Goal: Task Accomplishment & Management: Manage account settings

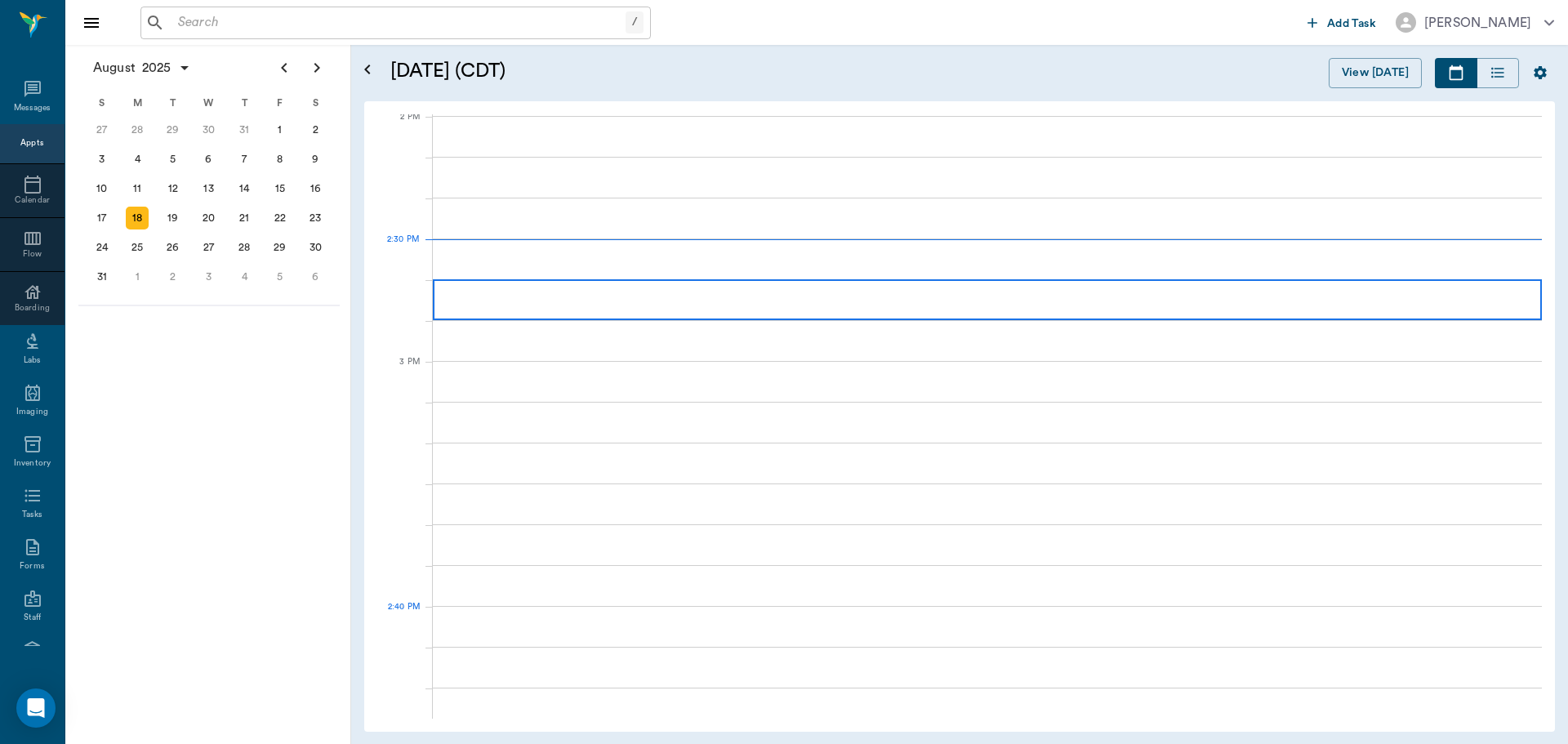
scroll to position [1474, 0]
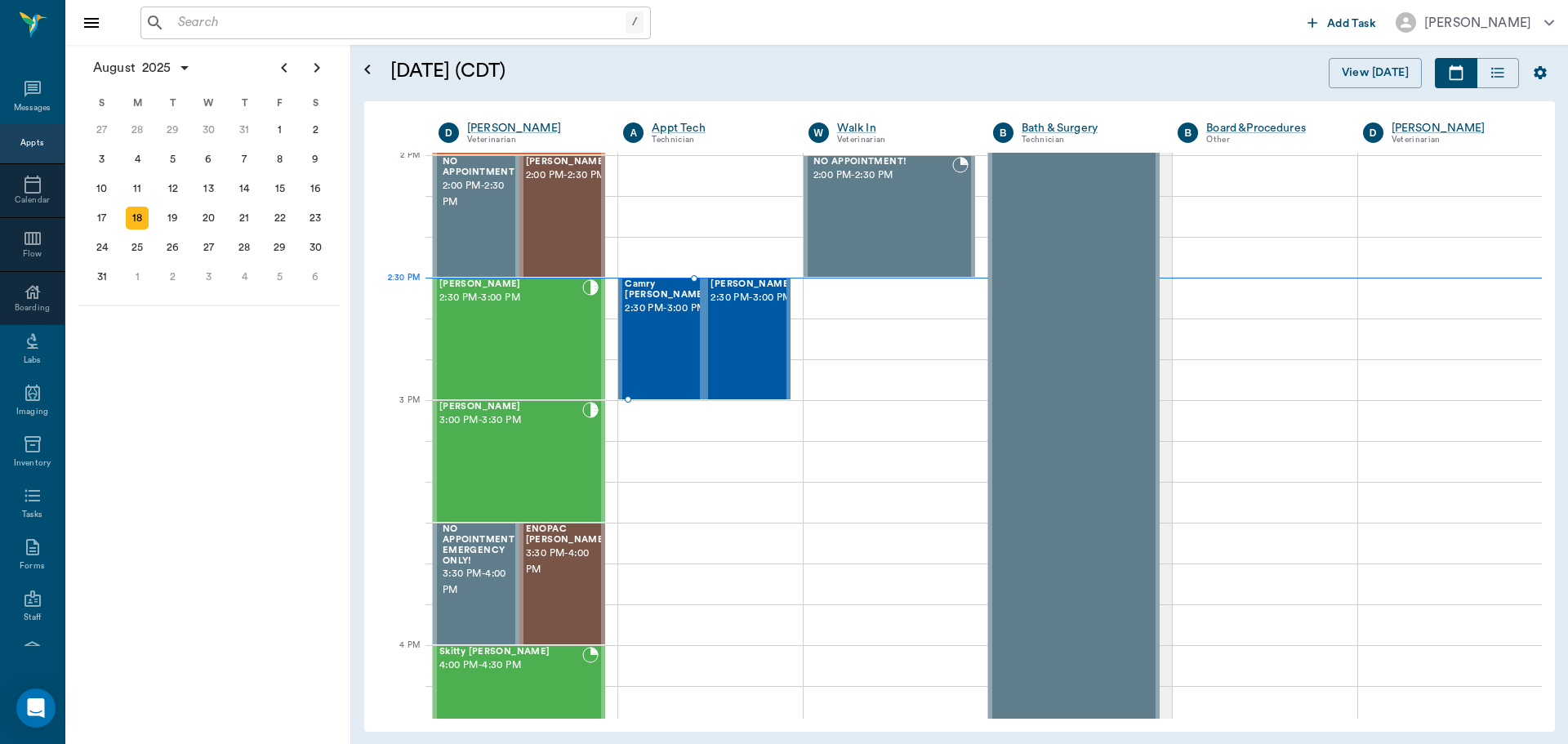
click at [658, 310] on span "2:30 PM - 3:00 PM" at bounding box center [666, 308] width 82 height 16
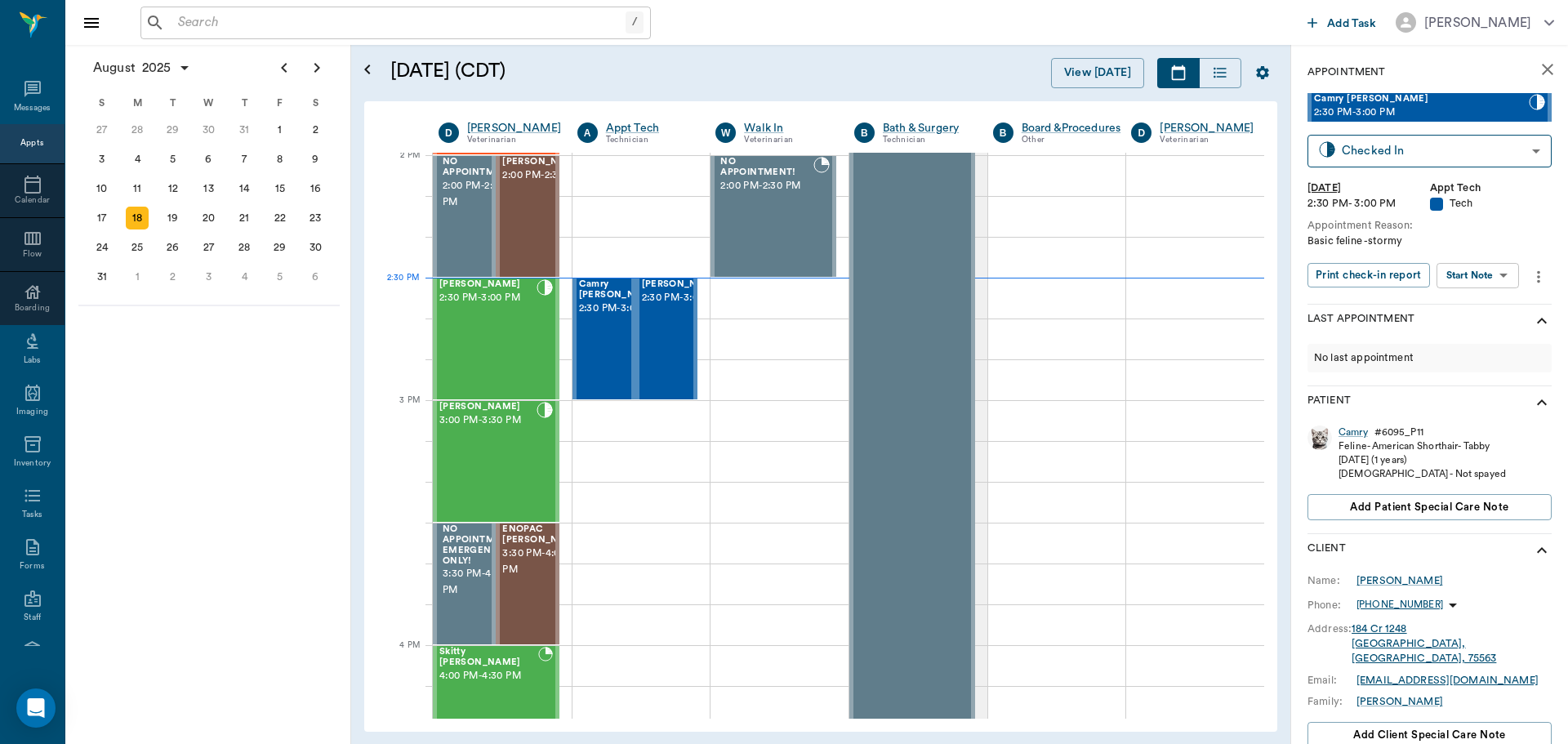
click at [1499, 277] on body "/ ​ Add Task Dr. Bert Ellsworth Nectar Messages Appts Calendar Flow Boarding La…" at bounding box center [784, 372] width 1568 height 744
click at [1484, 308] on button "Start SOAP" at bounding box center [1460, 308] width 56 height 19
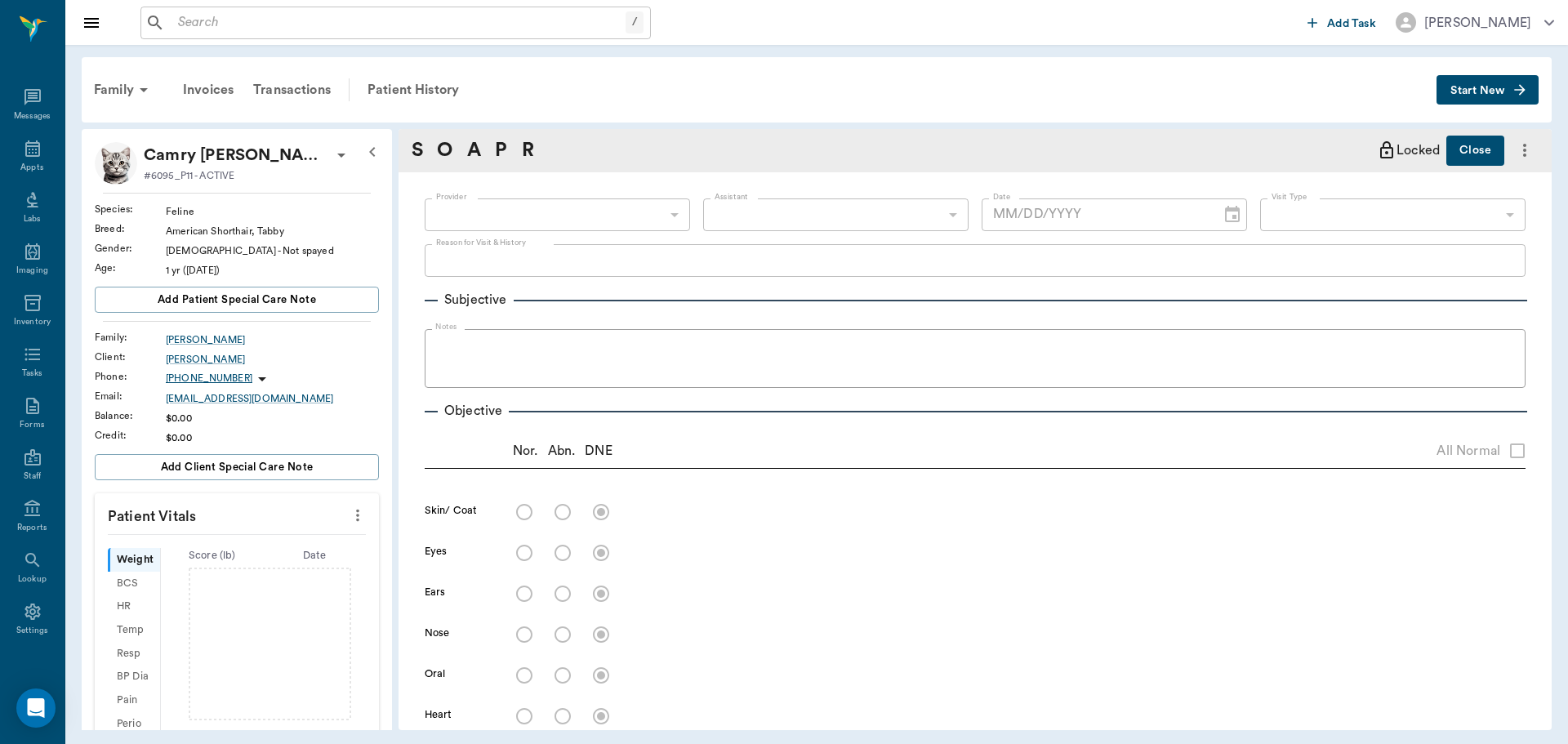
type input "63ec2f075fda476ae8351a4c"
type input "65d2be4f46e3a538d89b8c1a"
type textarea "Basic feline -stormy"
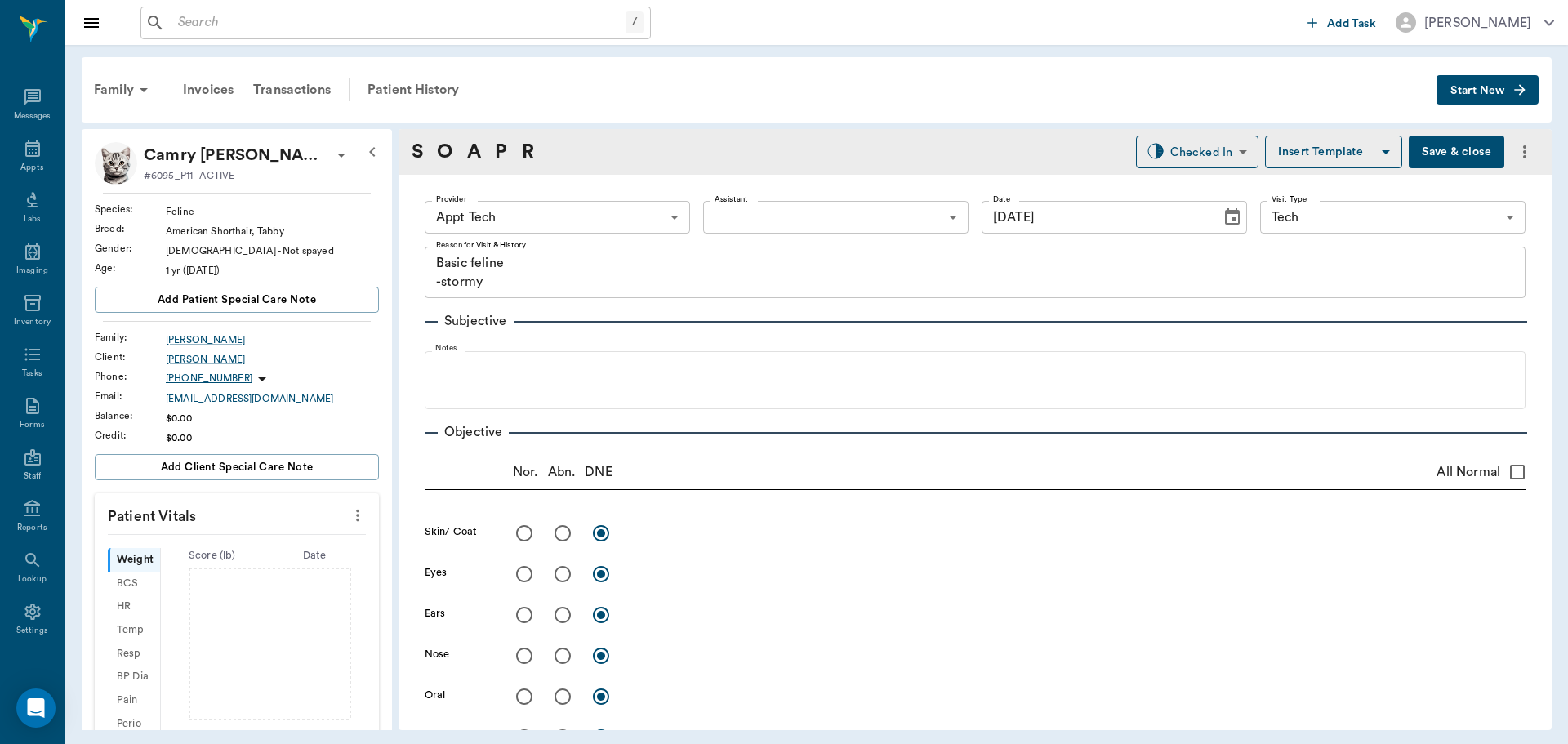
type input "[DATE]"
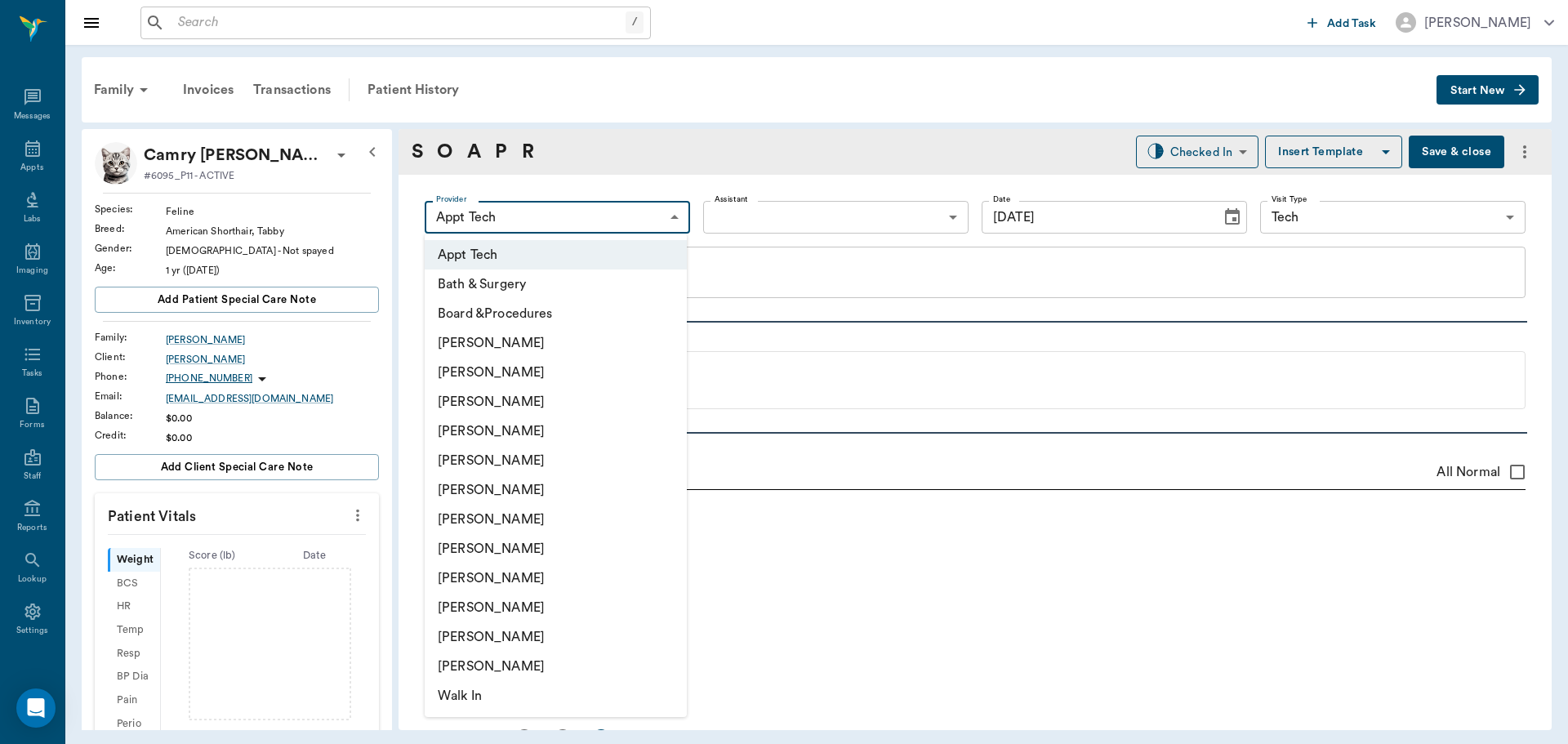
click at [536, 210] on body "/ ​ Add Task Dr. Bert Ellsworth Nectar Messages Appts Labs Imaging Inventory Ta…" at bounding box center [784, 372] width 1568 height 744
click at [468, 554] on li "[PERSON_NAME]" at bounding box center [556, 549] width 263 height 30
type input "63ec2e7e52e12b0ba117b124"
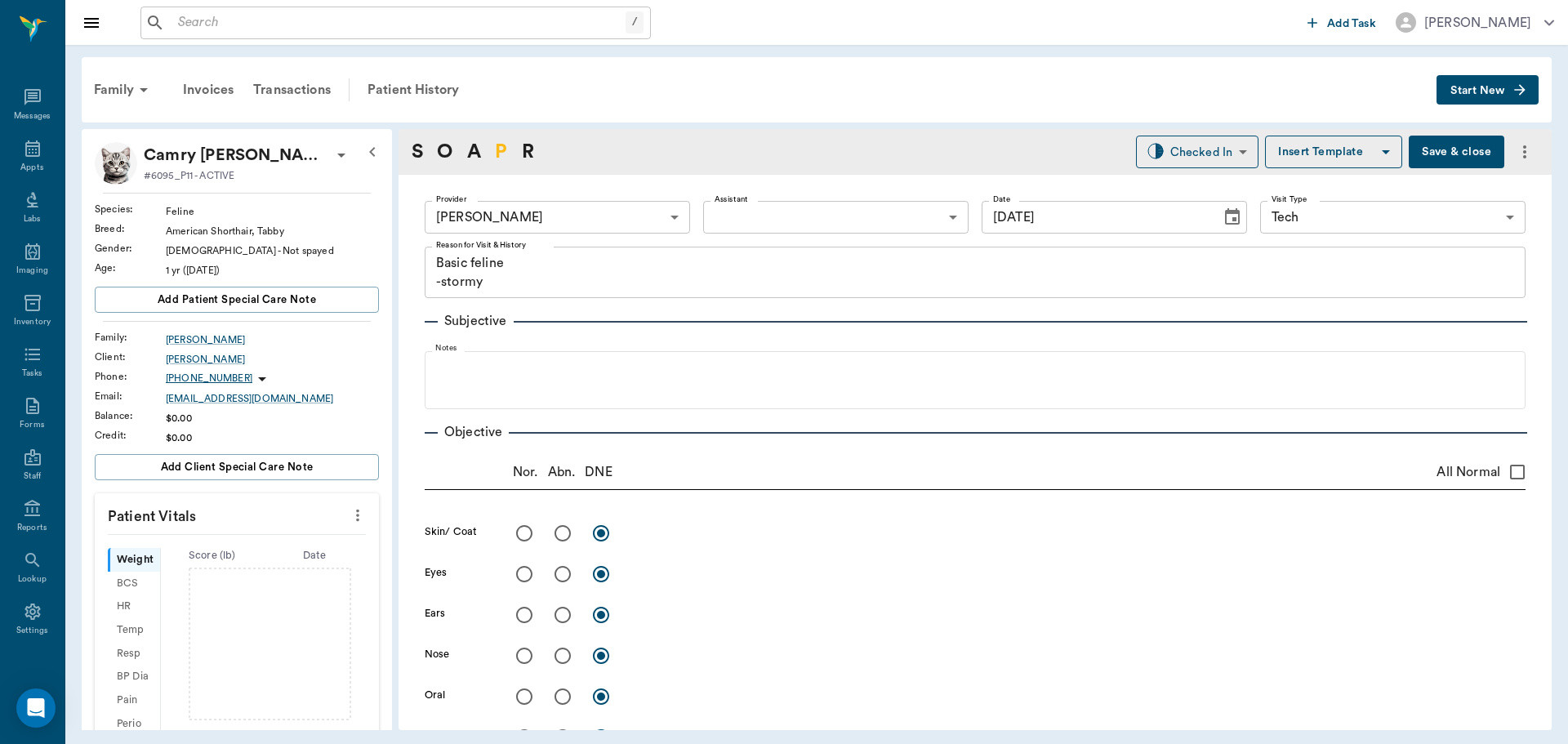
click at [497, 148] on link "P" at bounding box center [500, 152] width 12 height 30
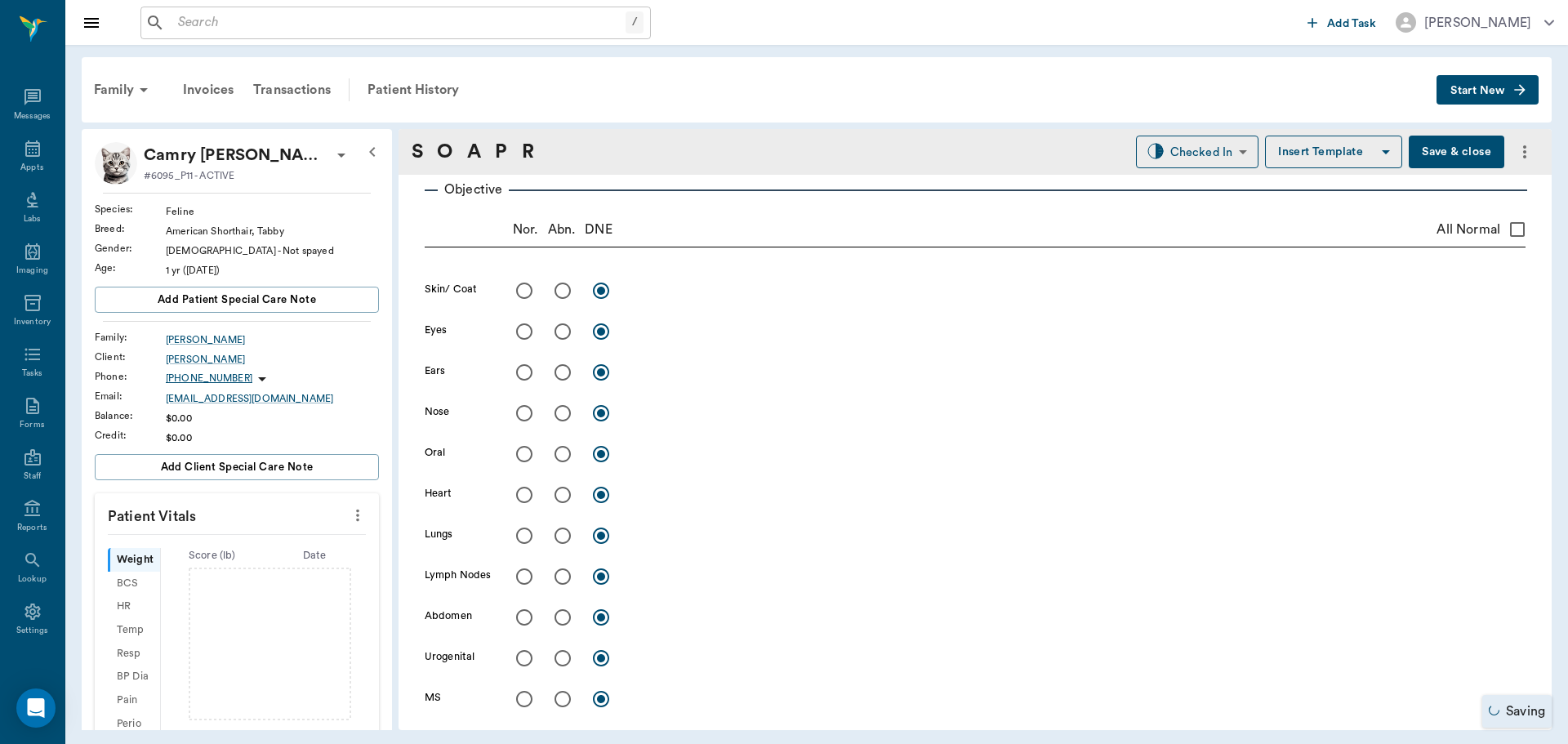
scroll to position [973, 0]
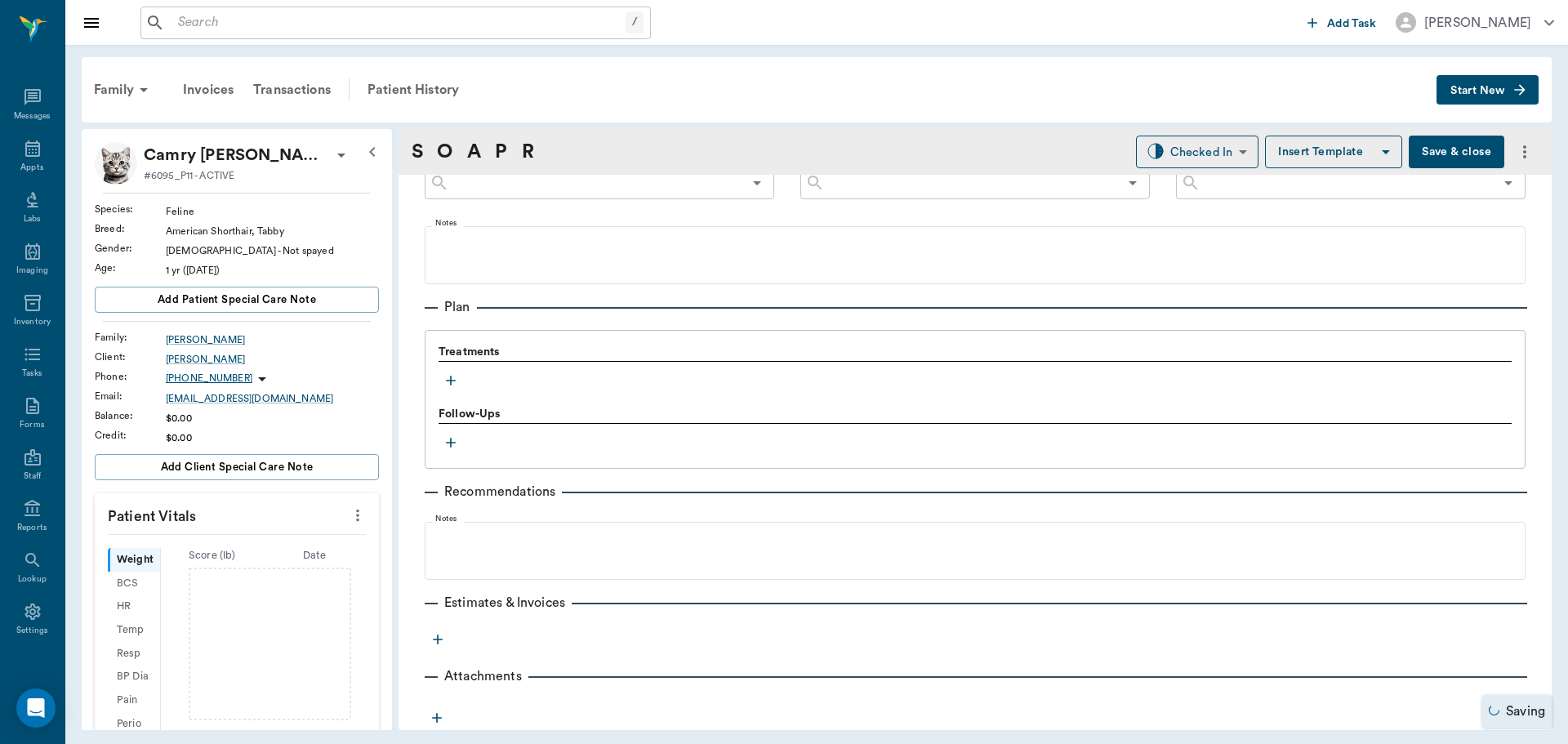
click at [455, 378] on icon "button" at bounding box center [451, 380] width 16 height 16
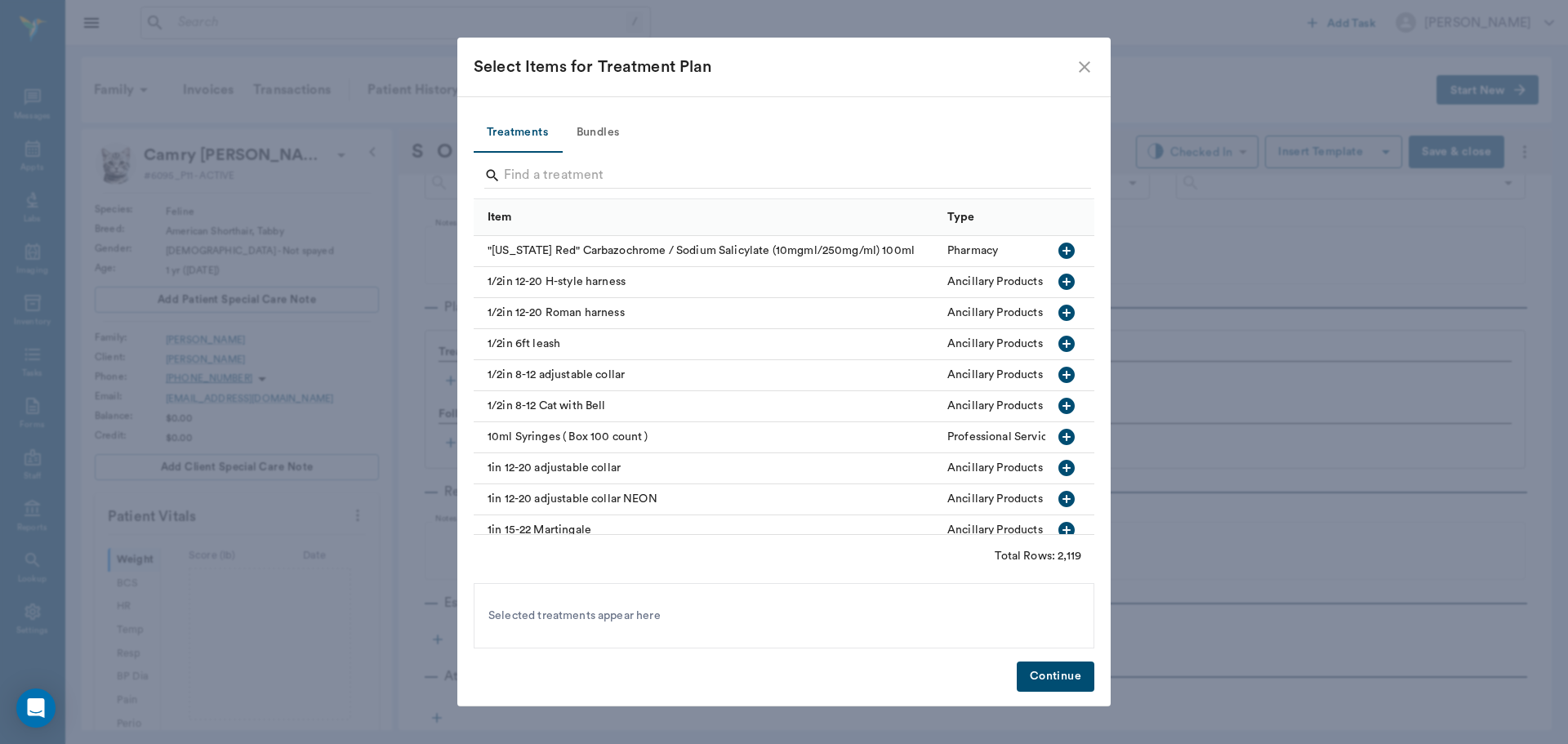
click at [598, 127] on button "Bundles" at bounding box center [598, 132] width 74 height 39
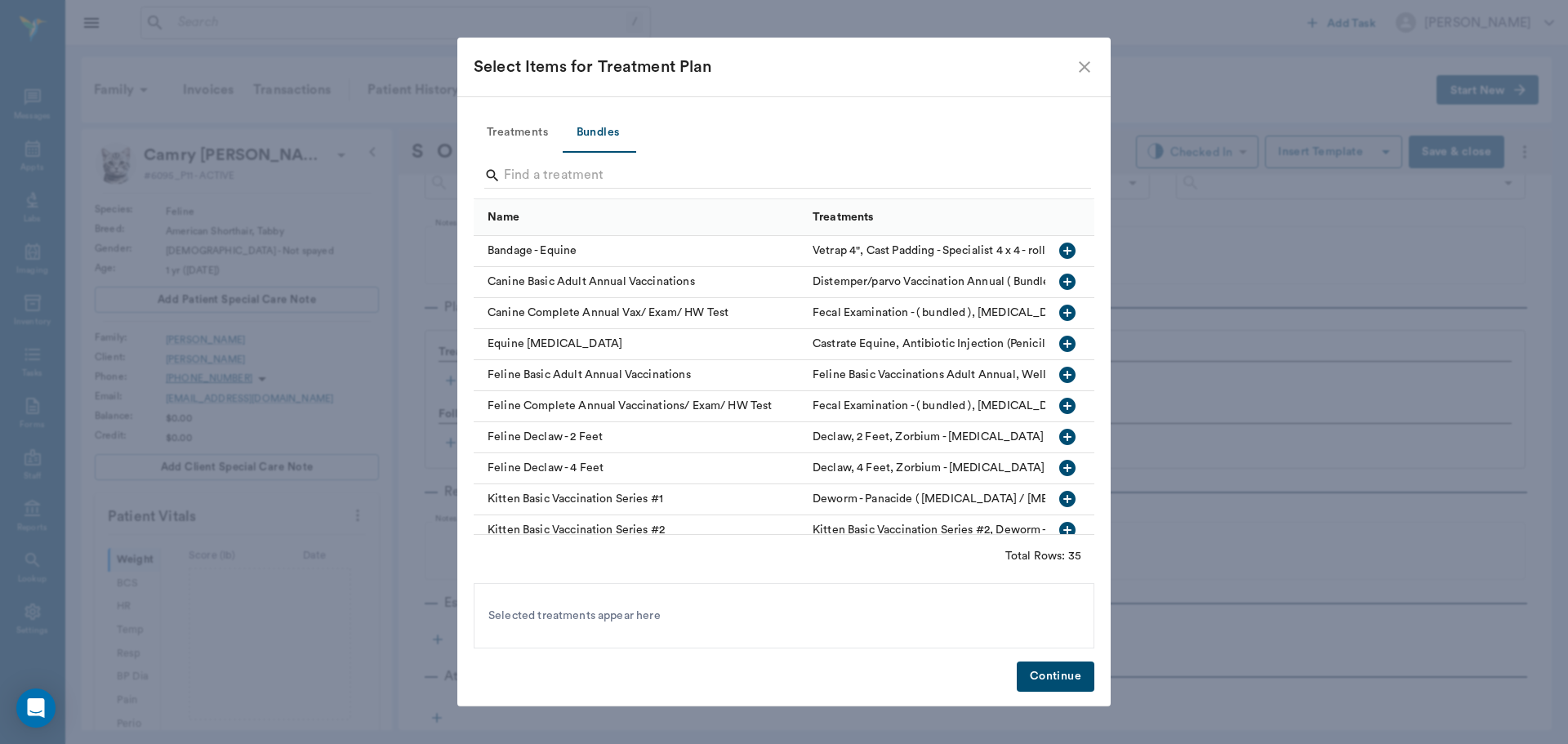
click at [1060, 371] on icon "button" at bounding box center [1068, 375] width 16 height 16
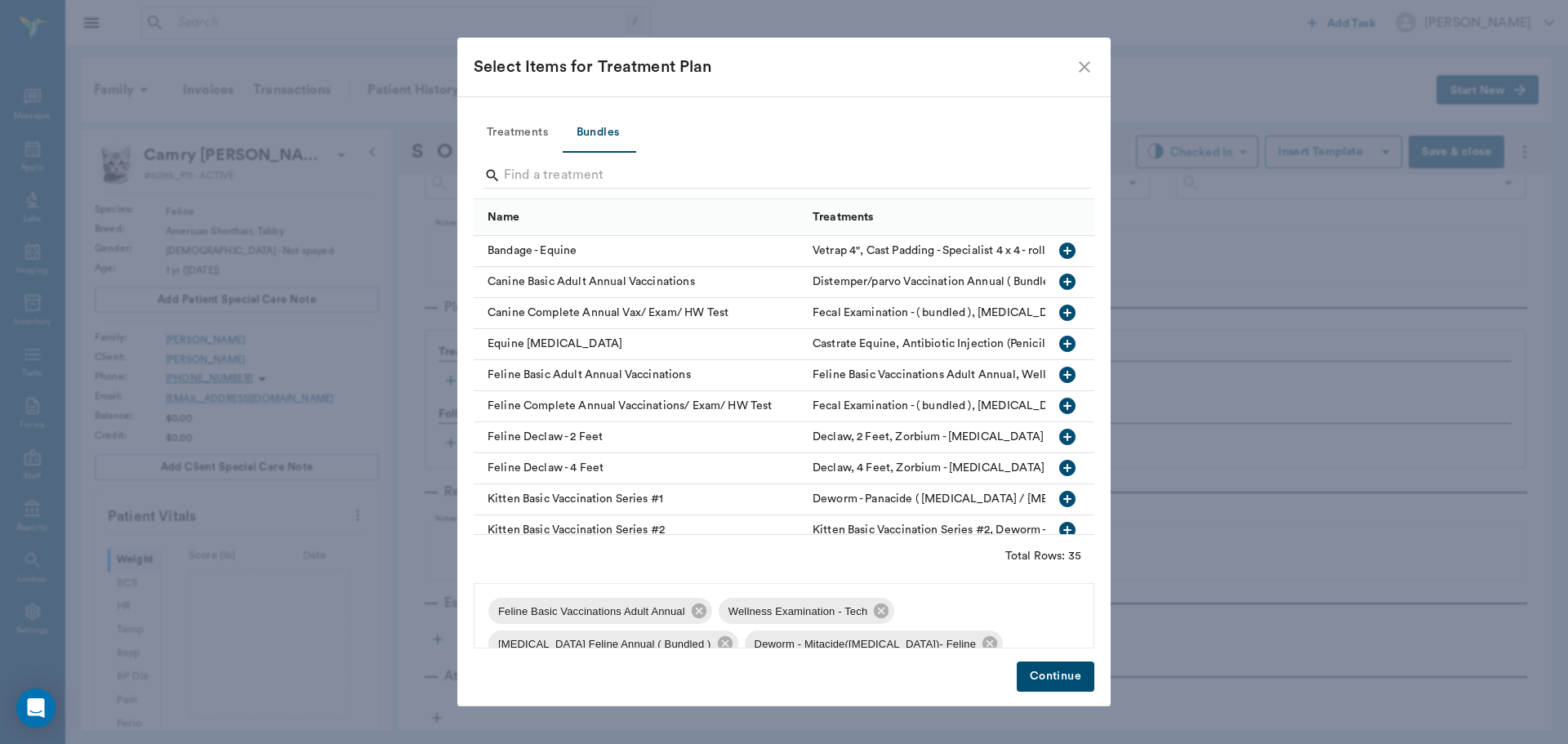
click at [1058, 671] on button "Continue" at bounding box center [1056, 676] width 78 height 30
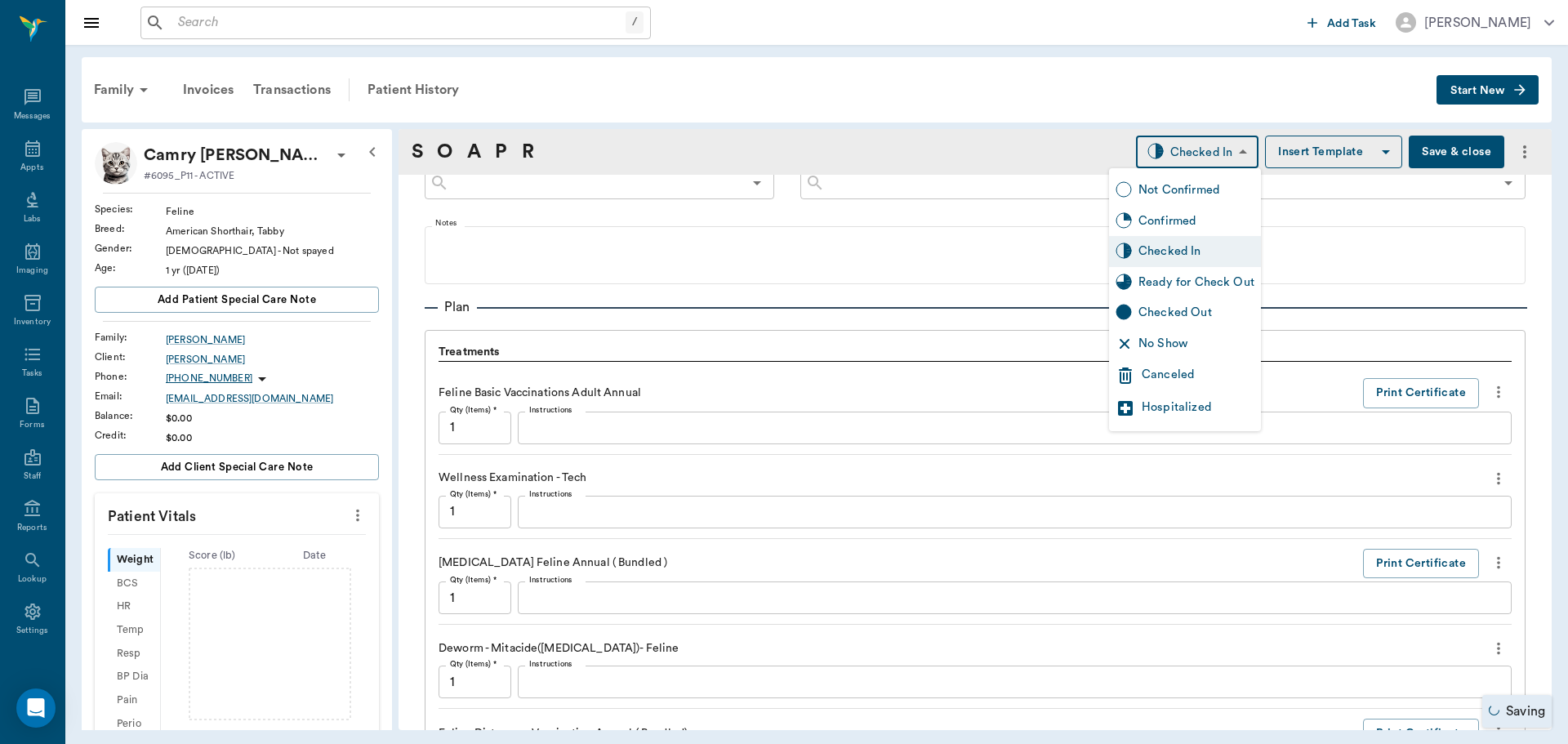
click at [1193, 153] on body "/ ​ Add Task Dr. Bert Ellsworth Nectar Messages Appts Labs Imaging Inventory Ta…" at bounding box center [784, 372] width 1568 height 744
click at [1137, 279] on div "Ready for Check Out" at bounding box center [1185, 281] width 152 height 31
type input "READY_TO_CHECKOUT"
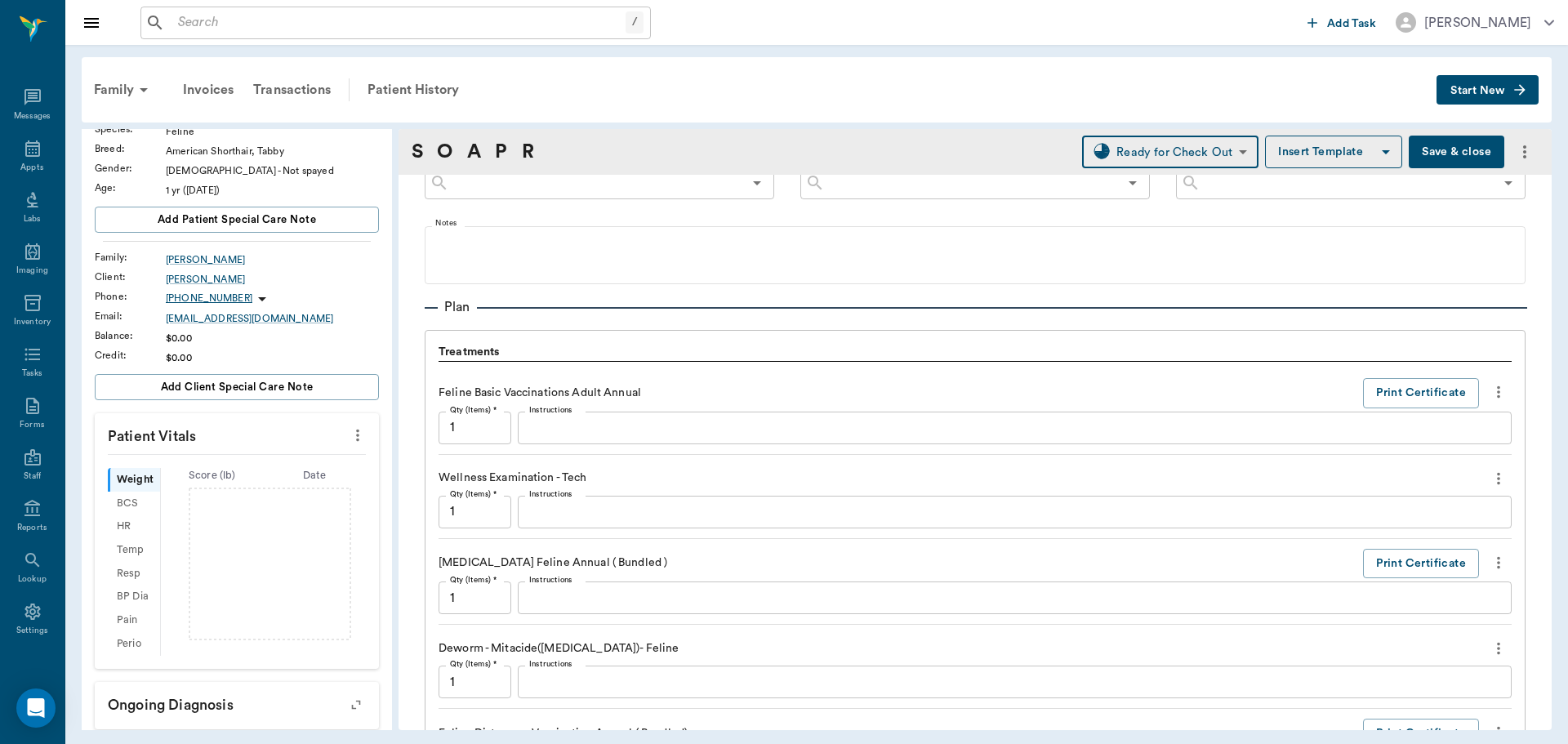
scroll to position [0, 0]
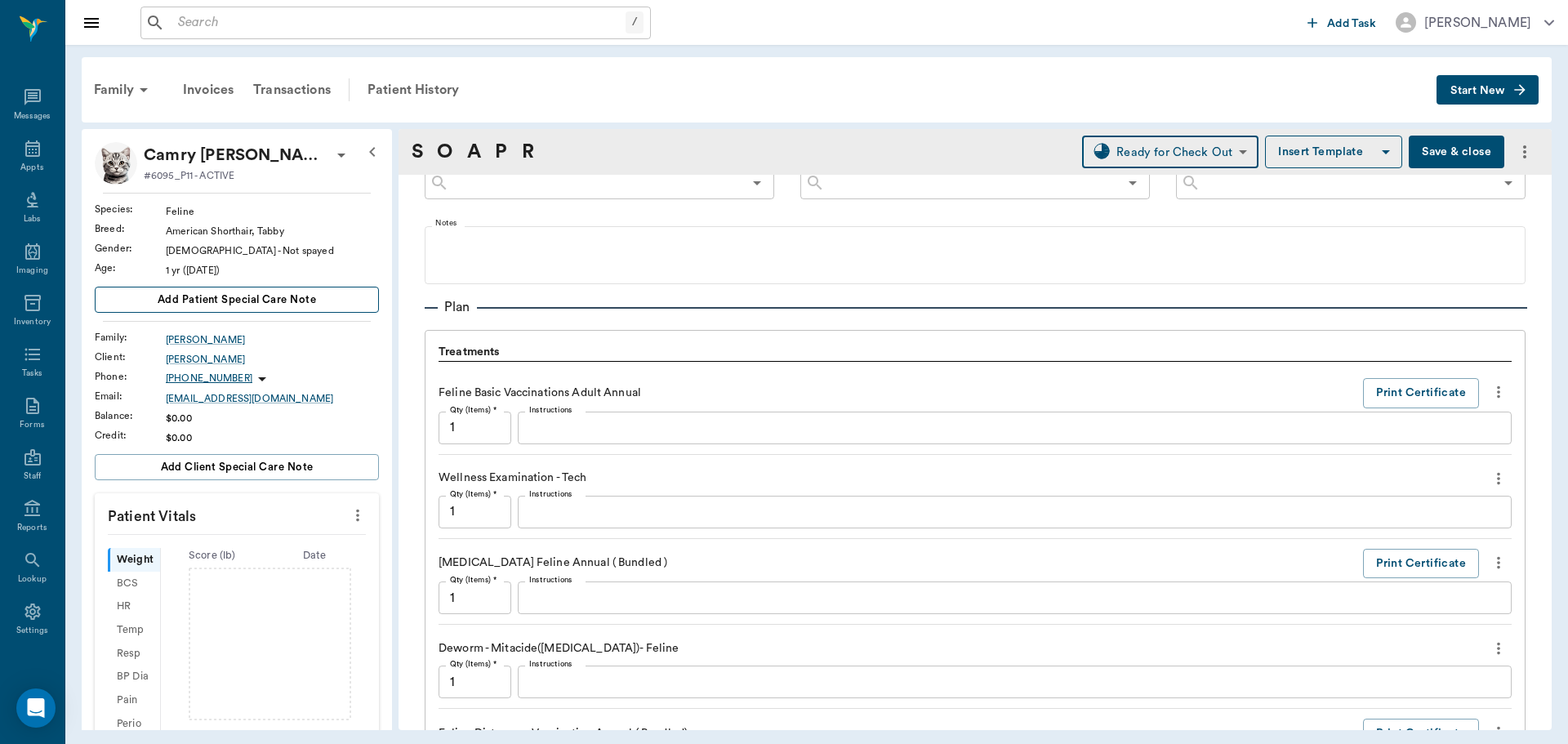
click at [337, 292] on button "Add patient Special Care Note" at bounding box center [237, 299] width 285 height 26
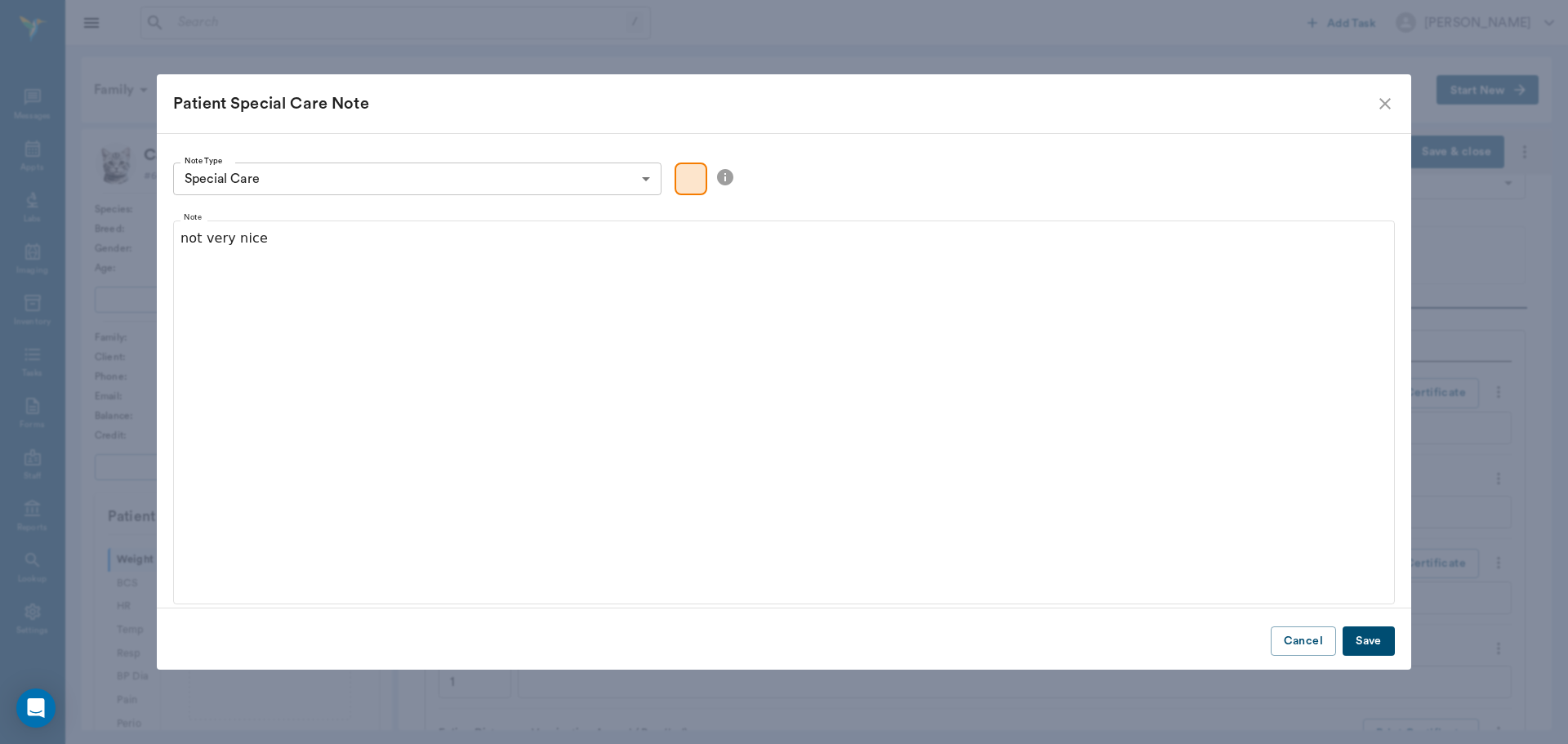
click at [1373, 633] on button "Save" at bounding box center [1369, 642] width 53 height 30
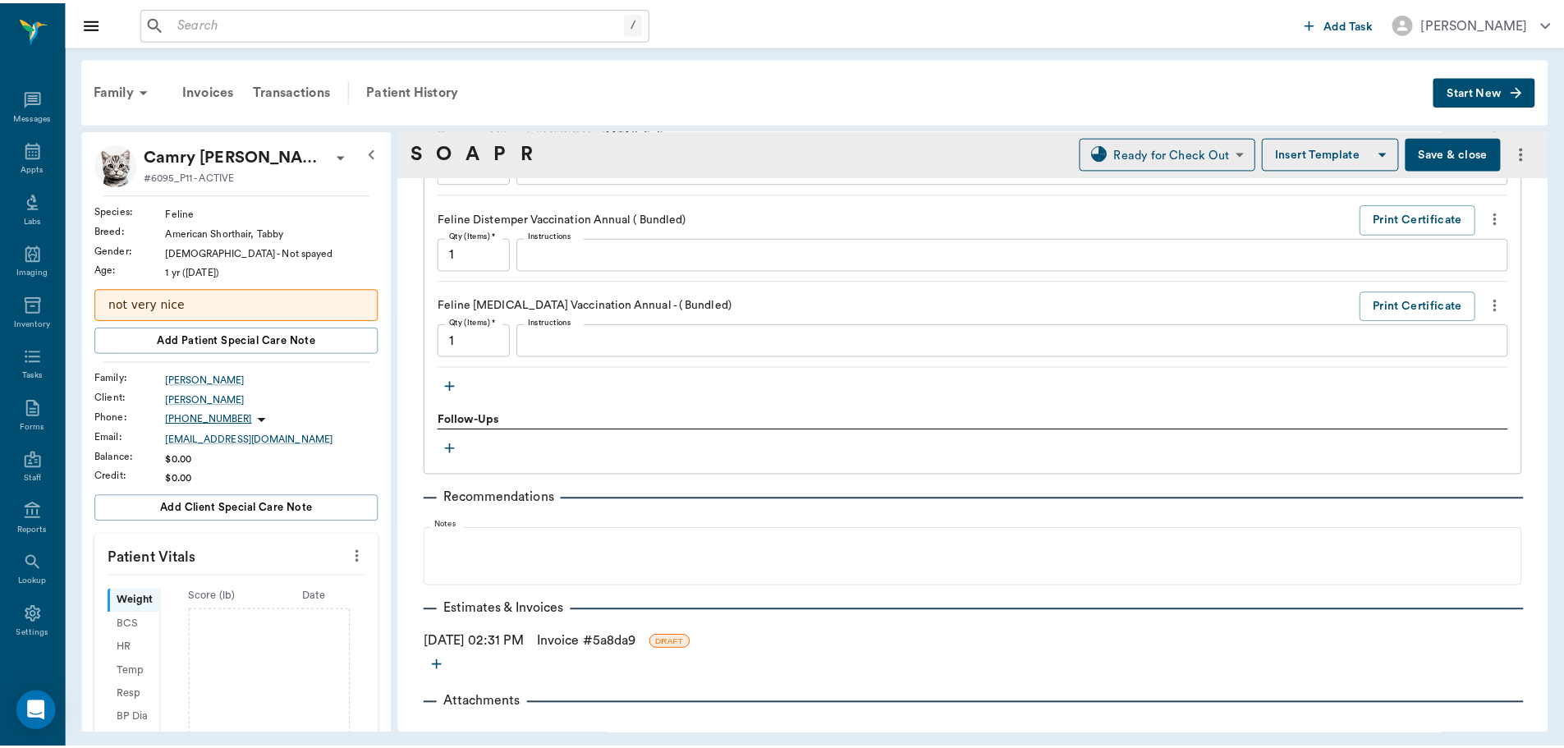
scroll to position [1520, 0]
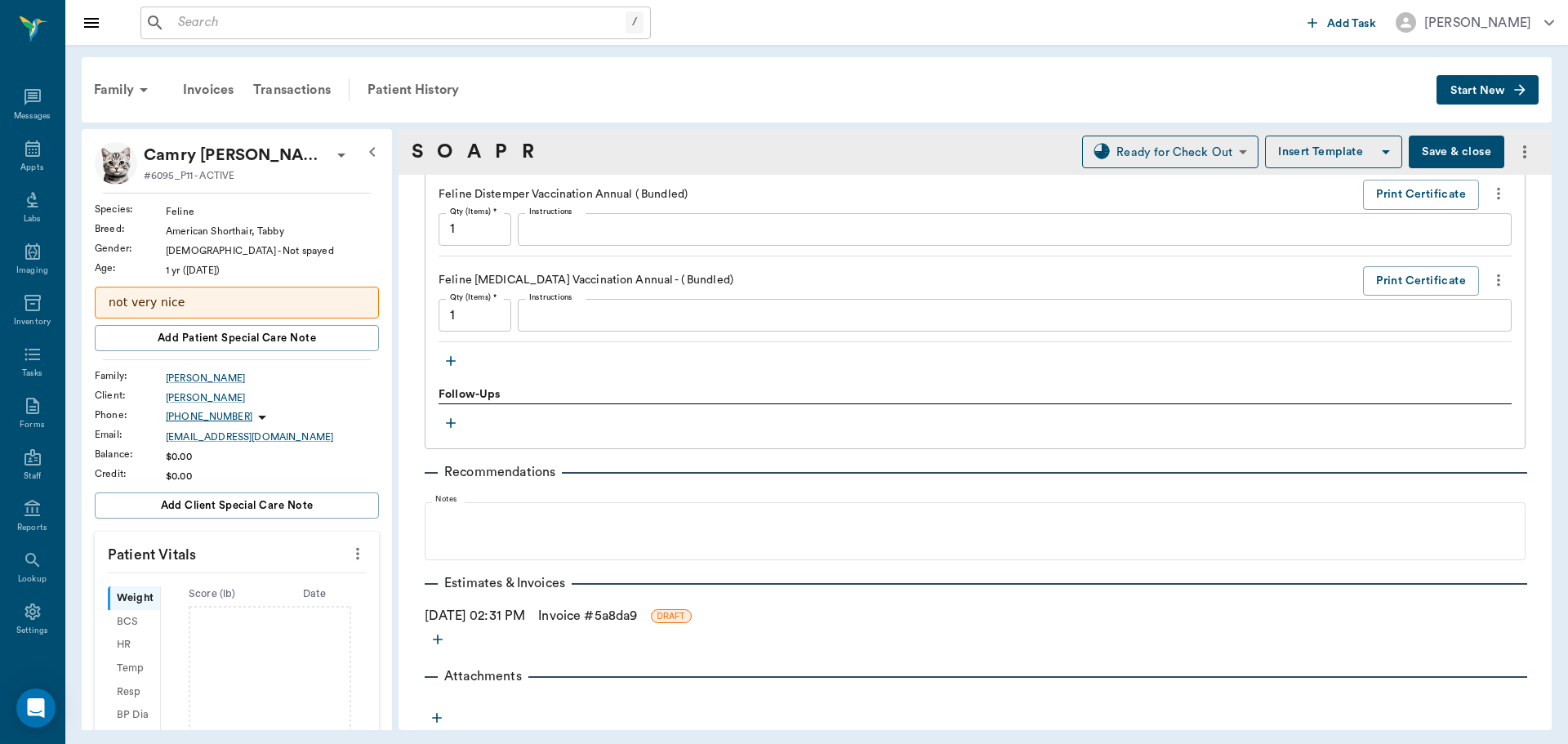
click at [586, 612] on link "Invoice # 5a8da9" at bounding box center [587, 616] width 98 height 20
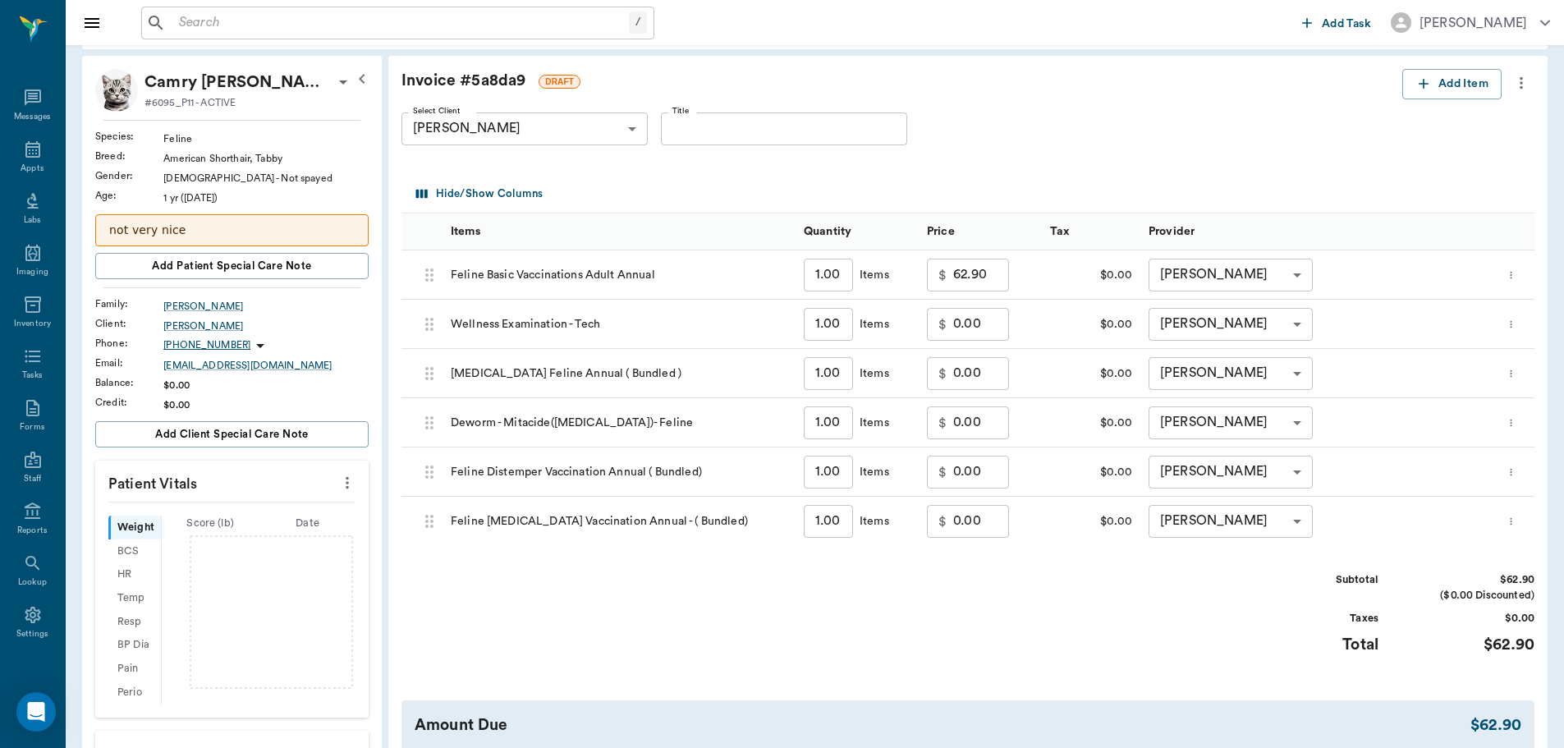
scroll to position [164, 0]
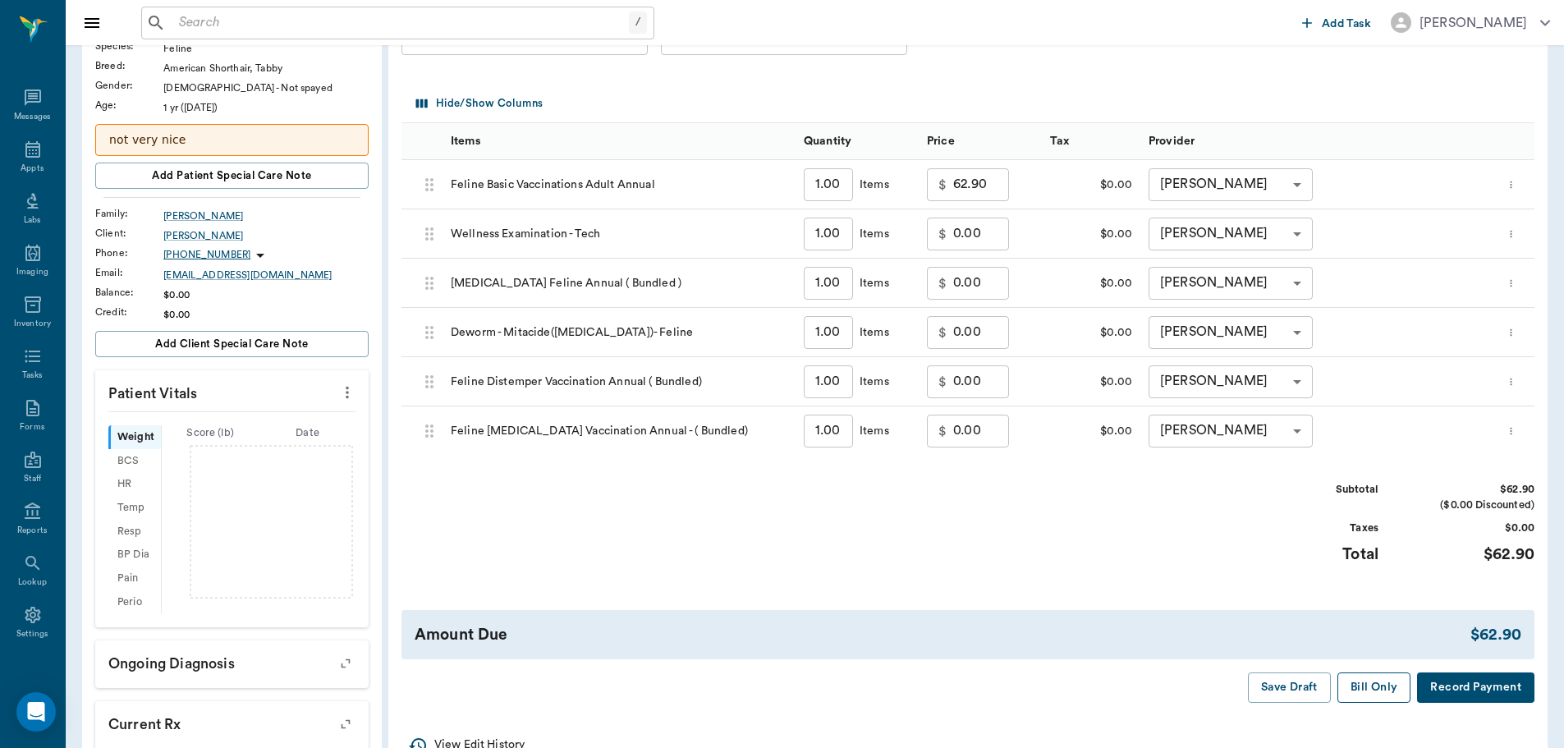
click at [1372, 690] on button "Bill Only" at bounding box center [1374, 687] width 74 height 30
click at [25, 146] on icon at bounding box center [32, 149] width 15 height 16
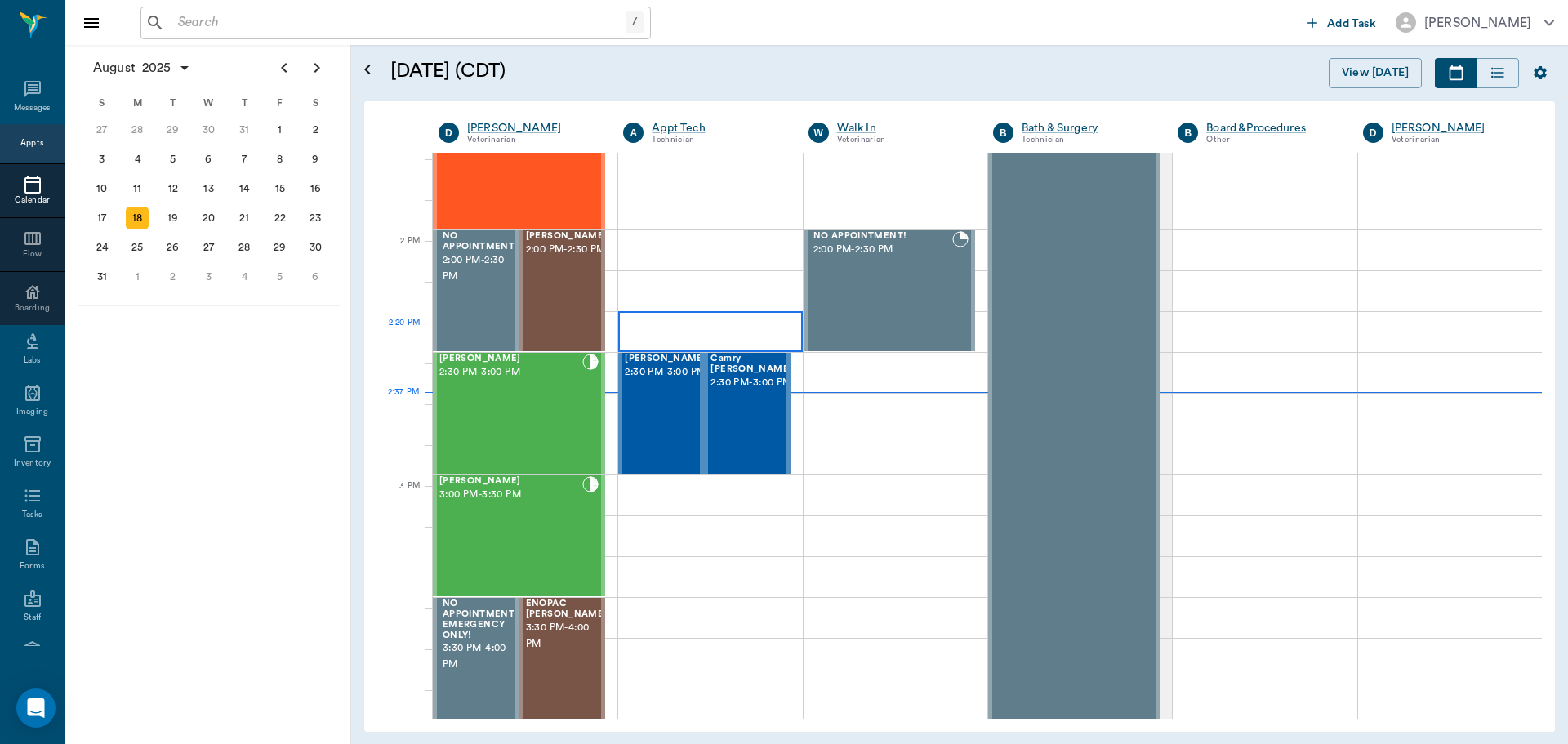
scroll to position [1389, 0]
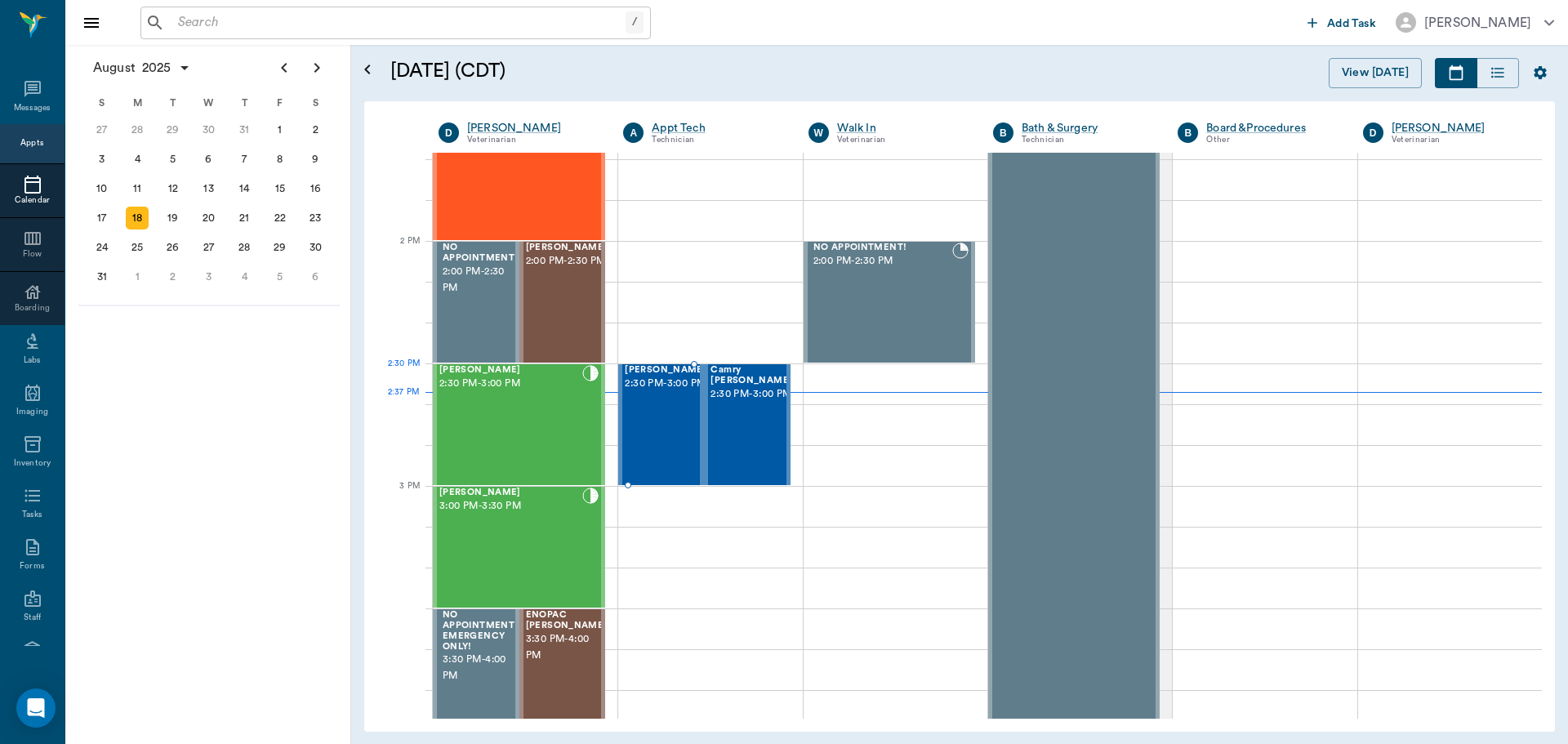
click at [629, 392] on span "2:30 PM - 3:00 PM" at bounding box center [666, 384] width 82 height 16
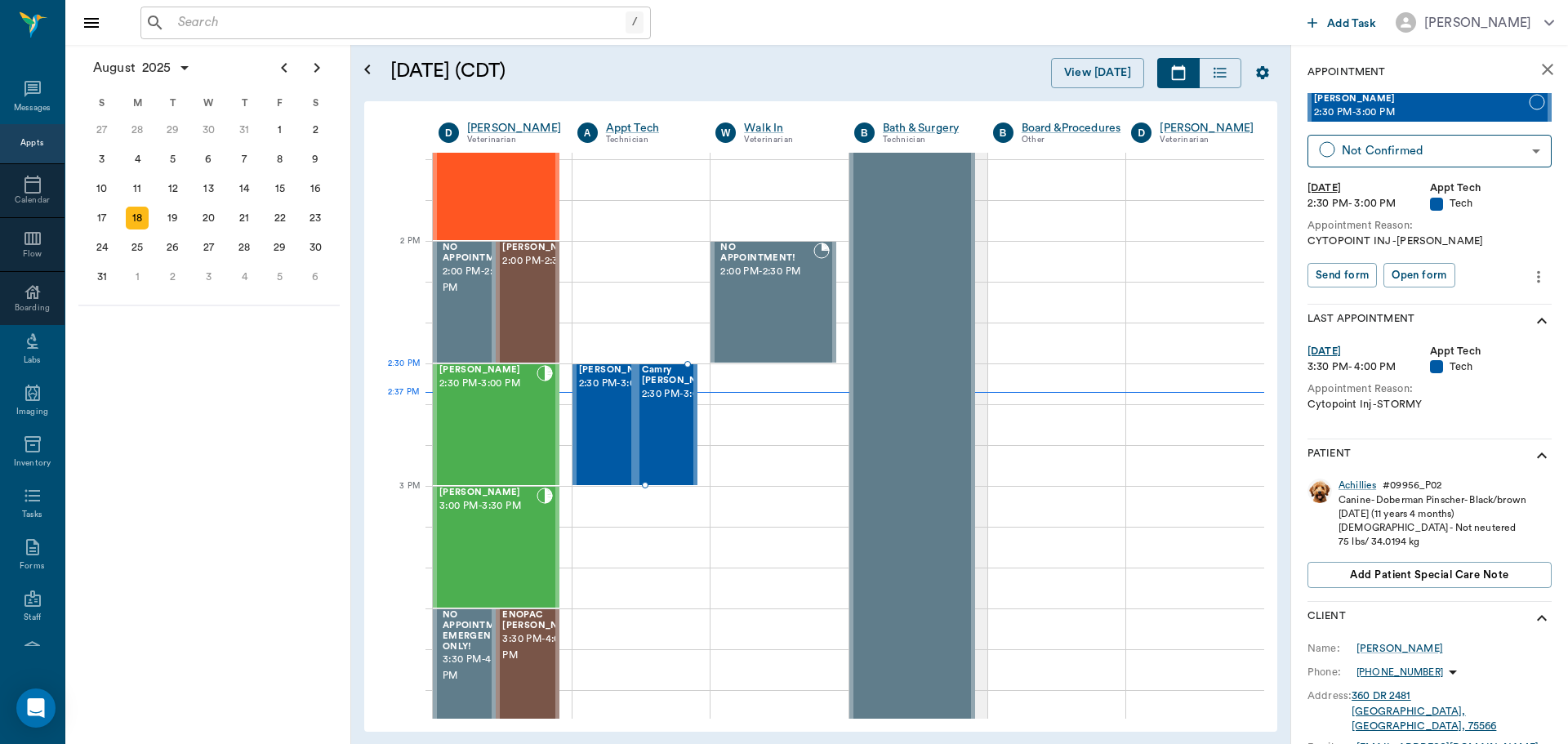
click at [655, 390] on span "2:30 PM - 3:00 PM" at bounding box center [683, 394] width 82 height 16
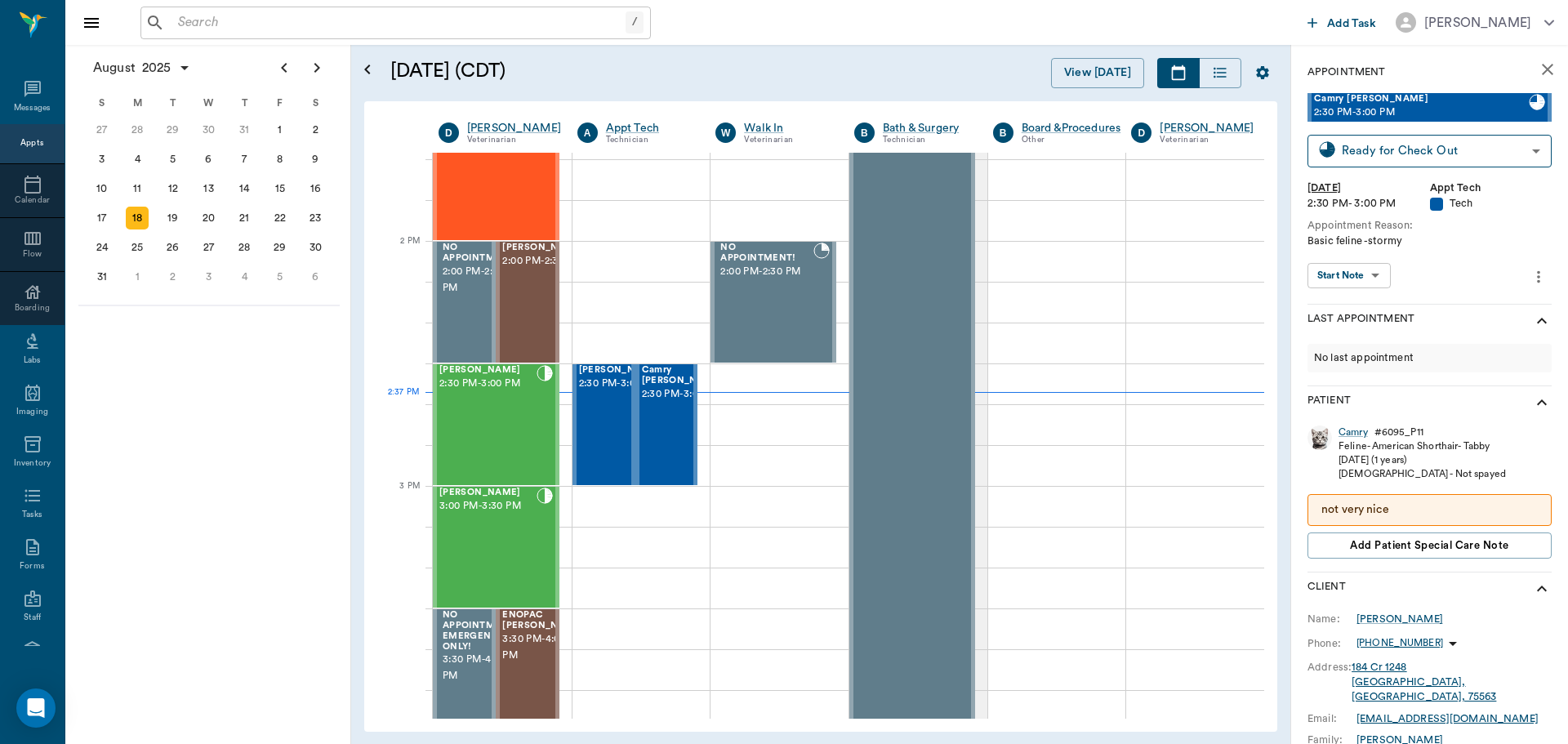
click at [1482, 519] on div "not very nice" at bounding box center [1429, 510] width 244 height 32
click at [1480, 536] on button "Add patient Special Care Note" at bounding box center [1429, 545] width 244 height 26
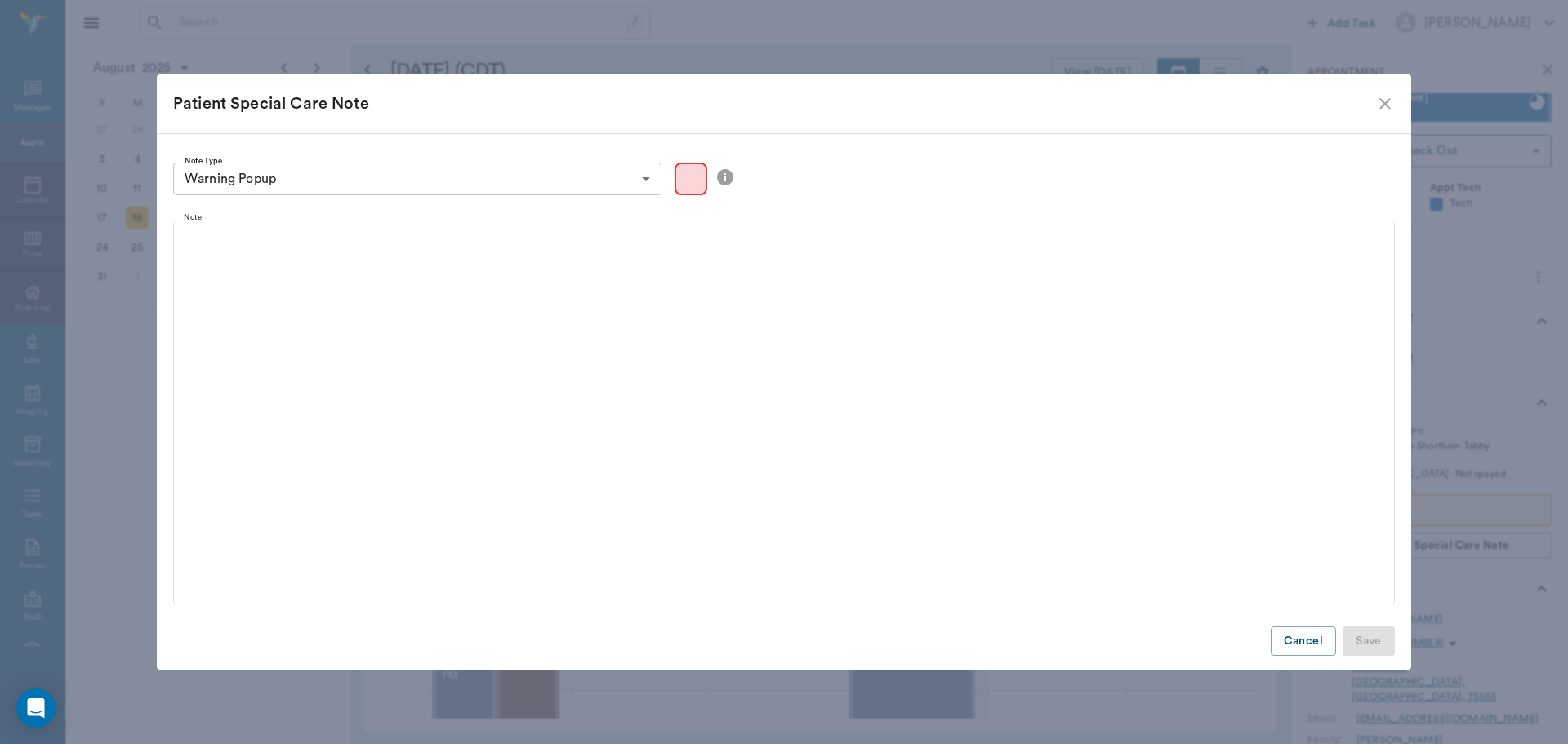
click at [1382, 95] on icon "close" at bounding box center [1385, 103] width 20 height 20
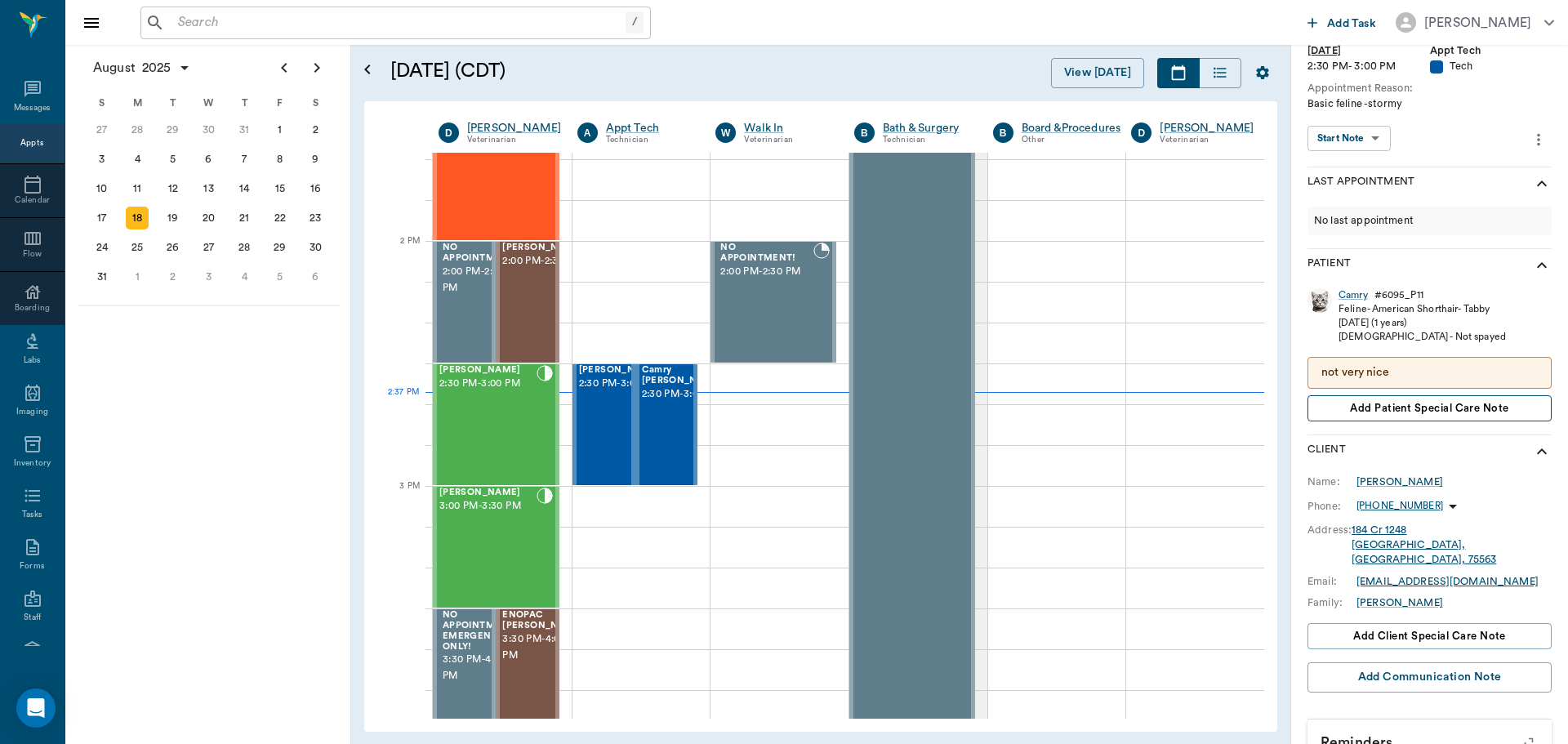
scroll to position [163, 0]
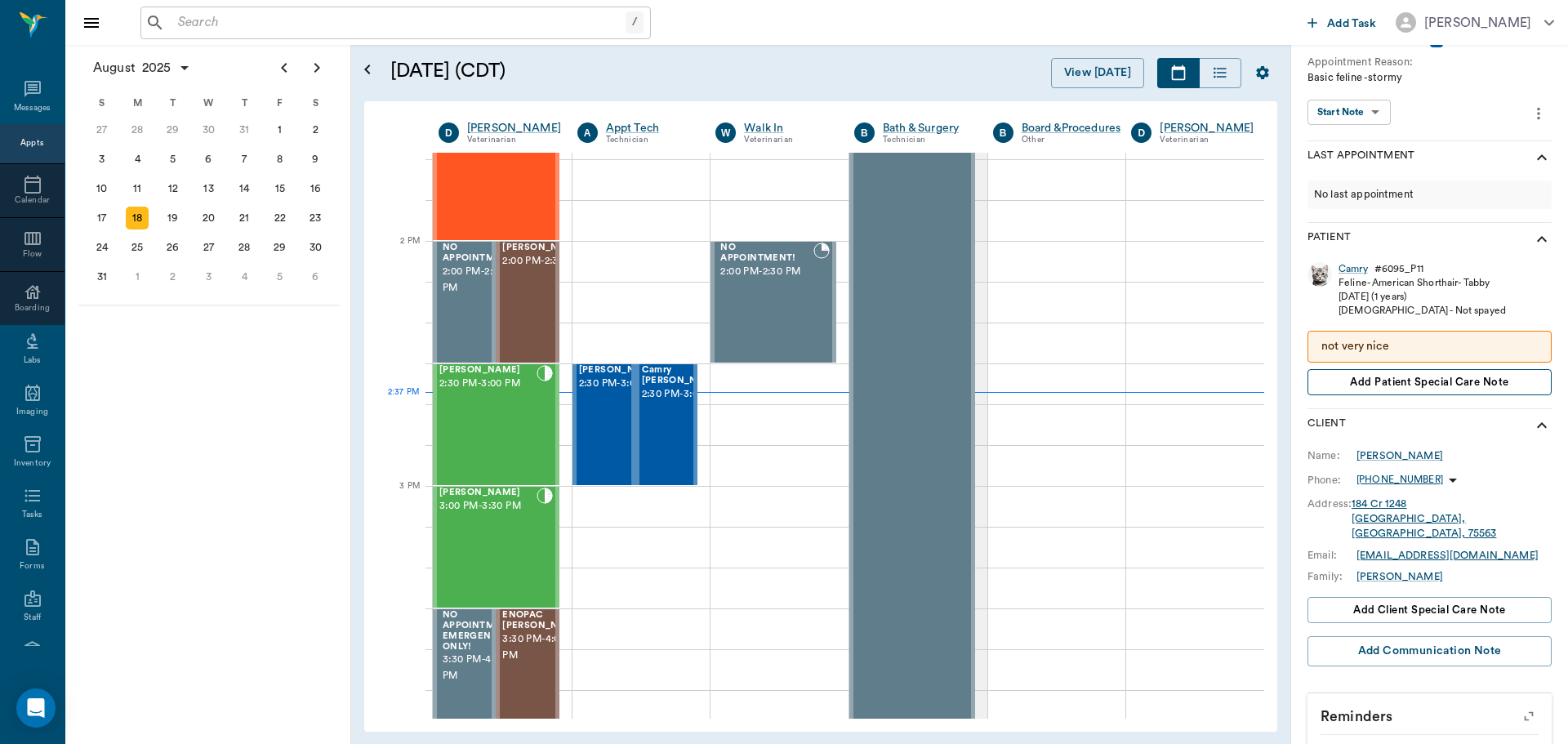
click at [1493, 385] on span "Add patient Special Care Note" at bounding box center [1429, 382] width 158 height 18
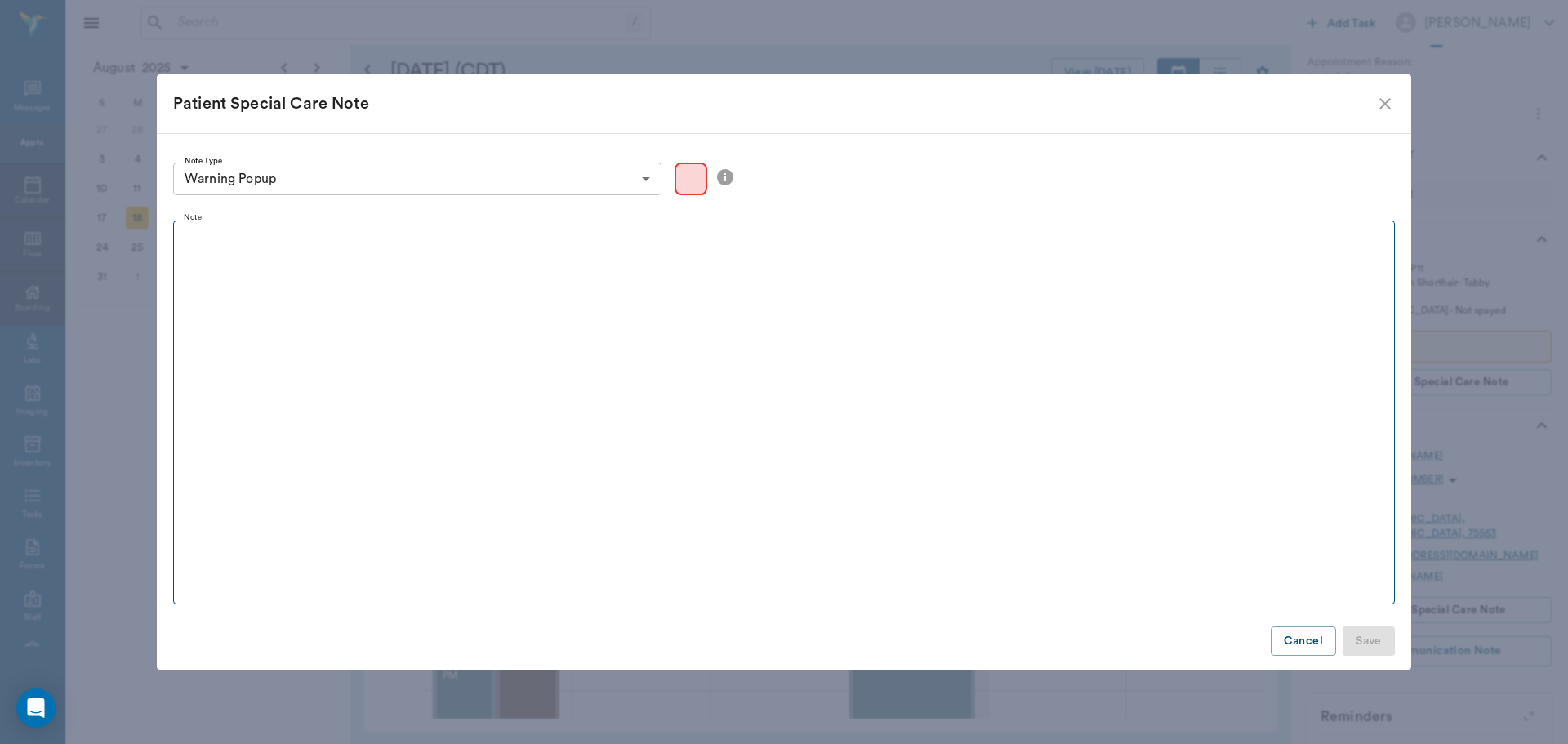
click at [493, 247] on p at bounding box center [783, 239] width 1207 height 20
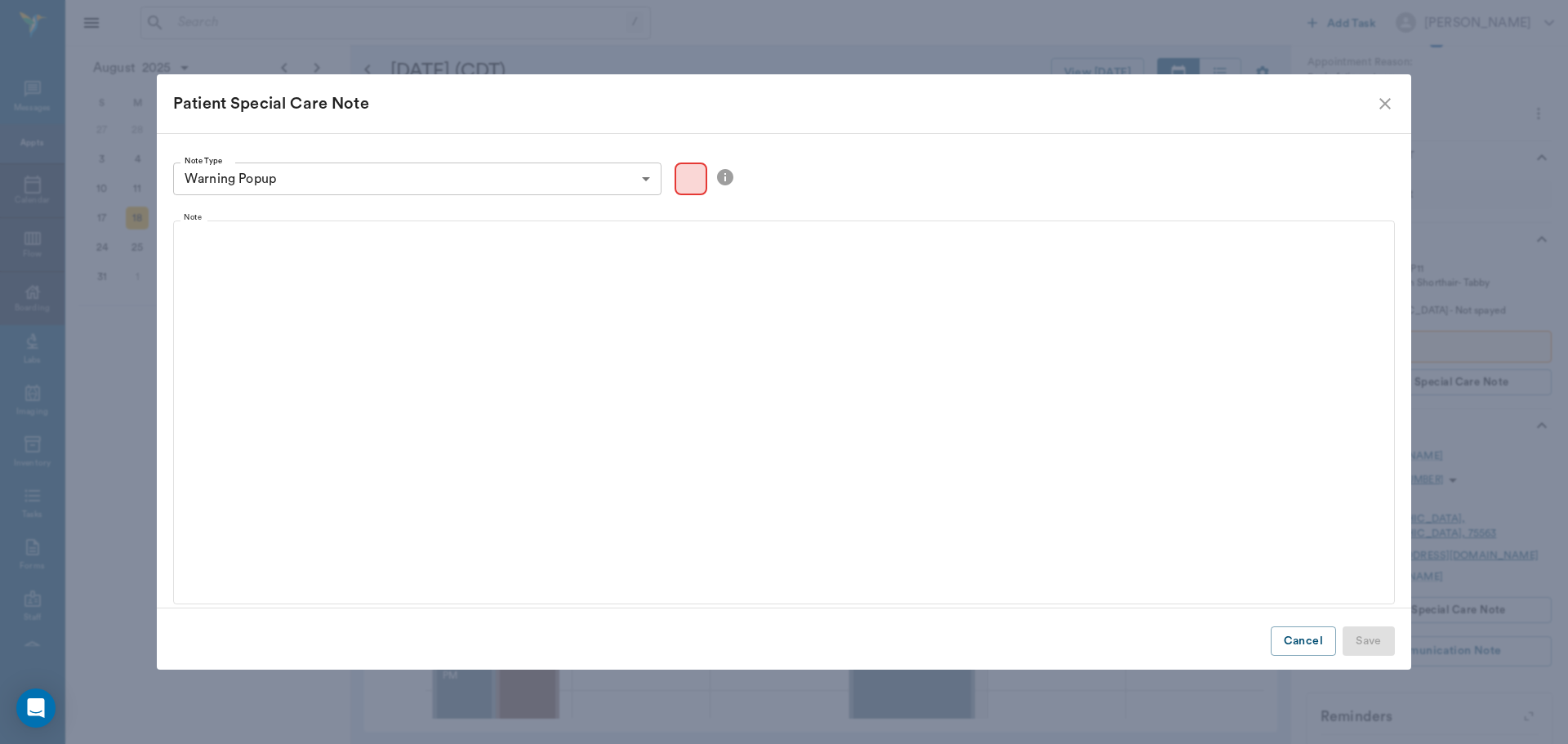
click at [1380, 97] on icon "close" at bounding box center [1385, 103] width 20 height 20
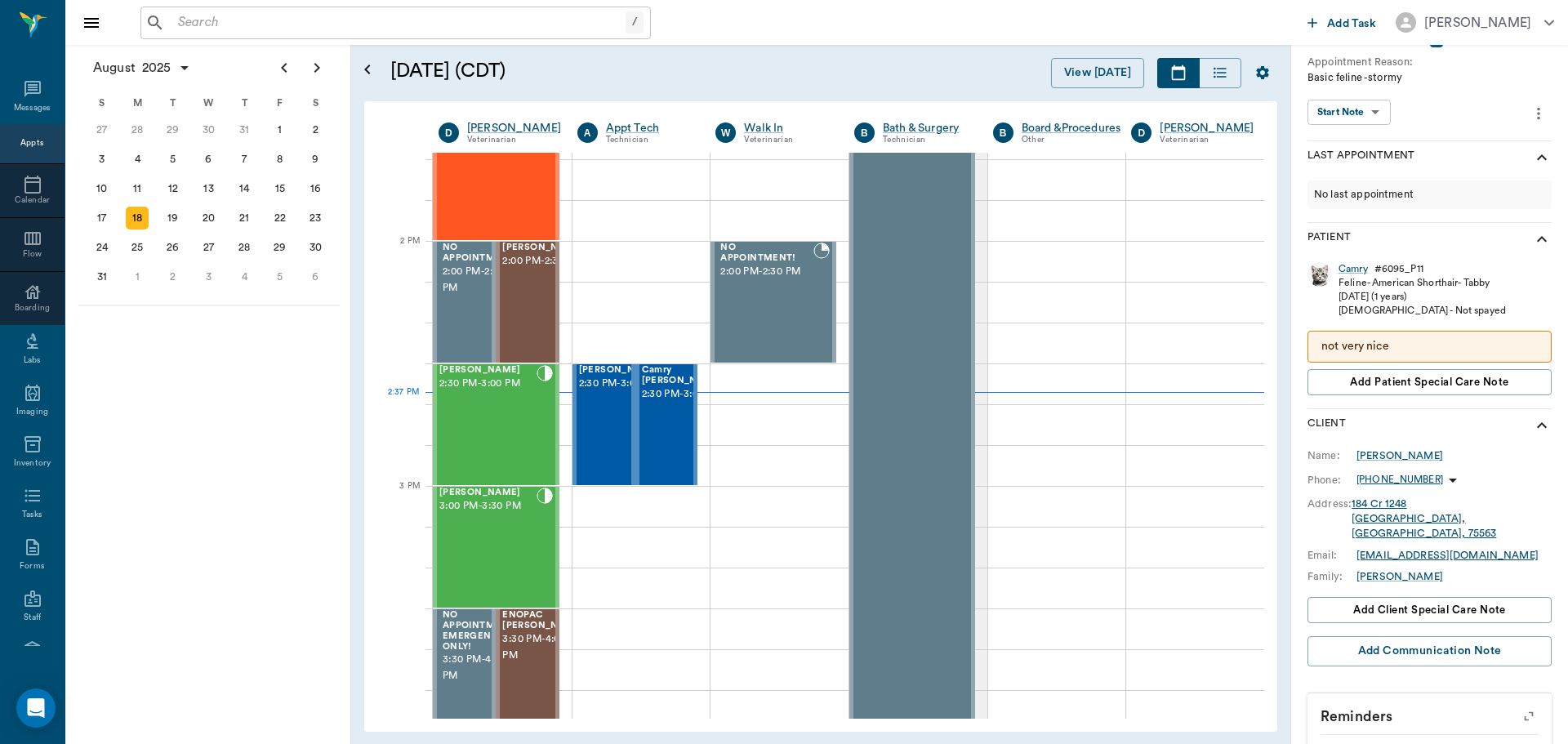
click at [1447, 344] on p "not very nice" at bounding box center [1430, 346] width 217 height 17
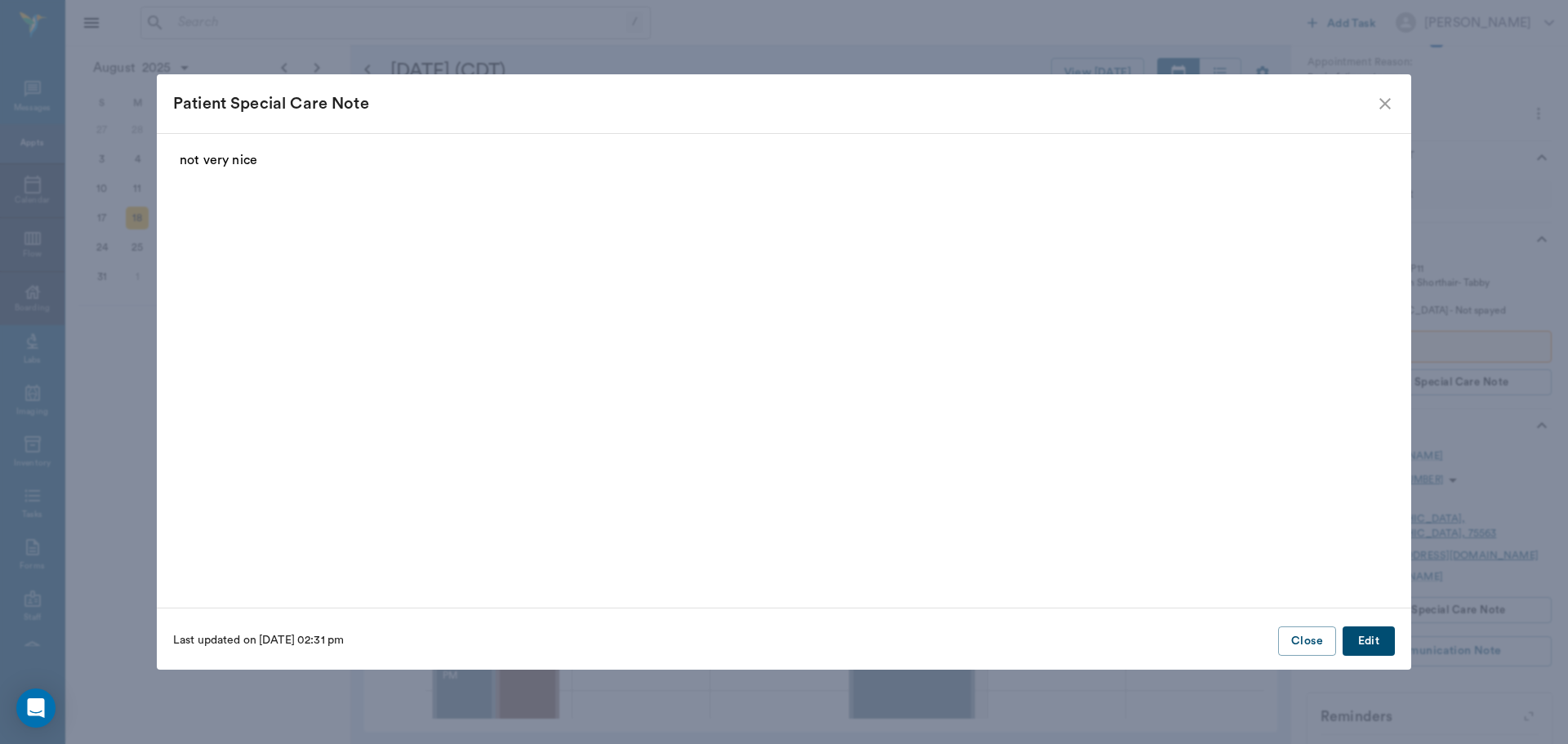
click at [321, 154] on p "not very nice" at bounding box center [784, 160] width 1209 height 20
click at [279, 162] on p "not very nice" at bounding box center [784, 160] width 1209 height 20
click at [1359, 631] on button "Edit" at bounding box center [1369, 642] width 53 height 30
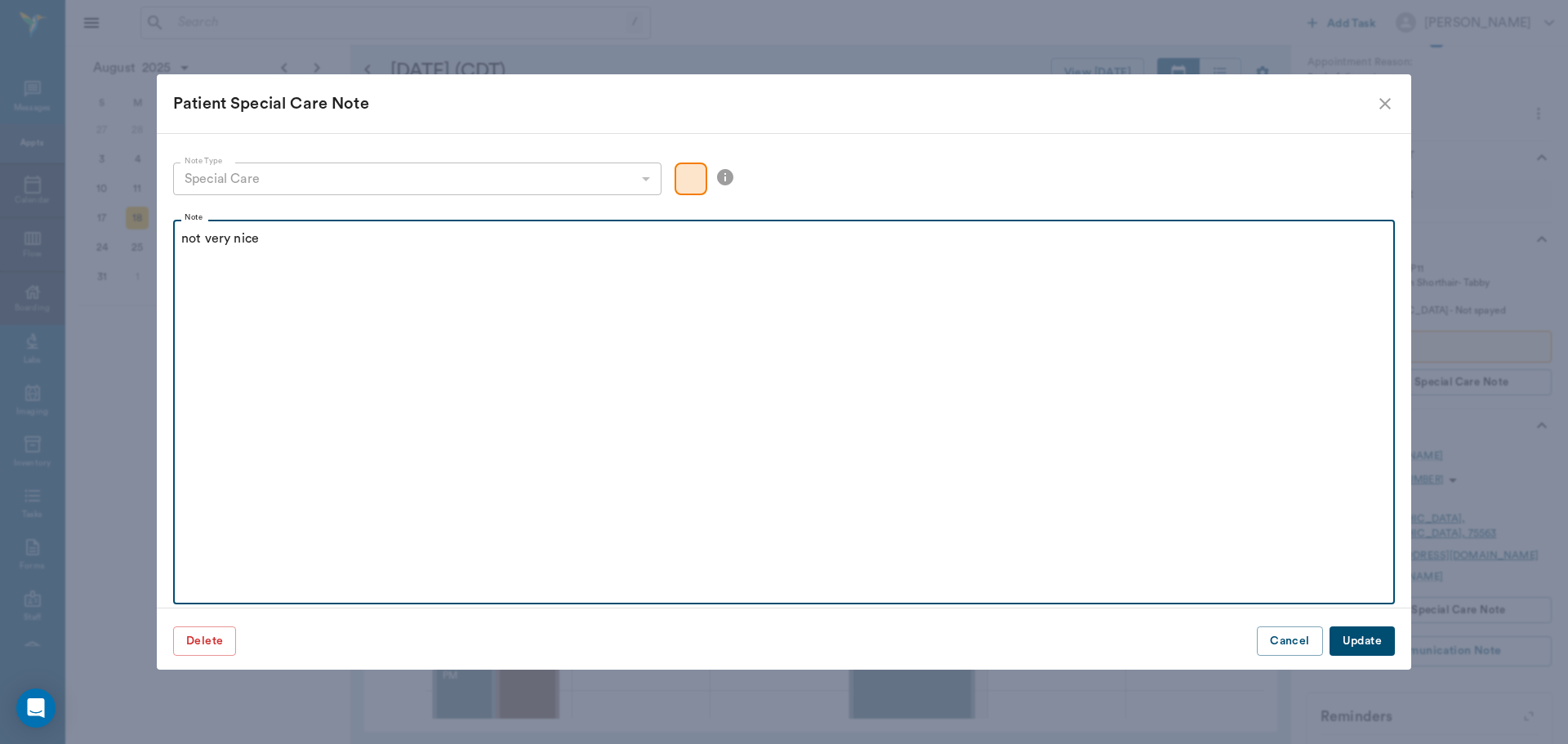
click at [264, 243] on p "not very nice" at bounding box center [784, 239] width 1206 height 20
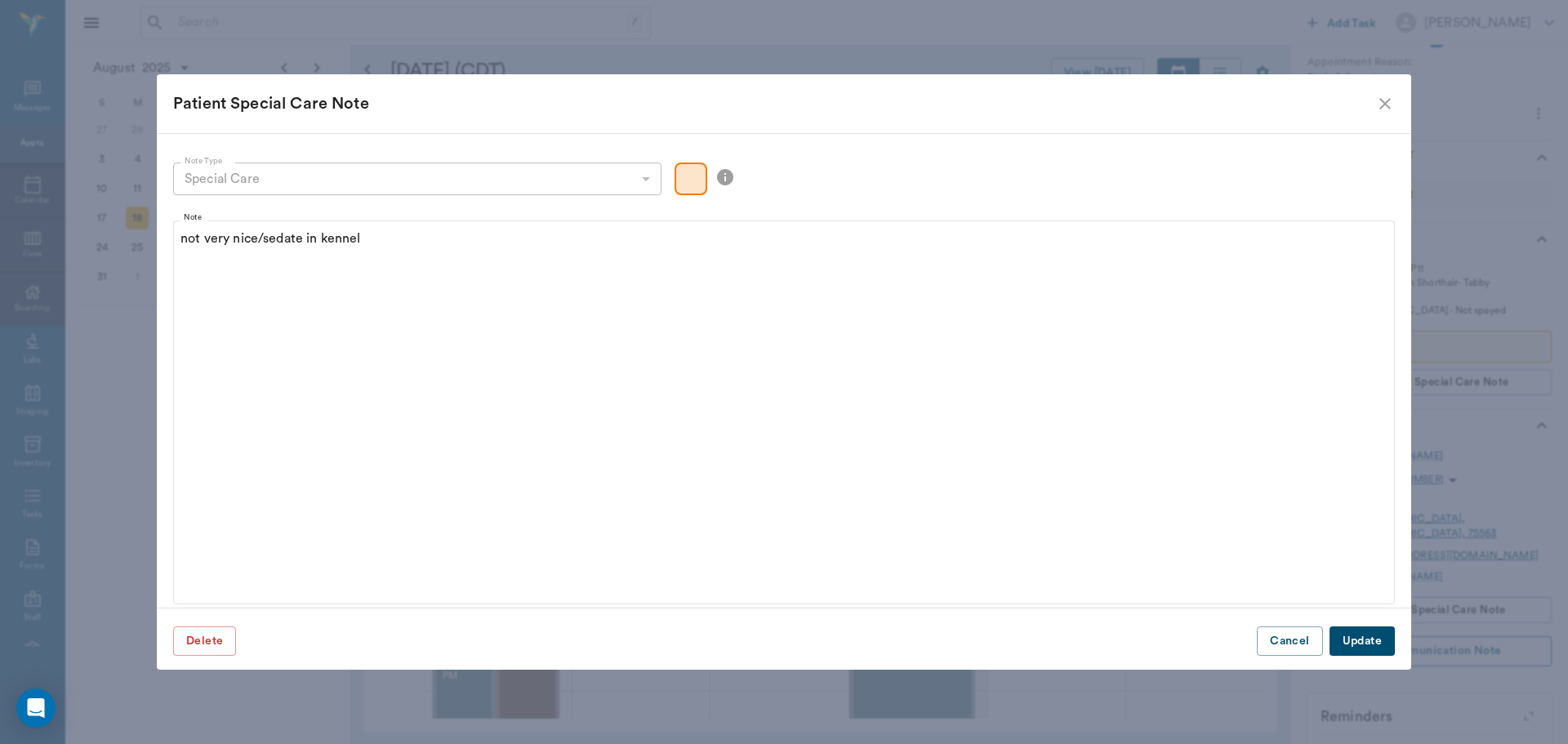
click at [1361, 638] on button "Update" at bounding box center [1362, 642] width 66 height 30
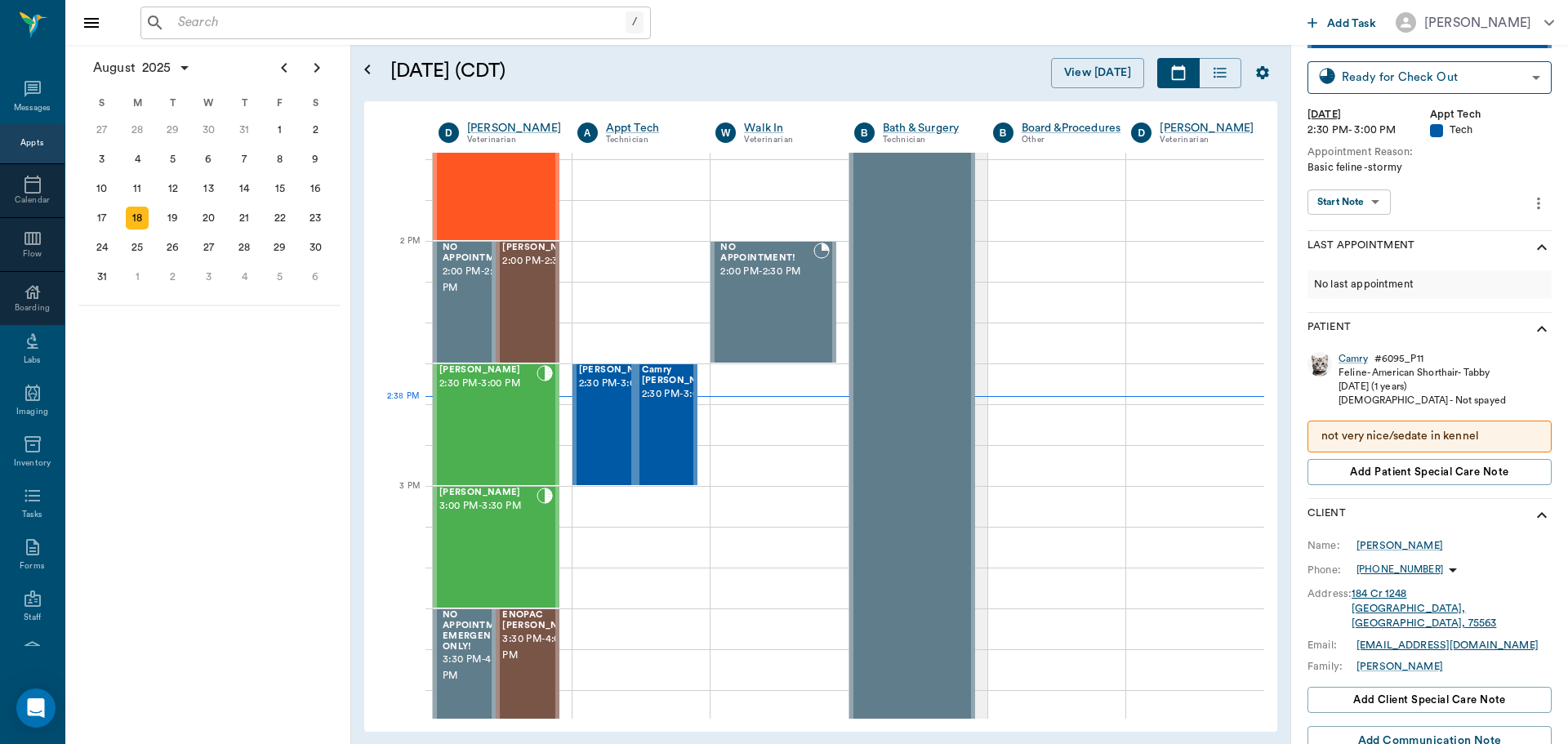
scroll to position [0, 0]
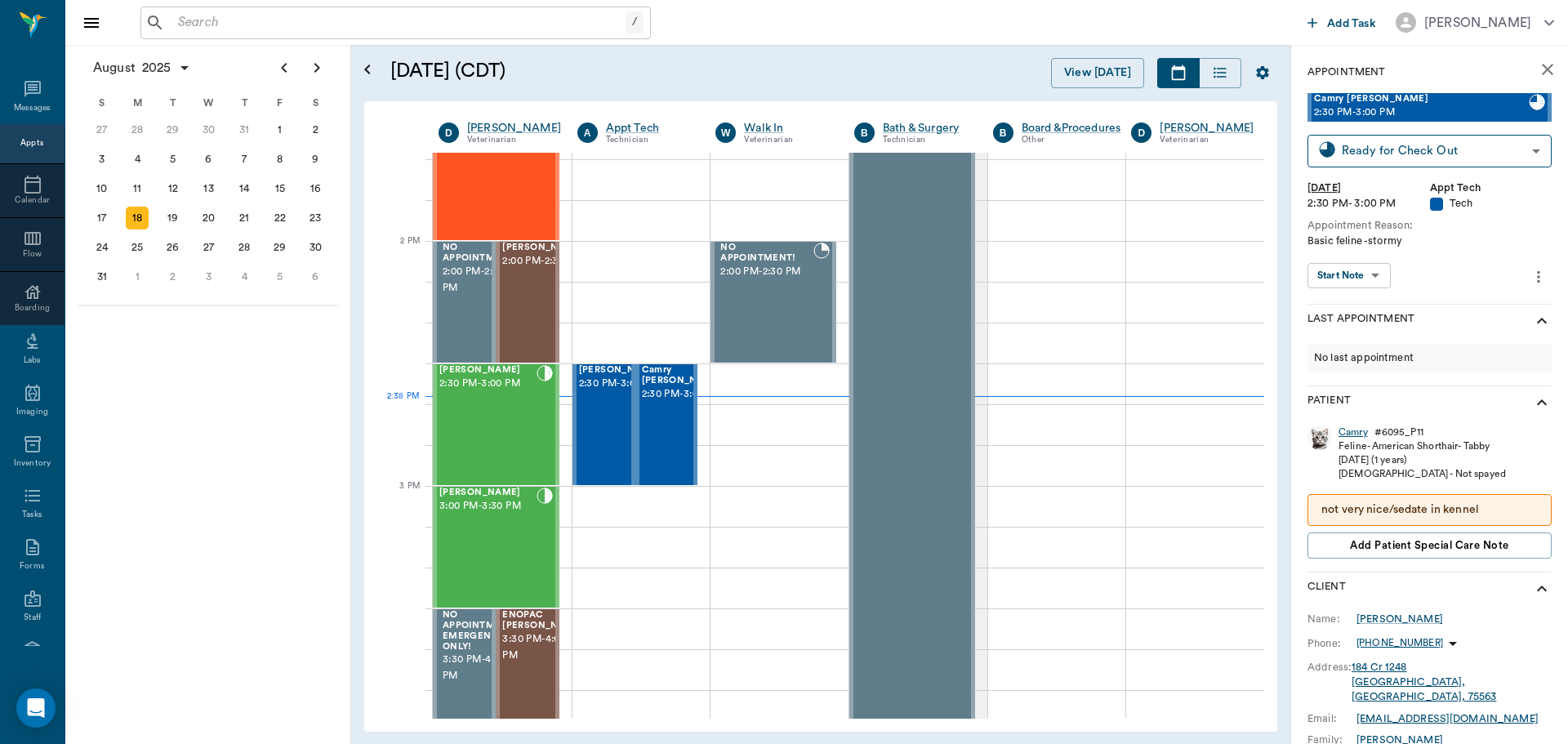
click at [1353, 437] on div "Camry" at bounding box center [1353, 433] width 30 height 14
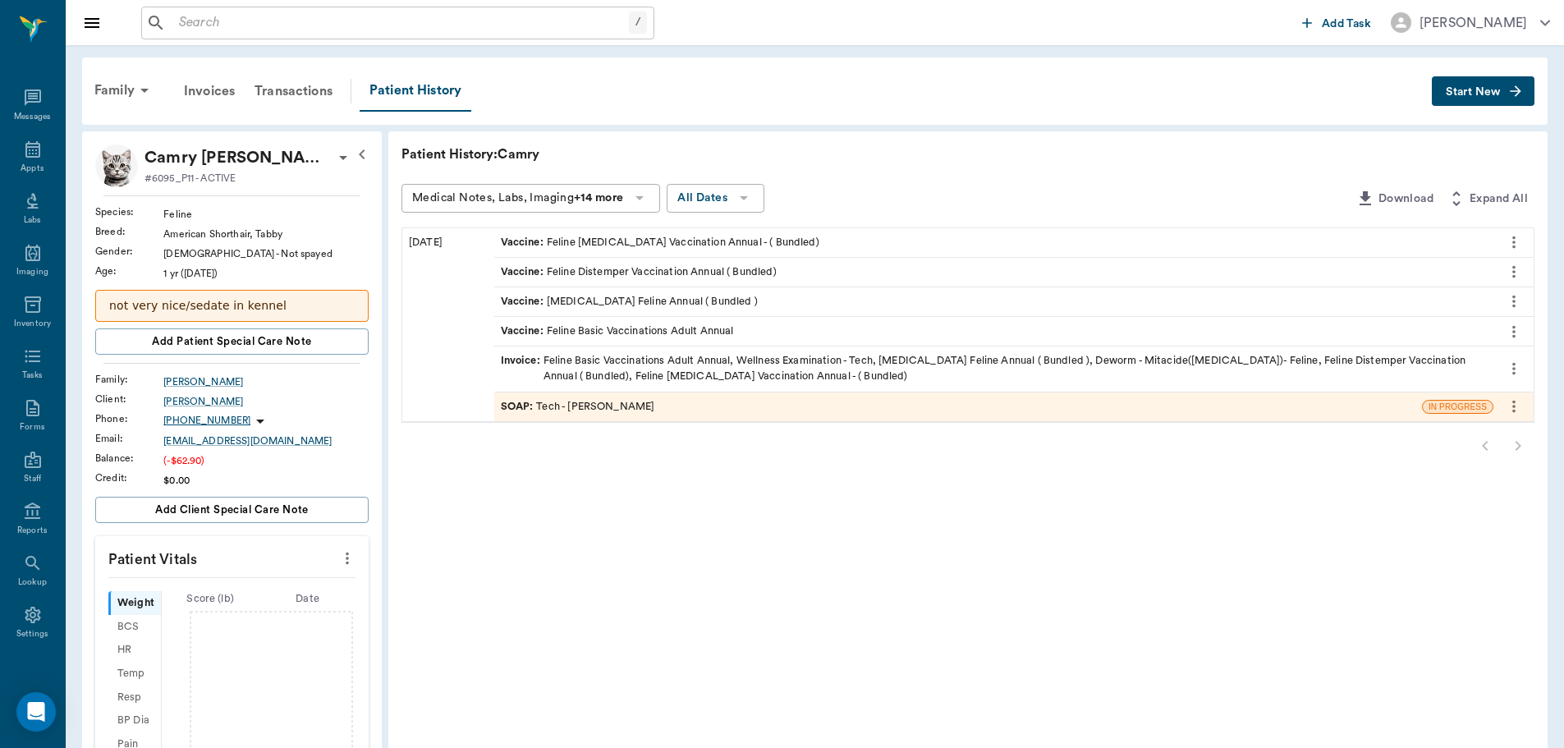
click at [1464, 92] on span "Start New" at bounding box center [1473, 92] width 55 height 0
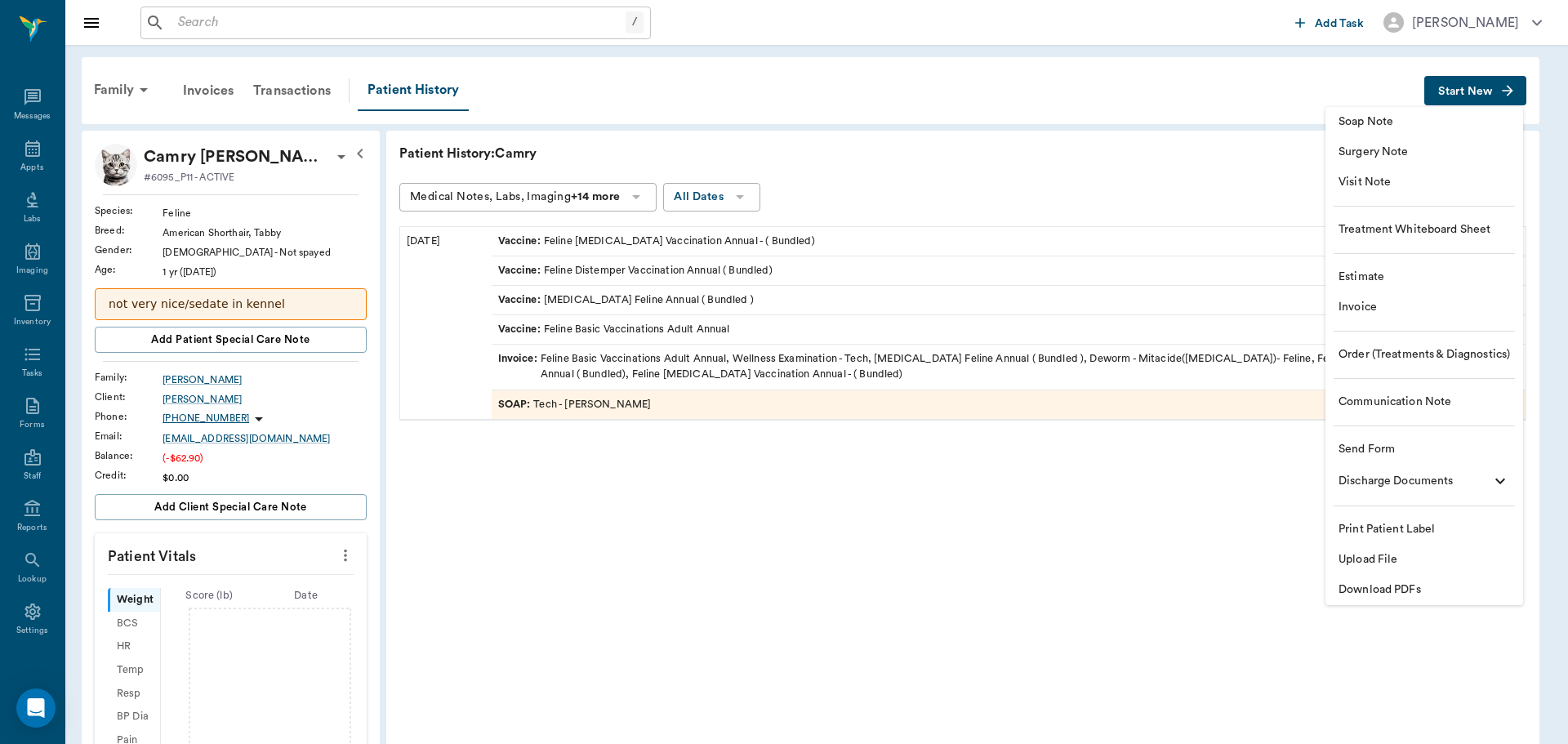
click at [1374, 302] on span "Invoice" at bounding box center [1424, 306] width 171 height 17
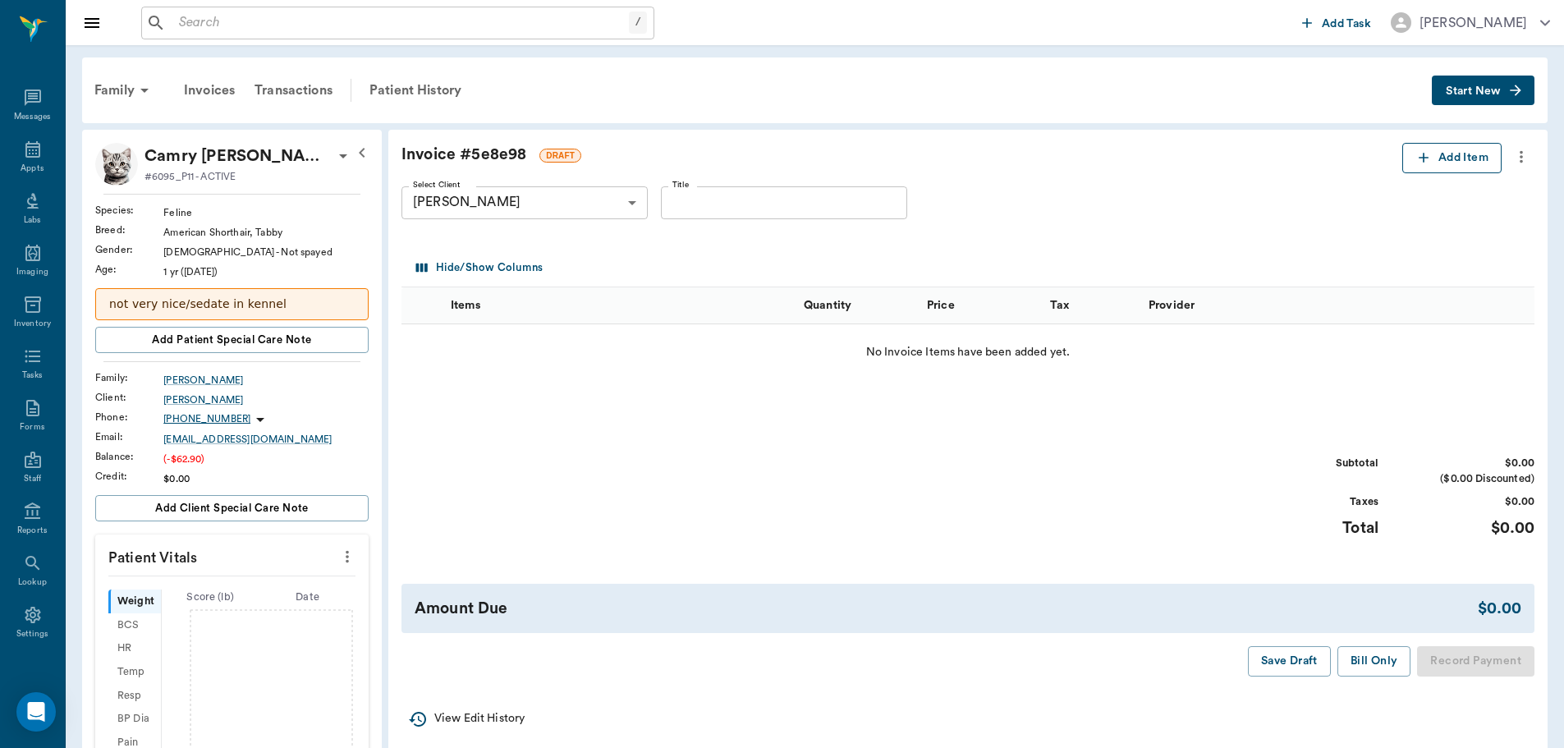
click at [1447, 155] on button "Add Item" at bounding box center [1451, 158] width 99 height 30
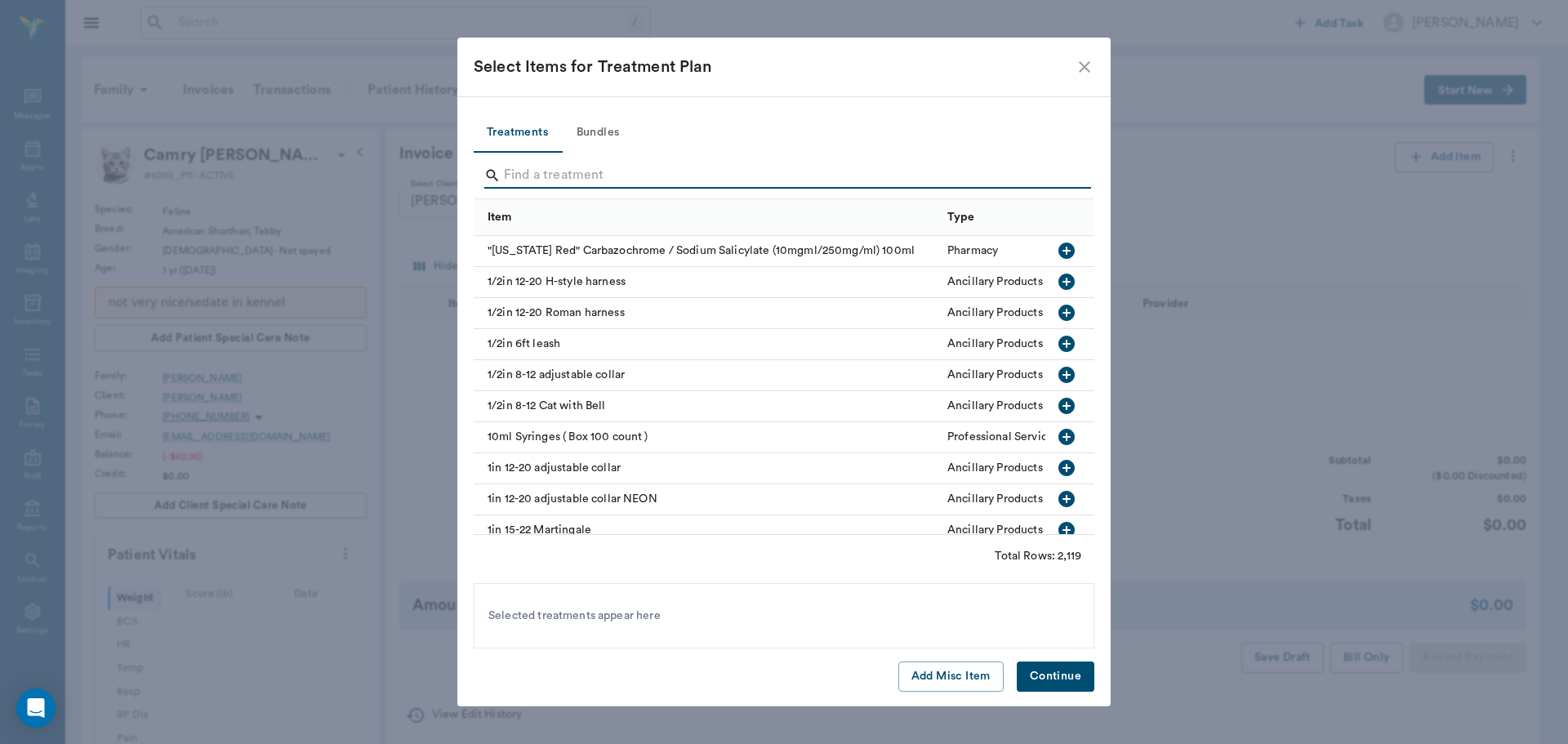
click at [572, 171] on input "Search" at bounding box center [786, 175] width 563 height 26
type input "d"
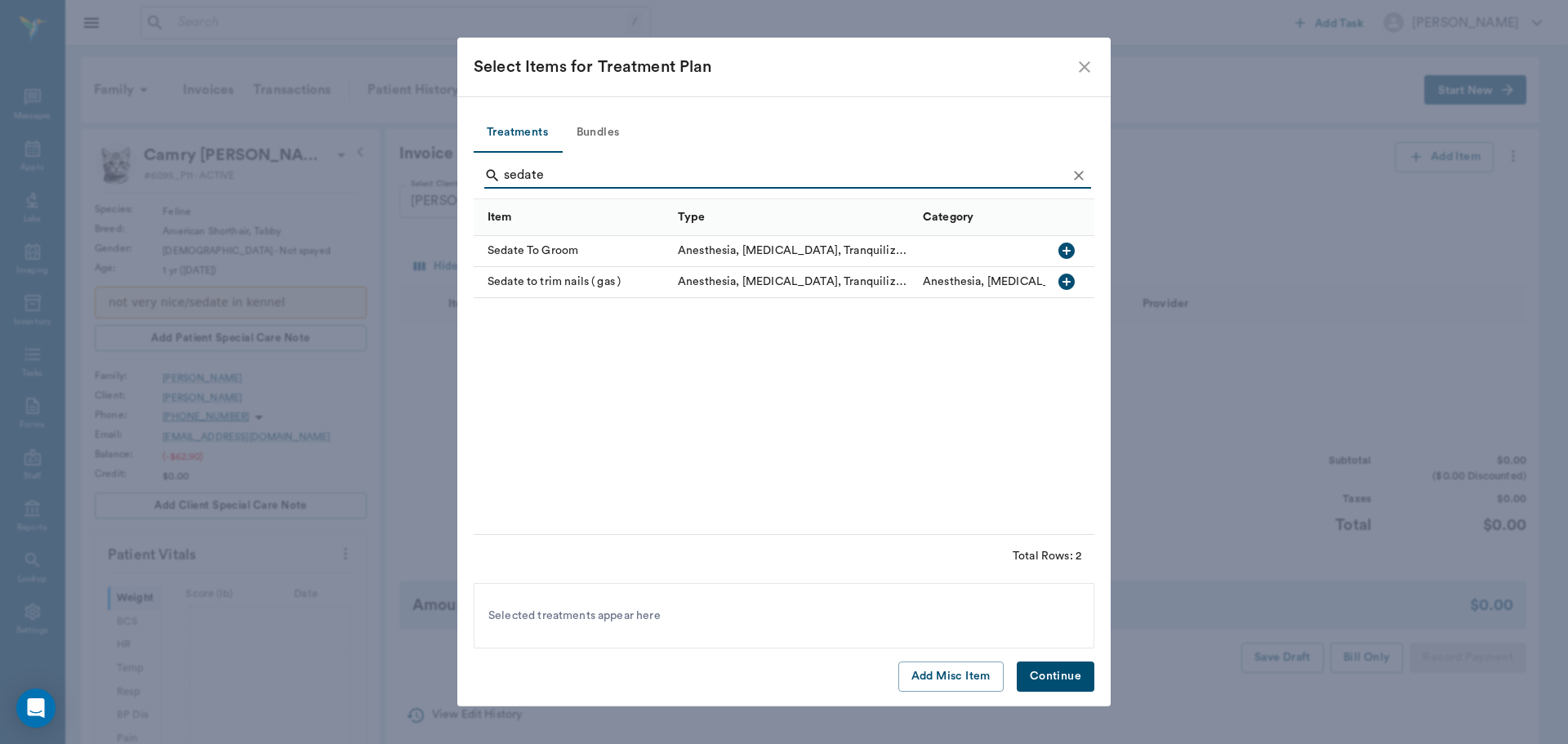
type input "sedate"
click at [1066, 277] on icon "button" at bounding box center [1067, 281] width 16 height 16
click at [1036, 679] on button "Continue" at bounding box center [1056, 676] width 78 height 30
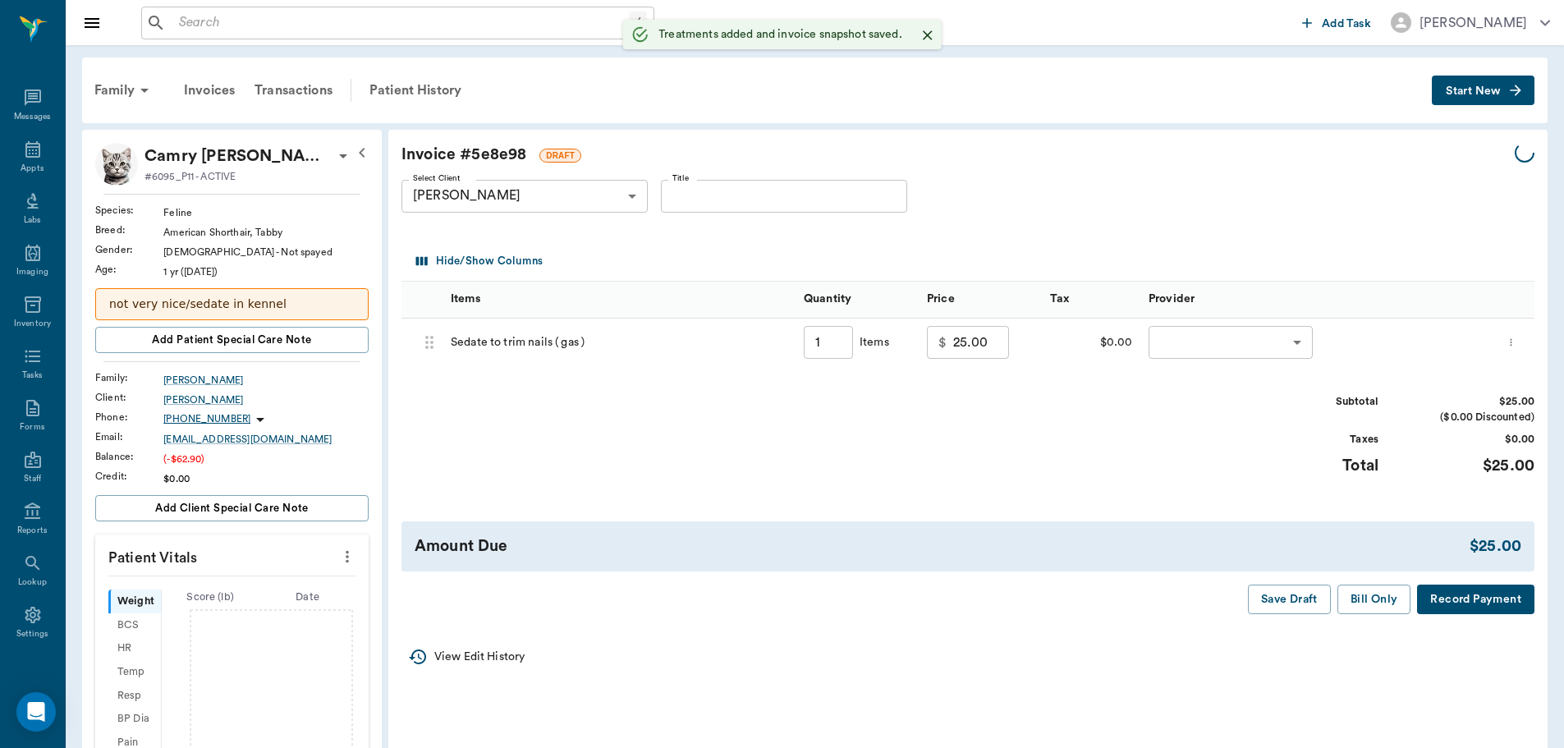
type input "1.00"
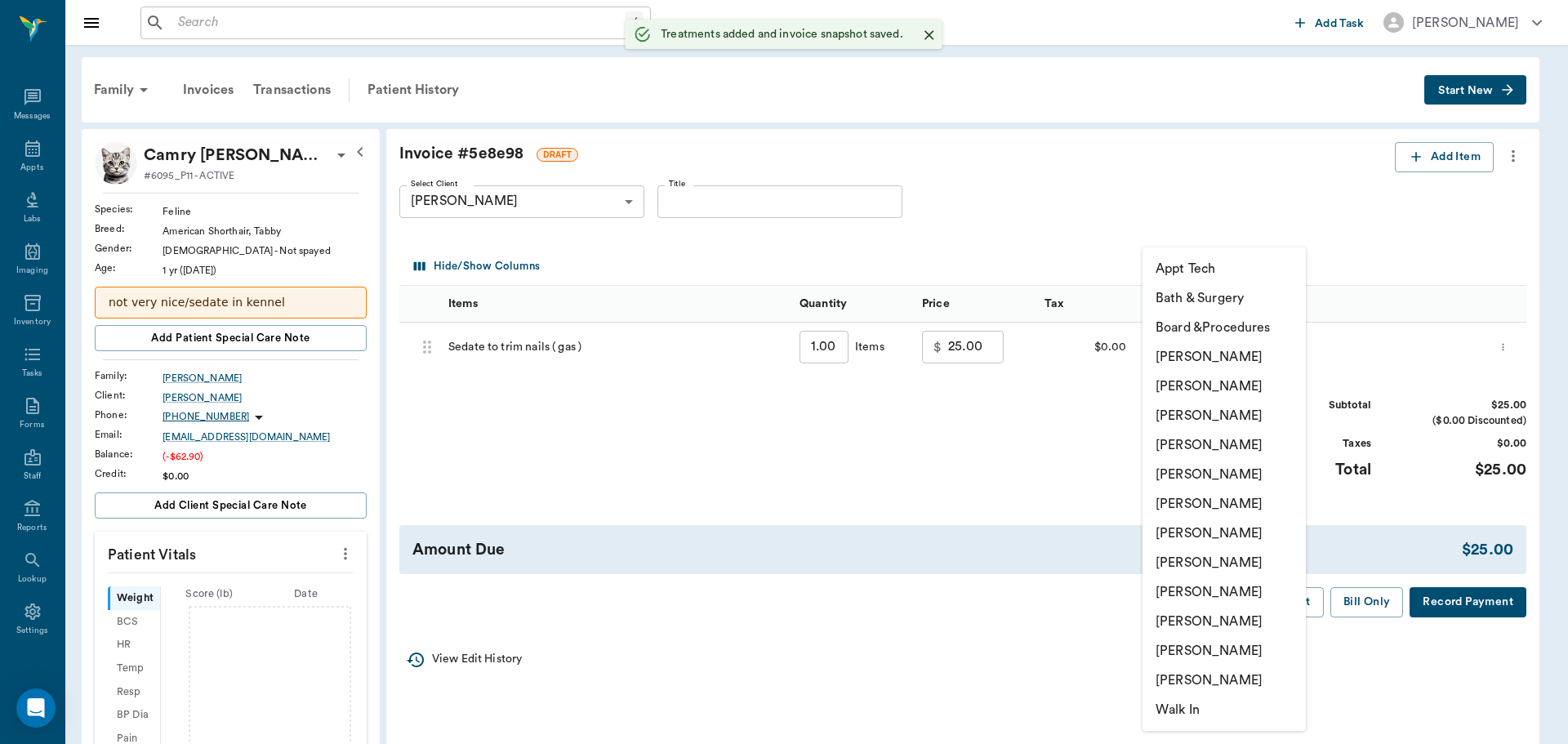
click at [1185, 352] on body "/ ​ Add Task Dr. Bert Ellsworth Nectar Messages Appts Labs Imaging Inventory Ta…" at bounding box center [784, 633] width 1568 height 1266
click at [1169, 563] on li "[PERSON_NAME]" at bounding box center [1224, 563] width 163 height 30
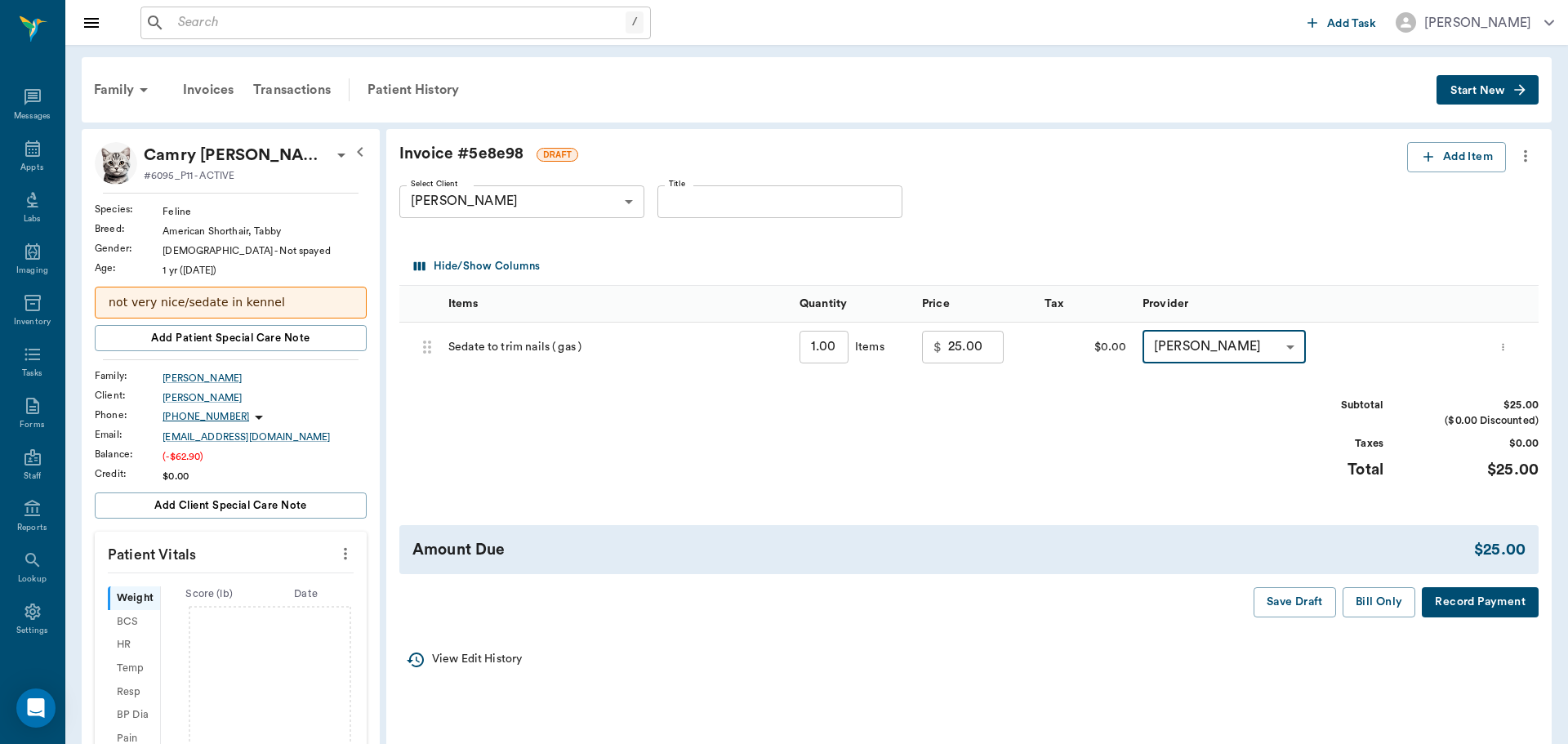
type input "none-63ec2e7e52e12b0ba117b124"
drag, startPoint x: 1361, startPoint y: 600, endPoint x: 1283, endPoint y: 558, distance: 88.6
click at [1360, 599] on button "Bill Only" at bounding box center [1367, 602] width 74 height 30
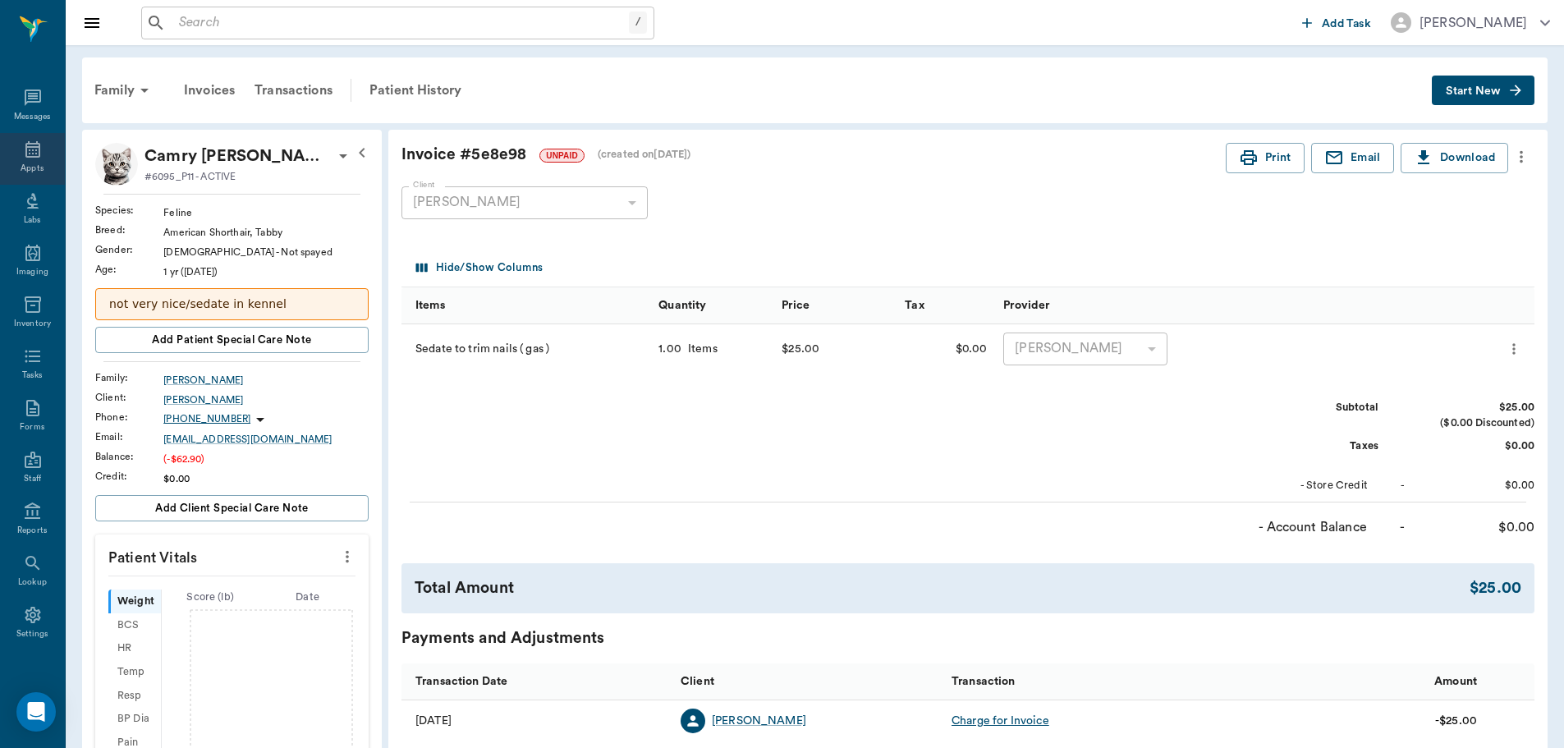
click at [33, 157] on icon at bounding box center [32, 149] width 15 height 16
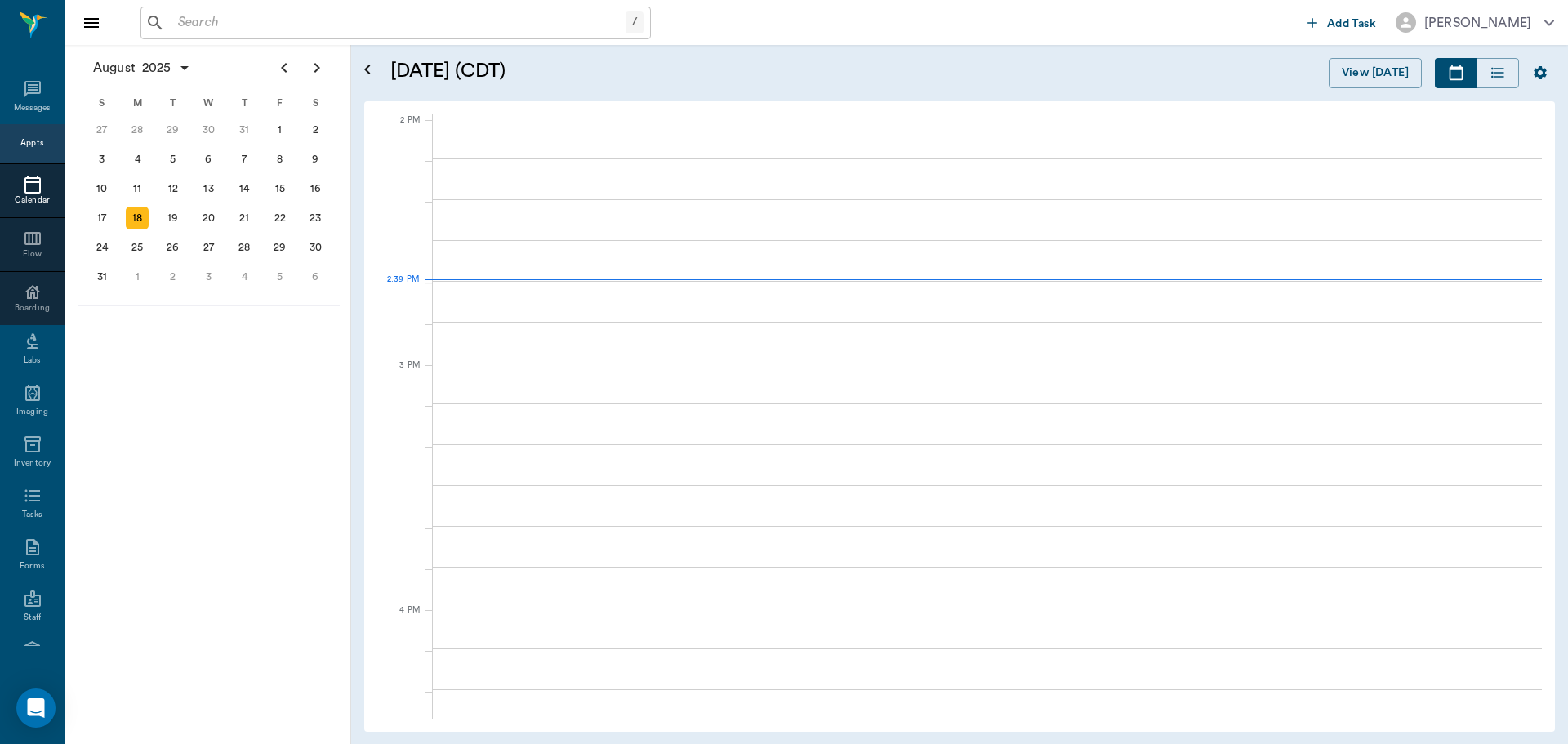
scroll to position [1470, 0]
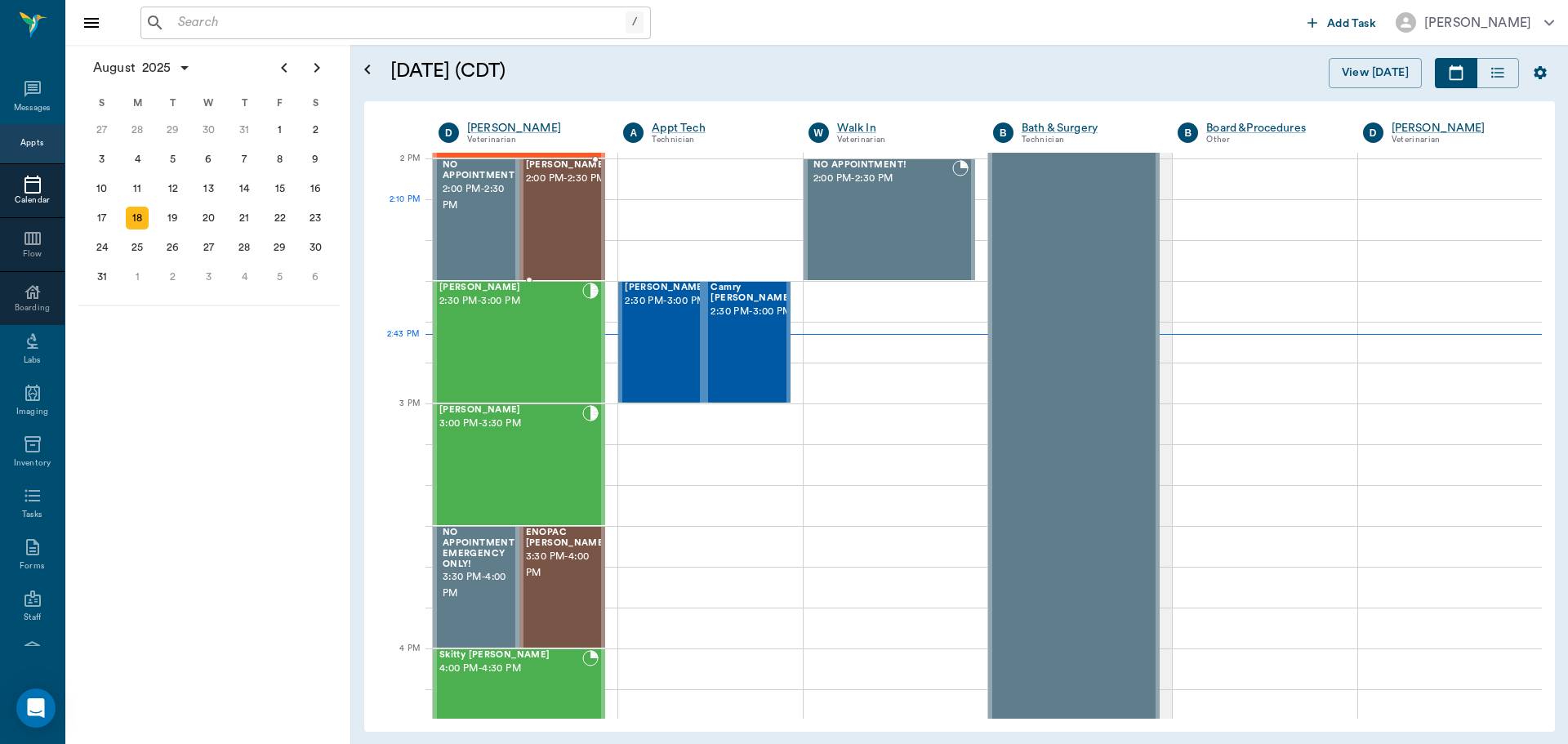
click at [555, 215] on div "COW Wilson 2:00 PM - 2:30 PM" at bounding box center [567, 220] width 82 height 119
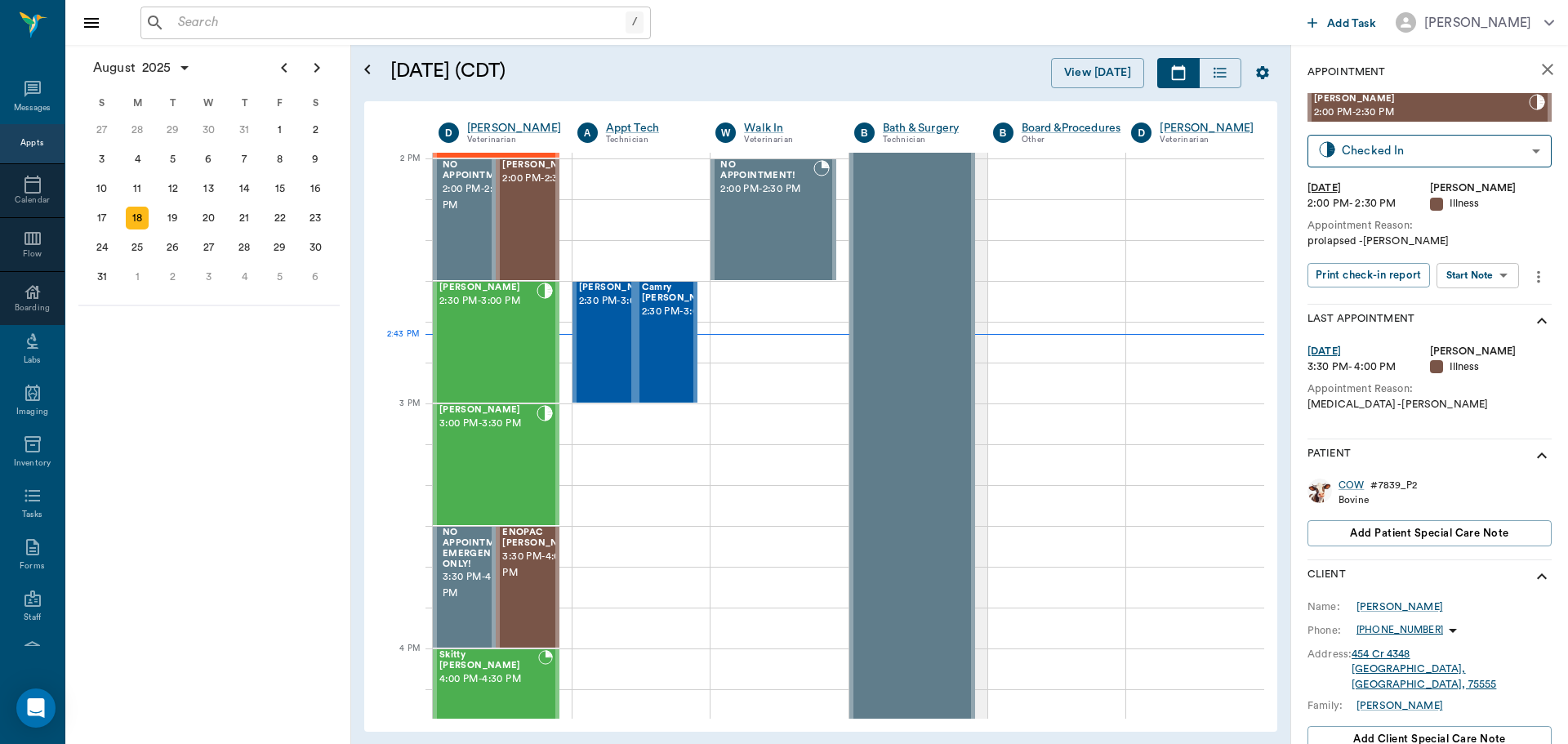
click at [1470, 271] on body "/ ​ Add Task Dr. Bert Ellsworth Nectar Messages Appts Calendar Flow Boarding La…" at bounding box center [784, 372] width 1568 height 744
click at [1458, 368] on button "Start Visit Note" at bounding box center [1470, 362] width 78 height 19
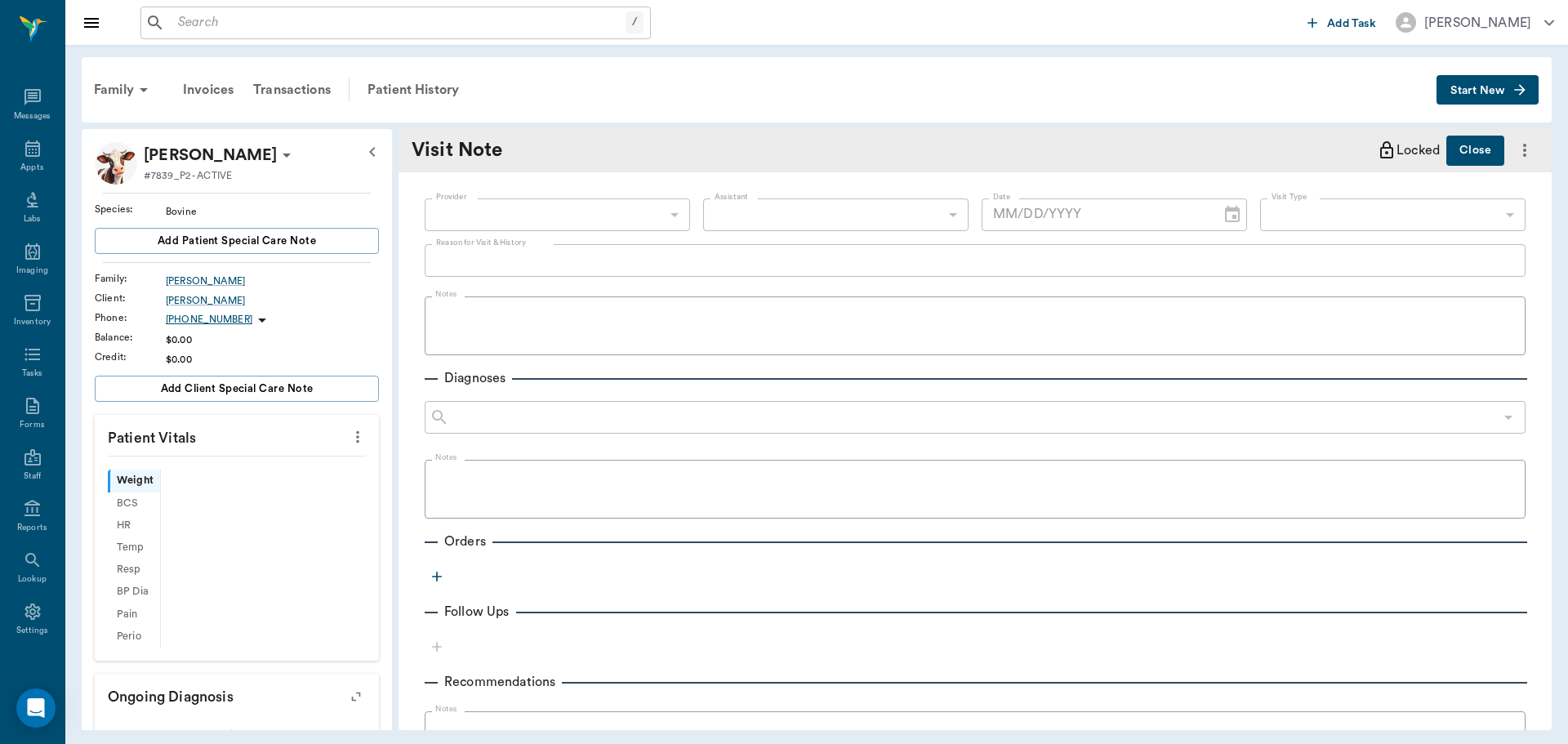
type input "63ec2f075fda476ae8351a4d"
type input "65d2be4f46e3a538d89b8c15"
type input "[DATE]"
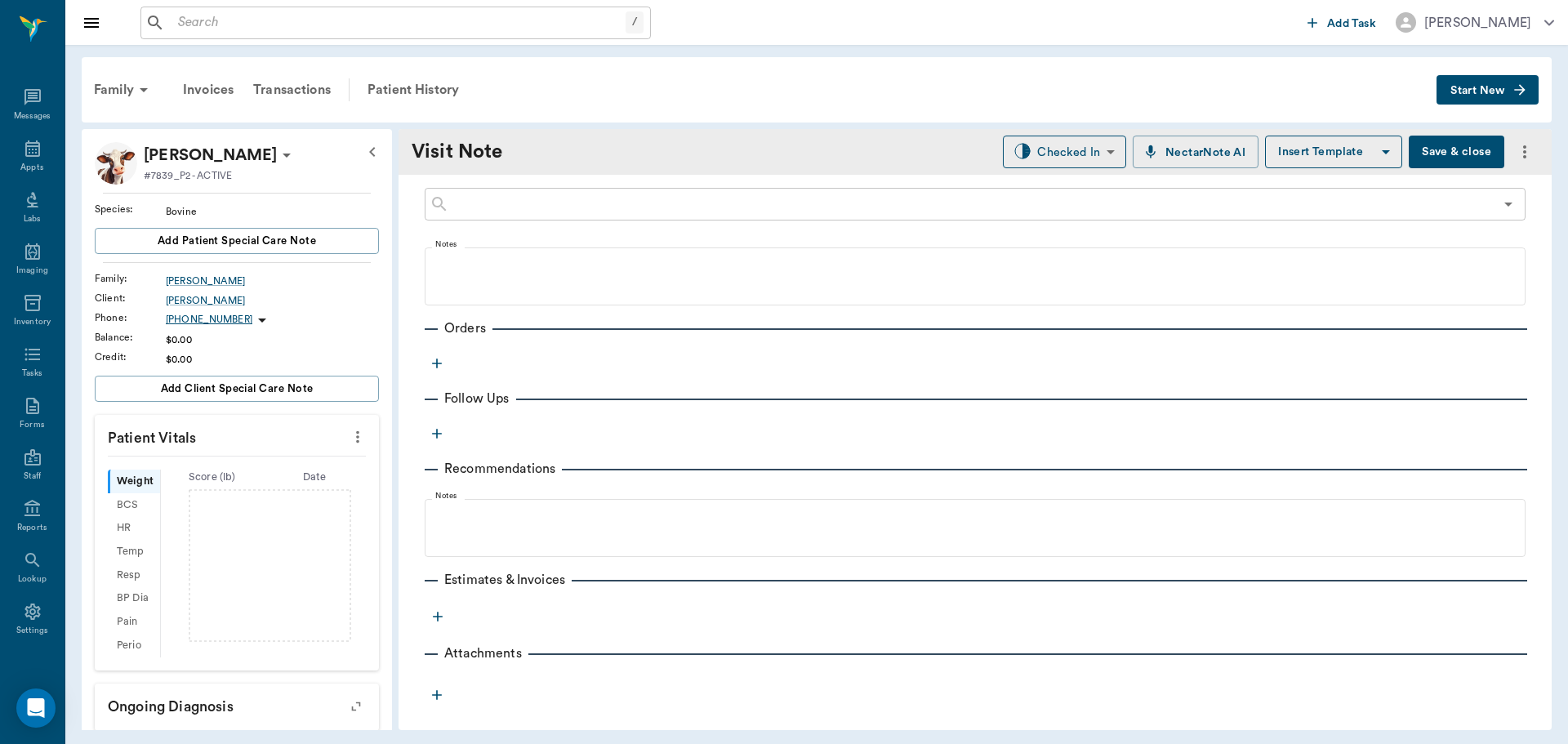
scroll to position [219, 0]
click at [436, 356] on icon "button" at bounding box center [437, 360] width 16 height 16
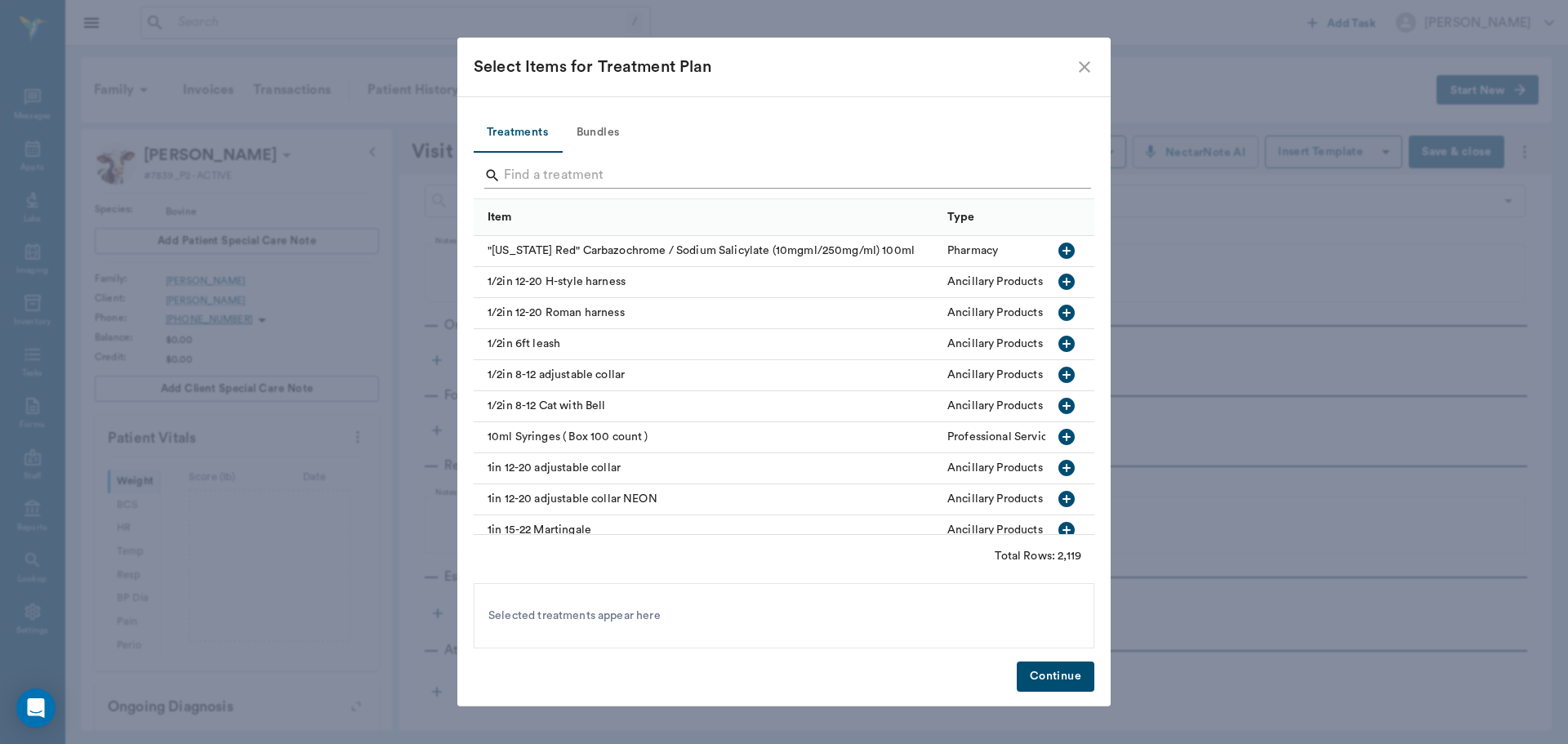
click at [572, 180] on input "Search" at bounding box center [786, 175] width 563 height 26
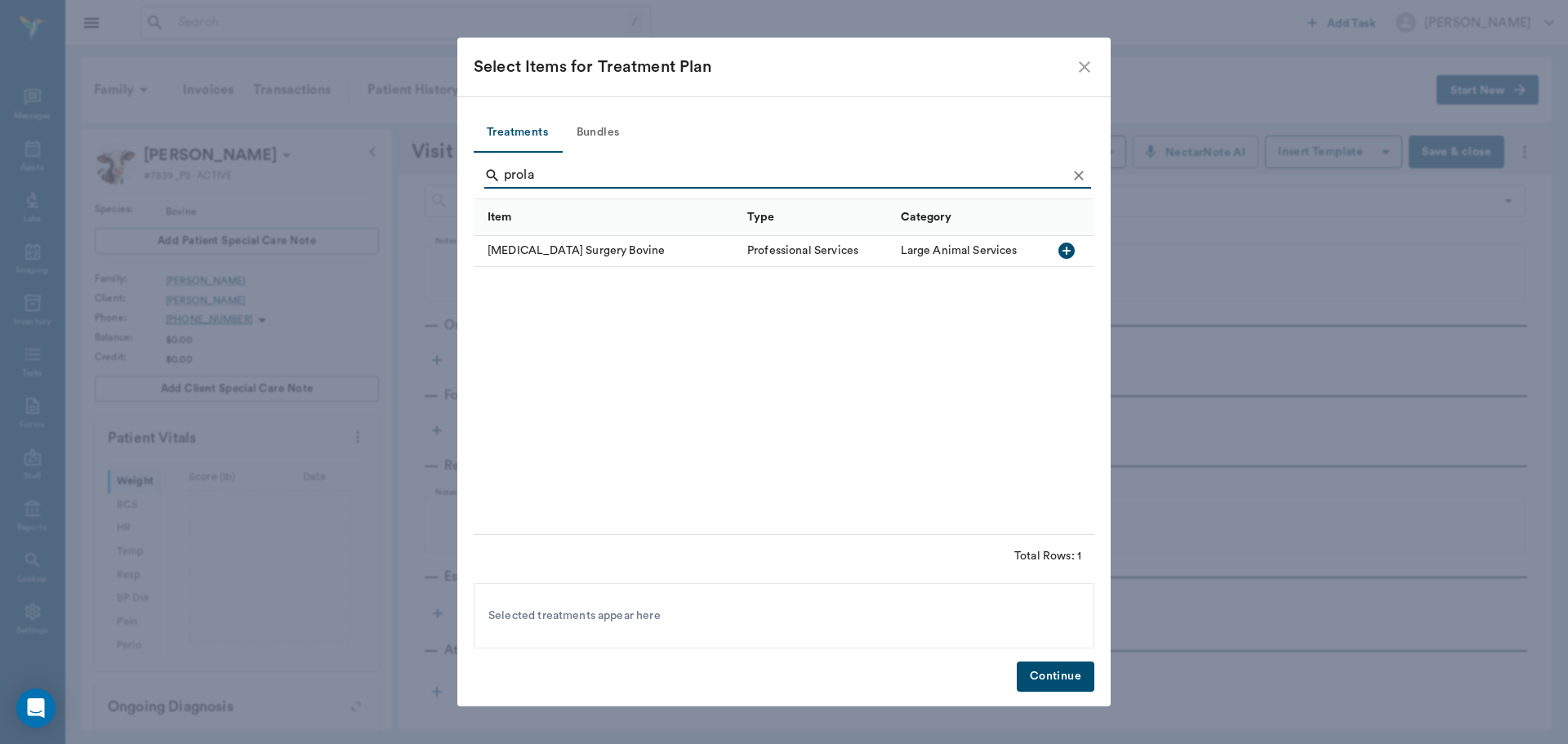
click at [1068, 256] on icon "button" at bounding box center [1067, 251] width 16 height 16
type input "p"
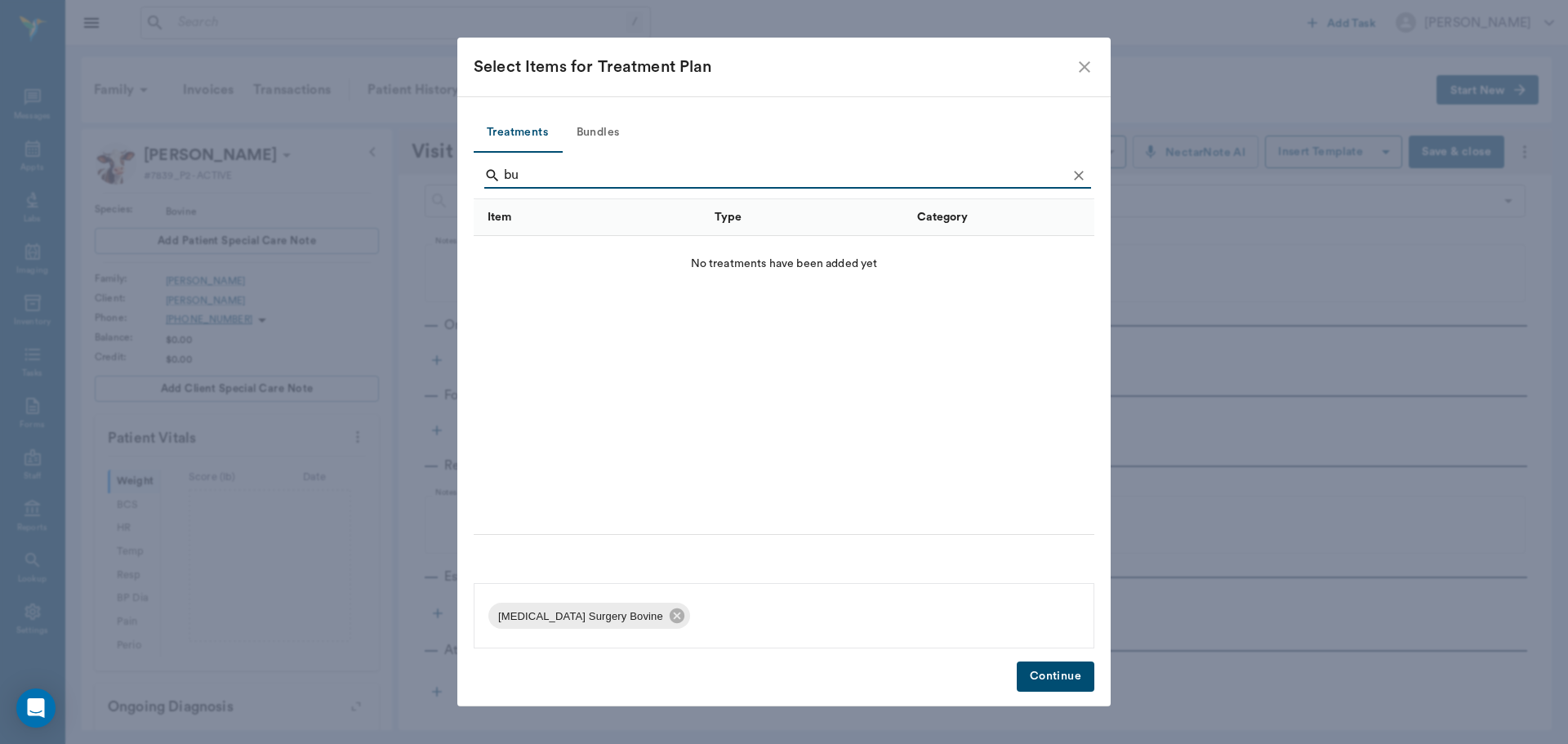
type input "b"
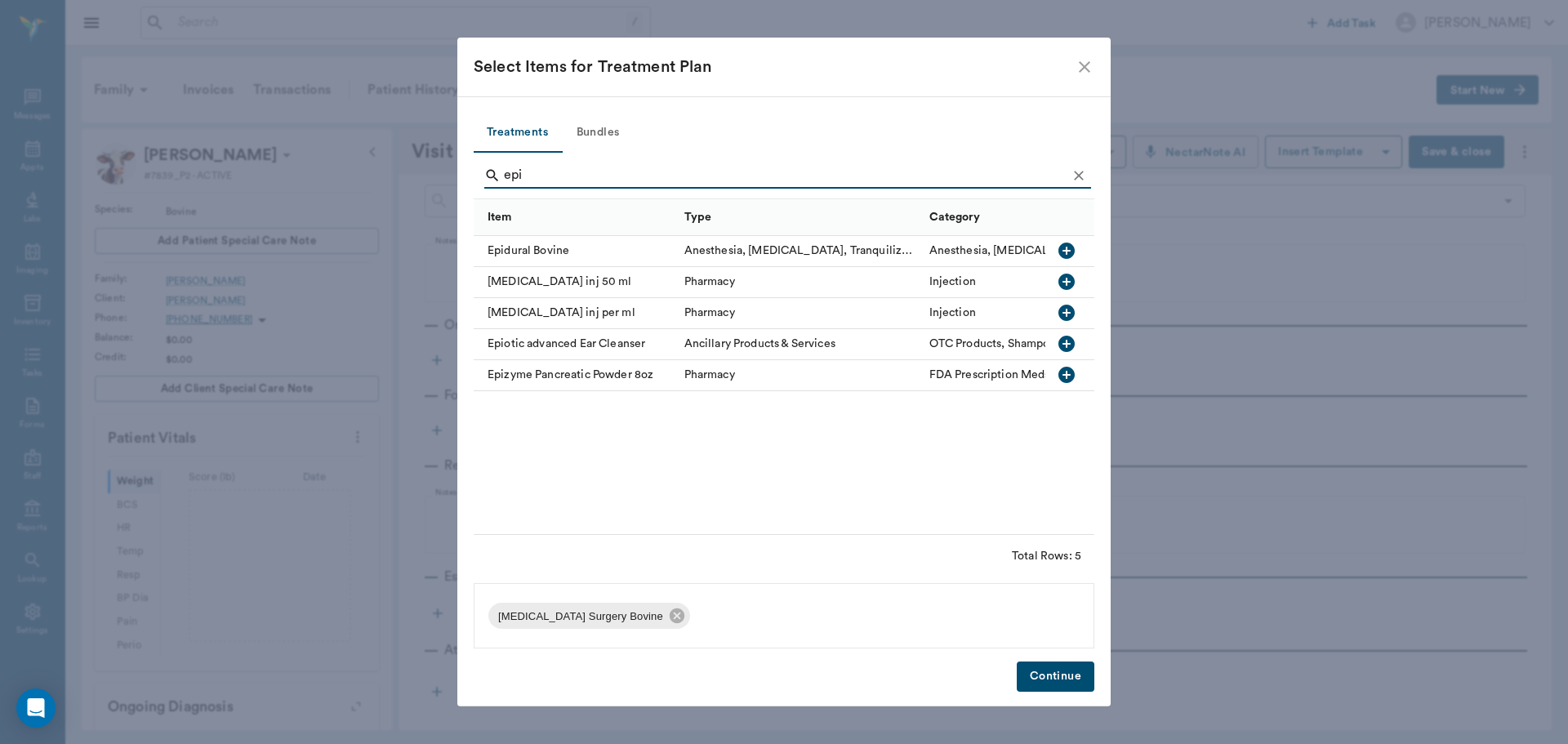
click at [1063, 253] on icon "button" at bounding box center [1067, 251] width 16 height 16
type input "e"
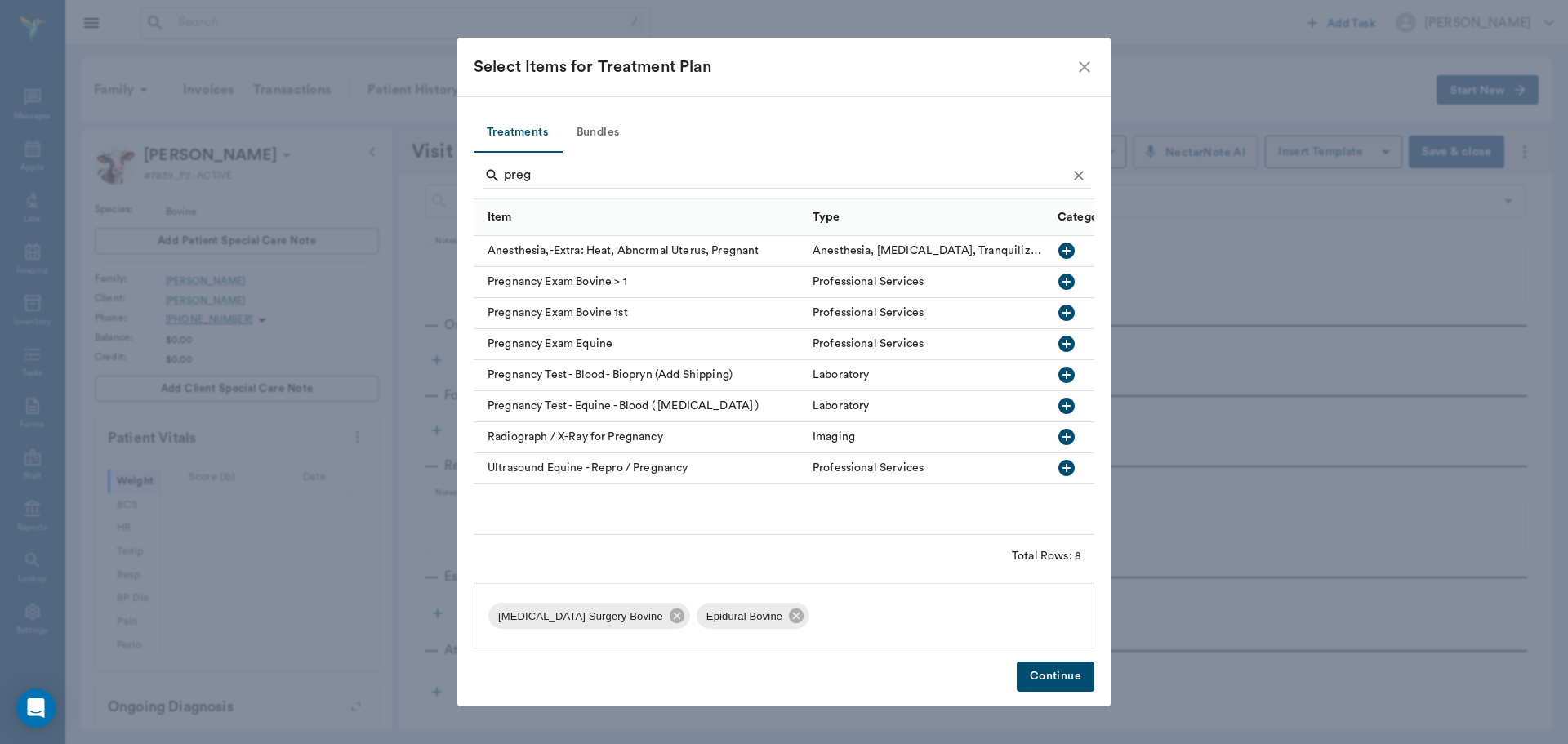
click at [1069, 314] on icon "button" at bounding box center [1067, 312] width 16 height 16
type input "p"
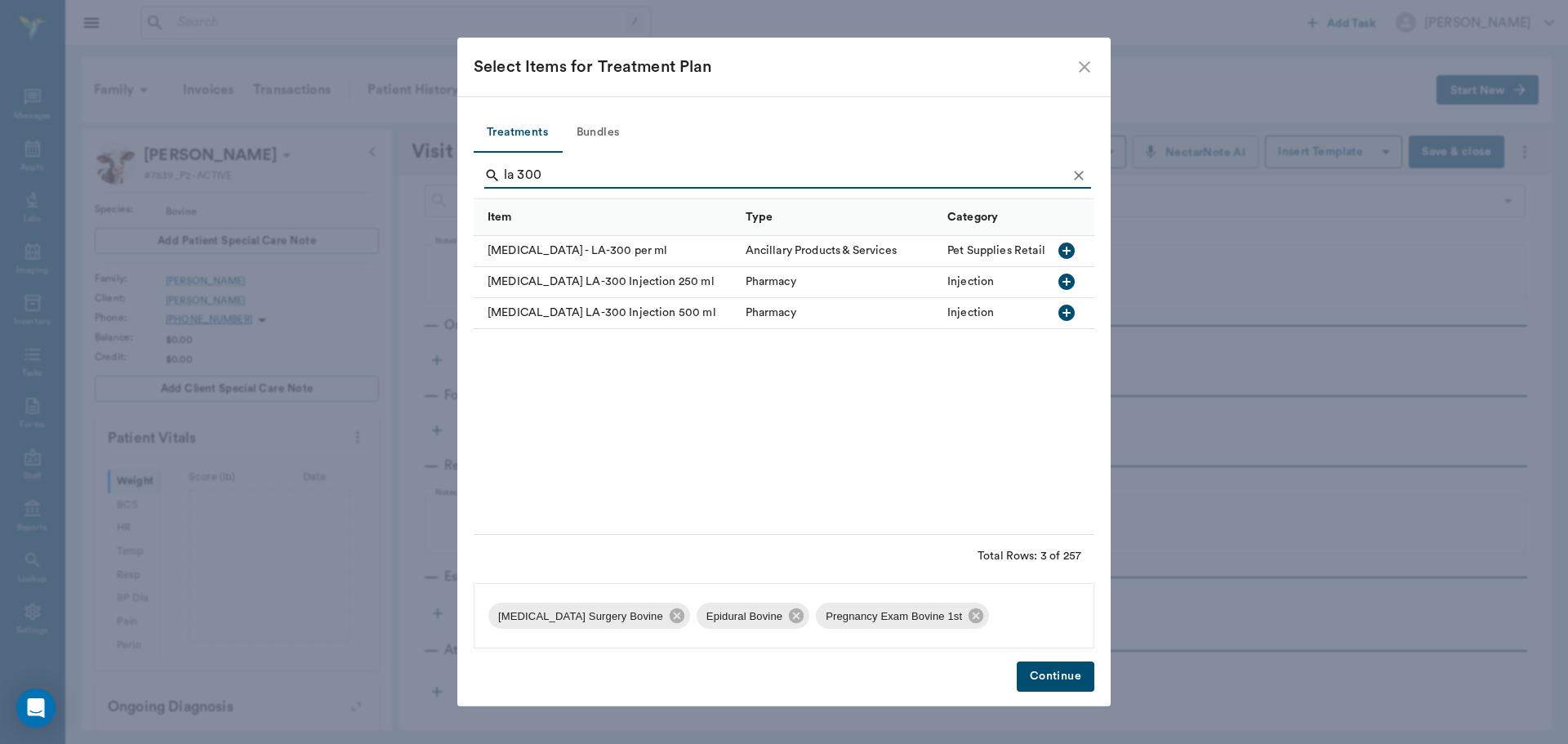
click at [1061, 253] on icon "button" at bounding box center [1067, 251] width 16 height 16
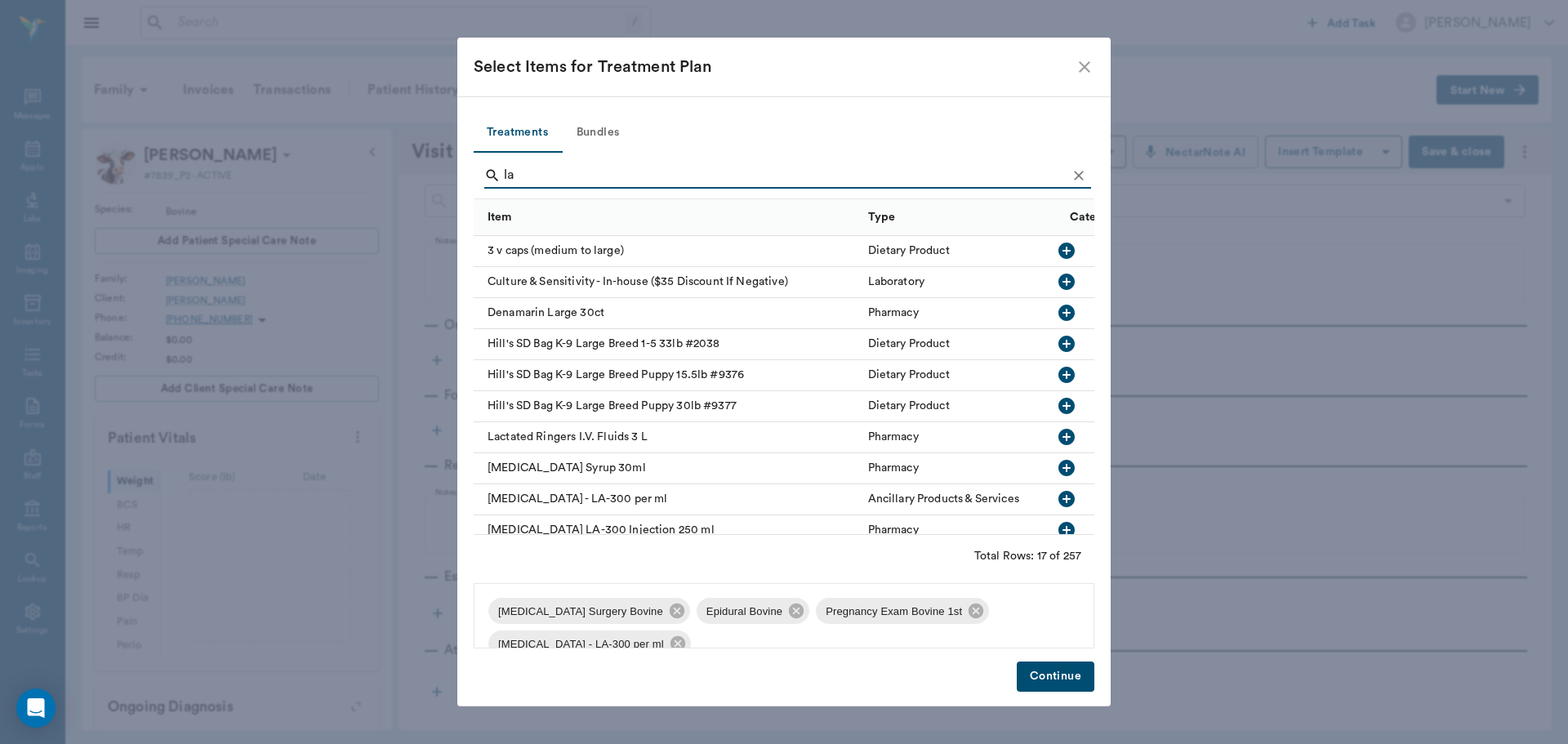
type input "l"
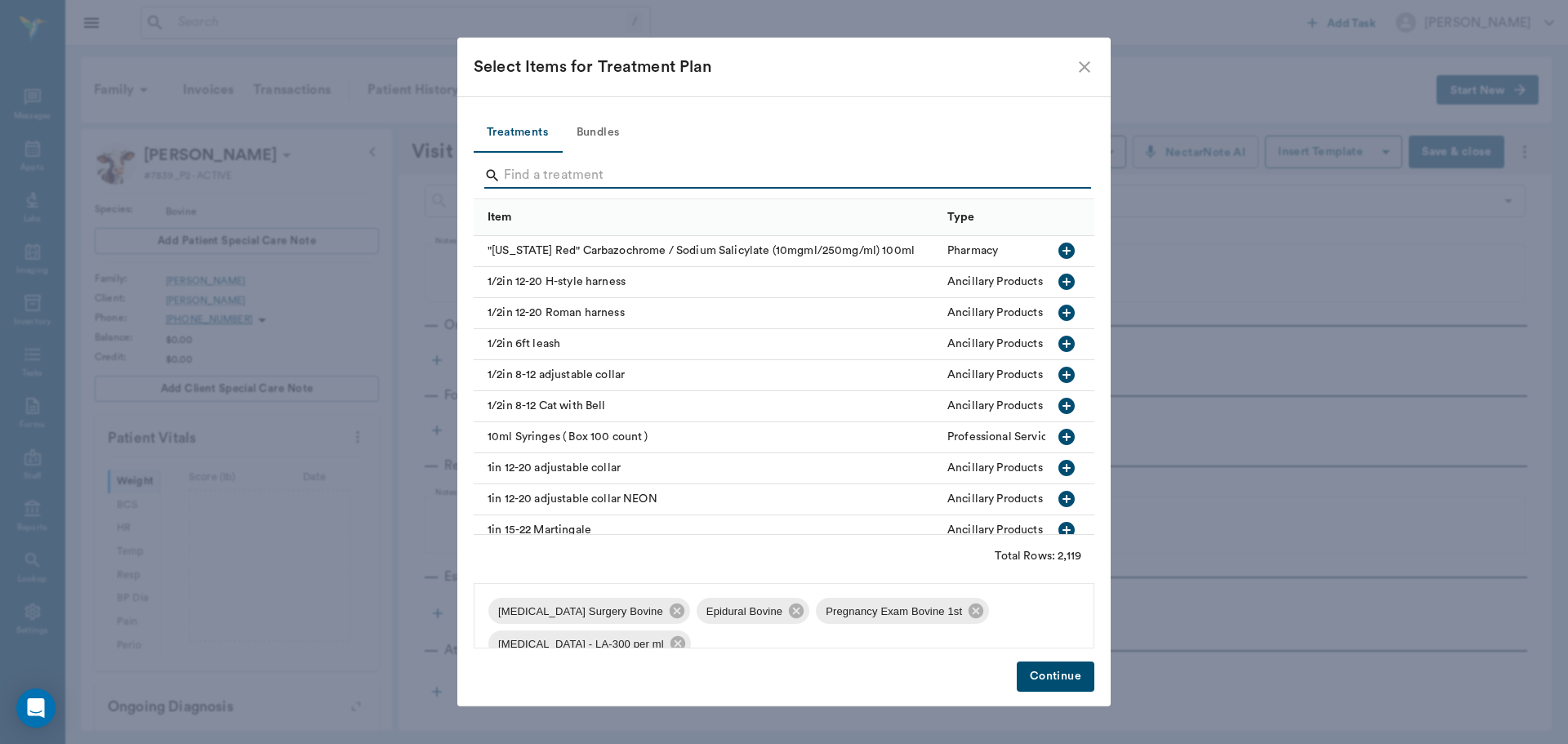
type input "a"
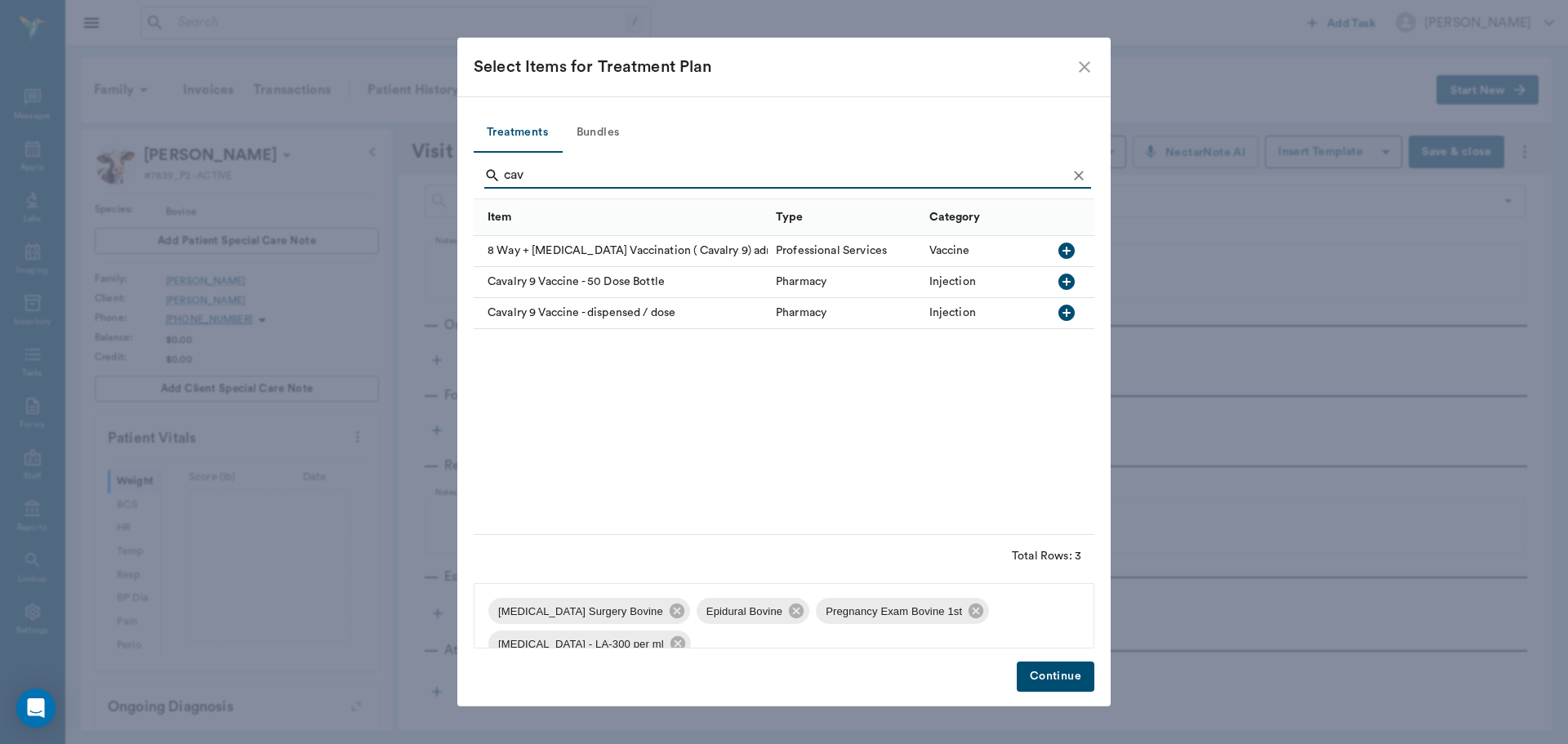
type input "cav"
click at [1069, 250] on icon "button" at bounding box center [1067, 251] width 16 height 16
click at [1042, 663] on button "Continue" at bounding box center [1056, 676] width 78 height 30
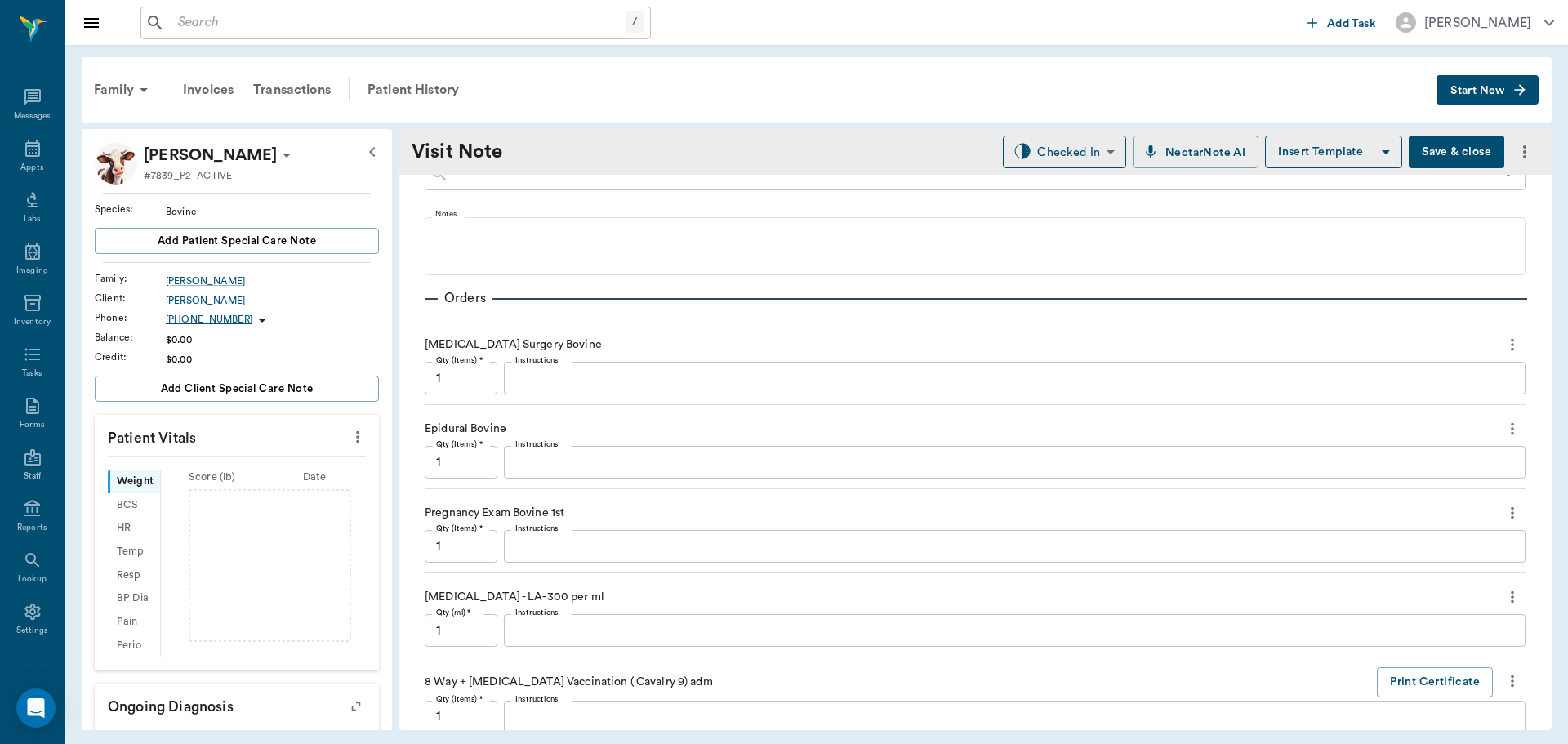
scroll to position [96, 0]
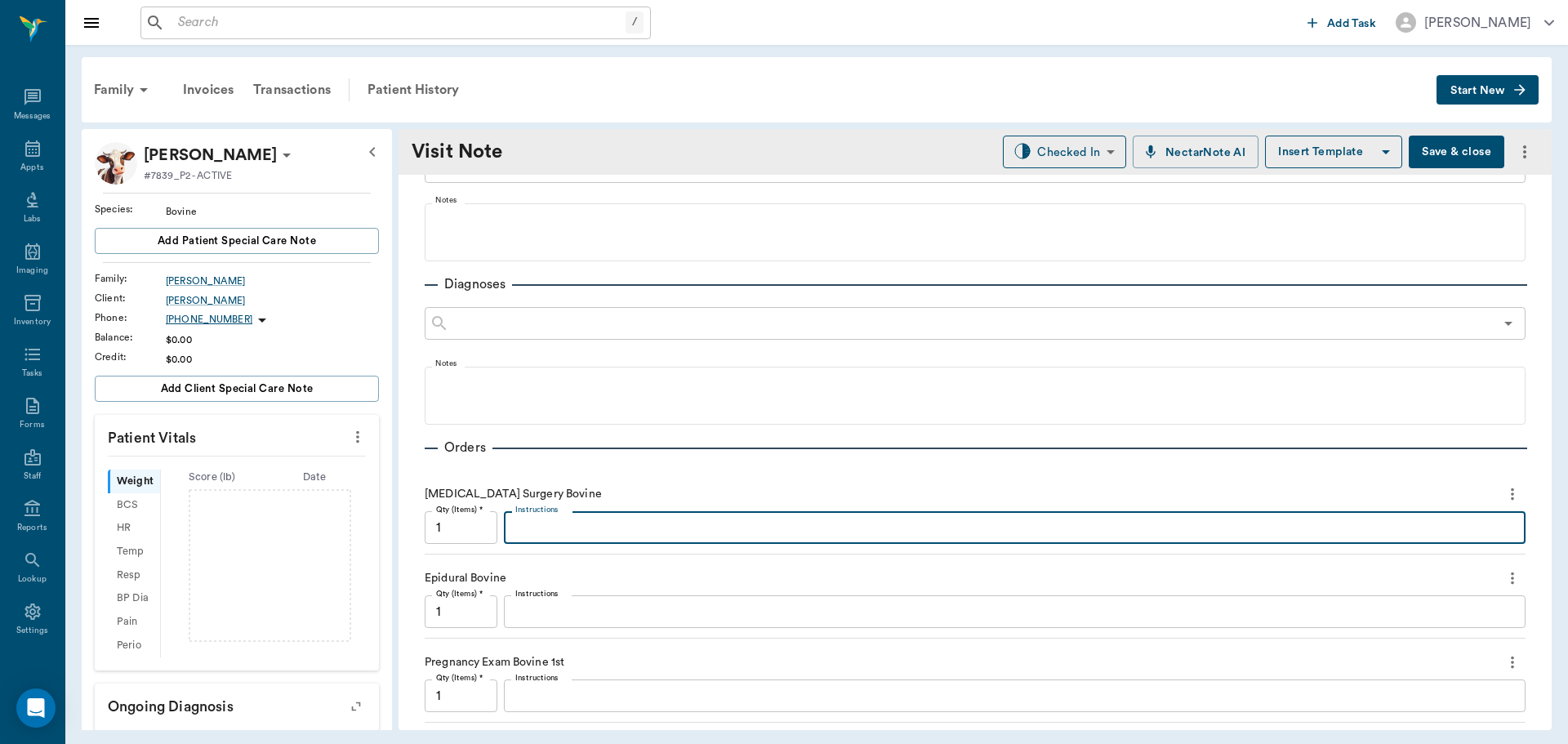
drag, startPoint x: 559, startPoint y: 527, endPoint x: 546, endPoint y: 525, distance: 13.2
click at [558, 527] on textarea "Instructions" at bounding box center [1015, 527] width 999 height 19
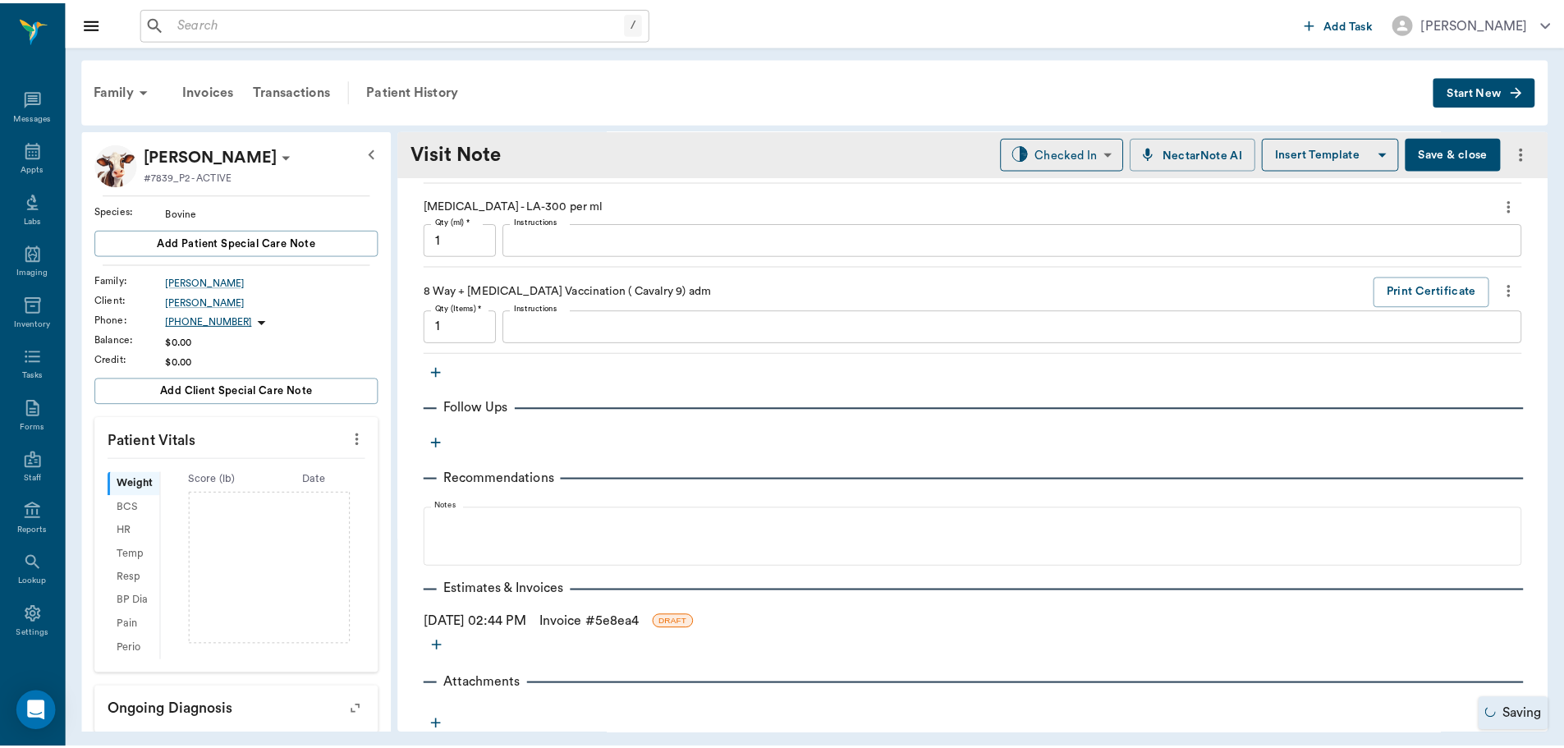
scroll to position [672, 0]
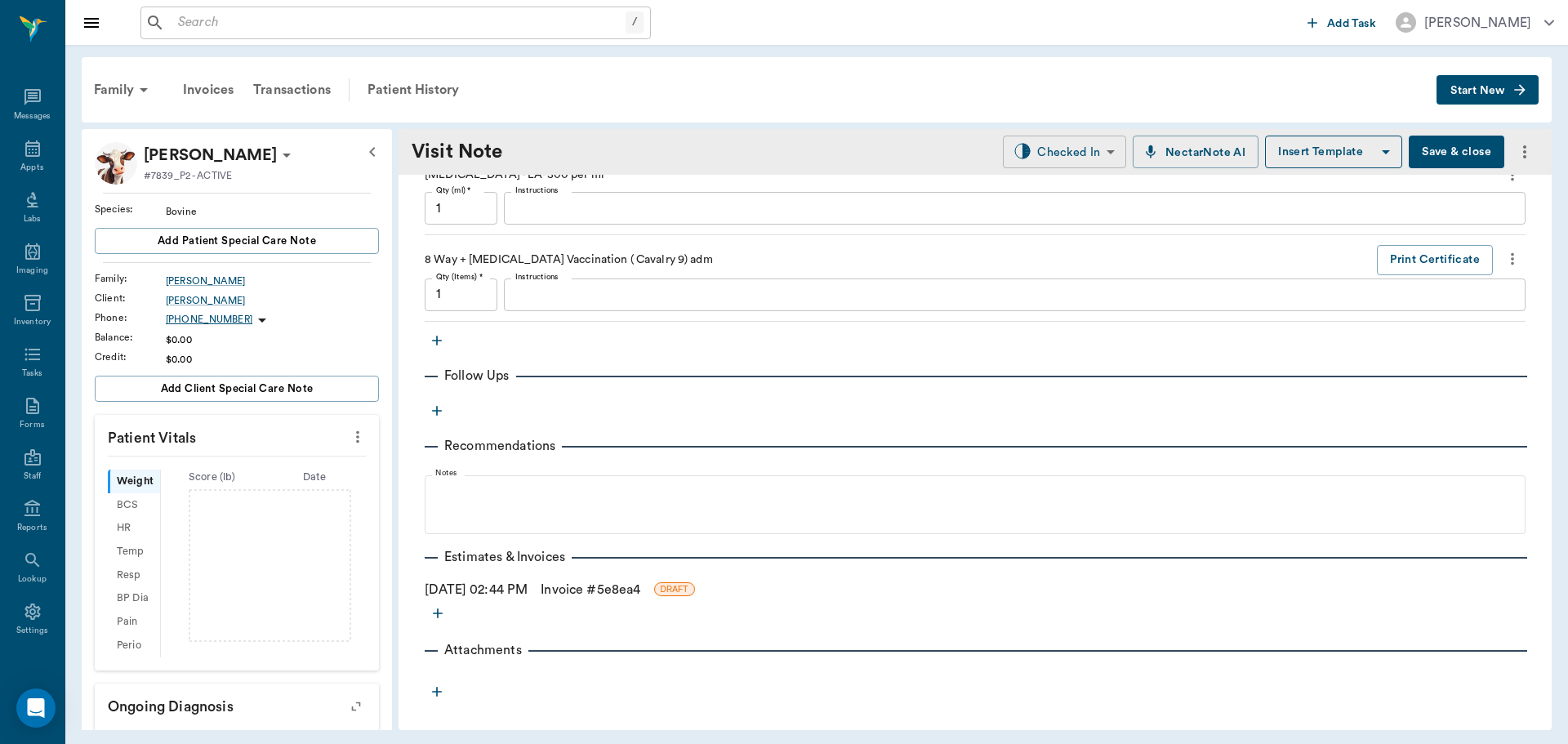
type textarea "Prolapse button"
click at [1061, 153] on body "/ ​ Add Task Dr. Bert Ellsworth Nectar Messages Appts Labs Imaging Inventory Ta…" at bounding box center [784, 372] width 1568 height 744
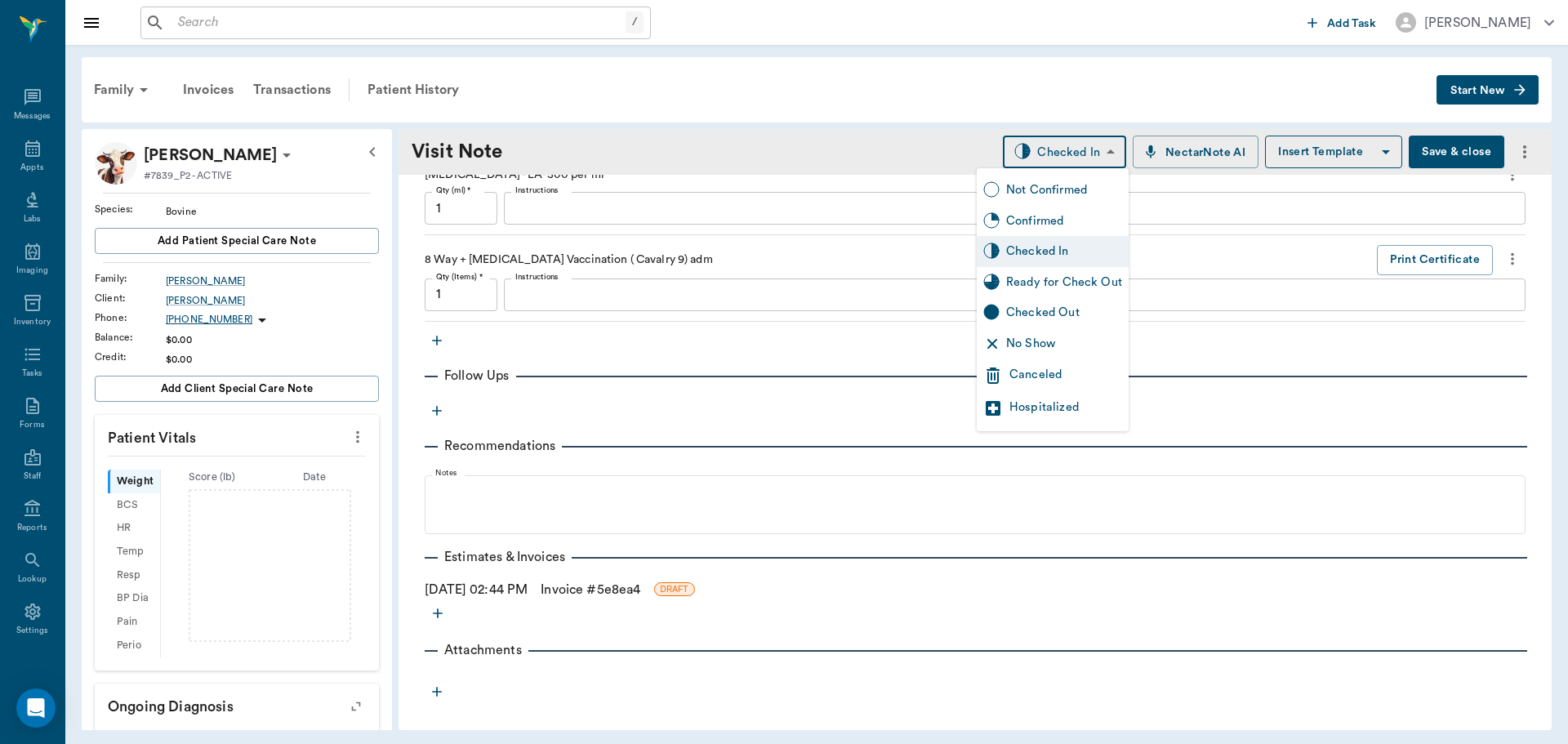
drag, startPoint x: 1039, startPoint y: 286, endPoint x: 1027, endPoint y: 284, distance: 12.2
click at [1038, 286] on div "Ready for Check Out" at bounding box center [1064, 282] width 116 height 18
type input "READY_TO_CHECKOUT"
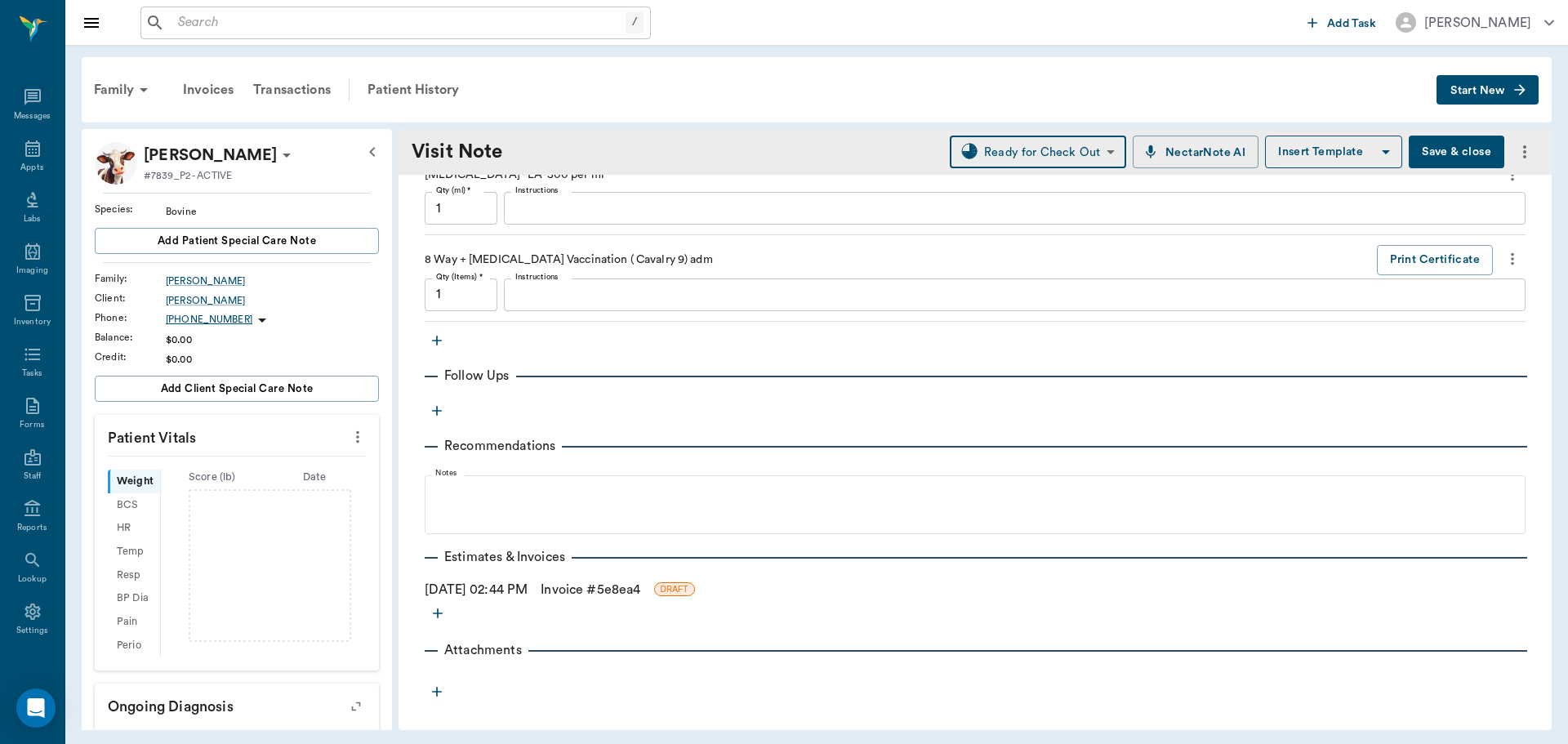
click at [601, 591] on link "Invoice # 5e8ea4" at bounding box center [590, 590] width 99 height 20
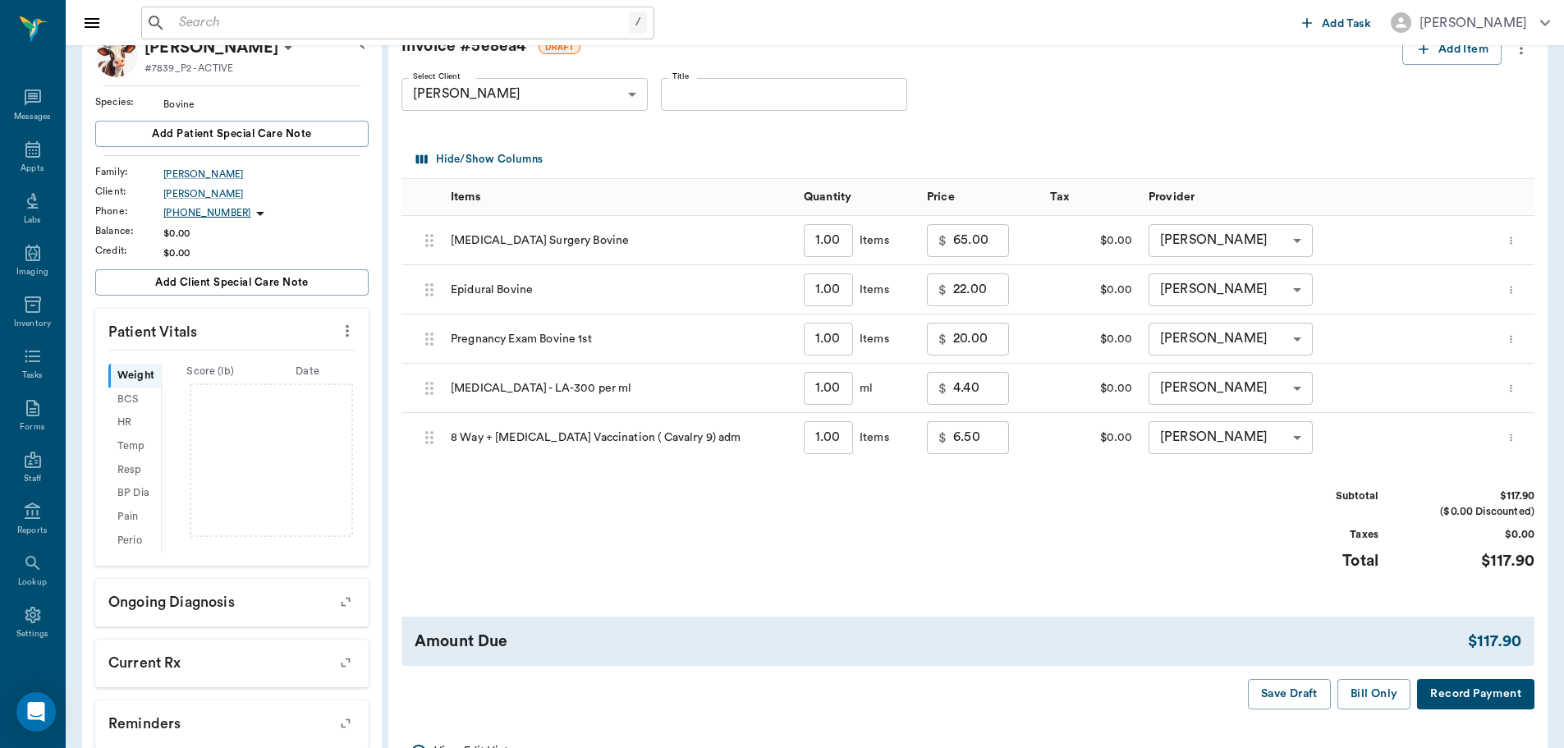
scroll to position [82, 0]
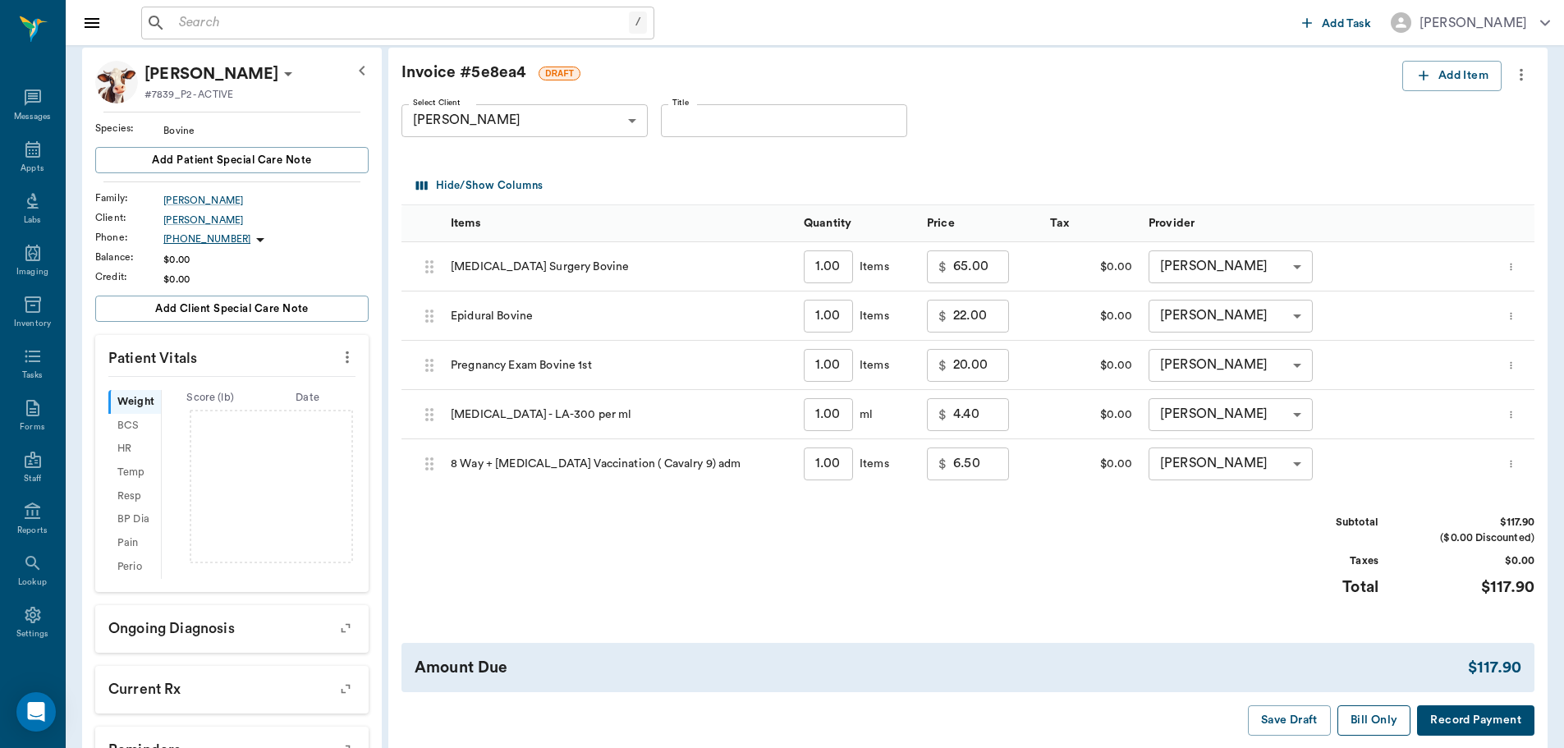
click at [1363, 722] on button "Bill Only" at bounding box center [1374, 720] width 74 height 30
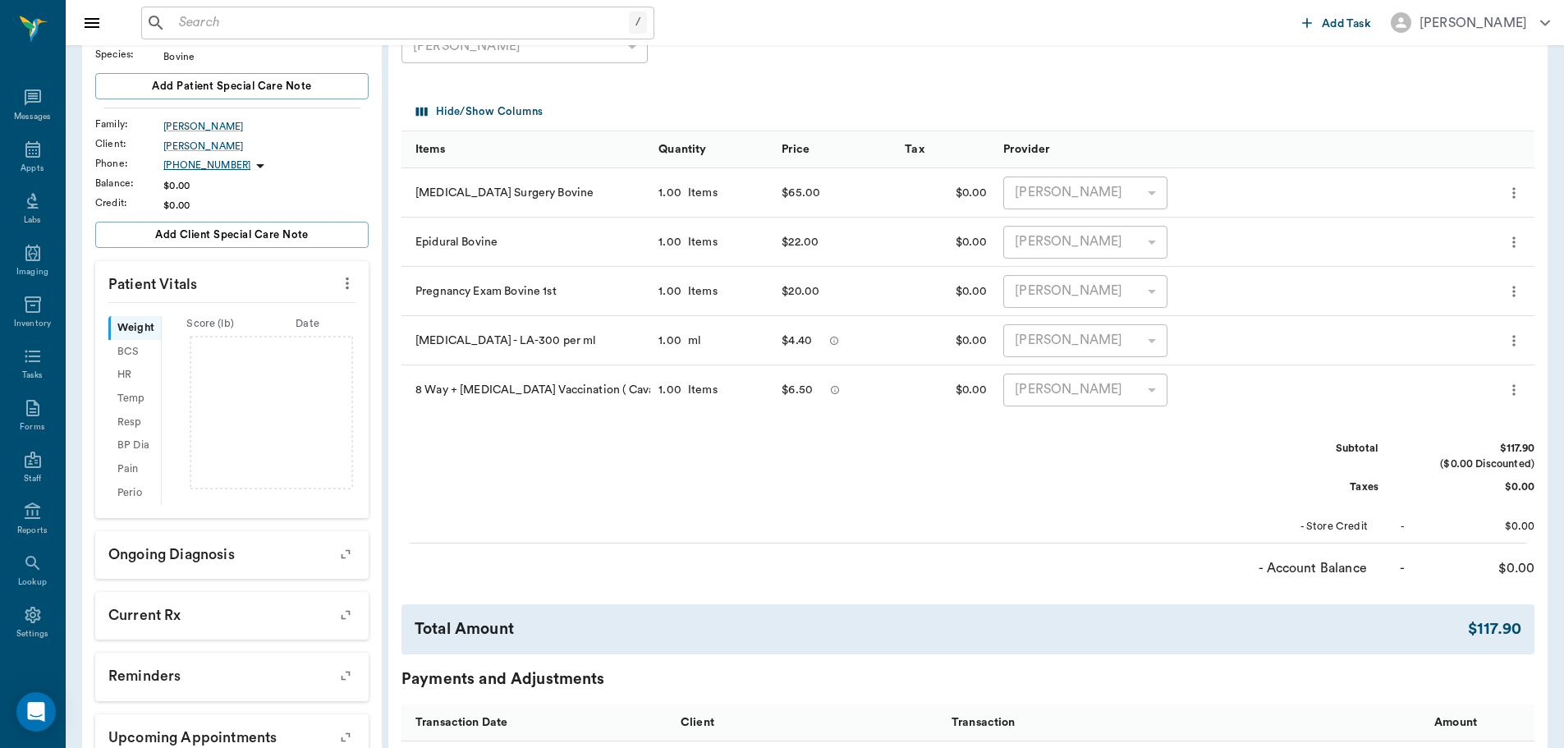
scroll to position [402, 0]
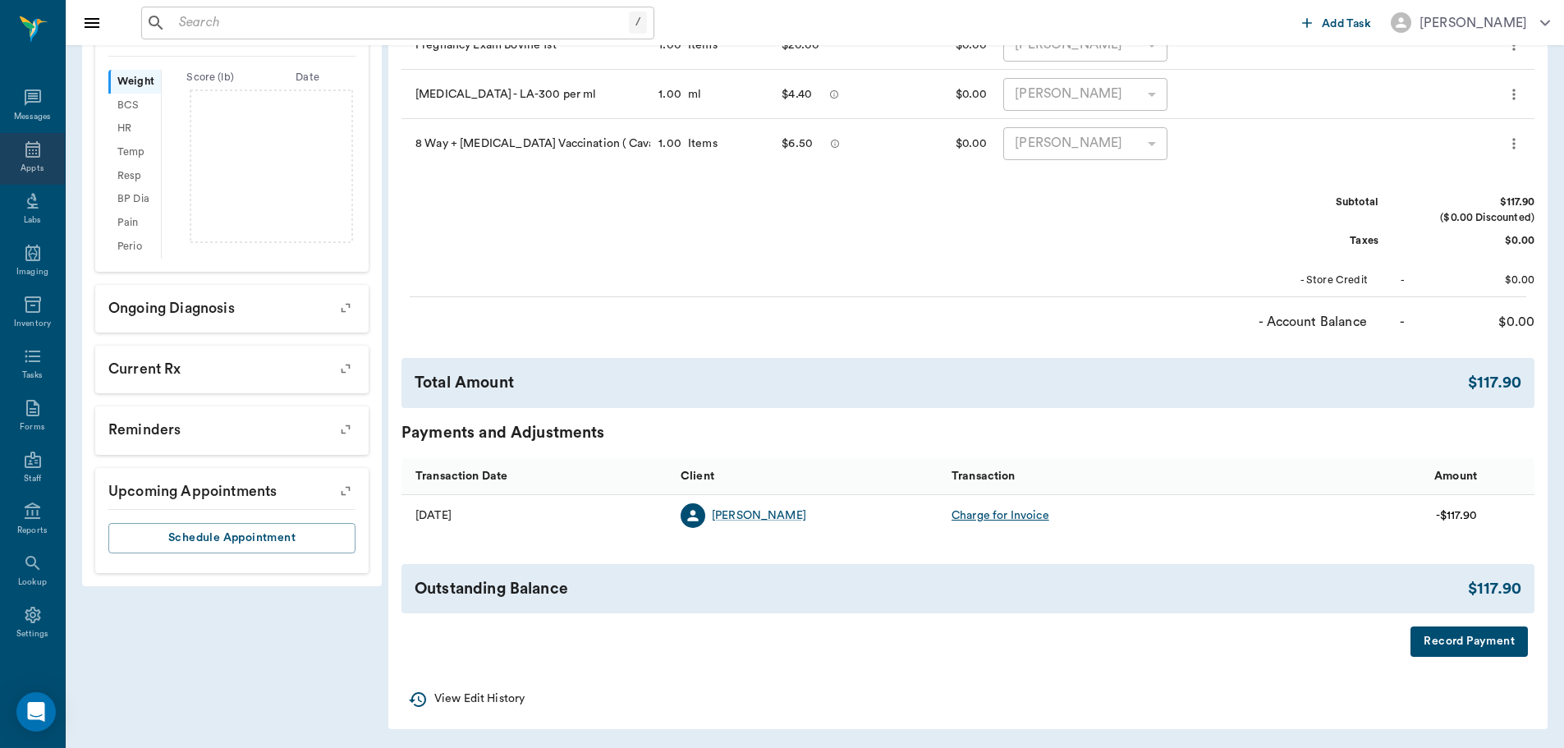
click at [9, 159] on div "Appts" at bounding box center [32, 159] width 65 height 52
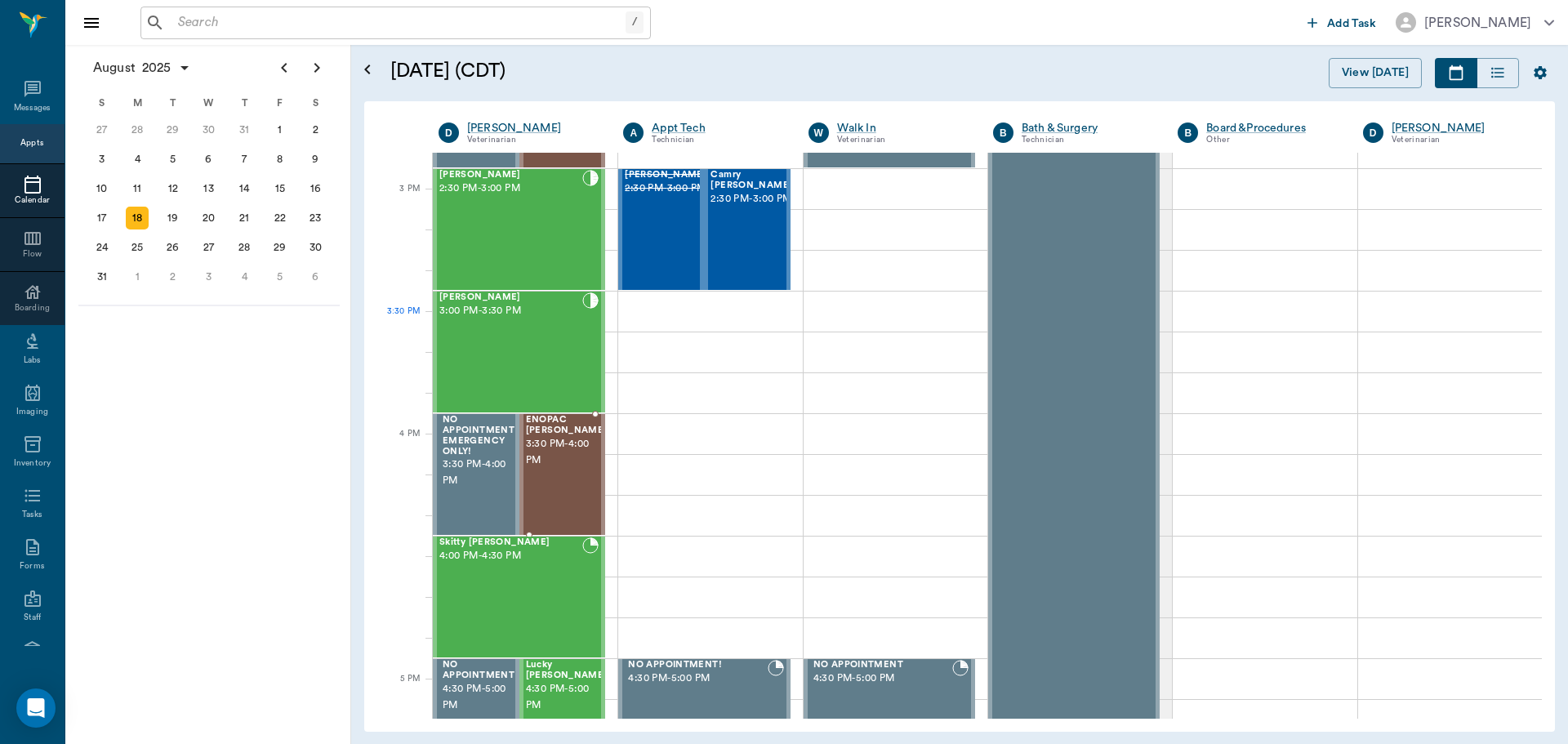
scroll to position [1554, 0]
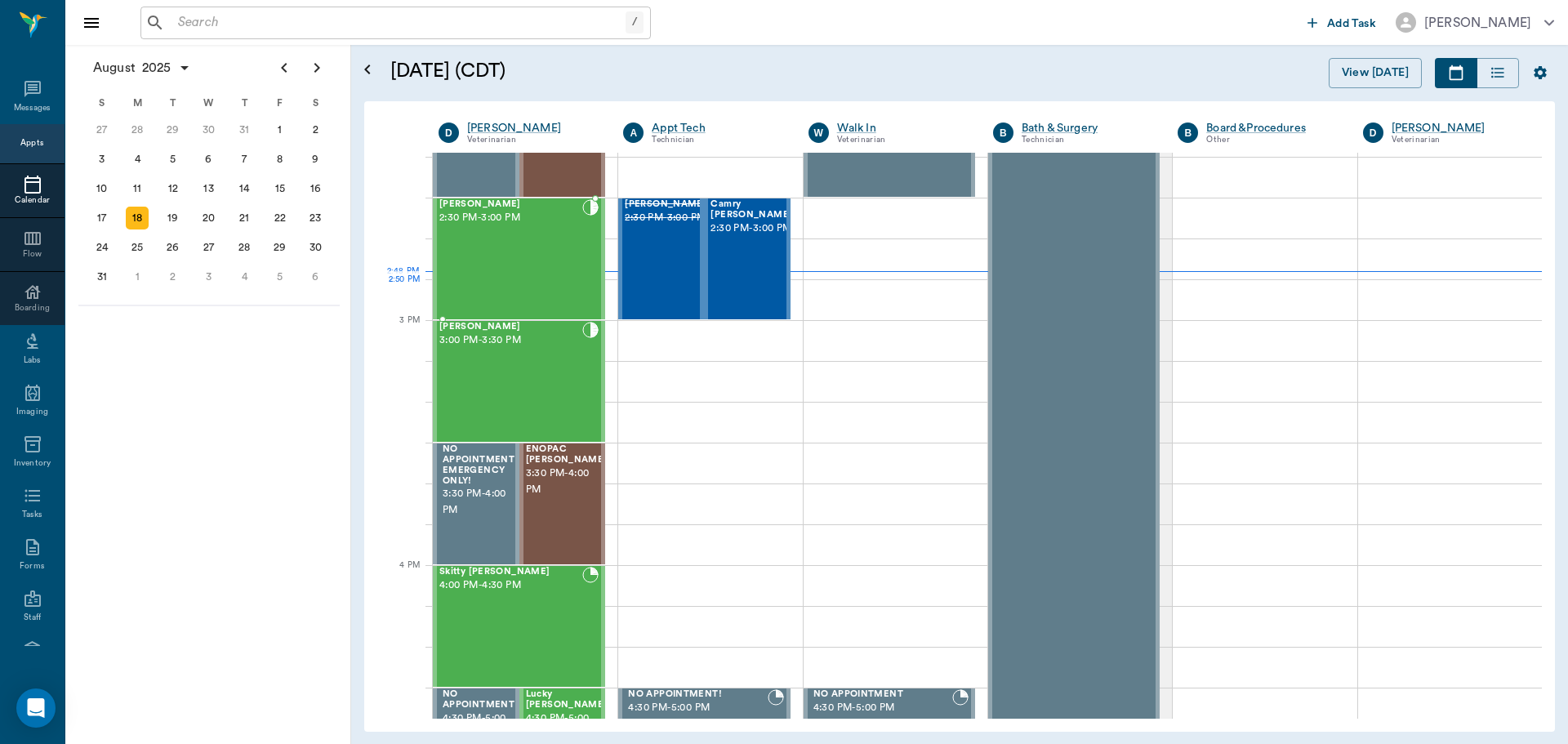
click at [559, 280] on div "Juniper Hallberg 2:30 PM - 3:00 PM" at bounding box center [511, 259] width 143 height 119
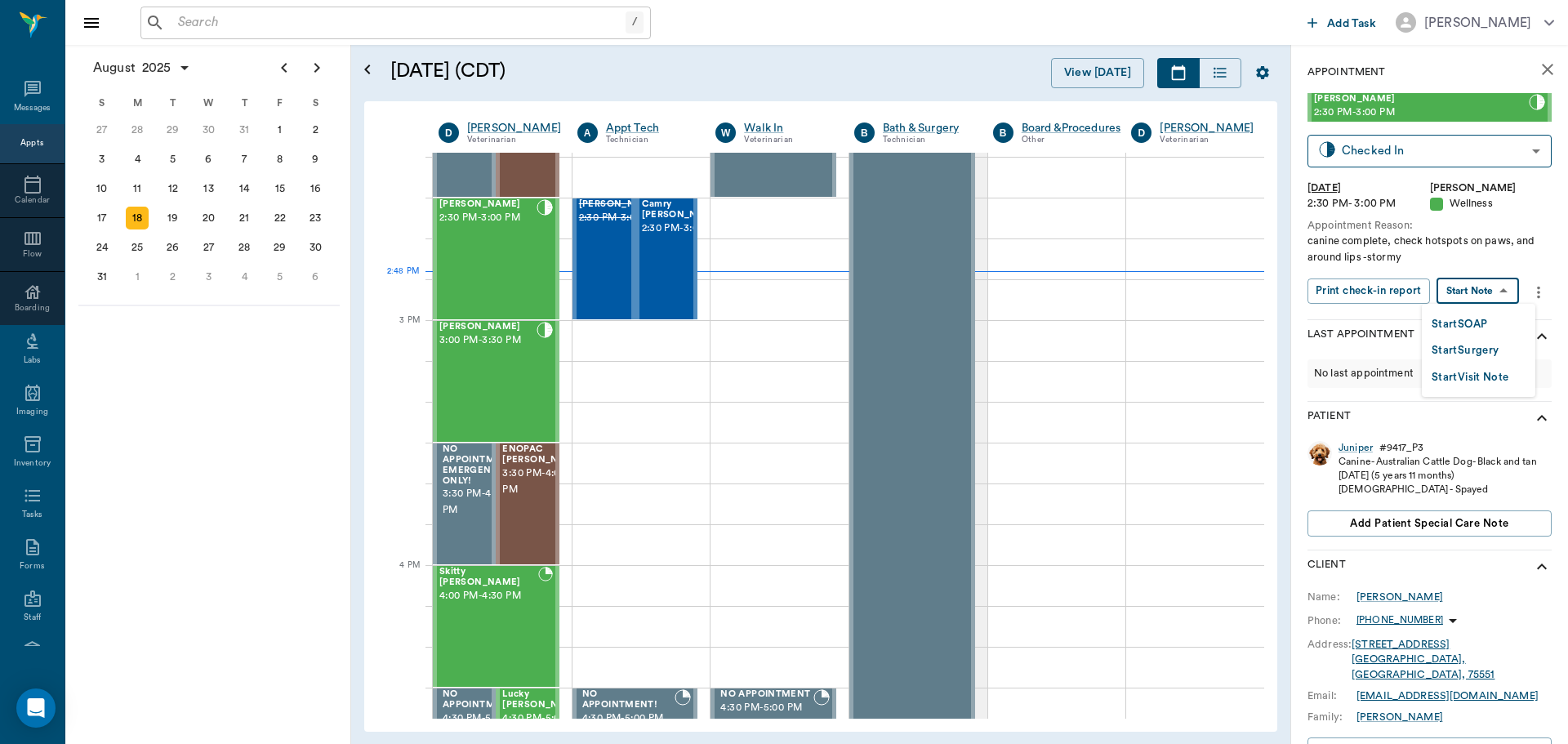
click at [1458, 284] on body "/ ​ Add Task Dr. Bert Ellsworth Nectar Messages Appts Calendar Flow Boarding La…" at bounding box center [784, 372] width 1568 height 744
drag, startPoint x: 1453, startPoint y: 320, endPoint x: 1444, endPoint y: 321, distance: 9.1
click at [1453, 321] on button "Start SOAP" at bounding box center [1460, 324] width 56 height 19
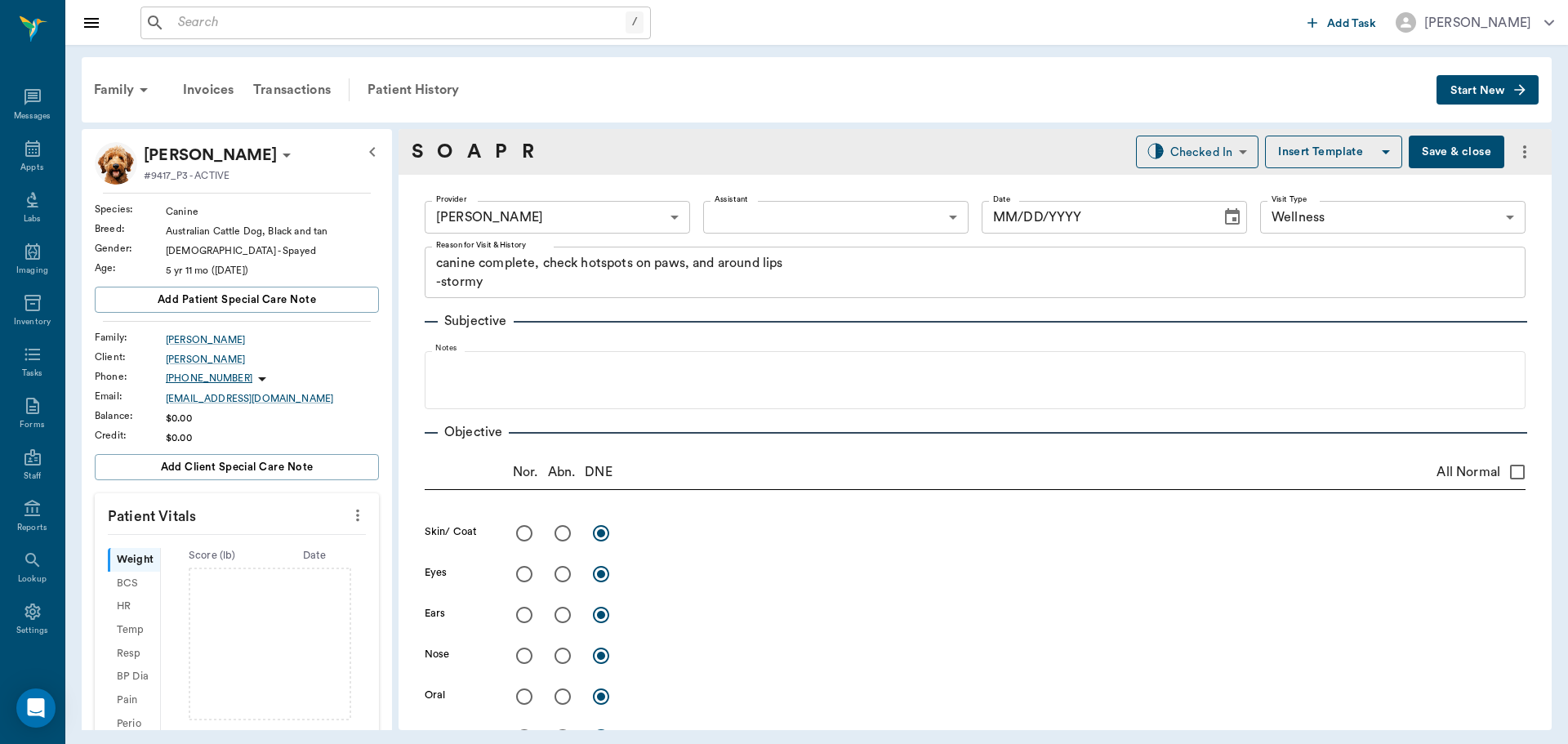
type input "63ec2f075fda476ae8351a4d"
type input "65d2be4f46e3a538d89b8c14"
type textarea "canine complete, check hotspots on paws, and around lips -stormy"
type input "[DATE]"
drag, startPoint x: 342, startPoint y: 514, endPoint x: 326, endPoint y: 518, distance: 16.5
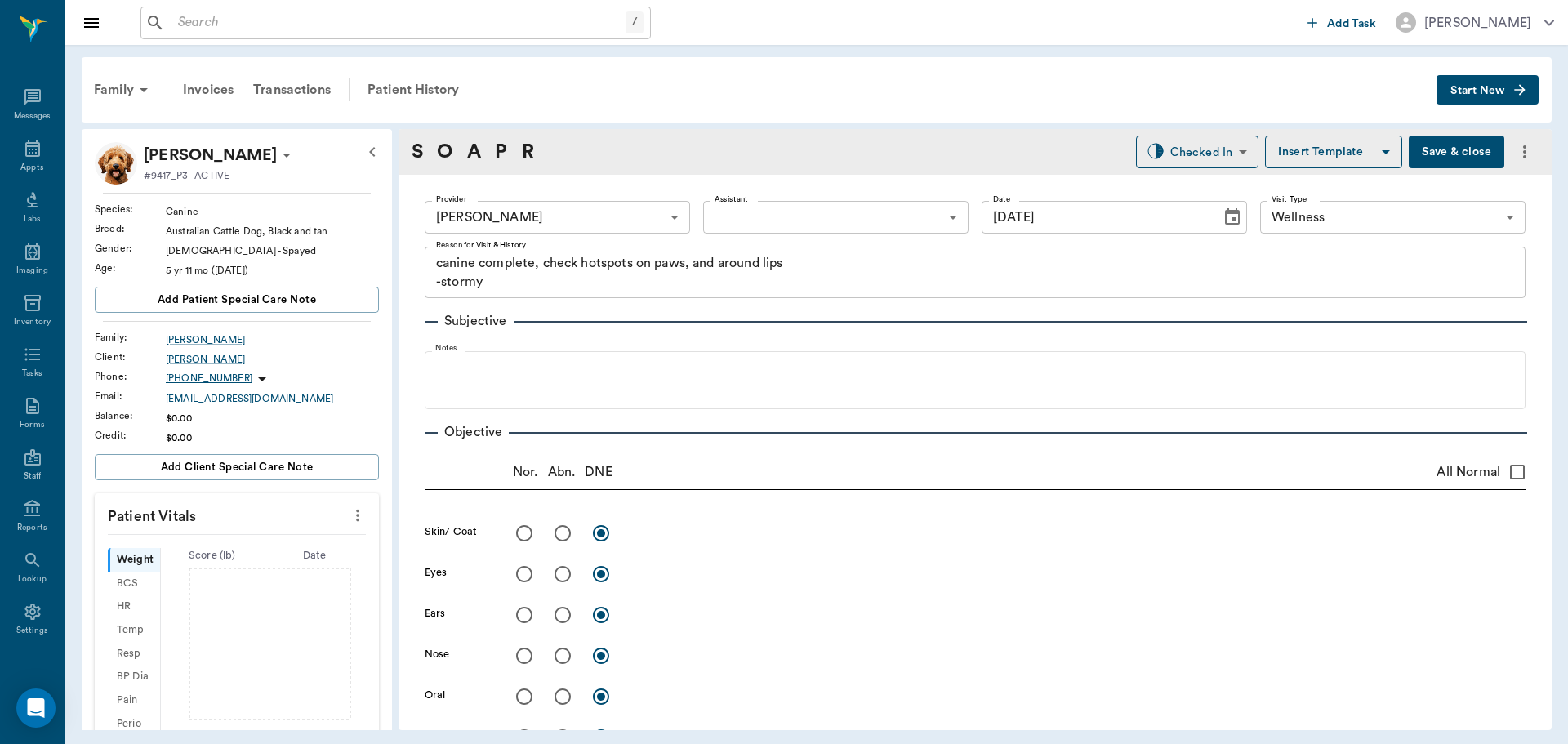
click at [349, 514] on icon "more" at bounding box center [358, 515] width 18 height 20
click at [226, 549] on span "Enter Vitals" at bounding box center [277, 543] width 137 height 17
click at [216, 565] on input "text" at bounding box center [236, 564] width 142 height 33
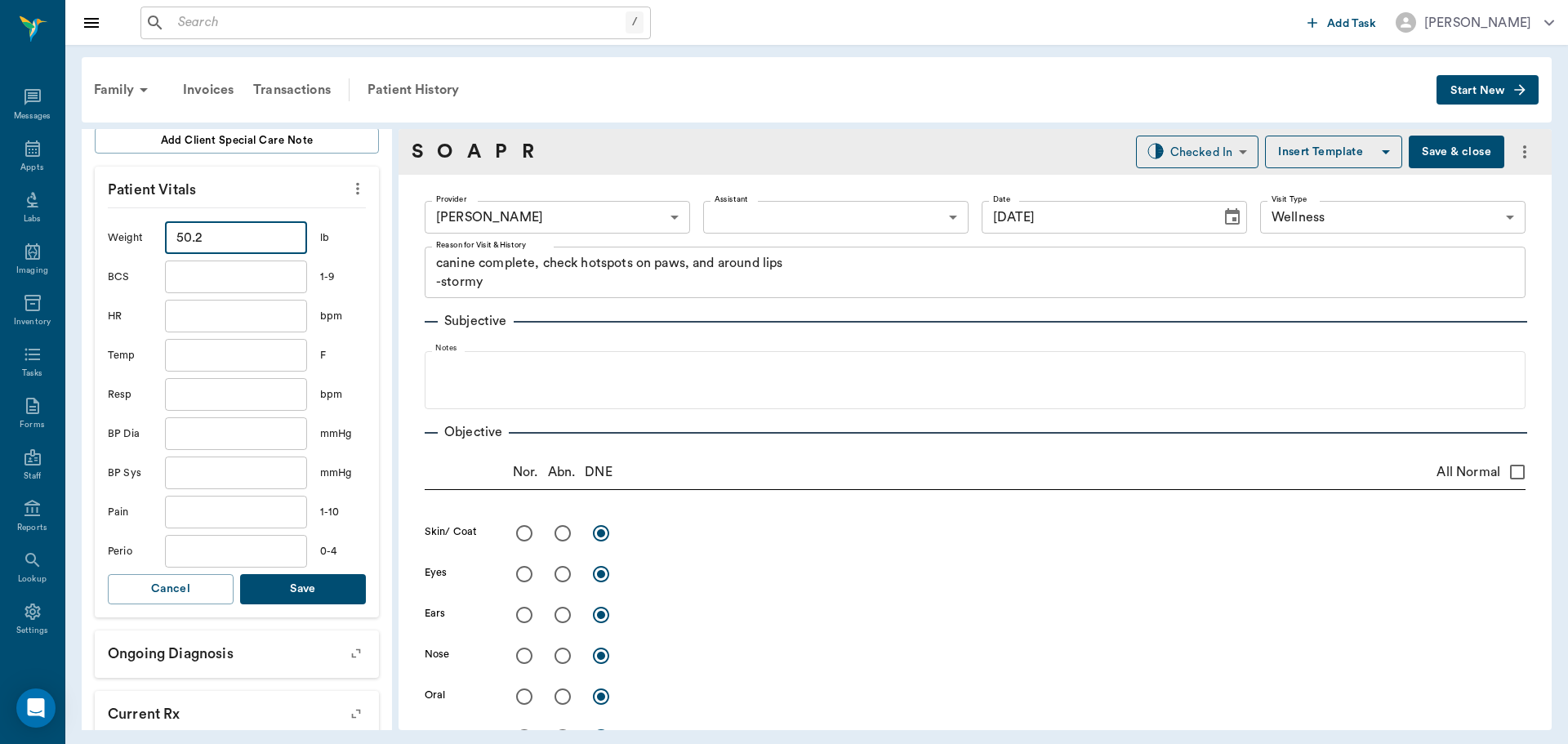
type input "50.2"
click at [212, 355] on input "text" at bounding box center [236, 355] width 142 height 33
type input "101.2"
click at [268, 596] on button "Save" at bounding box center [302, 589] width 125 height 30
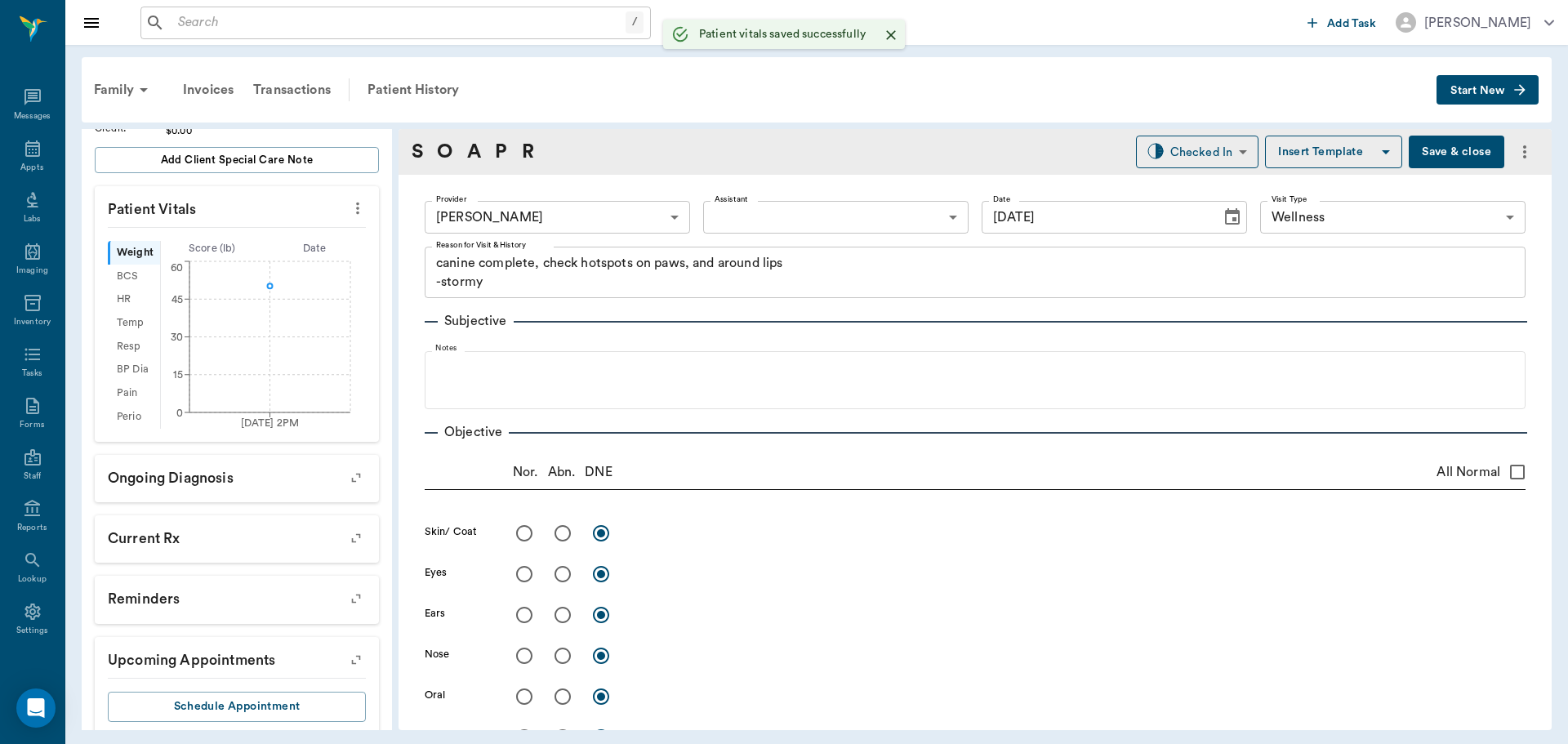
scroll to position [346, 0]
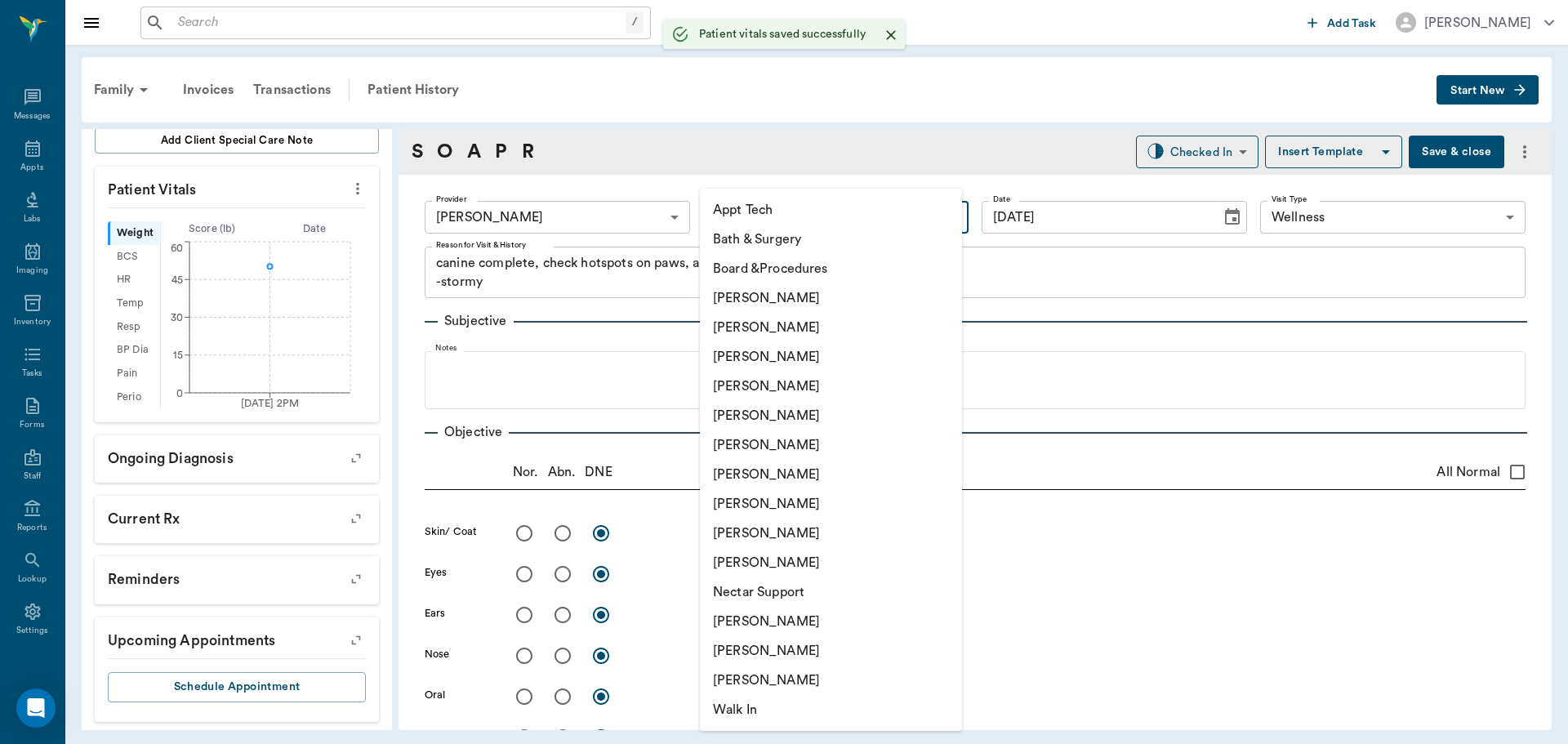
click at [805, 230] on body "/ ​ Add Task Dr. Bert Ellsworth Nectar Messages Appts Labs Imaging Inventory Ta…" at bounding box center [784, 372] width 1568 height 744
click at [563, 105] on div at bounding box center [784, 372] width 1568 height 744
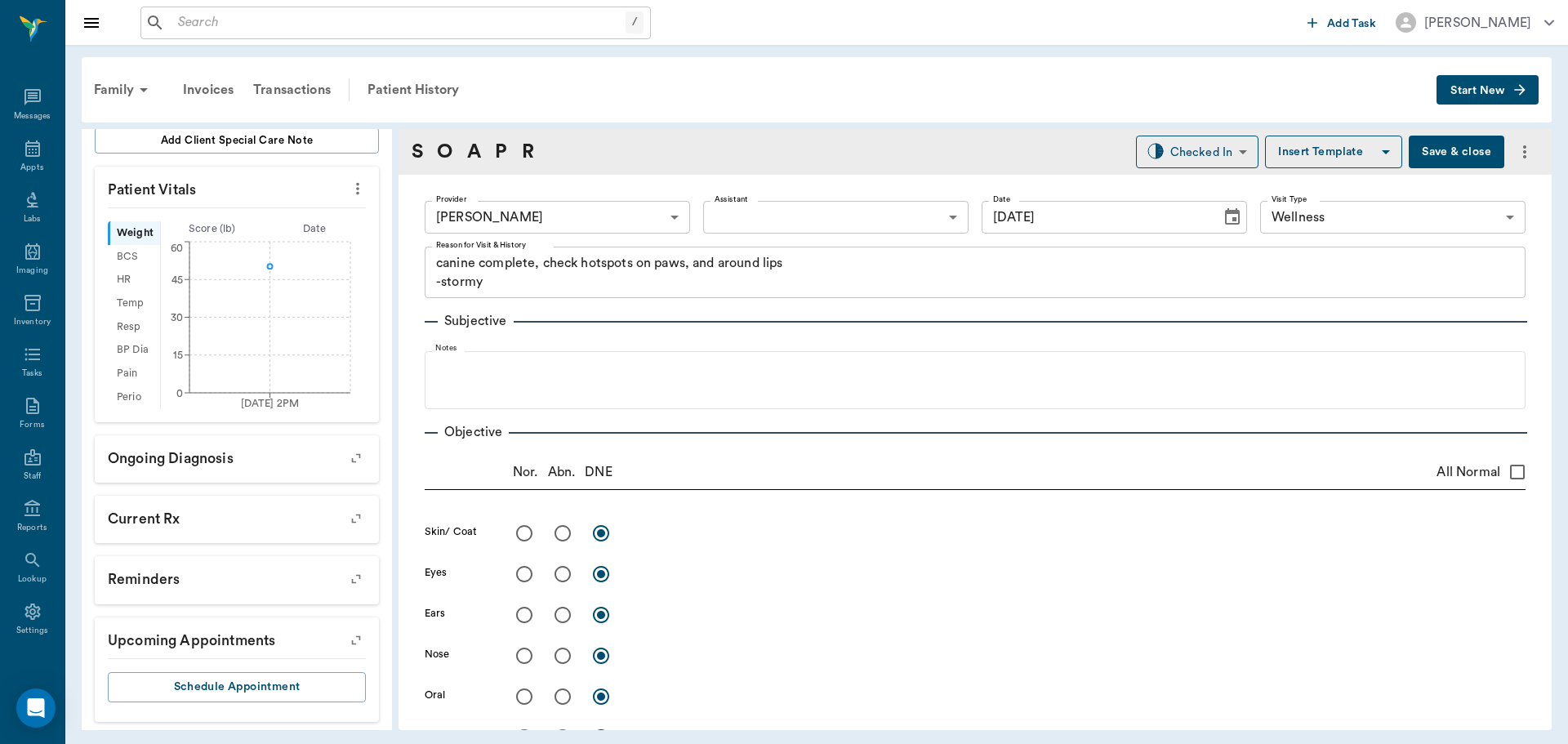
click at [494, 150] on div "S O A P R" at bounding box center [473, 152] width 122 height 30
click at [496, 145] on link "P" at bounding box center [500, 152] width 12 height 30
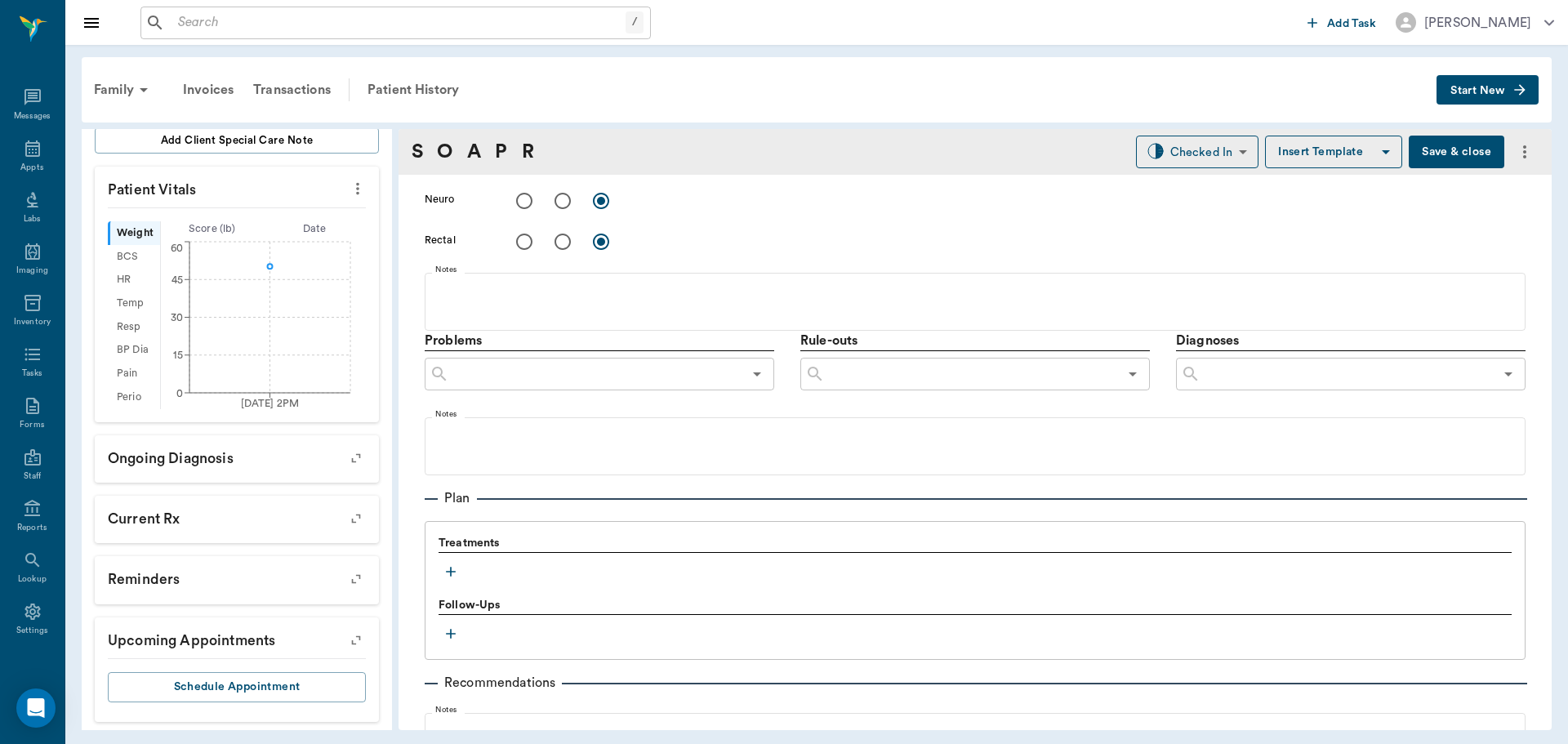
scroll to position [973, 0]
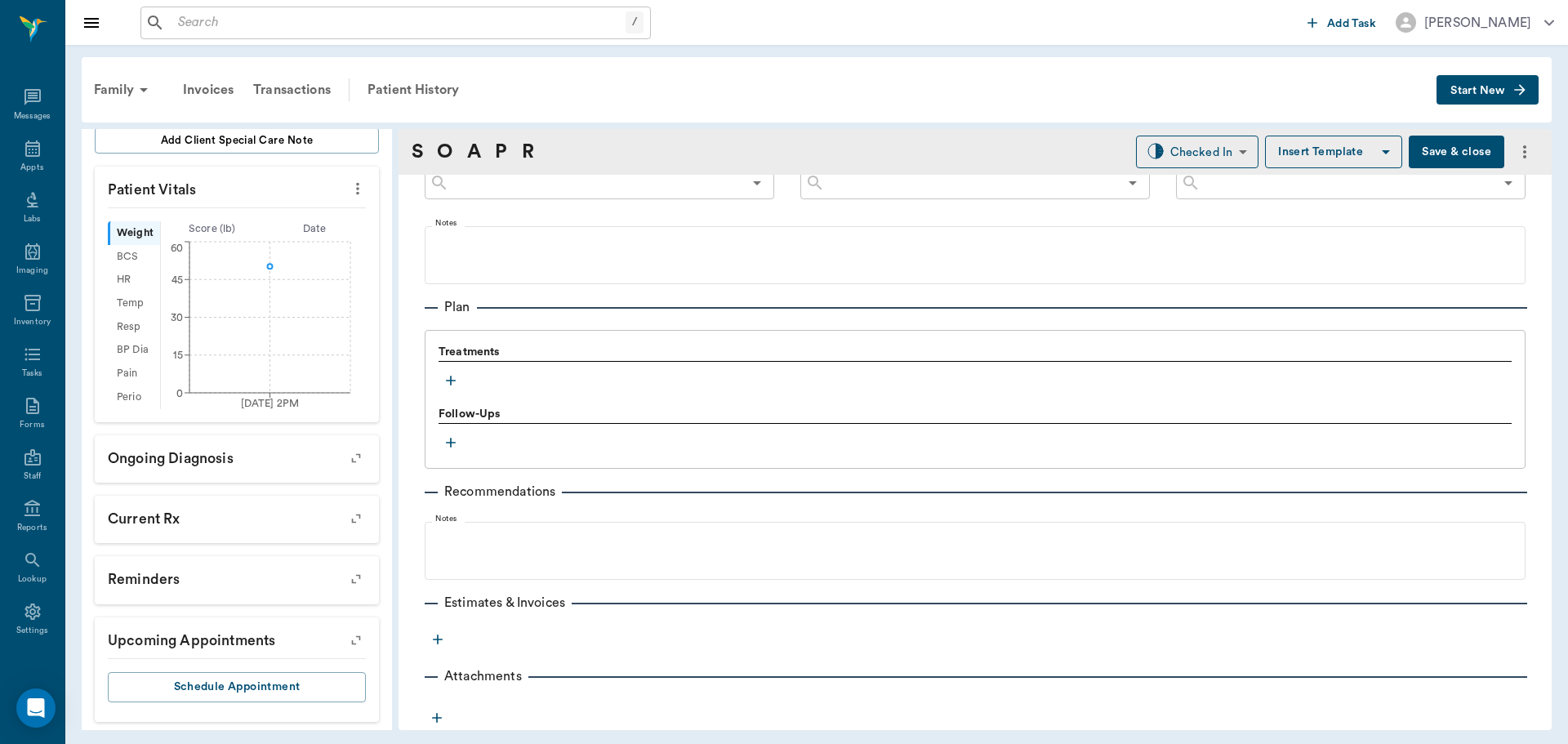
click at [454, 383] on icon "button" at bounding box center [451, 380] width 16 height 16
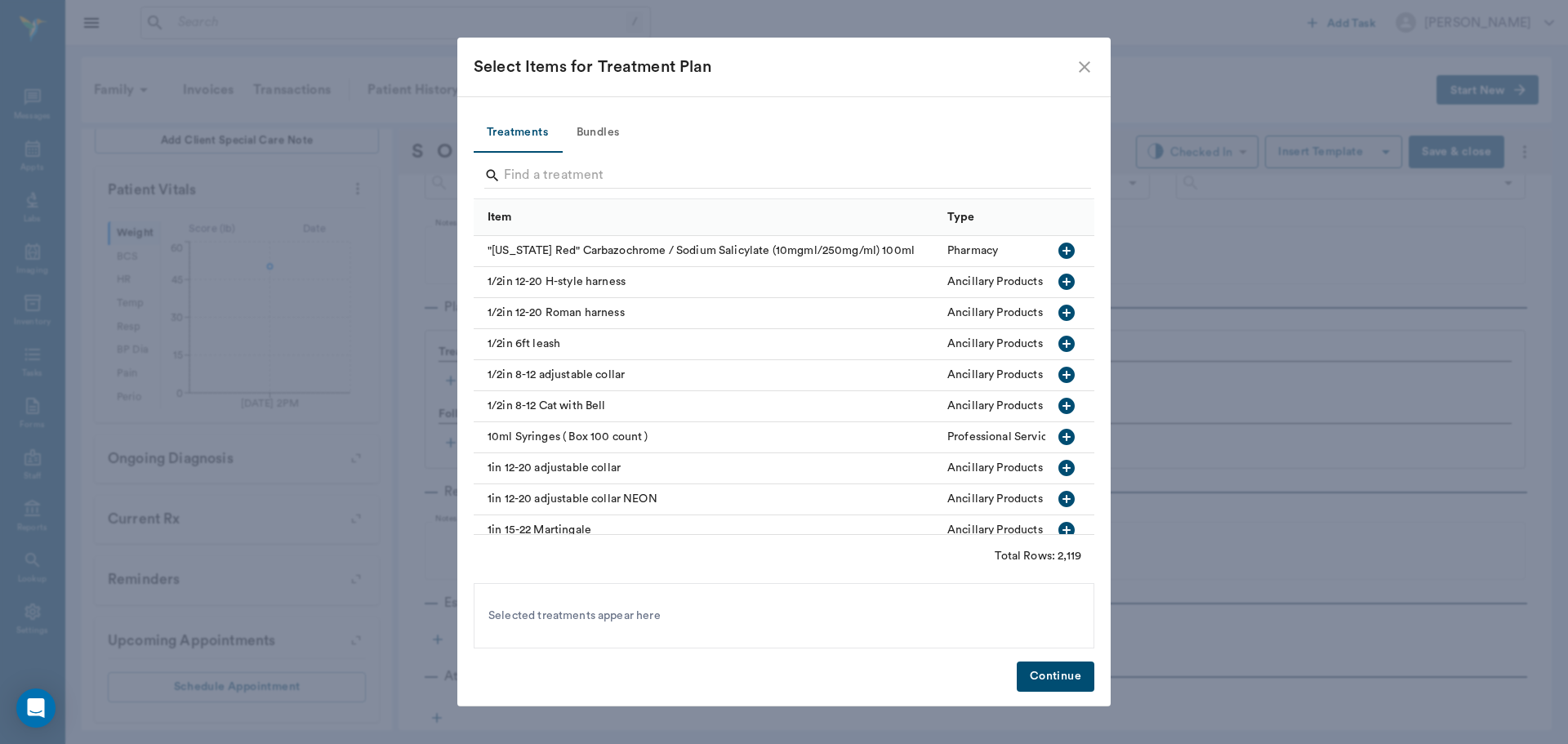
click at [609, 130] on button "Bundles" at bounding box center [598, 132] width 74 height 39
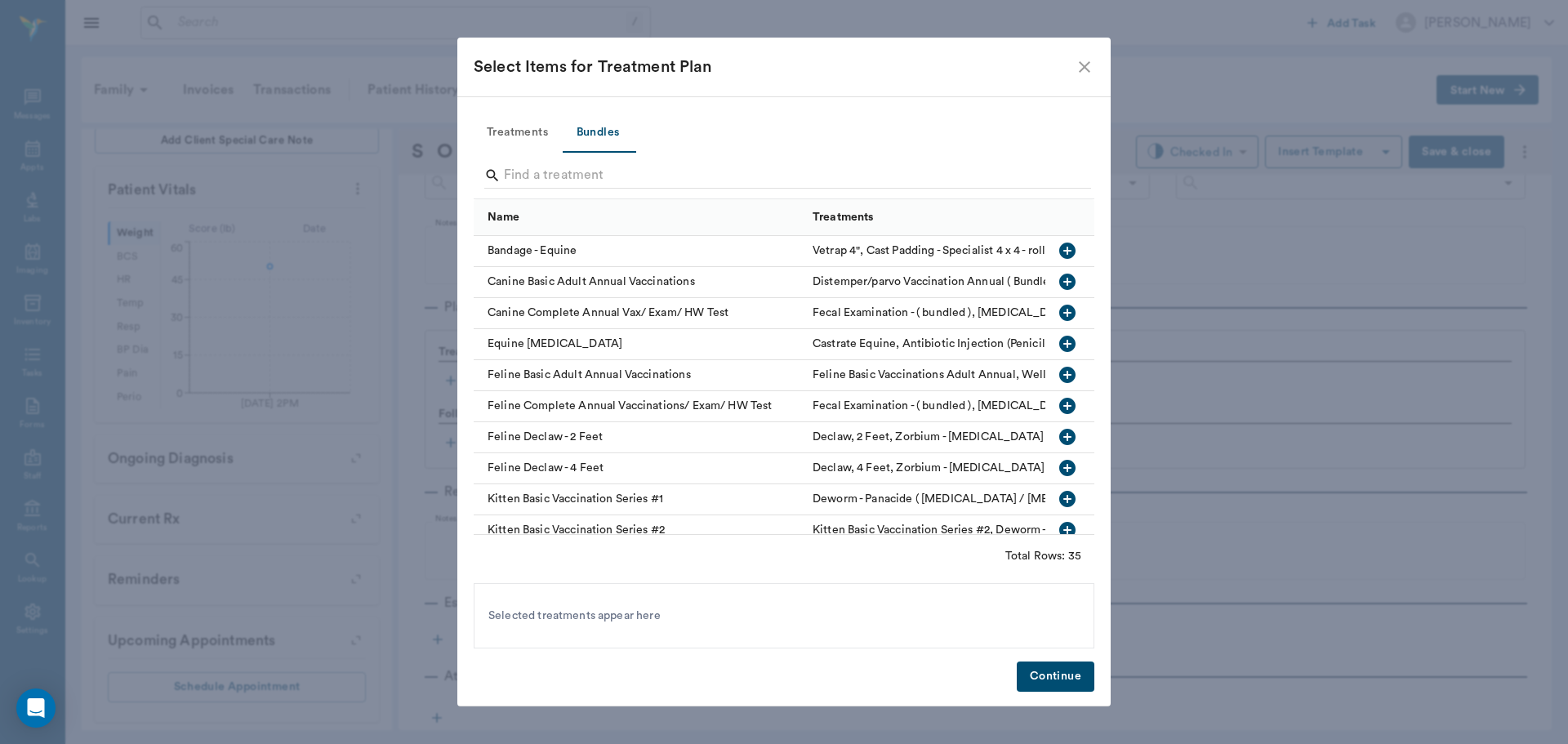
click at [1058, 304] on icon "button" at bounding box center [1068, 313] width 20 height 20
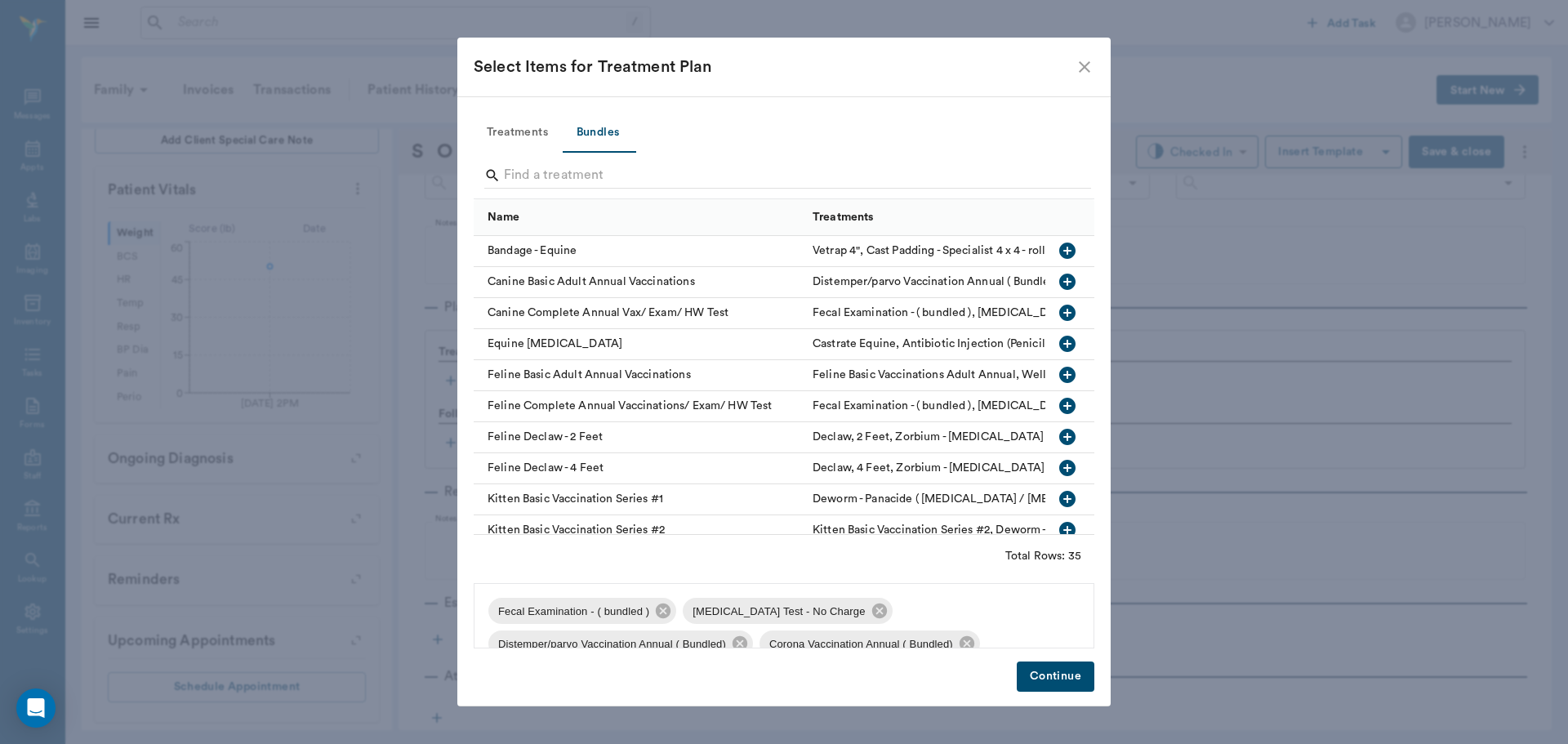
click at [1057, 683] on button "Continue" at bounding box center [1056, 676] width 78 height 30
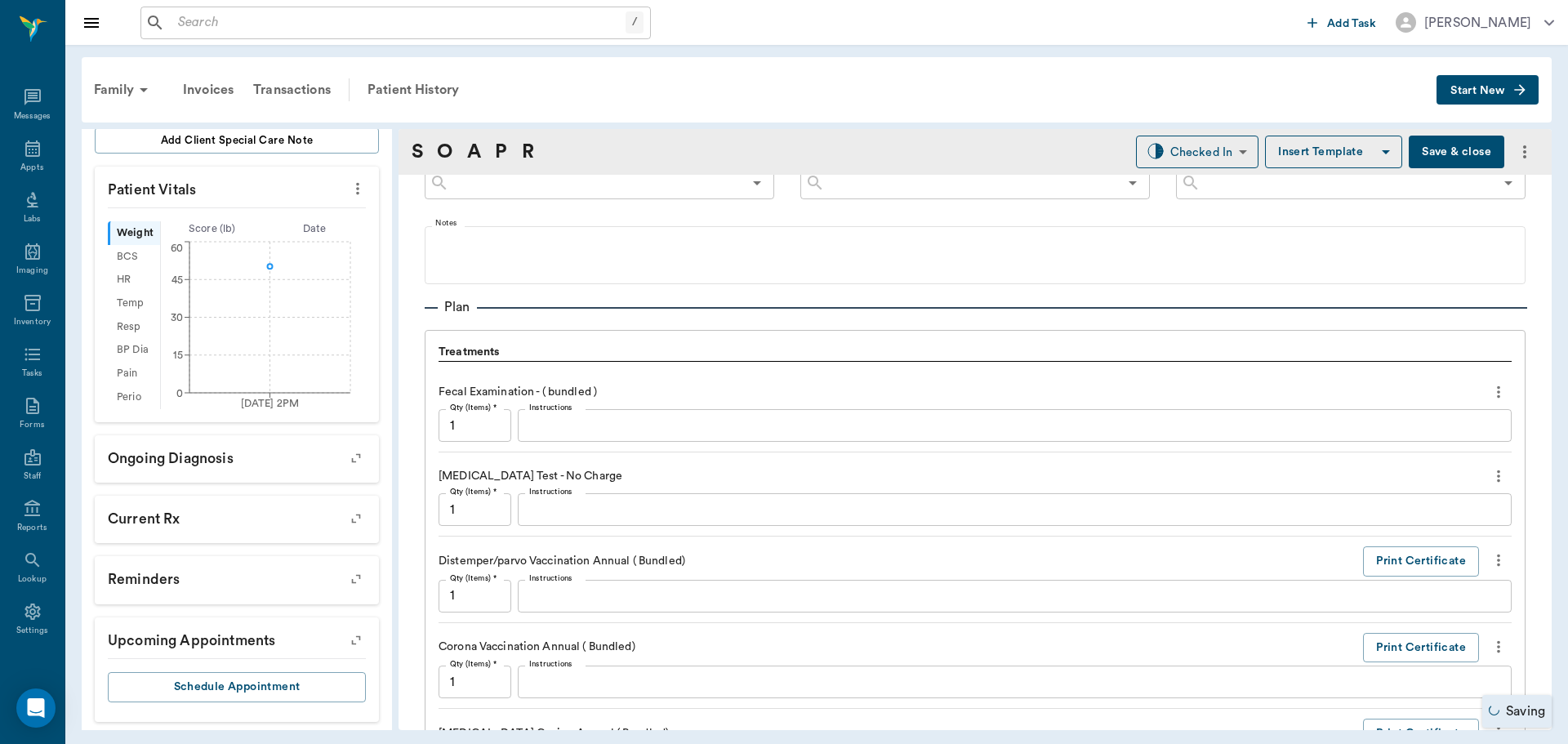
click at [655, 411] on div "x Instructions" at bounding box center [1014, 425] width 994 height 33
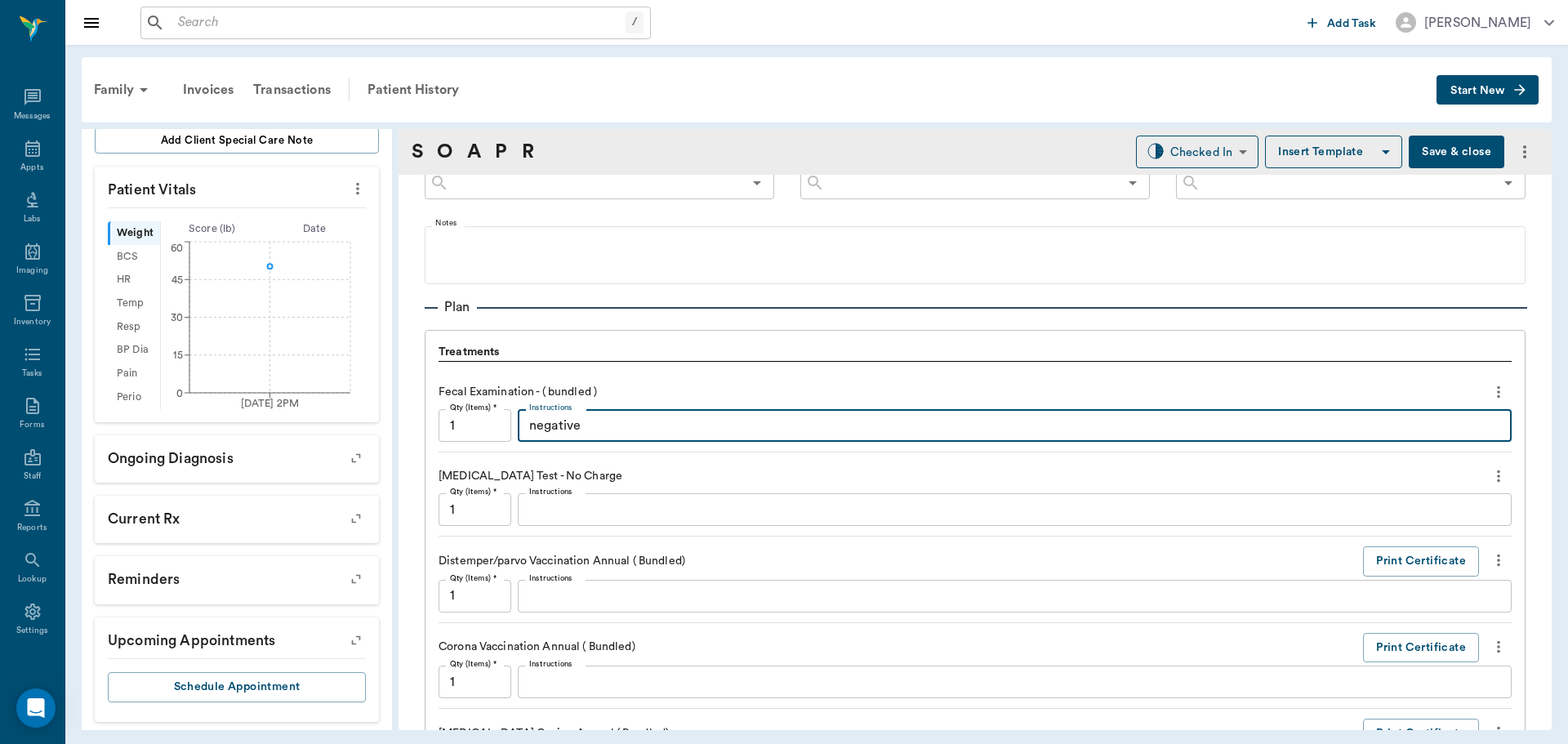
type textarea "negative"
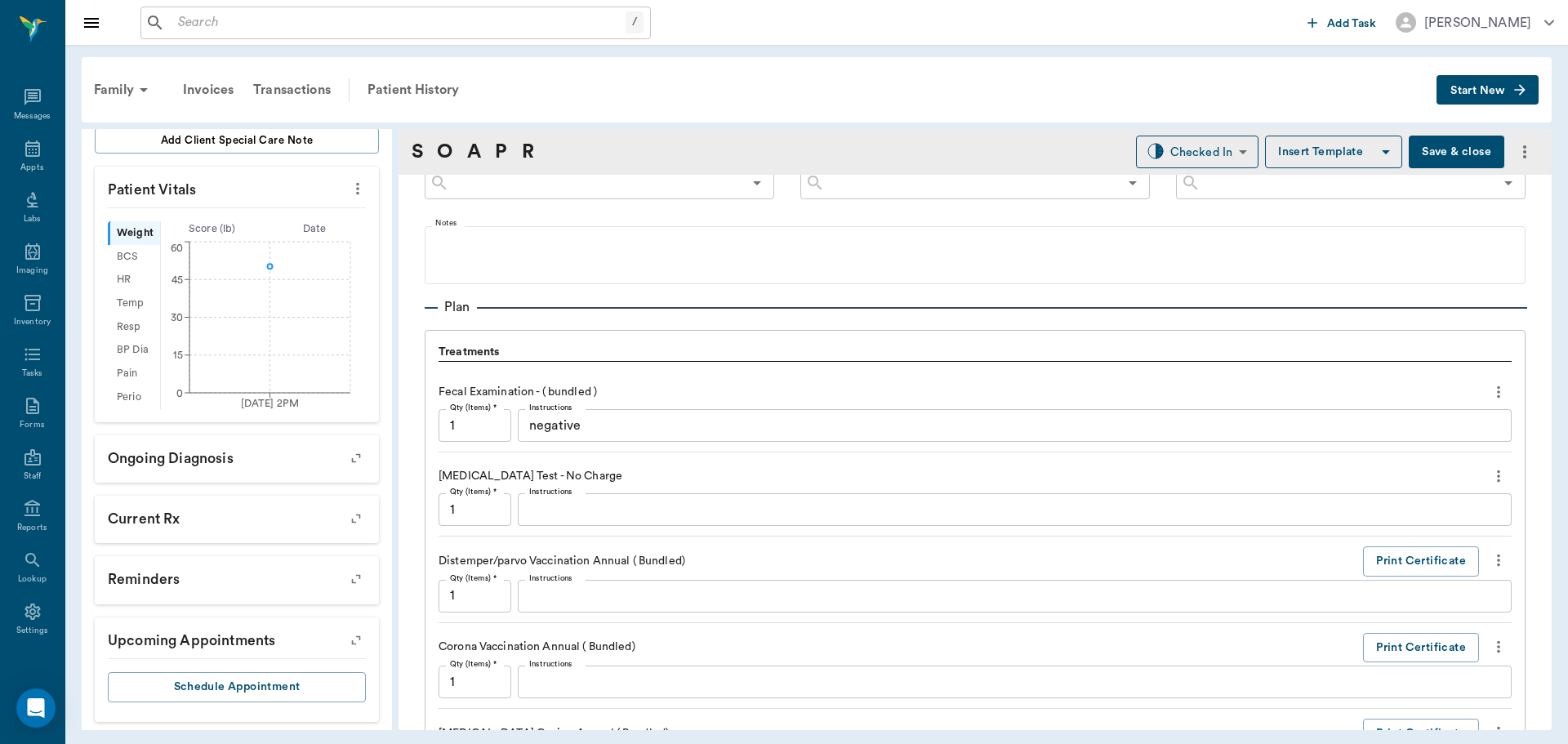
click at [549, 495] on label "Instructions" at bounding box center [551, 490] width 44 height 11
click at [549, 500] on textarea "Instructions" at bounding box center [1015, 509] width 971 height 19
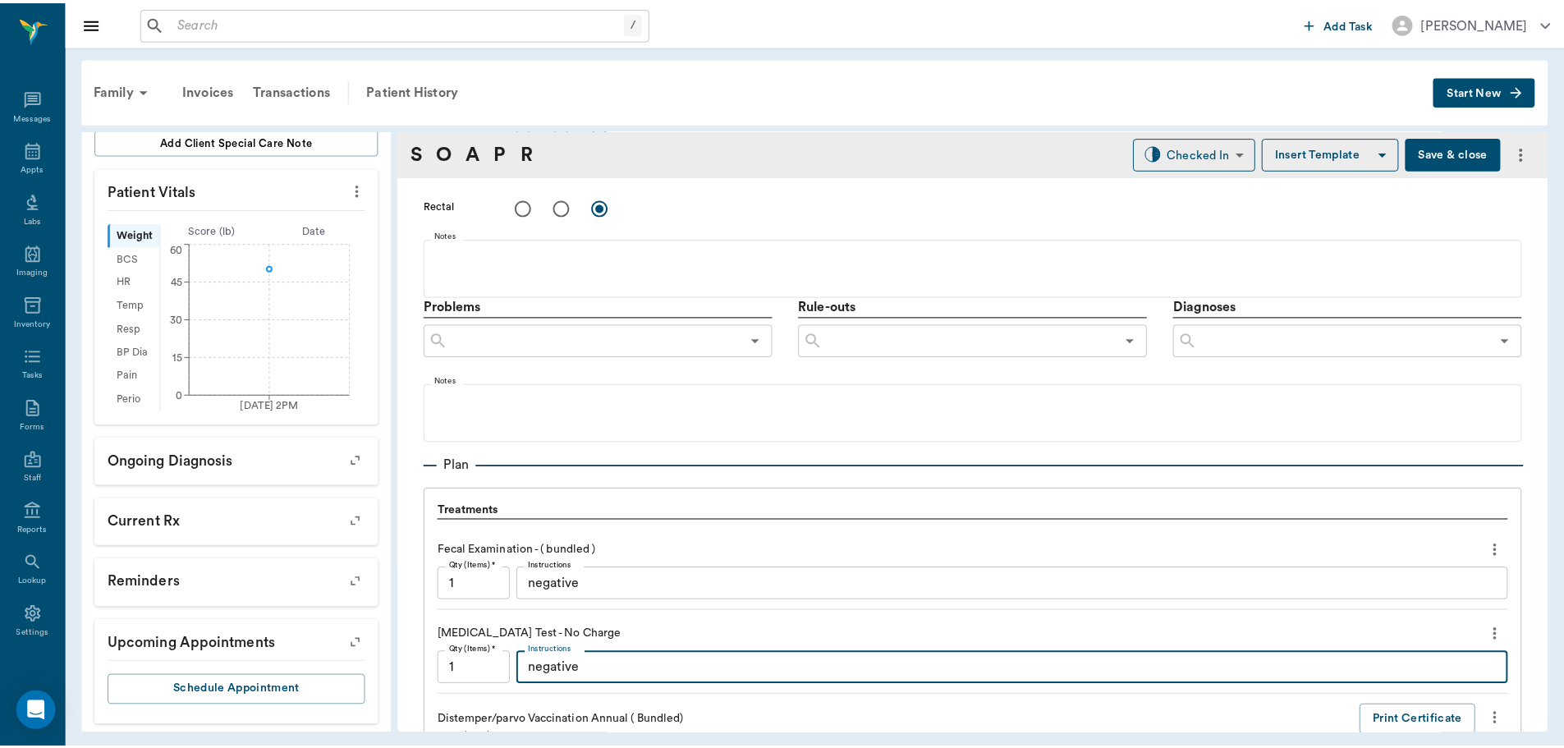
scroll to position [961, 0]
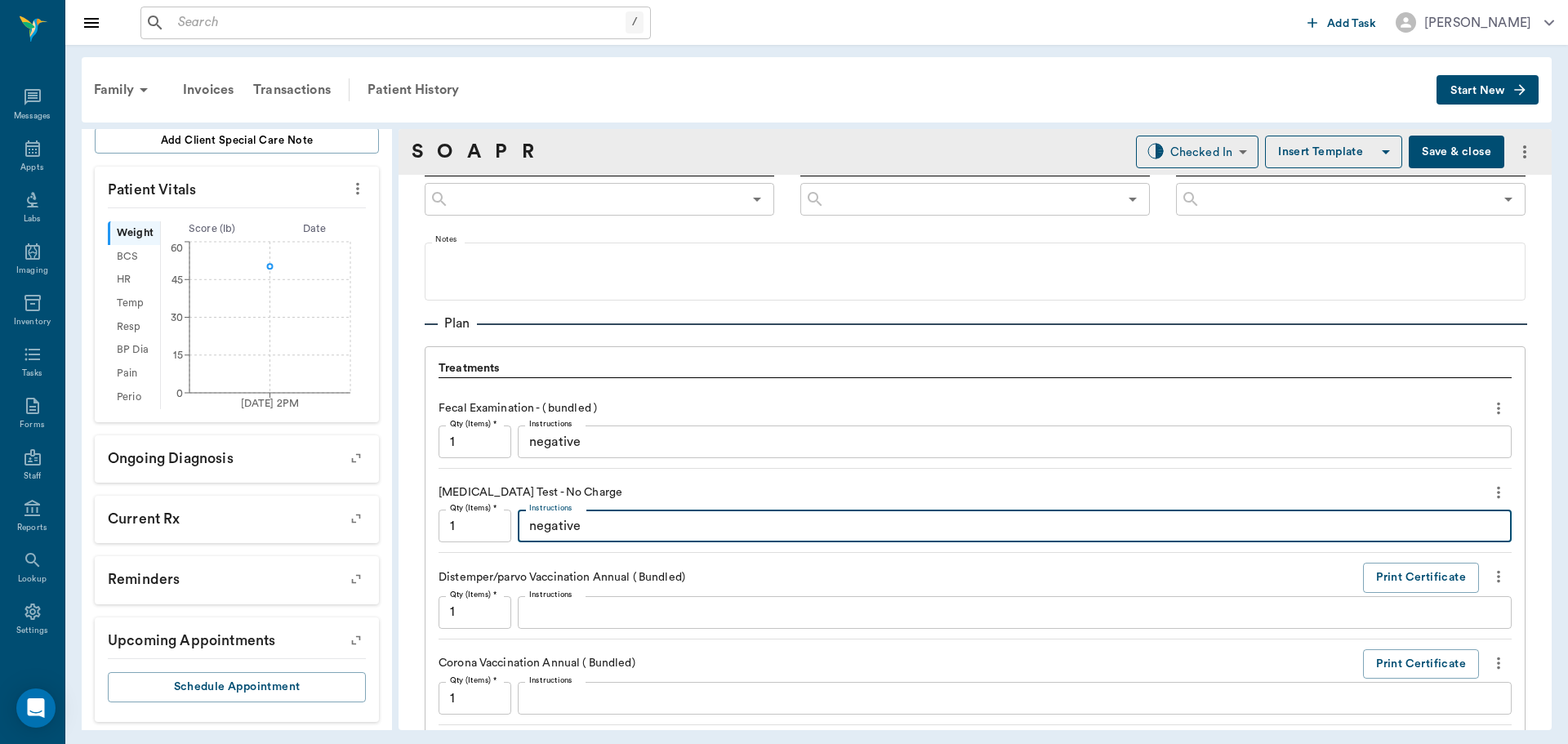
type textarea "negative"
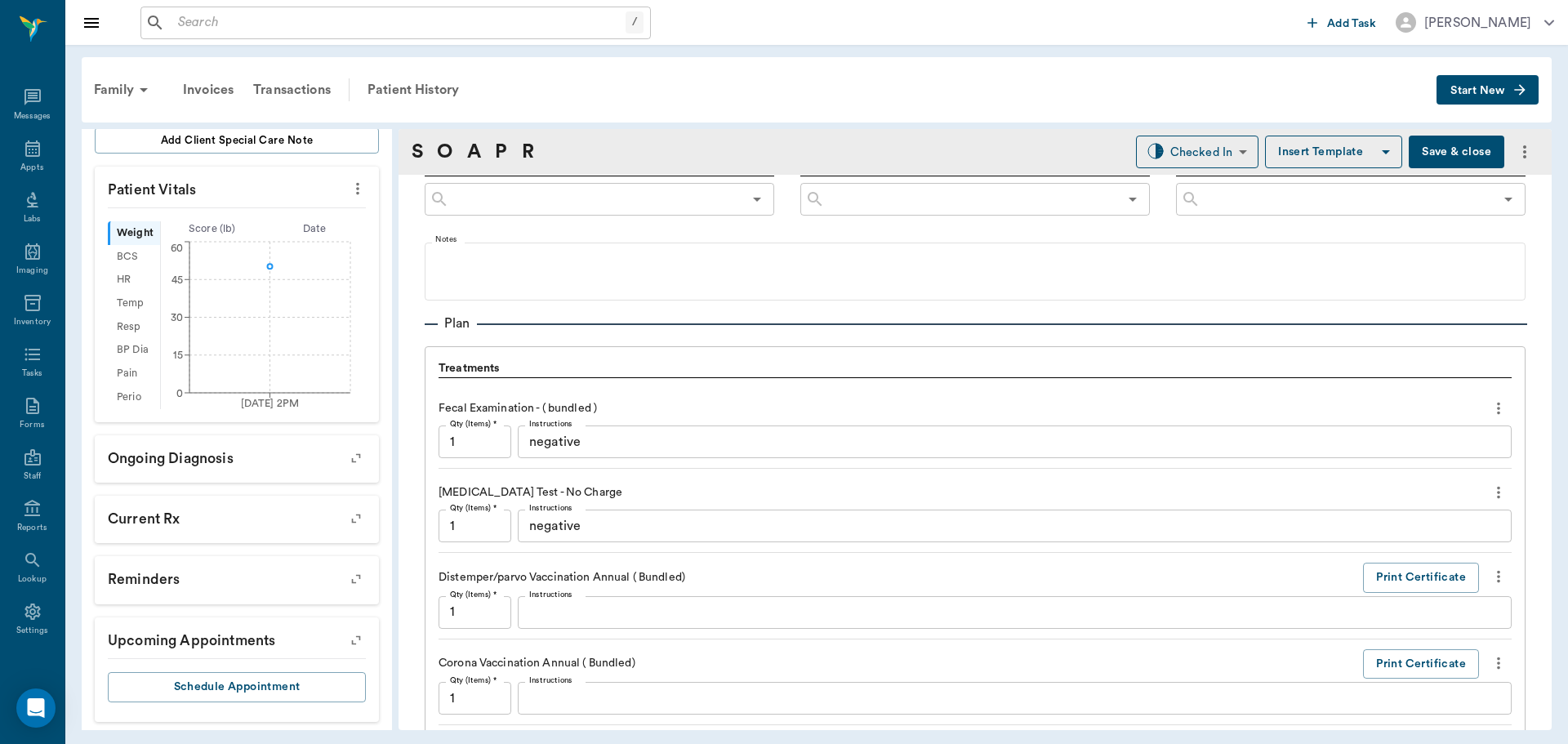
click at [1441, 151] on button "Save & close" at bounding box center [1457, 151] width 96 height 33
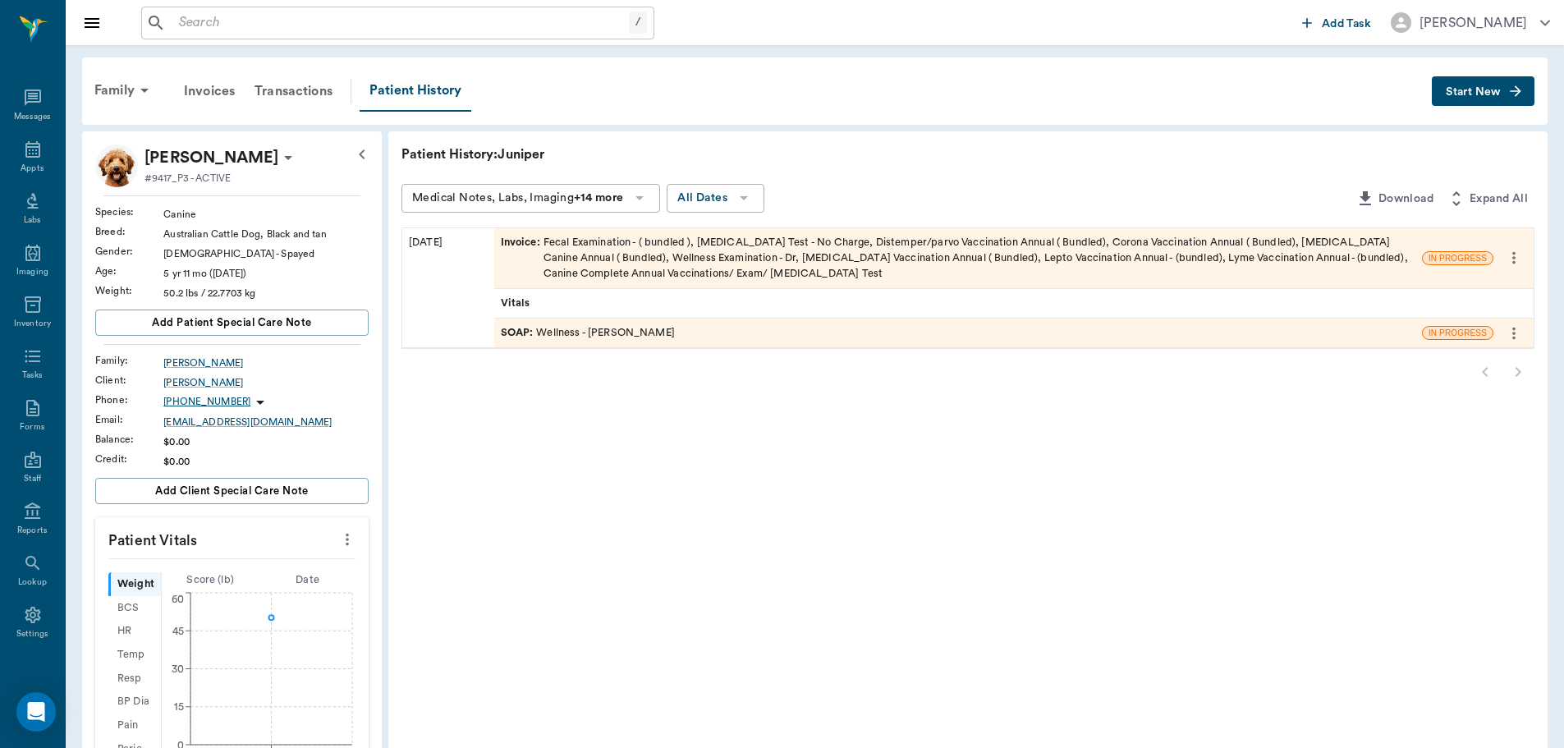
click at [501, 338] on span "SOAP :" at bounding box center [519, 333] width 36 height 16
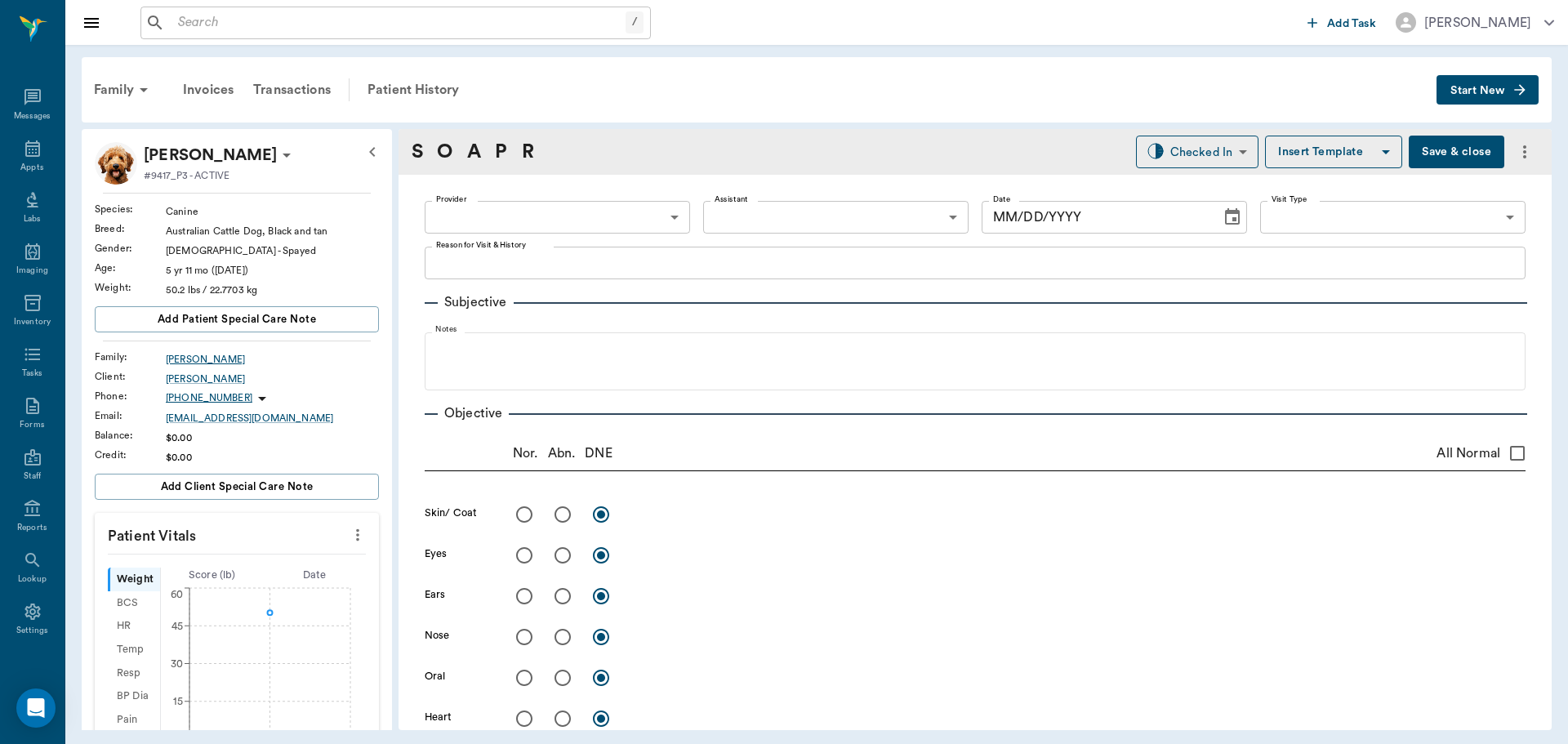
type input "63ec2f075fda476ae8351a4d"
type input "65d2be4f46e3a538d89b8c14"
type textarea "canine complete, check hotspots on paws, and around lips -stormy"
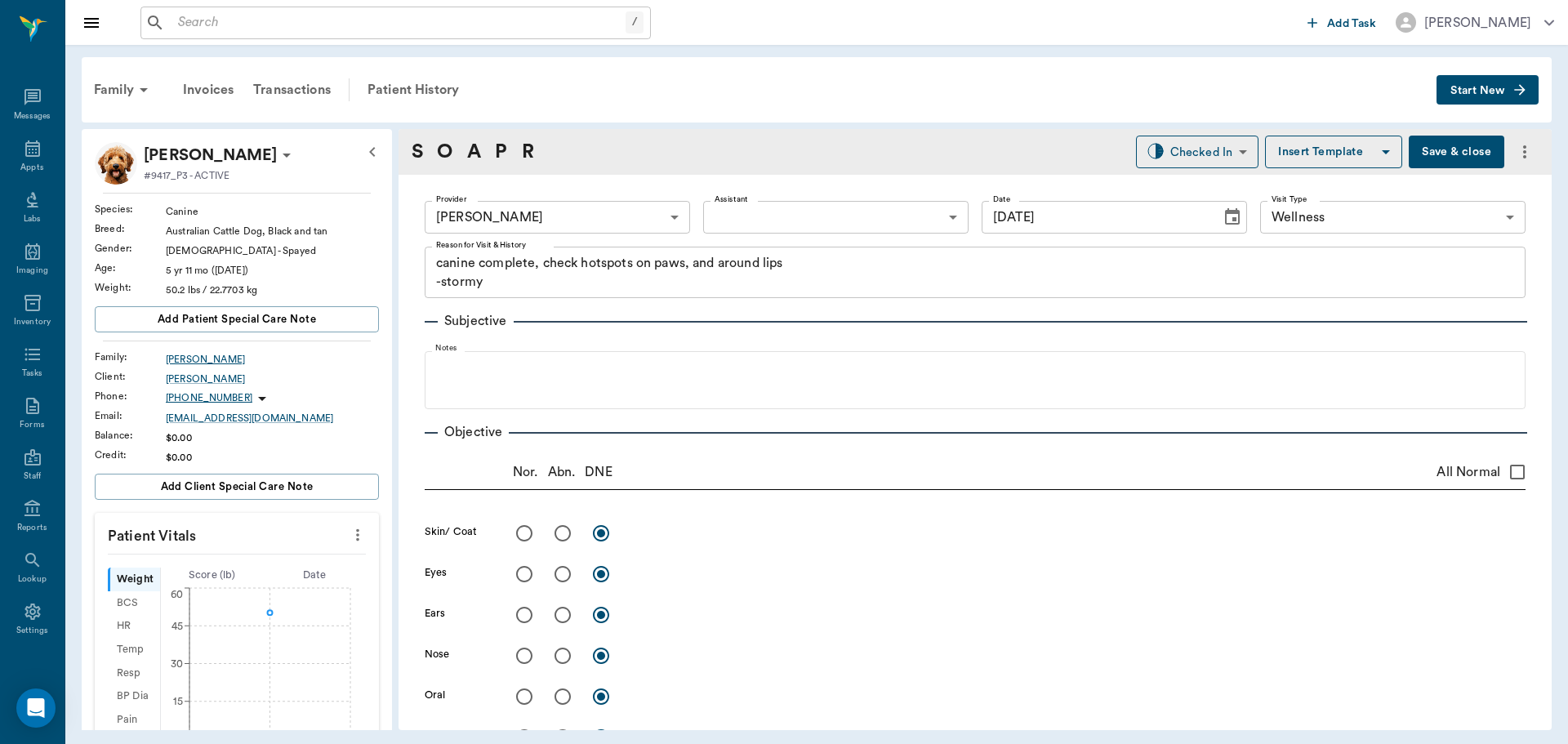
type input "[DATE]"
click at [26, 148] on icon at bounding box center [32, 148] width 15 height 16
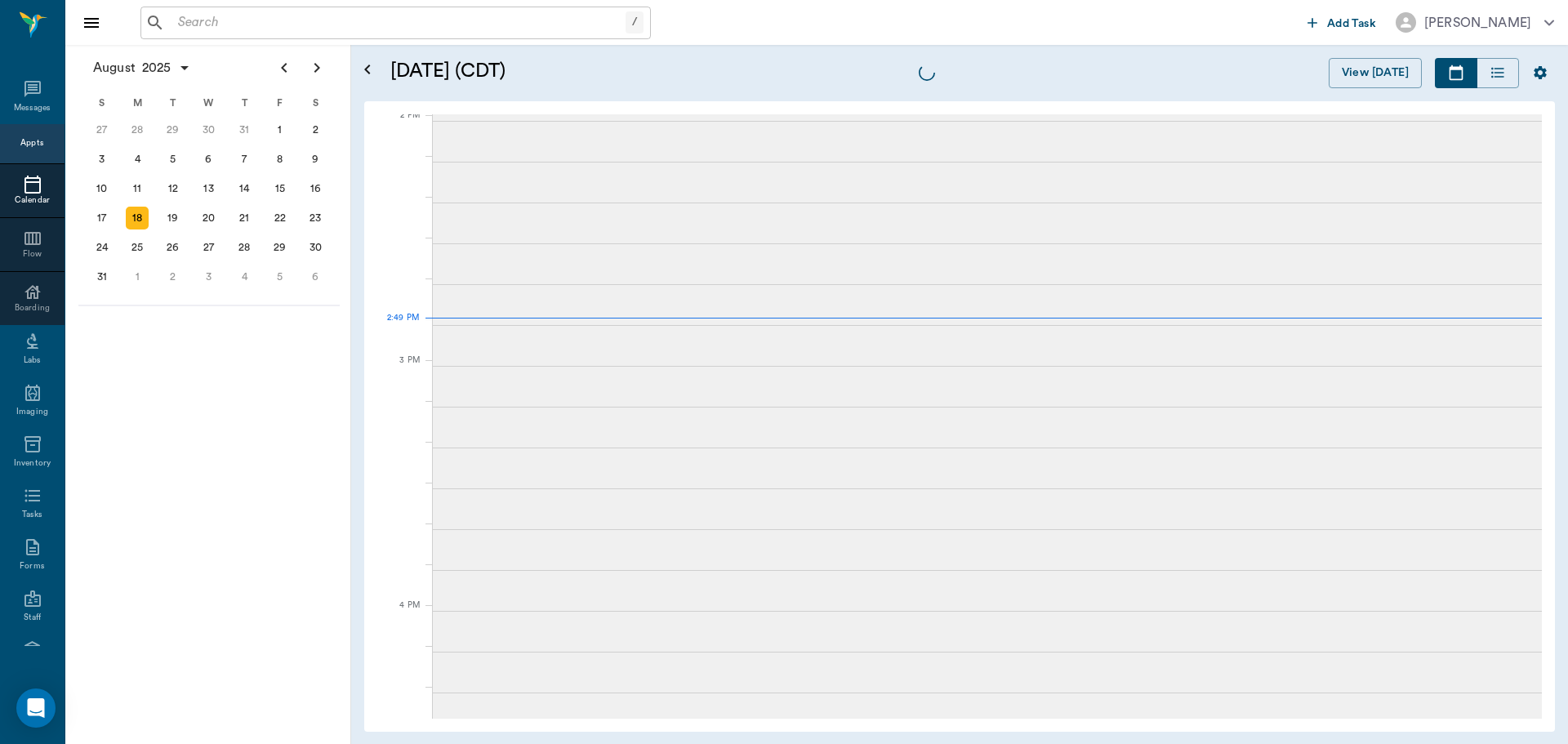
scroll to position [1473, 0]
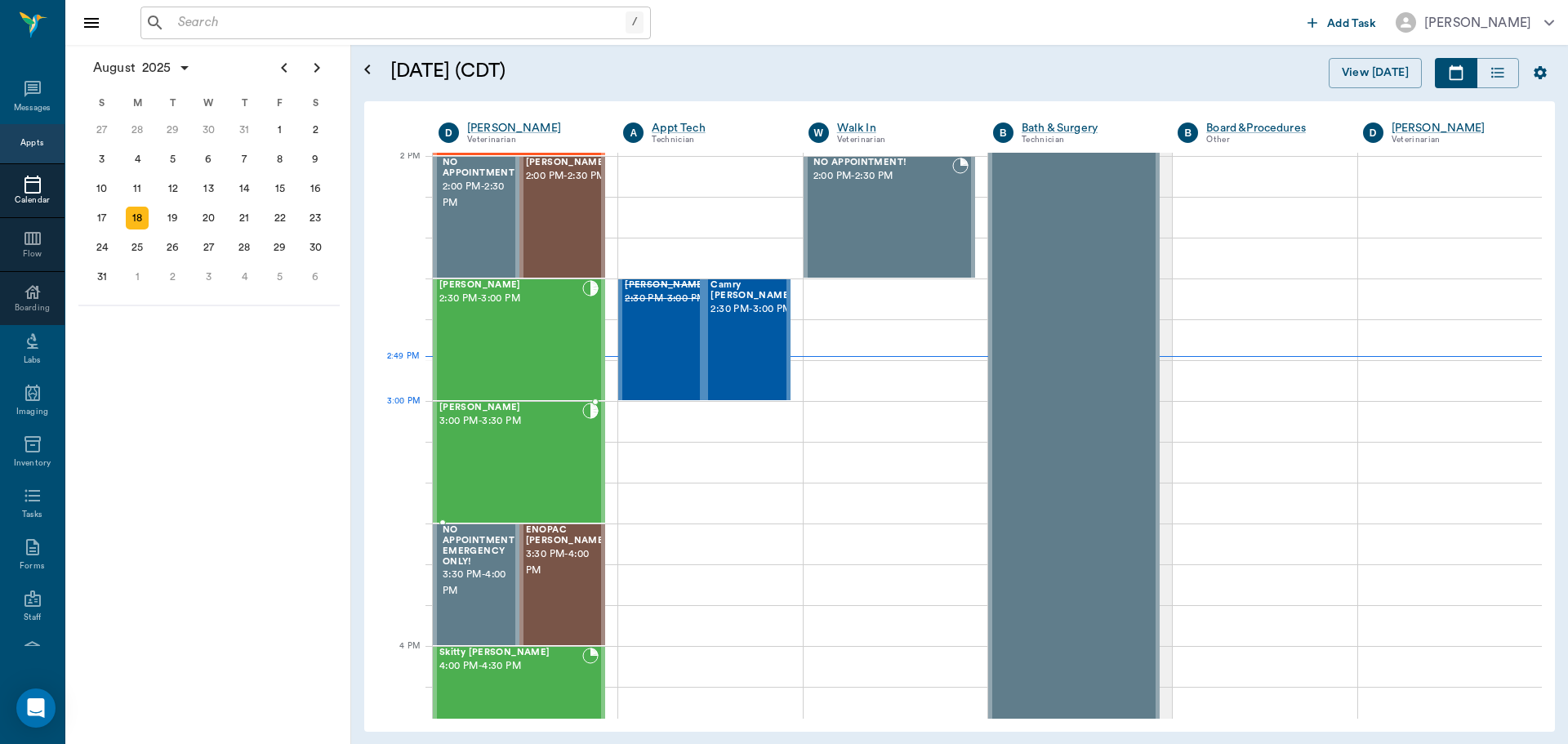
click at [506, 441] on div "Tessa Hallberg 3:00 PM - 3:30 PM" at bounding box center [511, 463] width 143 height 119
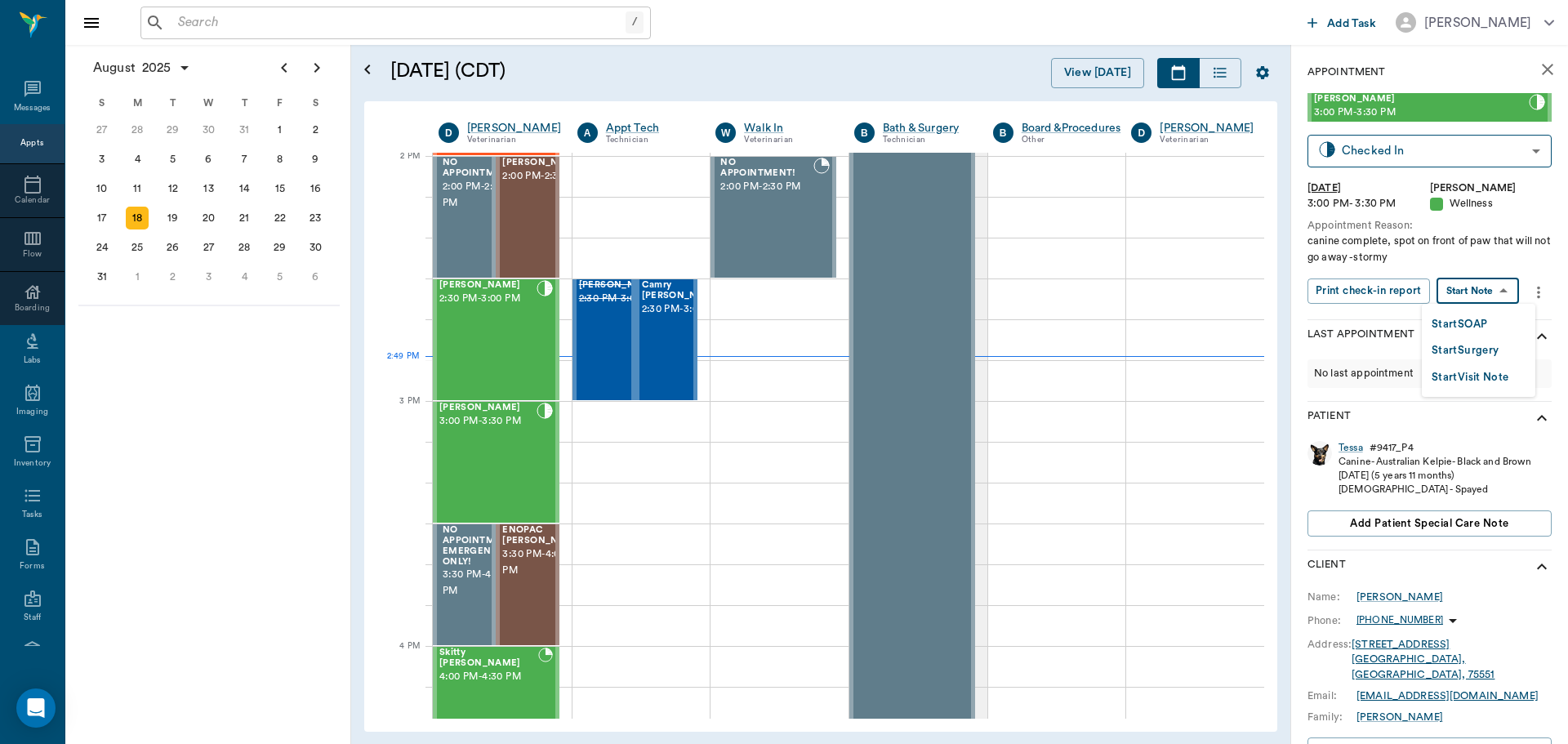
click at [1498, 293] on body "/ ​ Add Task Dr. Bert Ellsworth Nectar Messages Appts Calendar Flow Boarding La…" at bounding box center [784, 372] width 1568 height 744
click at [1474, 319] on button "Start SOAP" at bounding box center [1460, 324] width 56 height 19
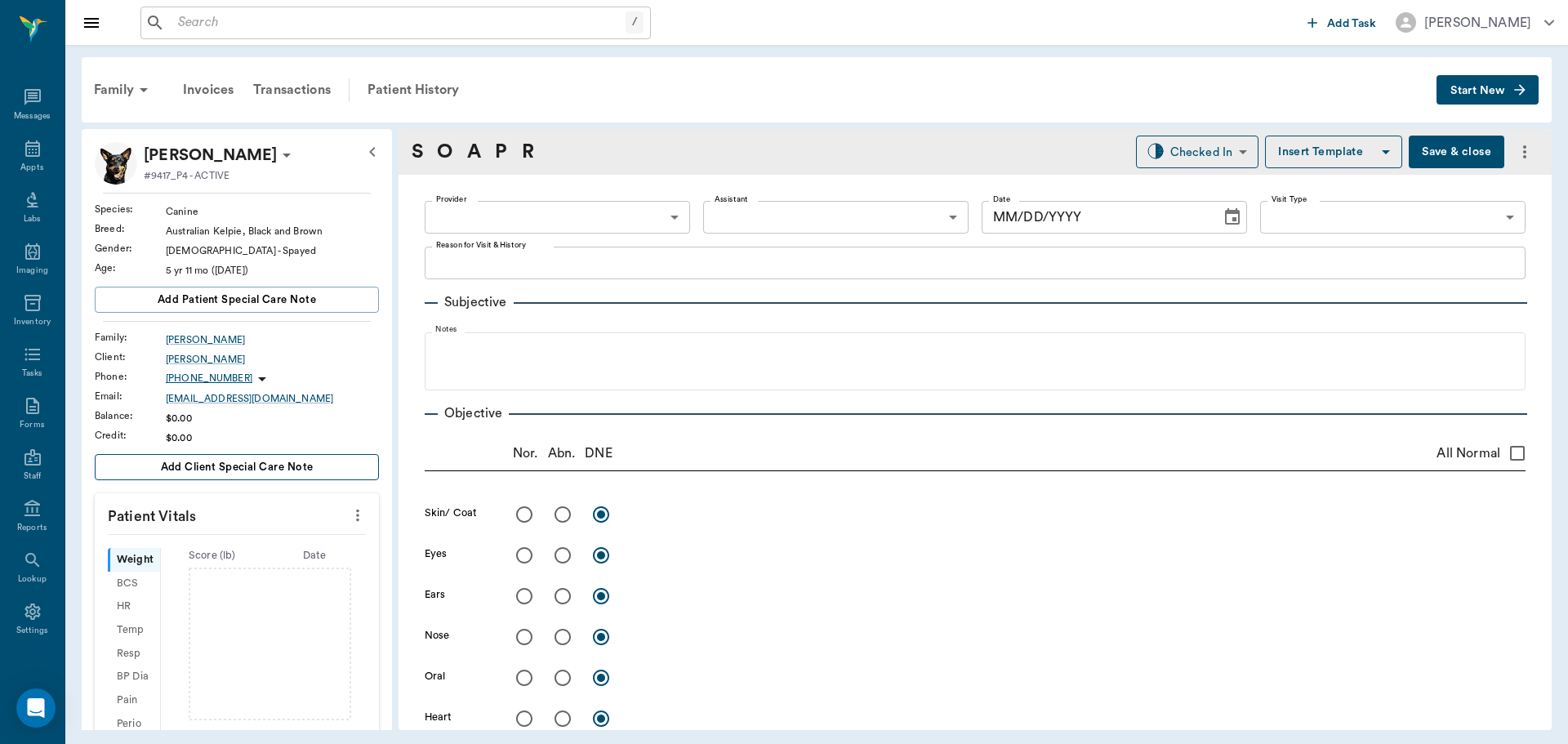
type input "63ec2f075fda476ae8351a4d"
type input "65d2be4f46e3a538d89b8c14"
type textarea "canine complete, spot on front of paw that will not go away -stormy"
type input "[DATE]"
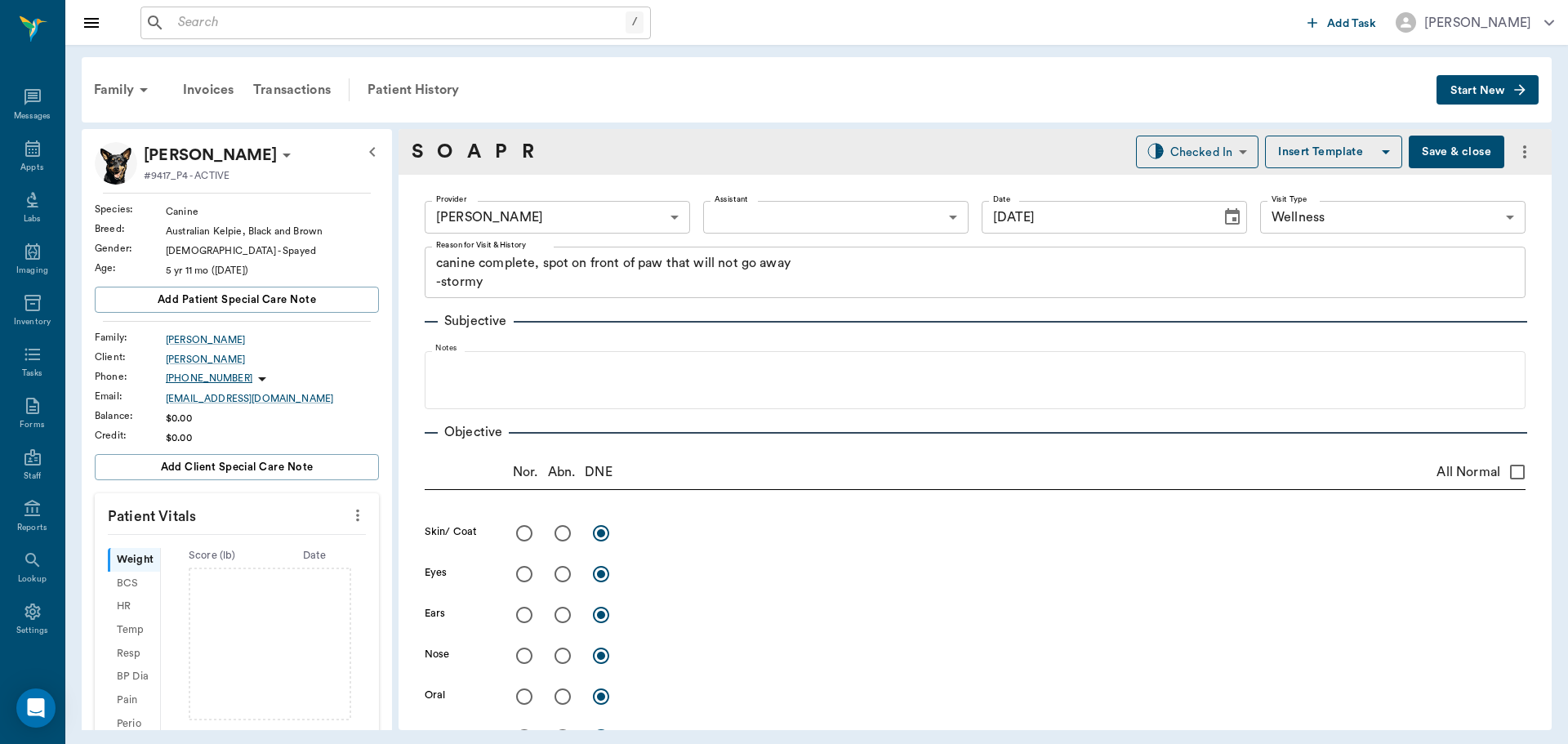
drag, startPoint x: 347, startPoint y: 509, endPoint x: 338, endPoint y: 511, distance: 9.2
click at [349, 509] on icon "more" at bounding box center [358, 515] width 18 height 20
drag, startPoint x: 263, startPoint y: 536, endPoint x: 240, endPoint y: 551, distance: 27.5
click at [240, 551] on span "Enter Vitals" at bounding box center [277, 543] width 137 height 17
click at [221, 573] on input "text" at bounding box center [236, 564] width 142 height 33
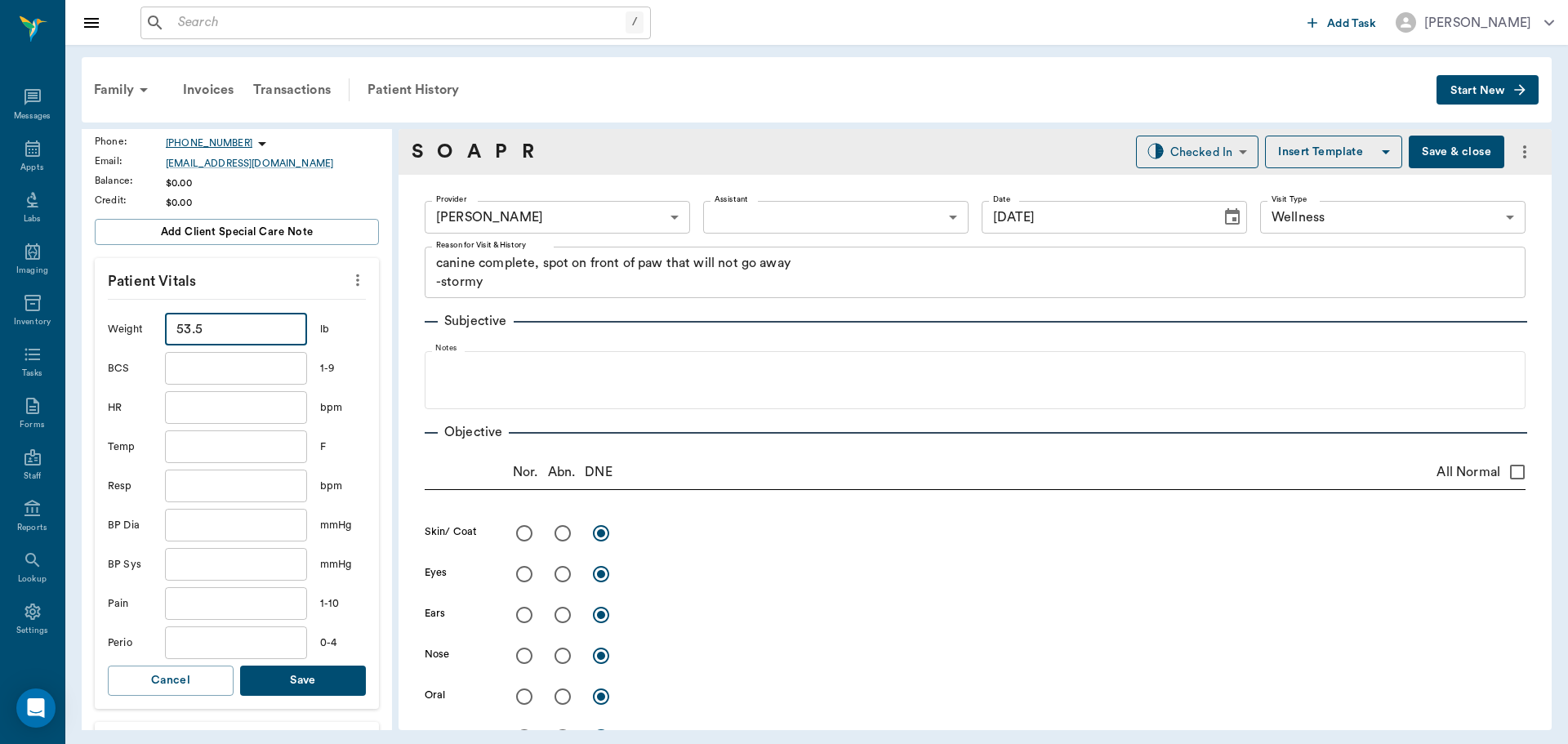
scroll to position [245, 0]
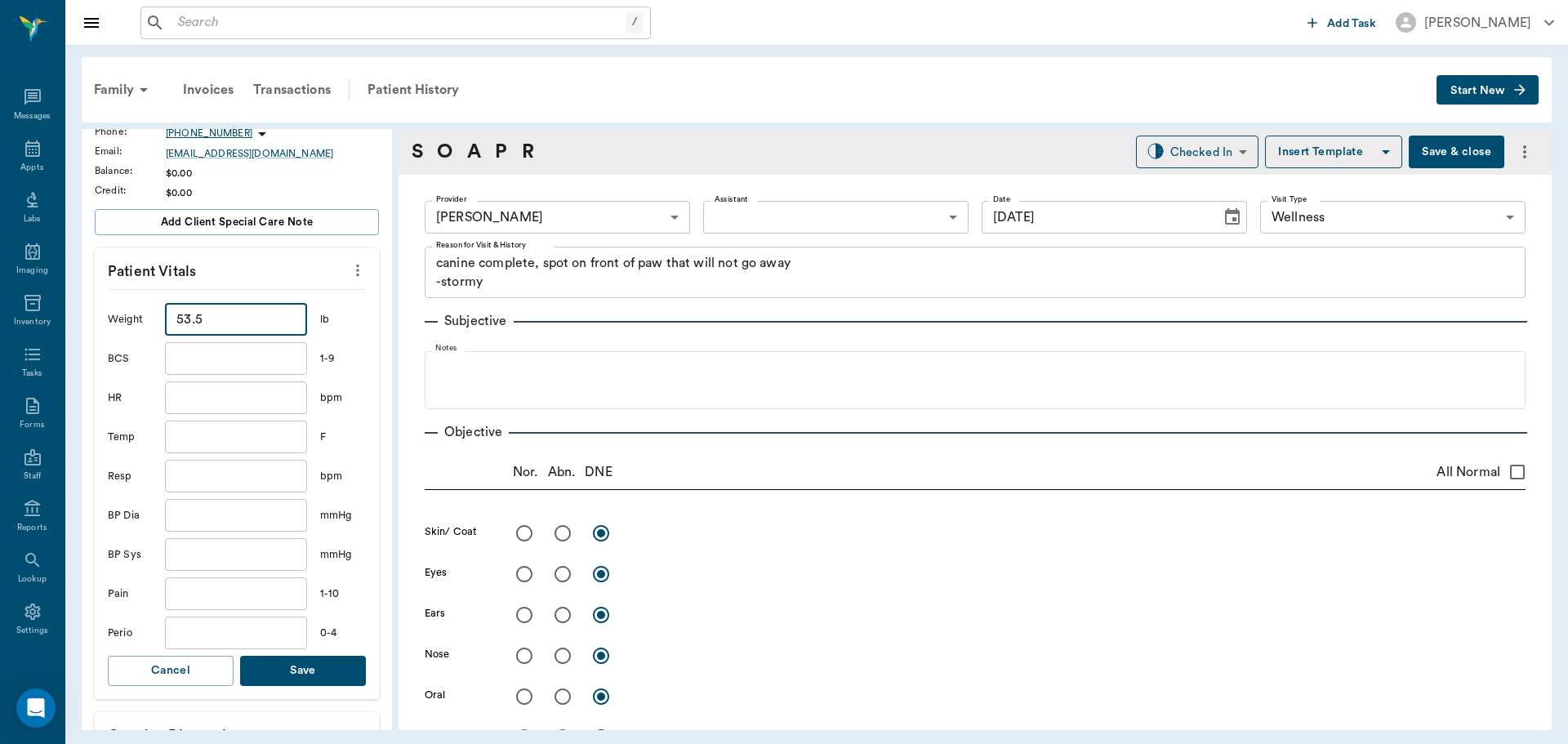
type input "53.5"
click at [226, 427] on input "text" at bounding box center [236, 437] width 142 height 33
type input "101"
click at [335, 665] on button "Save" at bounding box center [302, 670] width 125 height 30
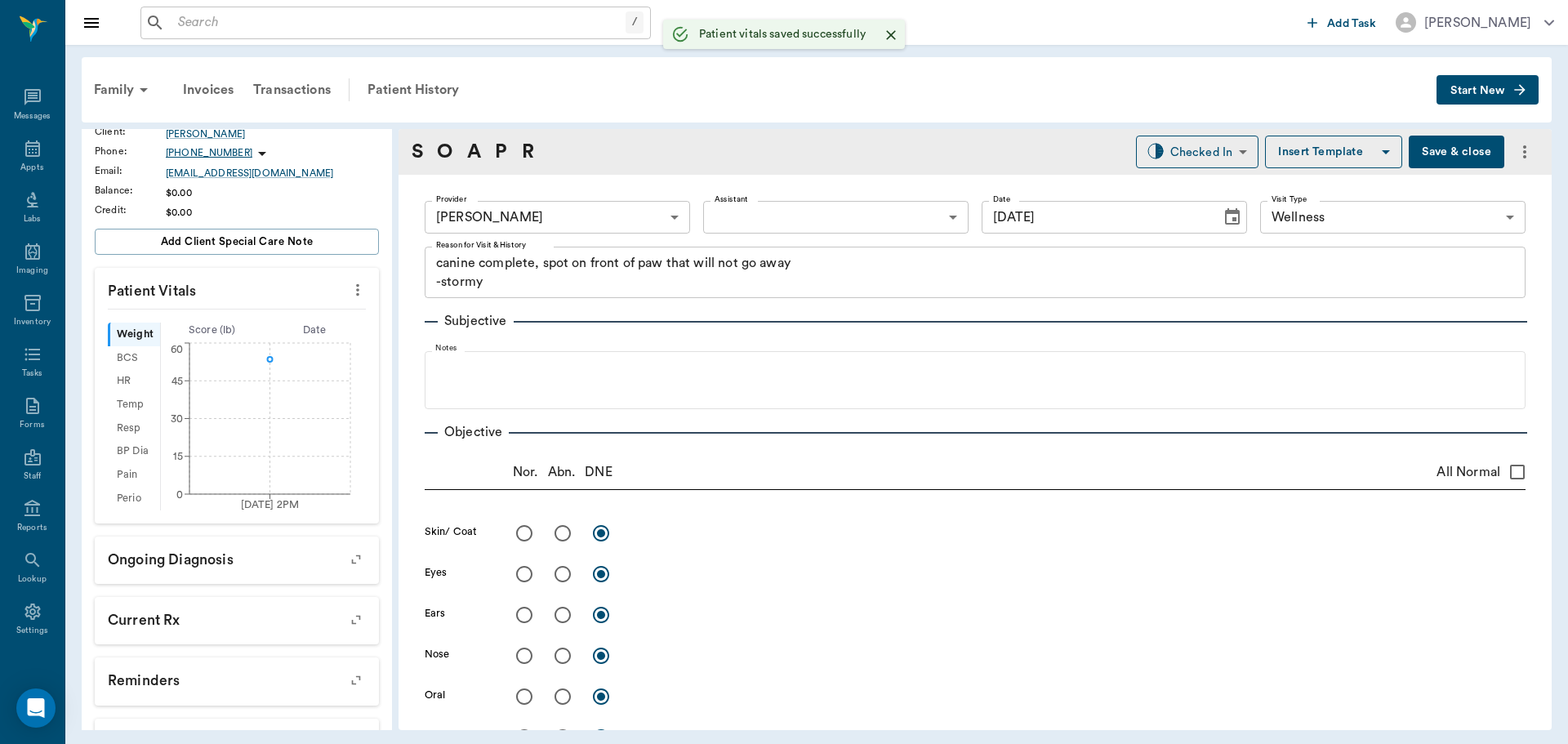
scroll to position [265, 0]
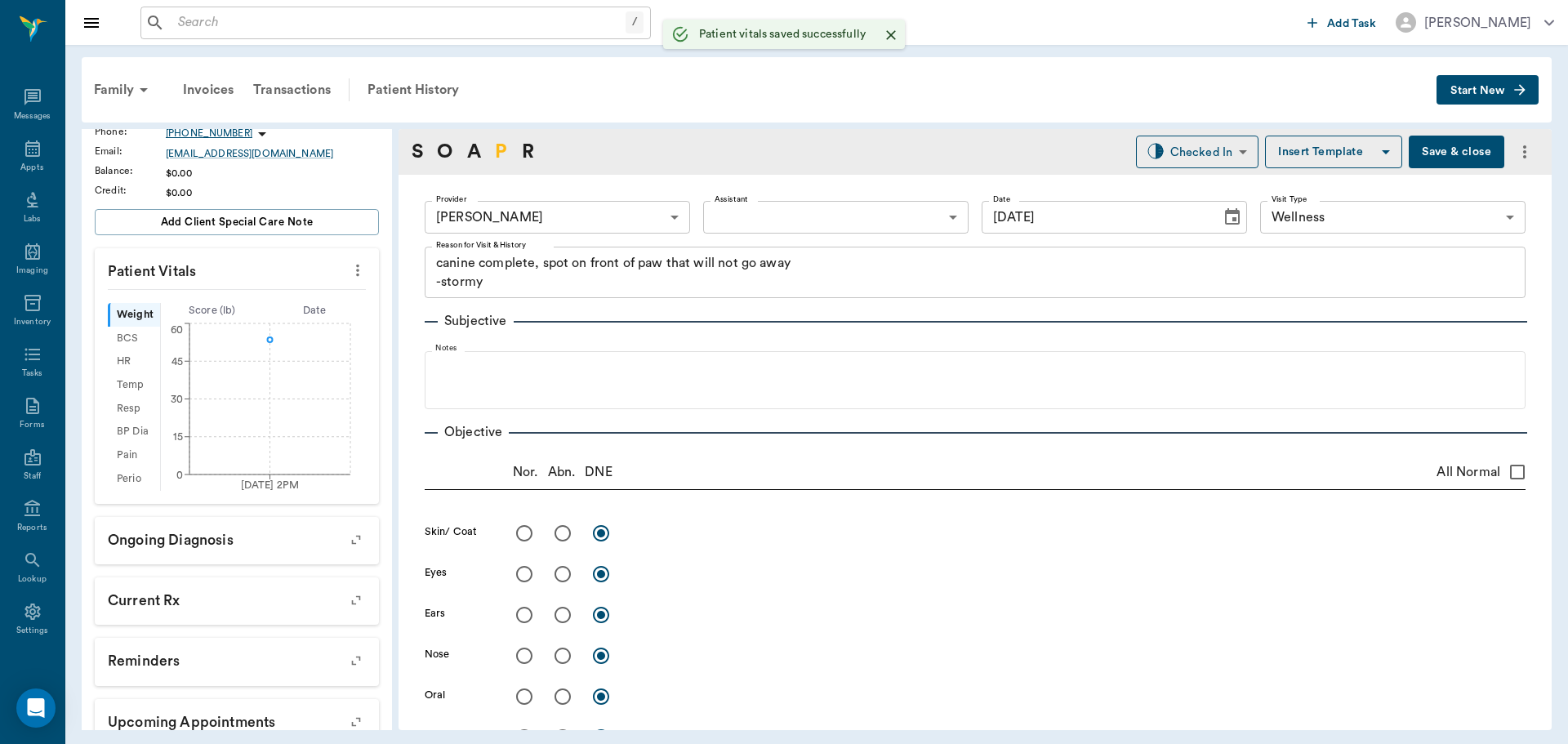
click at [503, 152] on link "P" at bounding box center [500, 152] width 12 height 30
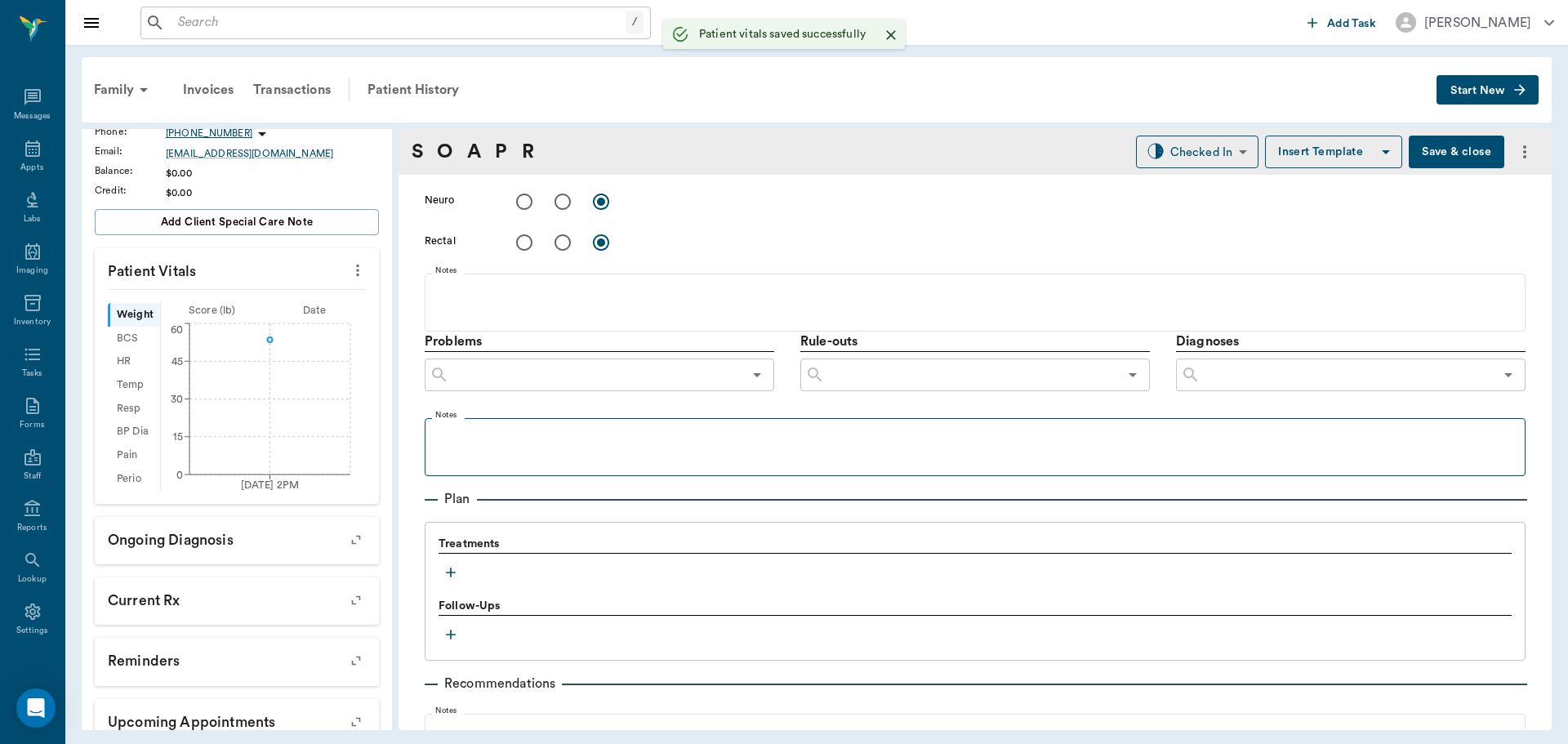
scroll to position [973, 0]
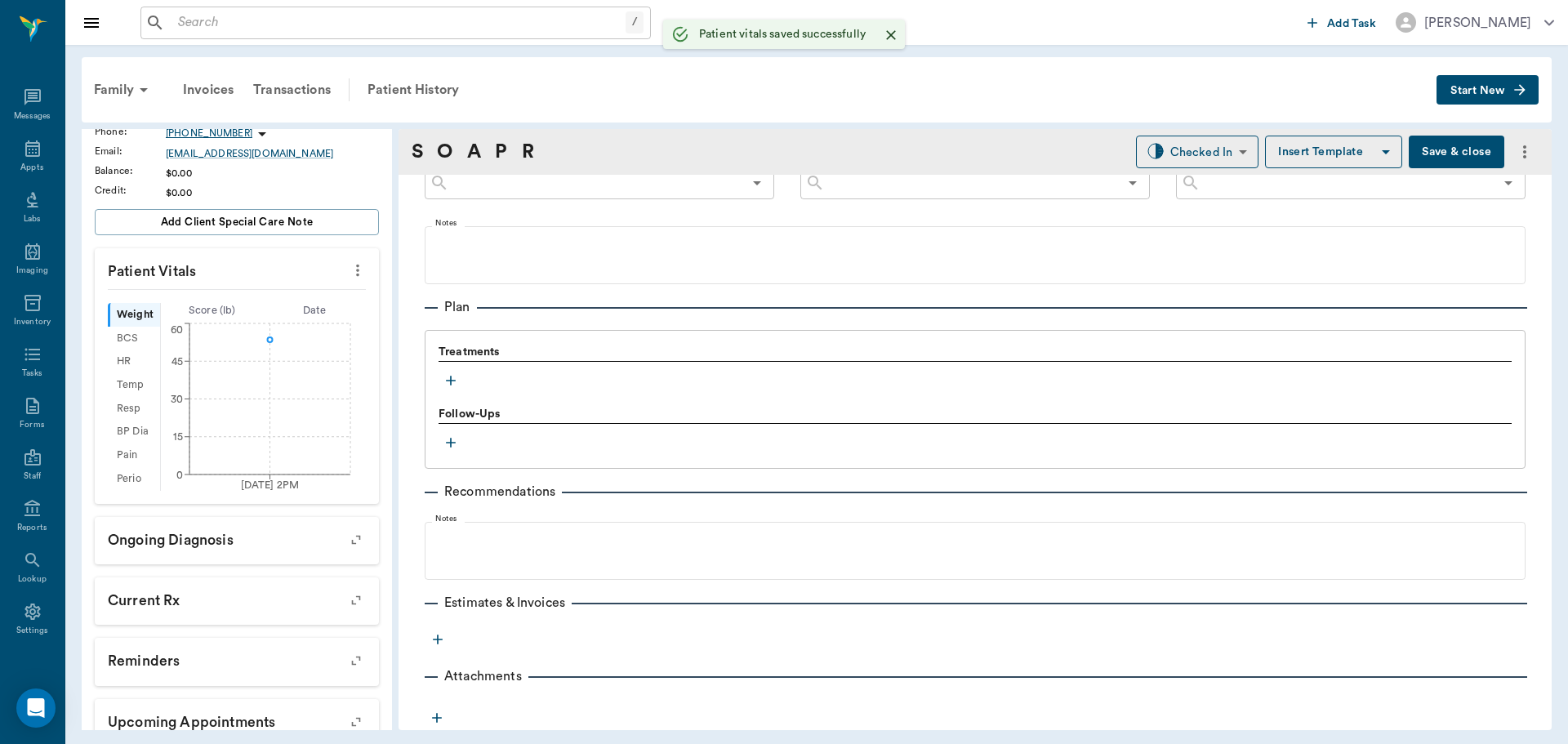
click at [454, 390] on button "button" at bounding box center [451, 380] width 25 height 25
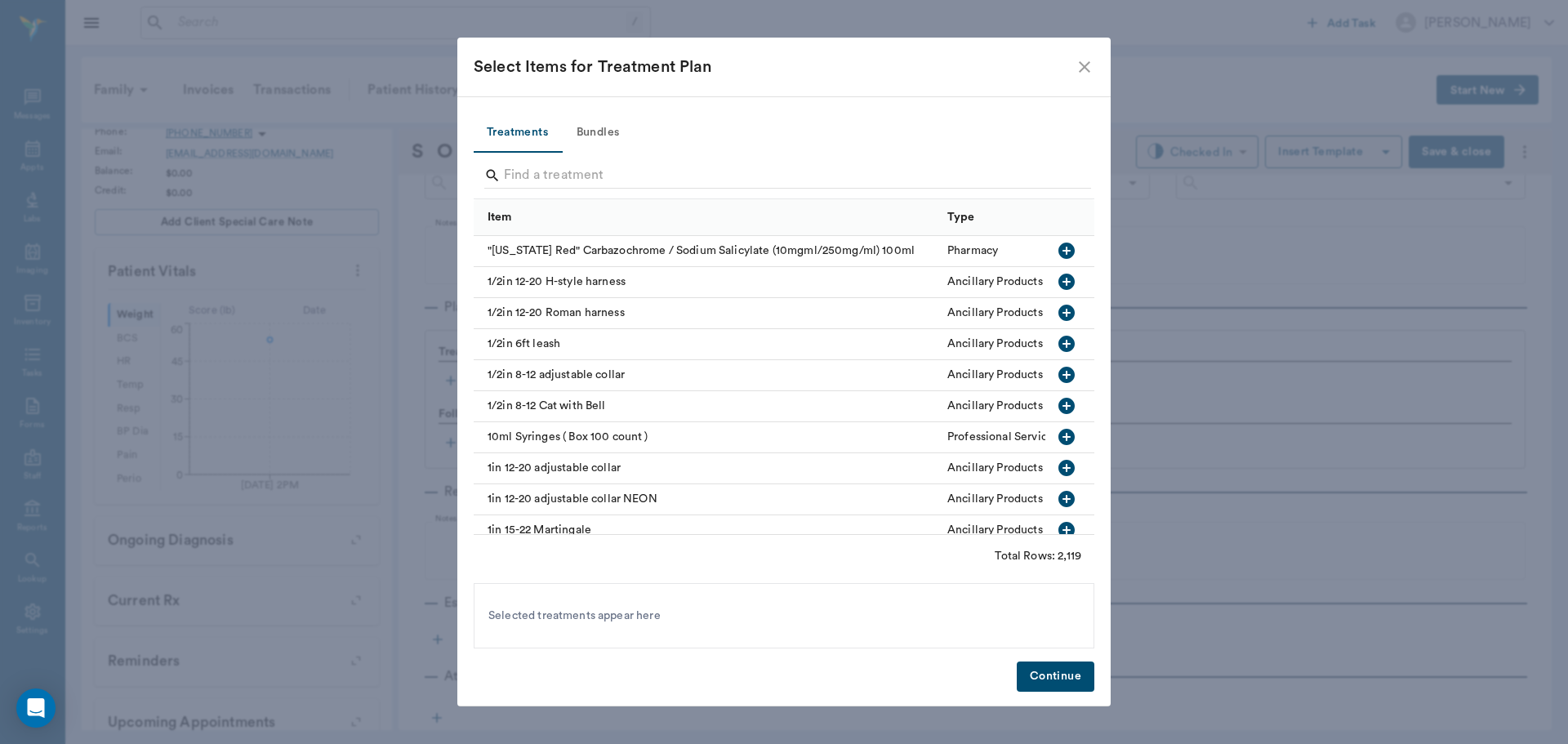
click at [605, 133] on button "Bundles" at bounding box center [598, 132] width 74 height 39
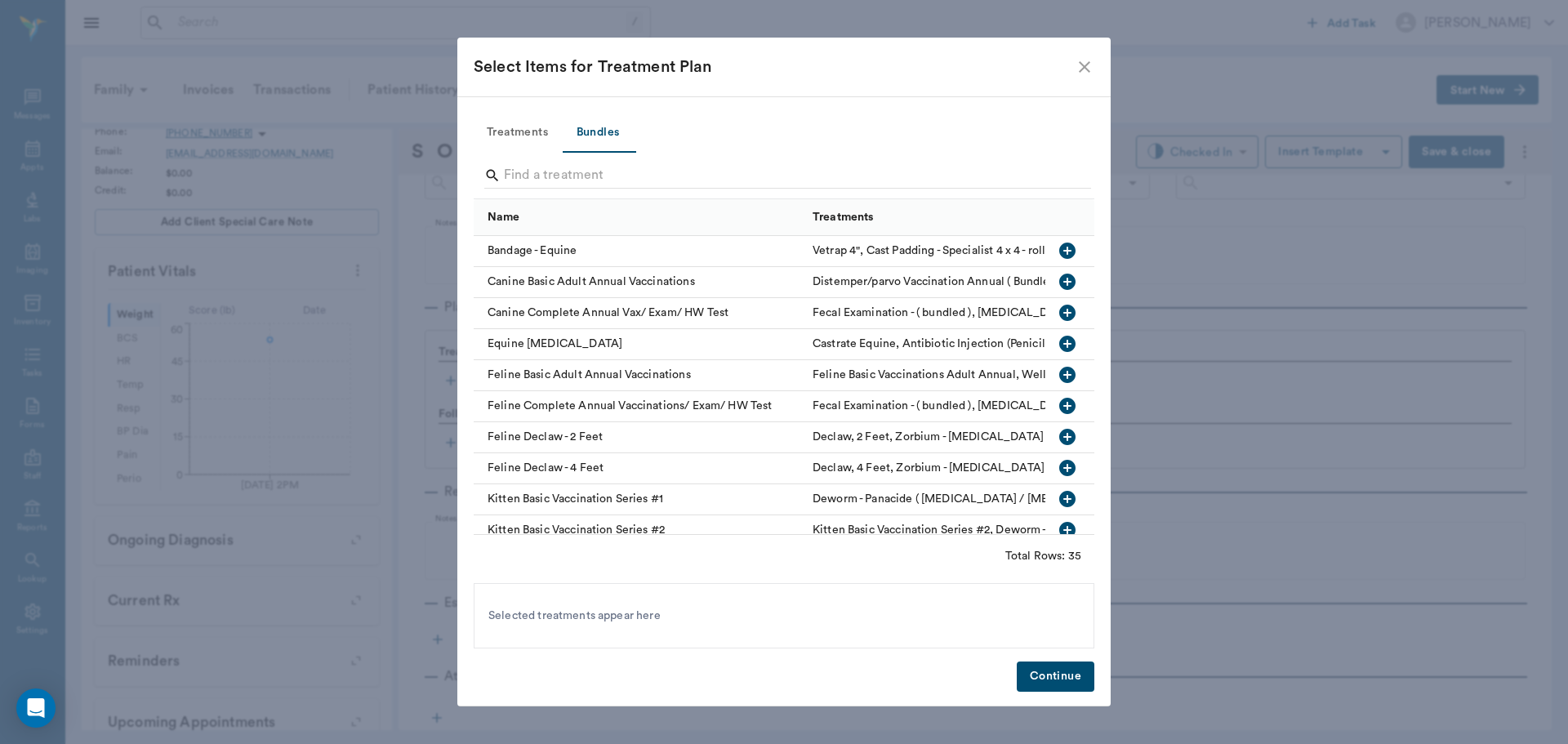
click at [1060, 307] on icon "button" at bounding box center [1068, 312] width 16 height 16
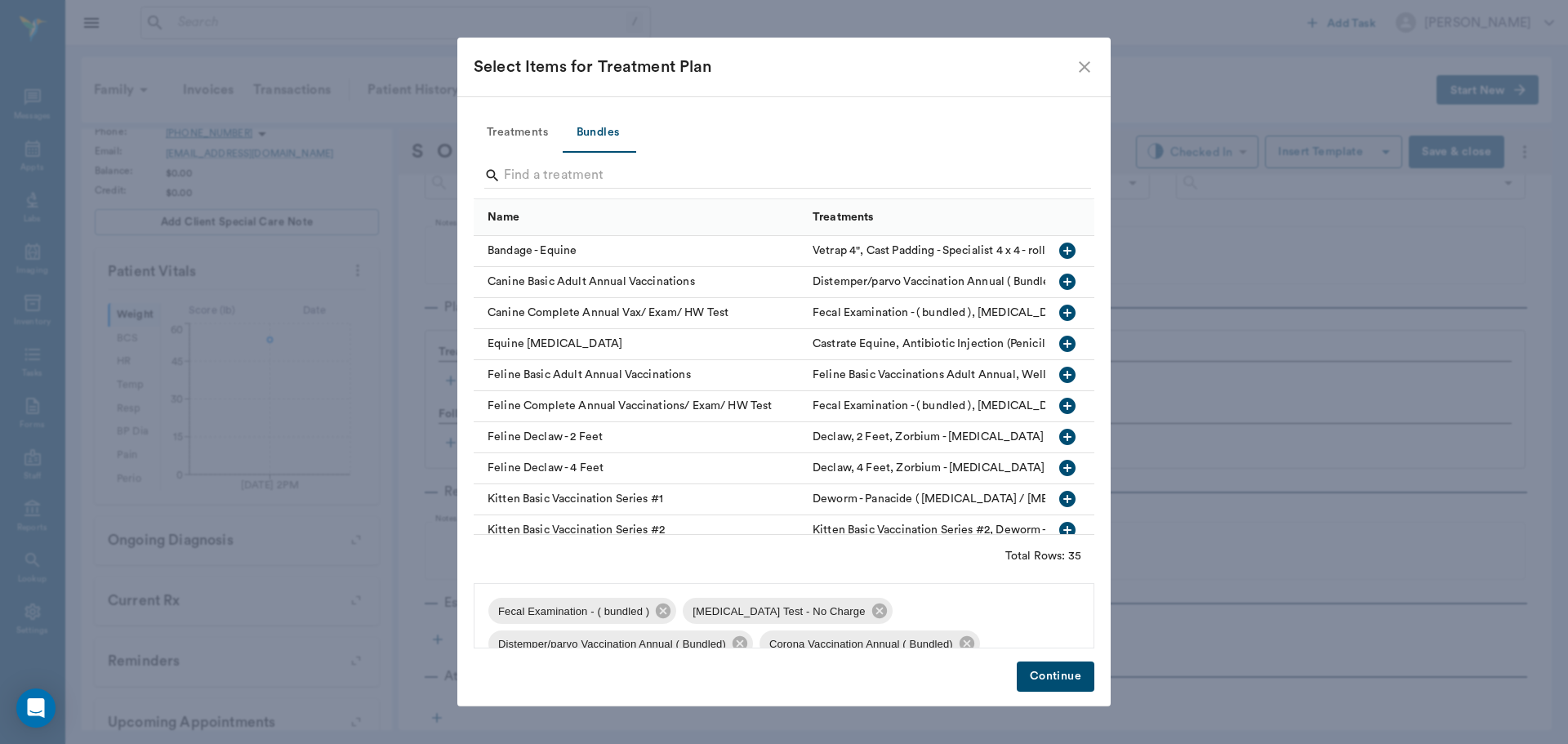
click at [1075, 677] on button "Continue" at bounding box center [1056, 676] width 78 height 30
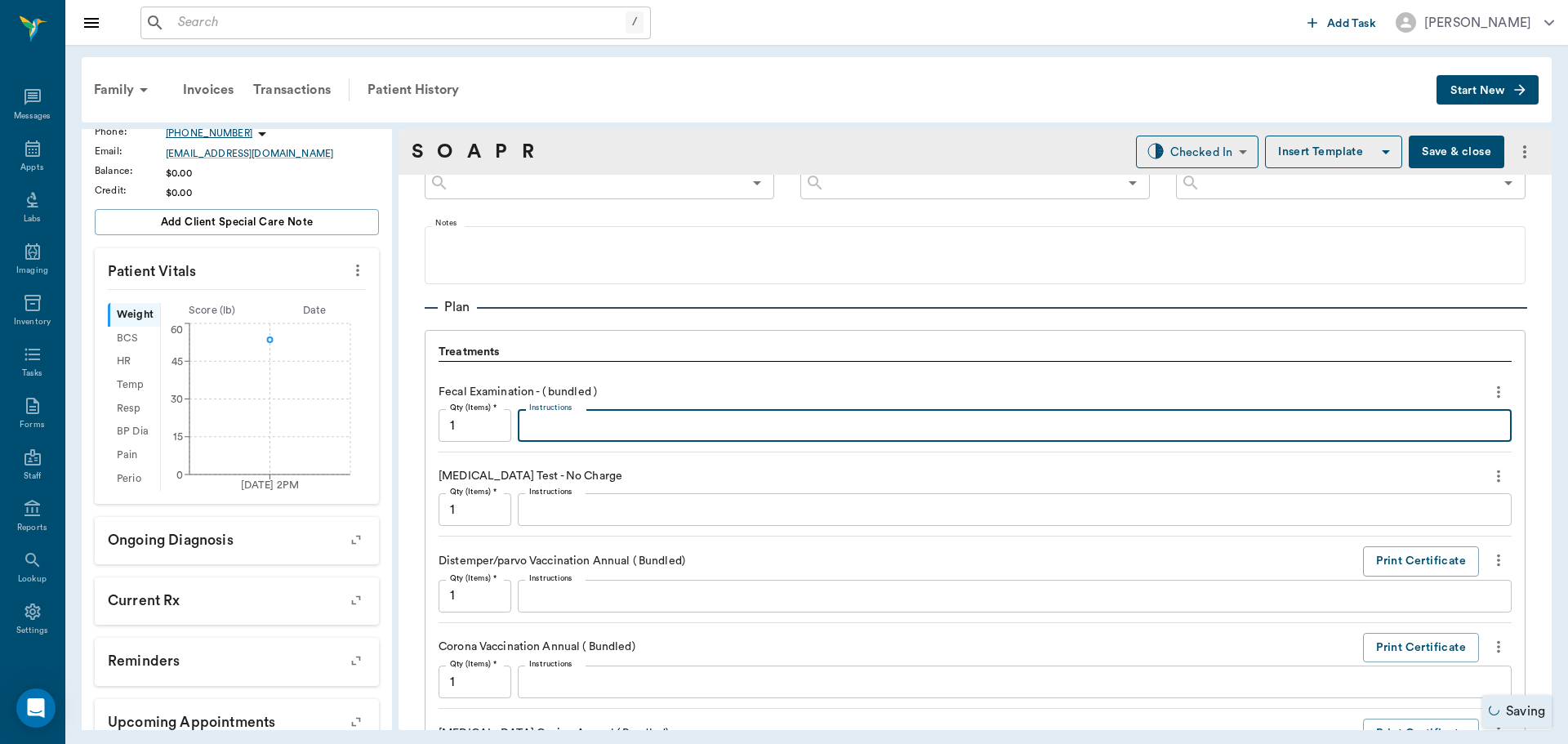
click at [575, 428] on textarea "Instructions" at bounding box center [1015, 426] width 971 height 19
type textarea "negative"
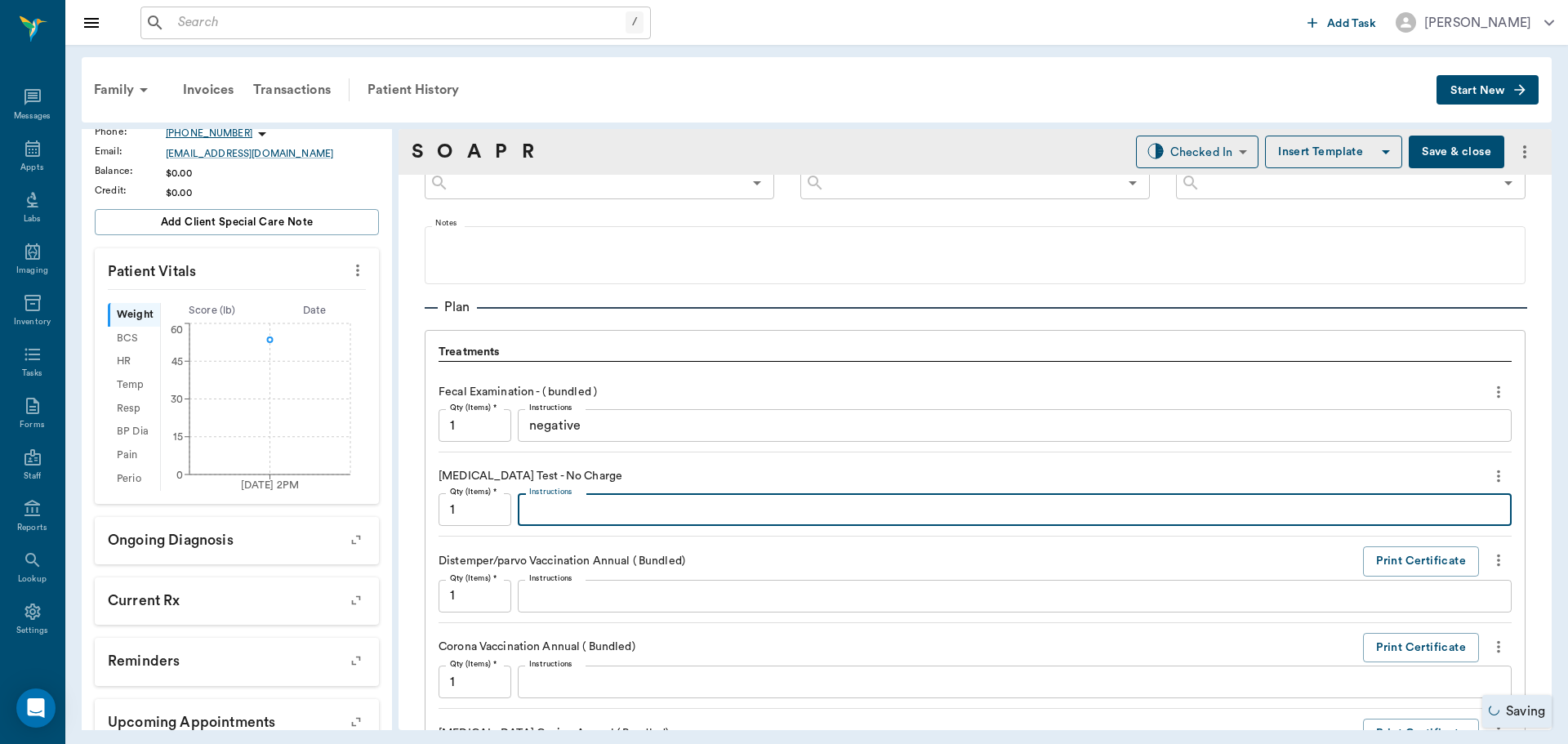
click at [549, 517] on textarea "Instructions" at bounding box center [1015, 509] width 971 height 19
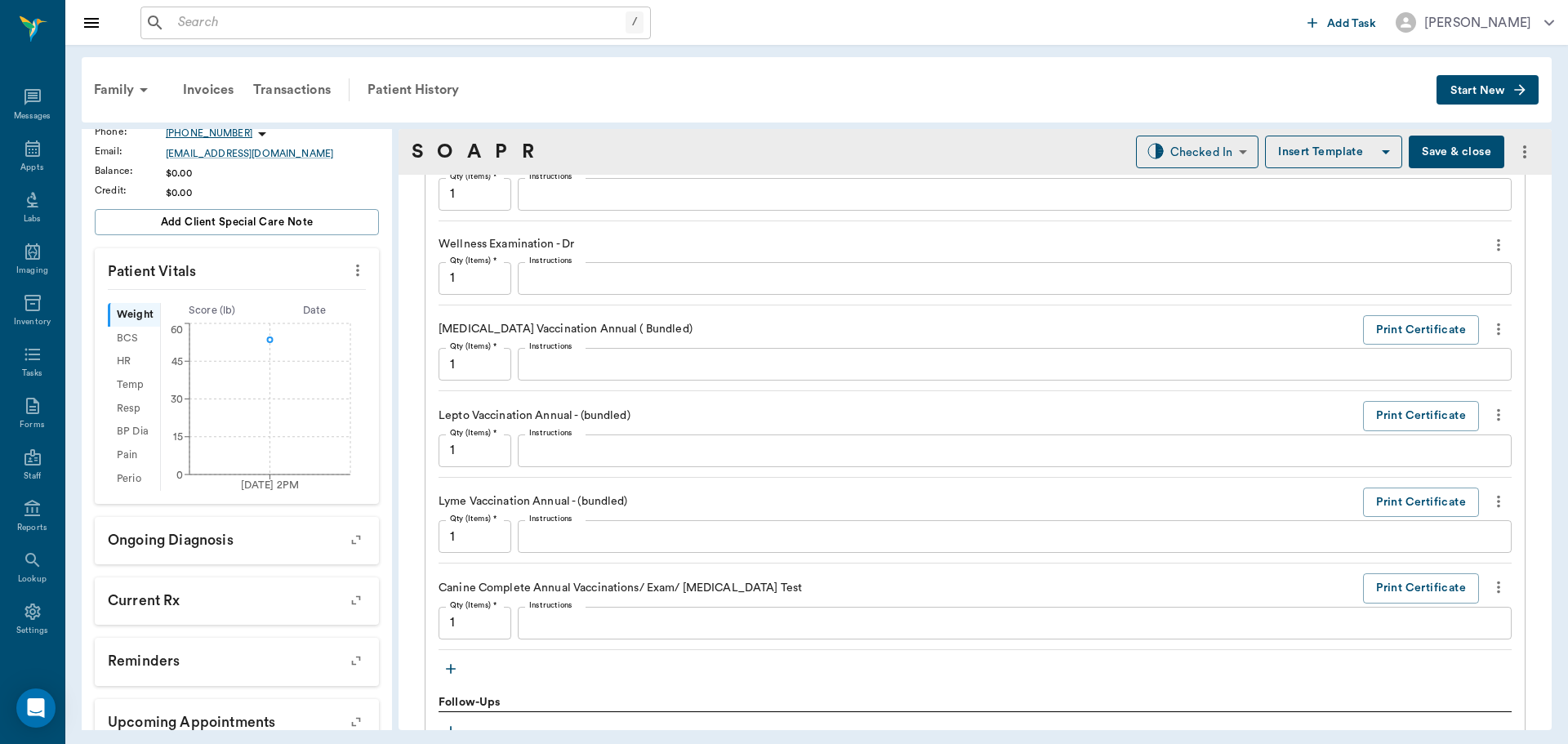
scroll to position [1708, 0]
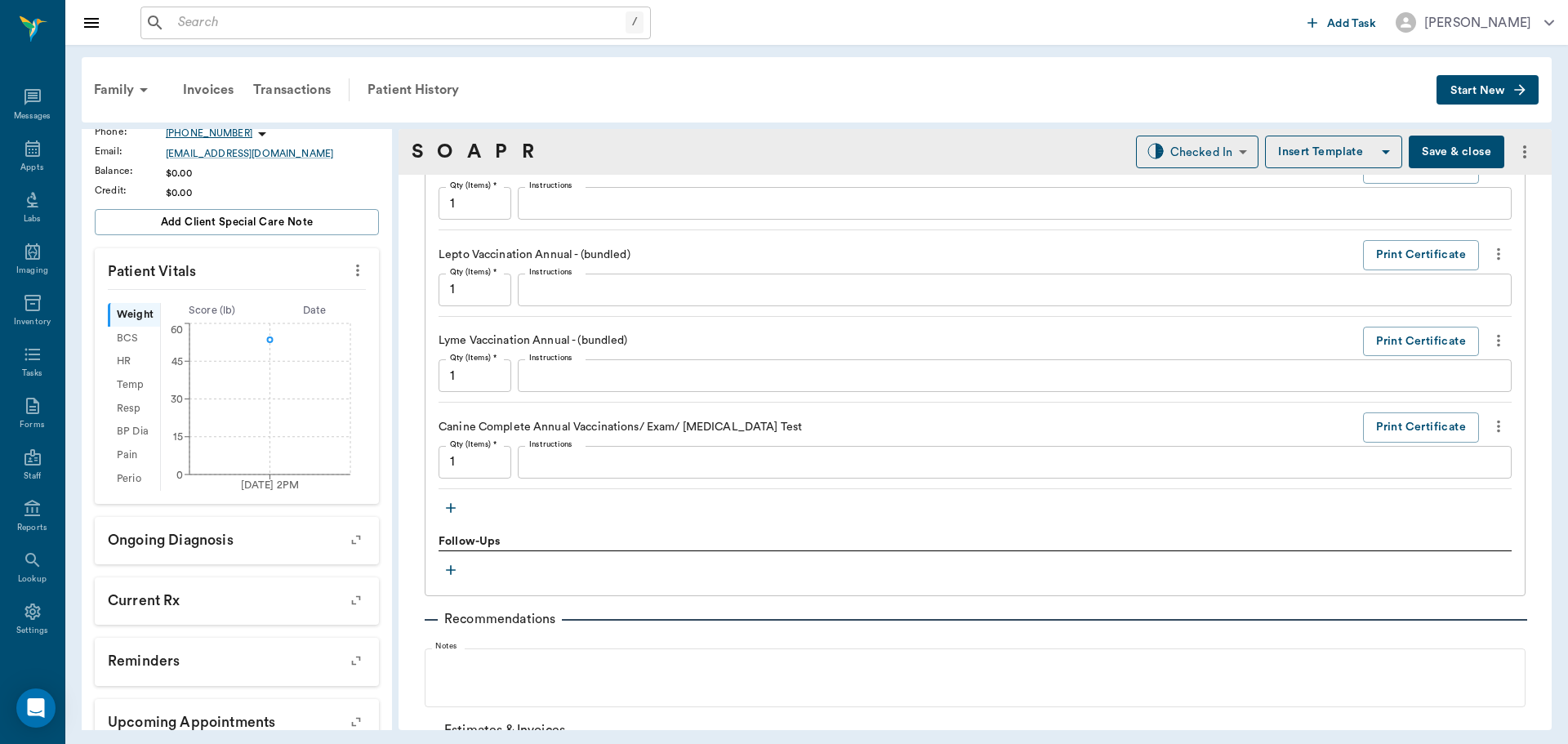
type textarea "negative"
click at [1490, 332] on icon "more" at bounding box center [1498, 340] width 18 height 20
click at [1381, 403] on span "Delete" at bounding box center [1418, 398] width 137 height 17
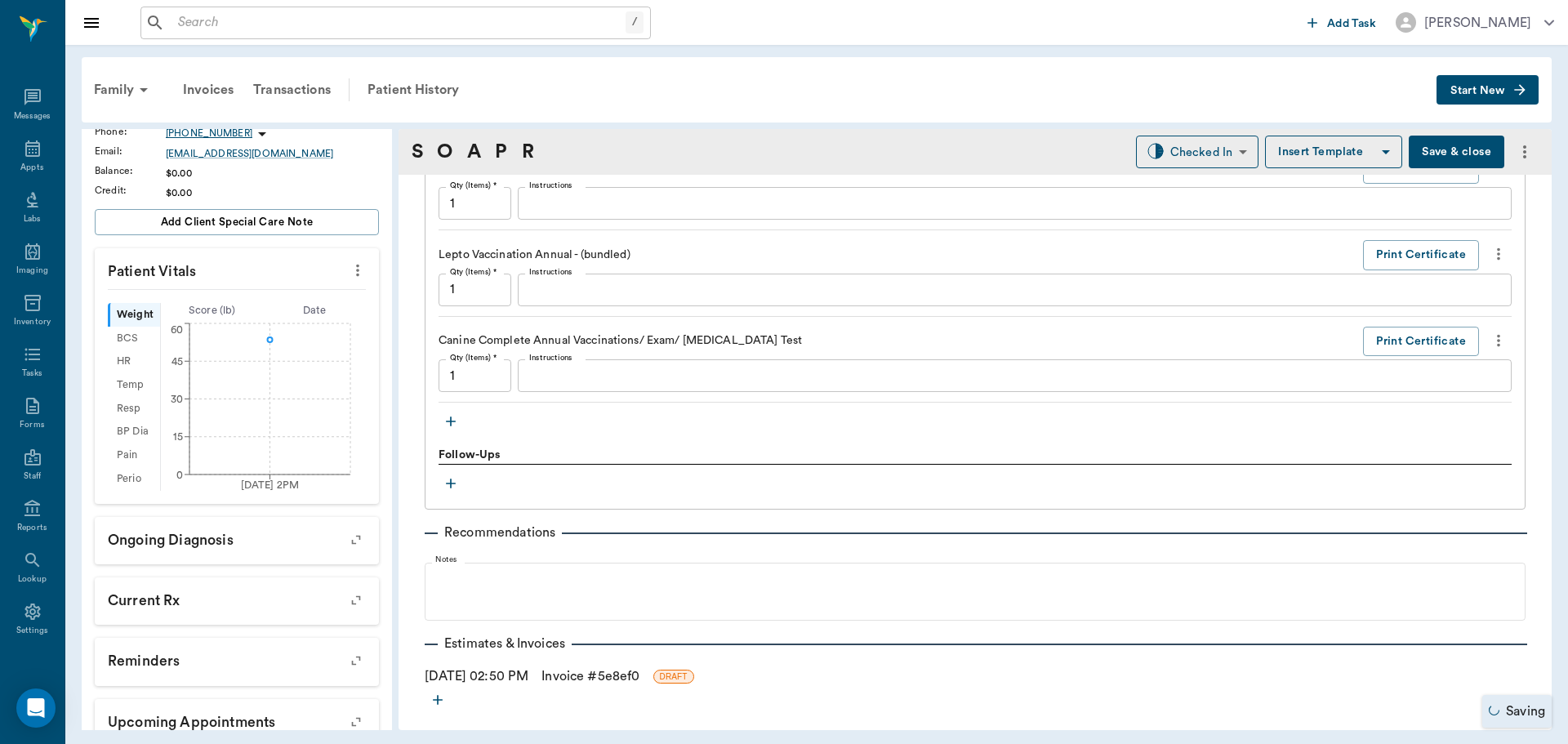
click at [1489, 250] on icon "more" at bounding box center [1498, 254] width 18 height 20
click at [1375, 305] on span "Delete" at bounding box center [1418, 311] width 137 height 17
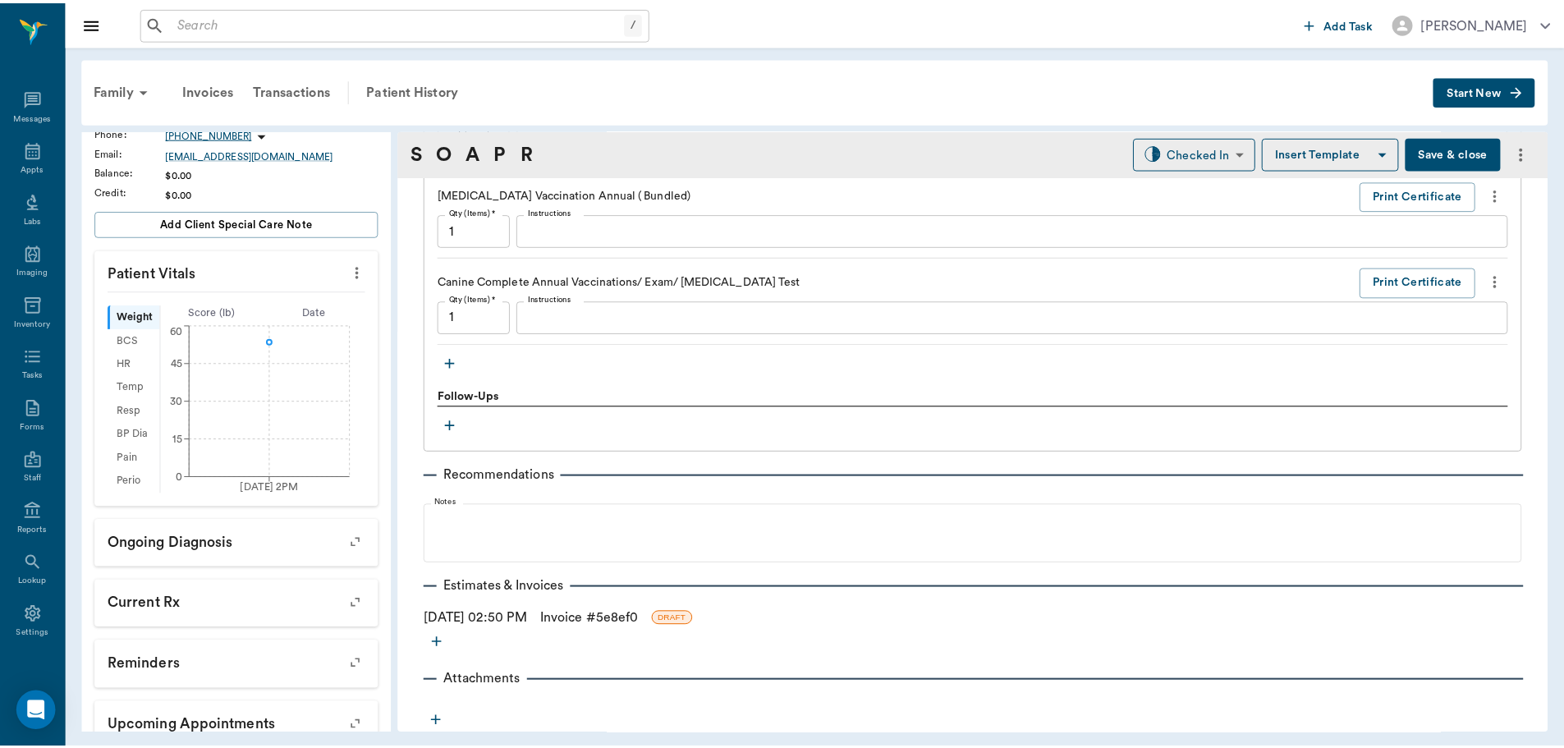
scroll to position [1691, 0]
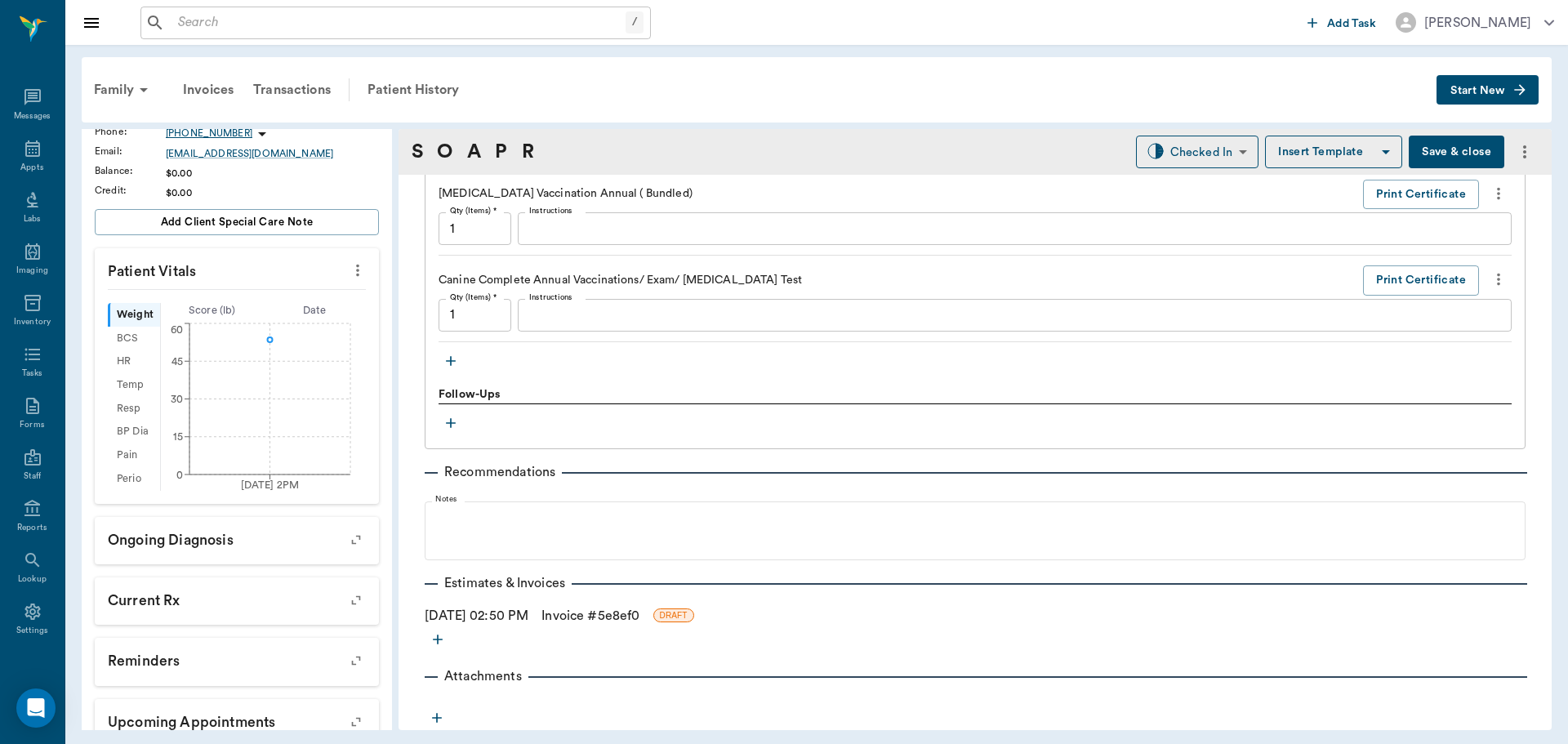
click at [1435, 157] on button "Save & close" at bounding box center [1457, 151] width 96 height 33
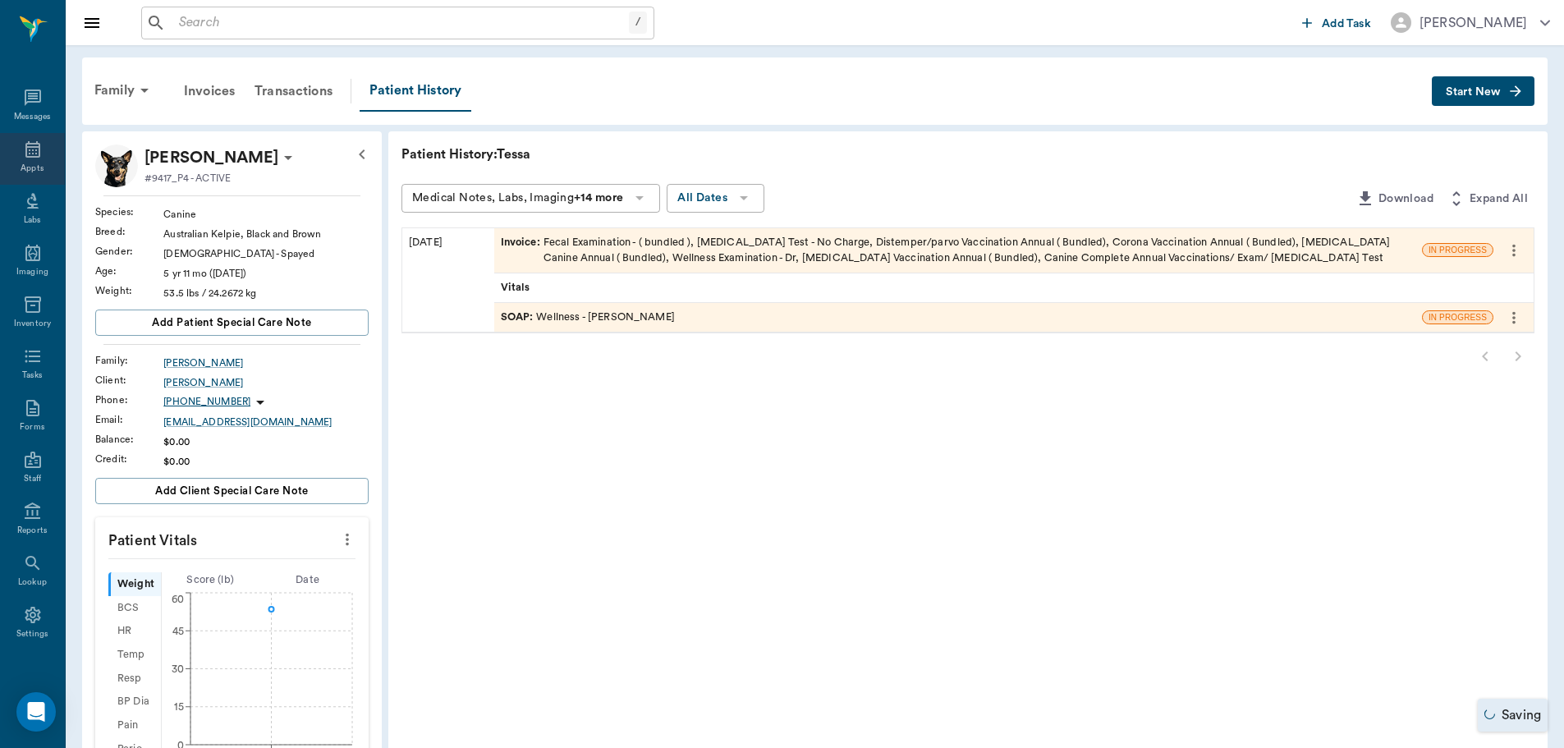
click at [30, 158] on icon at bounding box center [33, 150] width 20 height 20
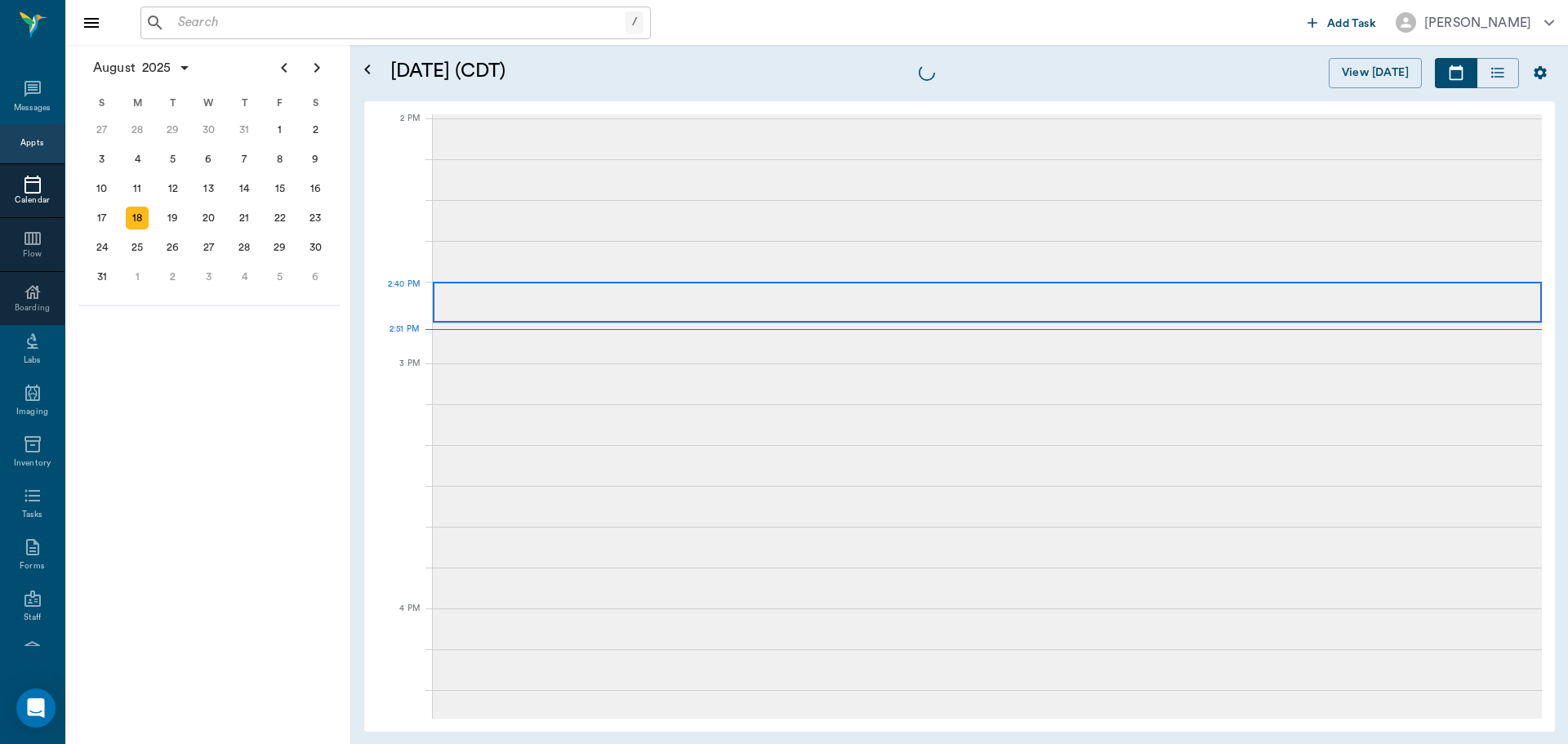
scroll to position [1470, 0]
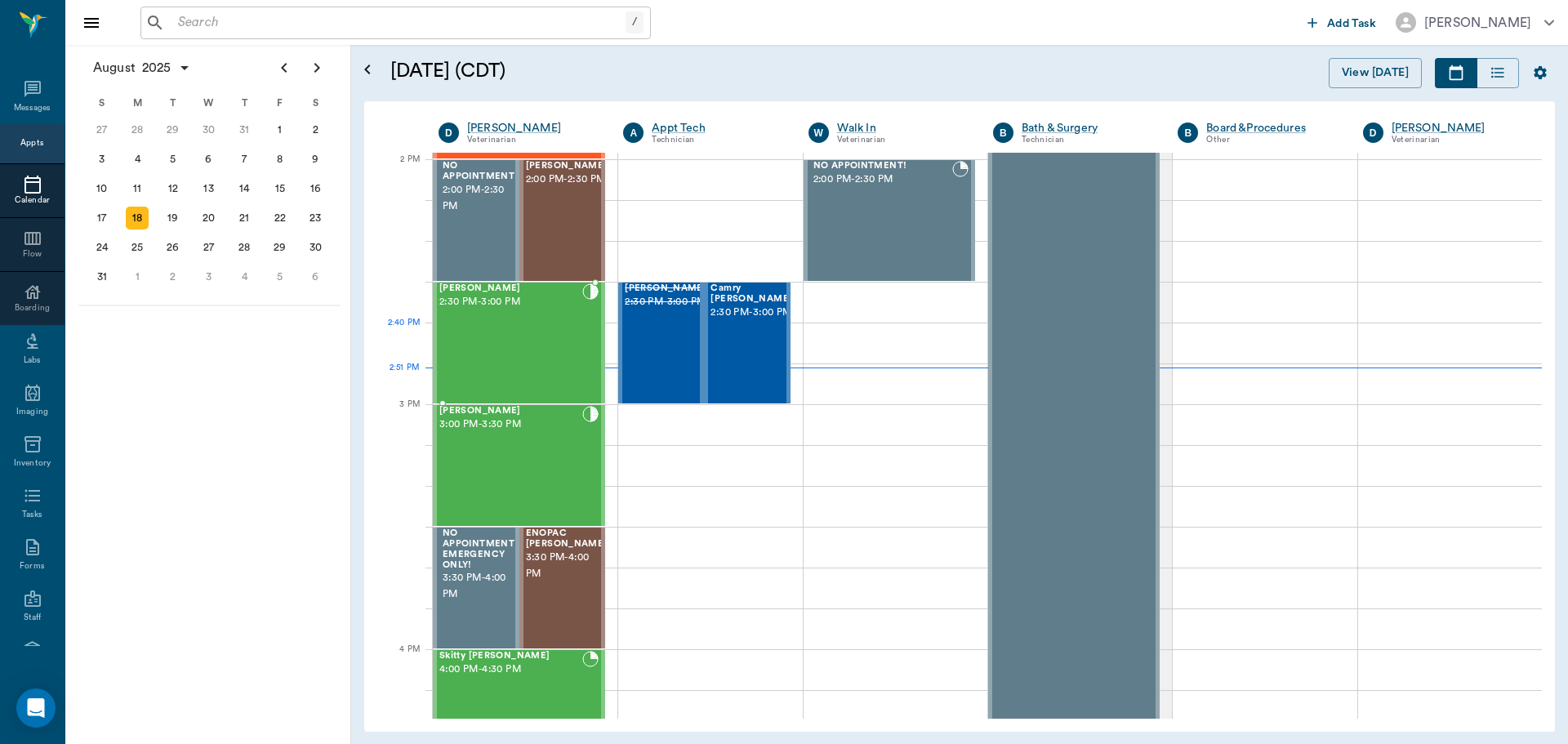
drag, startPoint x: 497, startPoint y: 330, endPoint x: 976, endPoint y: 276, distance: 482.0
click at [504, 330] on div "Juniper Hallberg 2:30 PM - 3:00 PM" at bounding box center [511, 343] width 143 height 119
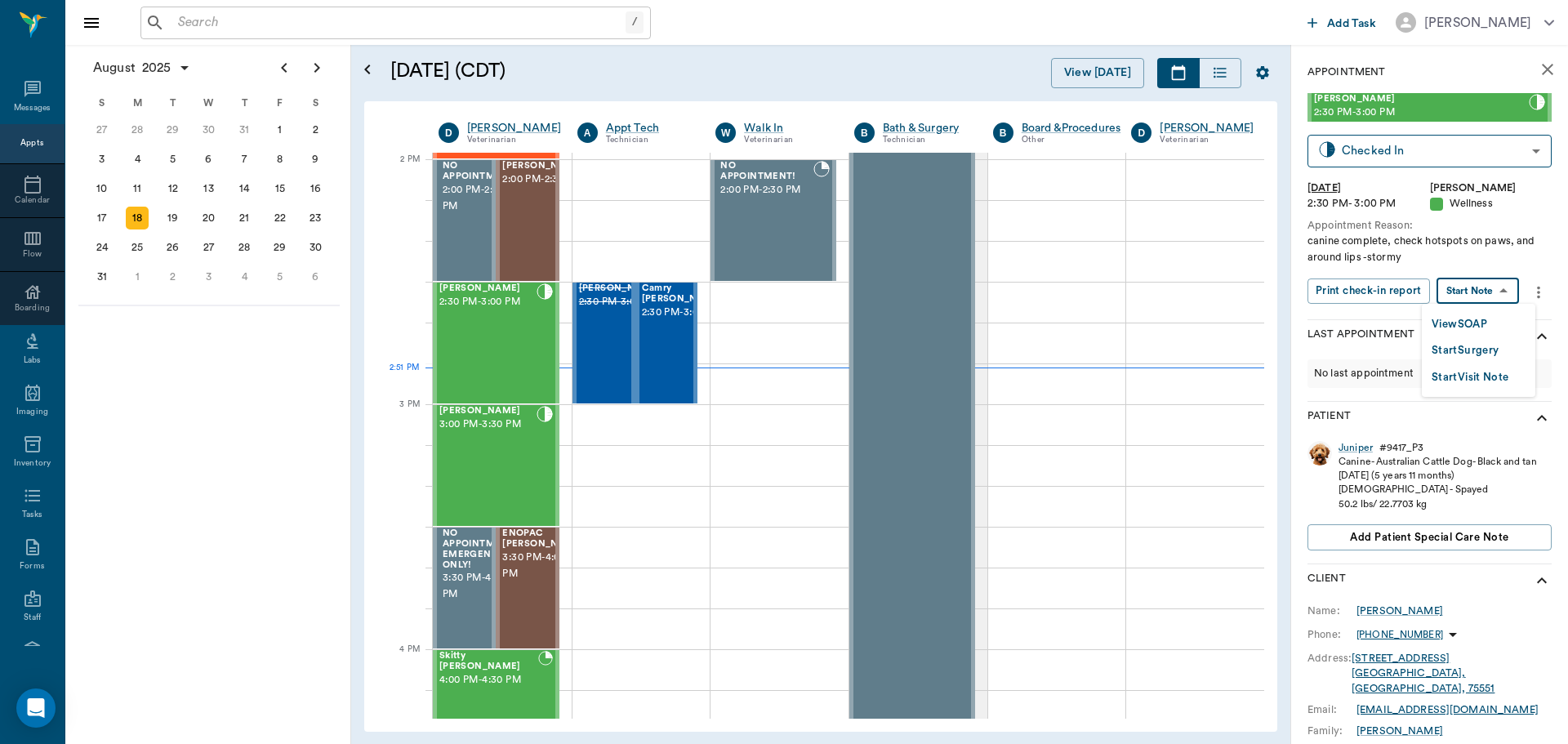
click at [1458, 286] on body "/ ​ Add Task Dr. Bert Ellsworth Nectar Messages Appts Calendar Flow Boarding La…" at bounding box center [784, 372] width 1568 height 744
click at [1460, 321] on button "View SOAP" at bounding box center [1460, 324] width 56 height 19
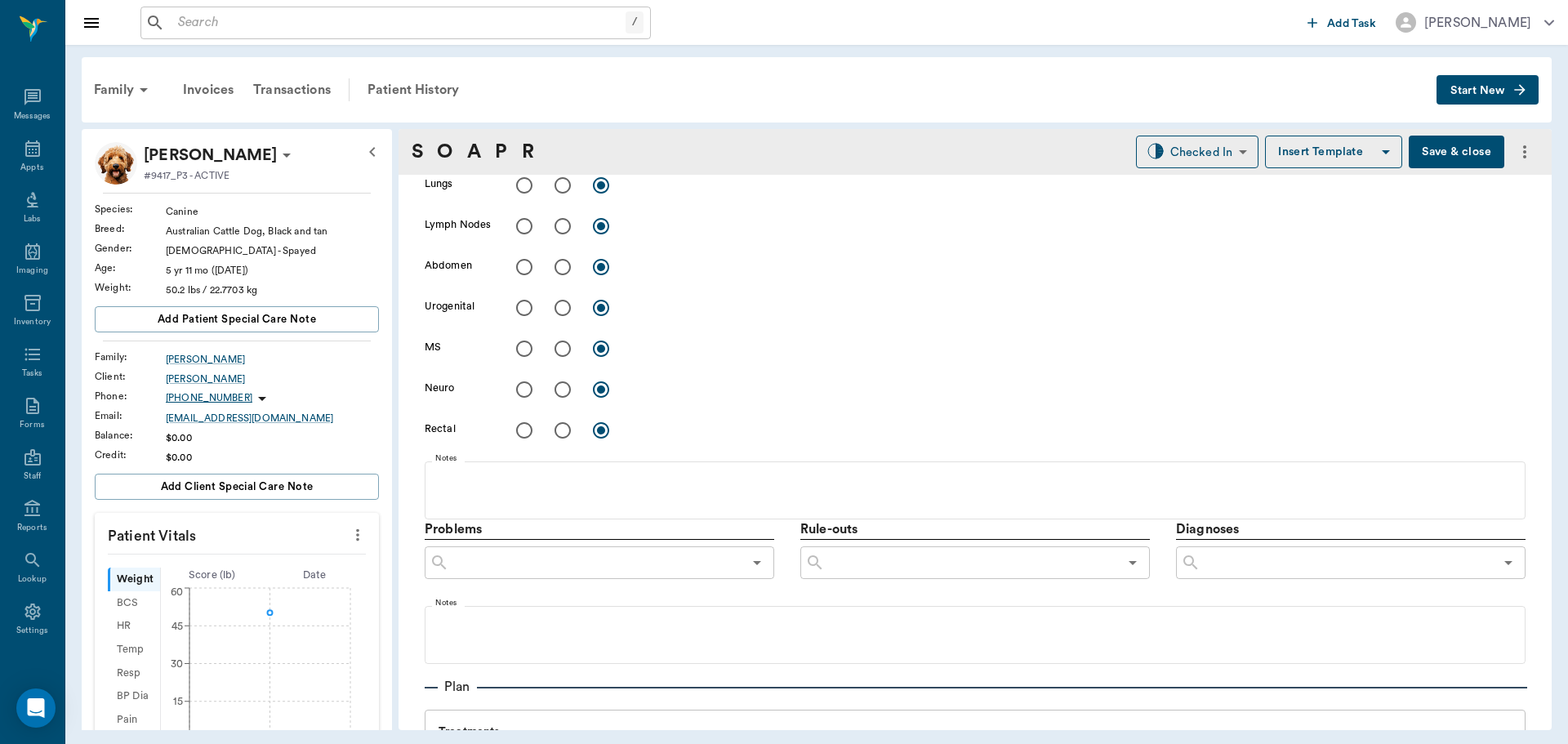
type input "63ec2f075fda476ae8351a4d"
type input "65d2be4f46e3a538d89b8c14"
type textarea "canine complete, check hotspots on paws, and around lips -stormy"
type input "[DATE]"
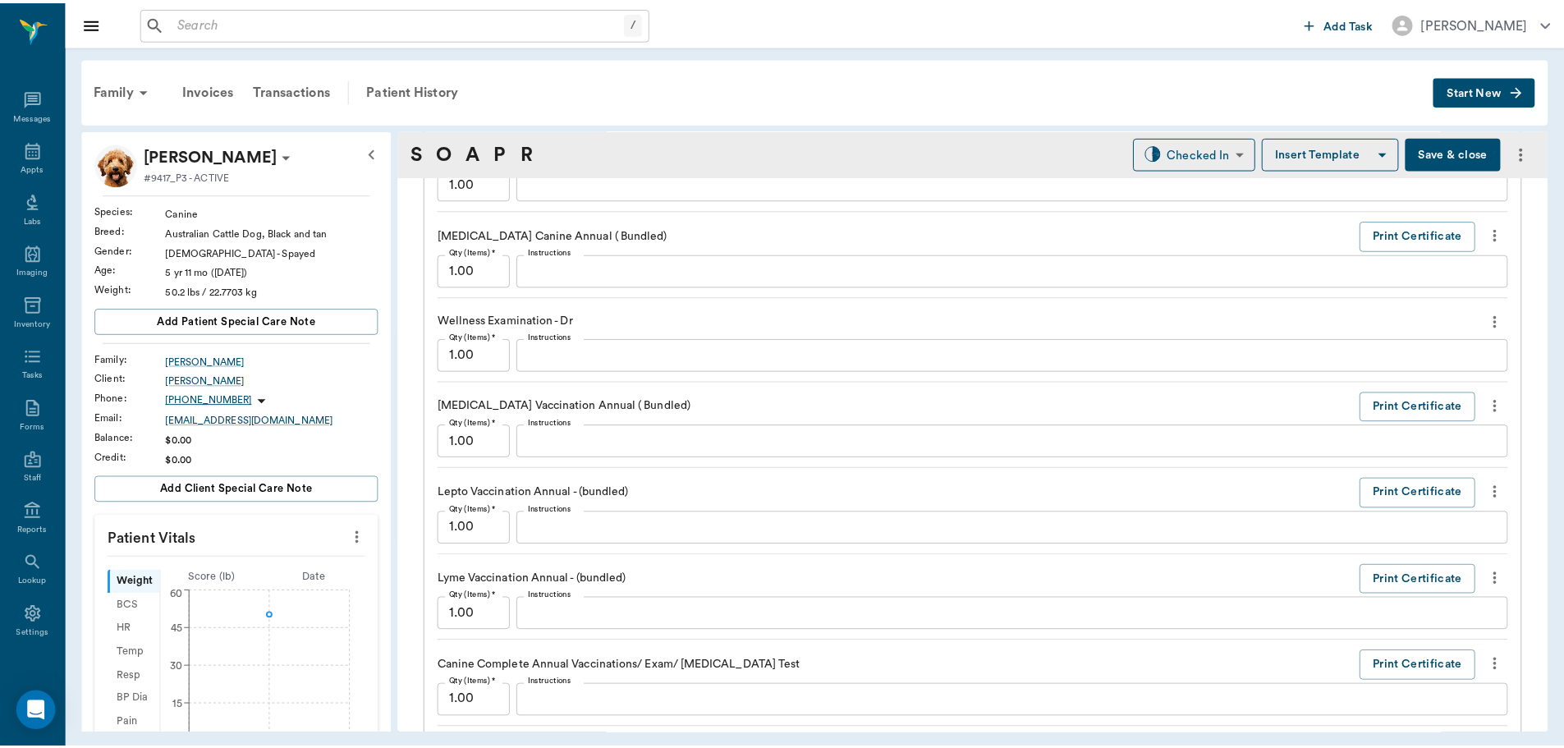
scroll to position [1552, 0]
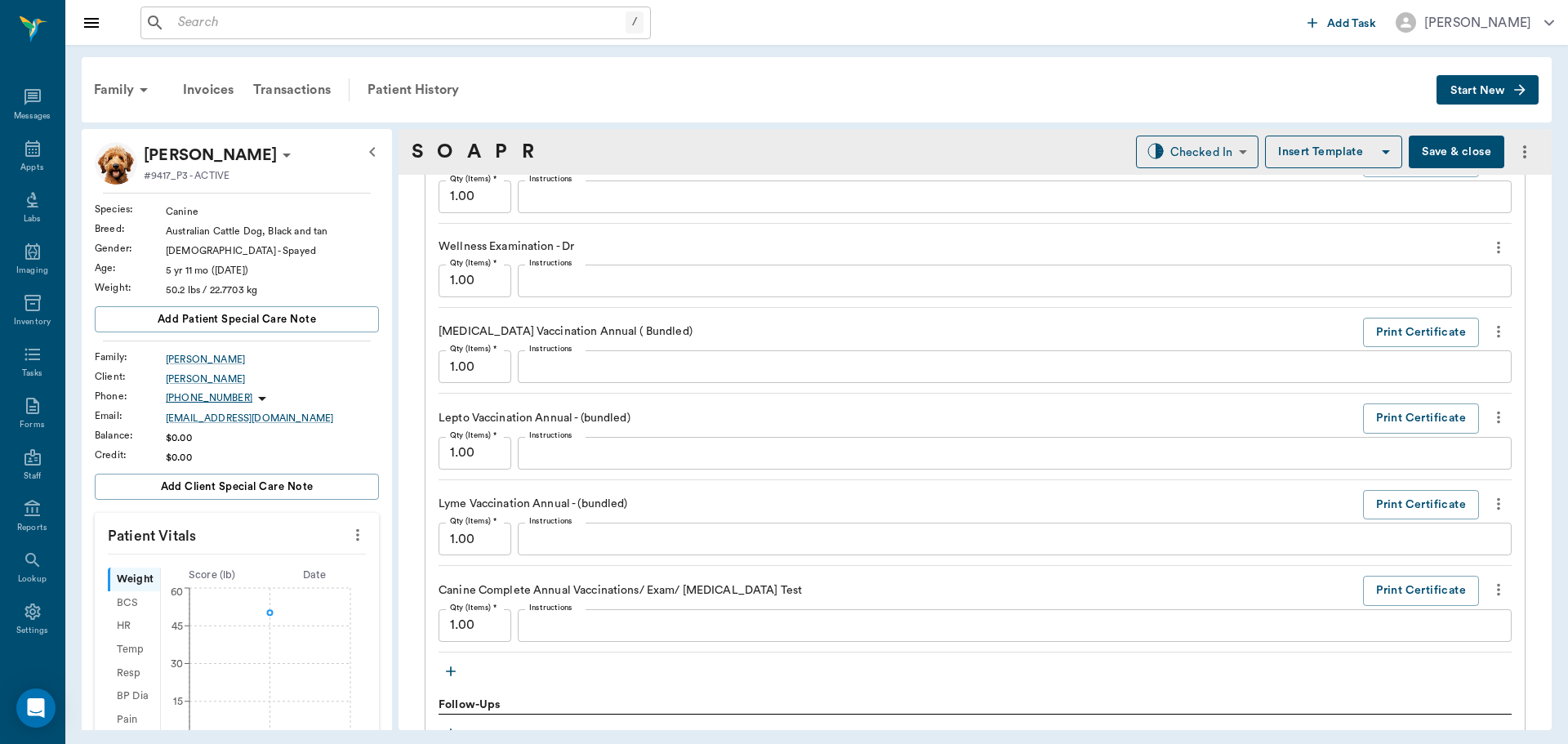
drag, startPoint x: 1486, startPoint y: 494, endPoint x: 1458, endPoint y: 510, distance: 32.2
click at [1489, 495] on icon "more" at bounding box center [1498, 504] width 18 height 20
click at [1379, 570] on span "Delete" at bounding box center [1418, 562] width 137 height 17
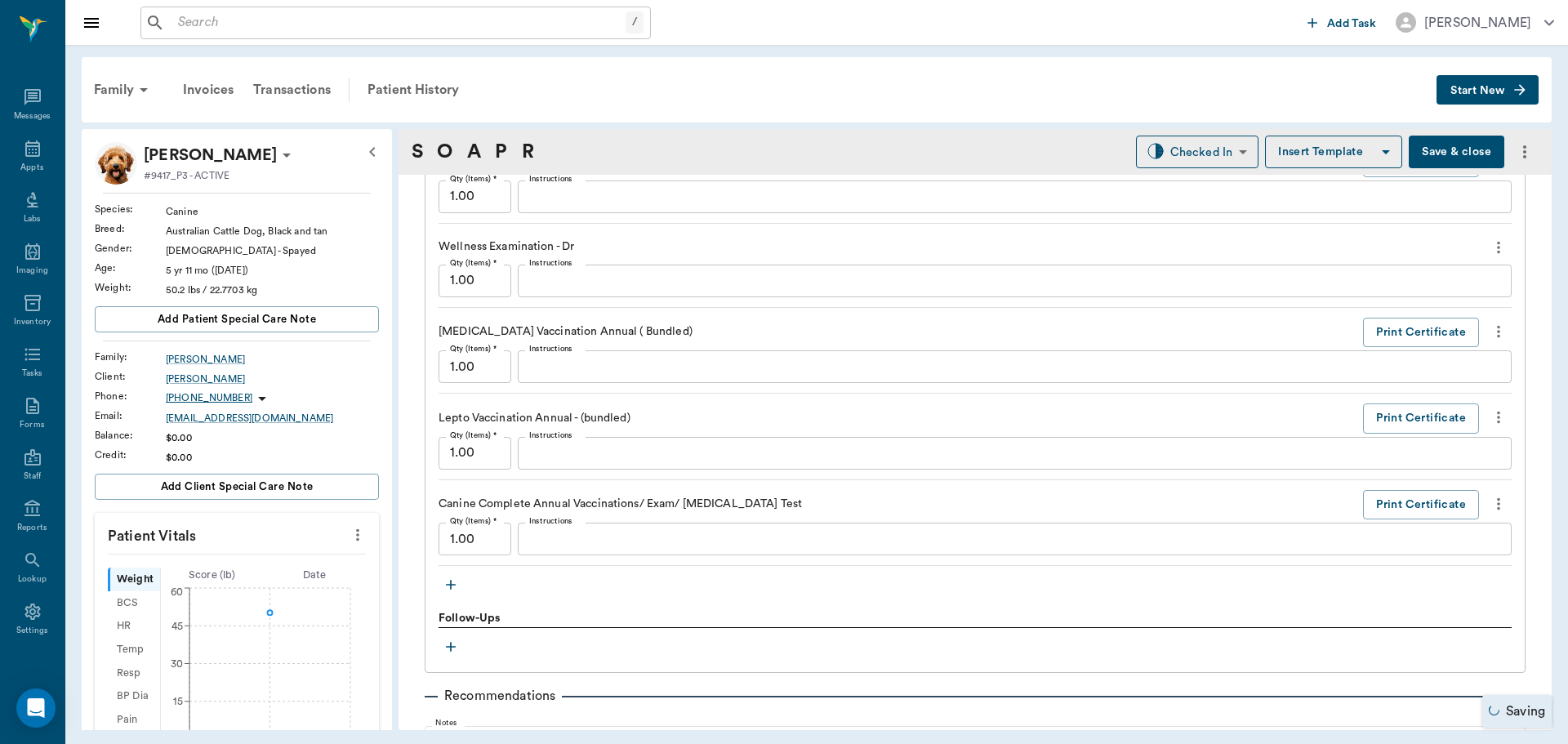
click at [1489, 413] on icon "more" at bounding box center [1498, 418] width 18 height 20
click at [1430, 480] on span "Delete" at bounding box center [1418, 475] width 137 height 17
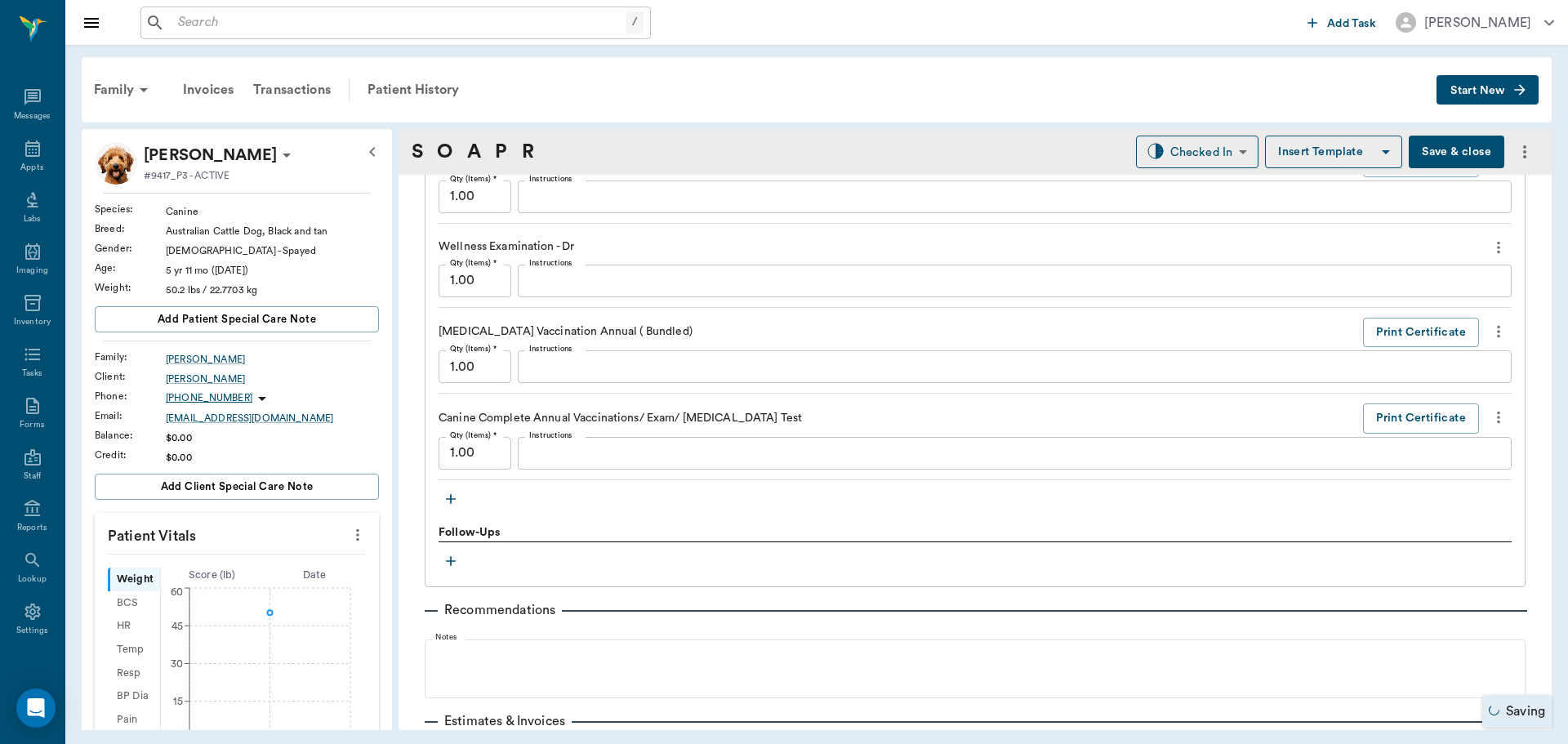
drag, startPoint x: 1425, startPoint y: 159, endPoint x: 1407, endPoint y: 171, distance: 21.6
click at [1416, 165] on button "Save & close" at bounding box center [1457, 151] width 96 height 33
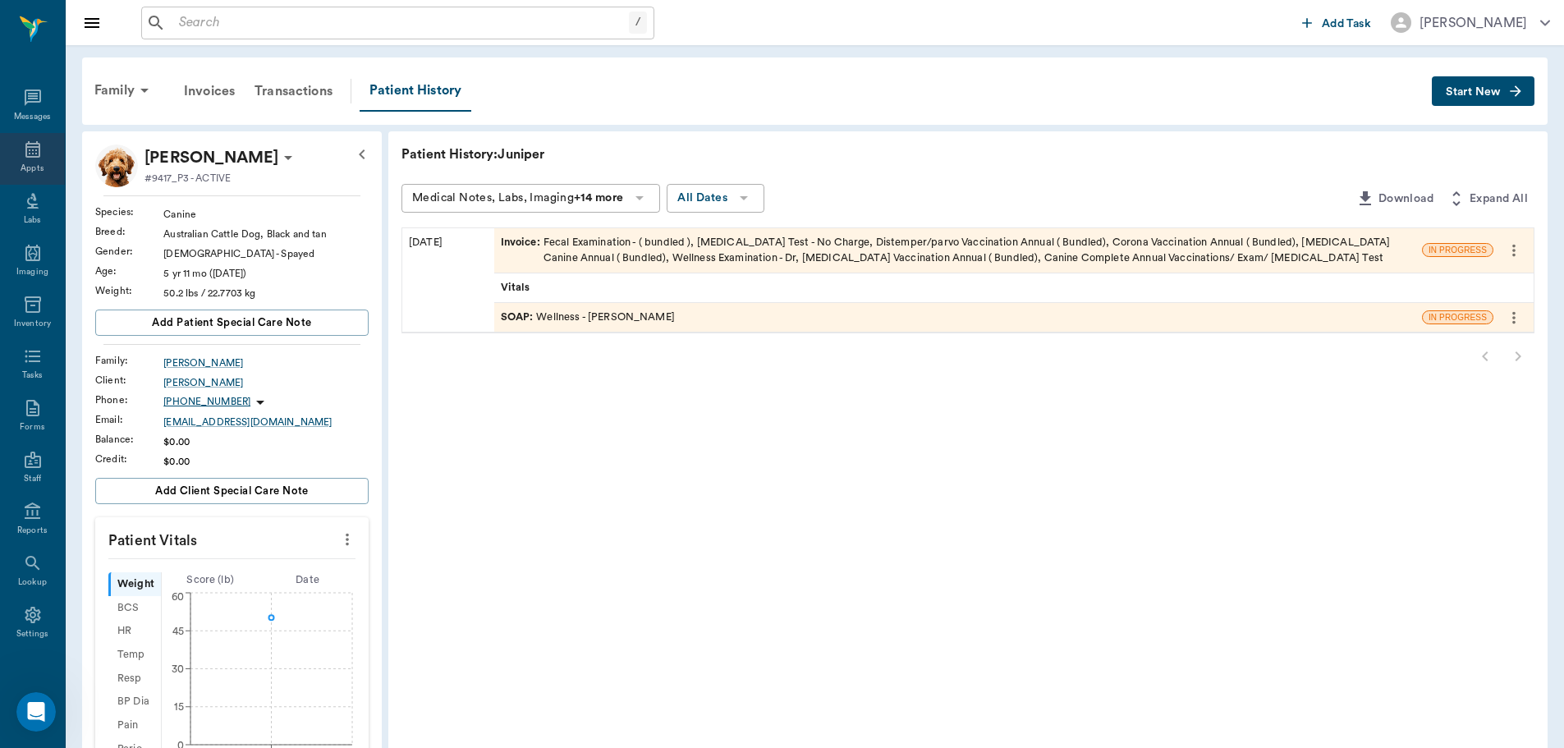
click at [31, 167] on div "Appts" at bounding box center [32, 169] width 23 height 12
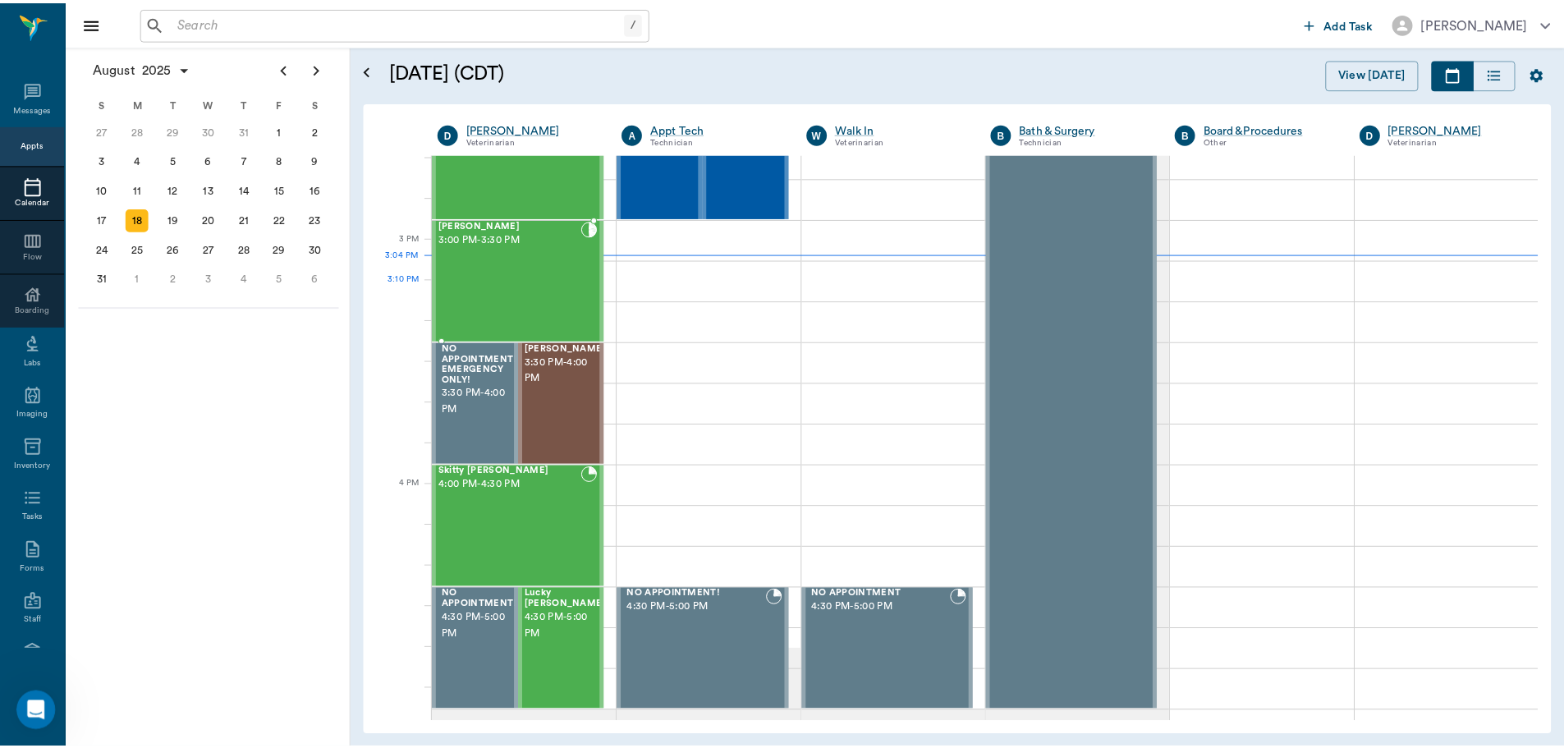
scroll to position [1562, 0]
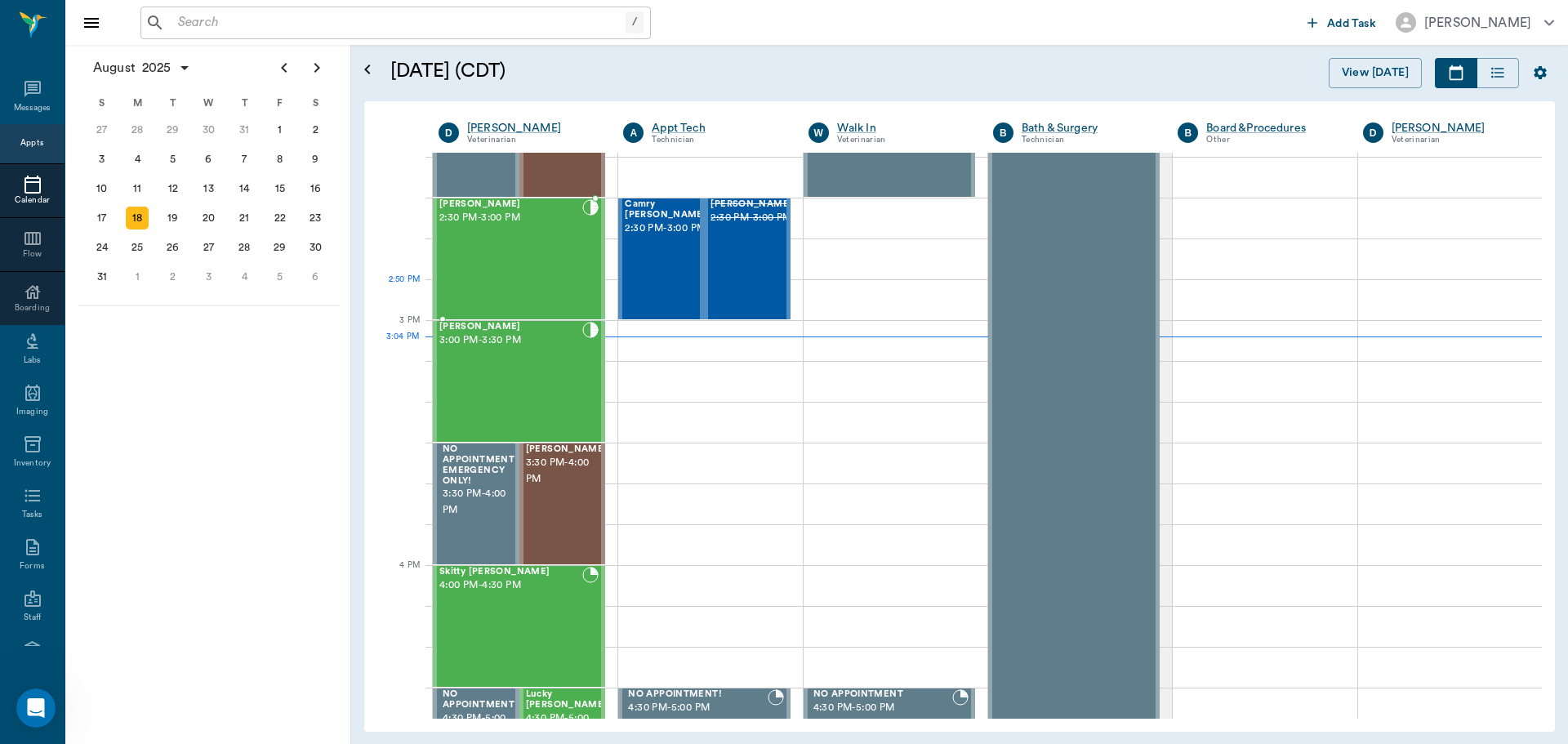
click at [496, 280] on div "Juniper Hallberg 2:30 PM - 3:00 PM" at bounding box center [511, 259] width 143 height 119
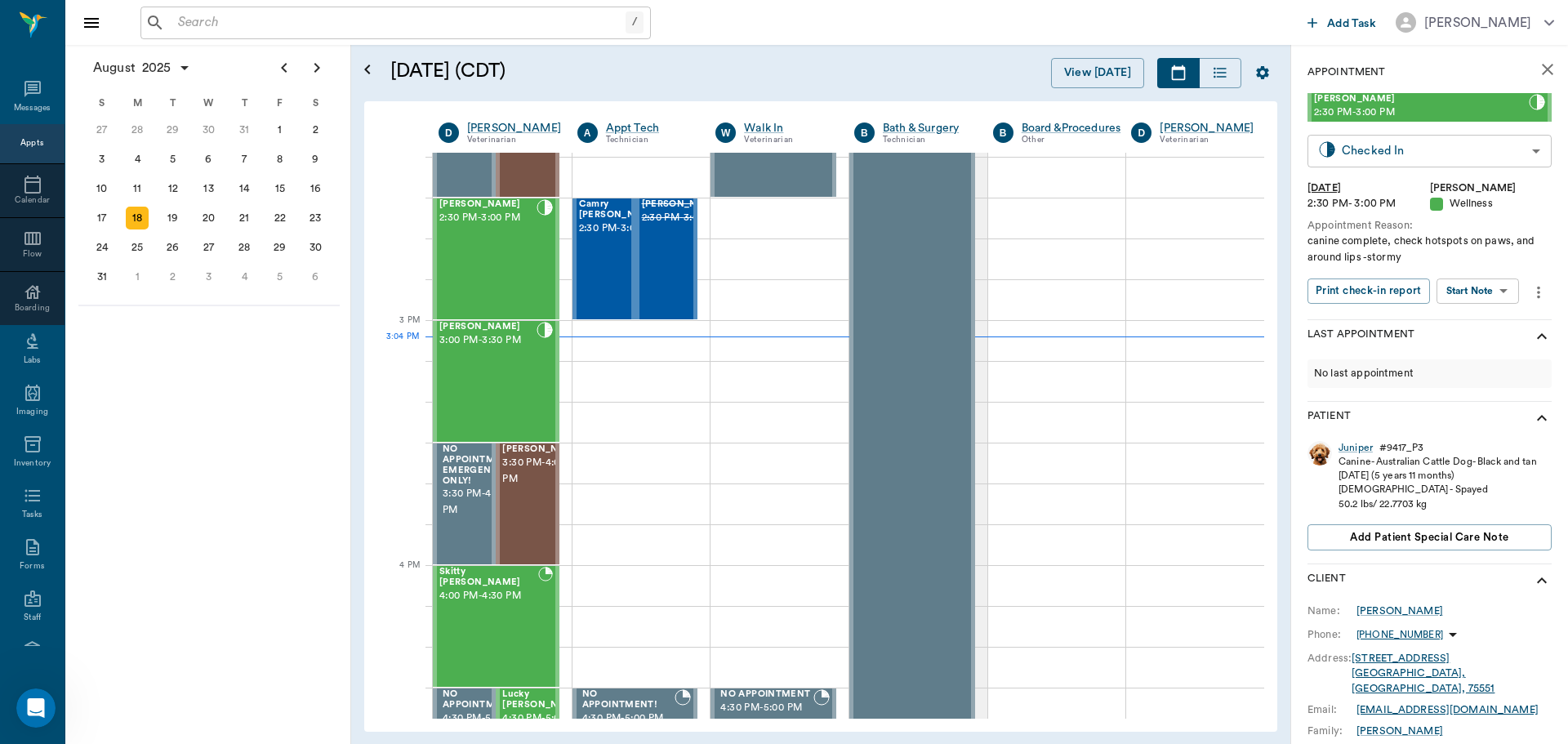
click at [1450, 148] on body "/ ​ Add Task Dr. Bert Ellsworth Nectar Messages Appts Calendar Flow Boarding La…" at bounding box center [784, 372] width 1568 height 744
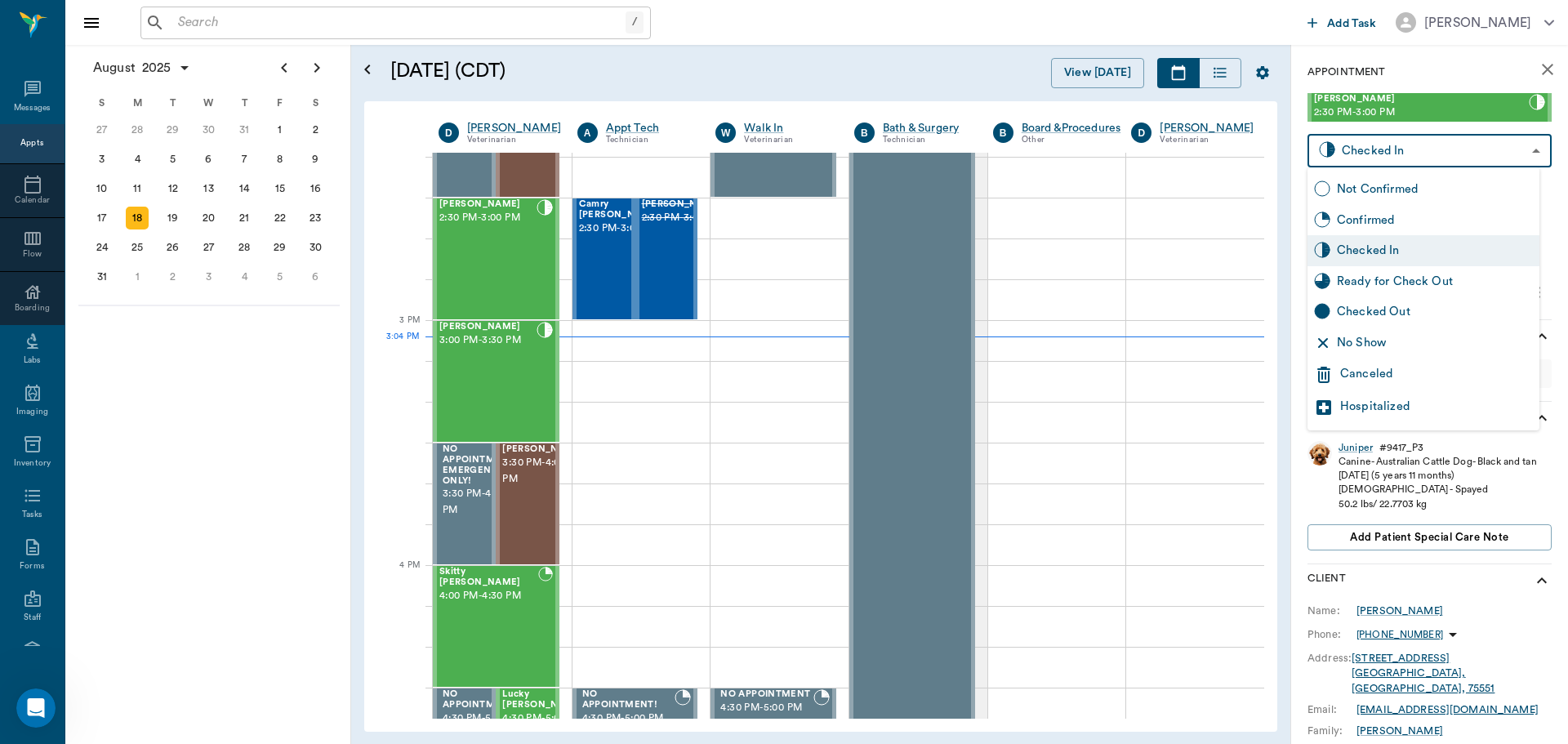
drag, startPoint x: 1388, startPoint y: 286, endPoint x: 1129, endPoint y: 281, distance: 259.0
click at [1382, 286] on div "Ready for Check Out" at bounding box center [1435, 281] width 196 height 18
type input "READY_TO_CHECKOUT"
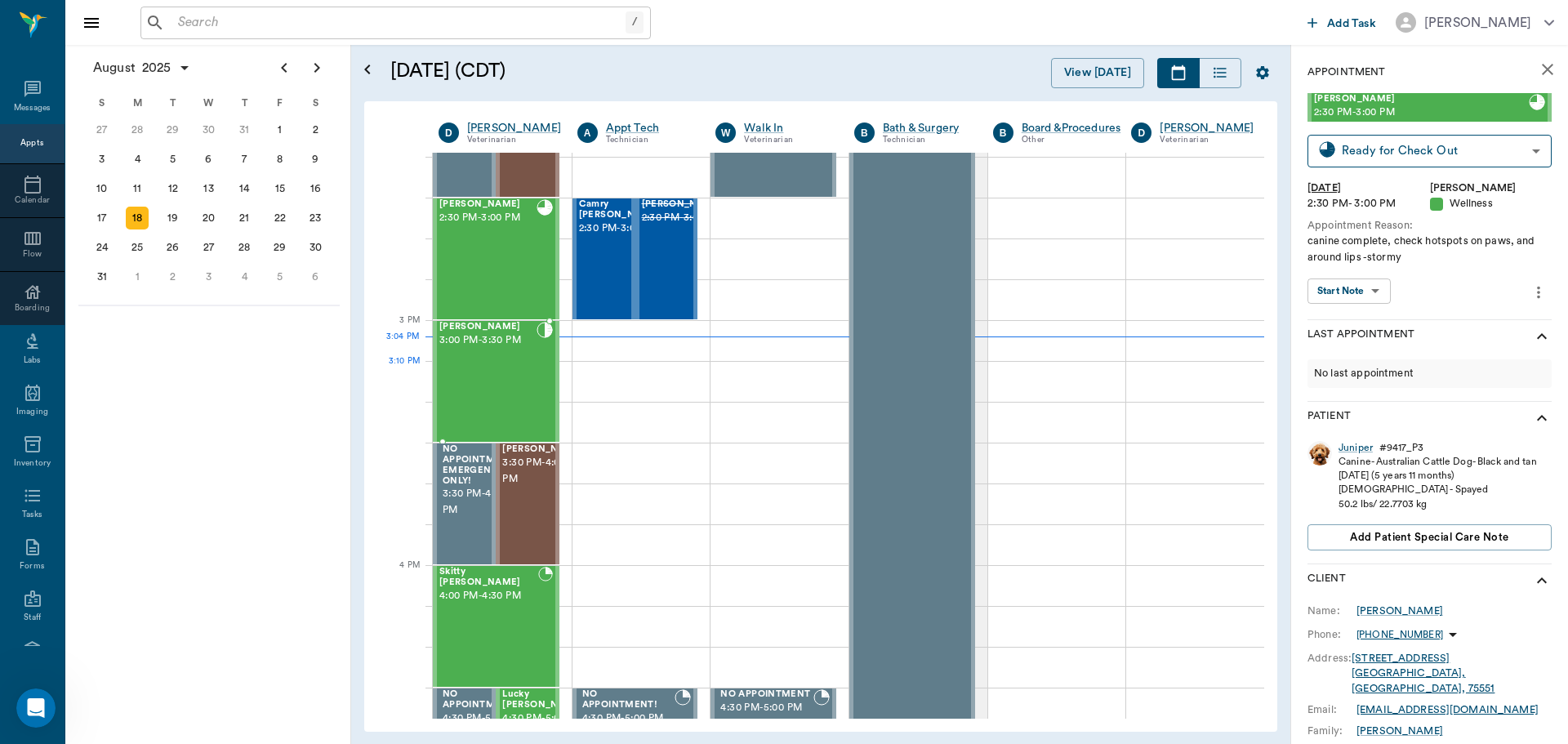
click at [479, 380] on div "Tessa Hallberg 3:00 PM - 3:30 PM" at bounding box center [489, 381] width 98 height 119
click at [1467, 153] on body "/ ​ Add Task Dr. Bert Ellsworth Nectar Messages Appts Calendar Flow Boarding La…" at bounding box center [784, 372] width 1568 height 744
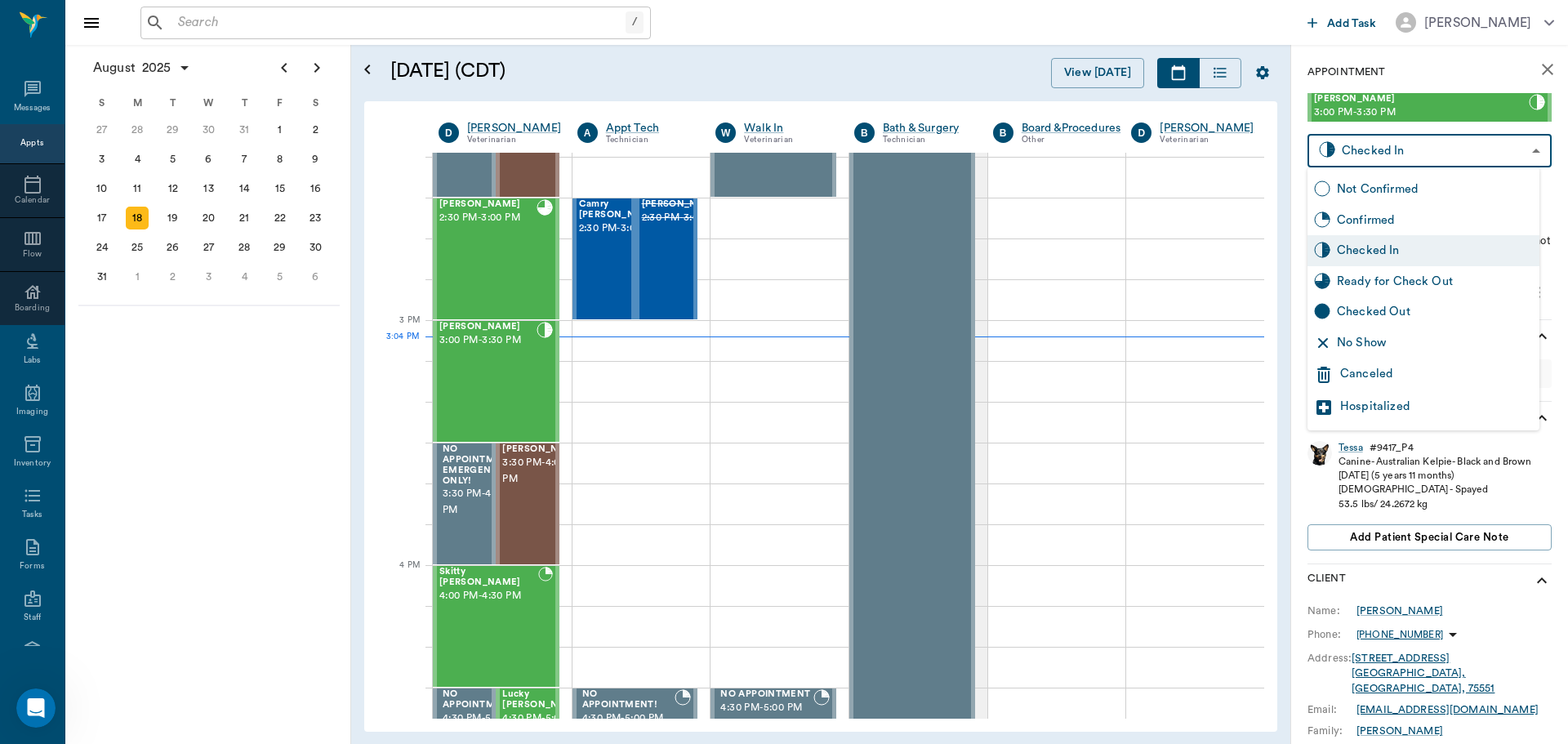
click at [1403, 279] on div "Ready for Check Out" at bounding box center [1435, 281] width 196 height 18
type input "READY_TO_CHECKOUT"
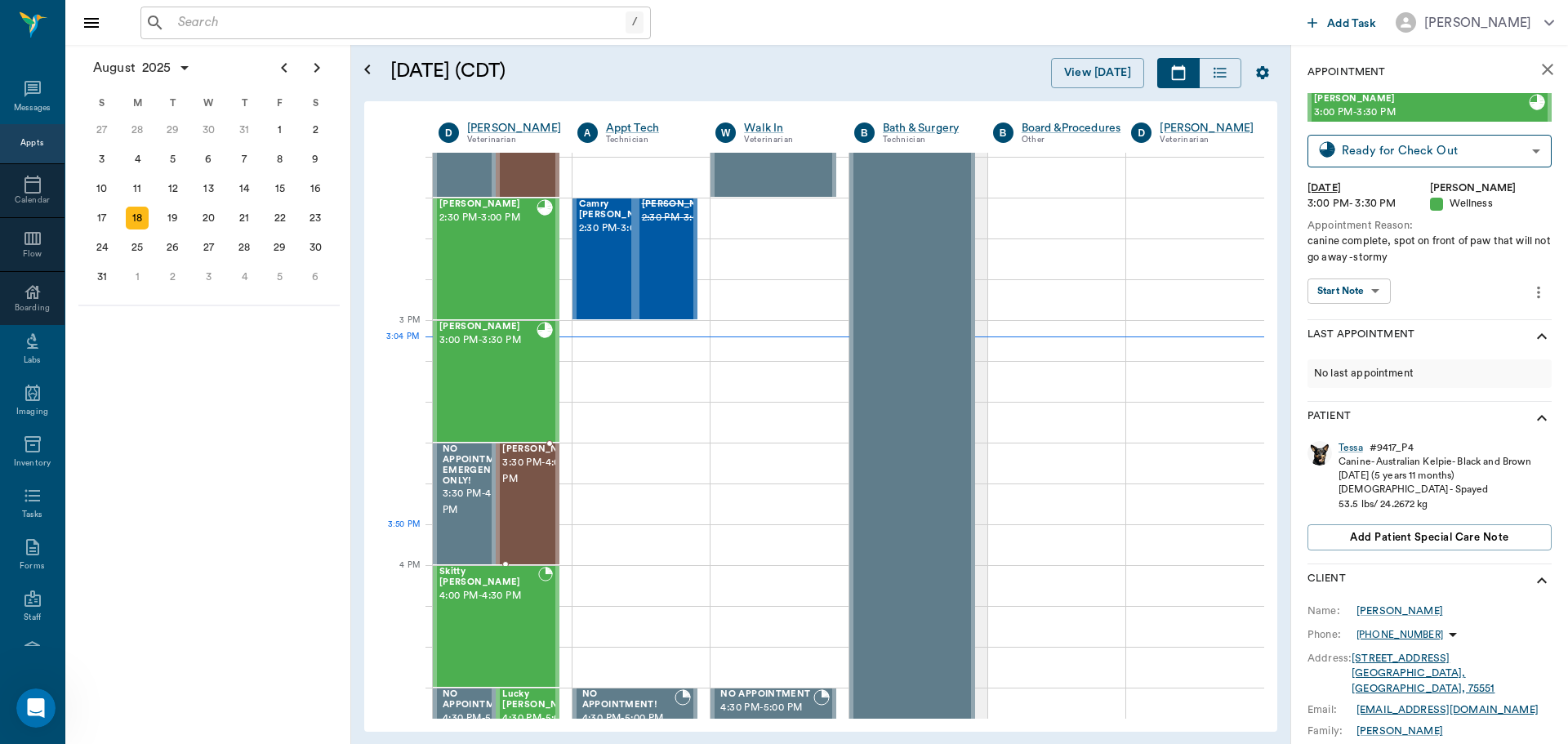
click at [529, 531] on div "Riley REYNOLDS 3:30 PM - 4:00 PM" at bounding box center [543, 504] width 82 height 119
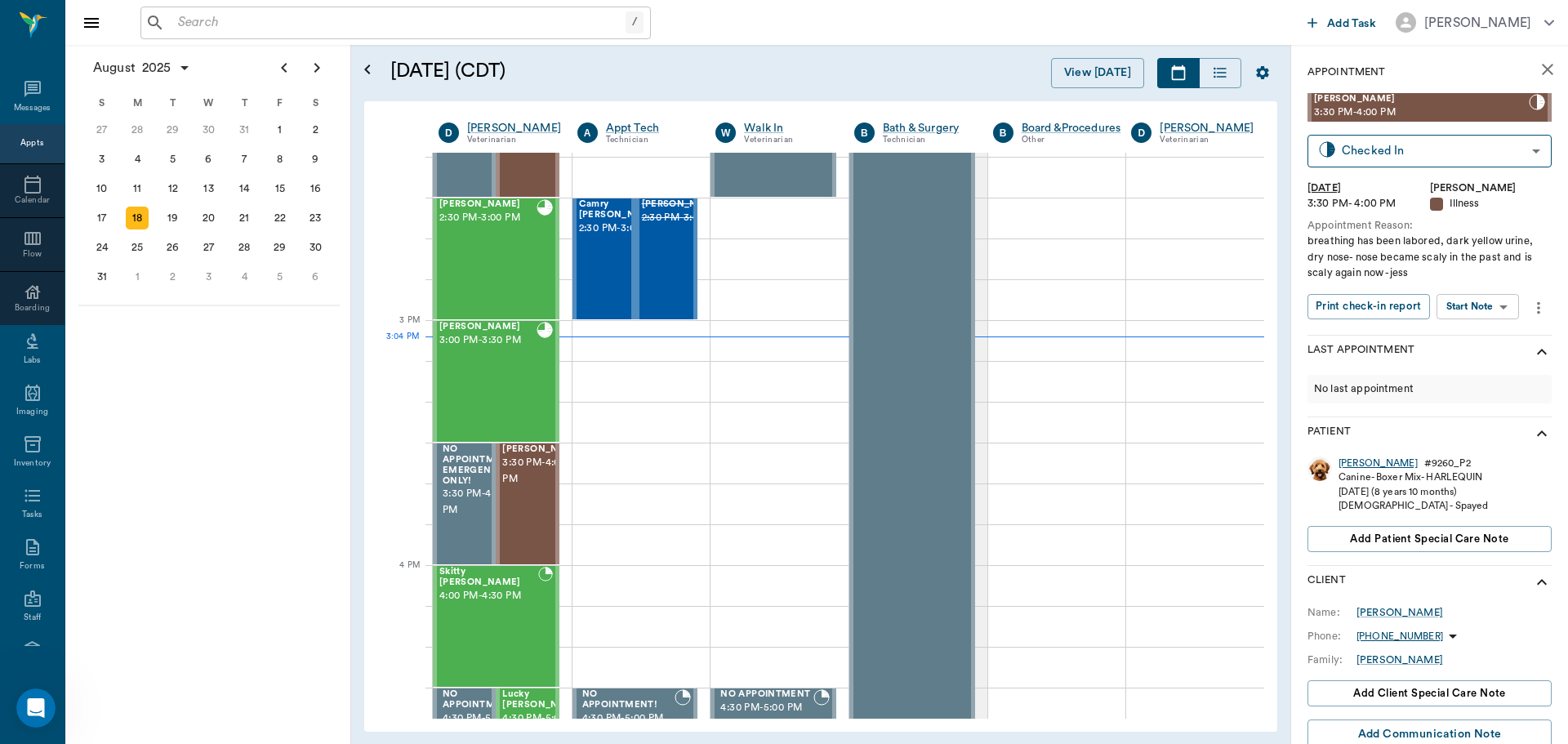
click at [1346, 463] on div "Riley" at bounding box center [1378, 464] width 80 height 14
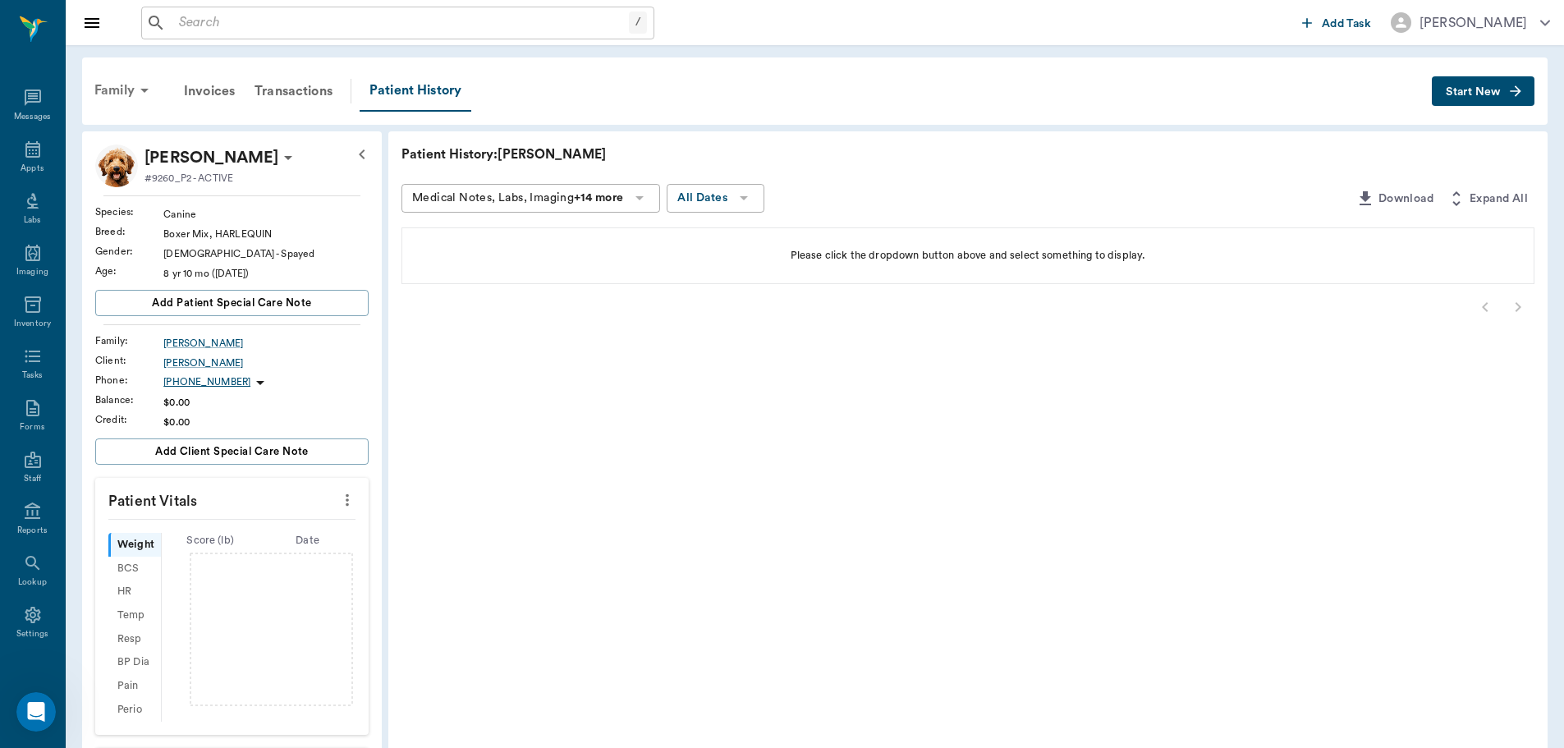
click at [148, 89] on icon at bounding box center [144, 91] width 8 height 4
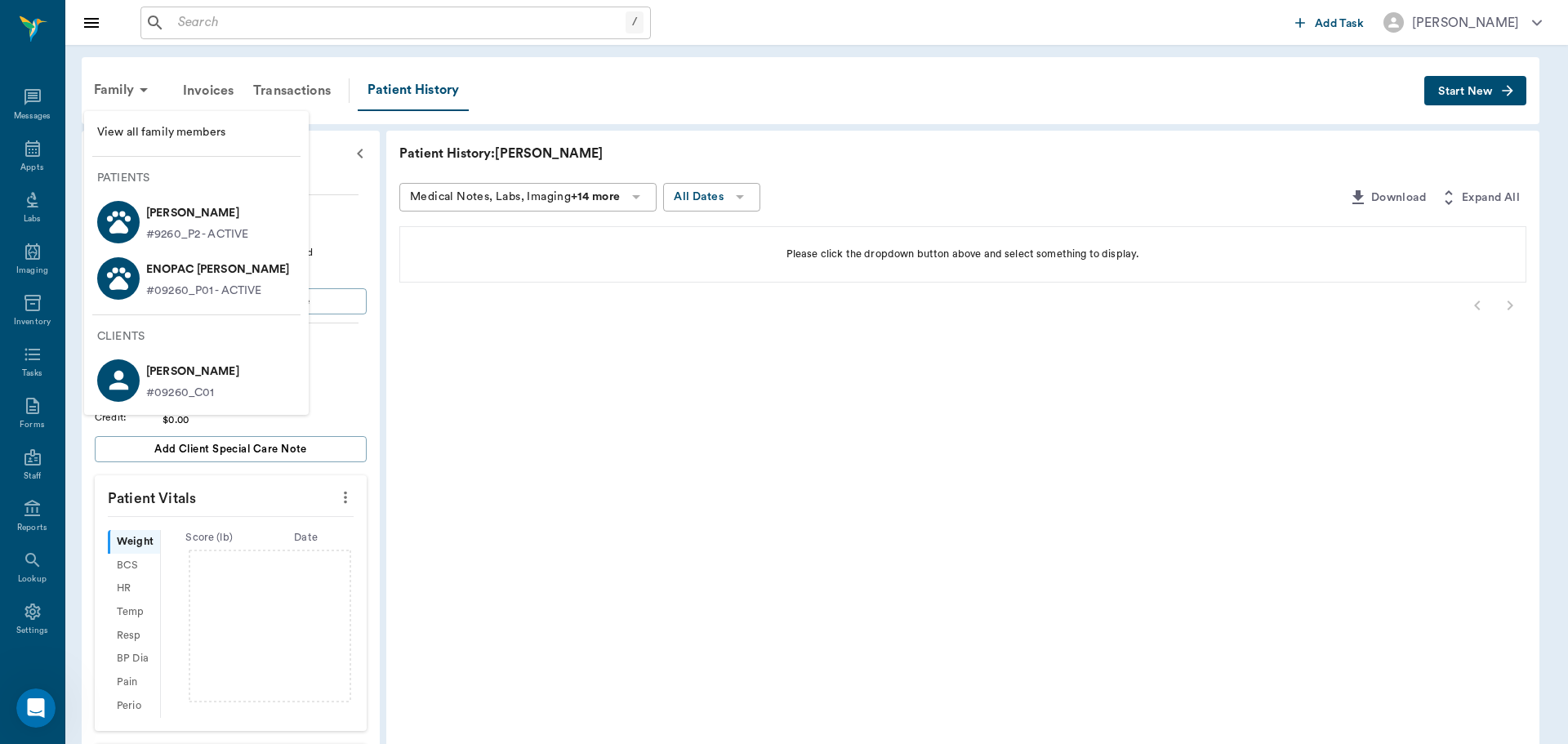
drag, startPoint x: 29, startPoint y: 150, endPoint x: 60, endPoint y: 171, distance: 37.4
click at [29, 151] on div at bounding box center [784, 372] width 1568 height 744
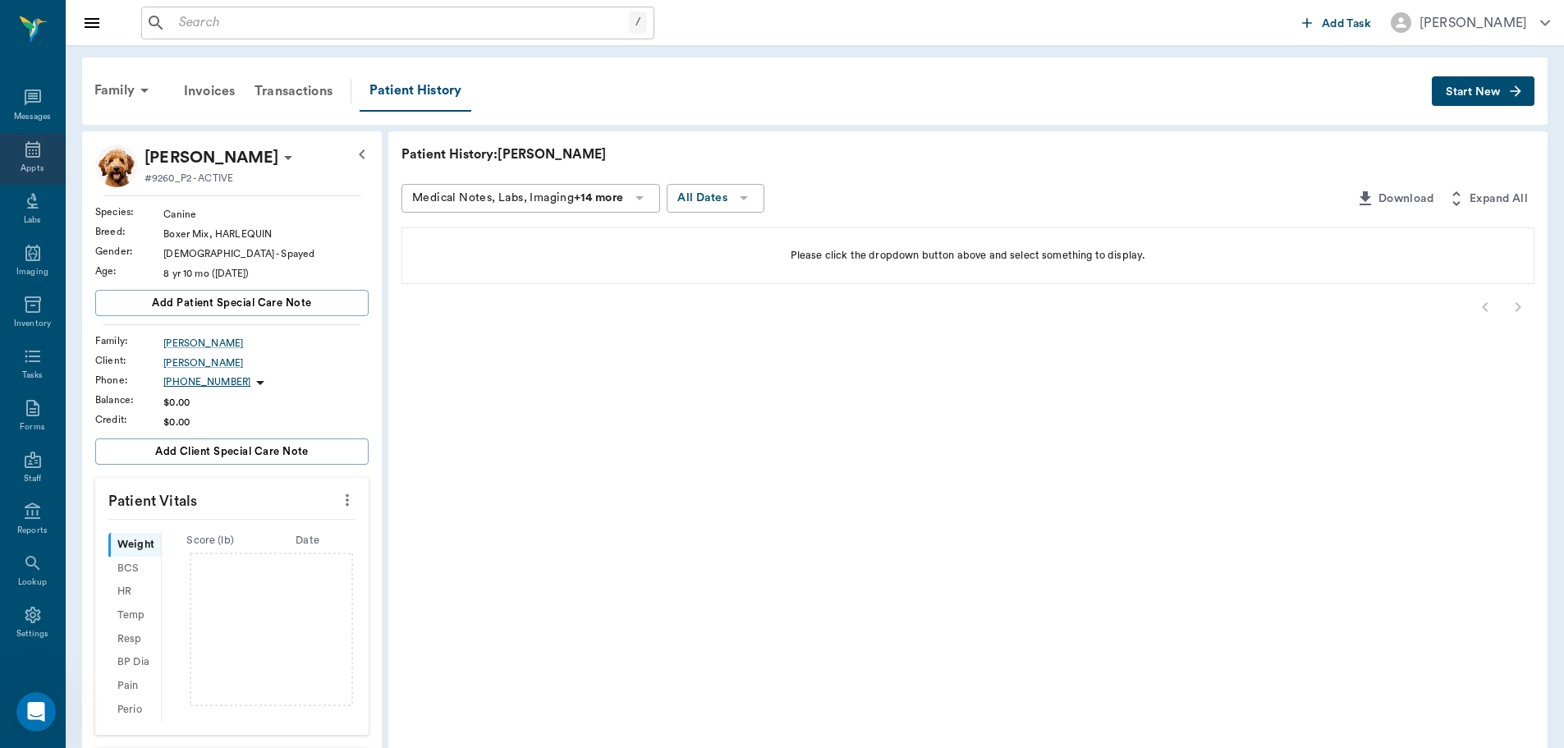
click at [38, 147] on div "Appts" at bounding box center [32, 159] width 65 height 52
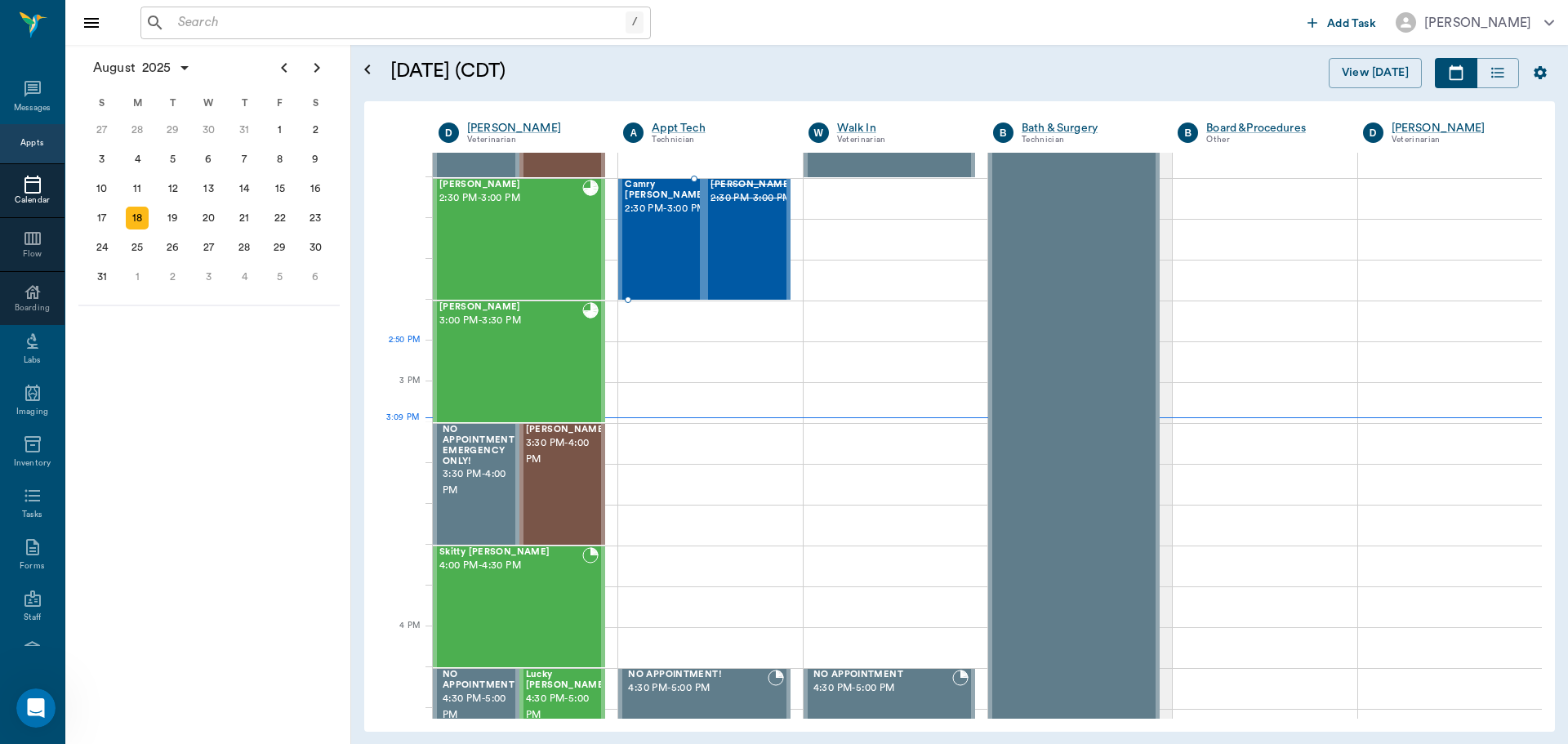
scroll to position [1634, 0]
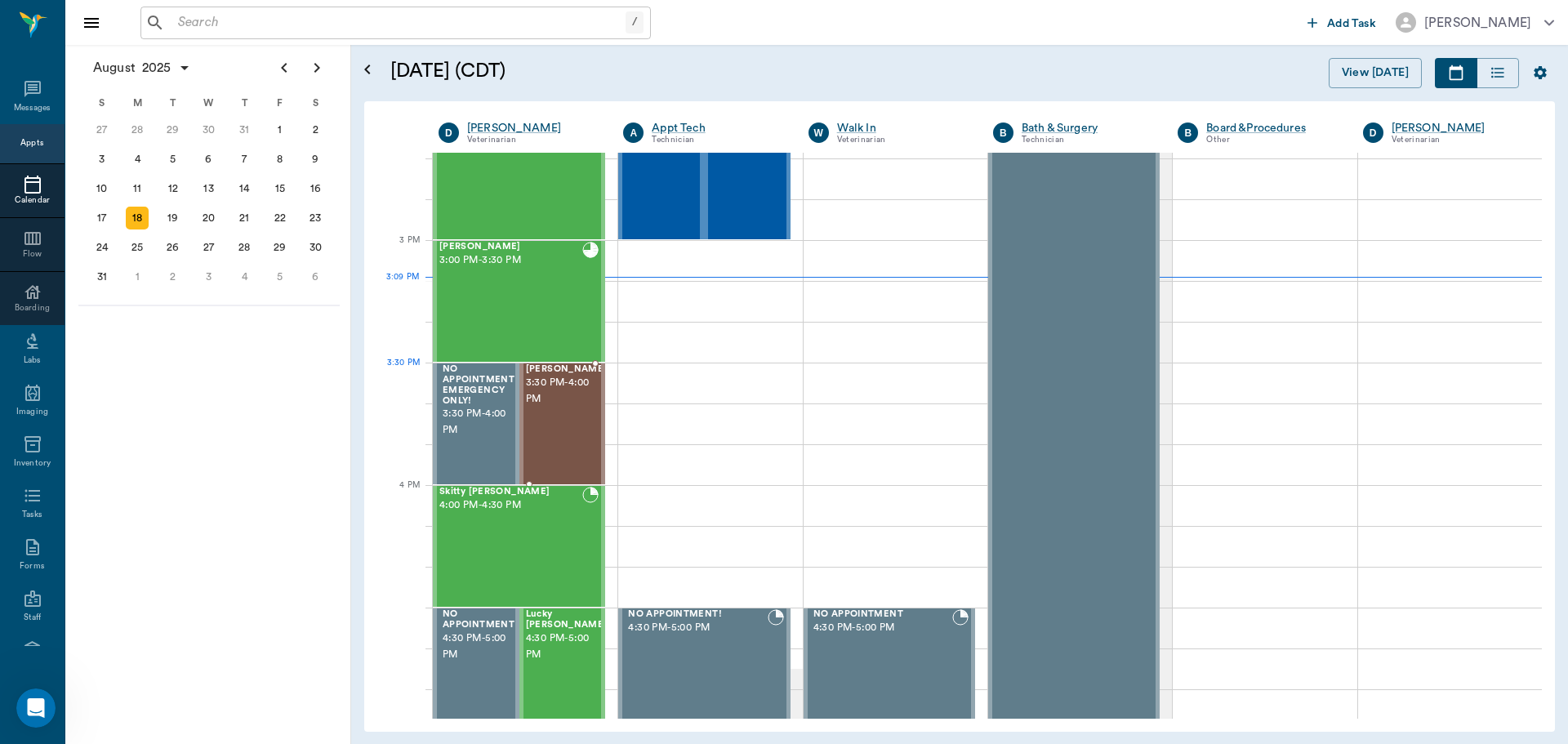
click at [545, 402] on span "3:30 PM - 4:00 PM" at bounding box center [567, 391] width 82 height 33
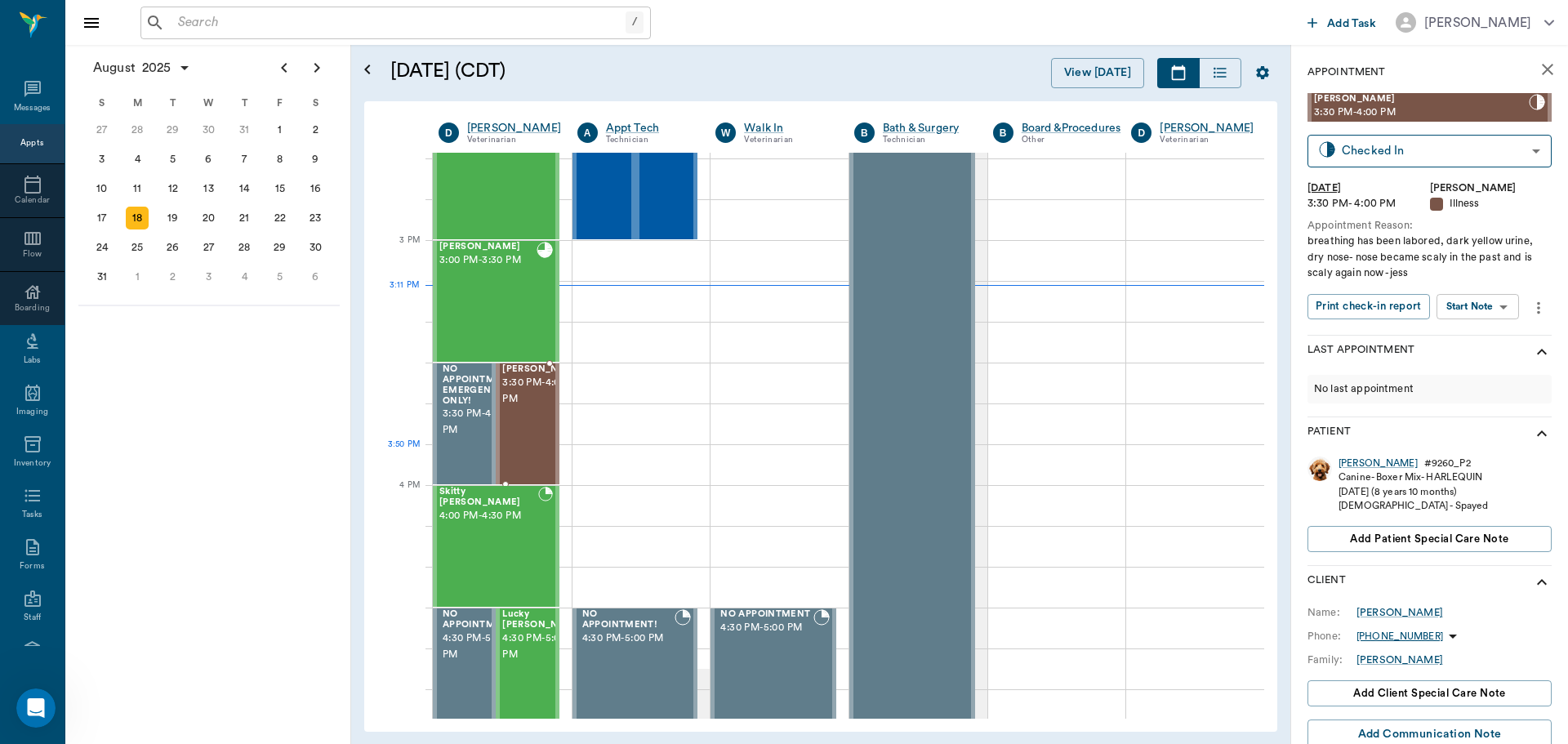
click at [528, 453] on div "Riley REYNOLDS 3:30 PM - 4:00 PM" at bounding box center [543, 424] width 82 height 119
click at [1484, 298] on body "/ ​ Add Task Dr. Bert Ellsworth Nectar Messages Appts Calendar Flow Boarding La…" at bounding box center [784, 372] width 1568 height 744
click at [1470, 338] on button "Start SOAP" at bounding box center [1460, 339] width 56 height 19
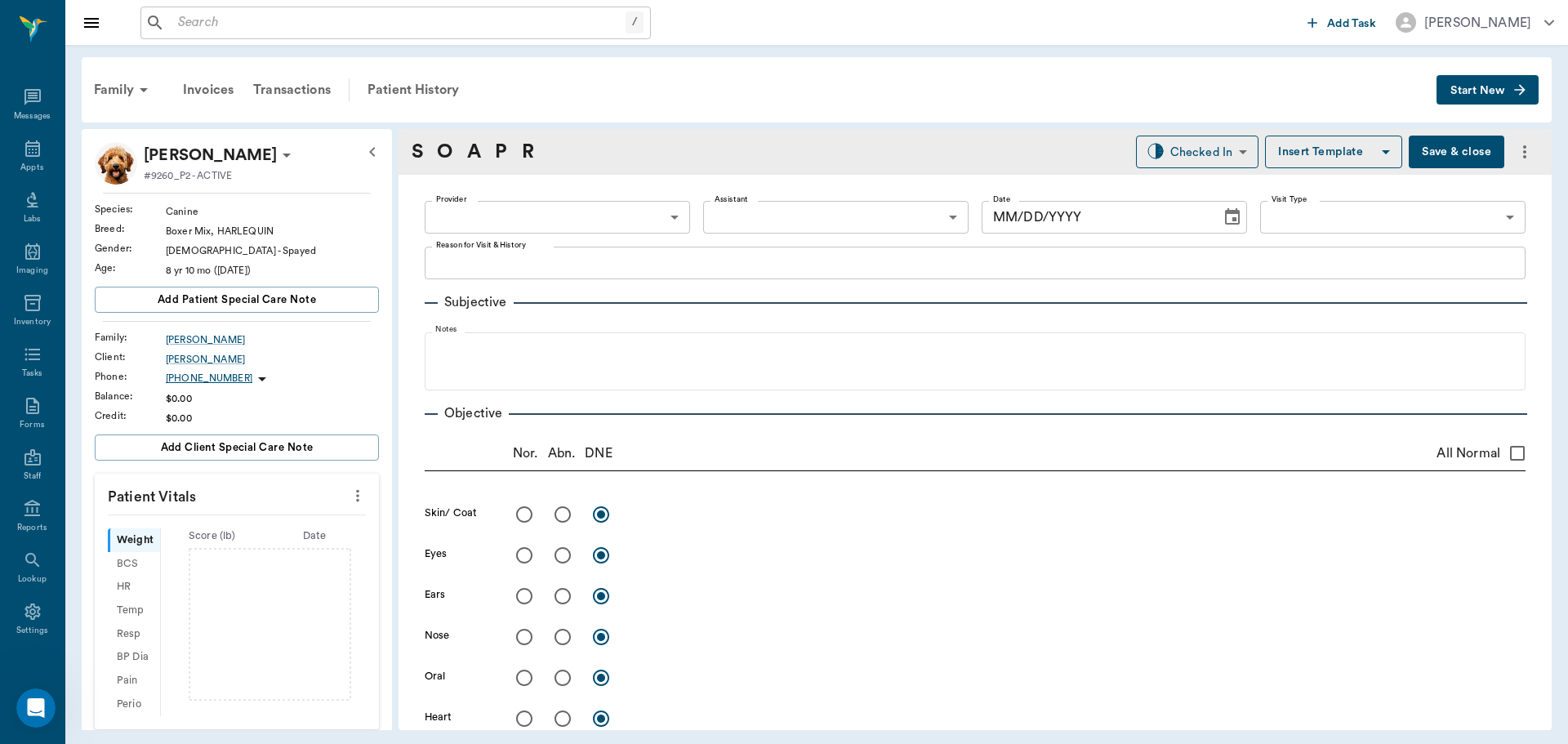
type input "63ec2f075fda476ae8351a4d"
type input "65d2be4f46e3a538d89b8c15"
type textarea "breathing has been labored, dark yellow urine, dry nose- nose became scaly in t…"
type input "[DATE]"
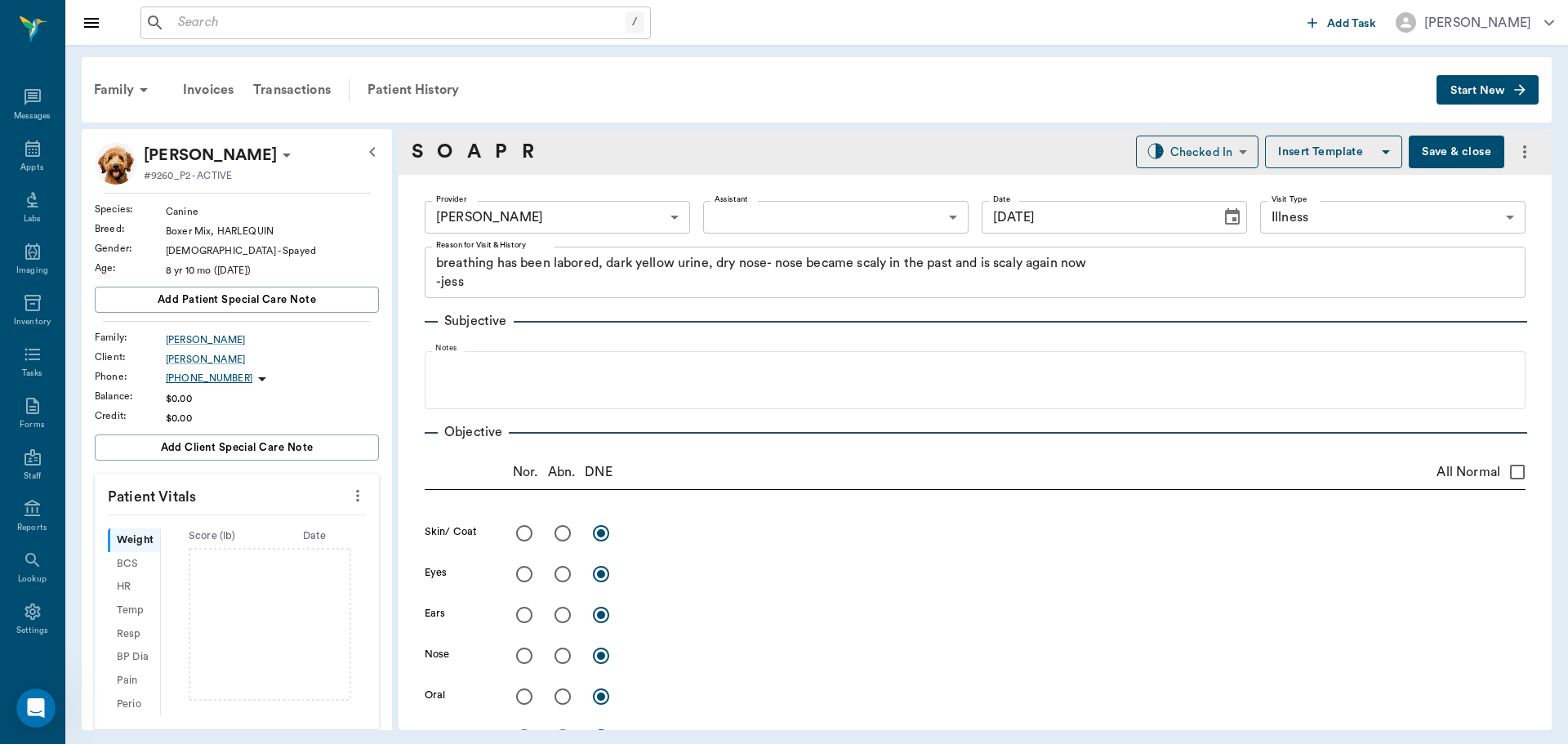
click at [349, 493] on icon "more" at bounding box center [358, 495] width 18 height 20
click at [307, 531] on span "Enter Vitals" at bounding box center [277, 523] width 137 height 17
click at [209, 554] on input "text" at bounding box center [236, 544] width 142 height 33
type input "52.7"
click at [198, 670] on input "text" at bounding box center [236, 661] width 142 height 33
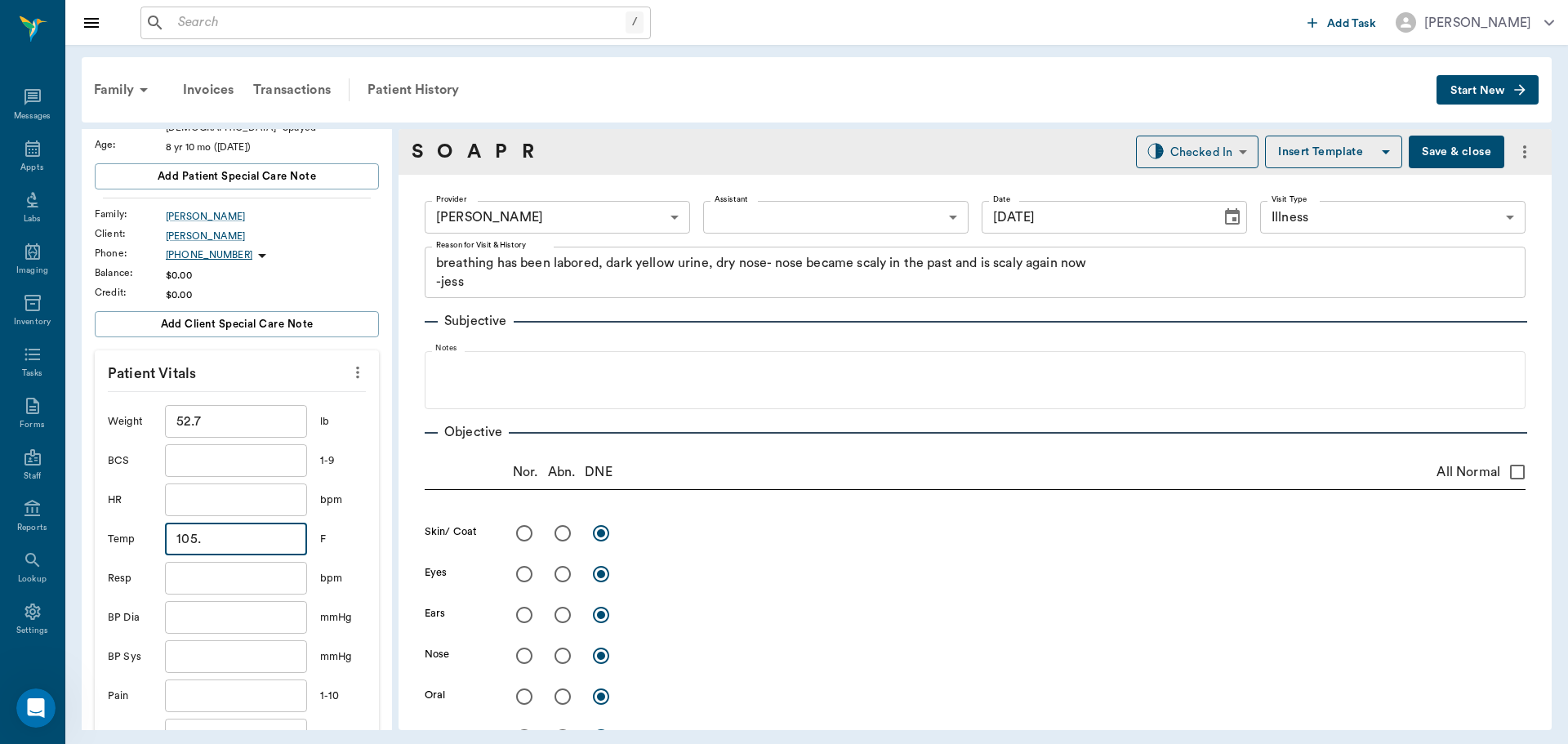
scroll to position [245, 0]
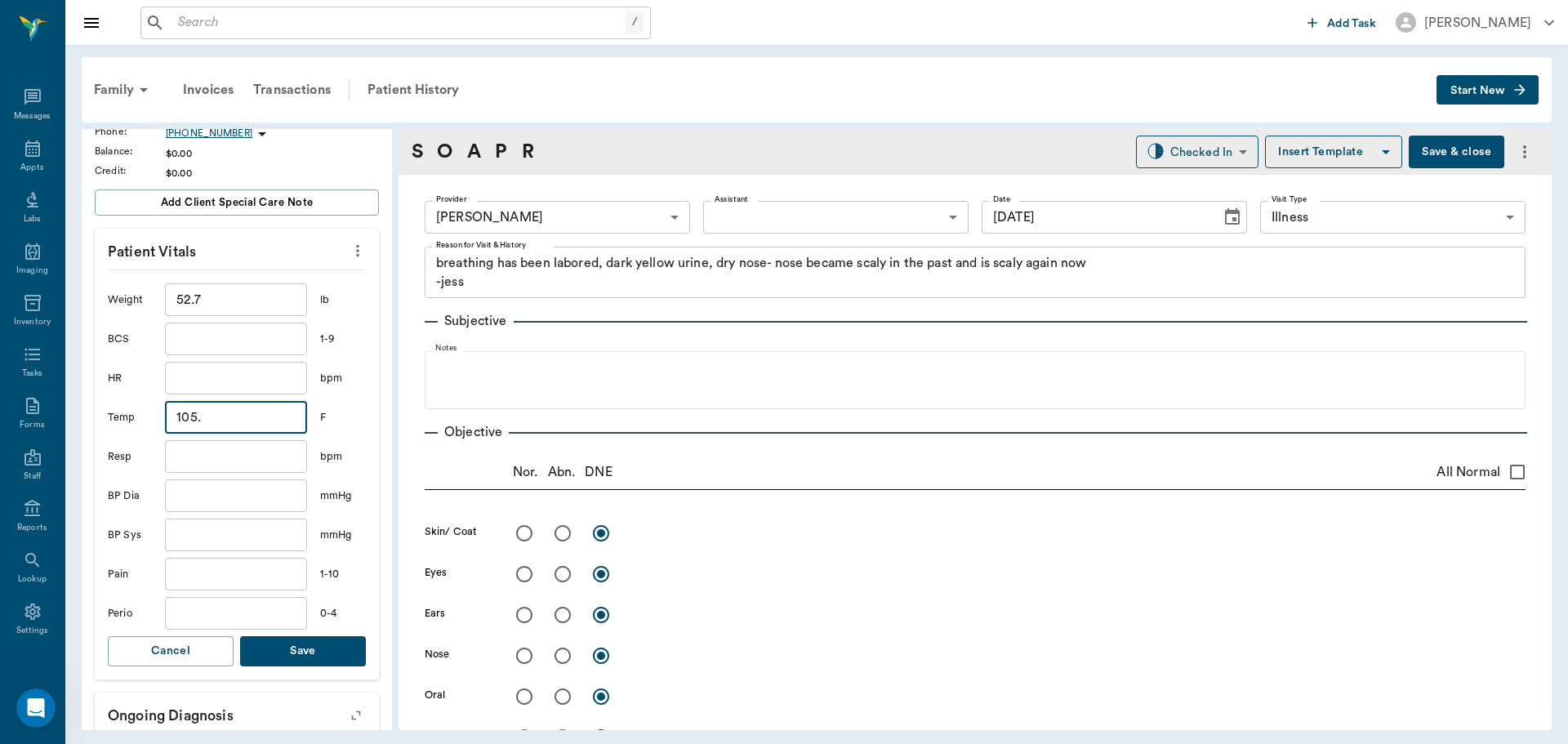
type input "105"
click at [297, 651] on button "Save" at bounding box center [302, 651] width 125 height 30
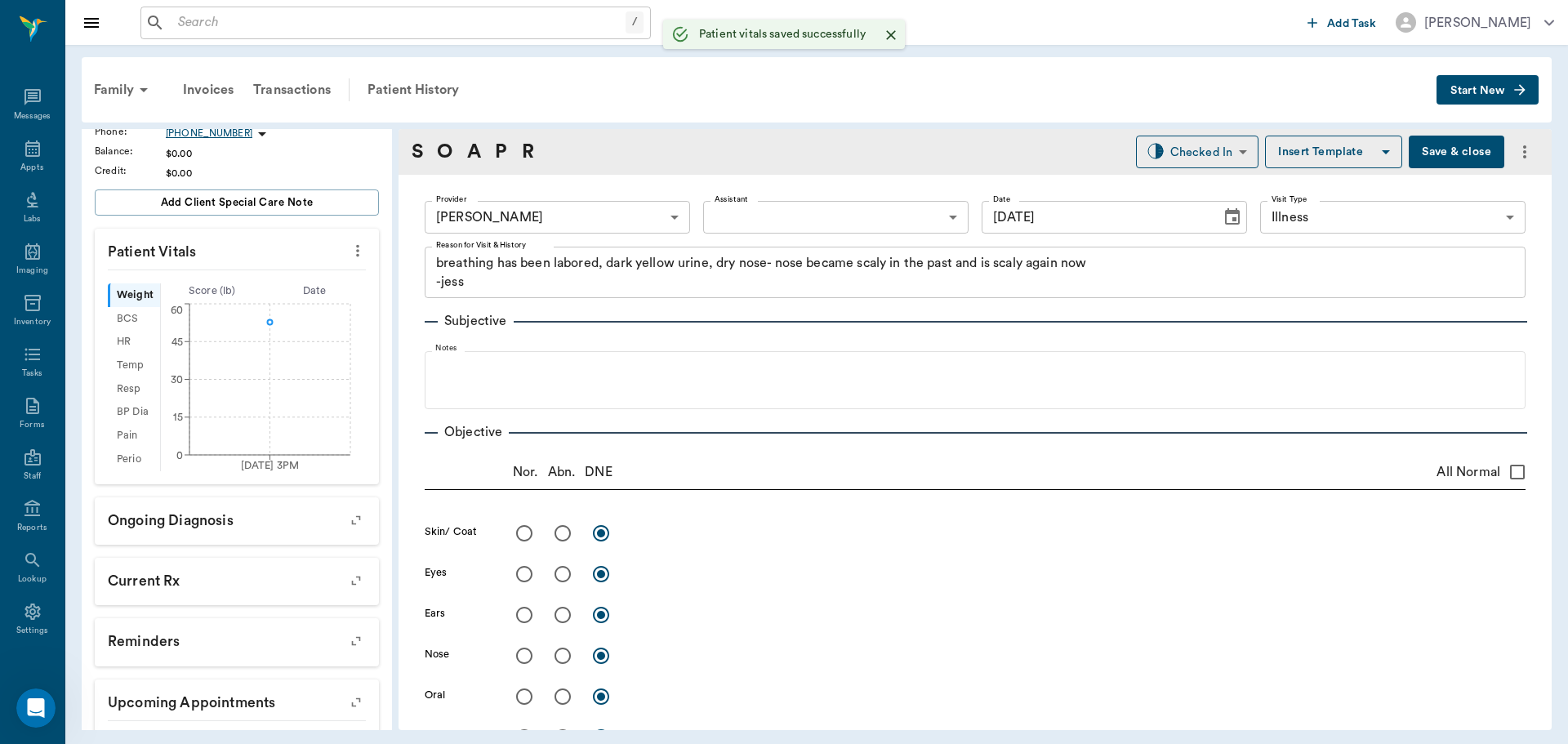
scroll to position [265, 0]
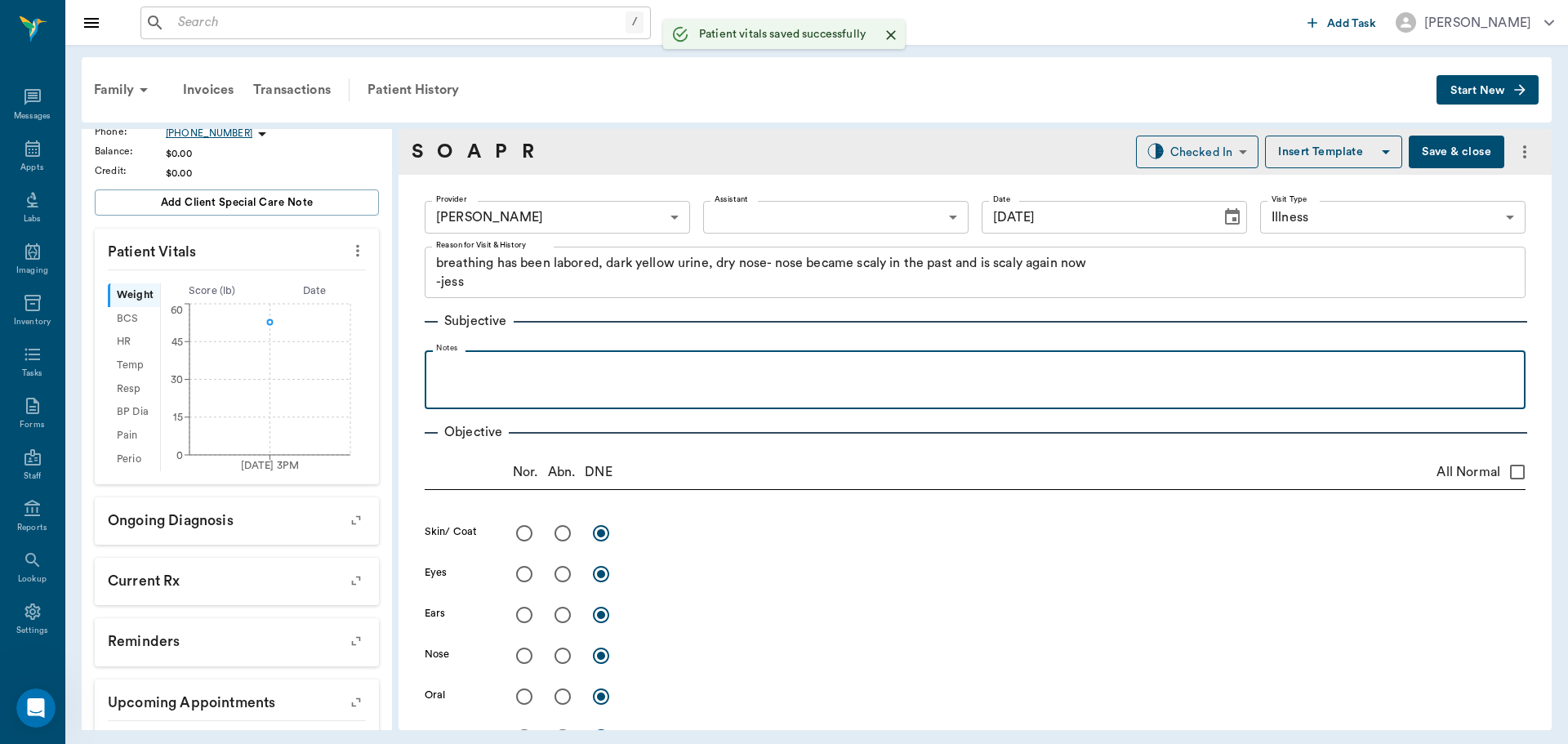
click at [498, 371] on p at bounding box center [975, 368] width 1084 height 20
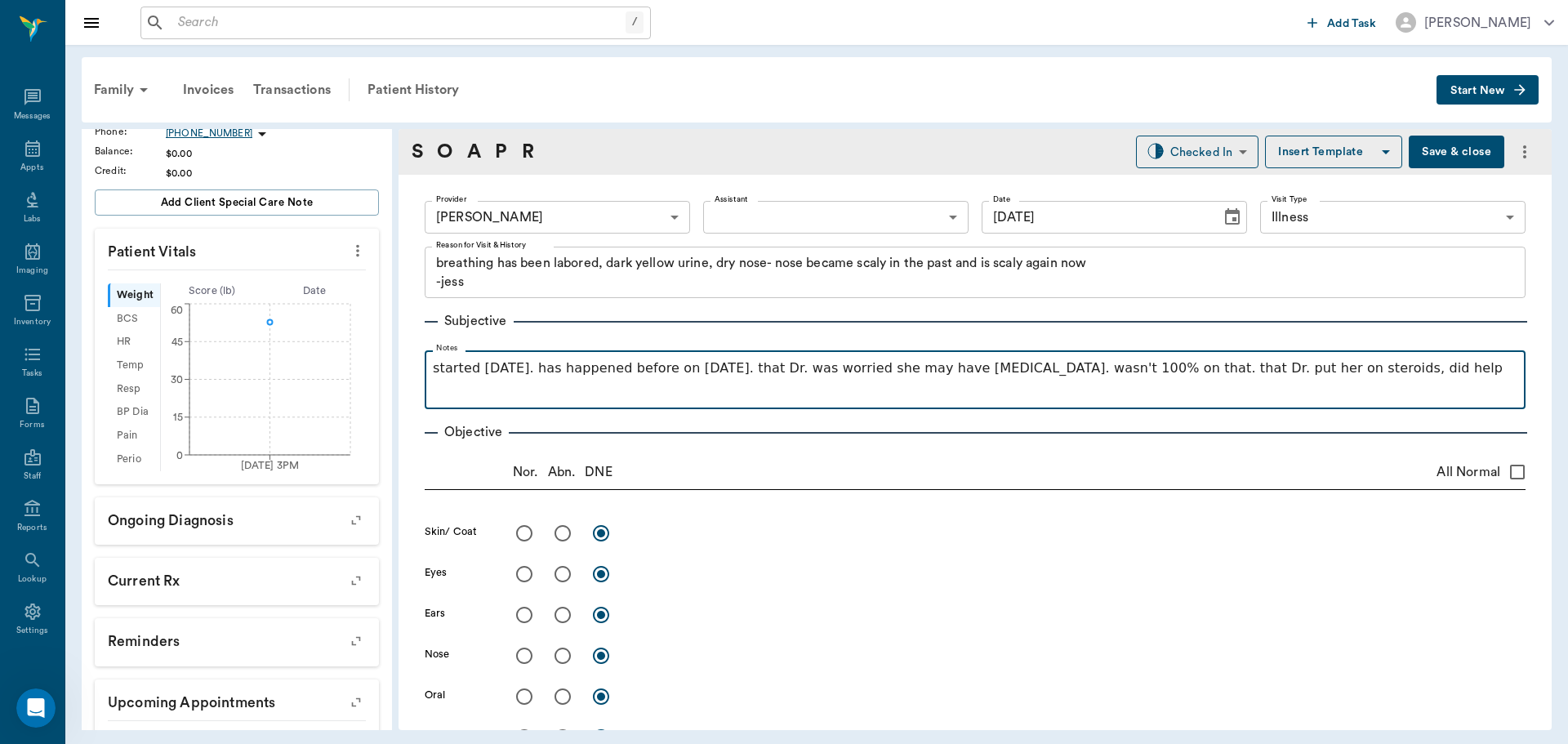
click at [1426, 390] on div "started 2 days ago. has happened before on 10/8/24. that Dr. was worried she ma…" at bounding box center [975, 378] width 1084 height 41
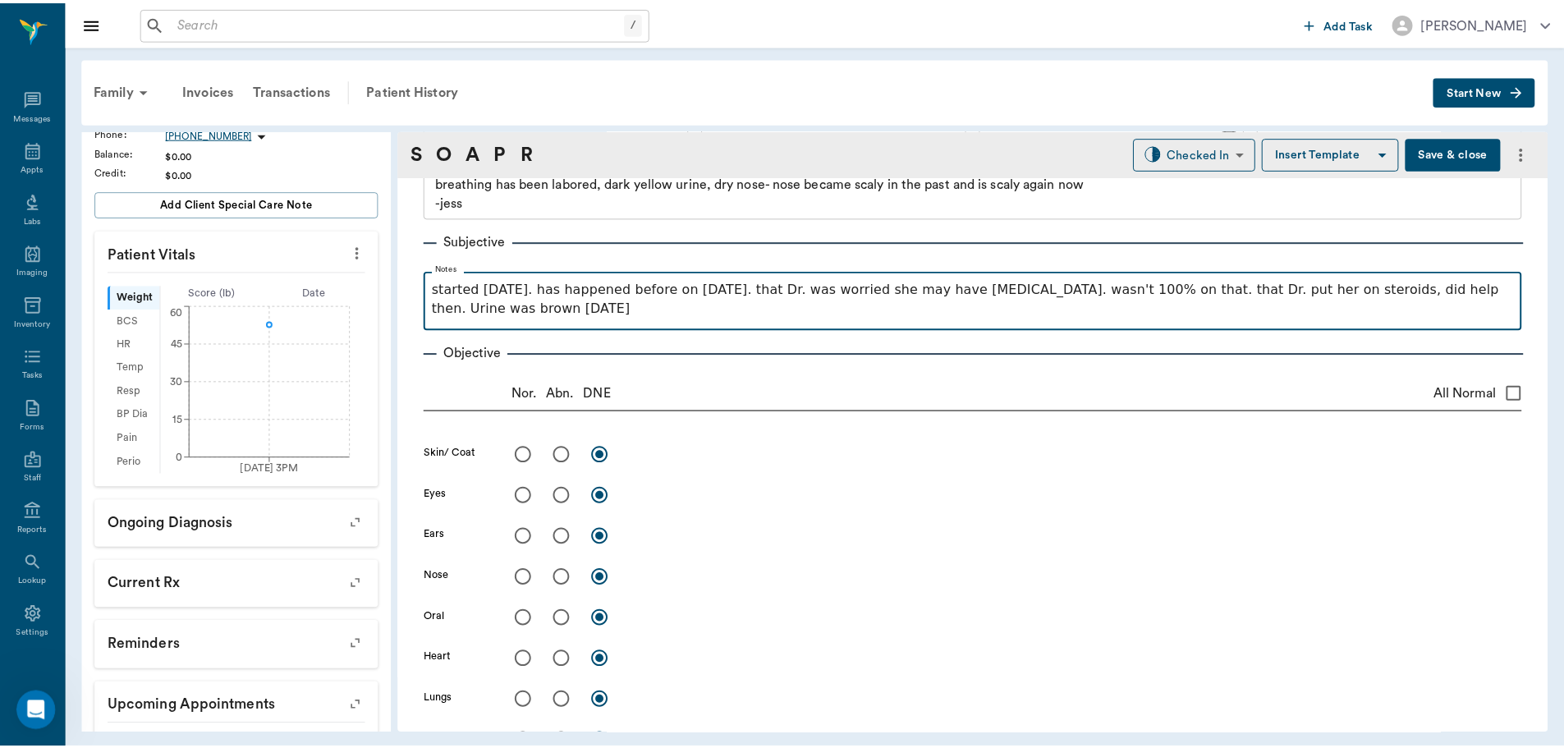
scroll to position [0, 0]
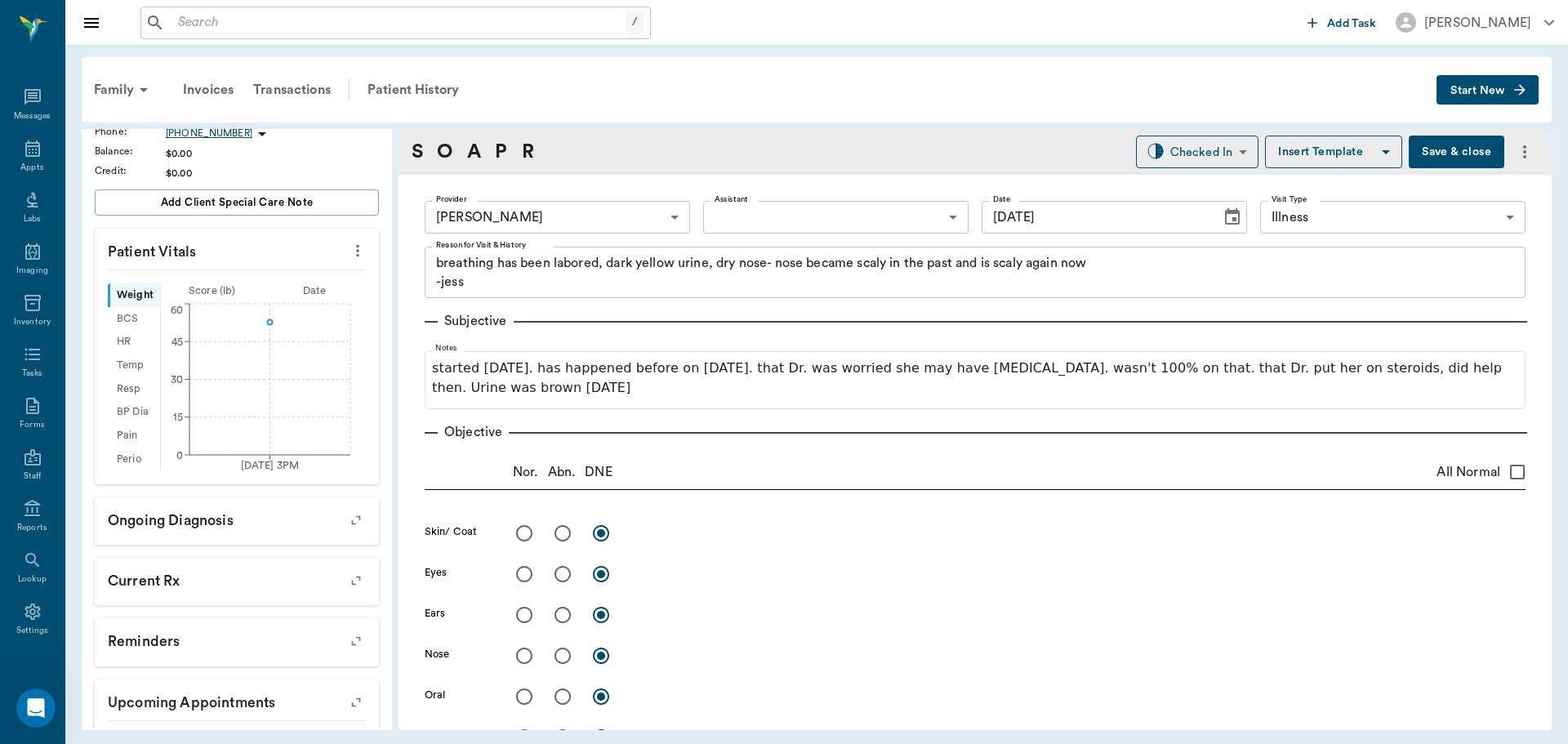
click at [1423, 153] on button "Save & close" at bounding box center [1457, 151] width 96 height 33
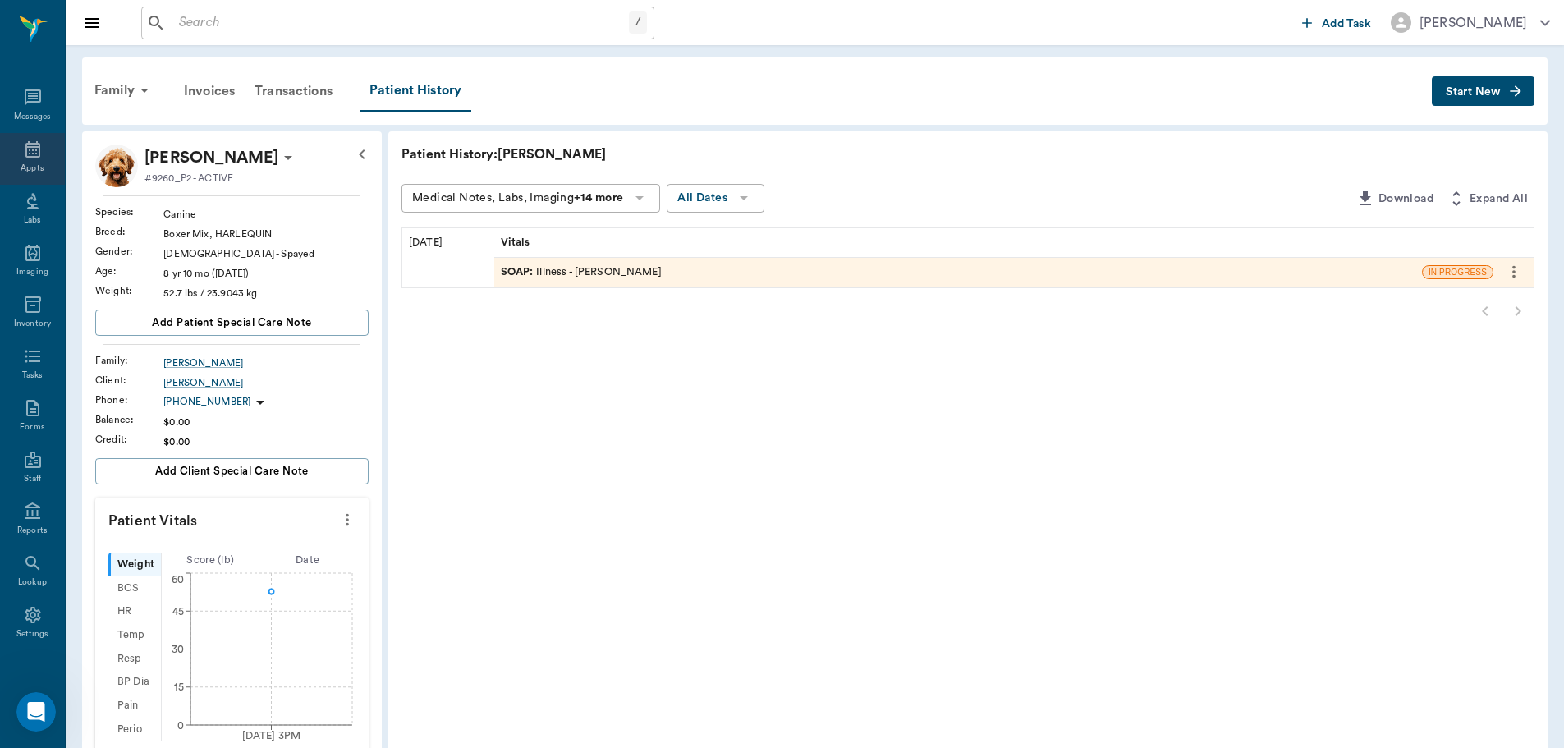
click at [26, 165] on div "Appts" at bounding box center [32, 169] width 23 height 12
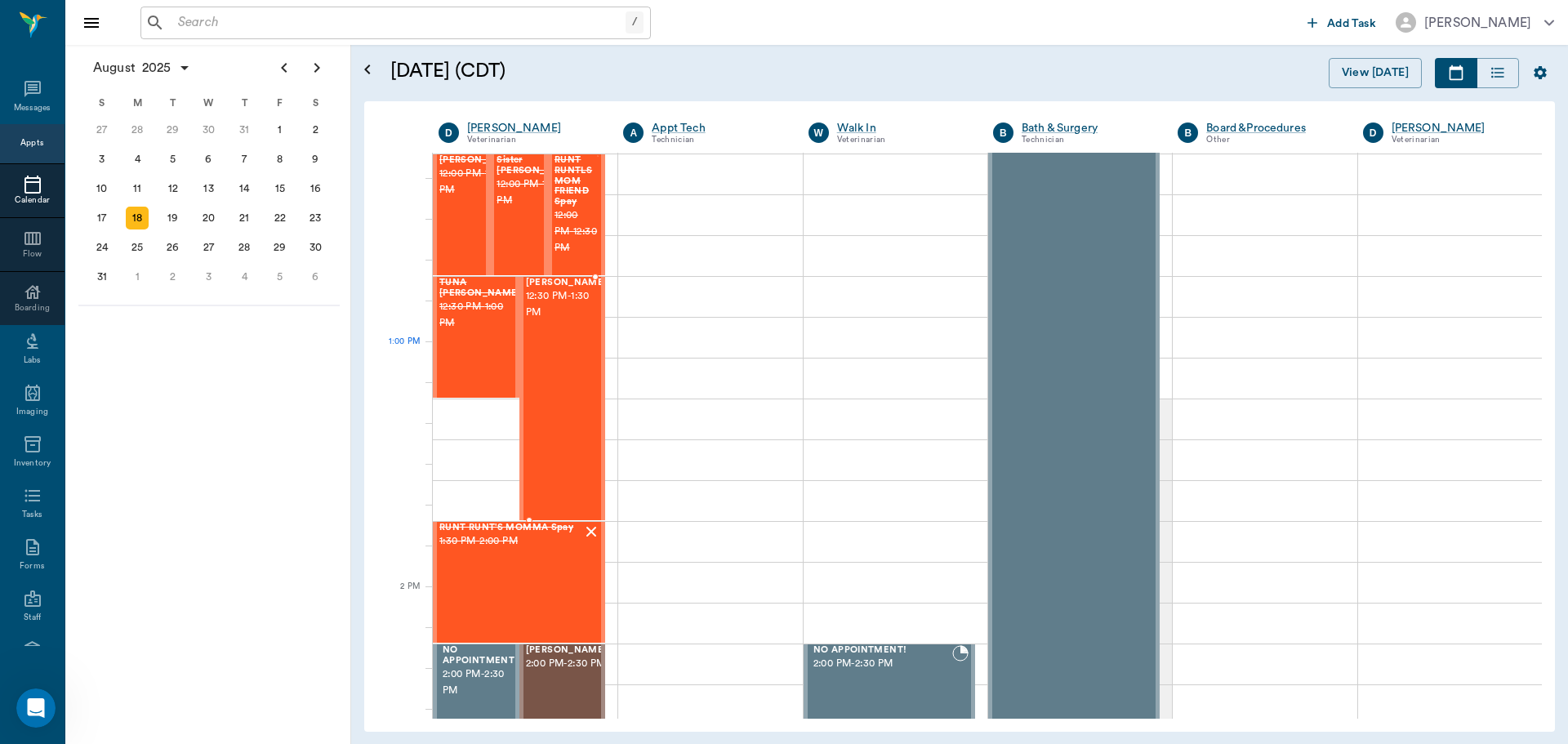
scroll to position [983, 0]
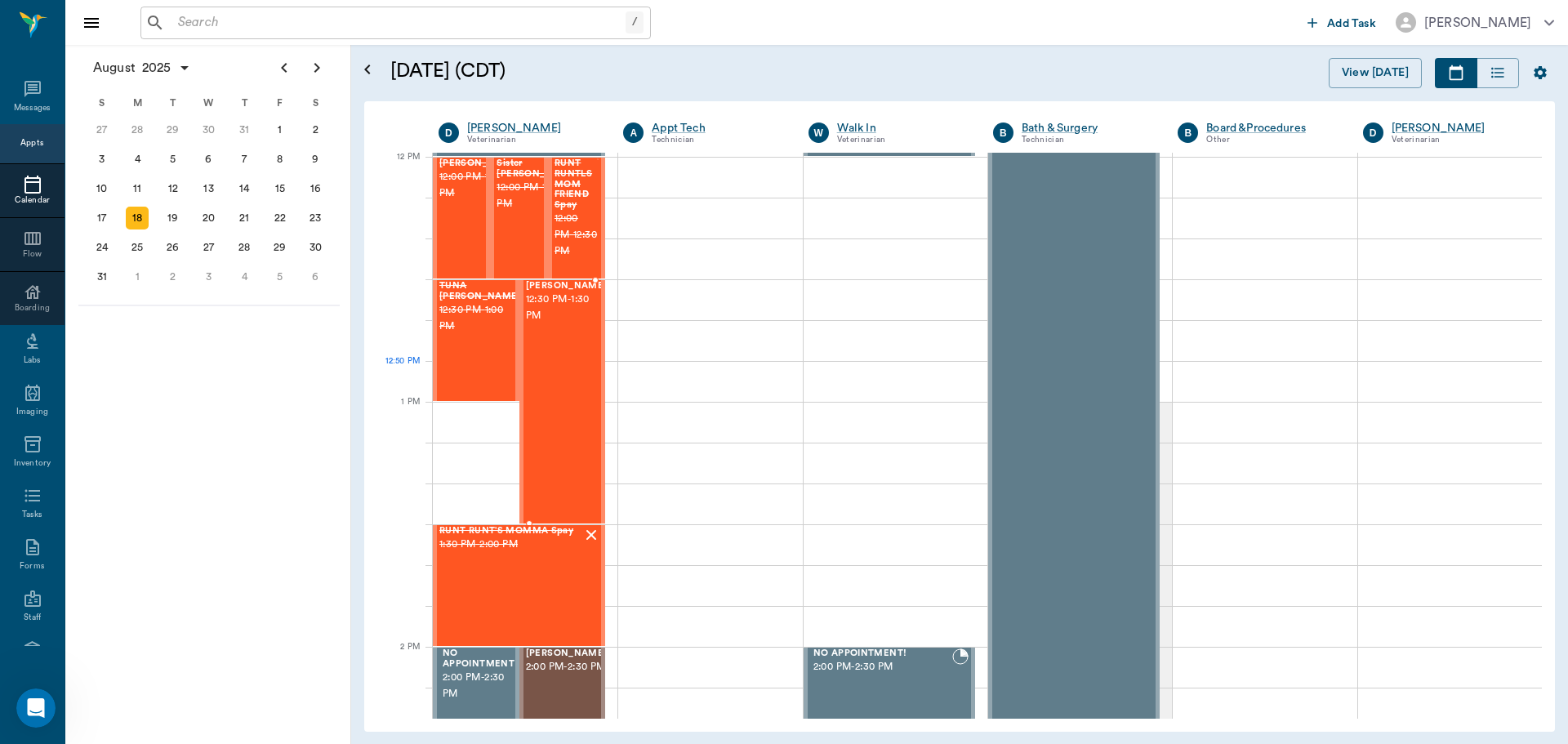
click at [544, 366] on div "Kilo Woodle 12:30 PM - 1:30 PM" at bounding box center [567, 401] width 82 height 242
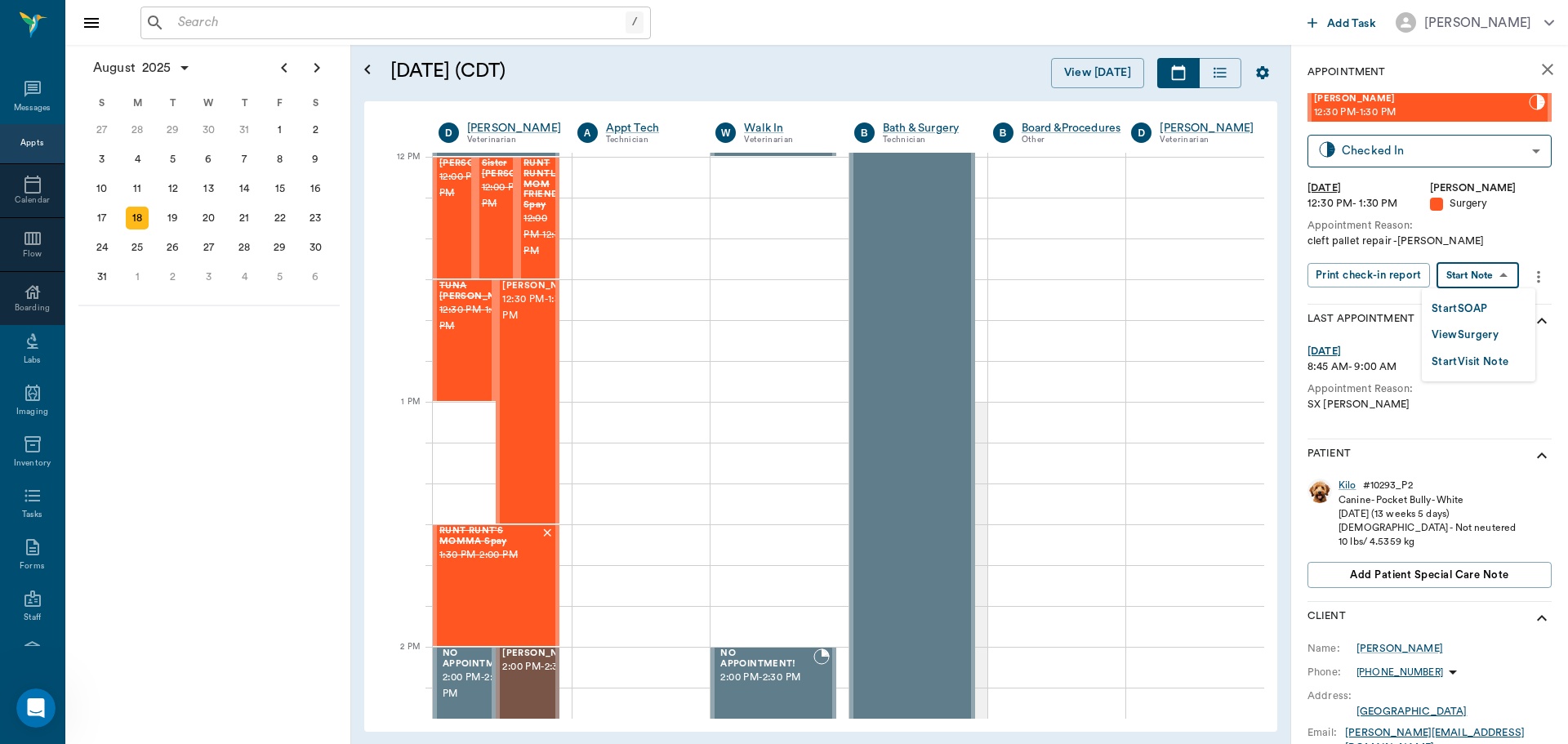
click at [1487, 279] on body "/ ​ Add Task Dr. Bert Ellsworth Nectar Messages Appts Calendar Flow Boarding La…" at bounding box center [784, 372] width 1568 height 744
click at [1456, 334] on button "View Surgery" at bounding box center [1465, 335] width 67 height 19
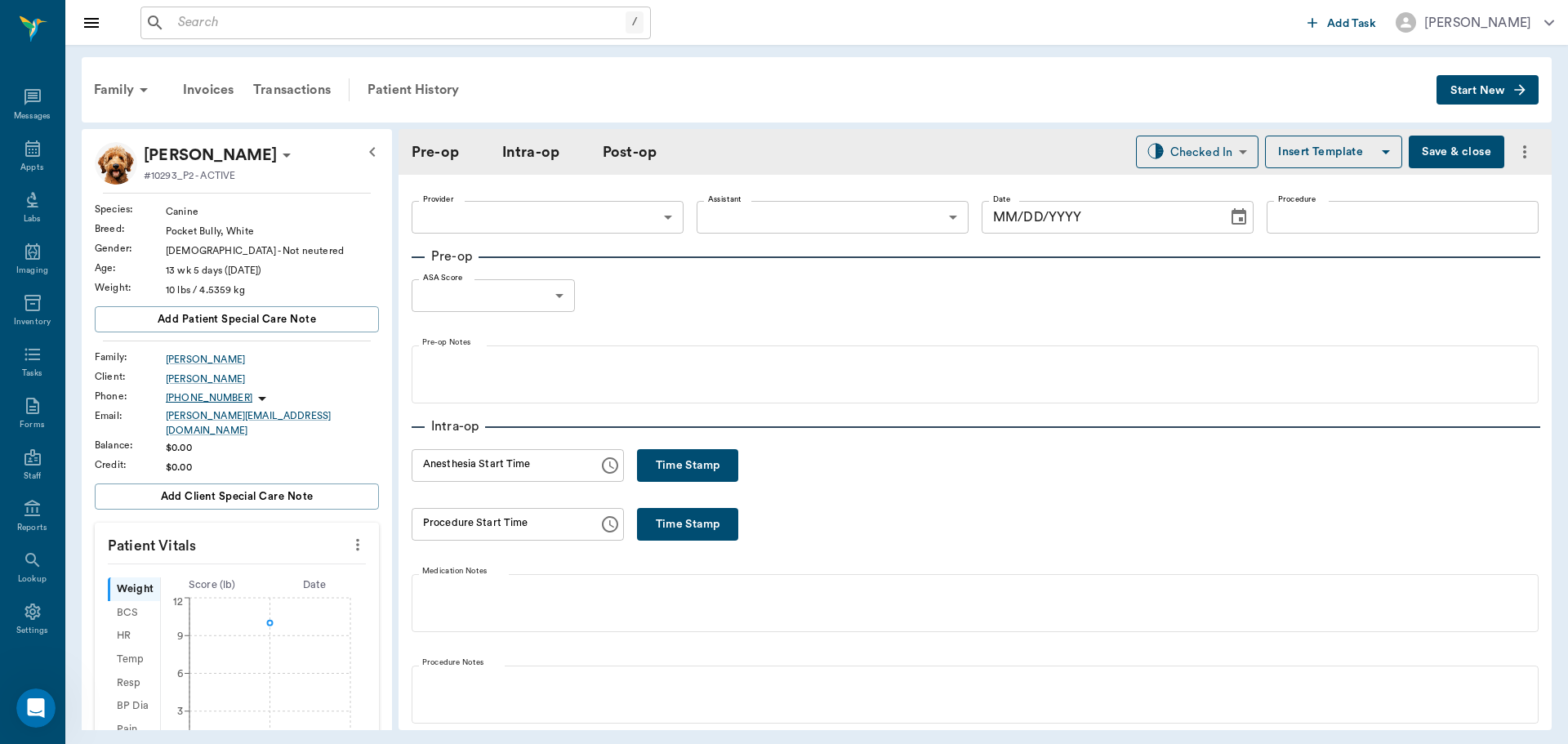
type input "63ec2f075fda476ae8351a4d"
type input "682b670d8bdc6f7f8feef3db"
type input "Cleft lip repair"
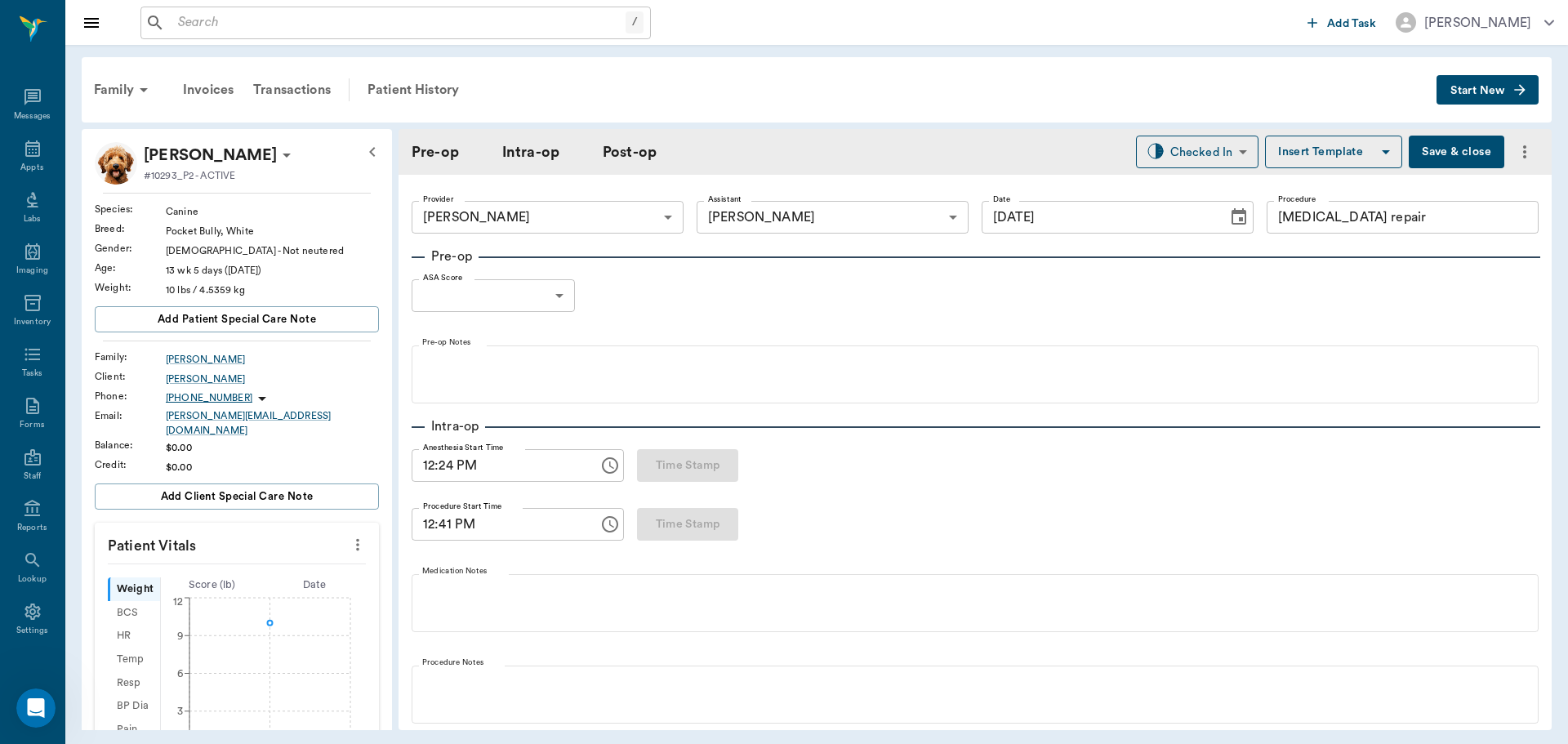
type input "[DATE]"
type input "12:24 PM"
type input "12:41 PM"
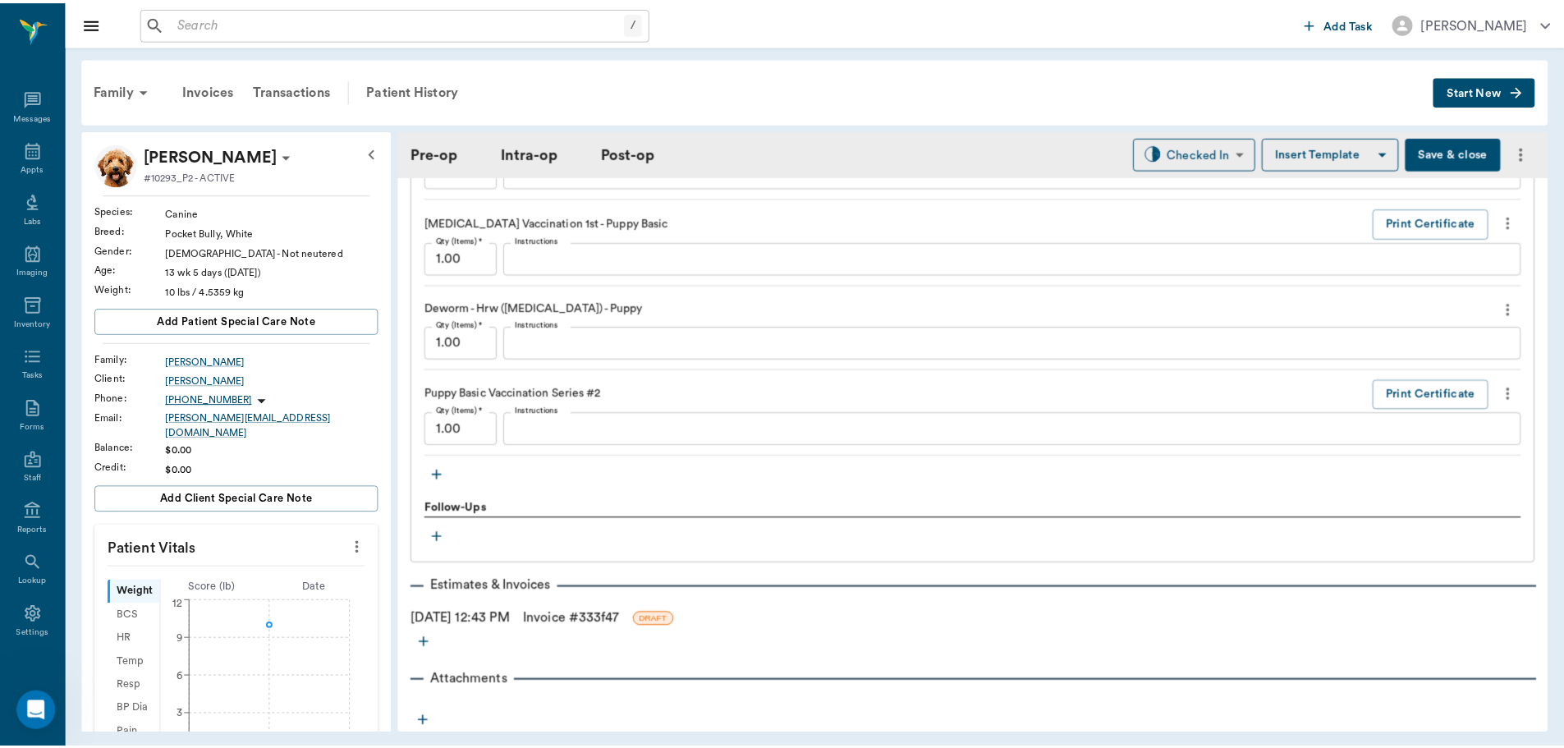
scroll to position [2364, 0]
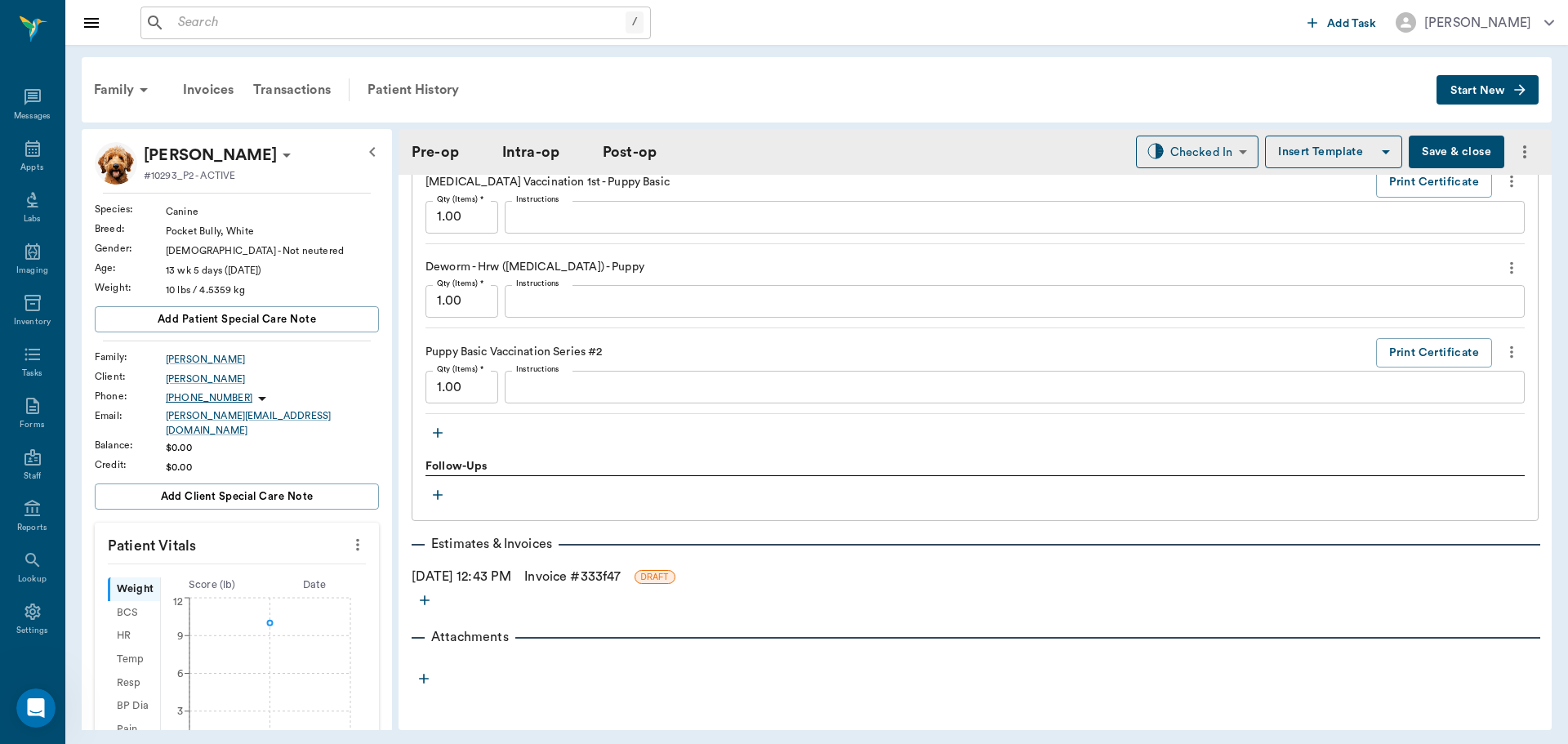
click at [572, 575] on link "Invoice # 333f47" at bounding box center [572, 577] width 97 height 20
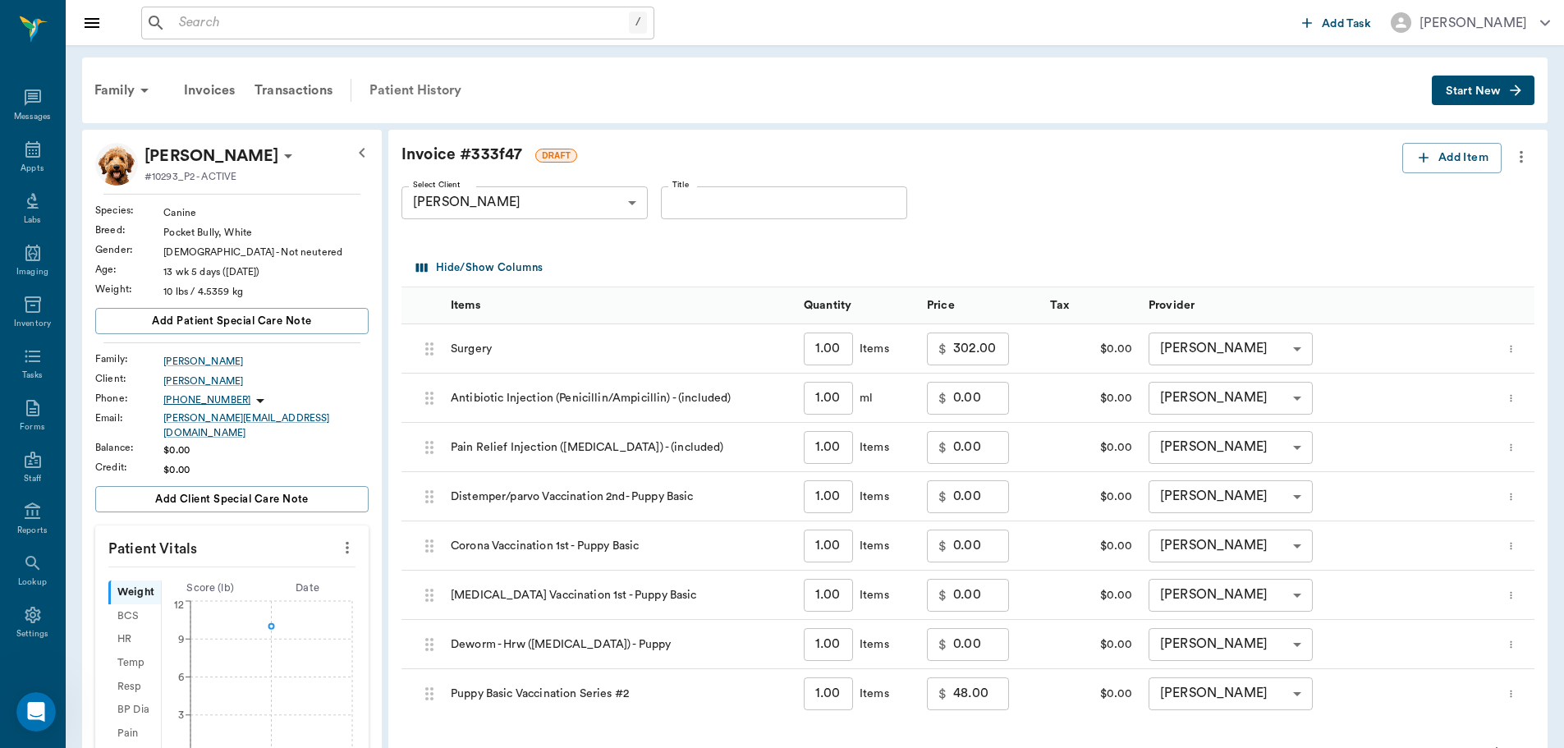
click at [433, 90] on div "Patient History" at bounding box center [416, 90] width 112 height 39
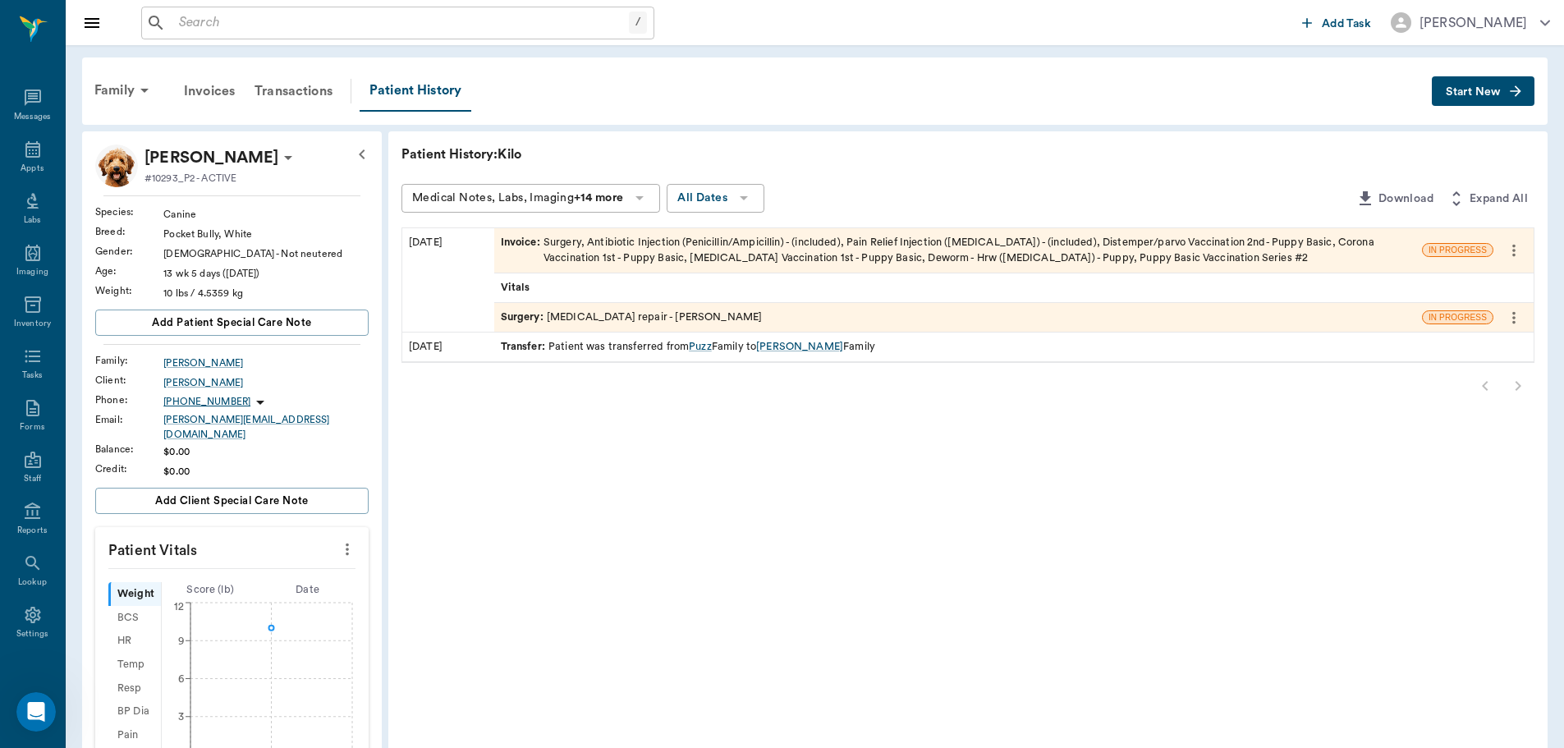
click at [656, 317] on div "Surgery : Cleft lip repair - Dr. Bert Ellsworth" at bounding box center [632, 317] width 262 height 16
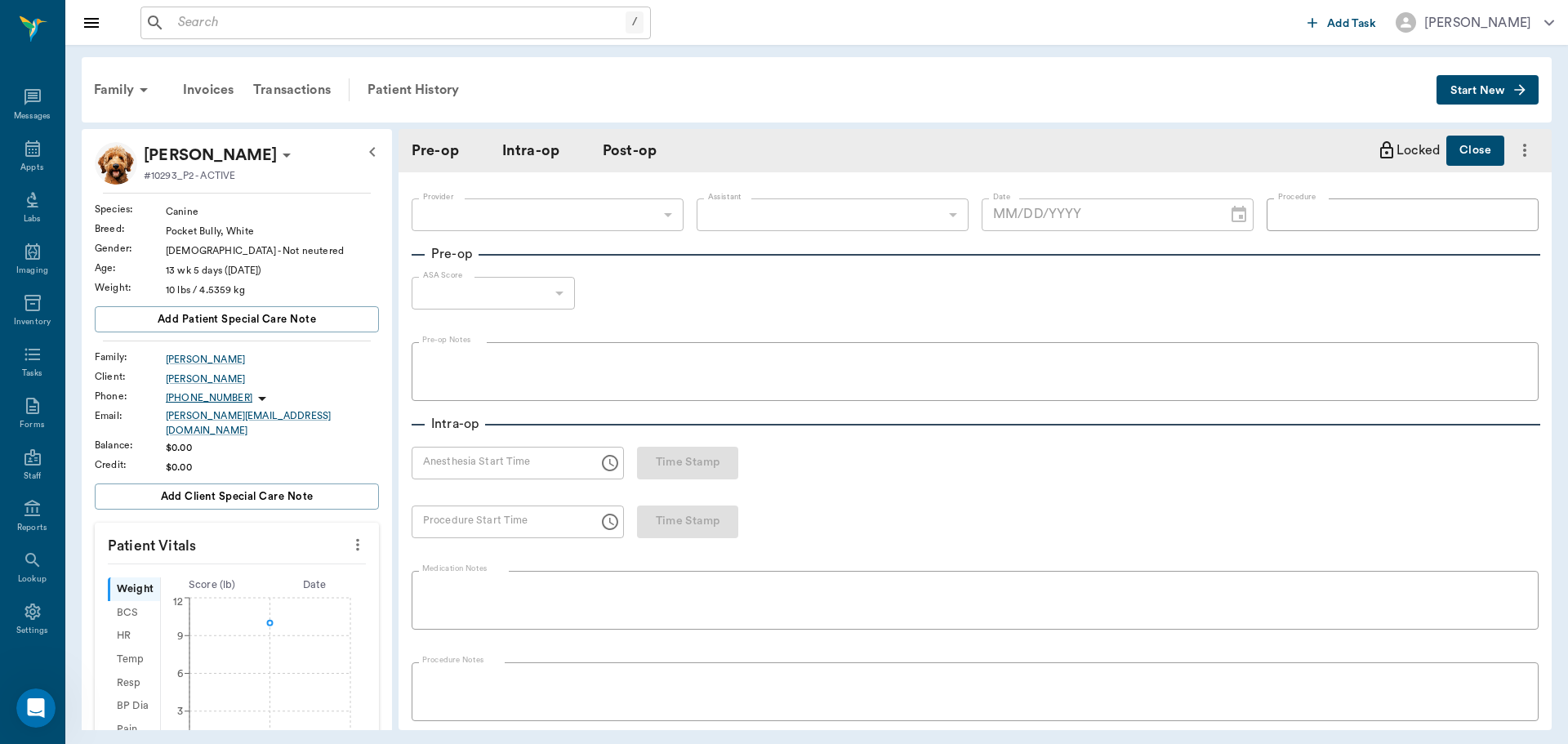
type input "63ec2f075fda476ae8351a4d"
type input "682b670d8bdc6f7f8feef3db"
type input "Cleft lip repair"
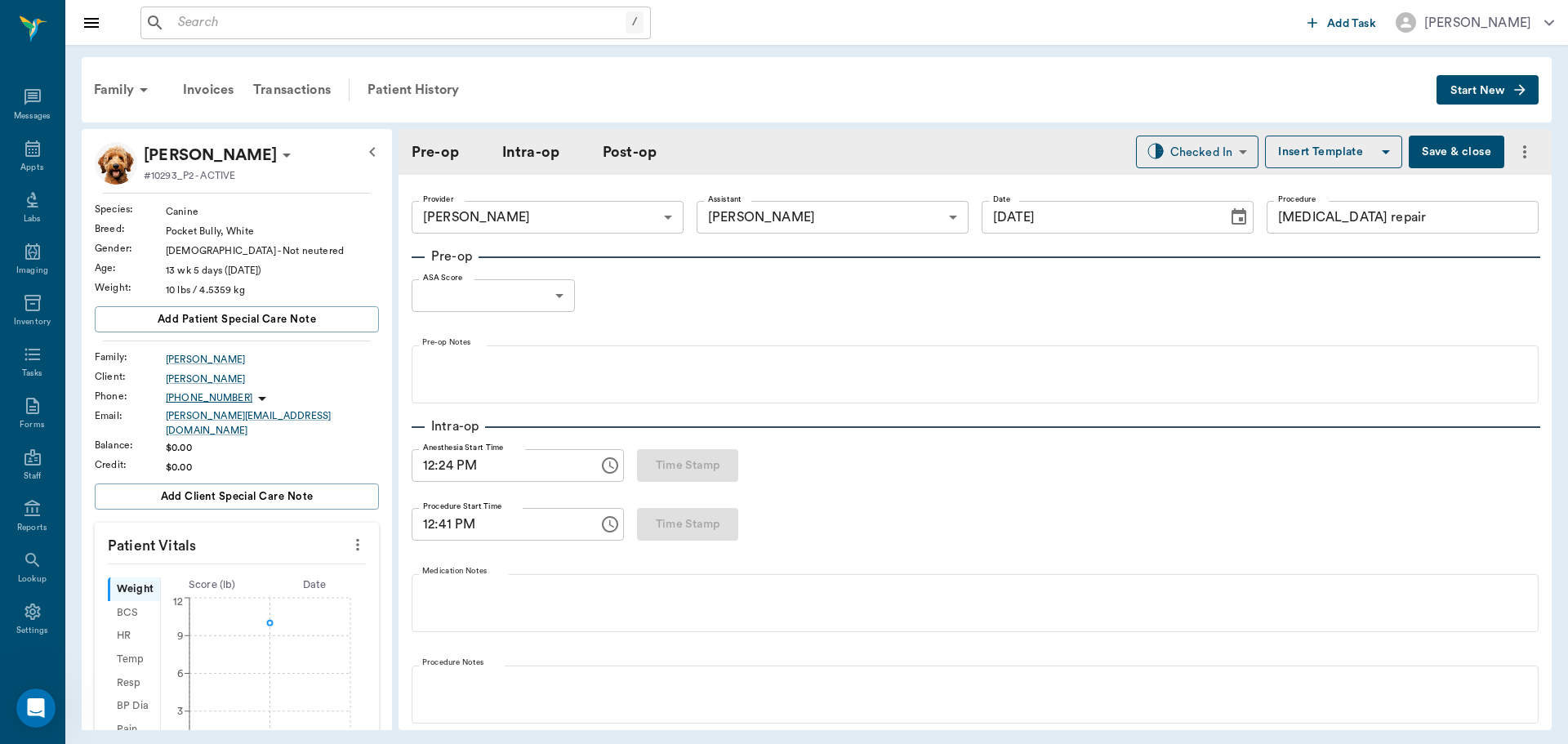
type input "[DATE]"
type input "12:24 PM"
type input "12:41 PM"
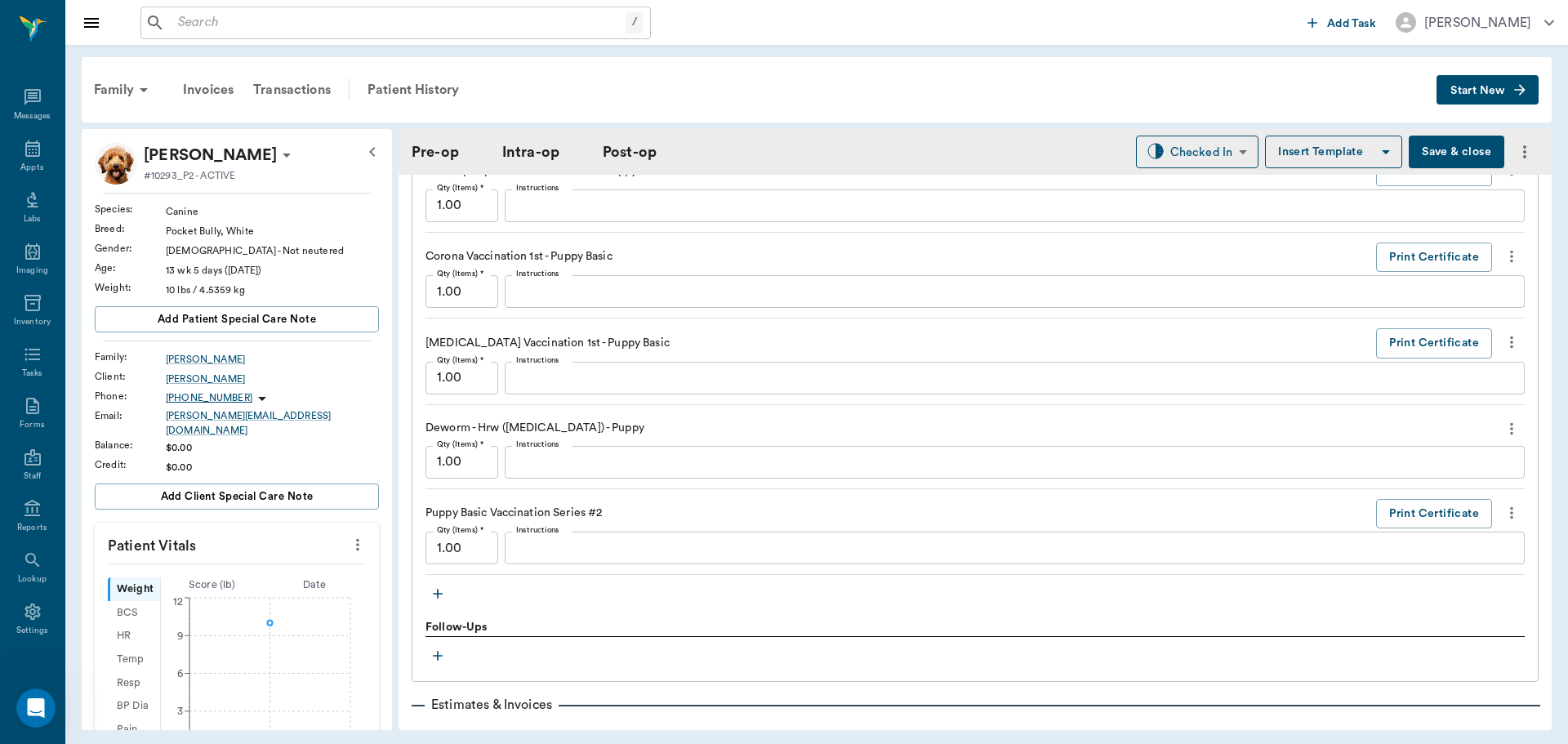
scroll to position [2351, 0]
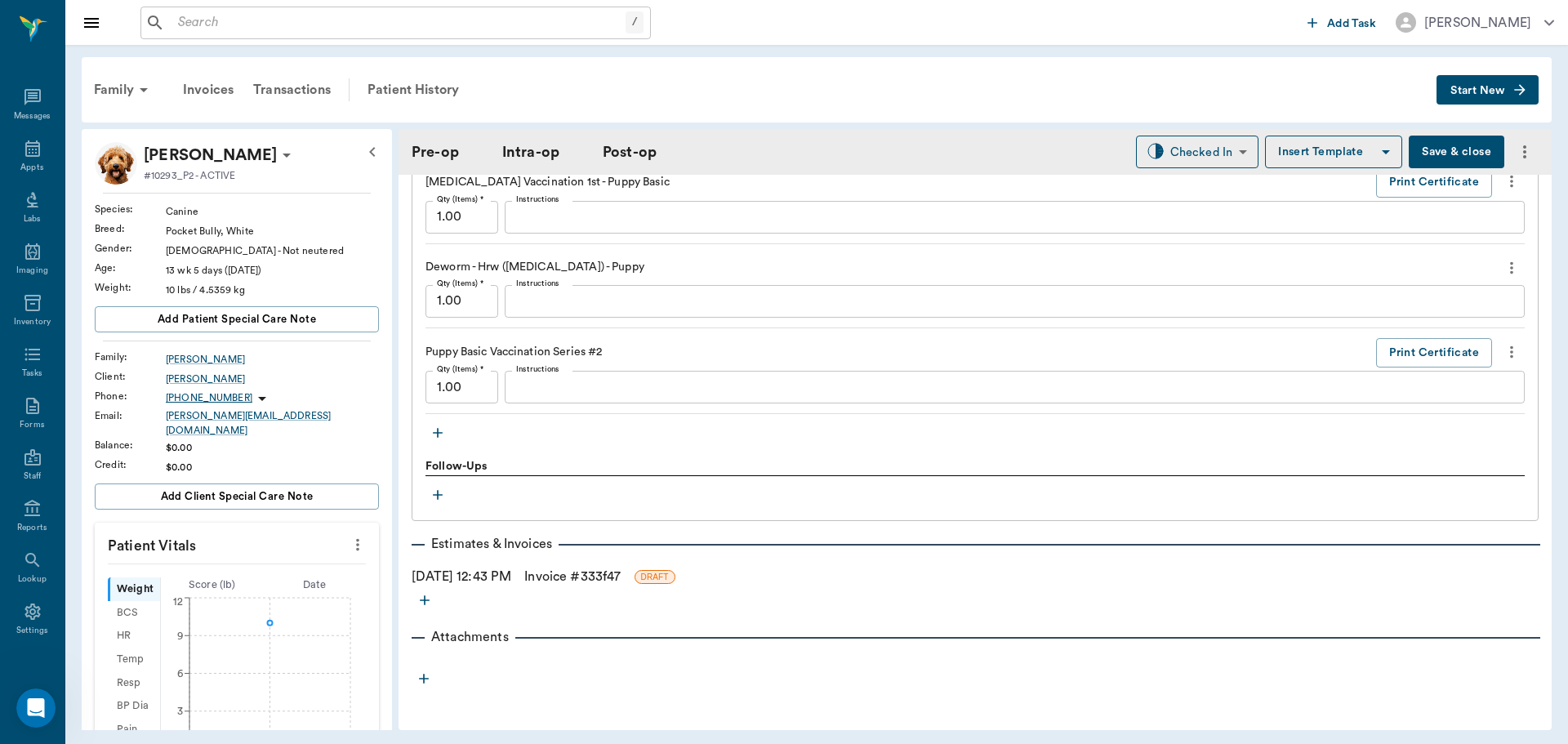
click at [438, 436] on icon "button" at bounding box center [438, 433] width 10 height 10
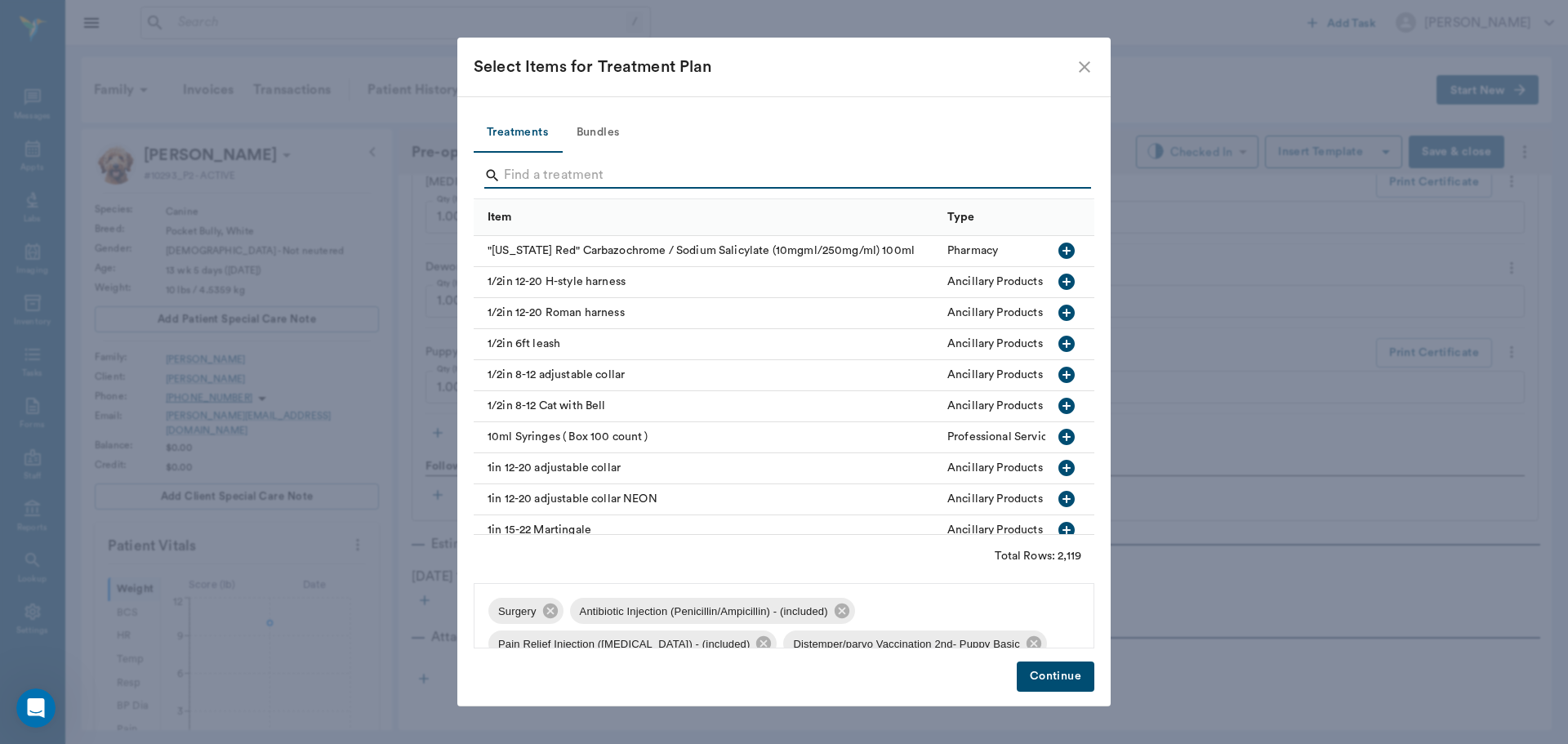
click at [532, 180] on input "Search" at bounding box center [786, 175] width 563 height 26
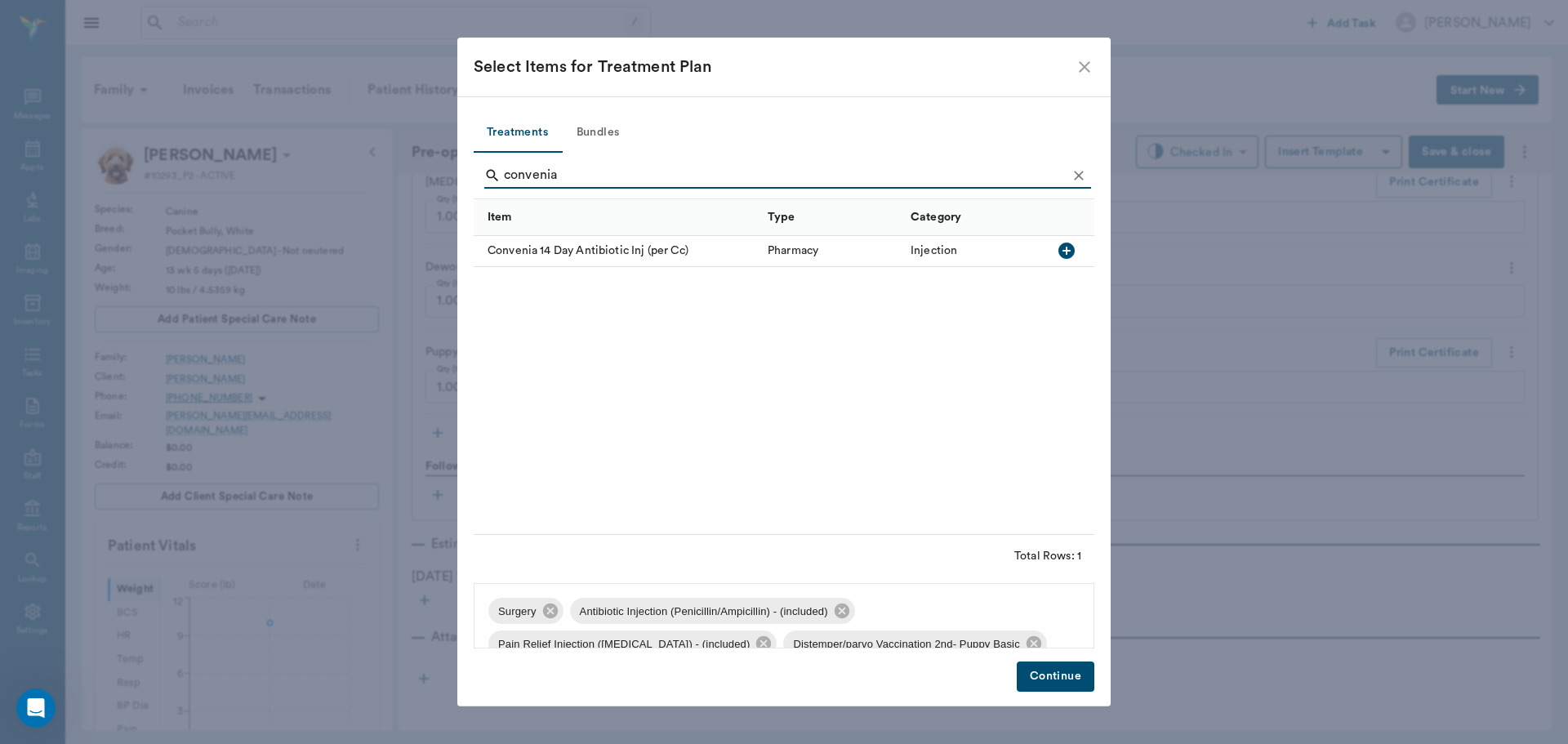
type input "convenia"
click at [1064, 247] on icon "button" at bounding box center [1067, 251] width 16 height 16
click at [1068, 682] on button "Continue" at bounding box center [1056, 676] width 78 height 30
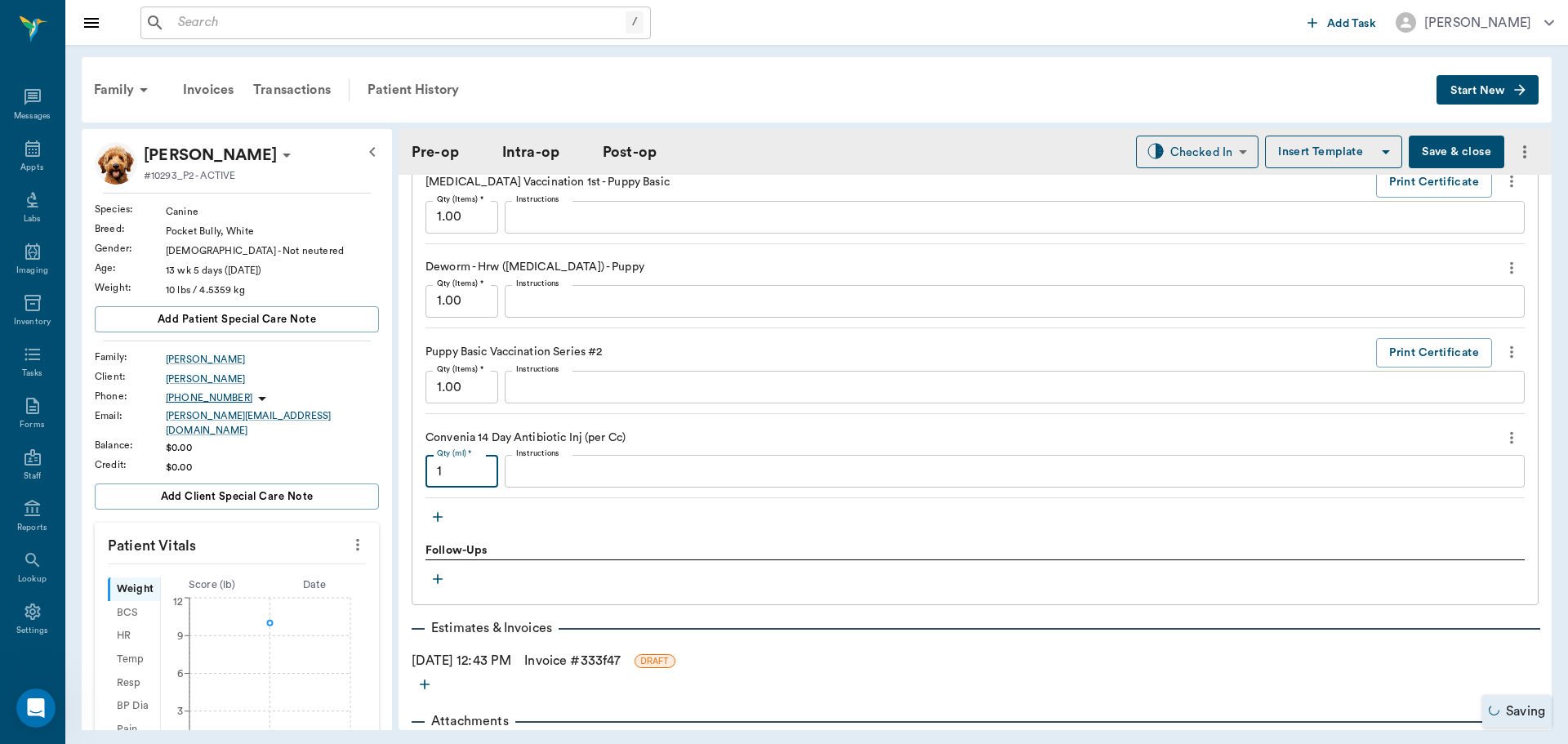
click at [483, 476] on input "1" at bounding box center [462, 470] width 73 height 33
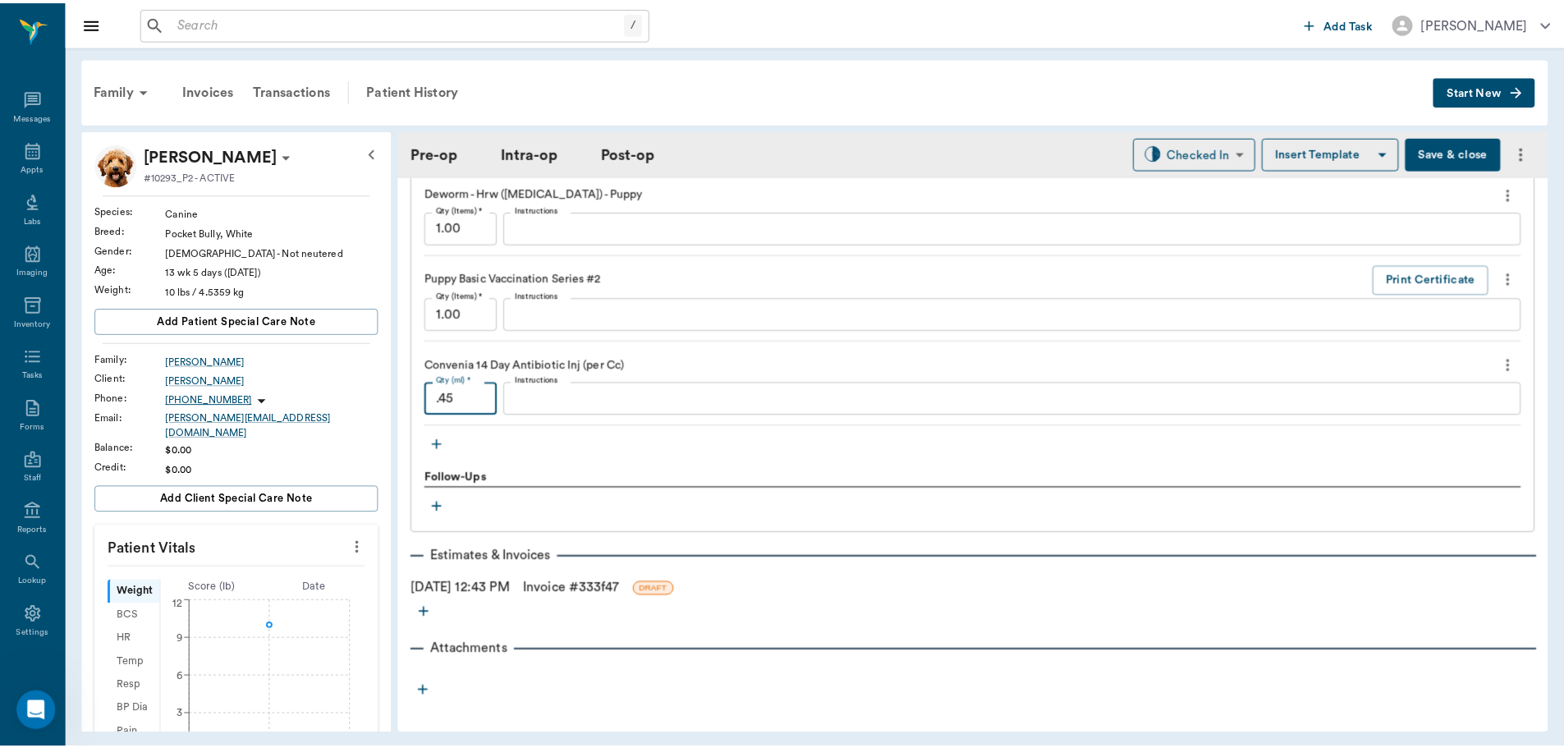
scroll to position [2449, 0]
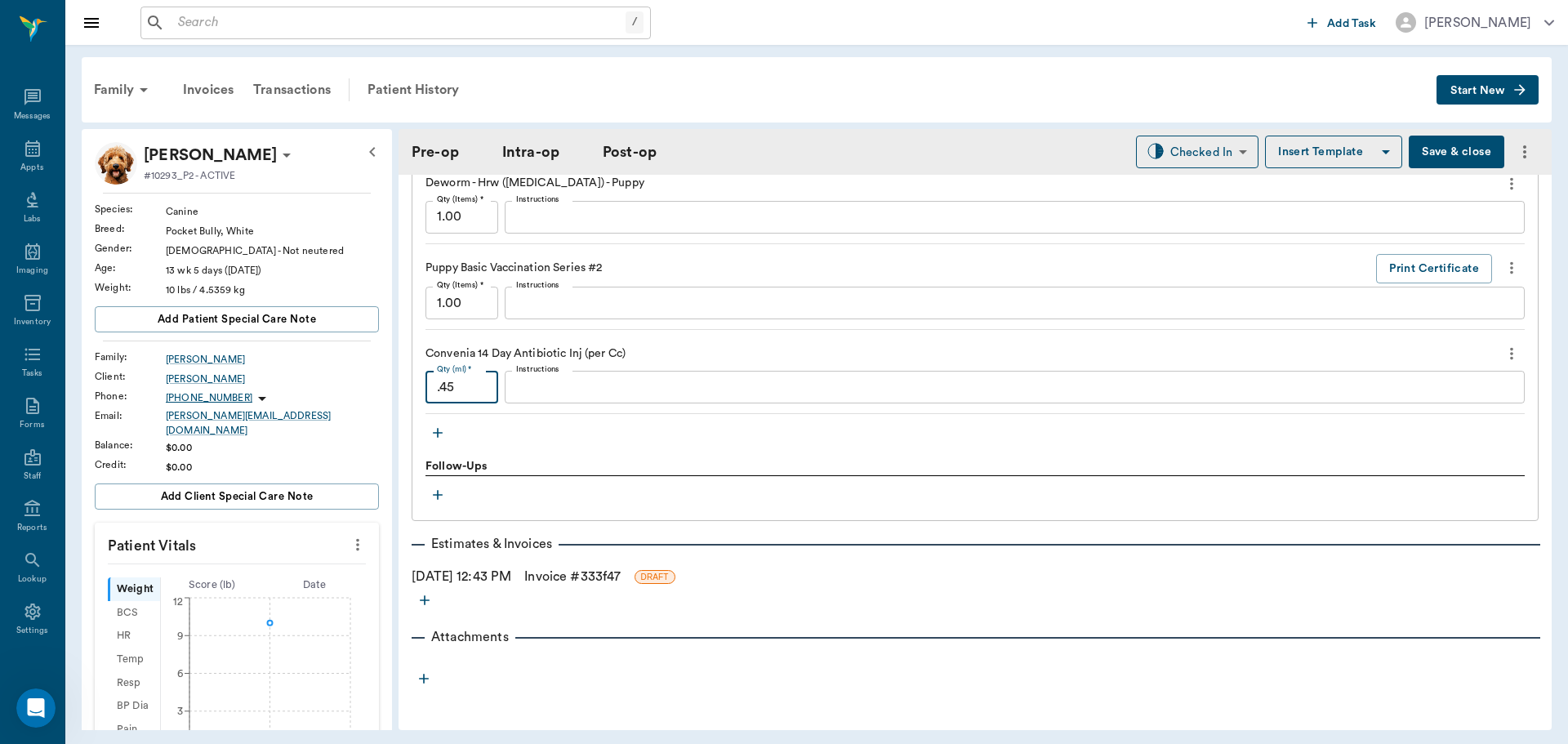
type input ".45"
click at [571, 578] on link "Invoice # 333f47" at bounding box center [572, 577] width 97 height 20
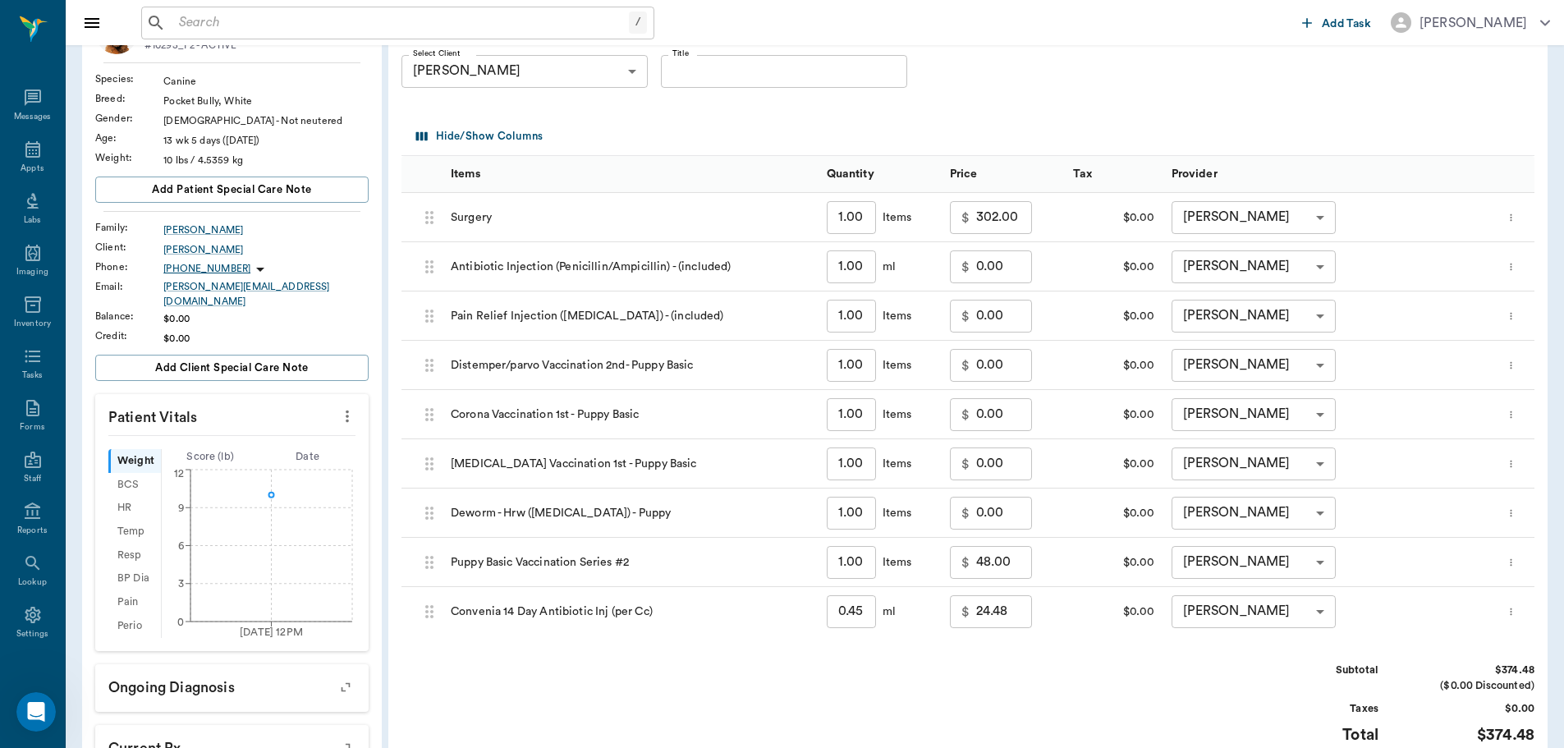
scroll to position [82, 0]
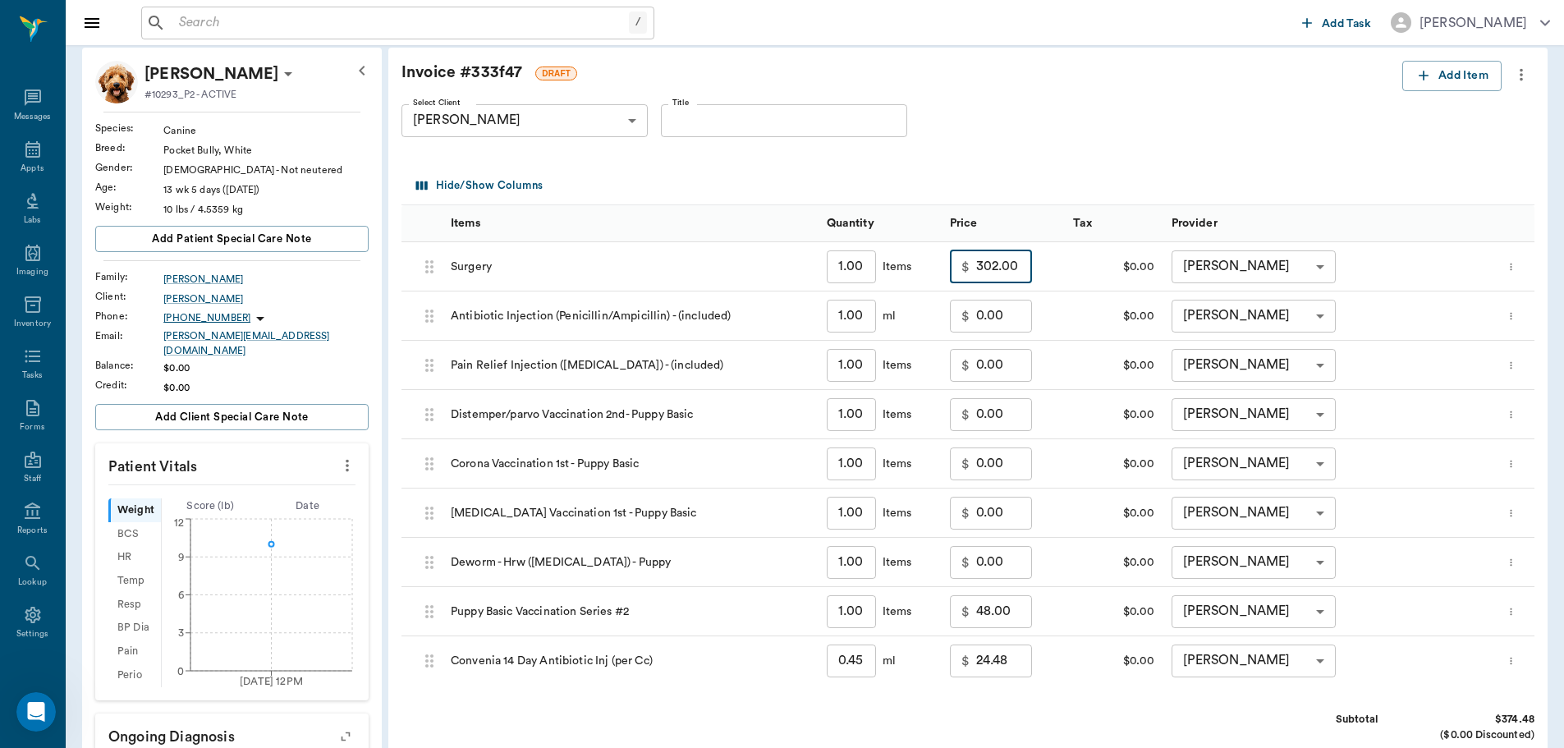
click at [1003, 267] on input "302.00" at bounding box center [1004, 266] width 56 height 33
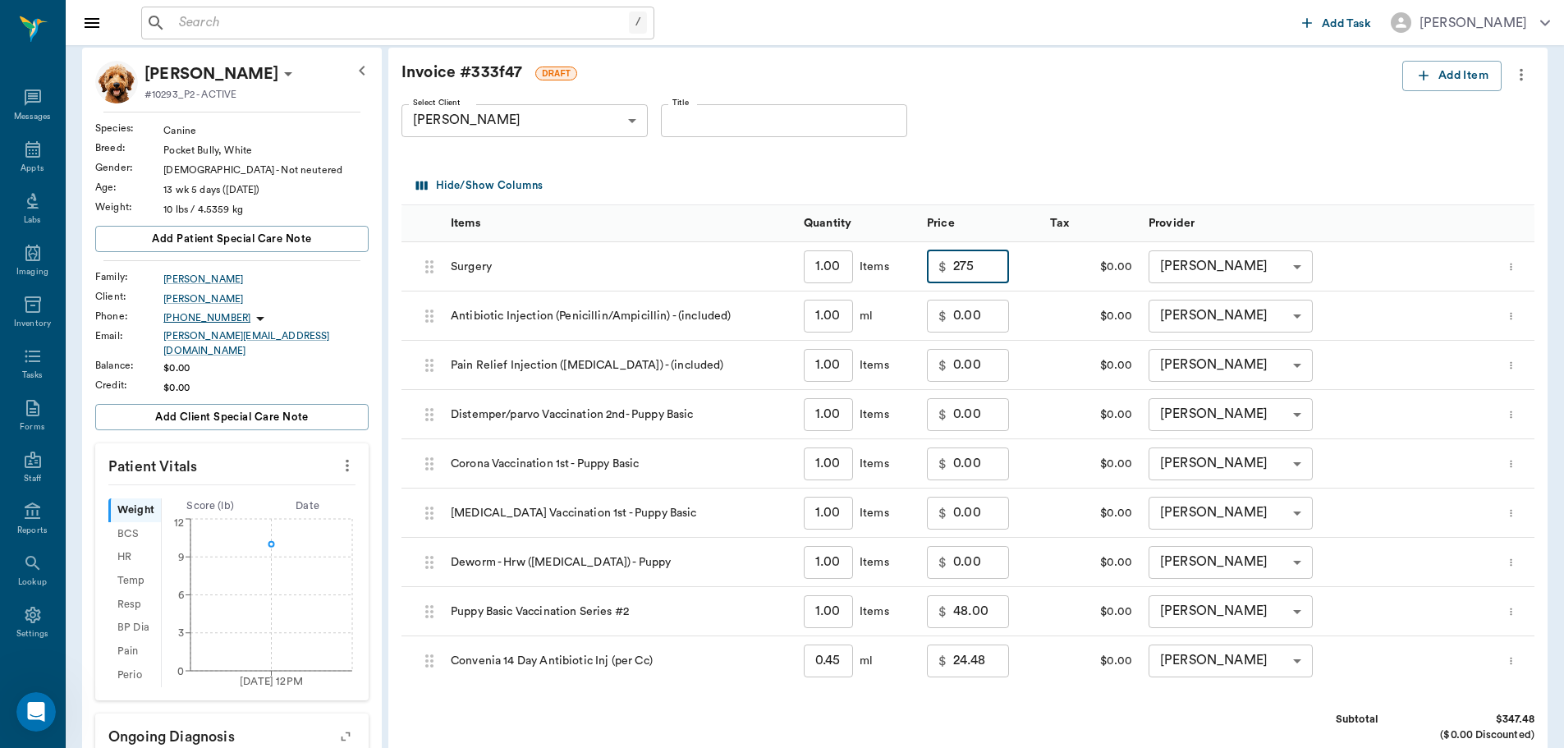
type input "275.00"
click at [1076, 160] on div "Invoice # 333f47 DRAFT Add Item Select Client Chandler Woodle 689380d419df25f5b…" at bounding box center [967, 497] width 1159 height 898
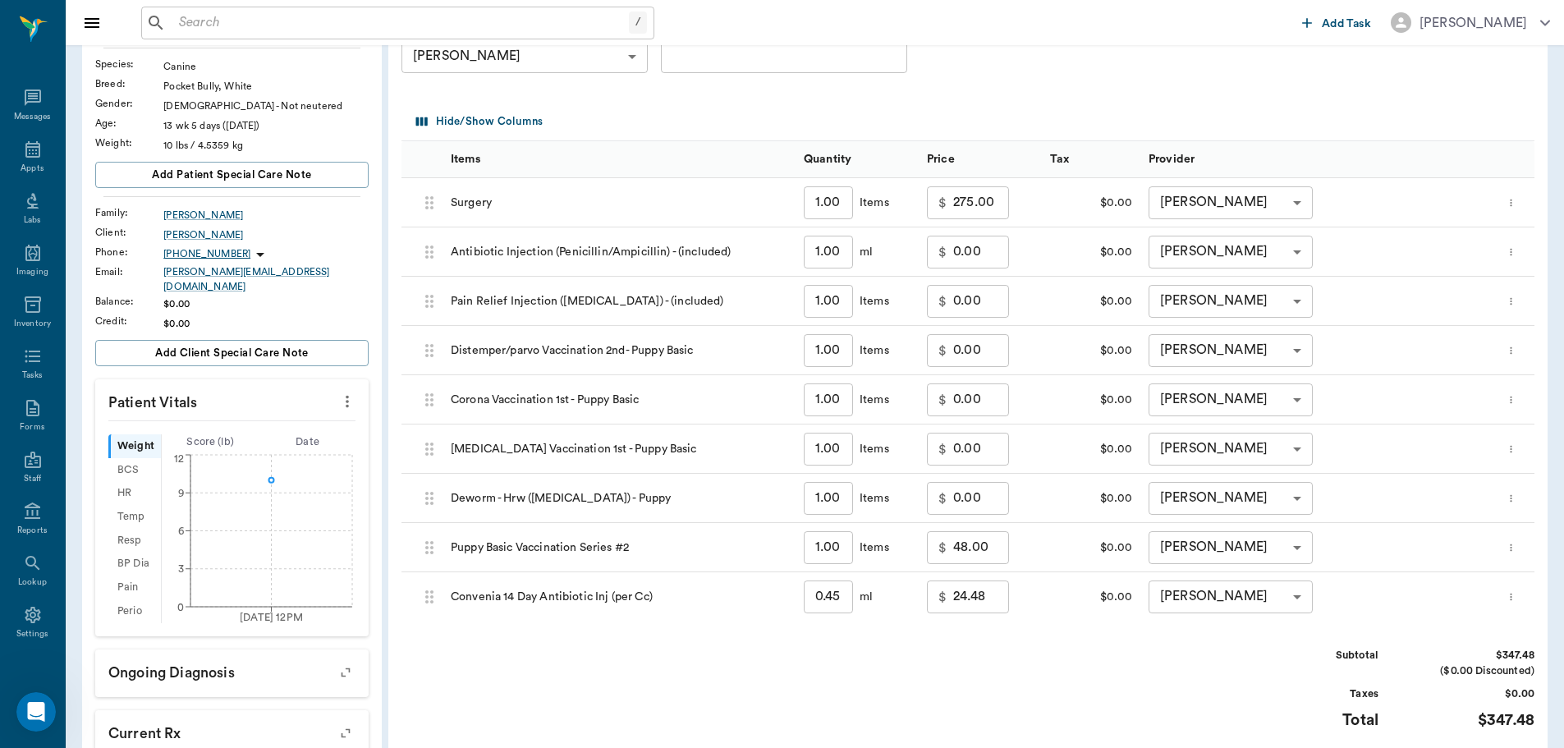
scroll to position [0, 0]
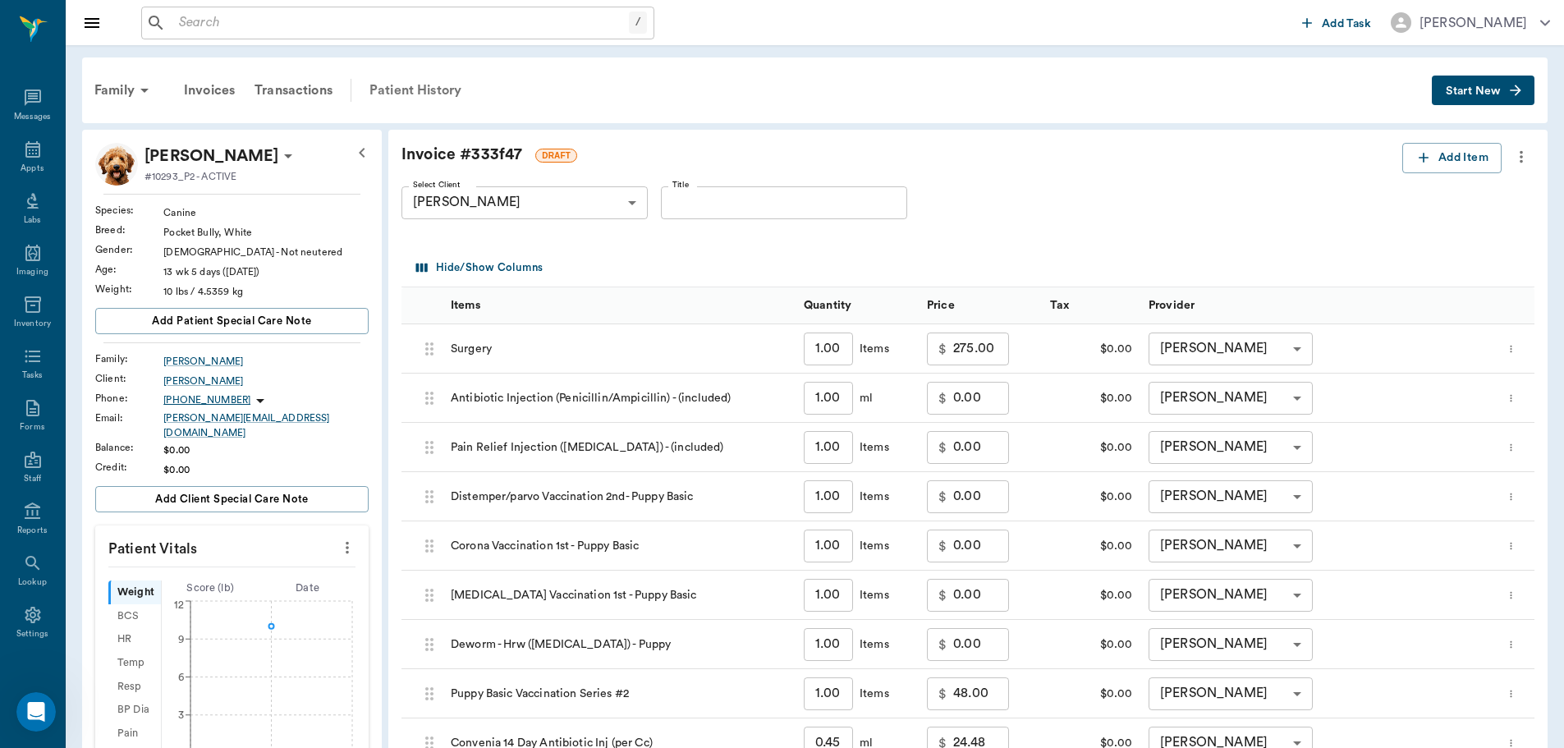
click at [384, 89] on div "Patient History" at bounding box center [416, 90] width 112 height 39
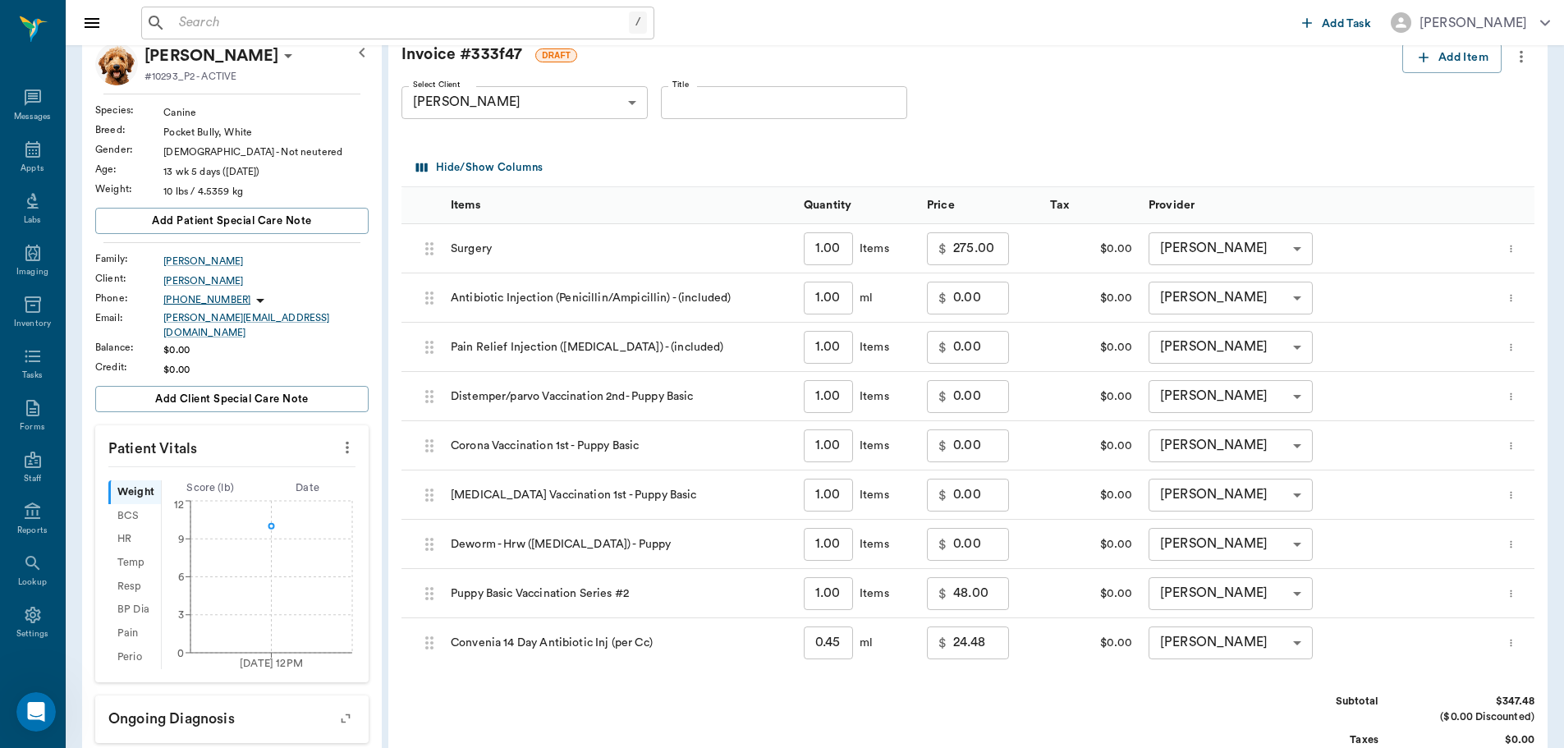
scroll to position [358, 0]
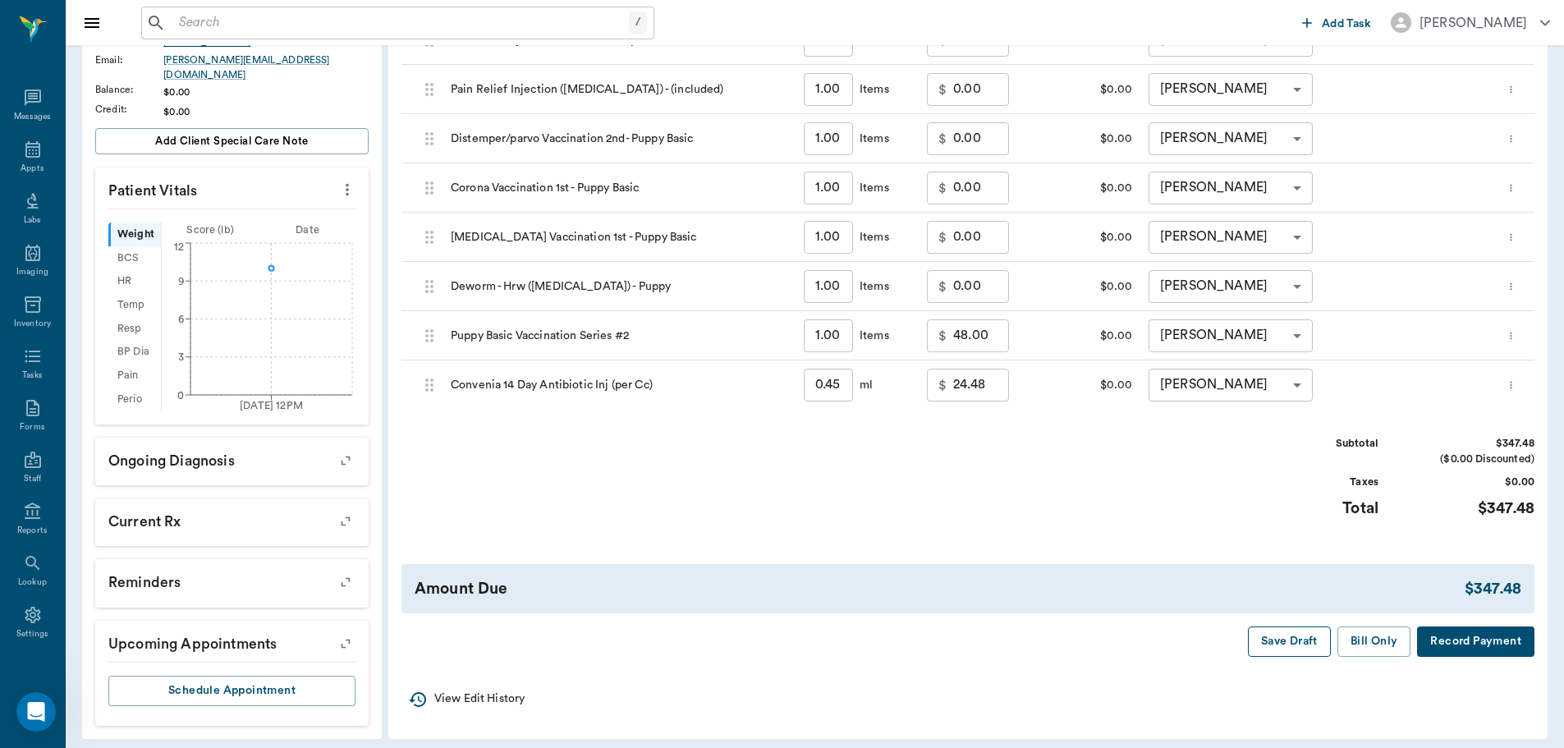
click at [1297, 642] on button "Save Draft" at bounding box center [1289, 641] width 83 height 30
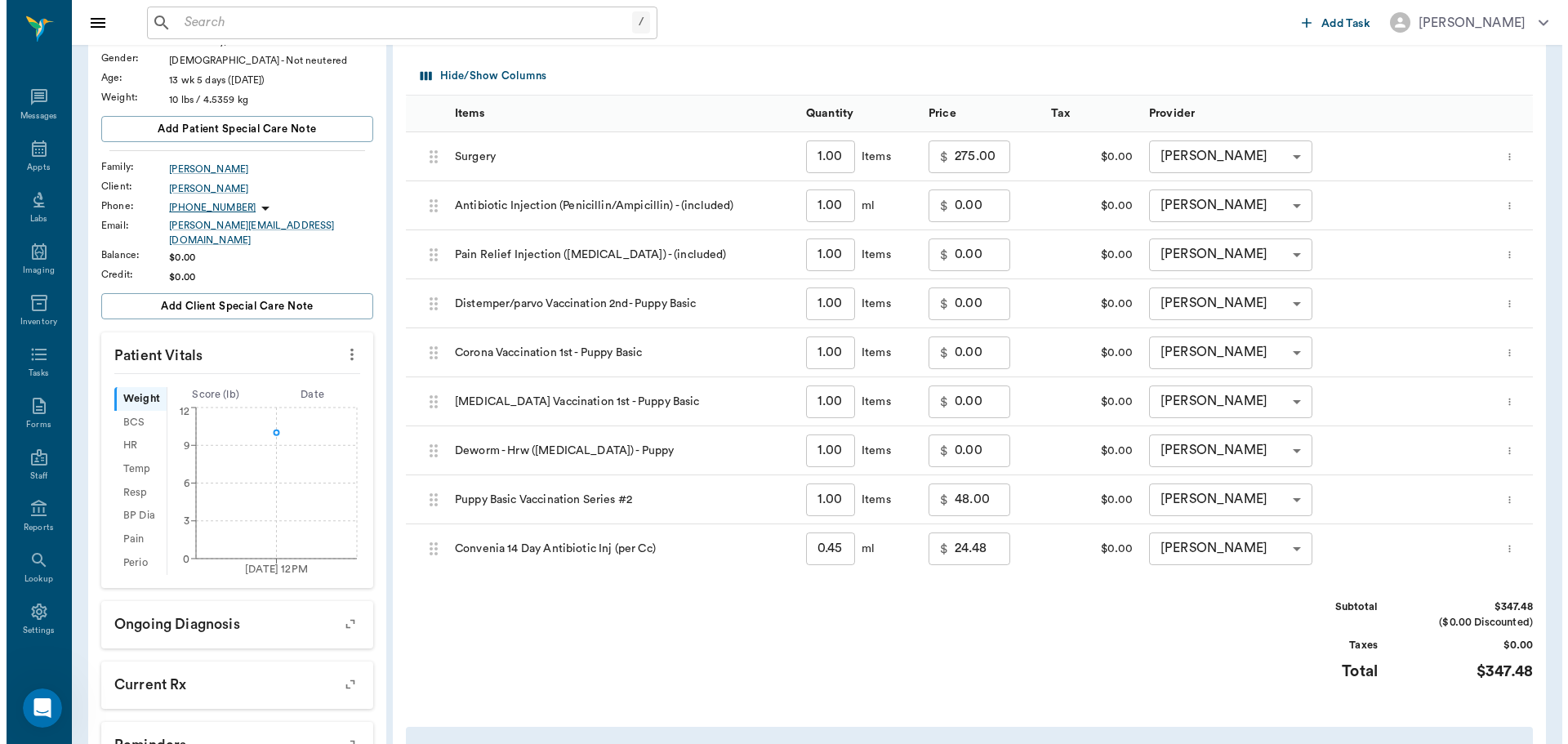
scroll to position [0, 0]
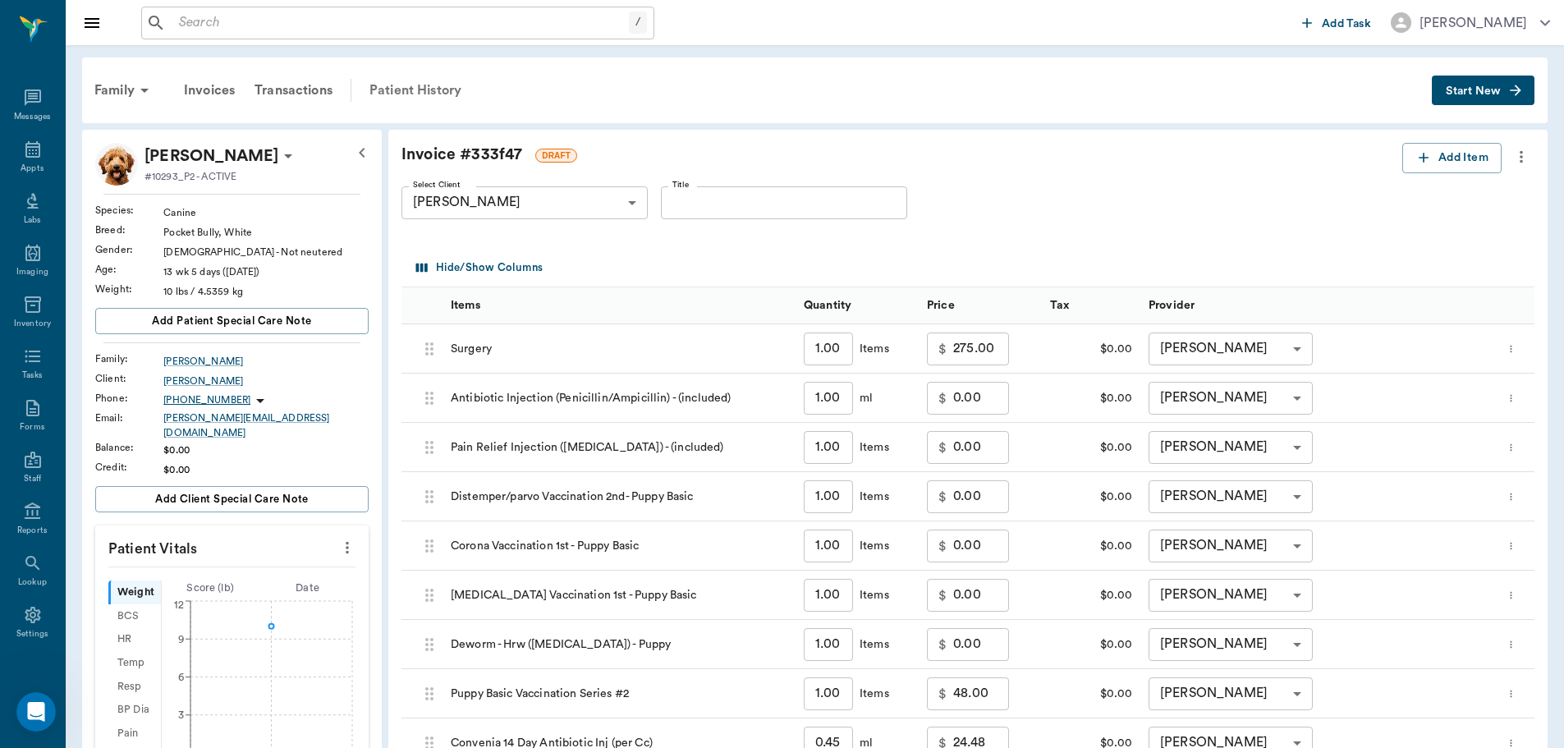
click at [424, 82] on div "Patient History" at bounding box center [416, 90] width 112 height 39
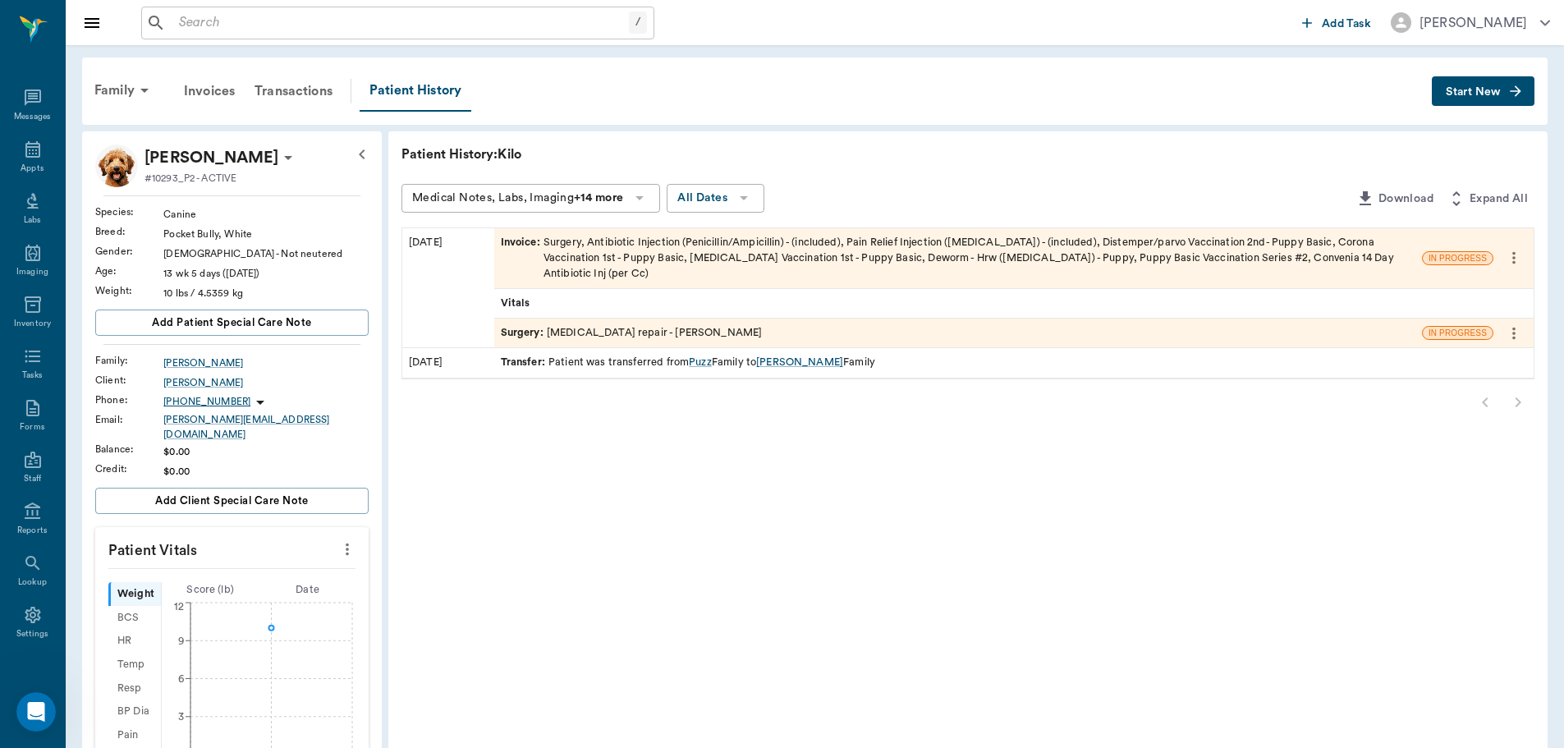
click at [611, 325] on div "Surgery : Cleft lip repair - Dr. Bert Ellsworth" at bounding box center [632, 333] width 262 height 16
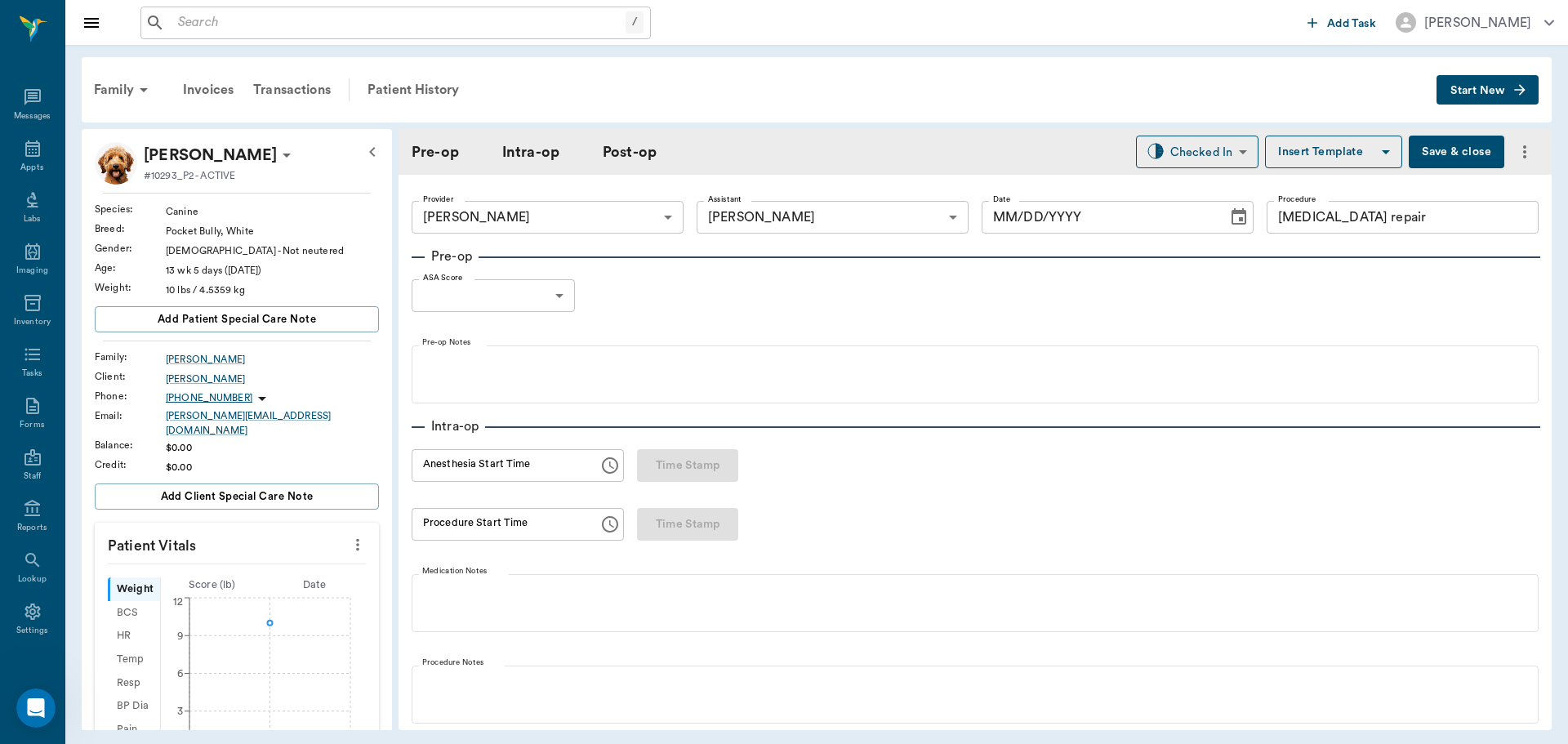
type input "63ec2f075fda476ae8351a4d"
type input "682b670d8bdc6f7f8feef3db"
type input "Cleft lip repair"
type input "[DATE]"
type input "12:24 PM"
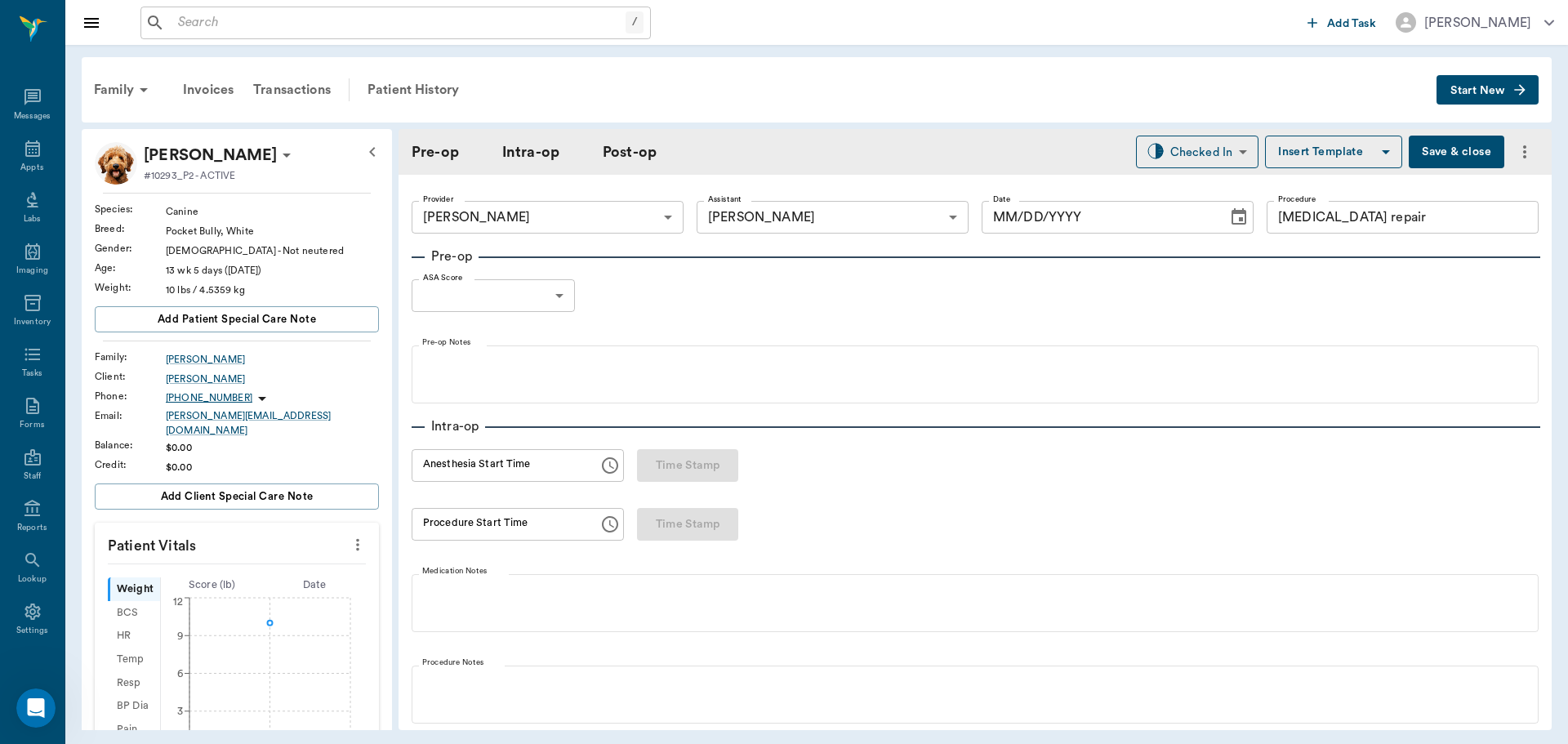
type input "12:41 PM"
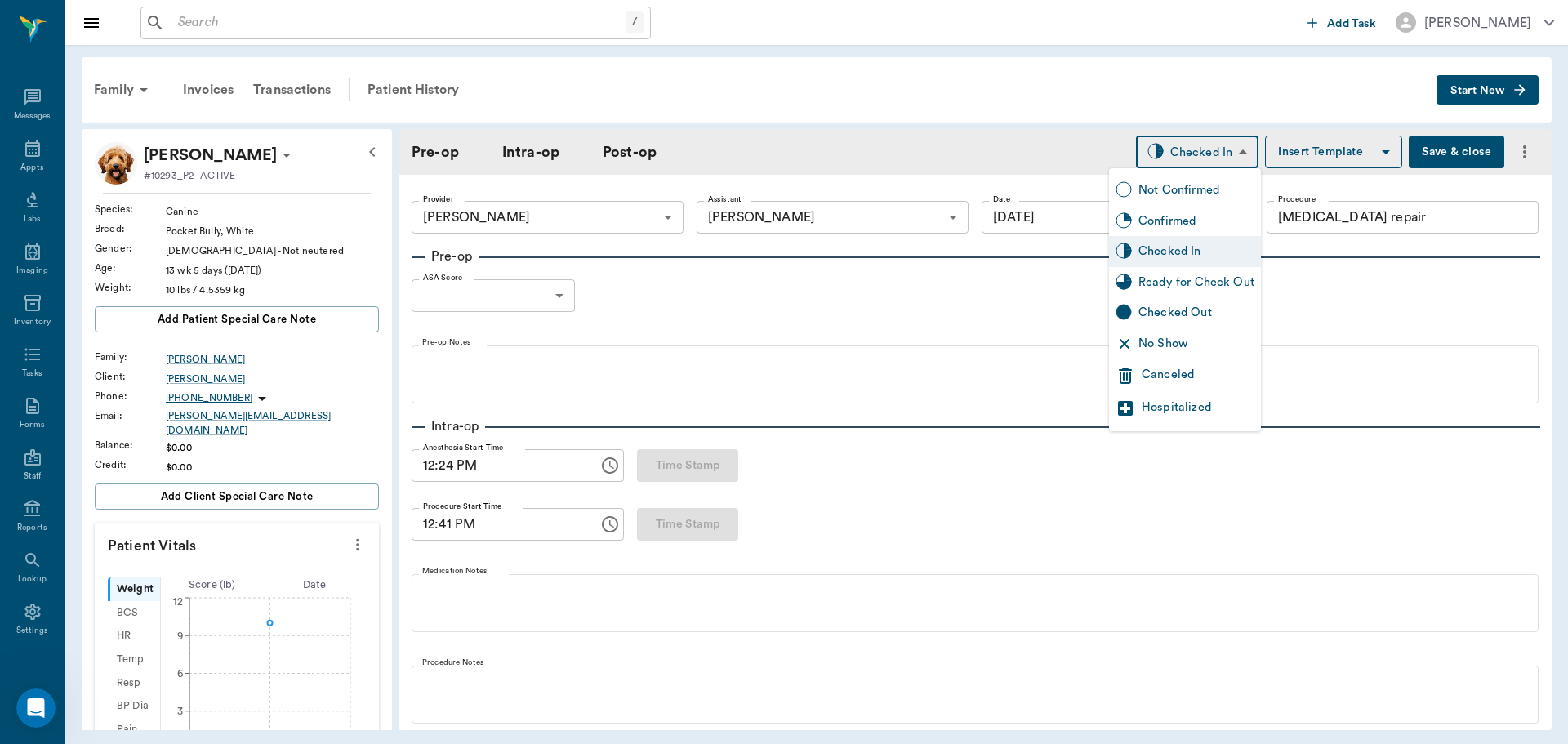
click at [1185, 152] on body "/ ​ Add Task Dr. Bert Ellsworth Nectar Messages Appts Labs Imaging Inventory Ta…" at bounding box center [784, 372] width 1568 height 744
click at [1187, 279] on div "Ready for Check Out" at bounding box center [1196, 282] width 116 height 18
type input "READY_TO_CHECKOUT"
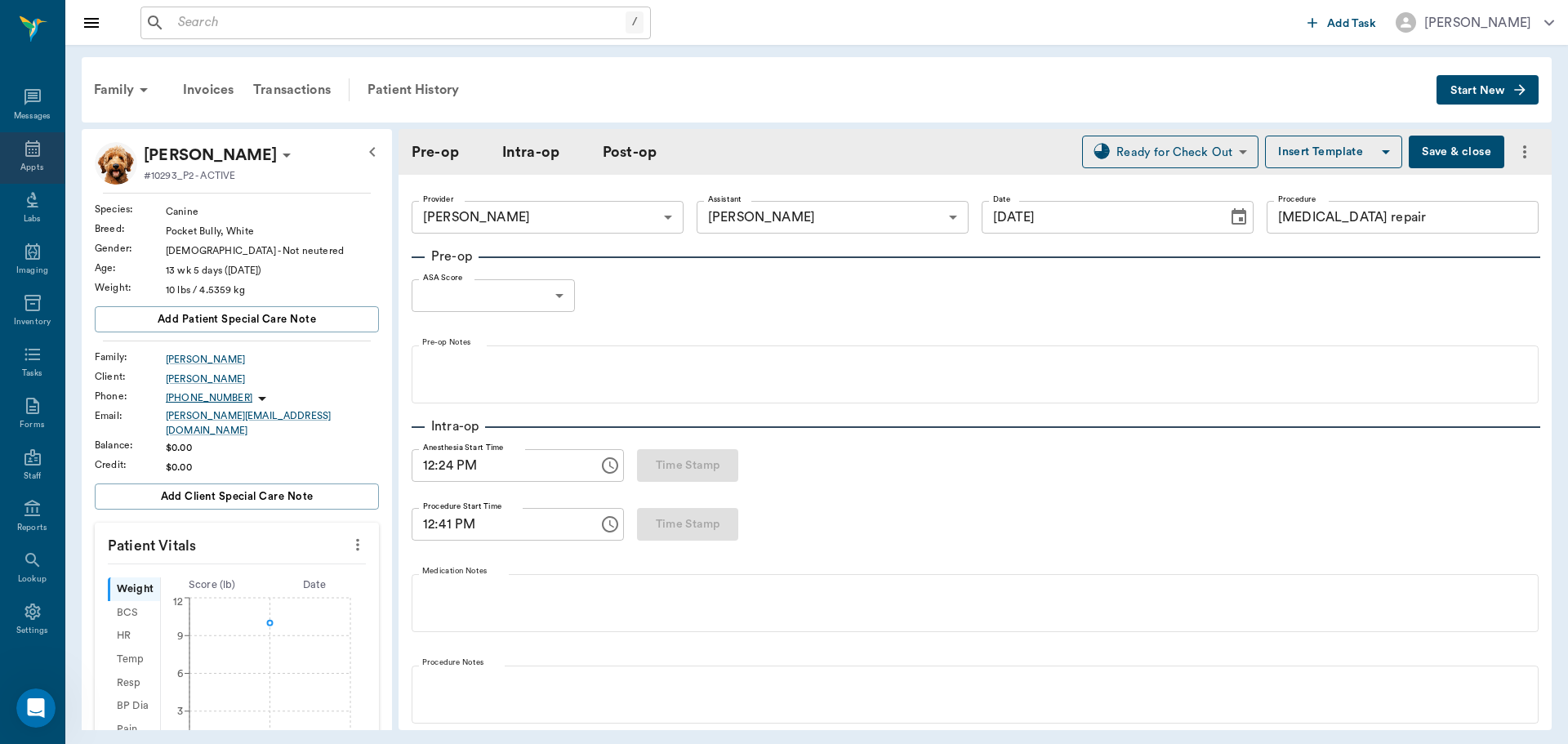
click at [29, 151] on icon at bounding box center [33, 149] width 20 height 20
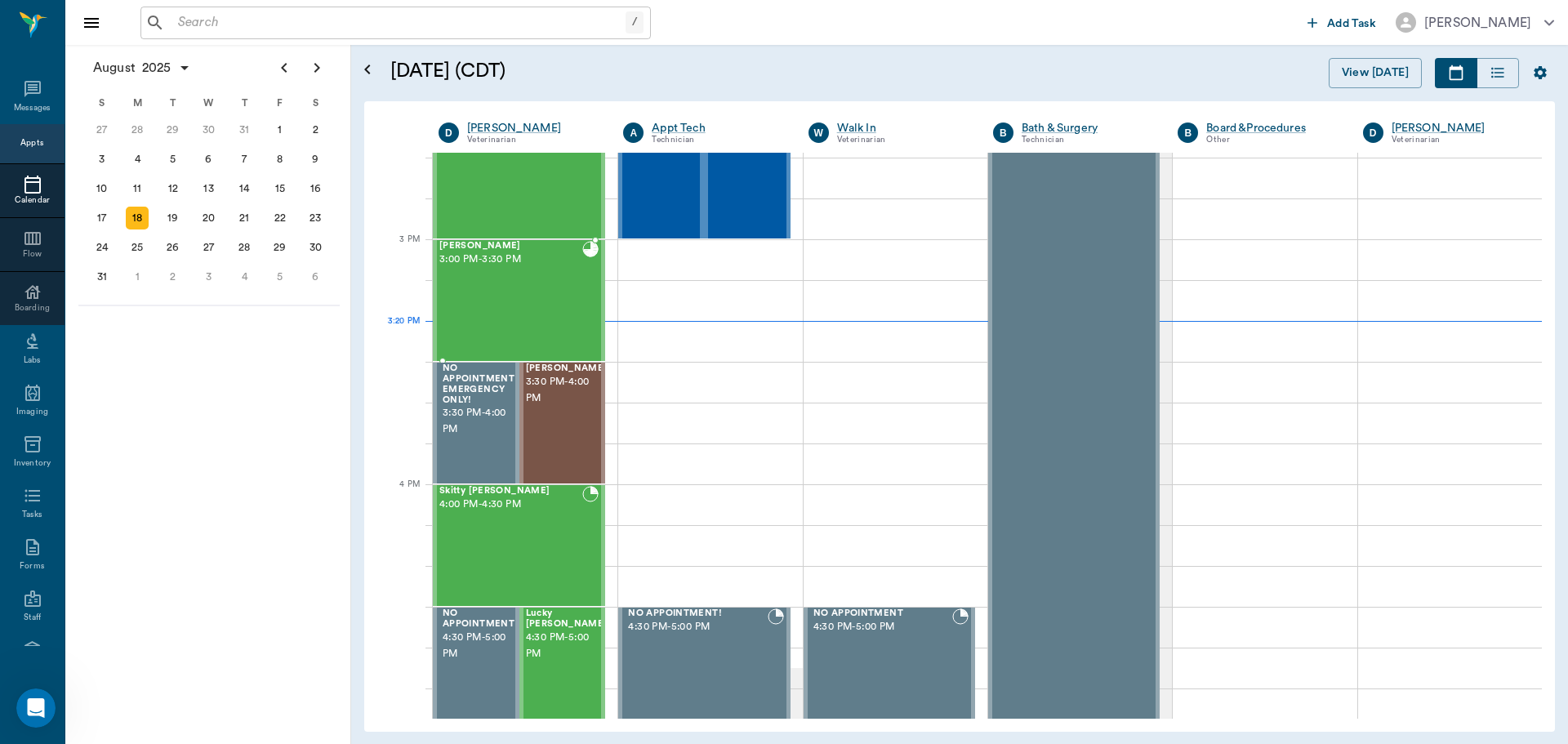
scroll to position [1553, 0]
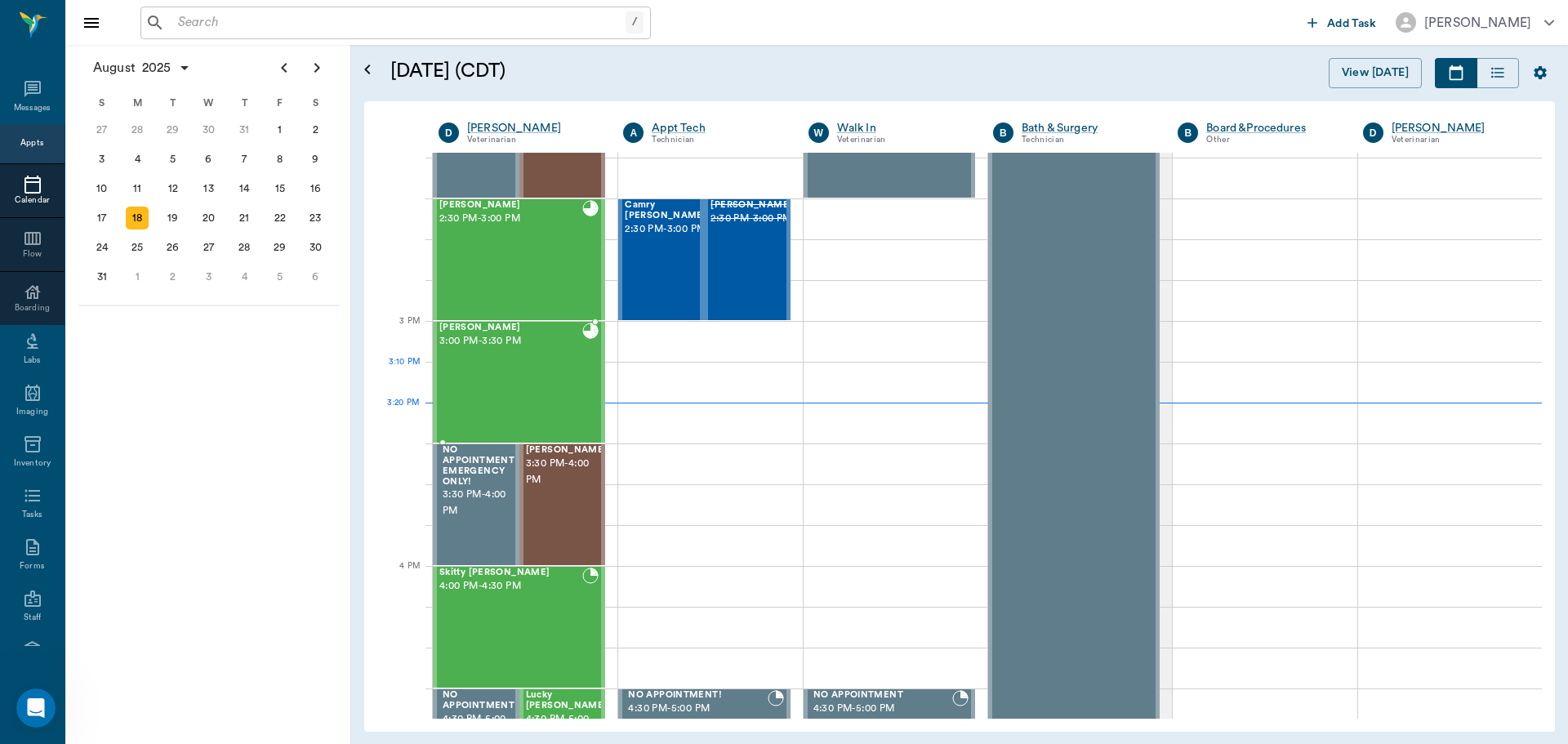
click at [529, 390] on div "Tessa Hallberg 3:00 PM - 3:30 PM" at bounding box center [511, 382] width 143 height 119
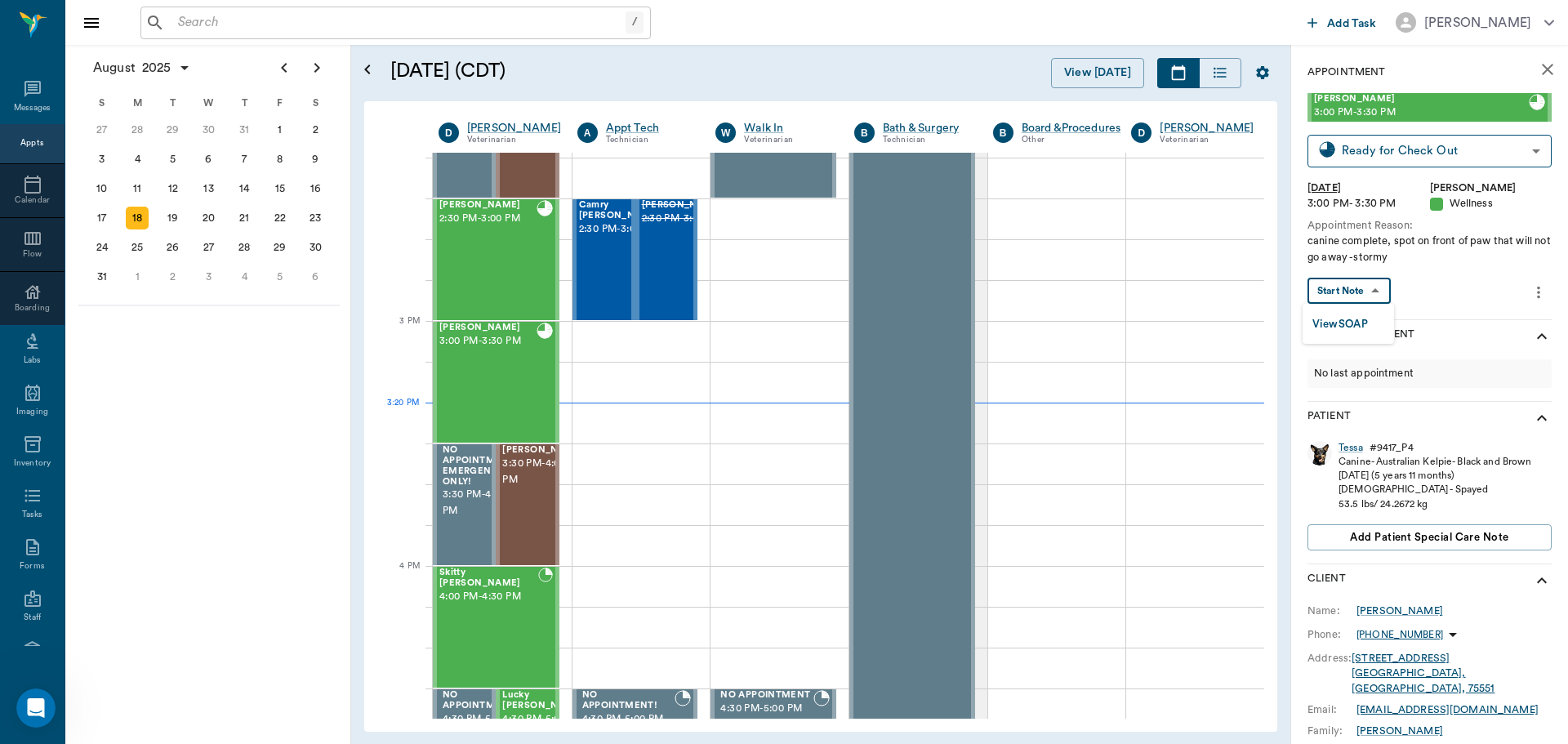
click at [1372, 292] on body "/ ​ Add Task Dr. Bert Ellsworth Nectar Messages Appts Calendar Flow Boarding La…" at bounding box center [784, 372] width 1568 height 744
click at [1361, 320] on button "View SOAP" at bounding box center [1340, 324] width 56 height 19
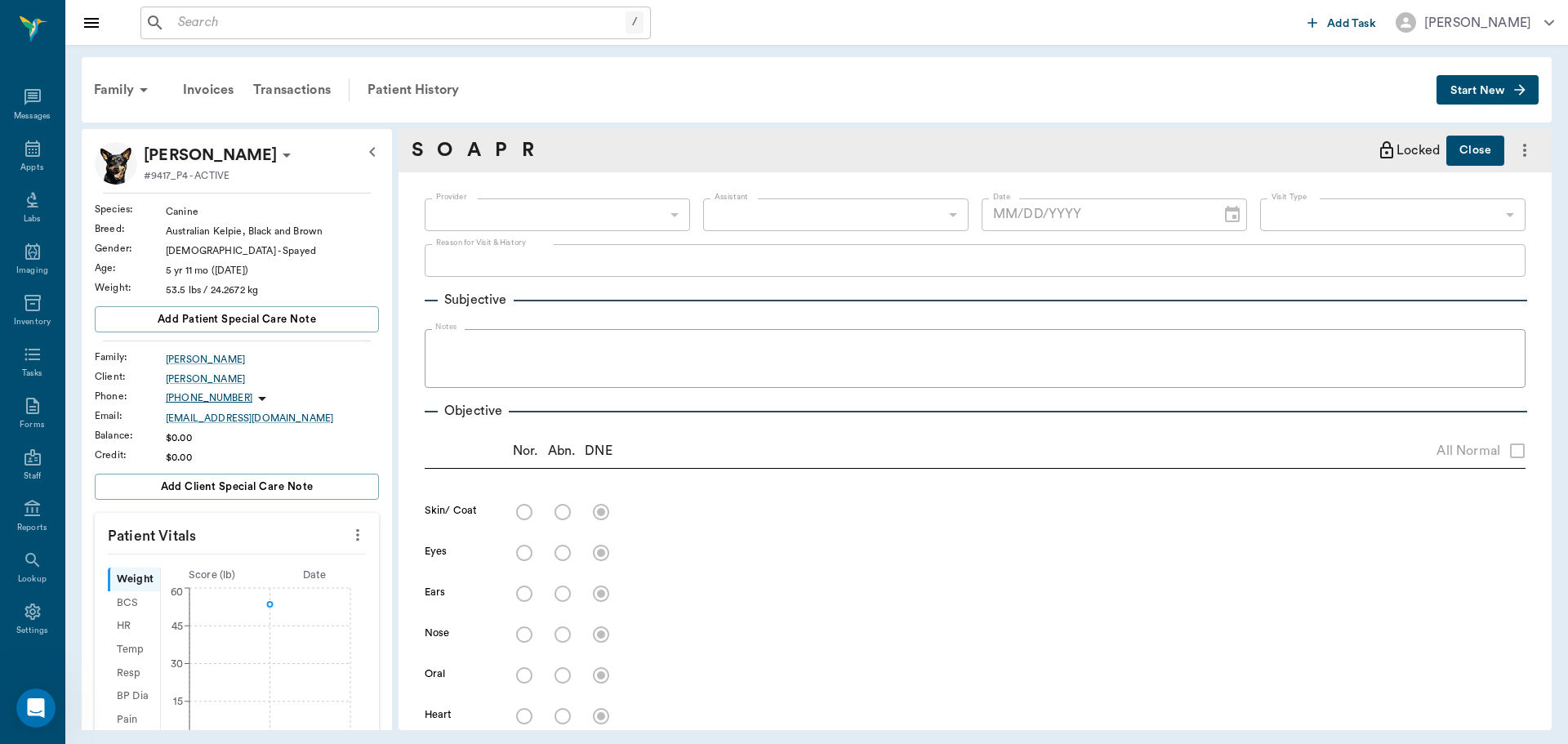
type input "63ec2f075fda476ae8351a4d"
type input "65d2be4f46e3a538d89b8c14"
type textarea "canine complete, spot on front of paw that will not go away -stormy"
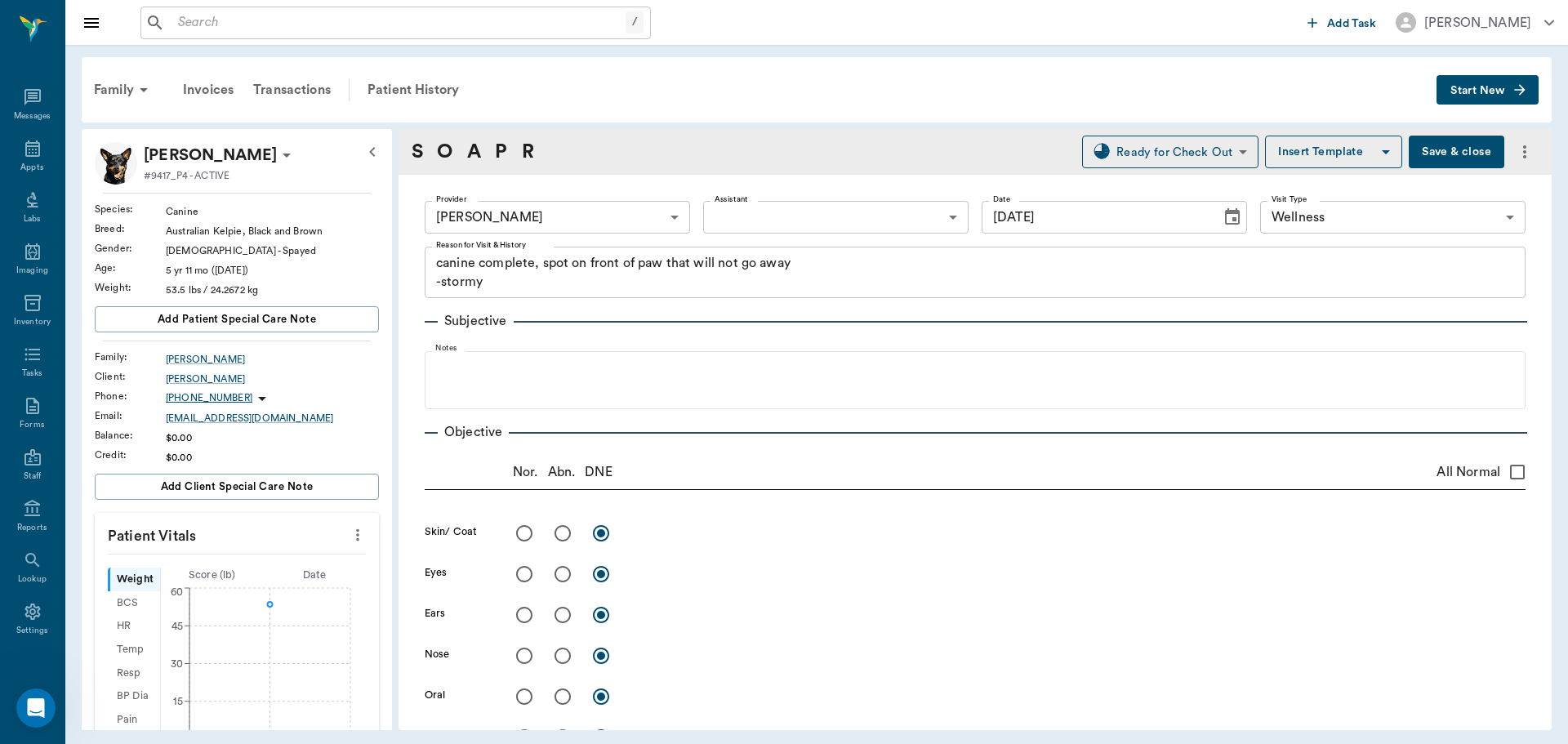
type input "[DATE]"
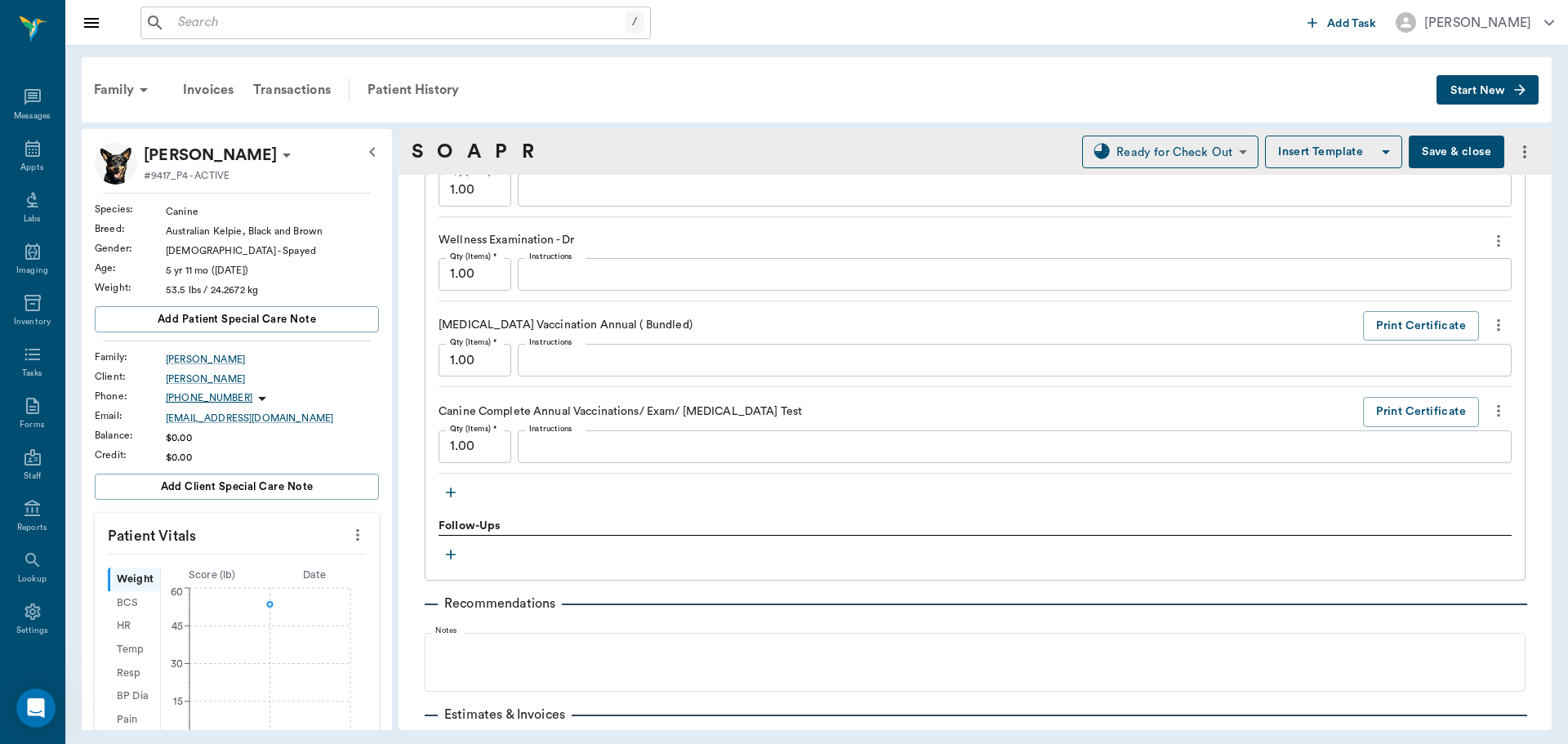
scroll to position [1552, 0]
click at [448, 497] on icon "button" at bounding box center [451, 491] width 16 height 16
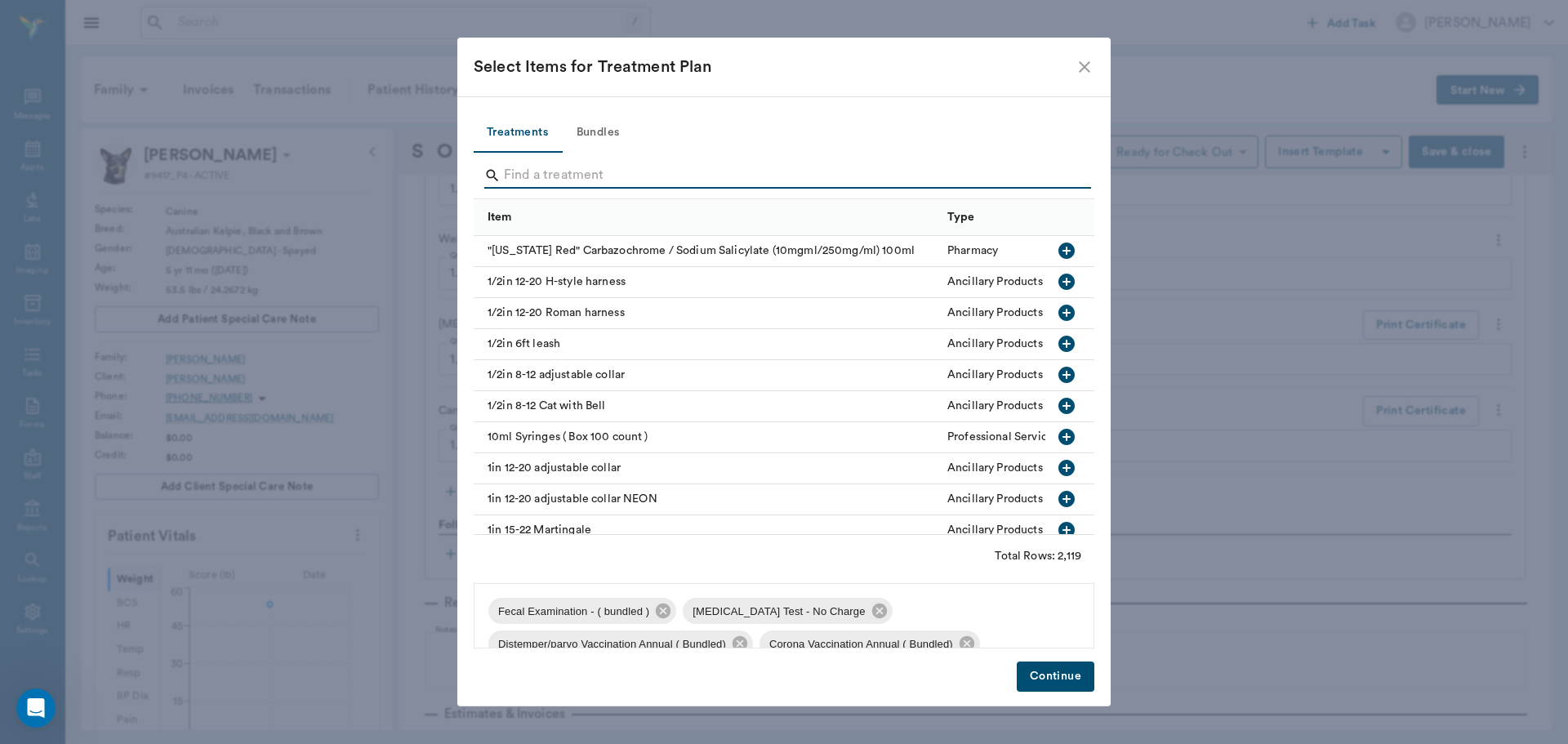
click at [662, 171] on input "Search" at bounding box center [786, 175] width 563 height 26
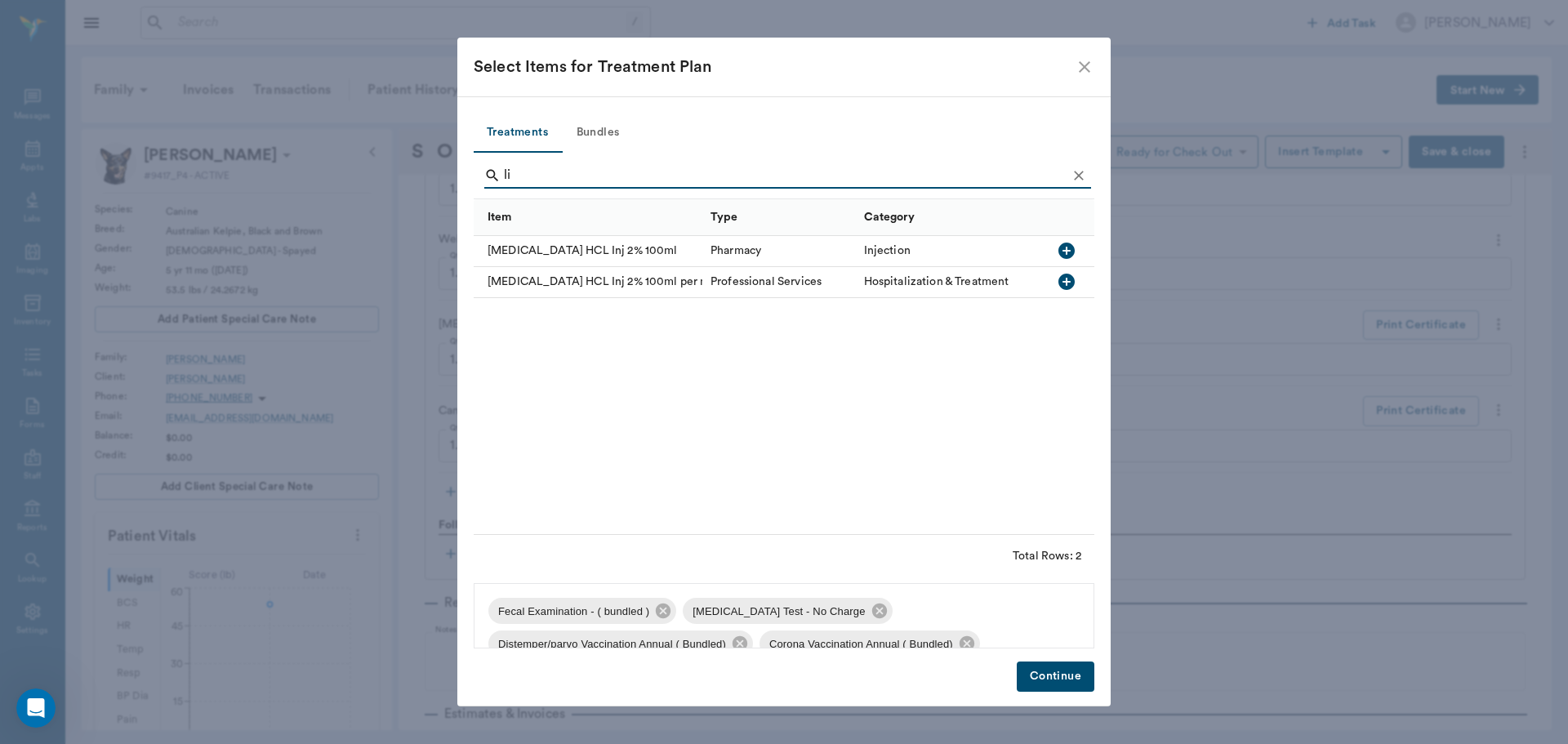
type input "l"
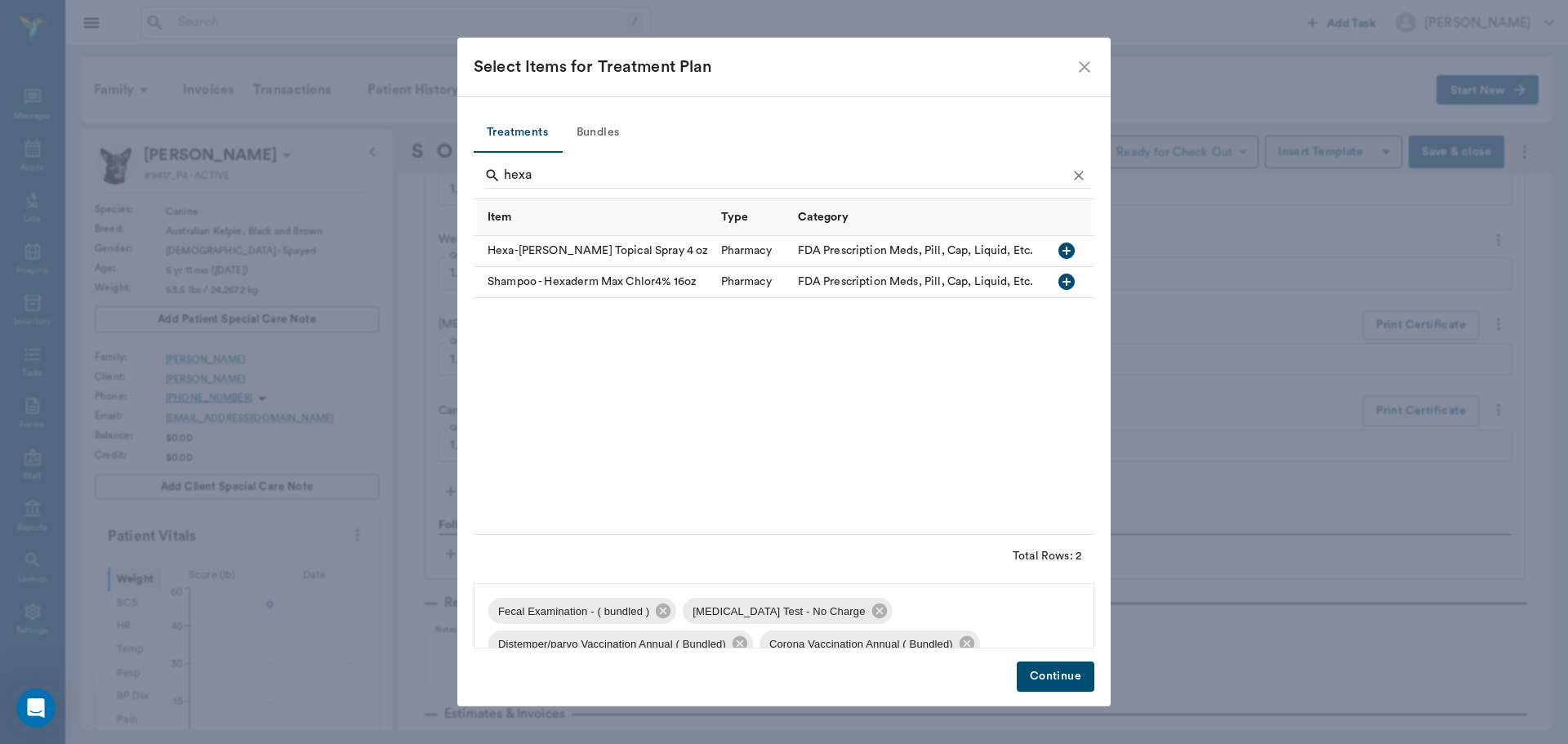
click at [1070, 250] on icon "button" at bounding box center [1067, 251] width 16 height 16
type input "h"
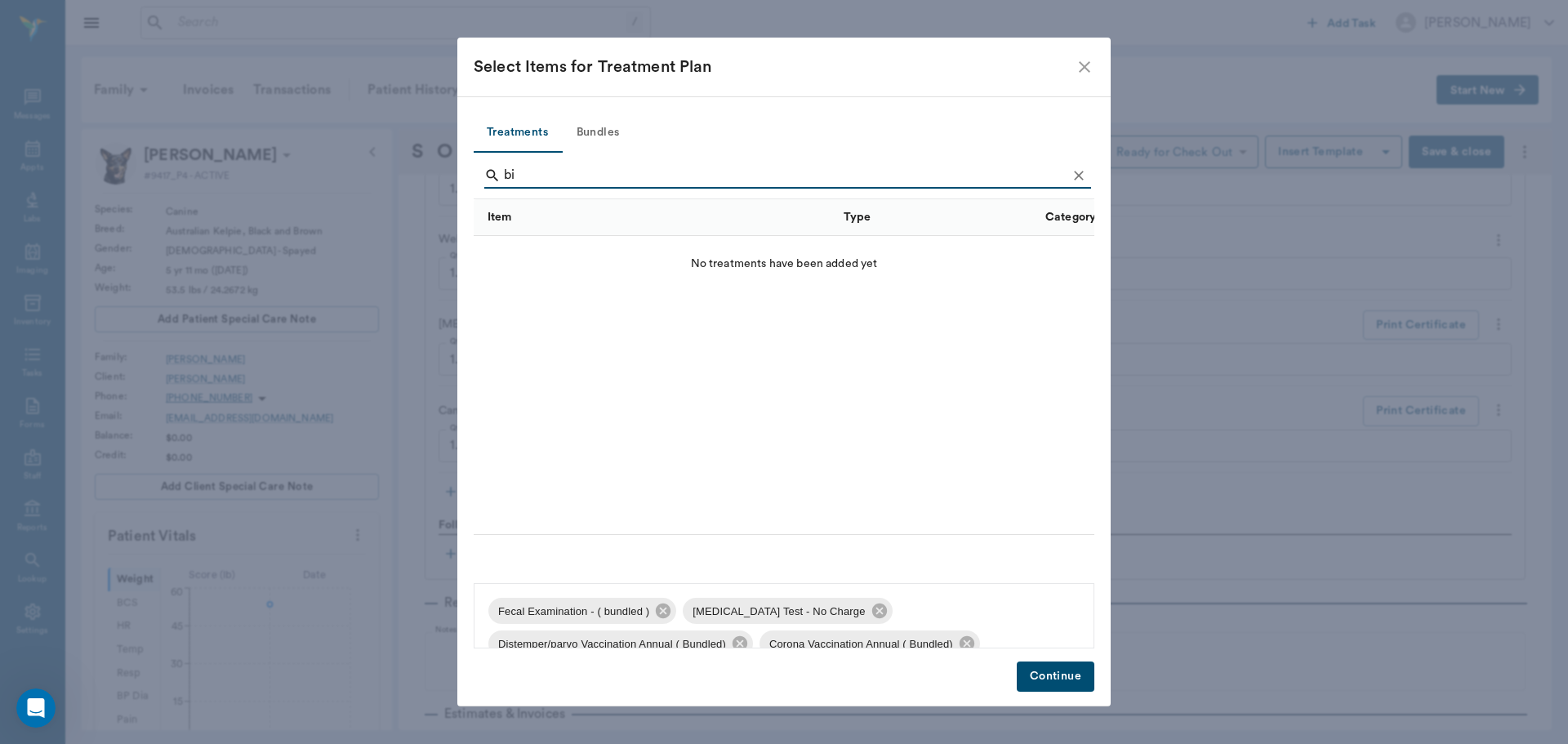
type input "b"
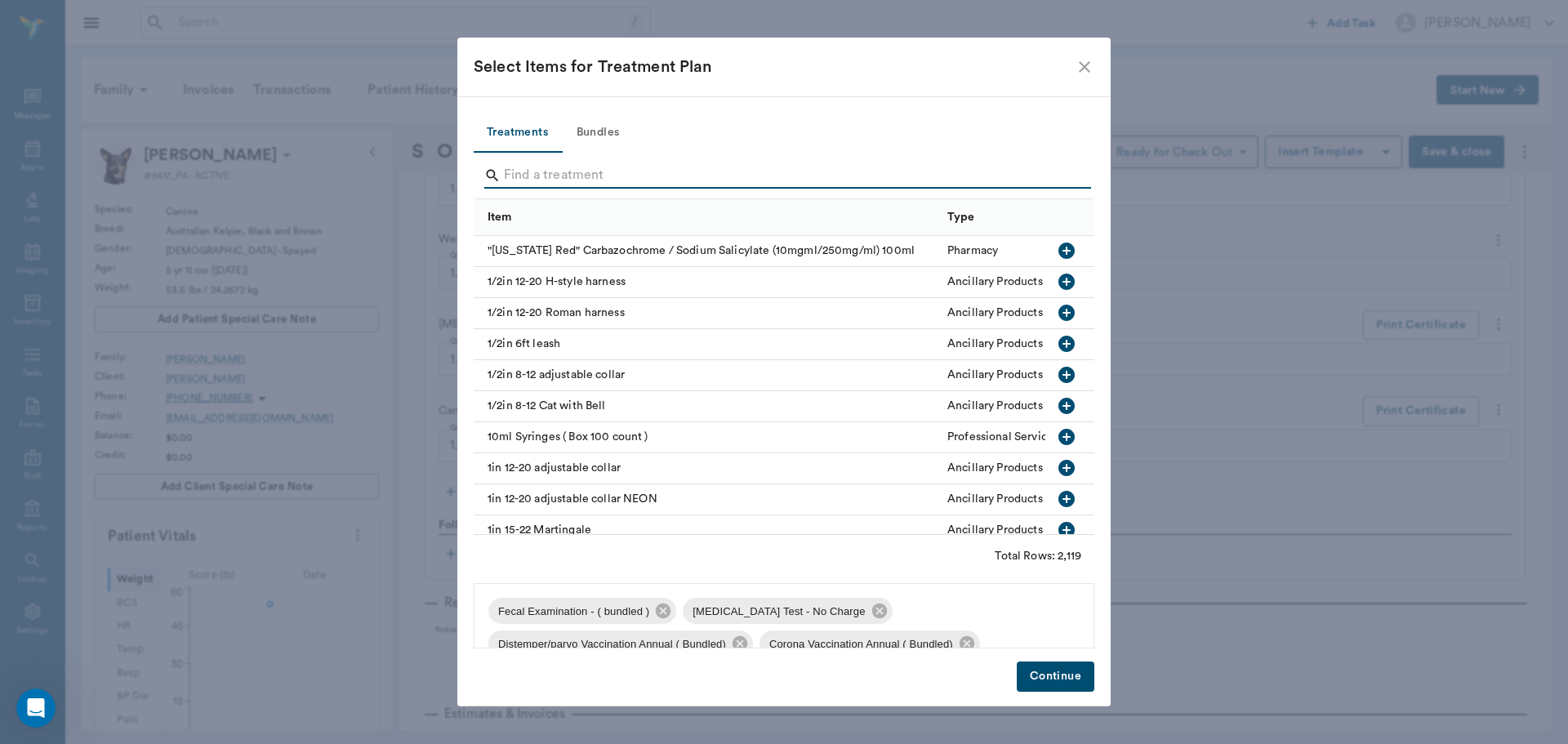
click at [1068, 674] on button "Continue" at bounding box center [1056, 676] width 78 height 30
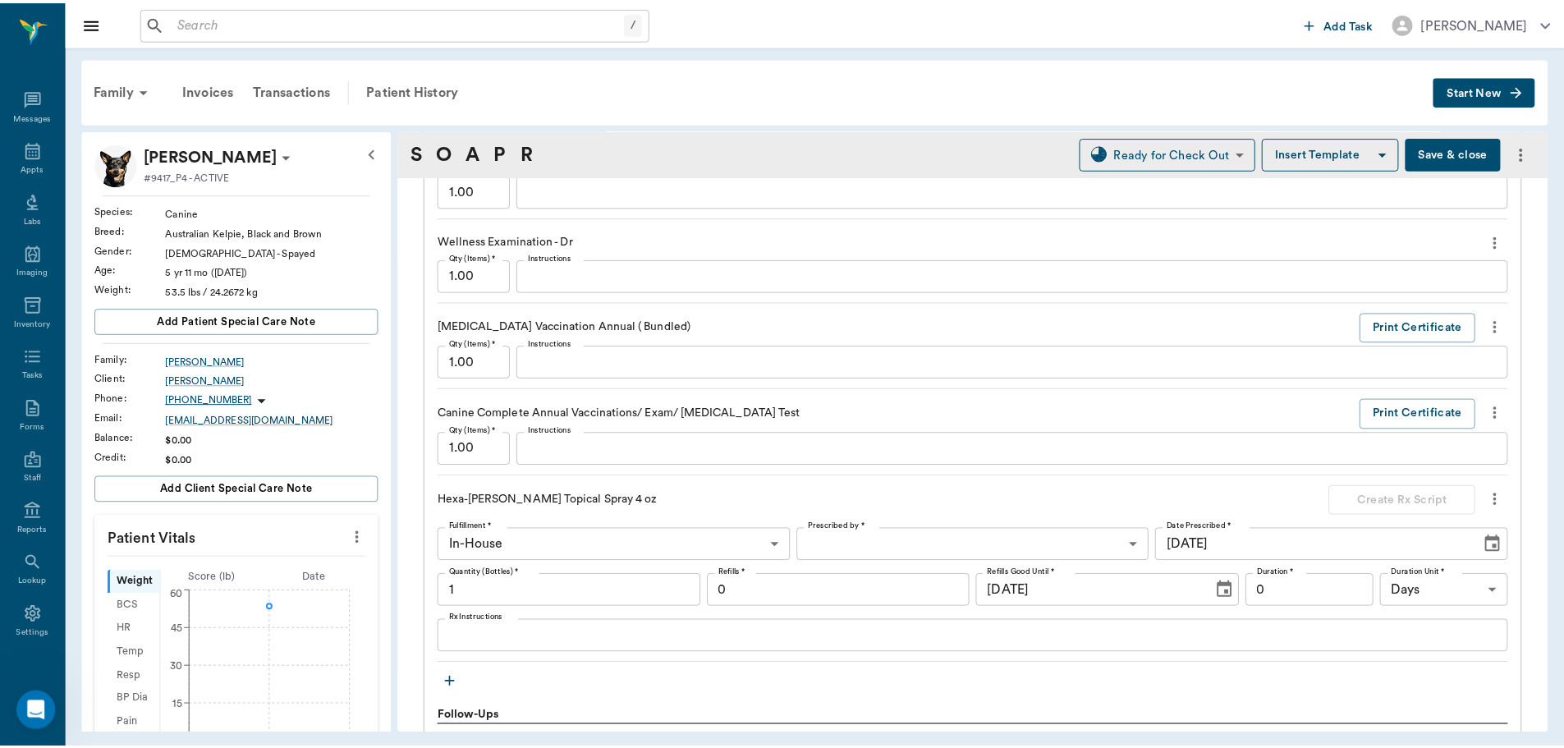
scroll to position [1879, 0]
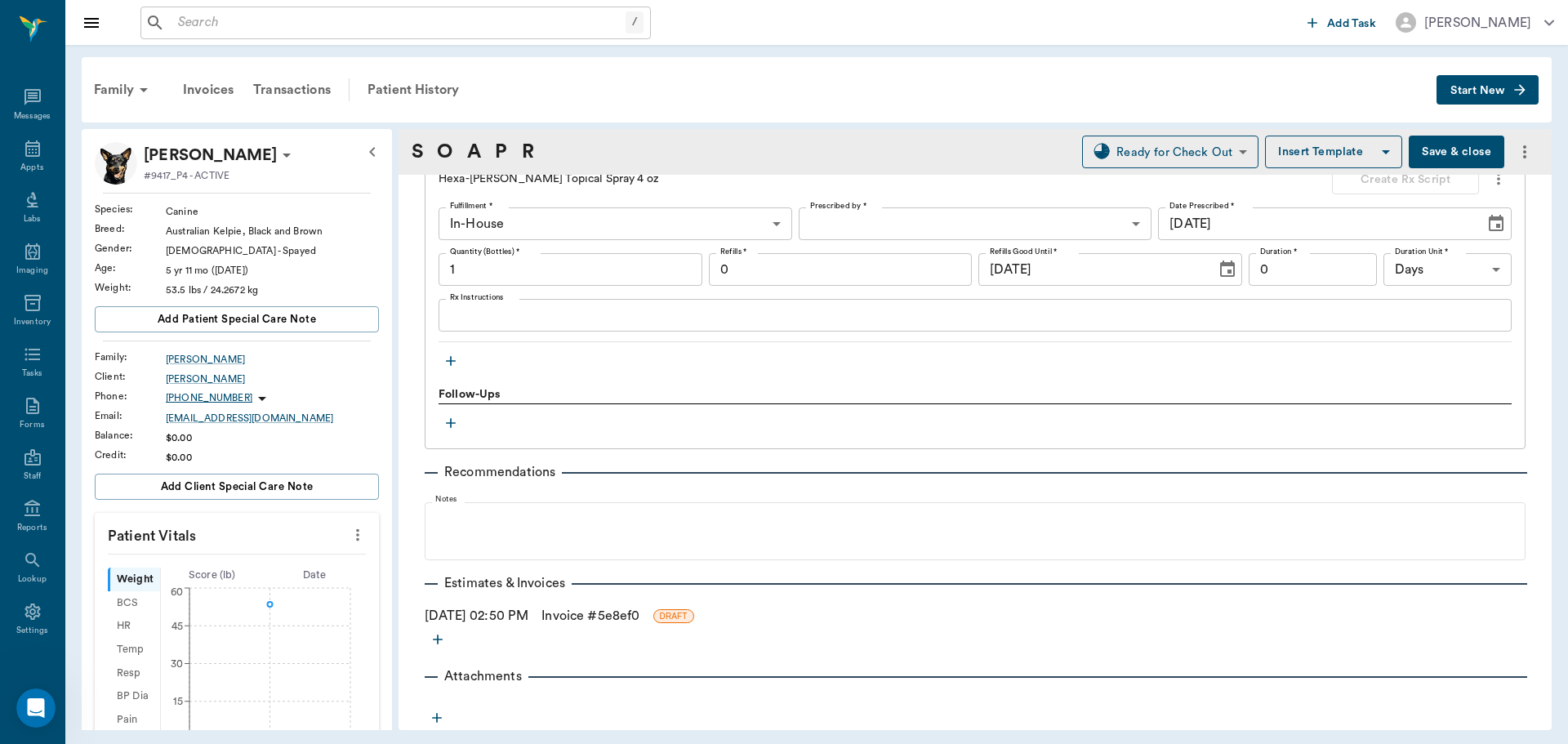
click at [451, 364] on icon "button" at bounding box center [451, 361] width 10 height 10
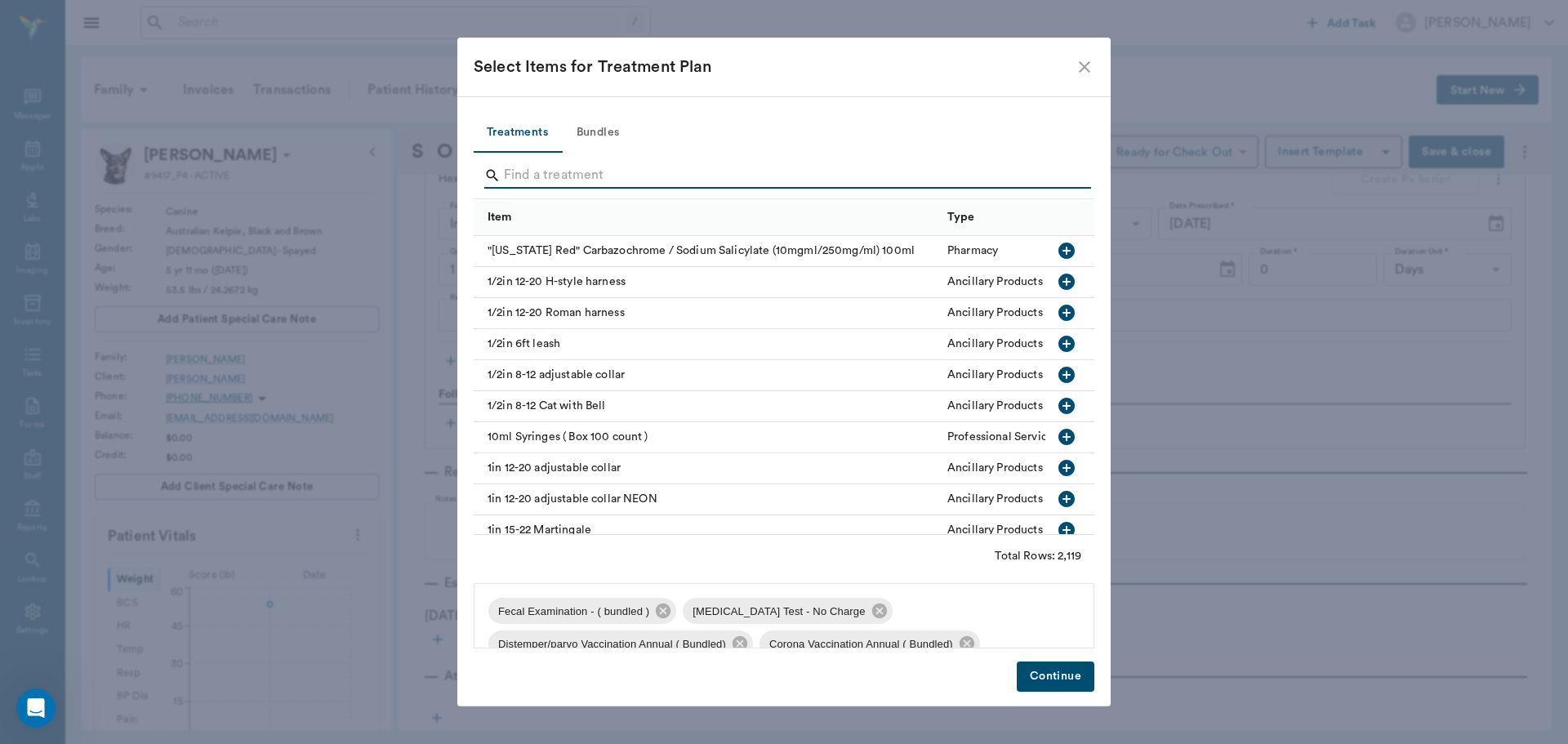
click at [563, 175] on input "Search" at bounding box center [786, 175] width 563 height 26
click at [1054, 681] on button "Continue" at bounding box center [1056, 676] width 78 height 30
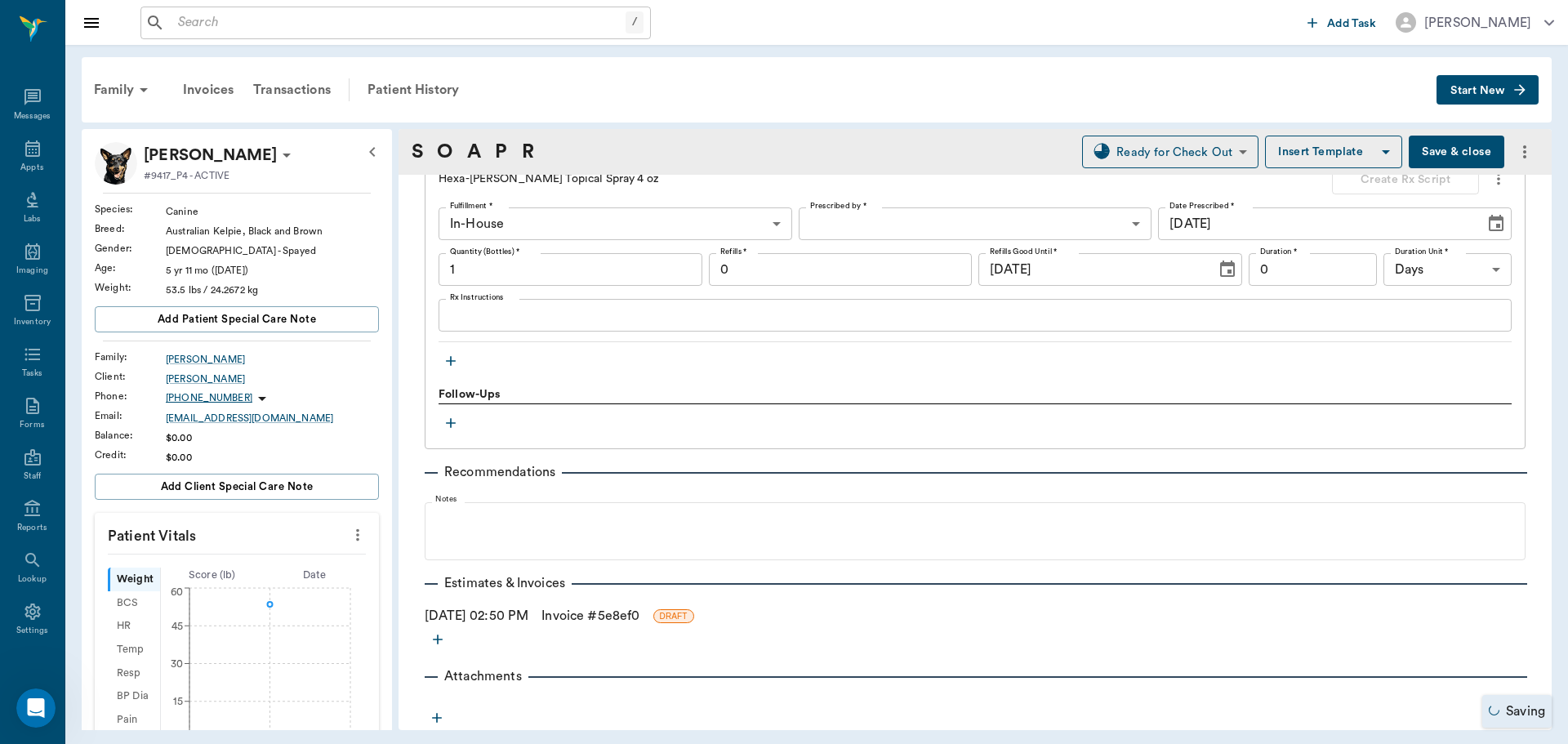
click at [599, 611] on link "Invoice # 5e8ef0" at bounding box center [590, 616] width 98 height 20
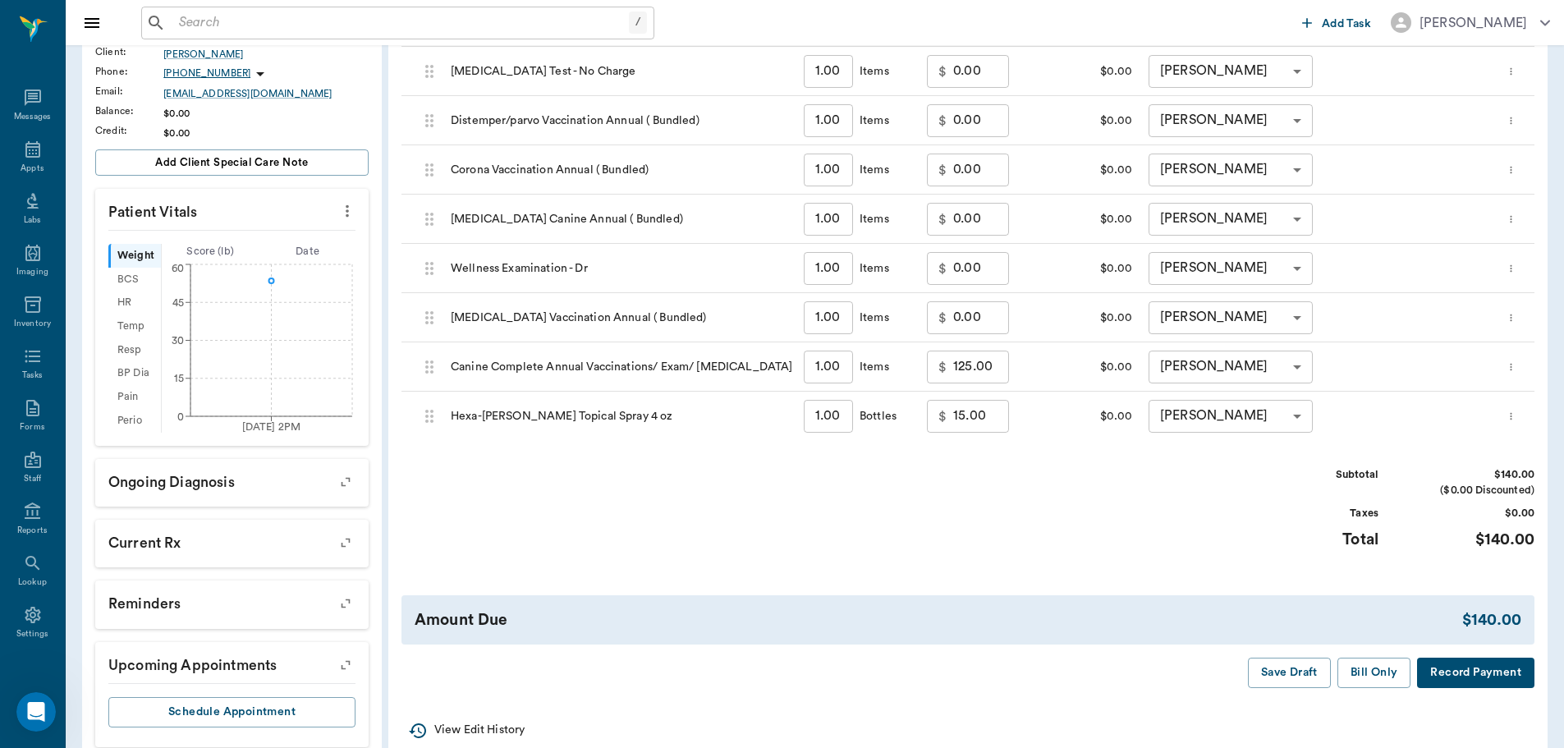
scroll to position [328, 0]
click at [1385, 671] on button "Bill Only" at bounding box center [1374, 671] width 74 height 30
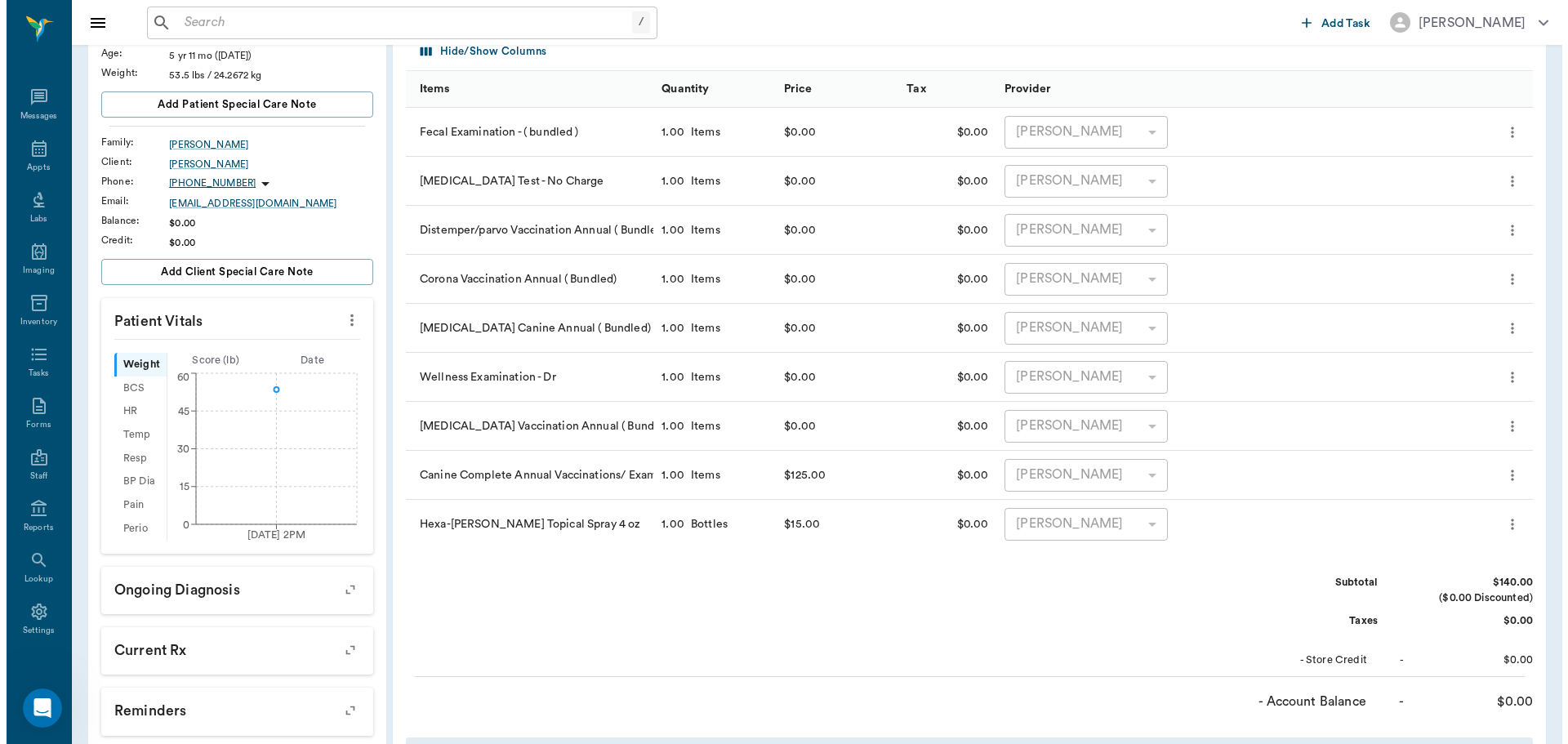
scroll to position [0, 0]
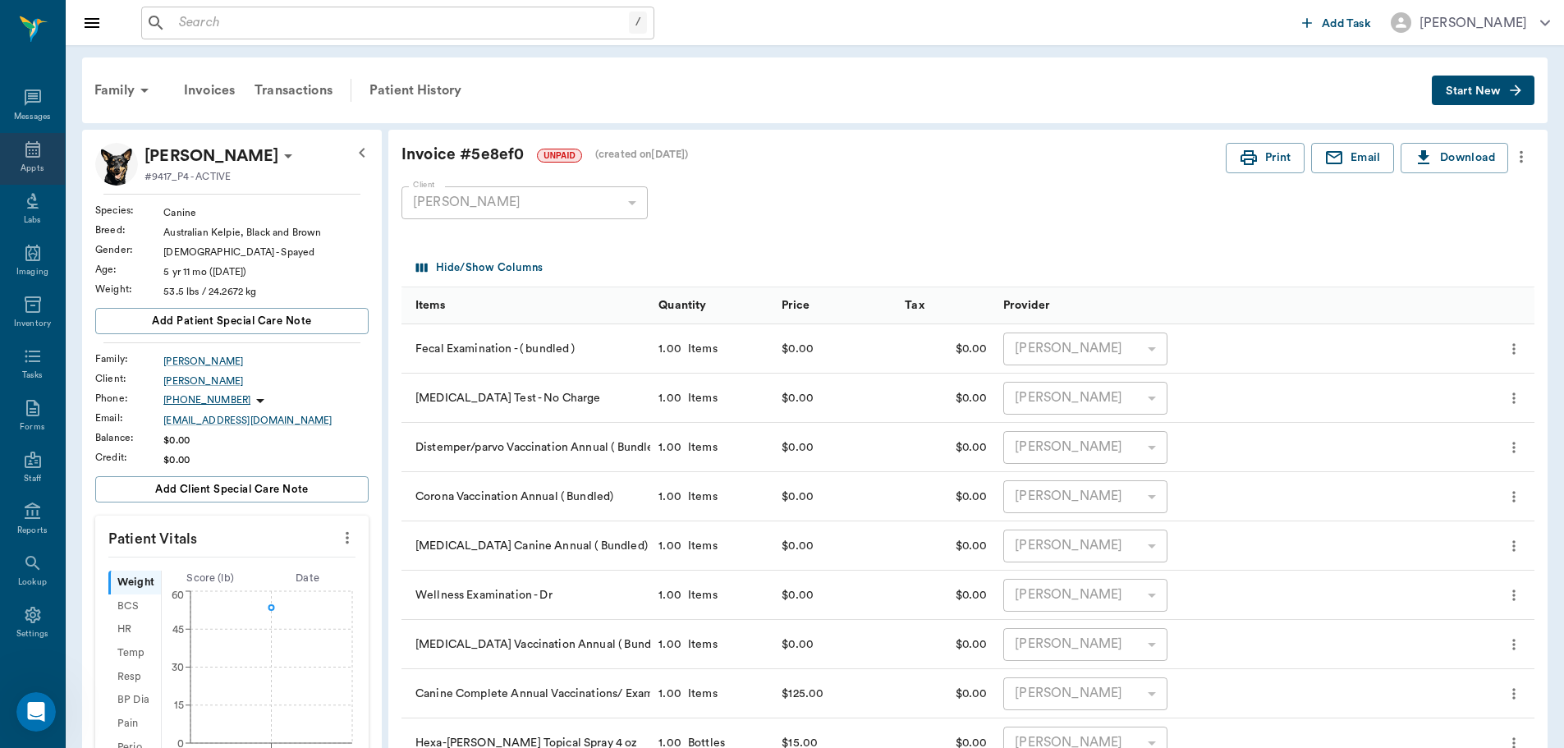
click at [25, 149] on icon at bounding box center [32, 149] width 15 height 16
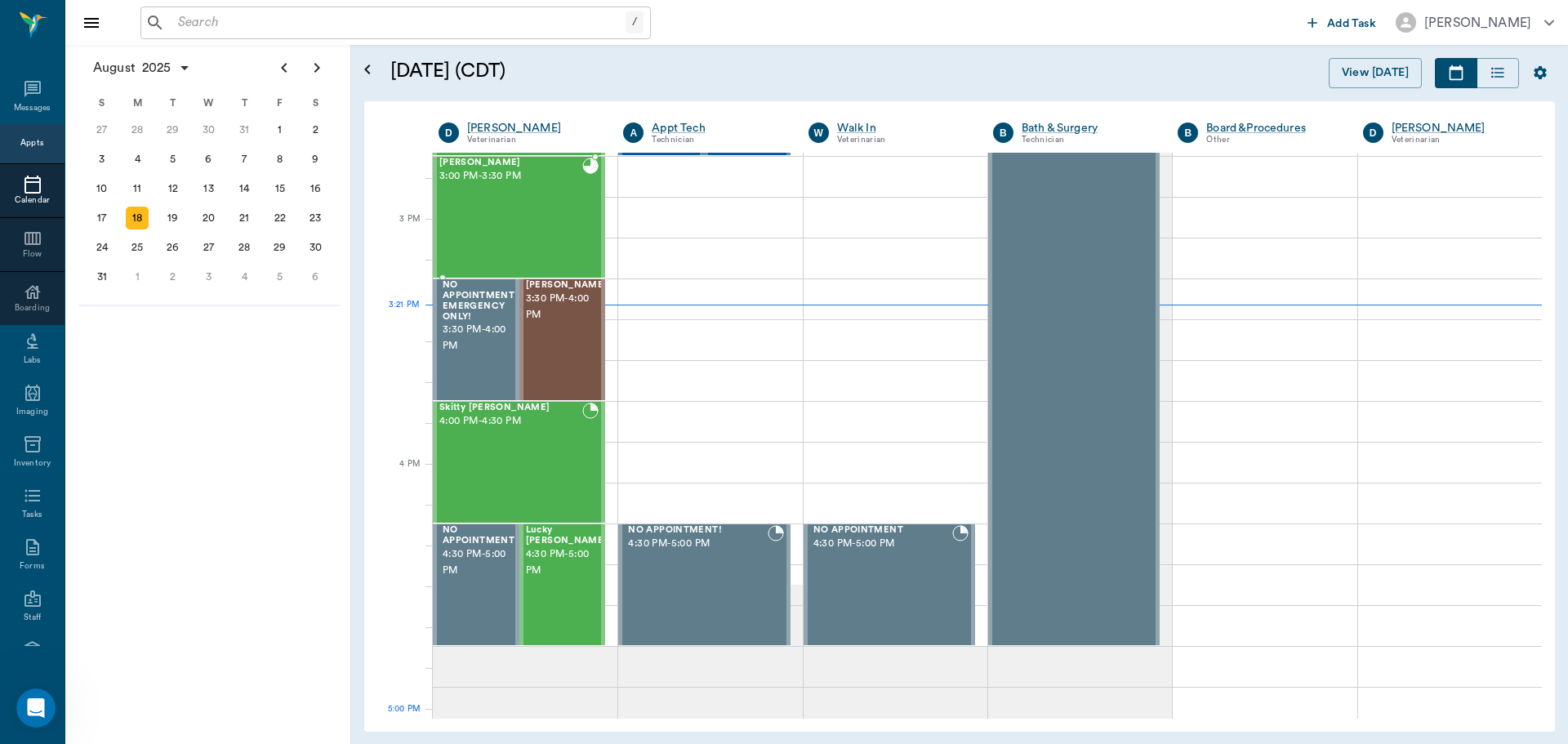
scroll to position [1473, 0]
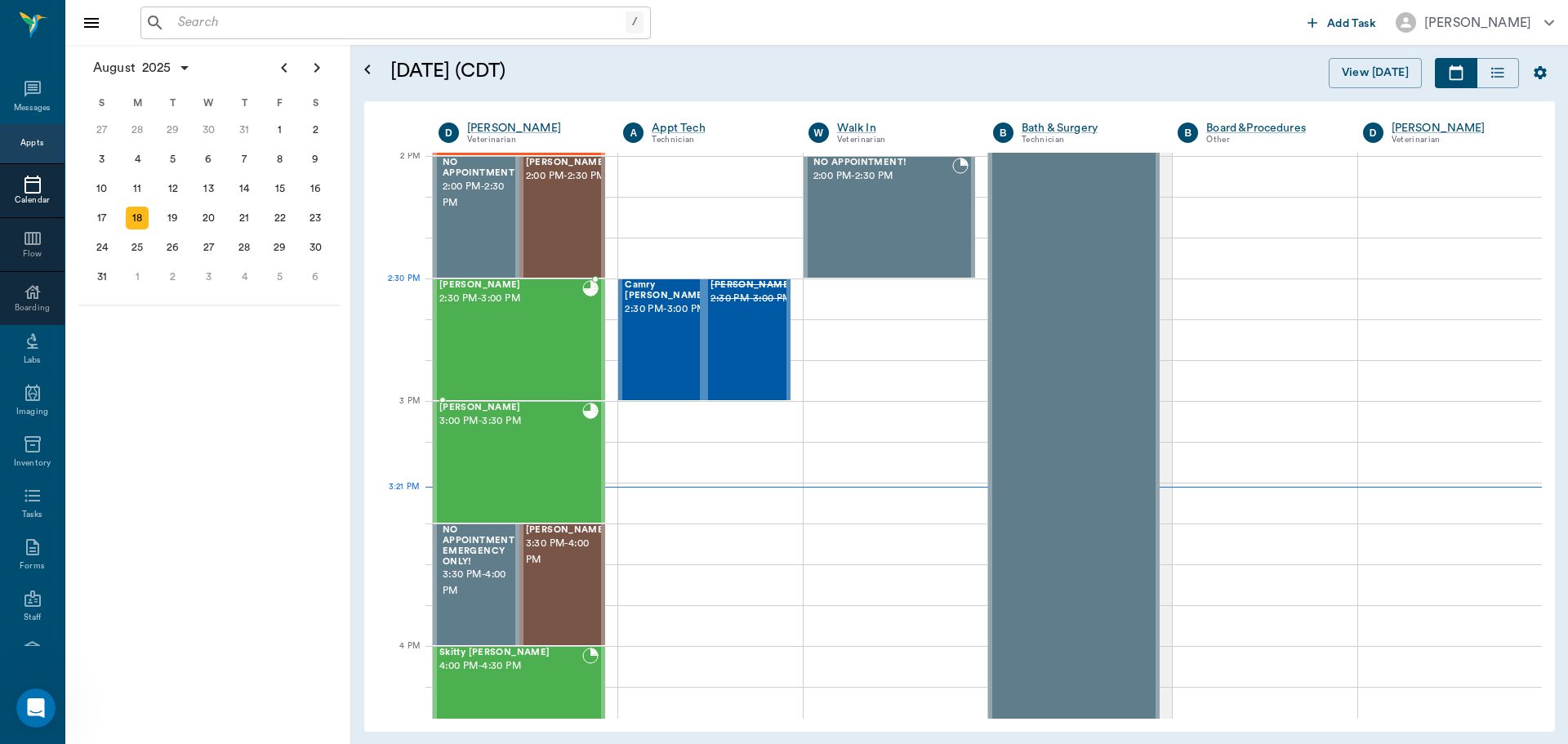
click at [543, 295] on span "2:30 PM - 3:00 PM" at bounding box center [511, 298] width 143 height 16
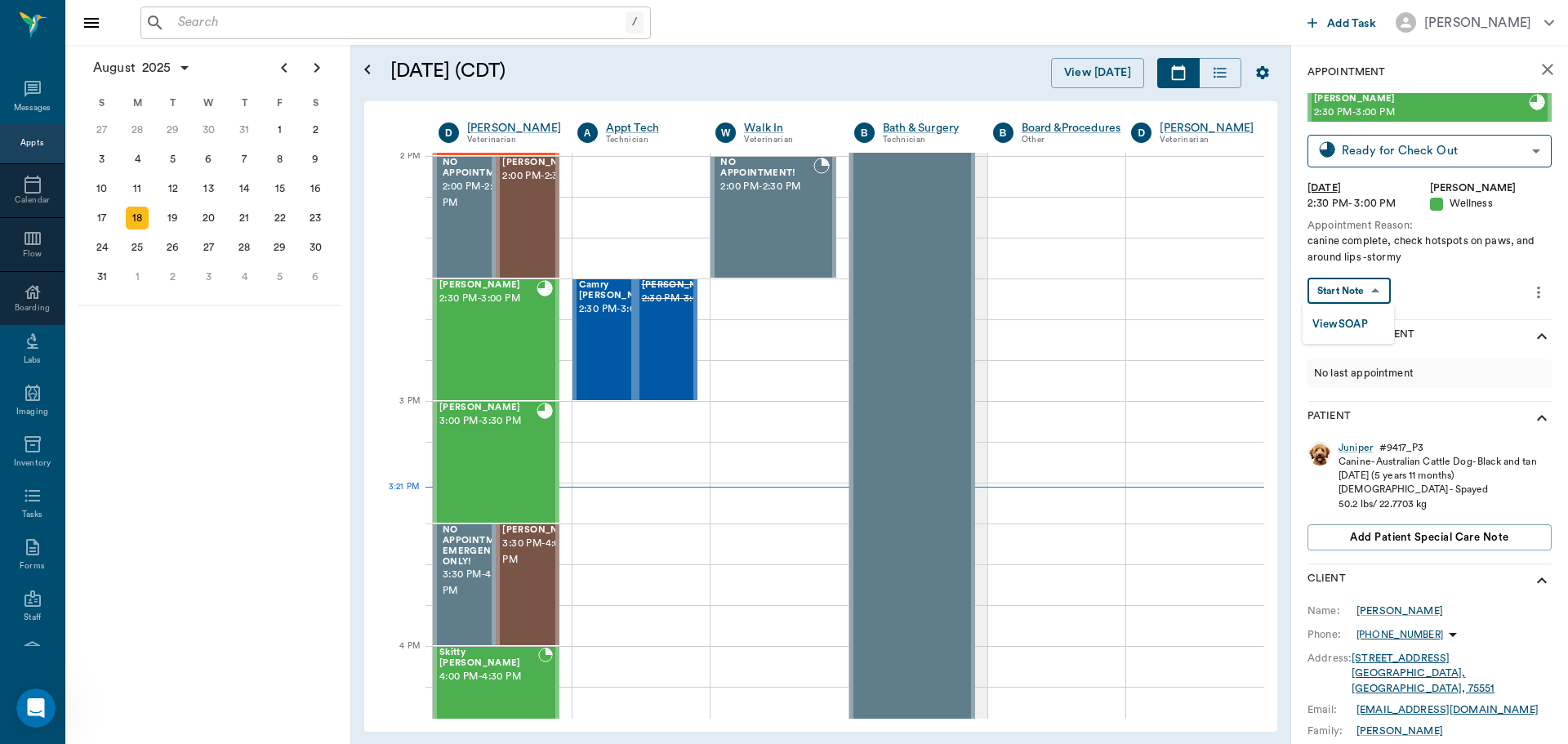
click at [1370, 285] on body "/ ​ Add Task Dr. Bert Ellsworth Nectar Messages Appts Calendar Flow Boarding La…" at bounding box center [784, 372] width 1568 height 744
click at [1374, 318] on li "View SOAP" at bounding box center [1348, 323] width 92 height 27
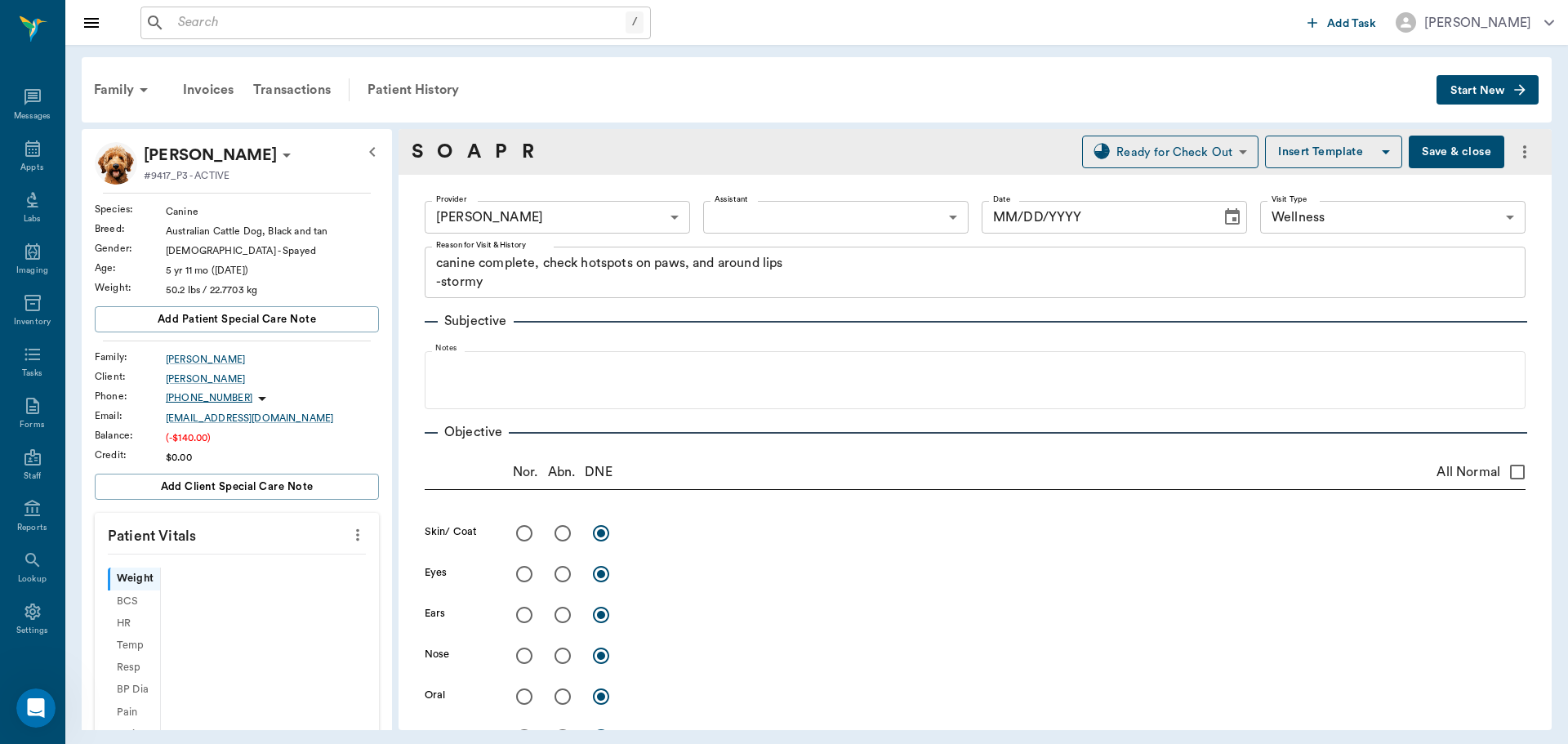
type input "63ec2f075fda476ae8351a4d"
type input "65d2be4f46e3a538d89b8c14"
type textarea "canine complete, check hotspots on paws, and around lips -stormy"
type input "[DATE]"
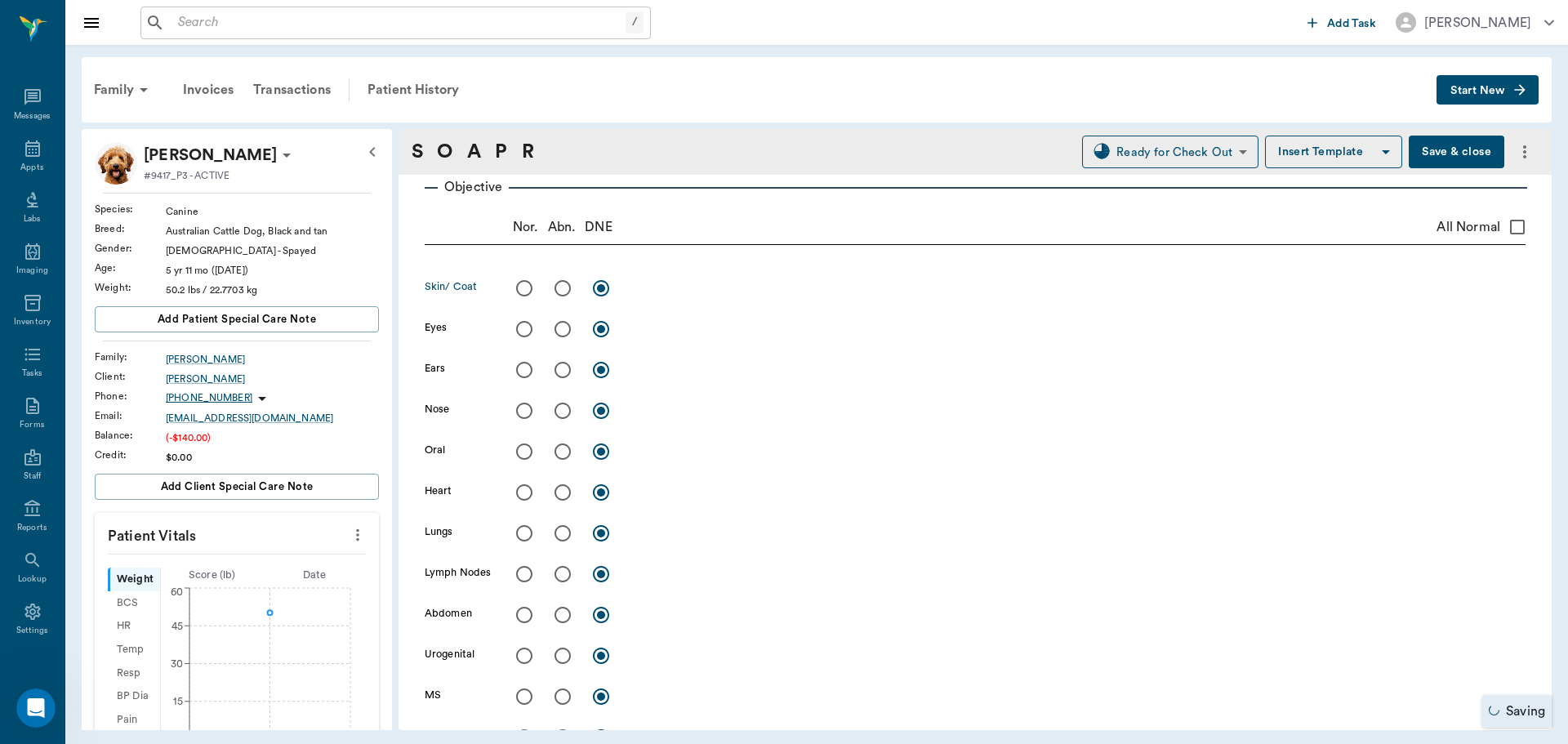
click at [560, 285] on input "radio" at bounding box center [562, 288] width 34 height 34
radio input "true"
click at [651, 285] on textarea at bounding box center [1078, 287] width 894 height 19
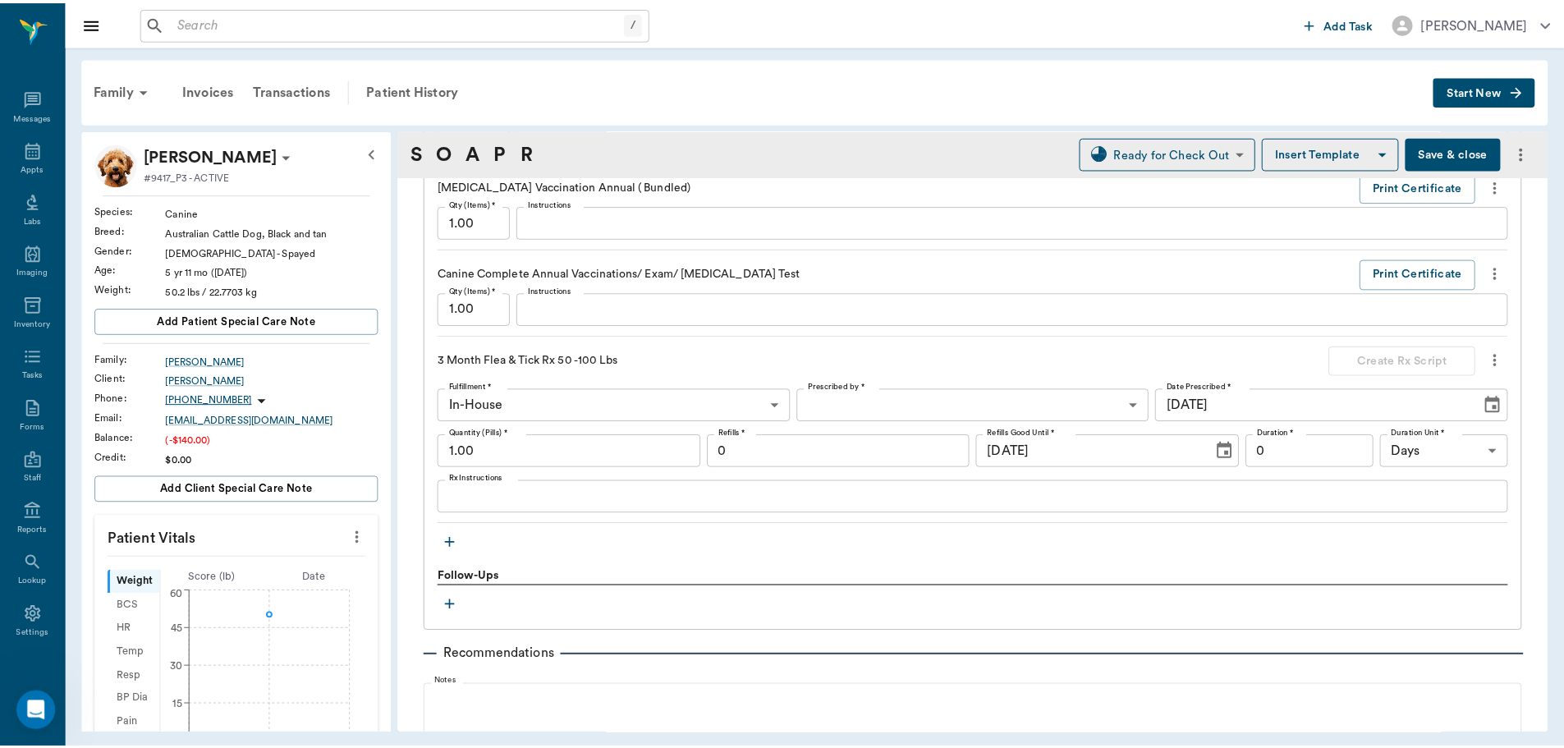
scroll to position [1879, 0]
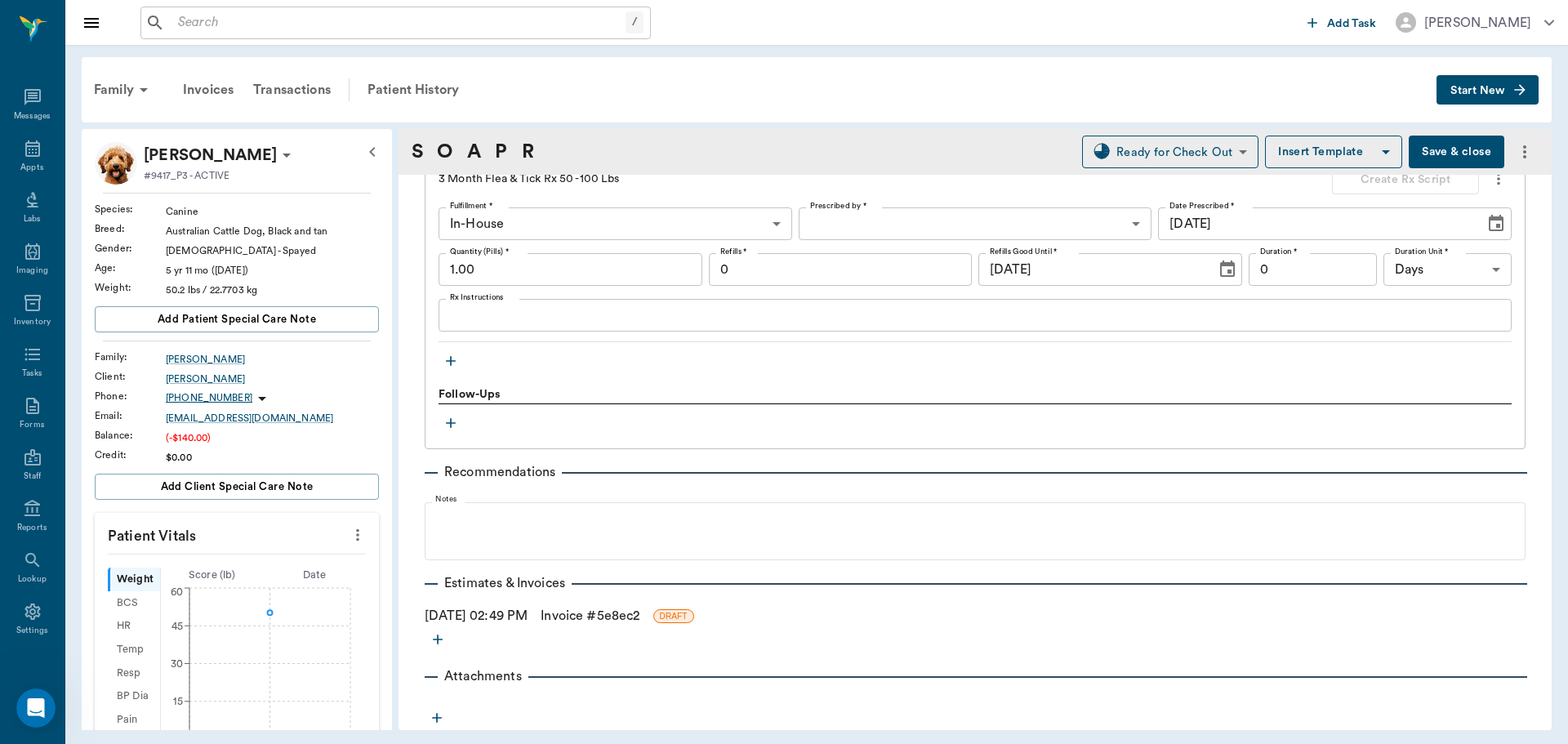
type textarea "RF acral lick granulomas (3)"
click at [590, 611] on link "Invoice # 5e8ec2" at bounding box center [589, 616] width 98 height 20
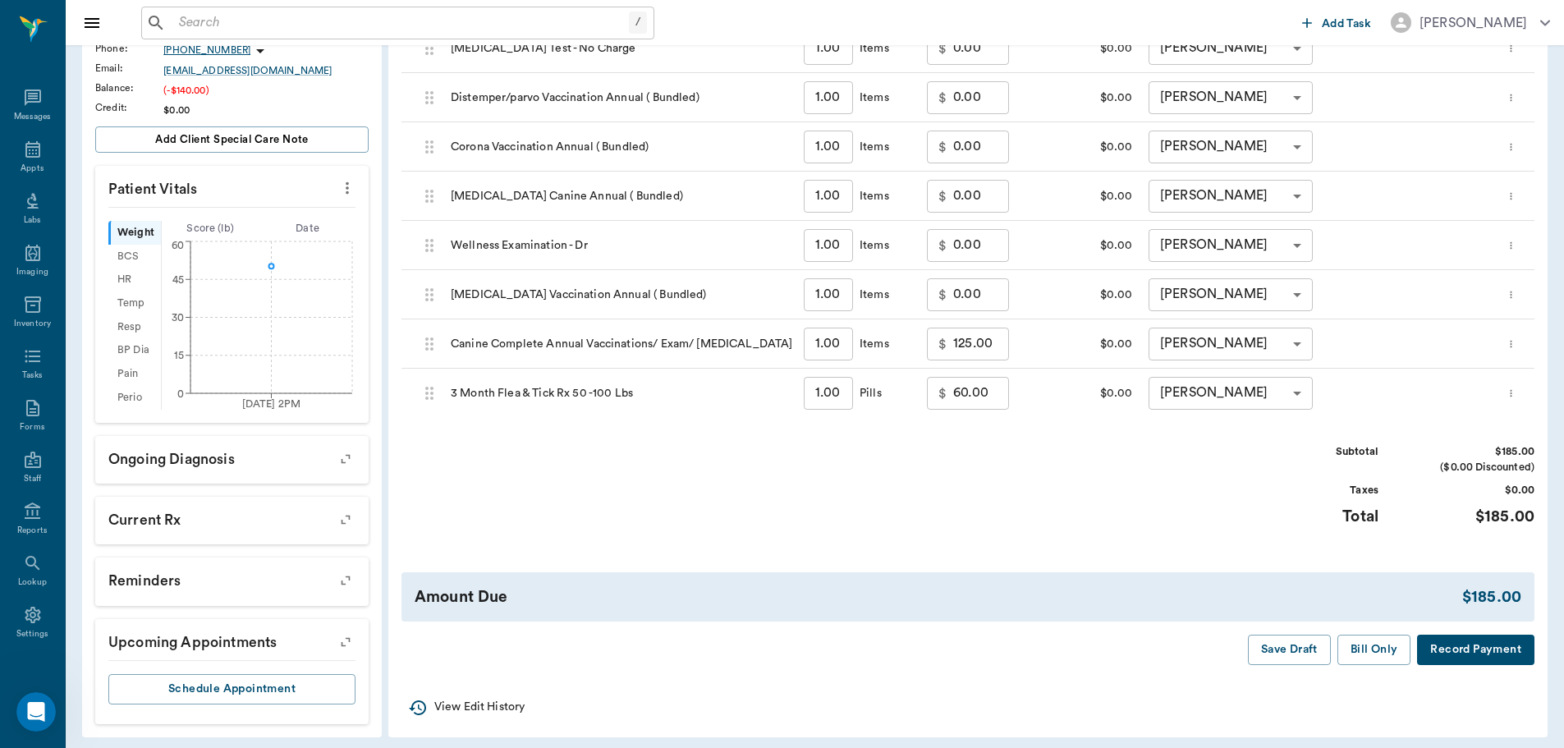
scroll to position [358, 0]
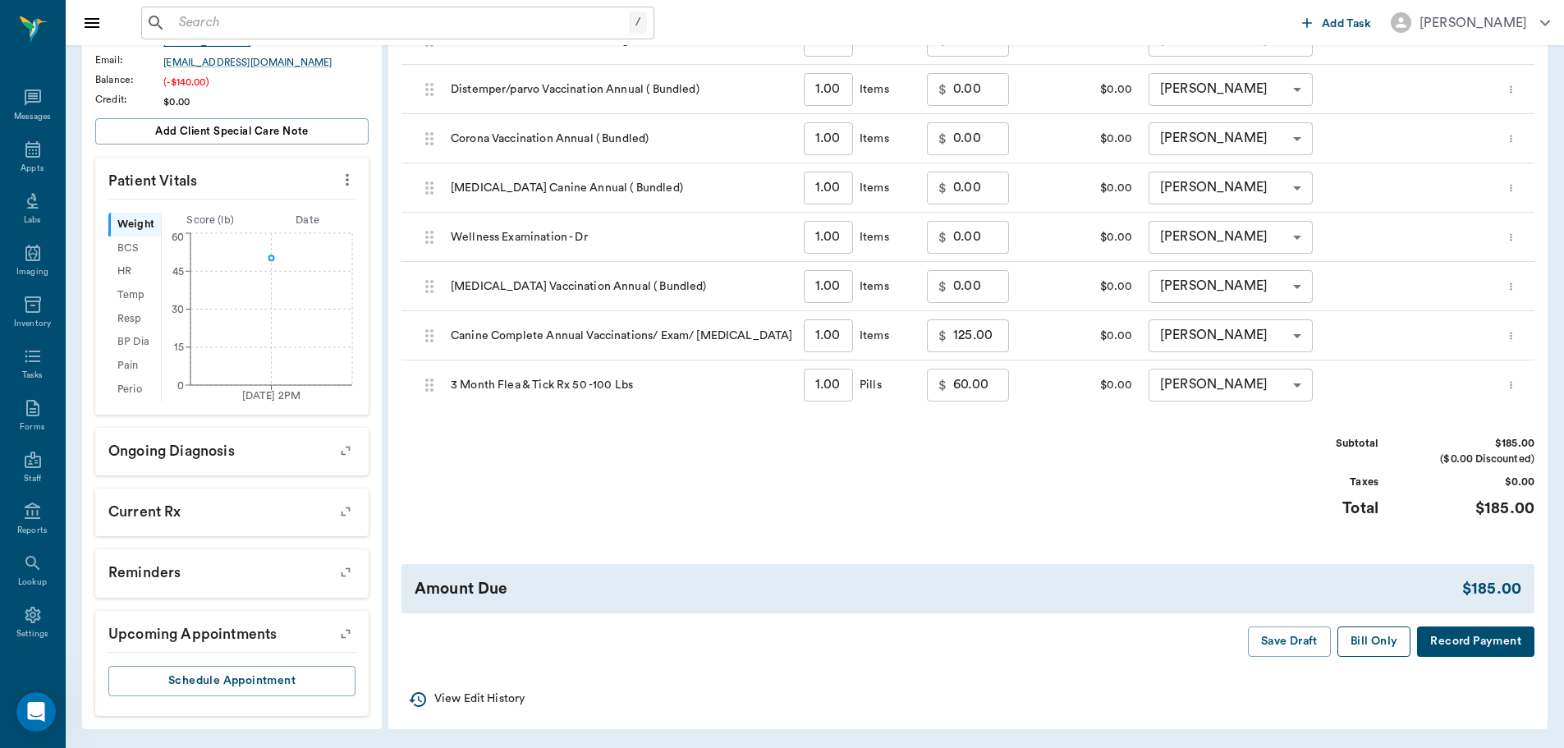
click at [1365, 636] on button "Bill Only" at bounding box center [1374, 641] width 74 height 30
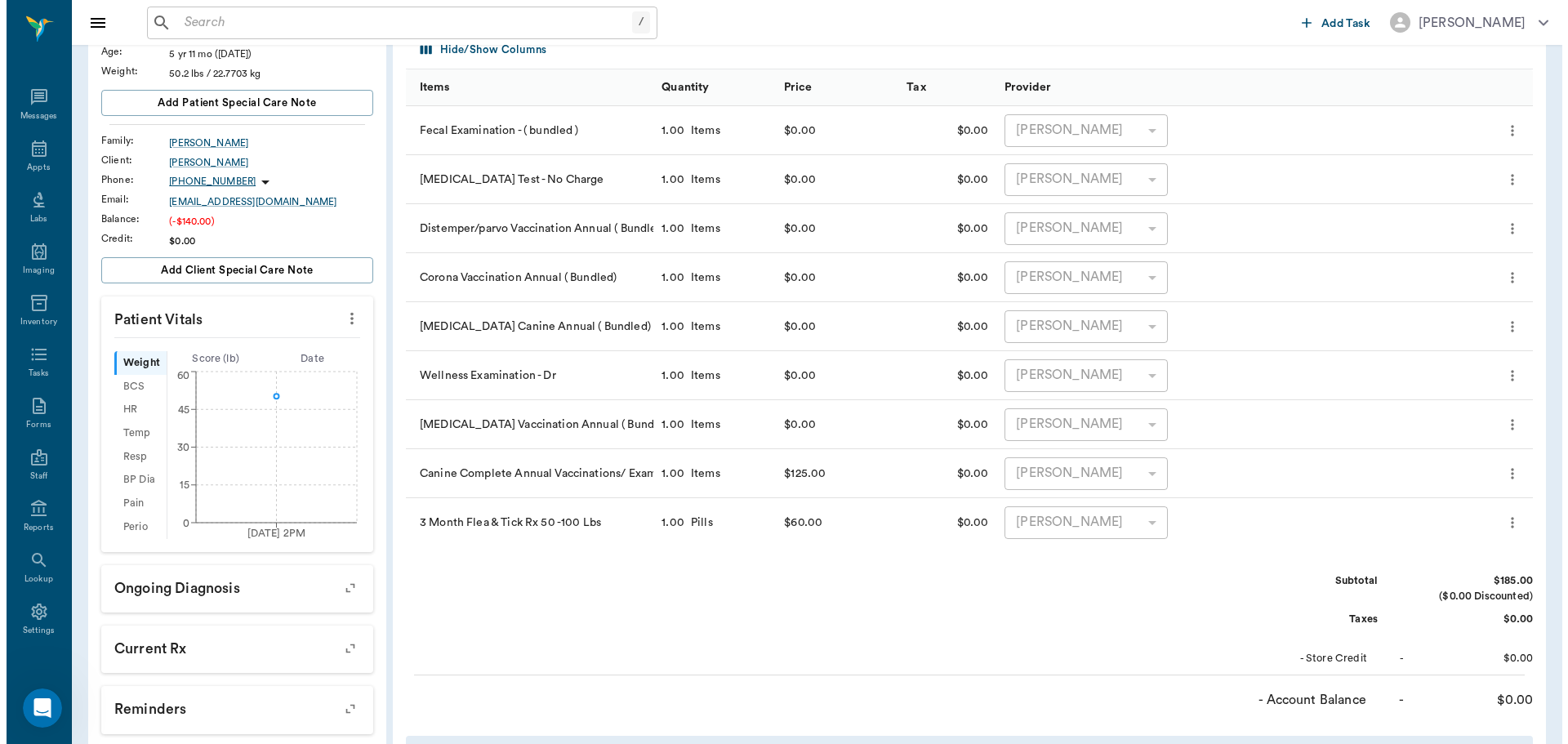
scroll to position [0, 0]
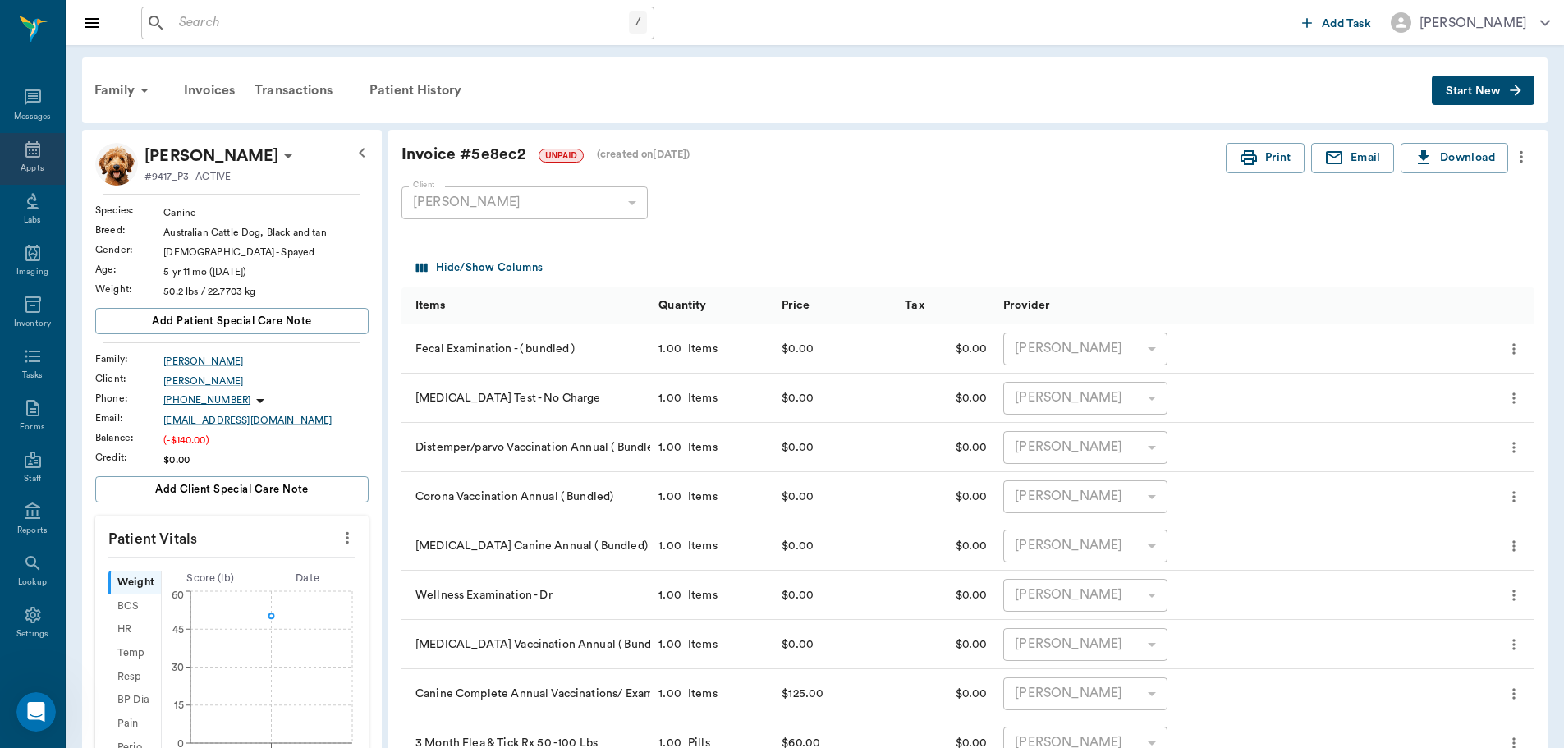
click at [11, 154] on div "Appts" at bounding box center [32, 159] width 65 height 52
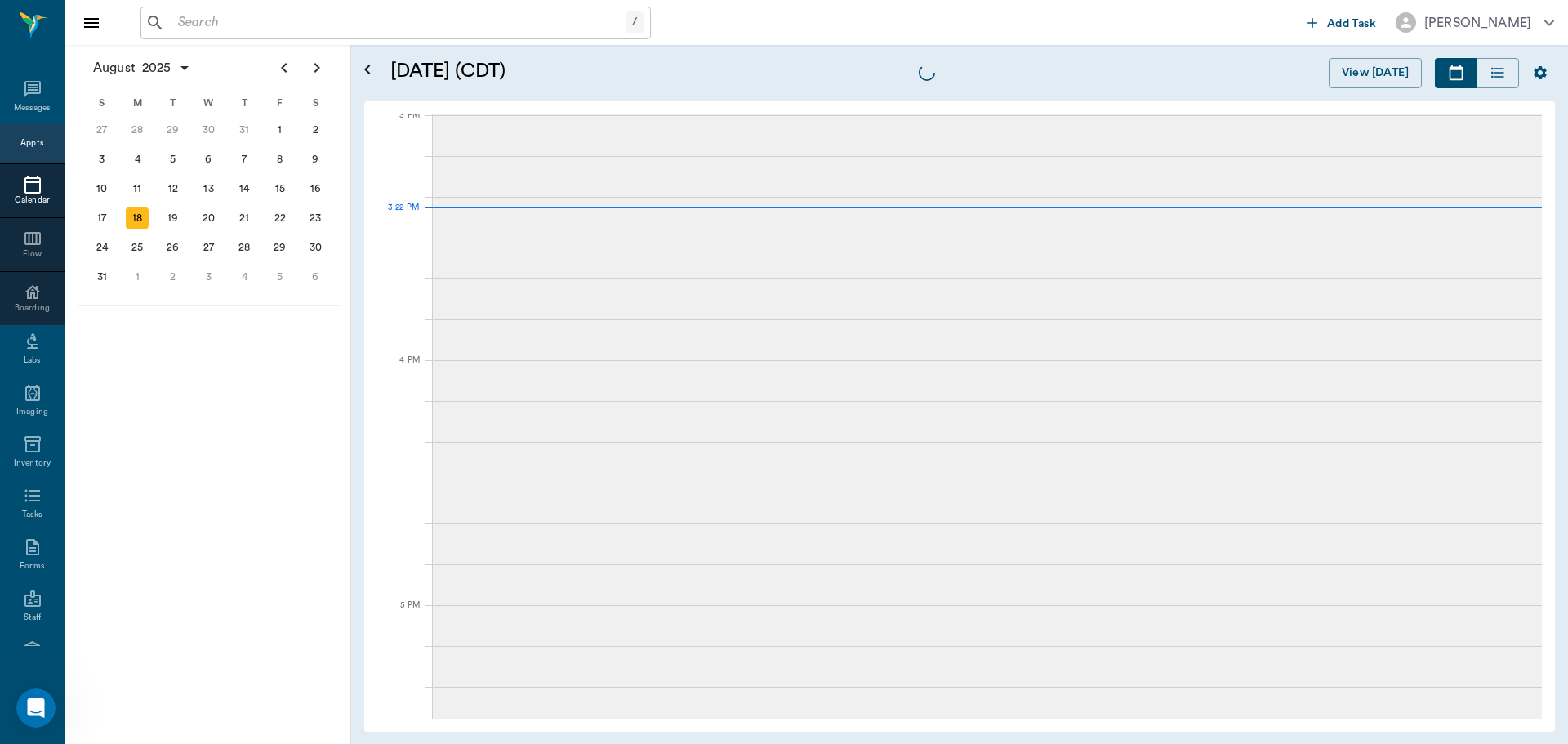
scroll to position [1718, 0]
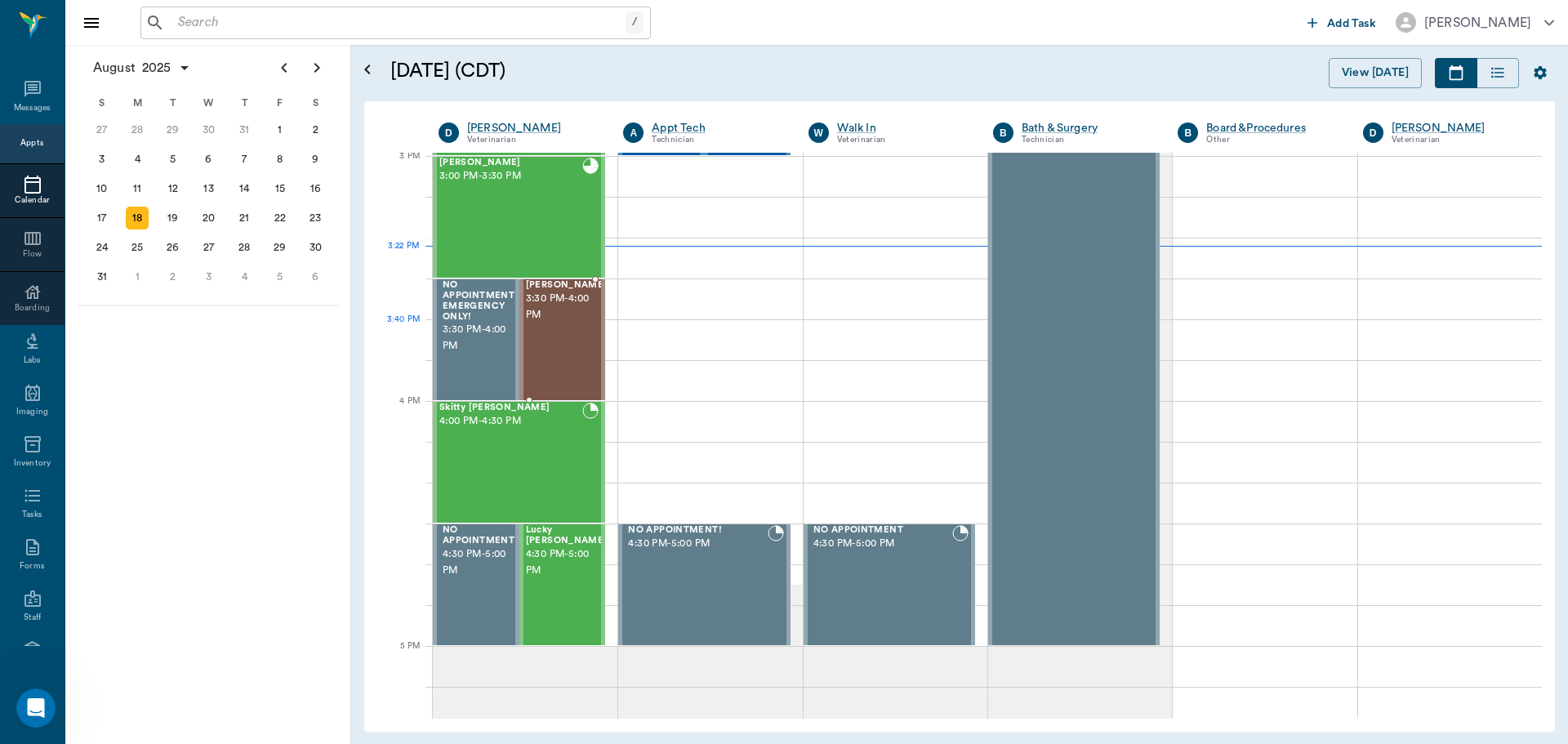
click at [539, 323] on span "3:30 PM - 4:00 PM" at bounding box center [567, 306] width 82 height 33
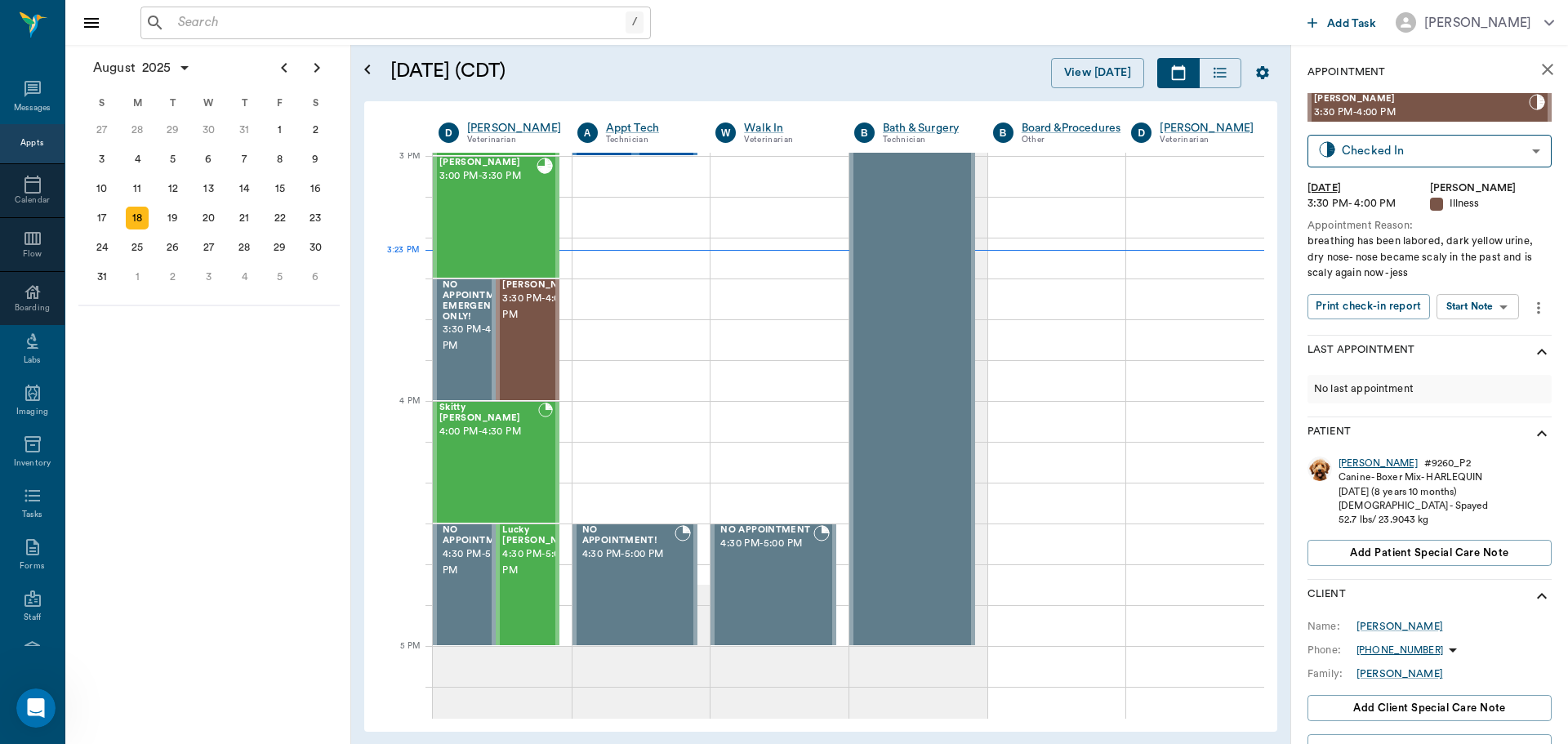
click at [1347, 467] on div "Riley" at bounding box center [1378, 464] width 80 height 14
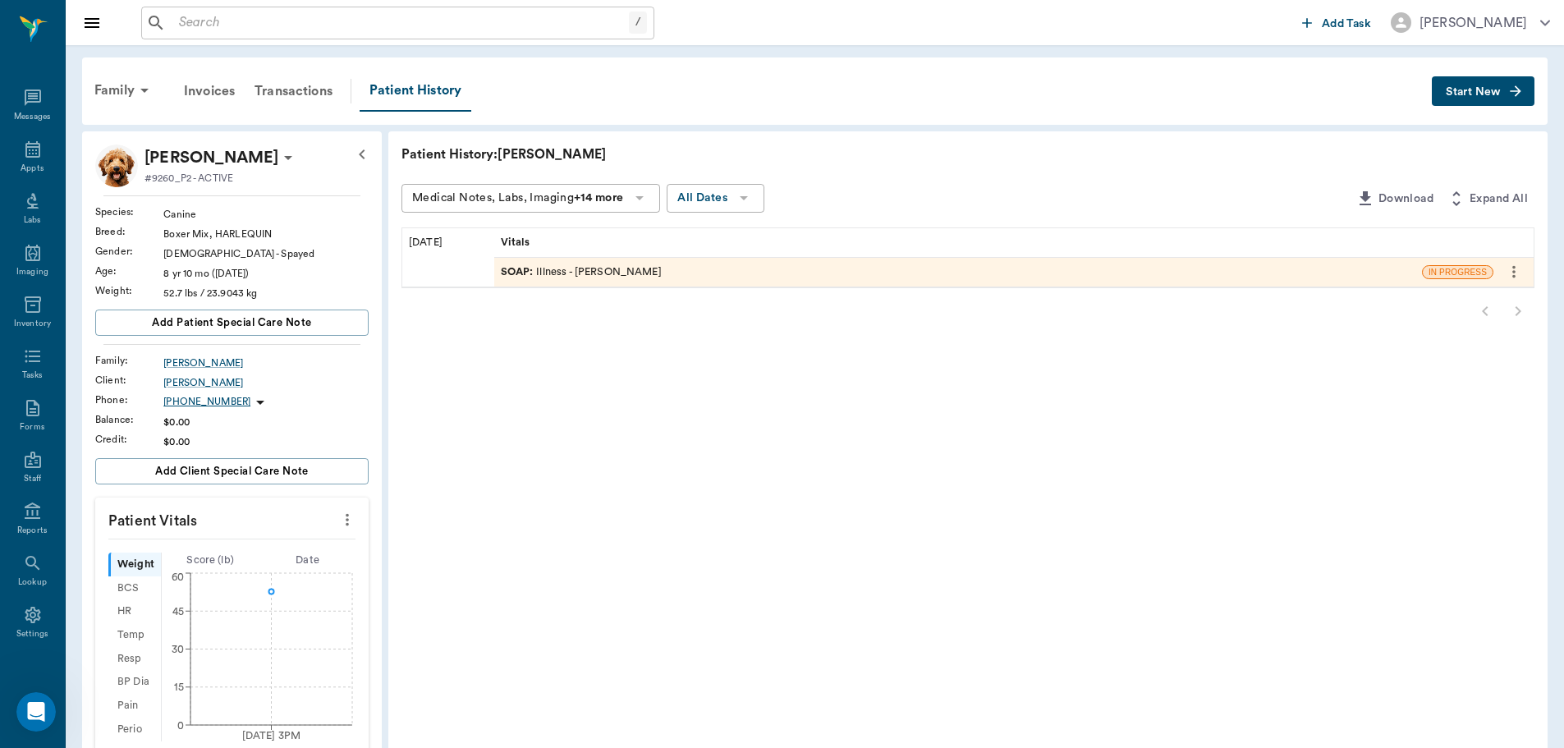
click at [598, 268] on div "SOAP : Illness - Dr. Bert Ellsworth" at bounding box center [581, 272] width 161 height 16
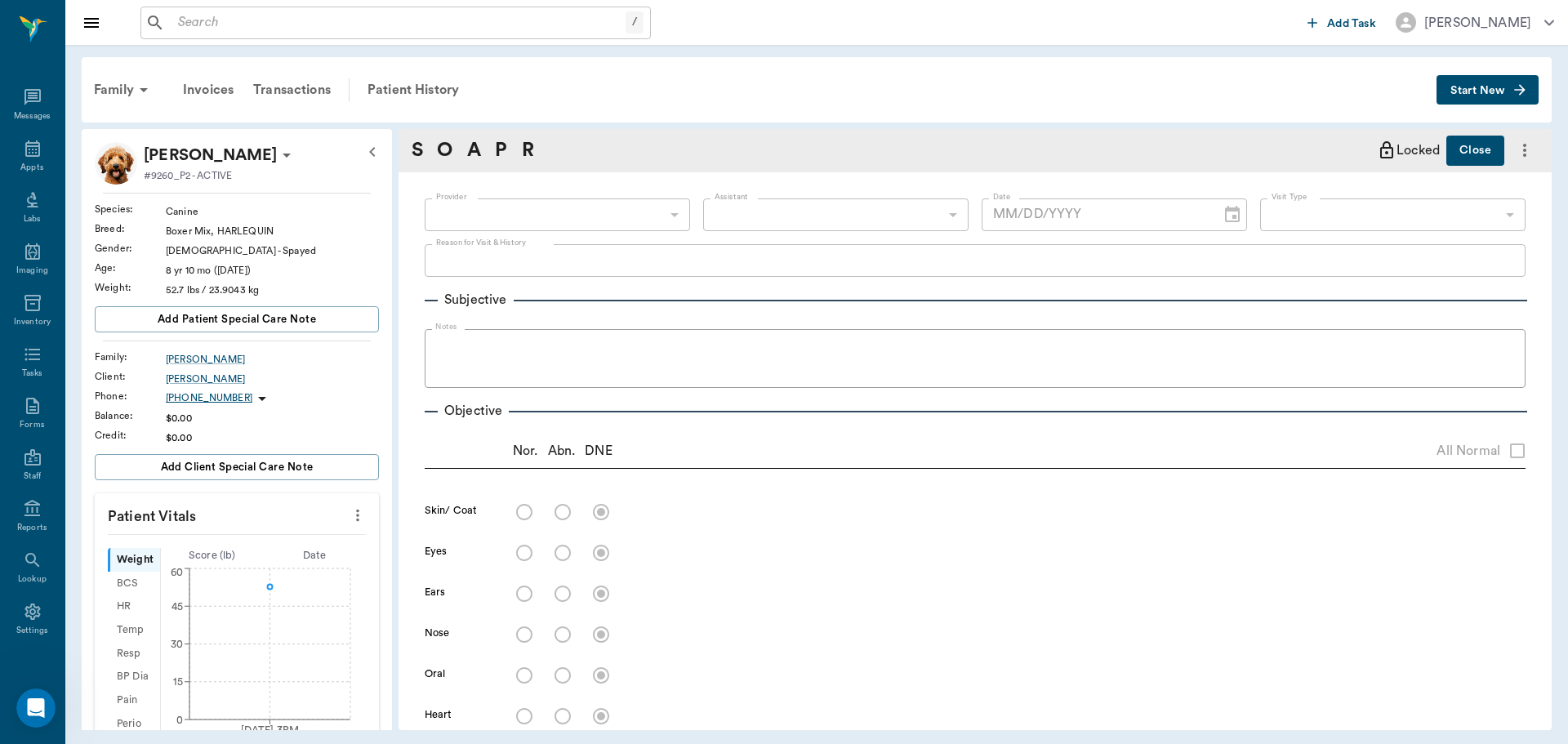
type input "63ec2f075fda476ae8351a4d"
type input "65d2be4f46e3a538d89b8c15"
type textarea "breathing has been labored, dark yellow urine, dry nose- nose became scaly in t…"
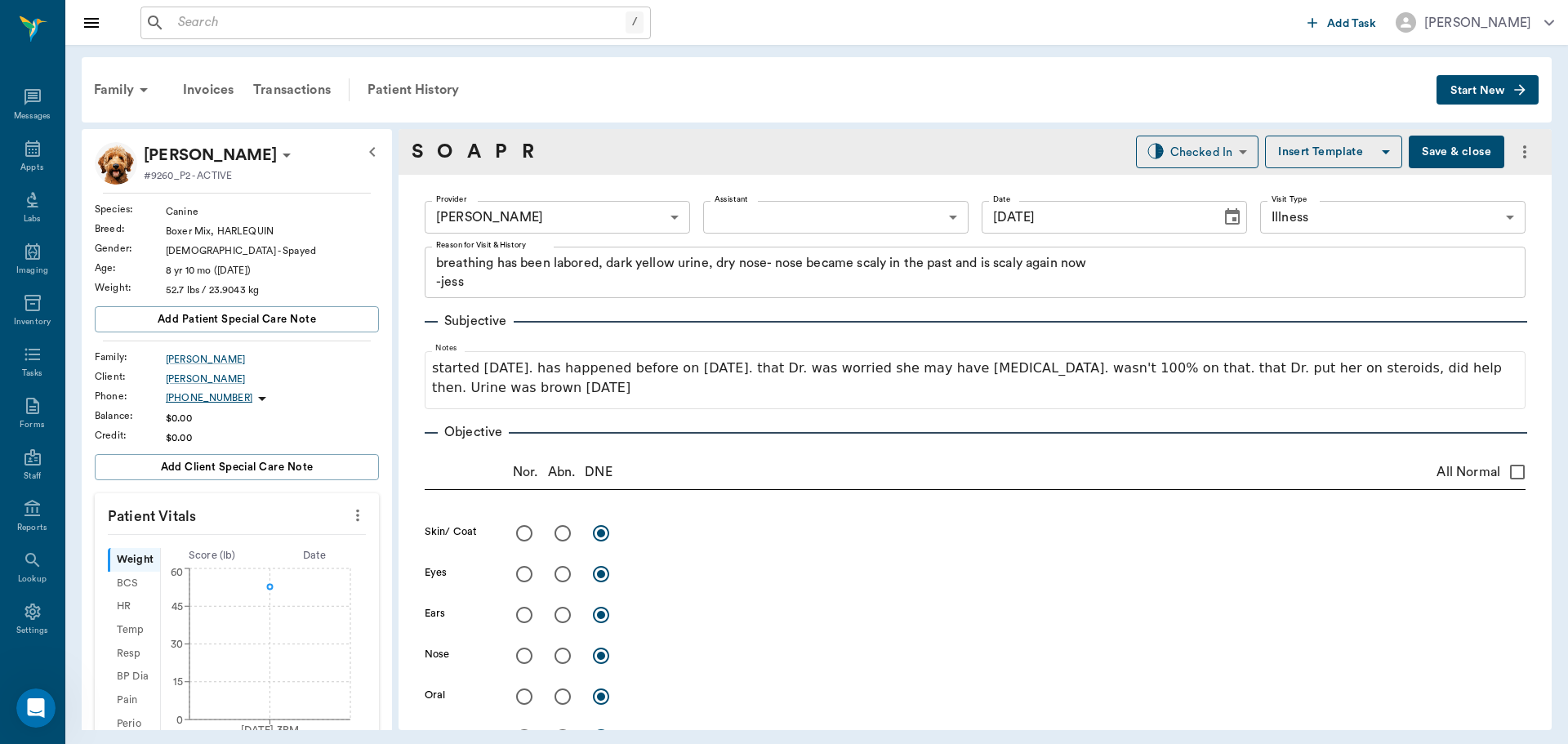
type input "[DATE]"
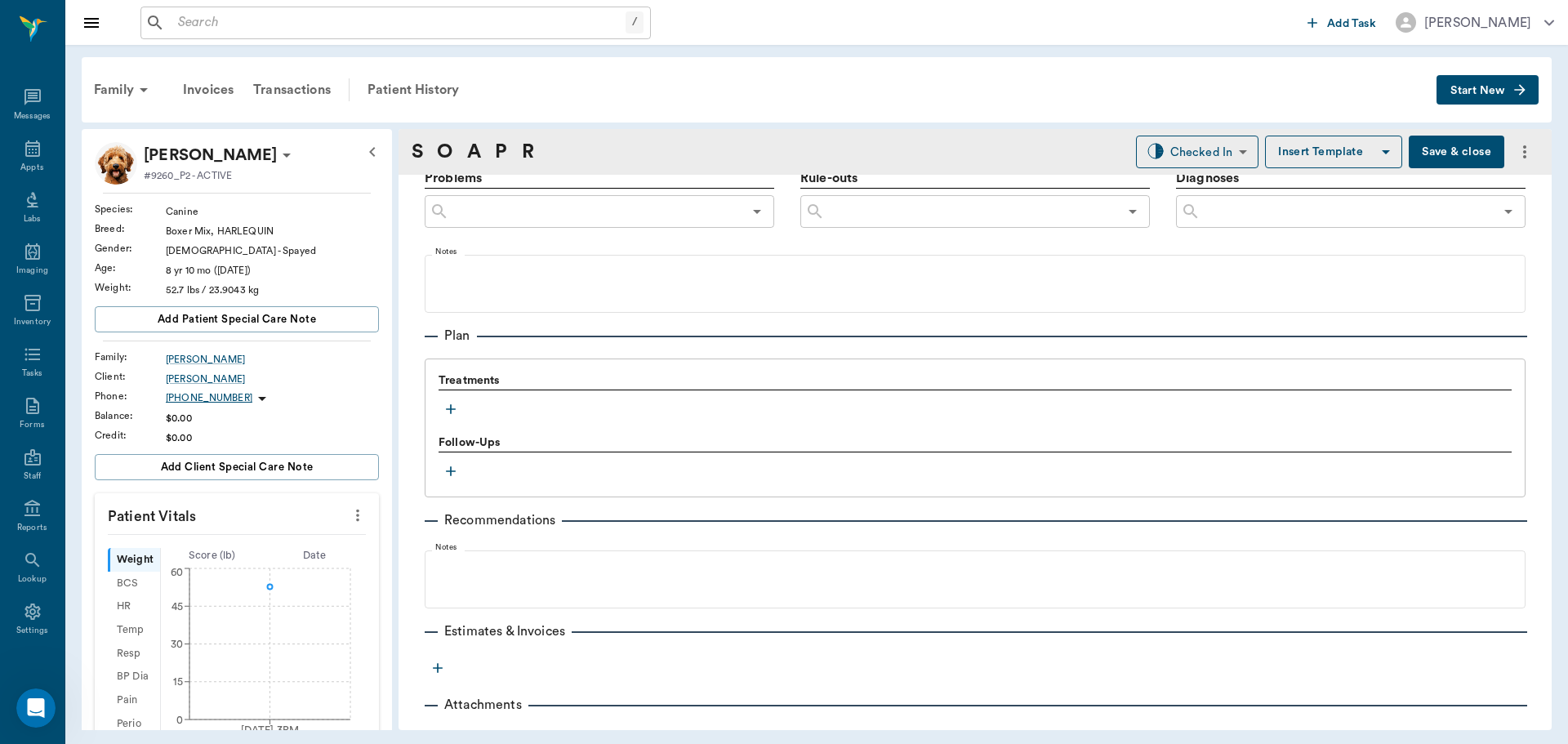
scroll to position [973, 0]
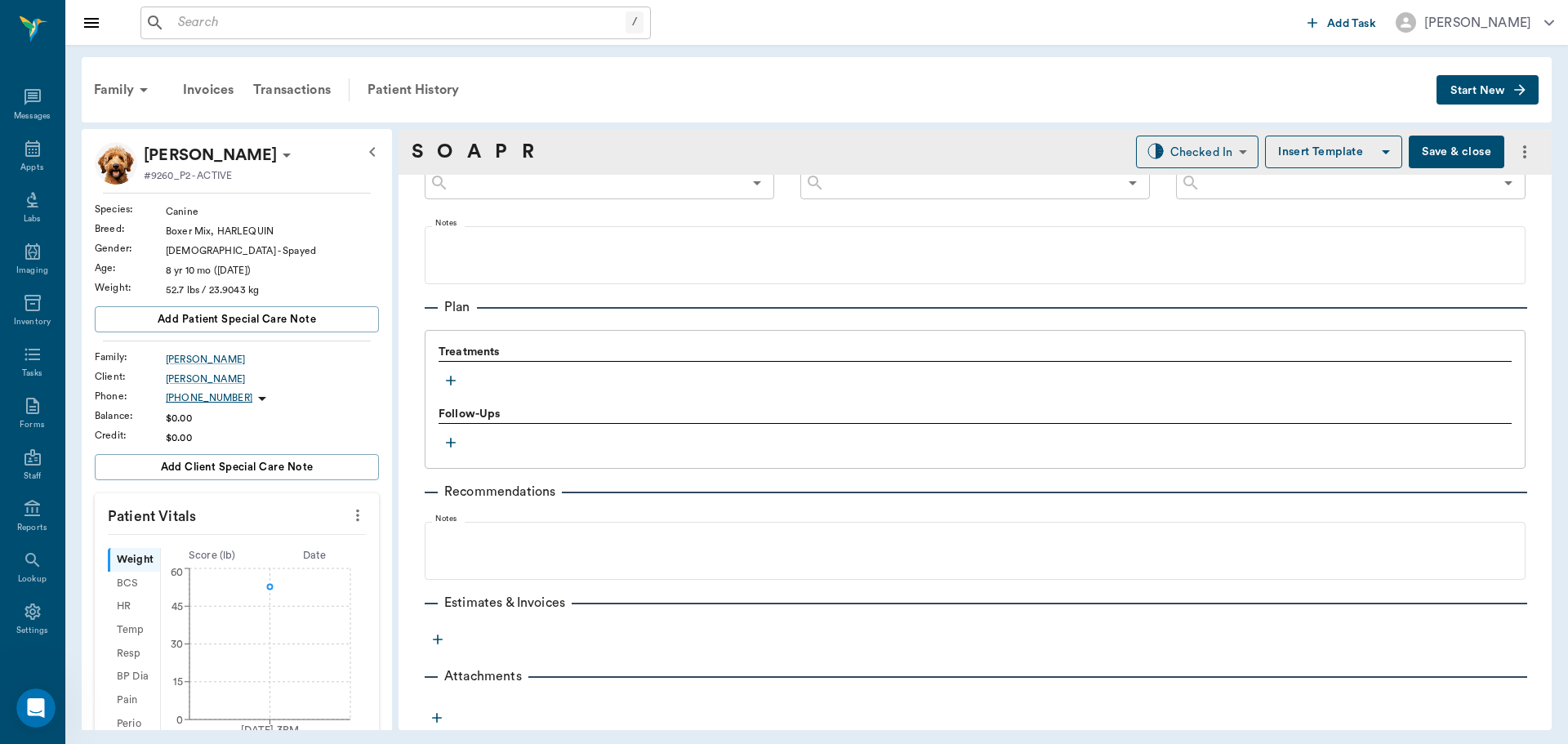
click at [454, 376] on icon "button" at bounding box center [451, 380] width 16 height 16
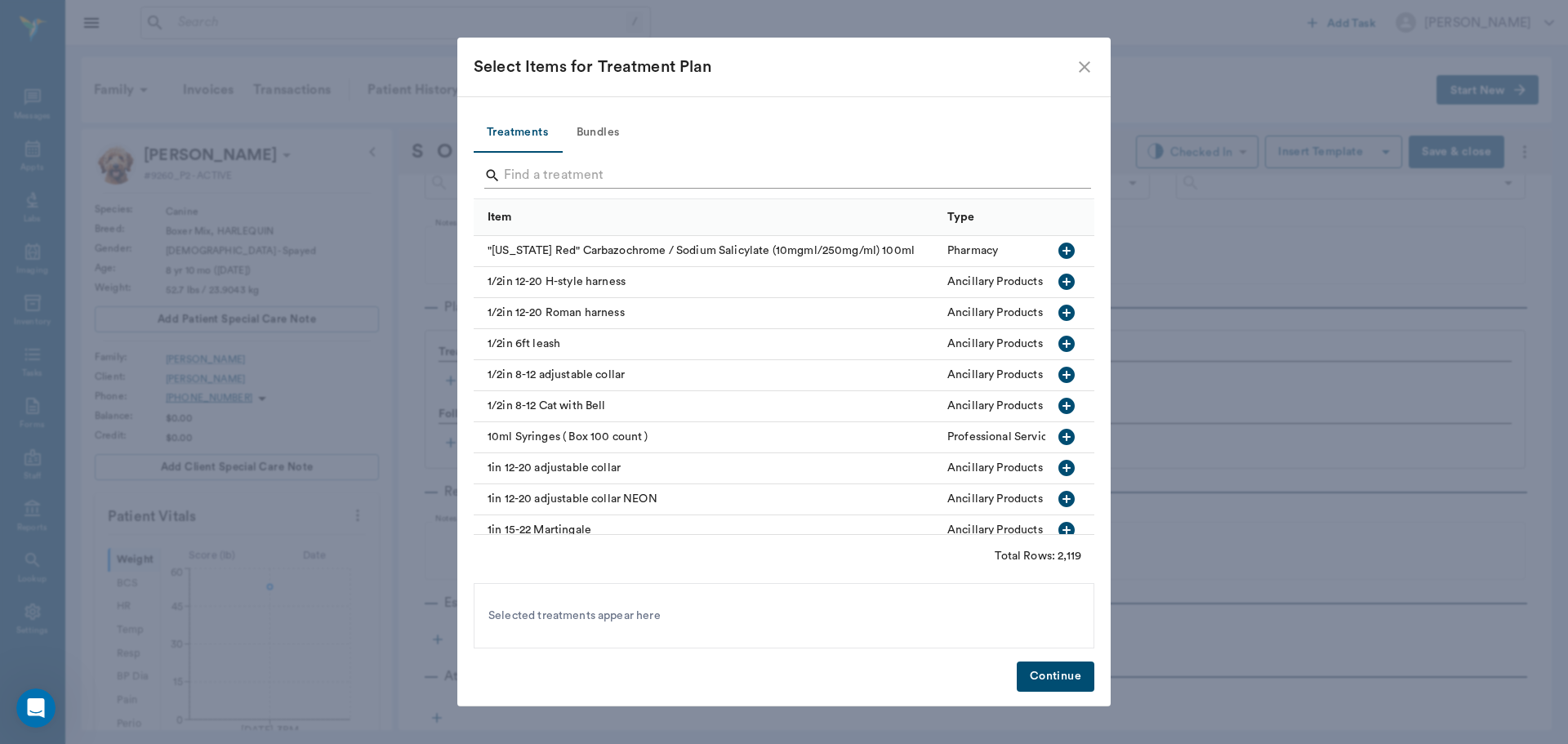
click at [686, 167] on input "Search" at bounding box center [786, 175] width 563 height 26
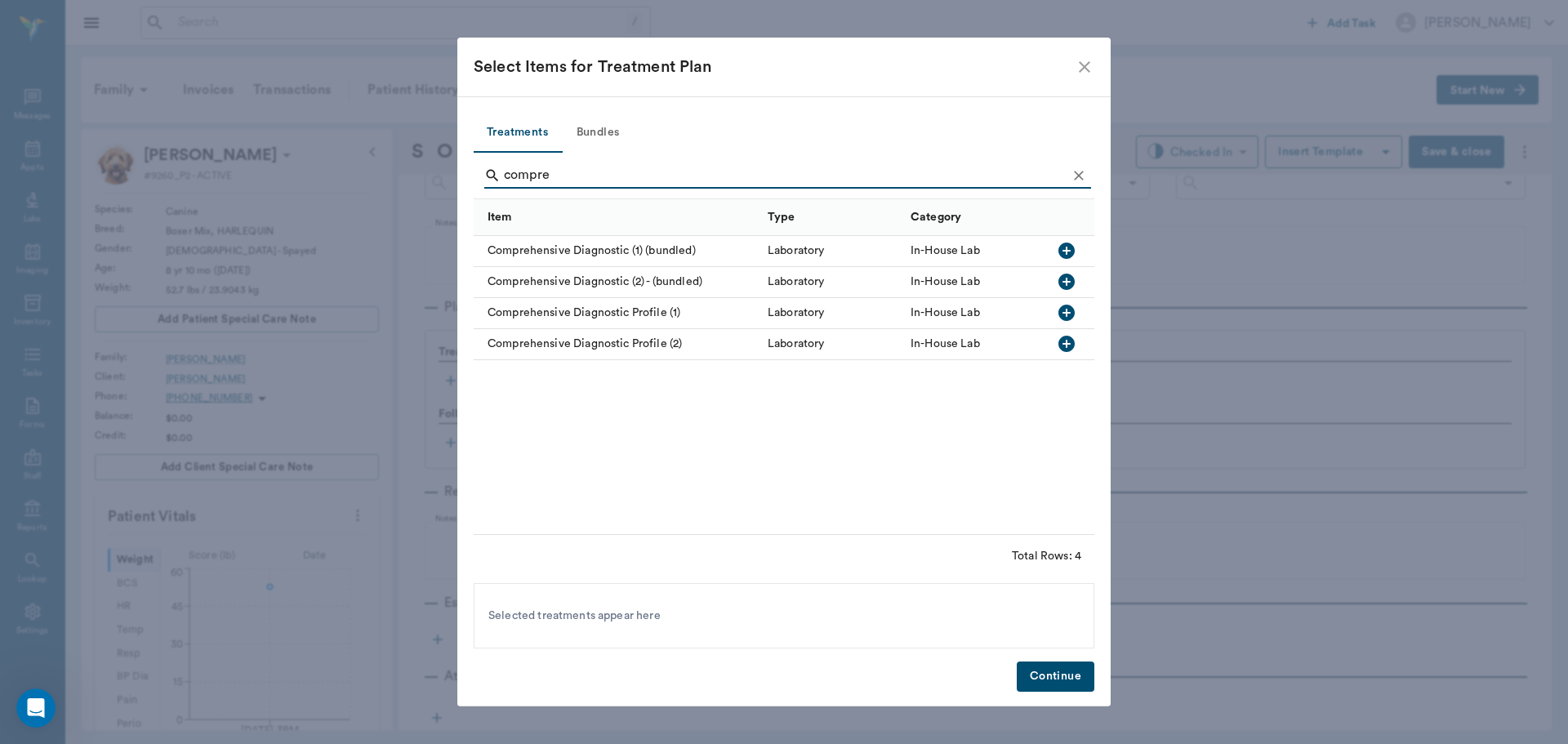
click at [1074, 319] on icon "button" at bounding box center [1067, 313] width 20 height 20
click at [653, 169] on input "compre" at bounding box center [786, 175] width 563 height 26
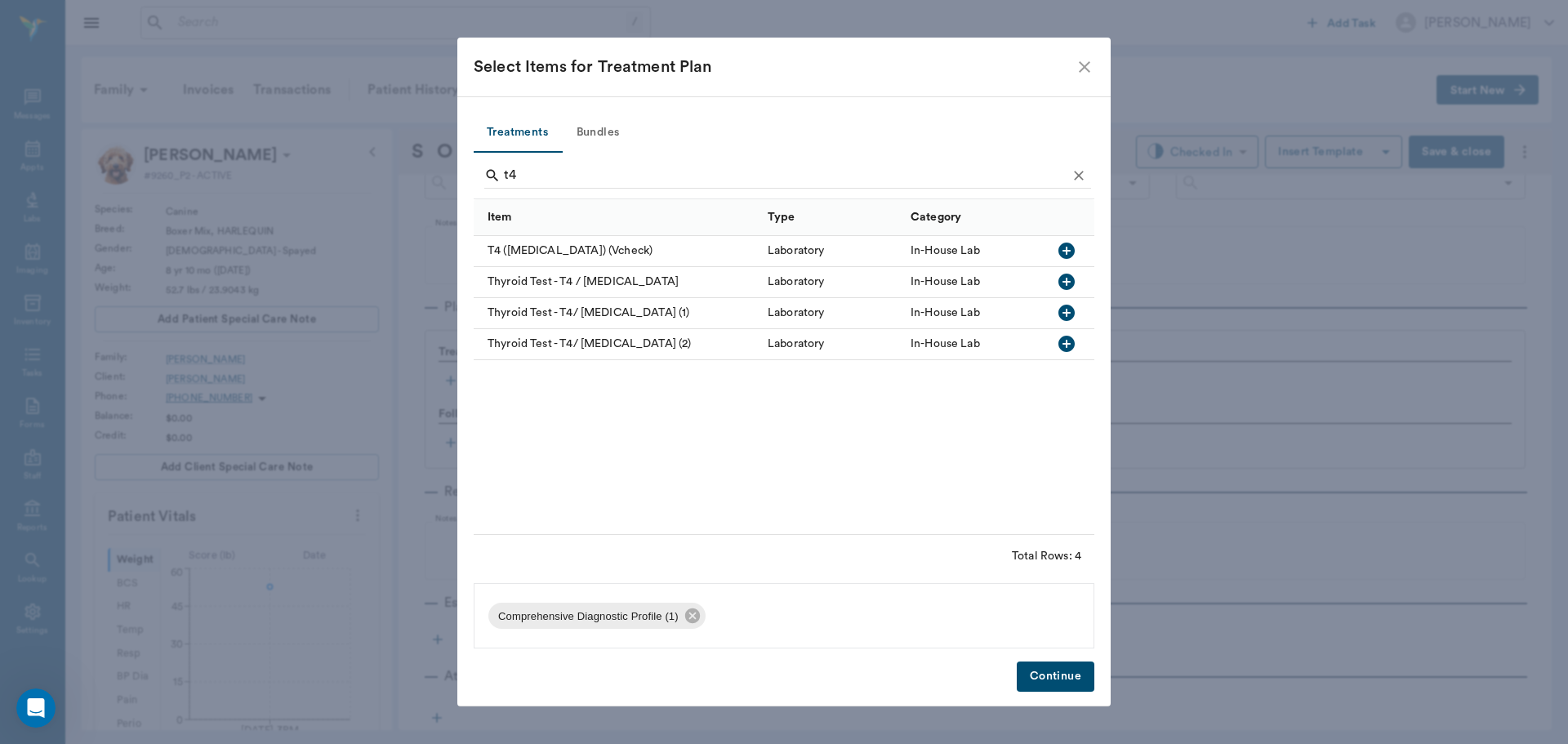
click at [1065, 347] on icon "button" at bounding box center [1067, 343] width 16 height 16
click at [689, 176] on input "t4" at bounding box center [786, 175] width 563 height 26
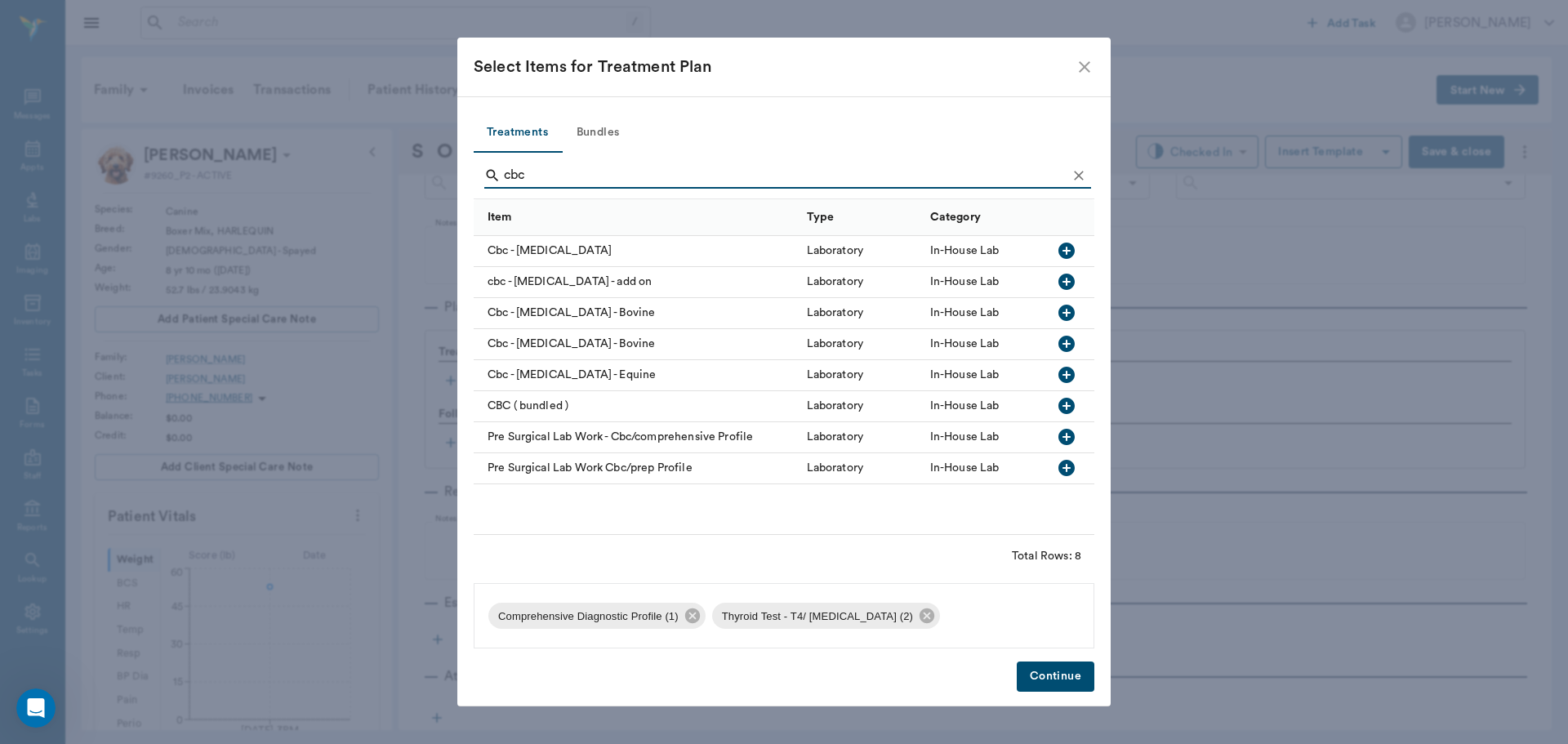
type input "cbc"
click at [1066, 250] on icon "button" at bounding box center [1067, 251] width 16 height 16
click at [1068, 685] on button "Continue" at bounding box center [1056, 676] width 78 height 30
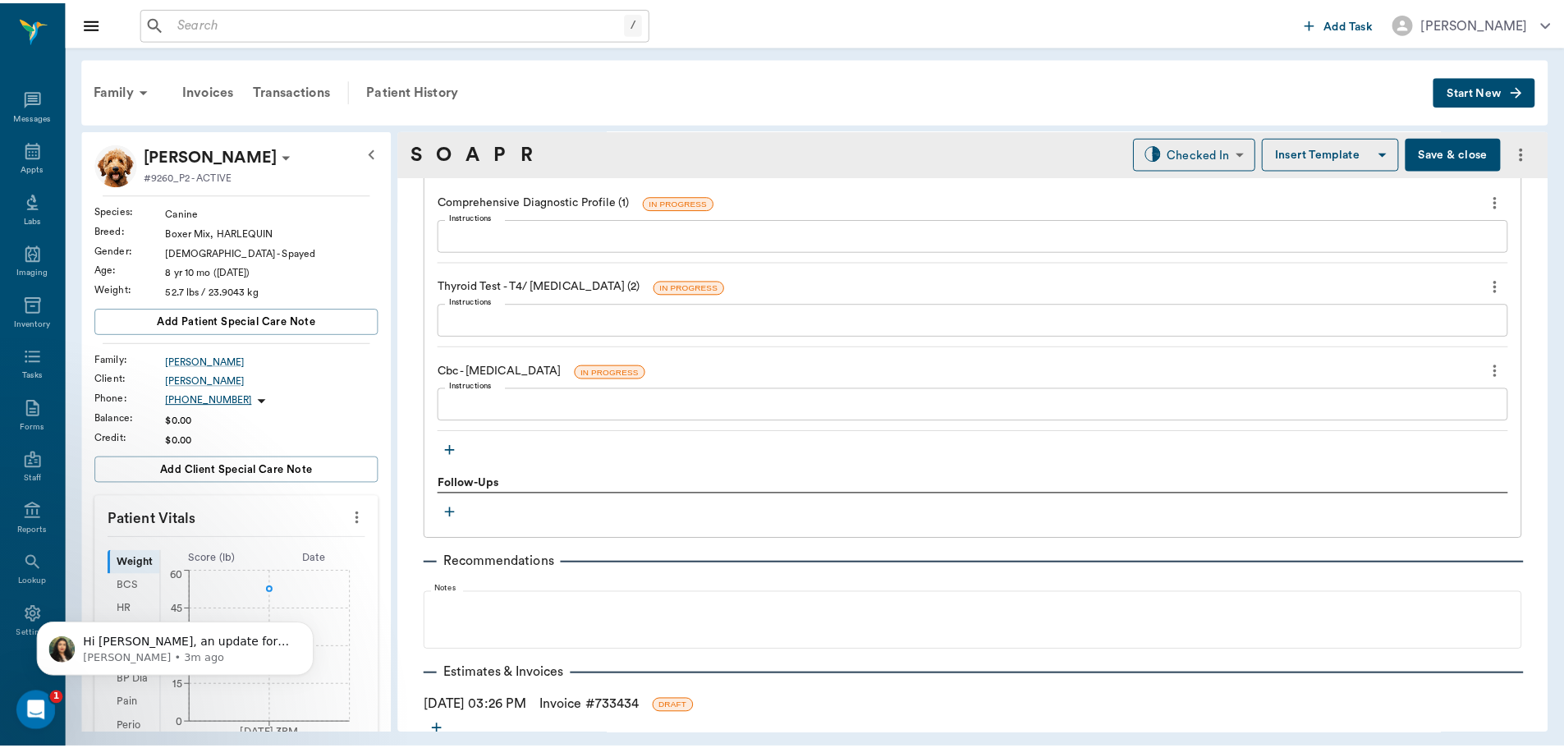
scroll to position [1067, 0]
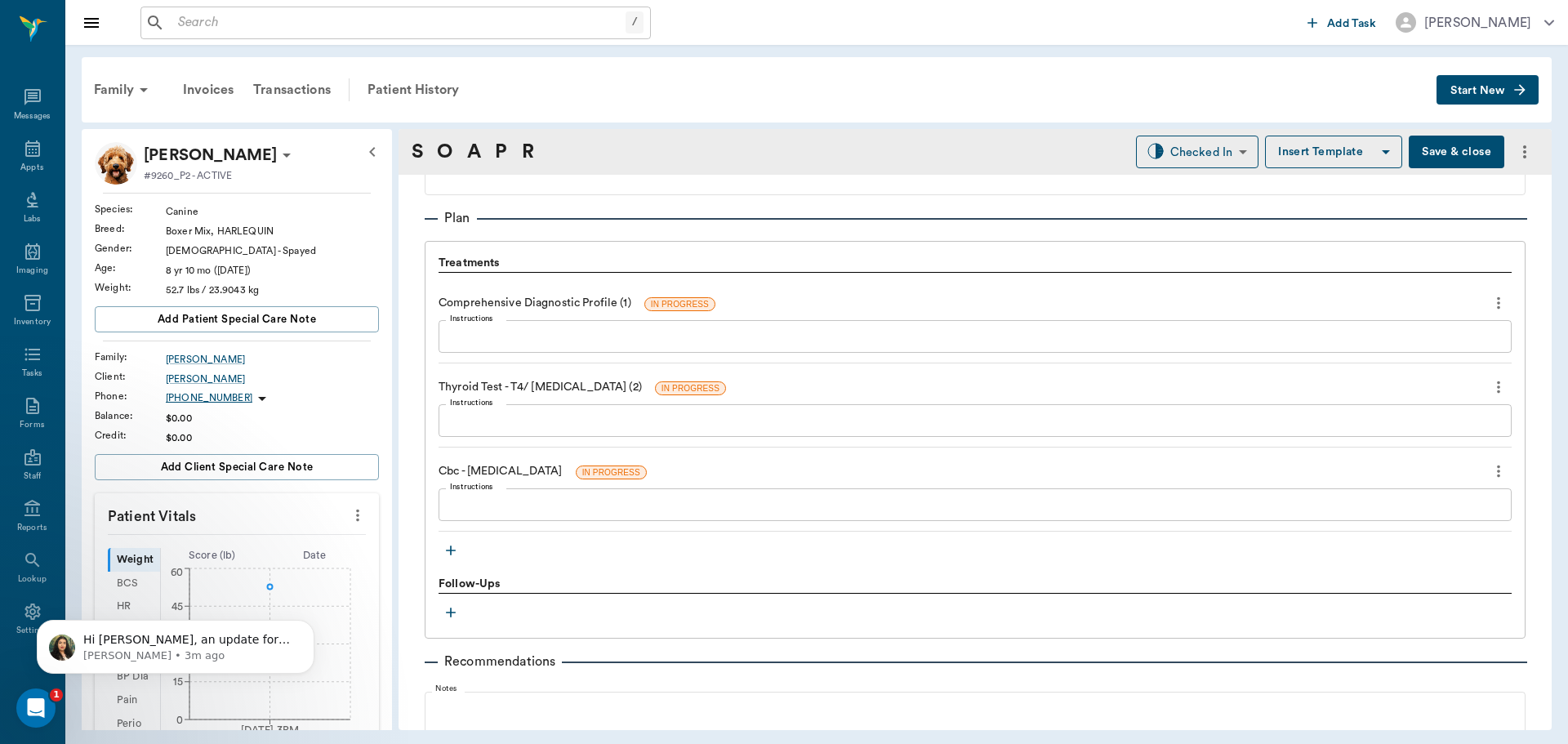
click at [1434, 153] on button "Save & close" at bounding box center [1457, 151] width 96 height 33
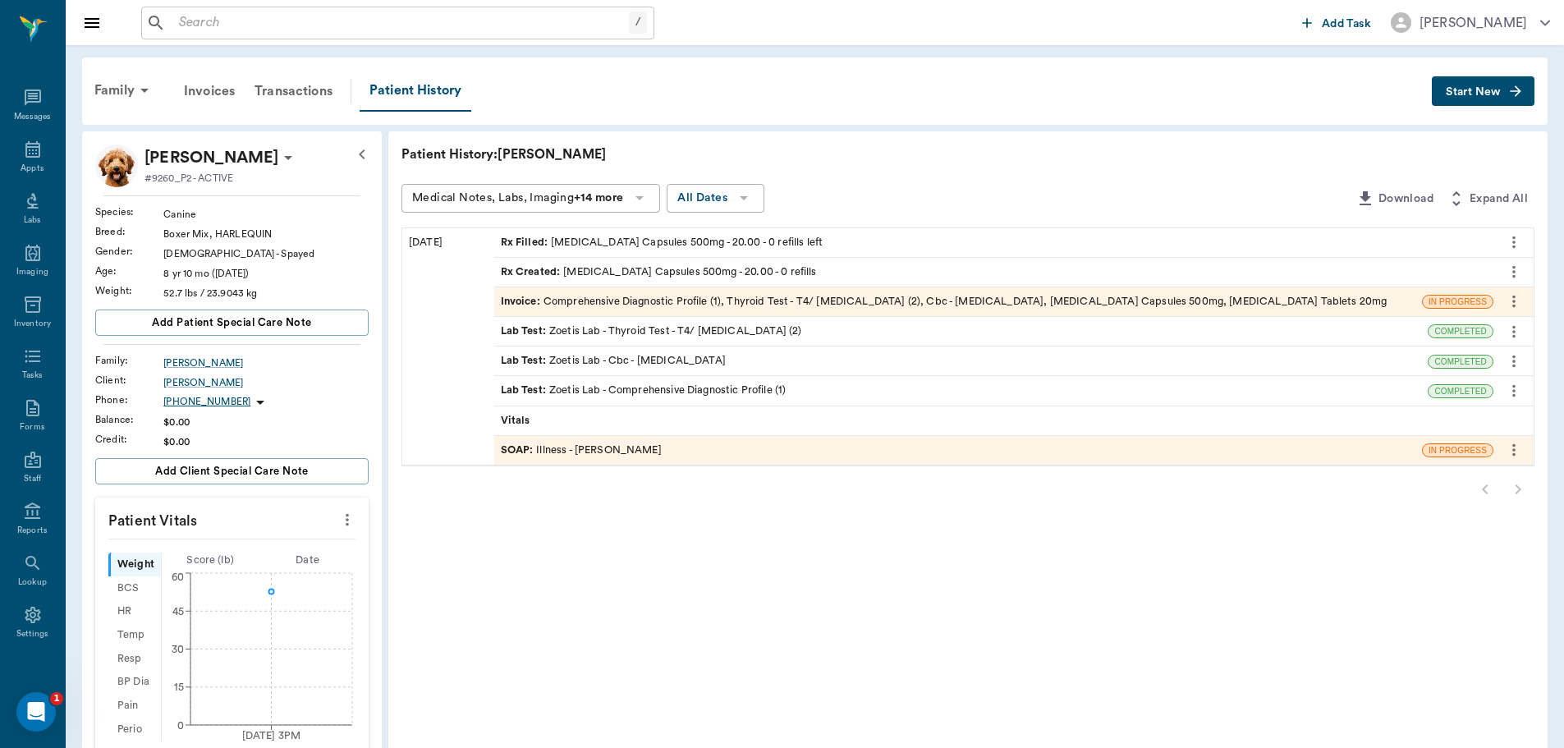
click at [994, 140] on div "Patient History: Riley Medical Notes, Labs, Imaging +14 more All Dates Download…" at bounding box center [967, 629] width 1159 height 997
click at [609, 449] on div "SOAP : Illness - Dr. Bert Ellsworth" at bounding box center [581, 450] width 161 height 16
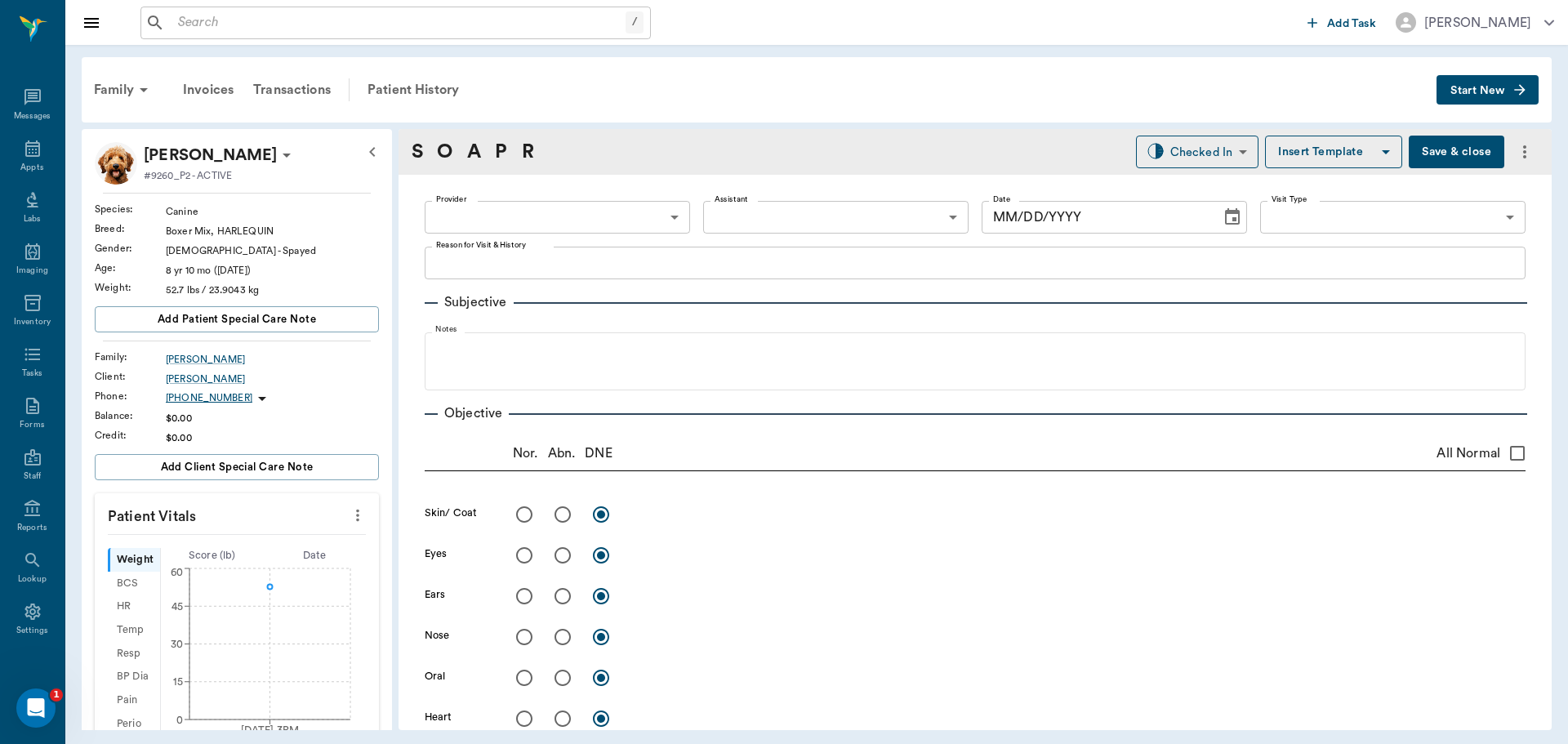
type input "63ec2f075fda476ae8351a4d"
type input "65d2be4f46e3a538d89b8c15"
type textarea "breathing has been labored, dark yellow urine, dry nose- nose became scaly in t…"
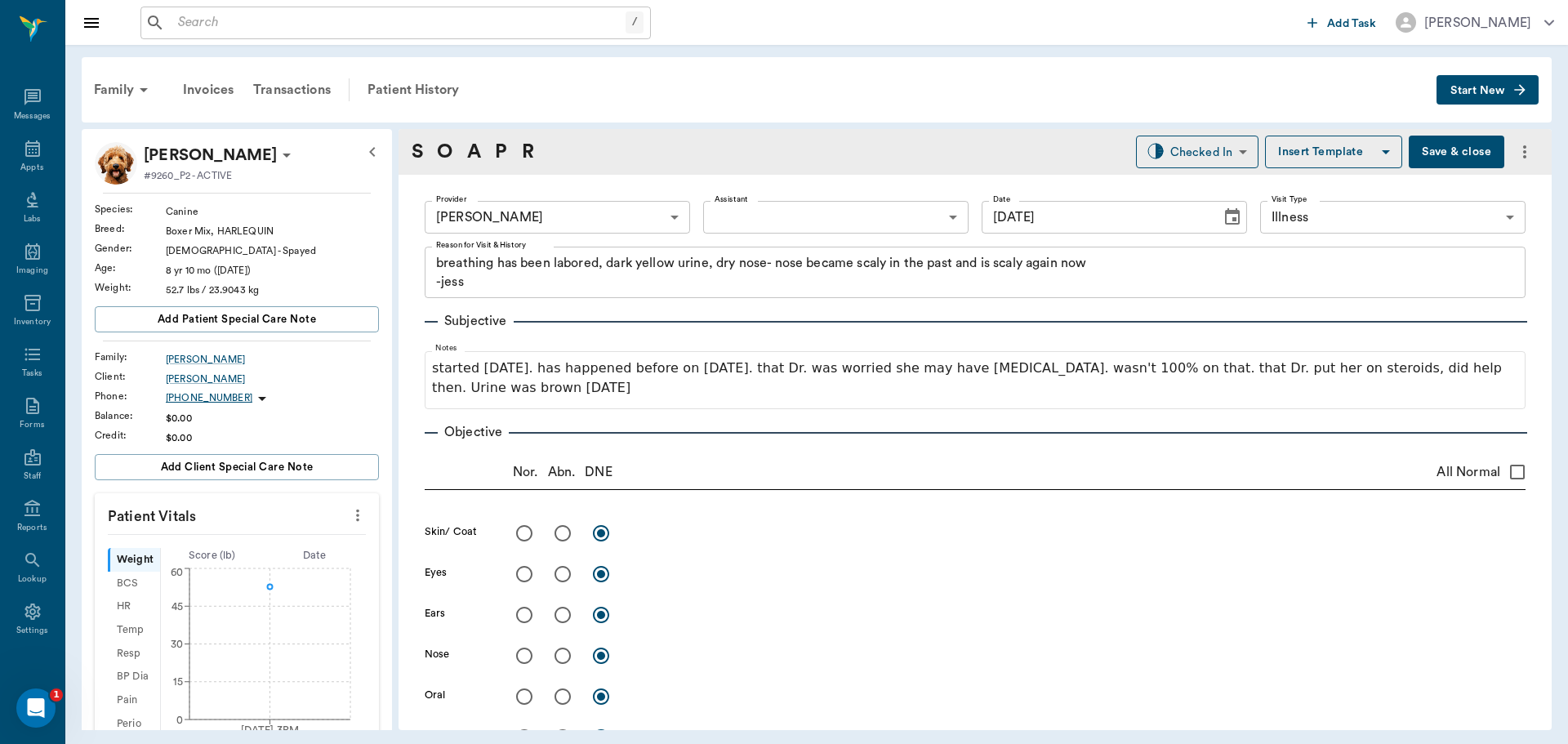
type input "[DATE]"
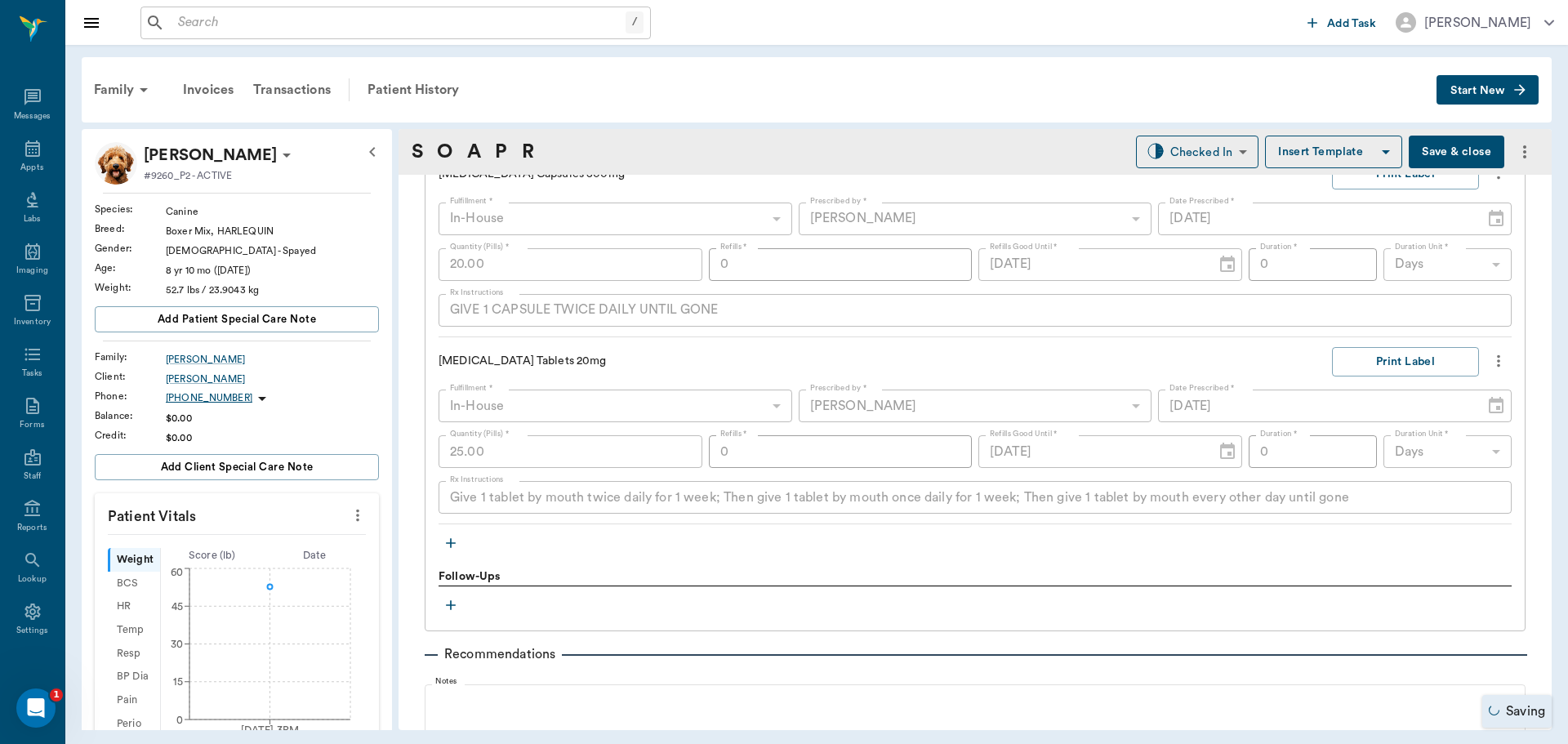
scroll to position [1470, 0]
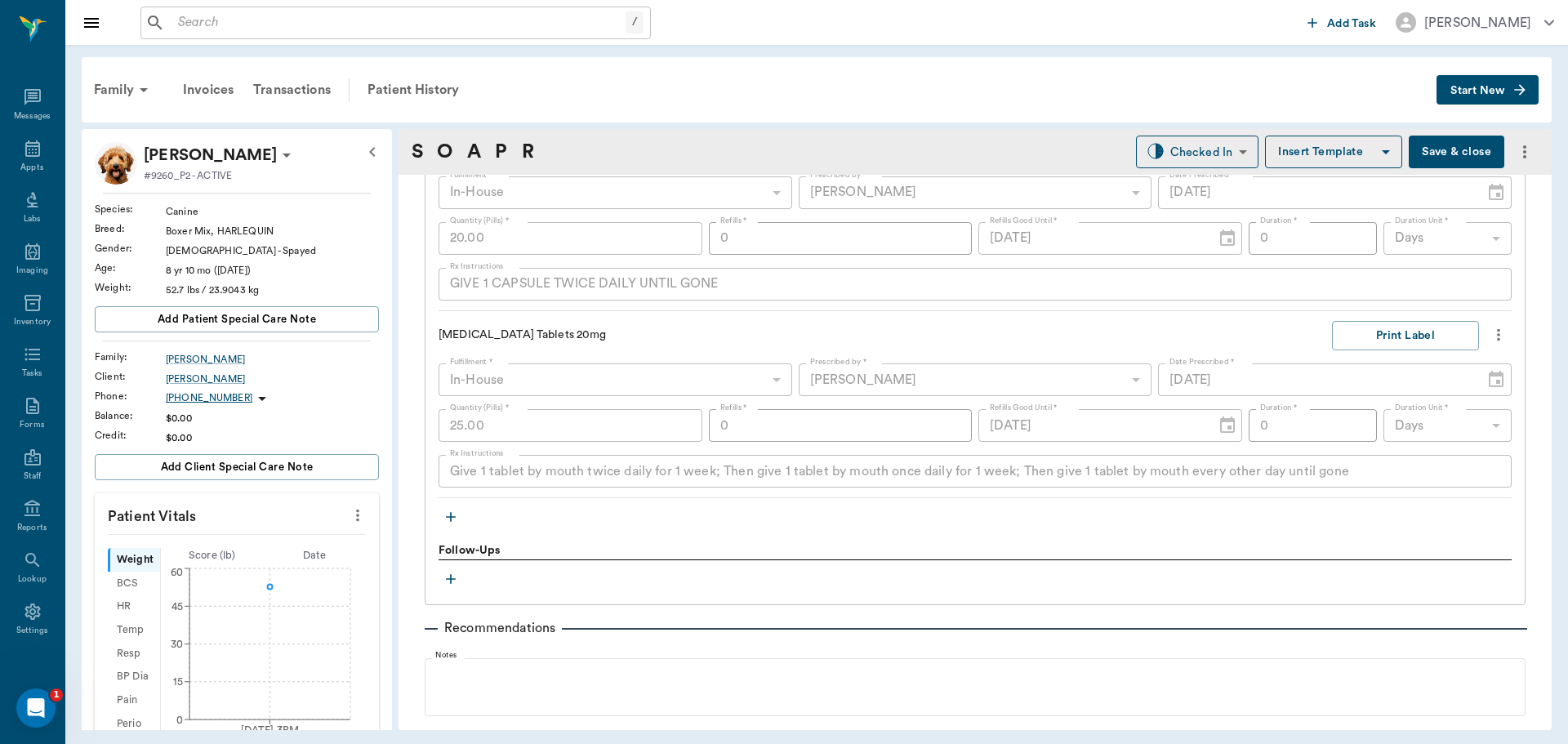
click at [455, 511] on icon "button" at bounding box center [451, 516] width 16 height 16
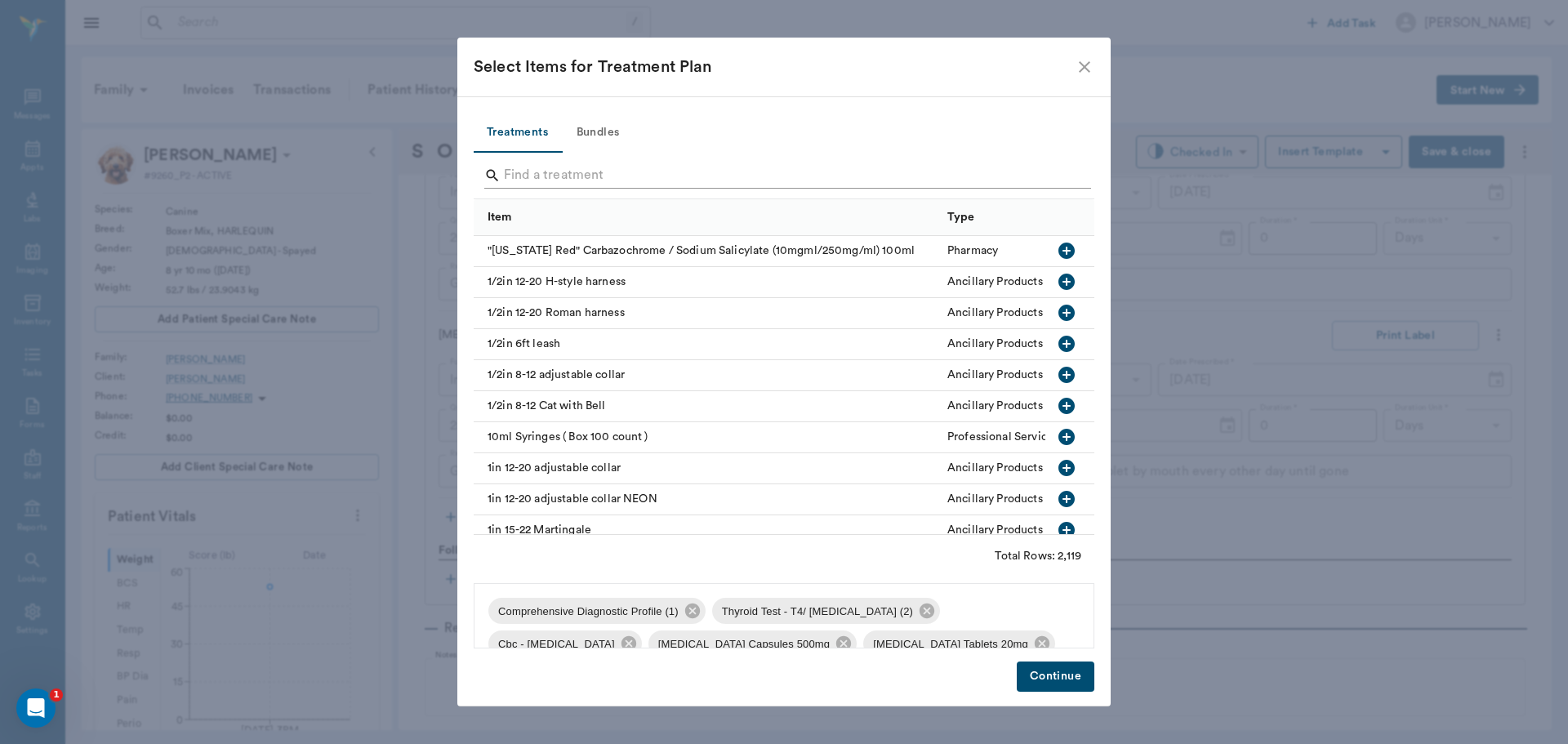
click at [561, 173] on input "Search" at bounding box center [786, 175] width 563 height 26
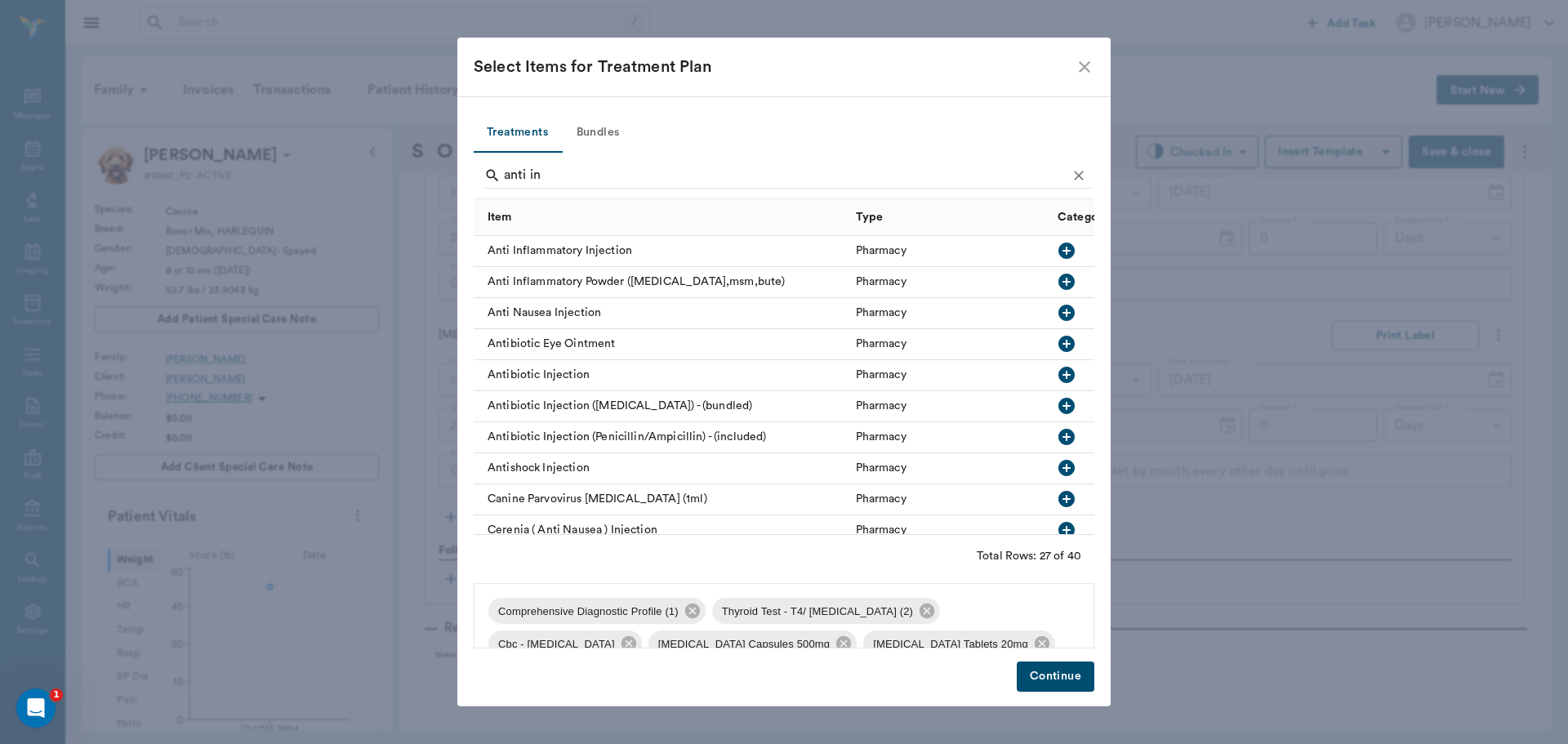
click at [1059, 254] on icon "button" at bounding box center [1067, 251] width 16 height 16
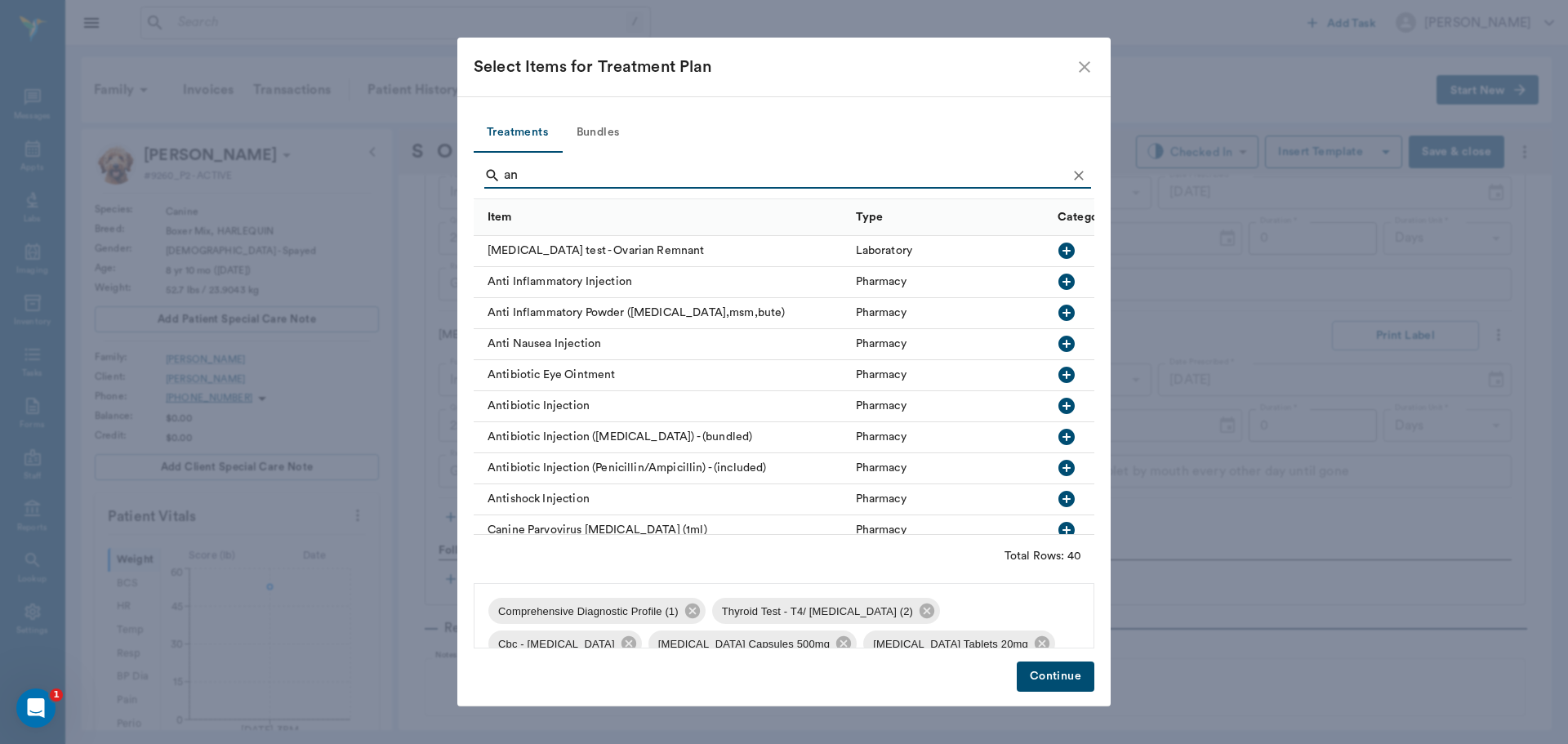
type input "a"
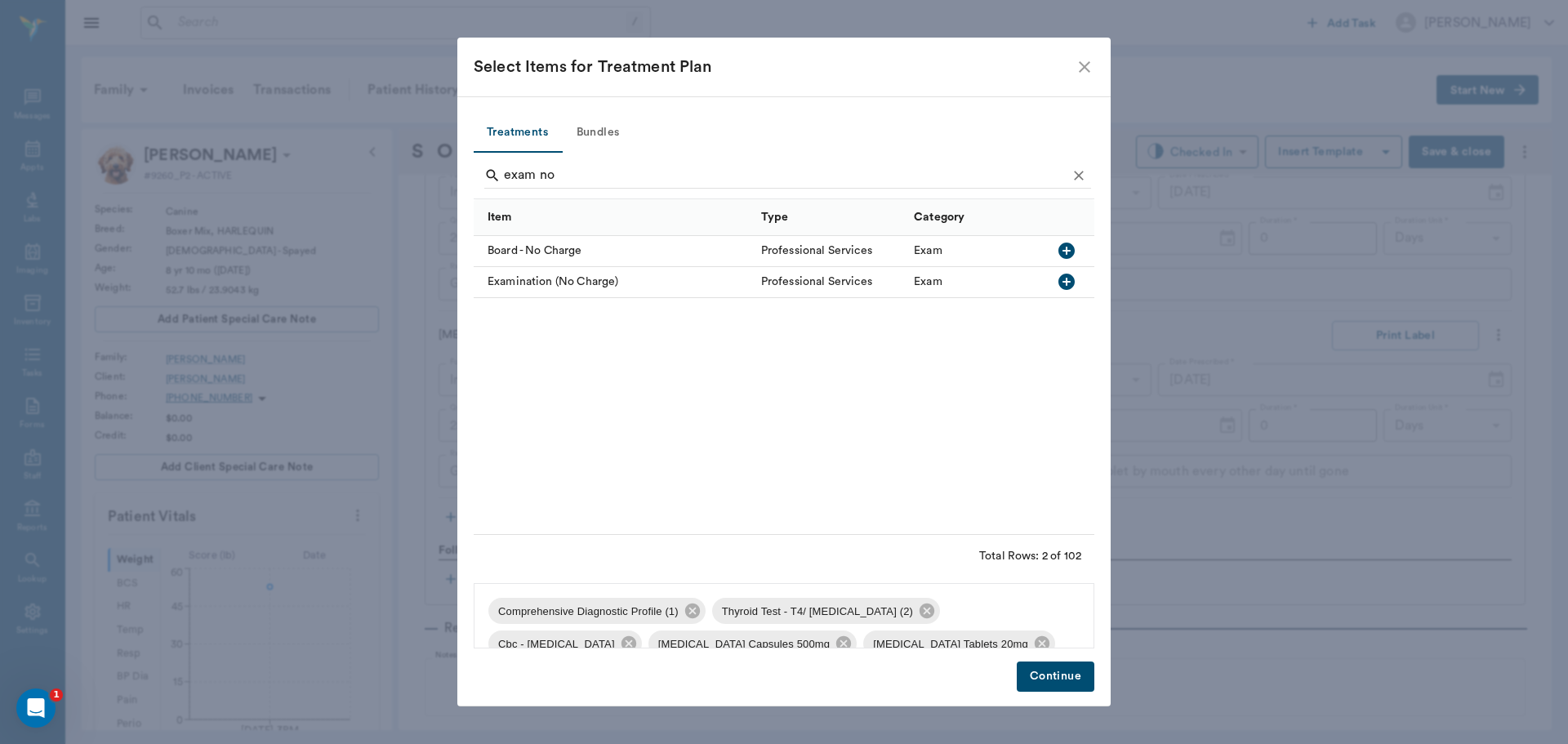
click at [1065, 279] on icon "button" at bounding box center [1067, 281] width 16 height 16
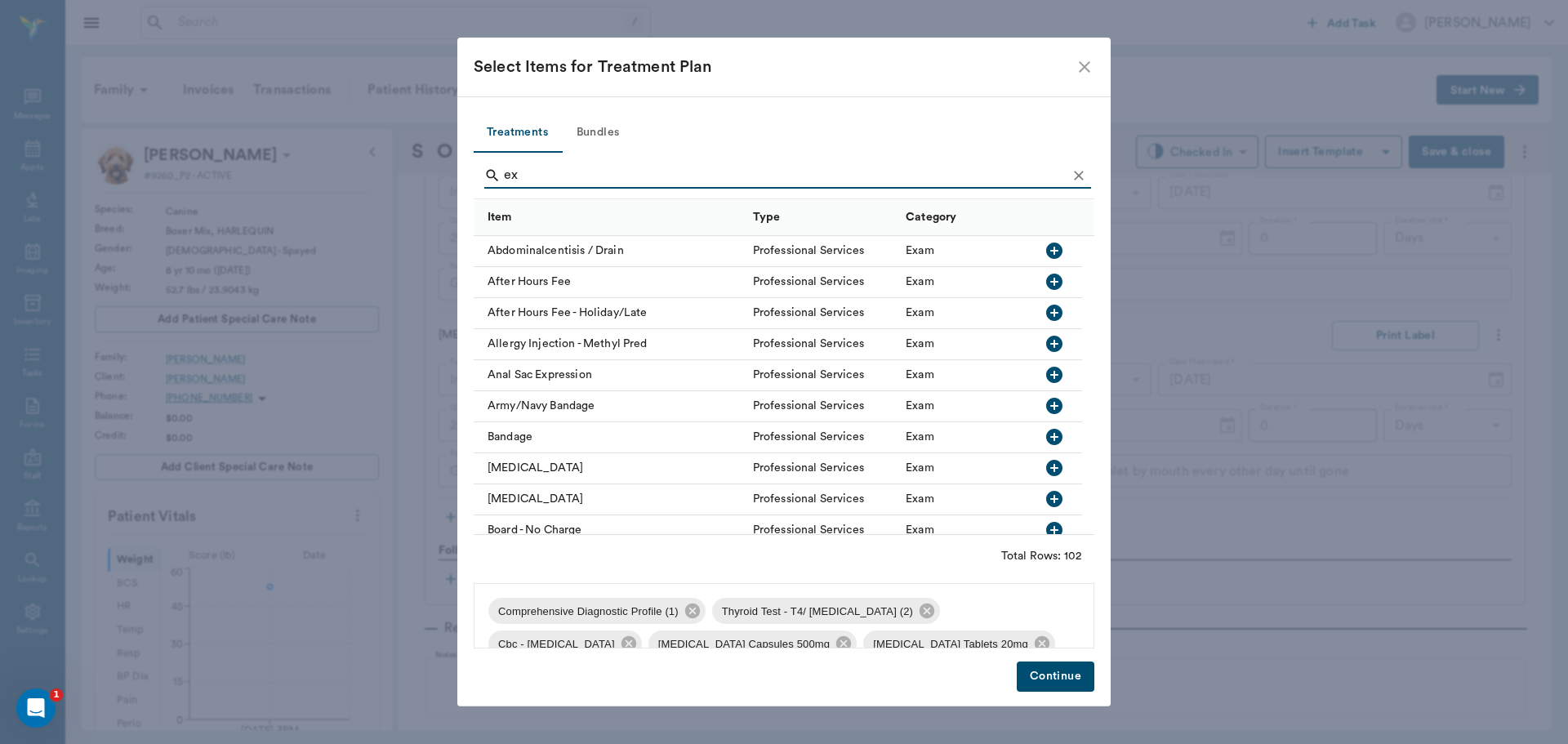
type input "e"
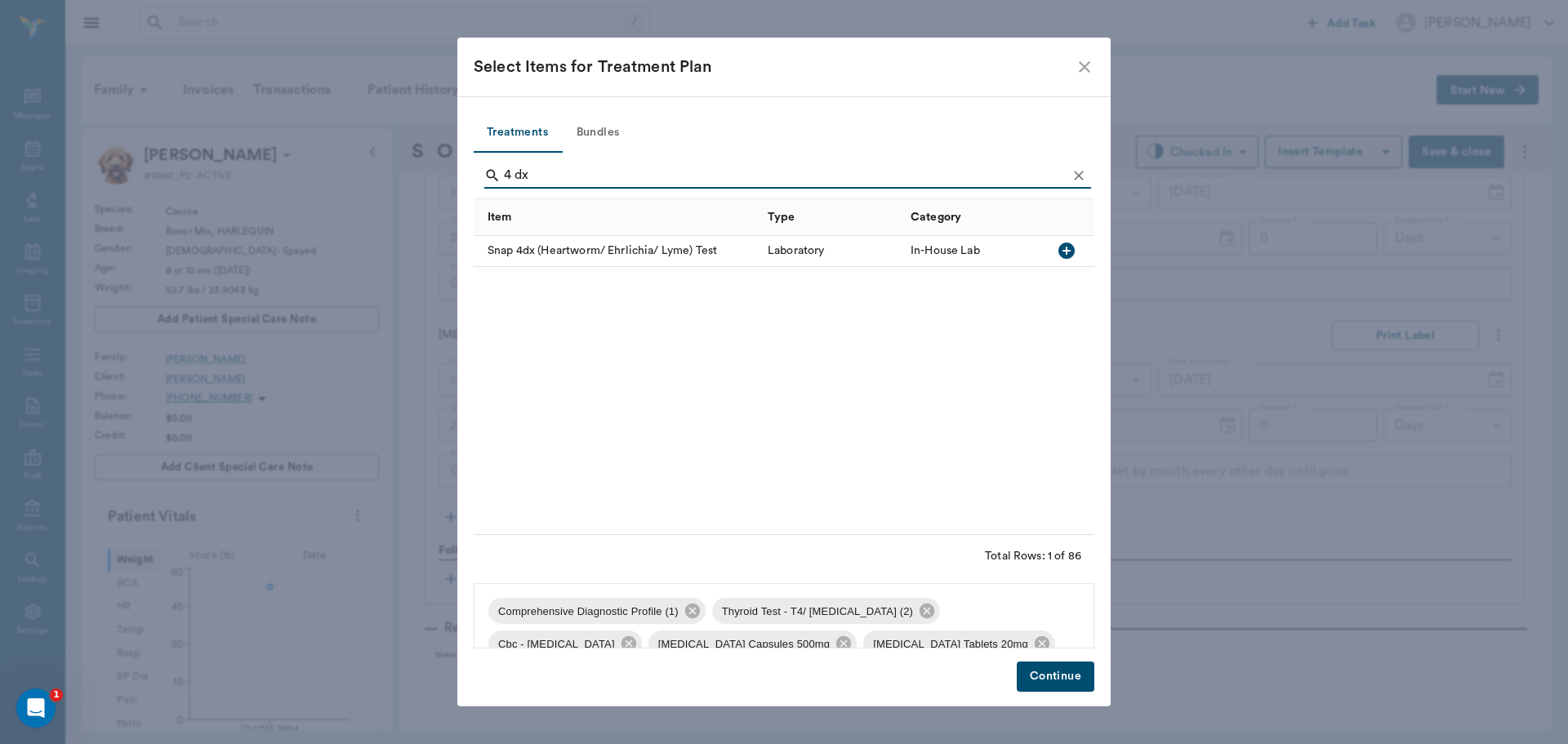
type input "4 dx"
click at [1062, 245] on icon "button" at bounding box center [1067, 251] width 16 height 16
click at [1059, 675] on button "Continue" at bounding box center [1056, 676] width 78 height 30
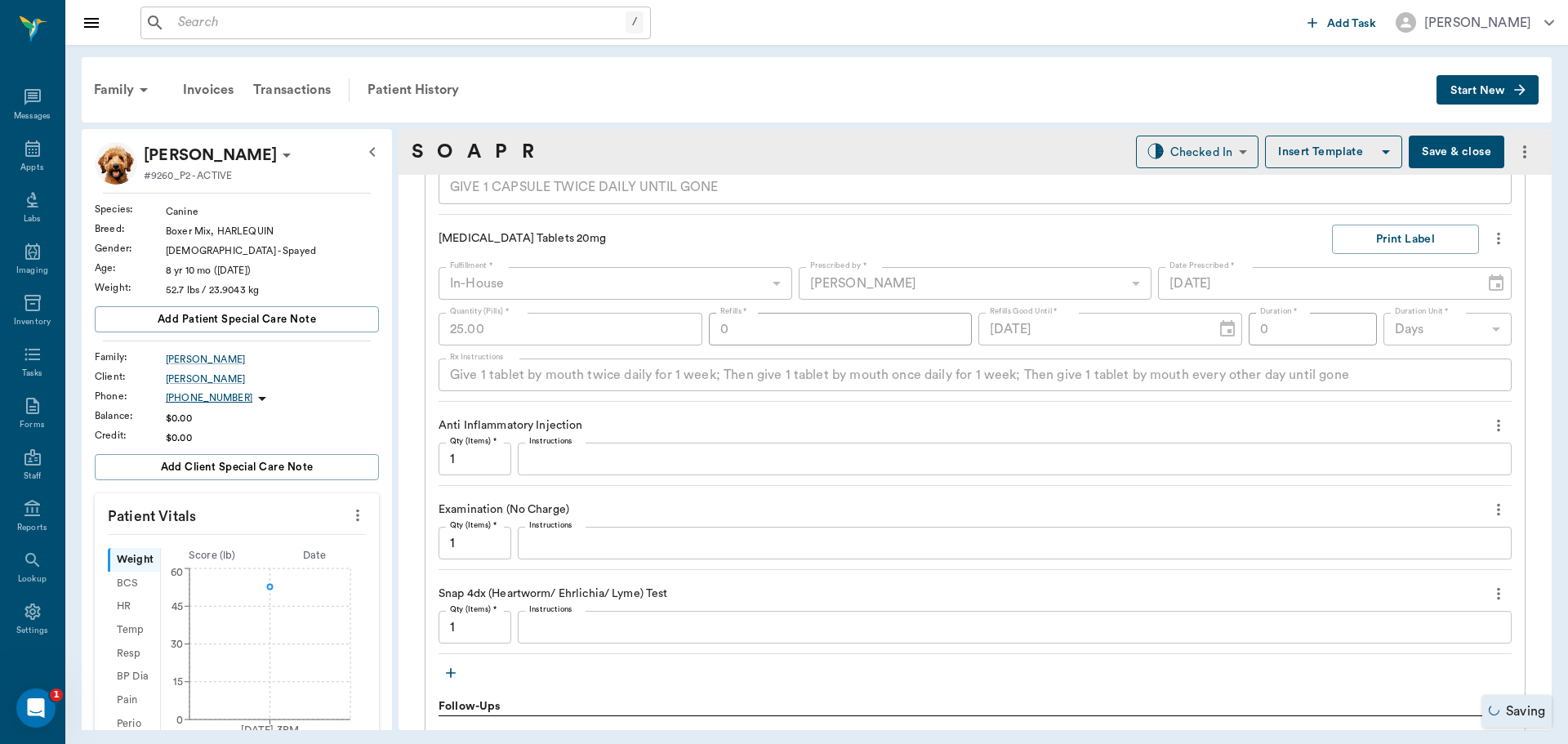
scroll to position [1715, 0]
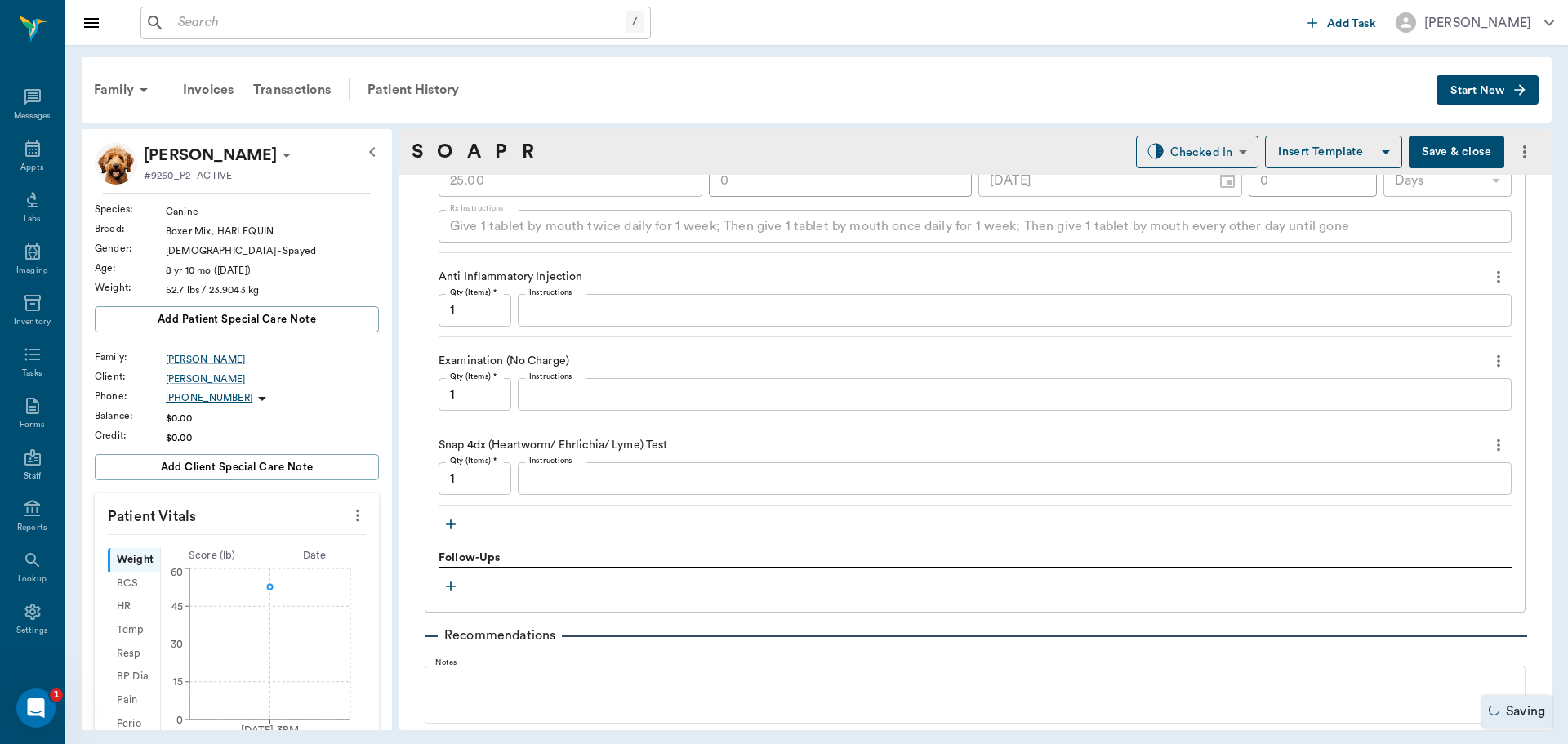
click at [550, 482] on textarea "Instructions" at bounding box center [1015, 478] width 971 height 19
click at [568, 482] on textarea "Neg /" at bounding box center [1015, 478] width 971 height 19
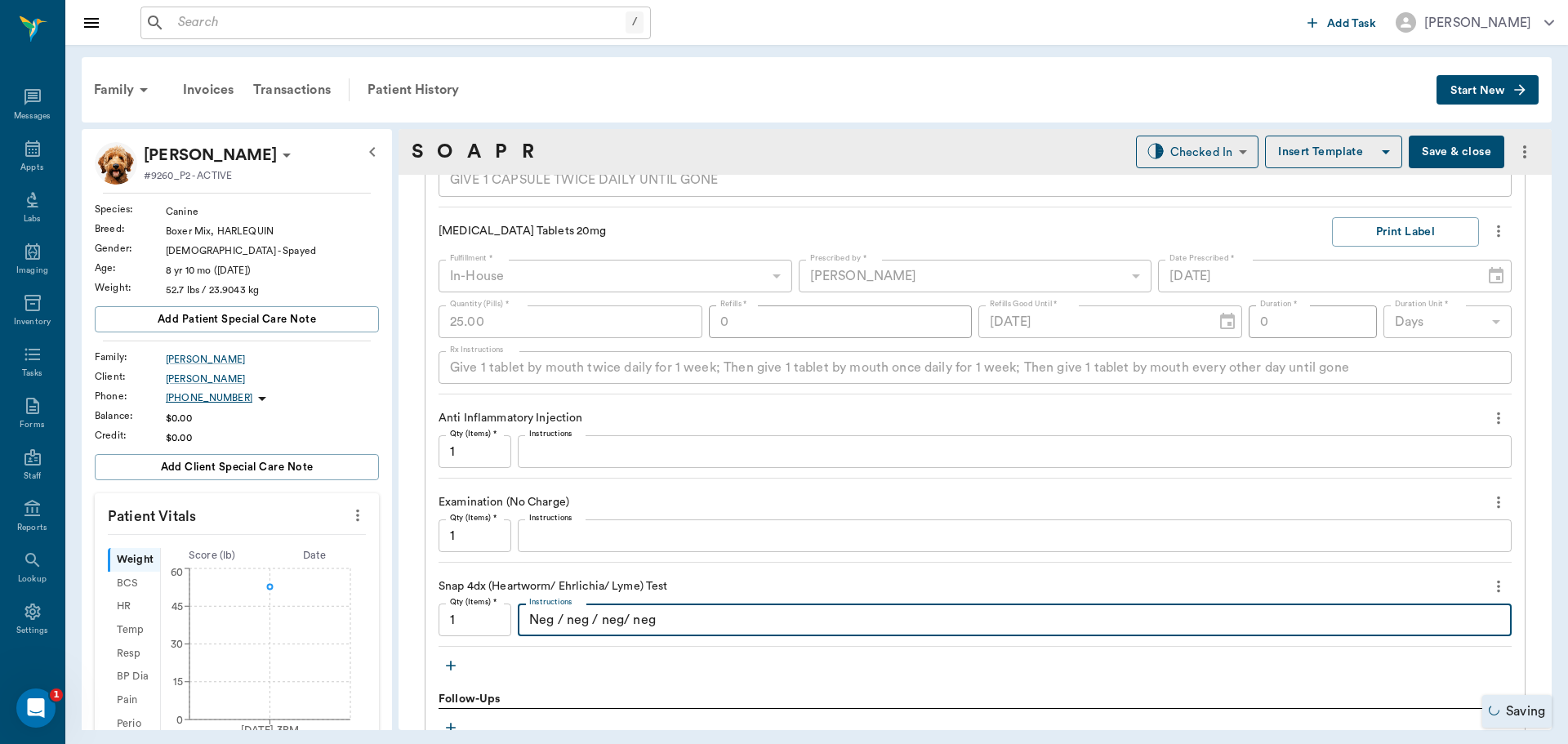
scroll to position [1552, 0]
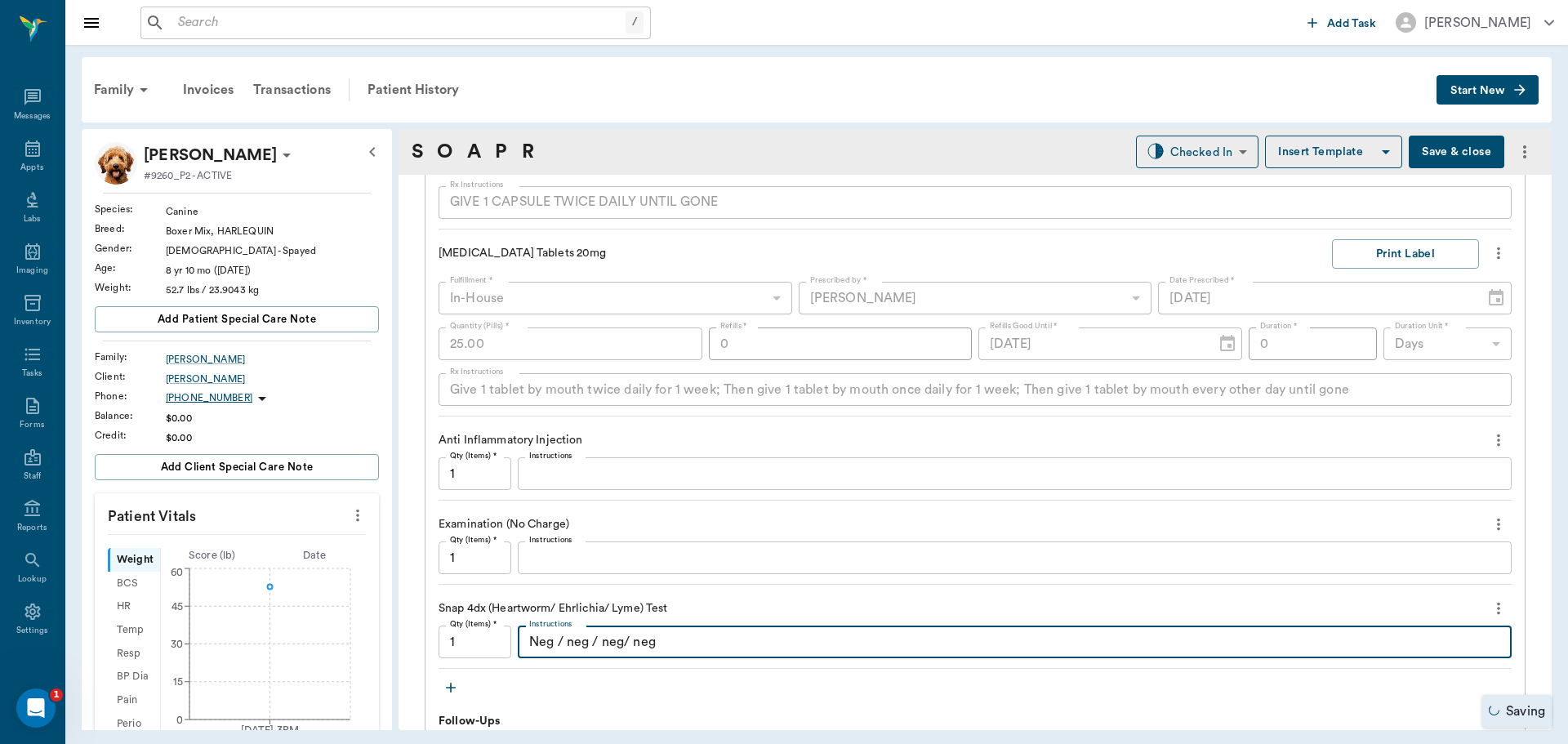
type textarea "Neg / neg / neg/ neg"
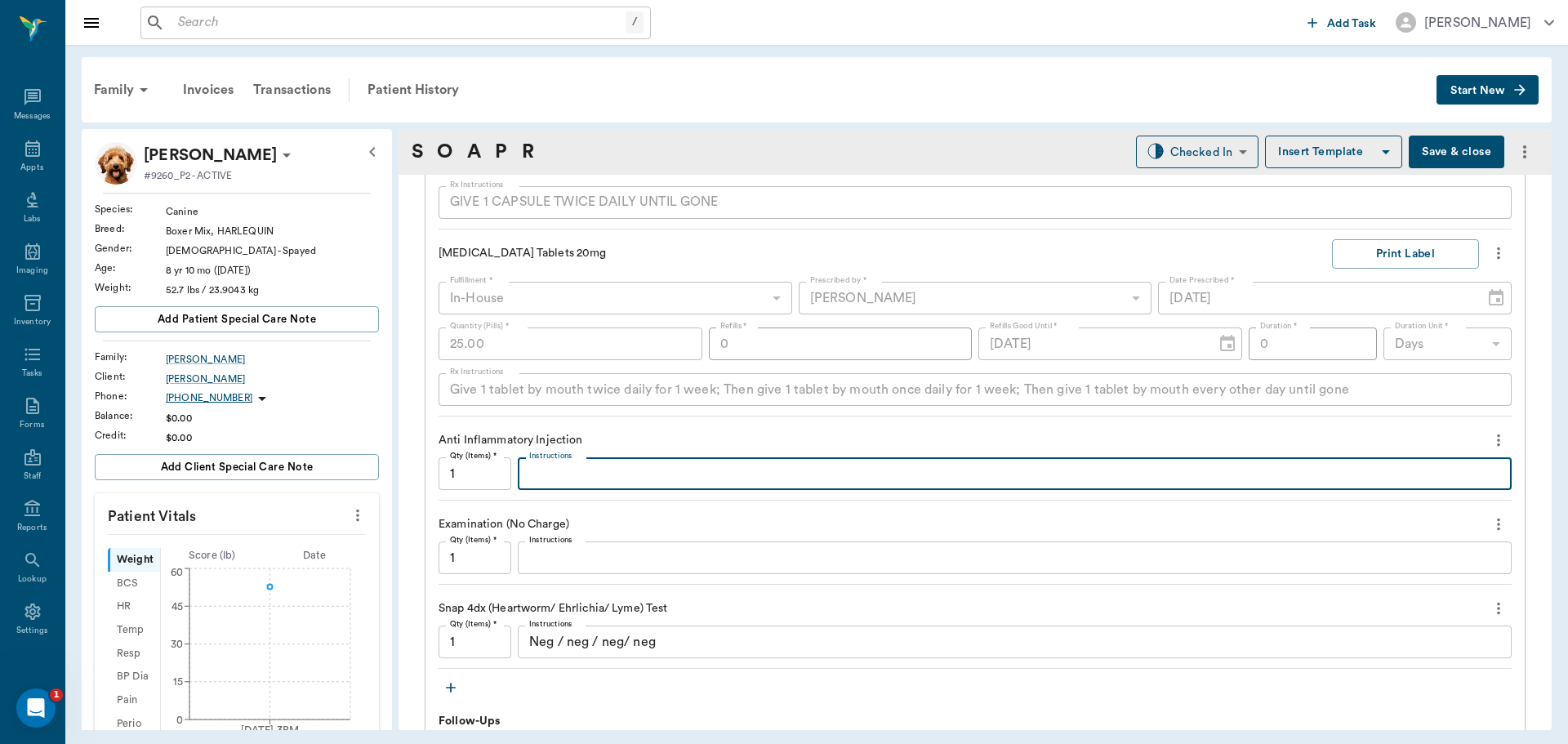
click at [587, 480] on textarea "Instructions" at bounding box center [1015, 473] width 971 height 19
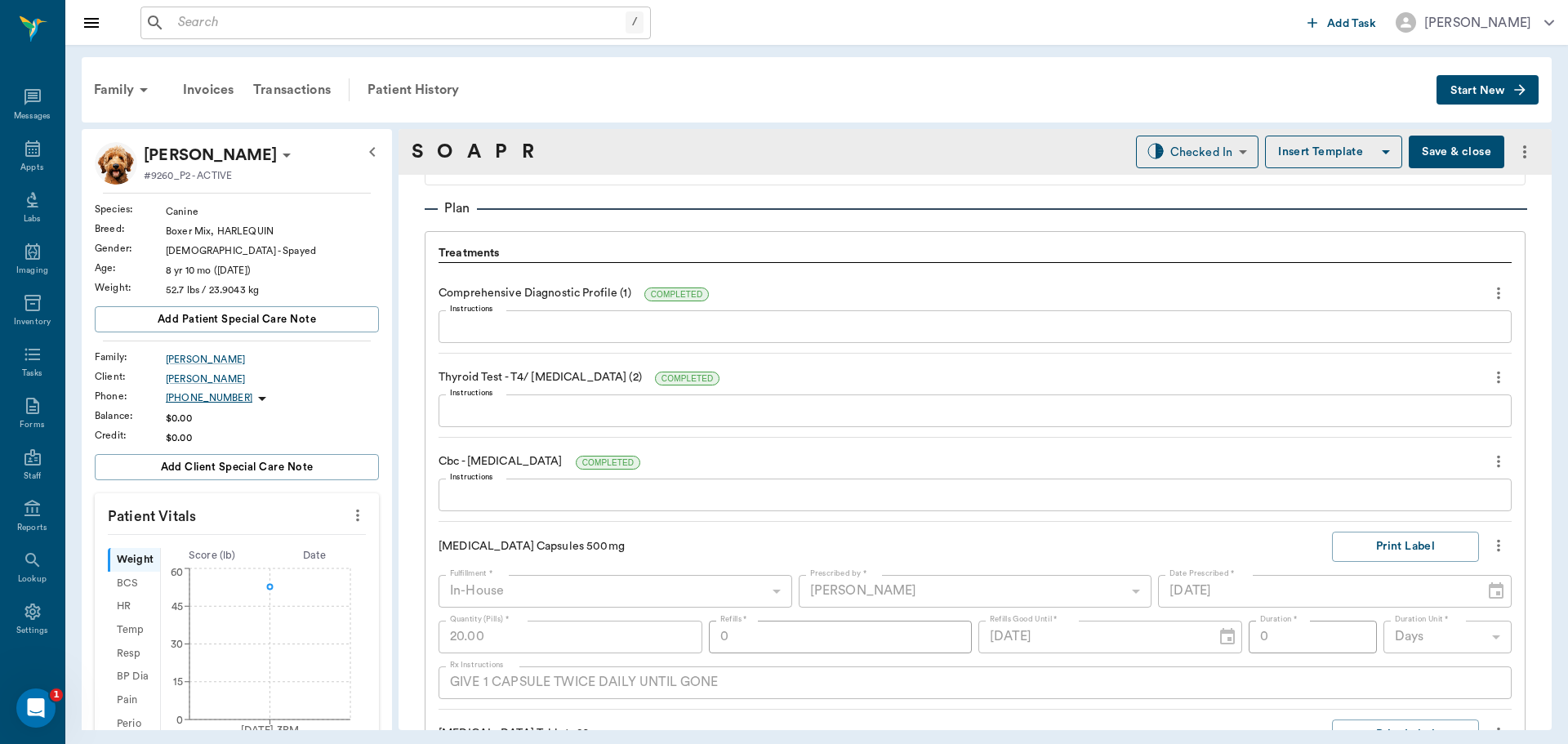
scroll to position [1061, 0]
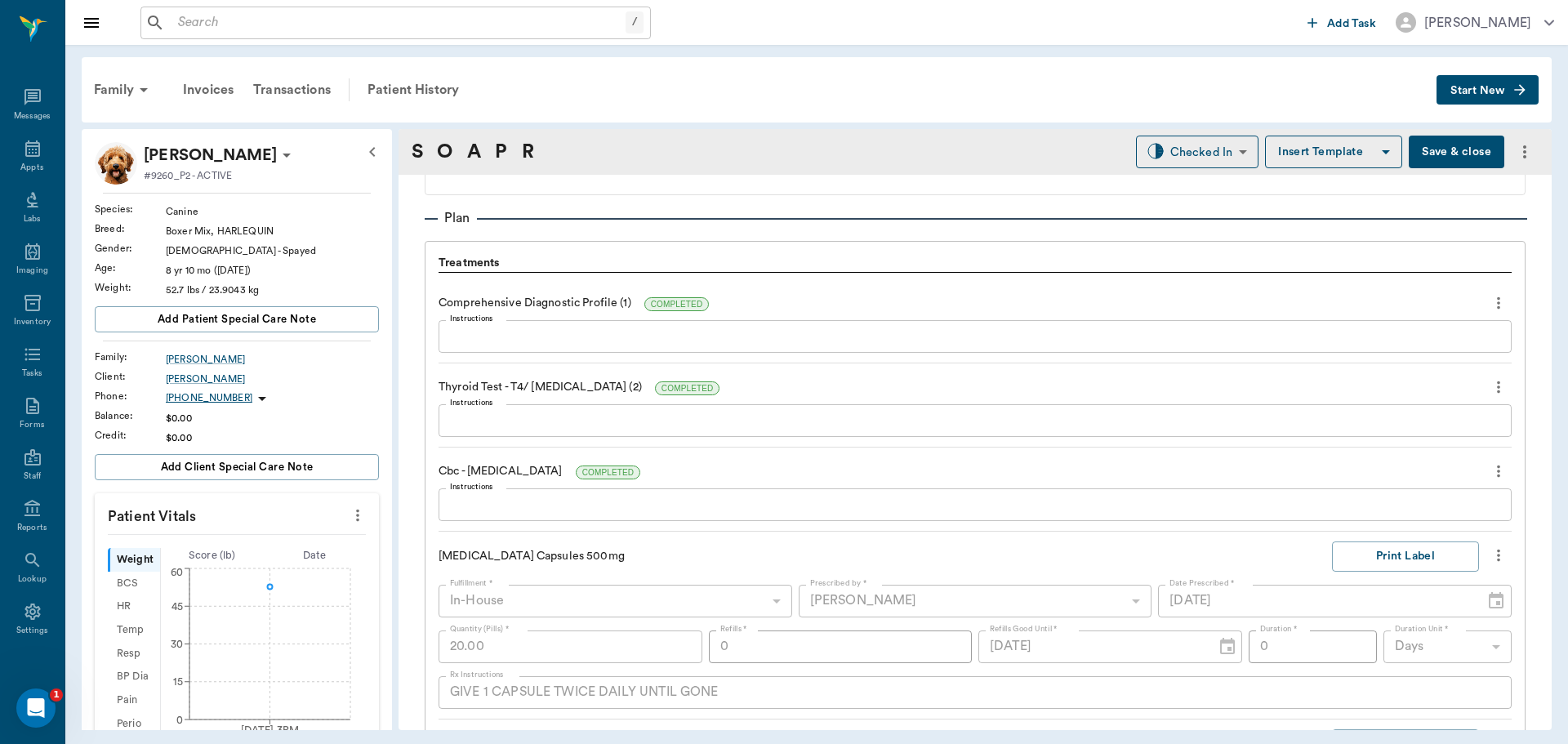
type textarea "Dex 5.25cc IV"
click at [513, 340] on textarea "Instructions" at bounding box center [975, 336] width 1051 height 19
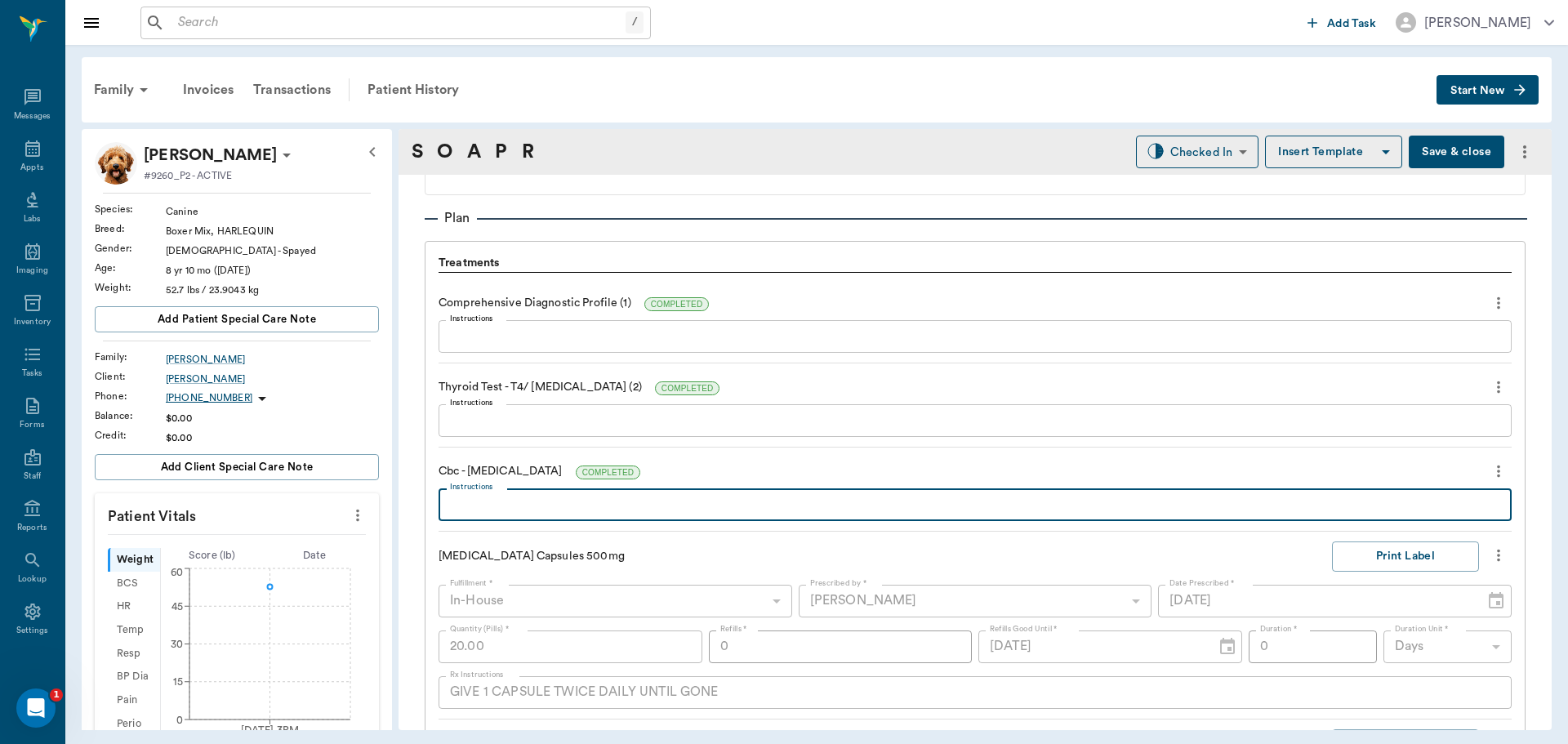
click at [527, 509] on textarea "Instructions" at bounding box center [975, 504] width 1051 height 19
type textarea "a"
type textarea "sl lymphopenia, sl HCT inc,"
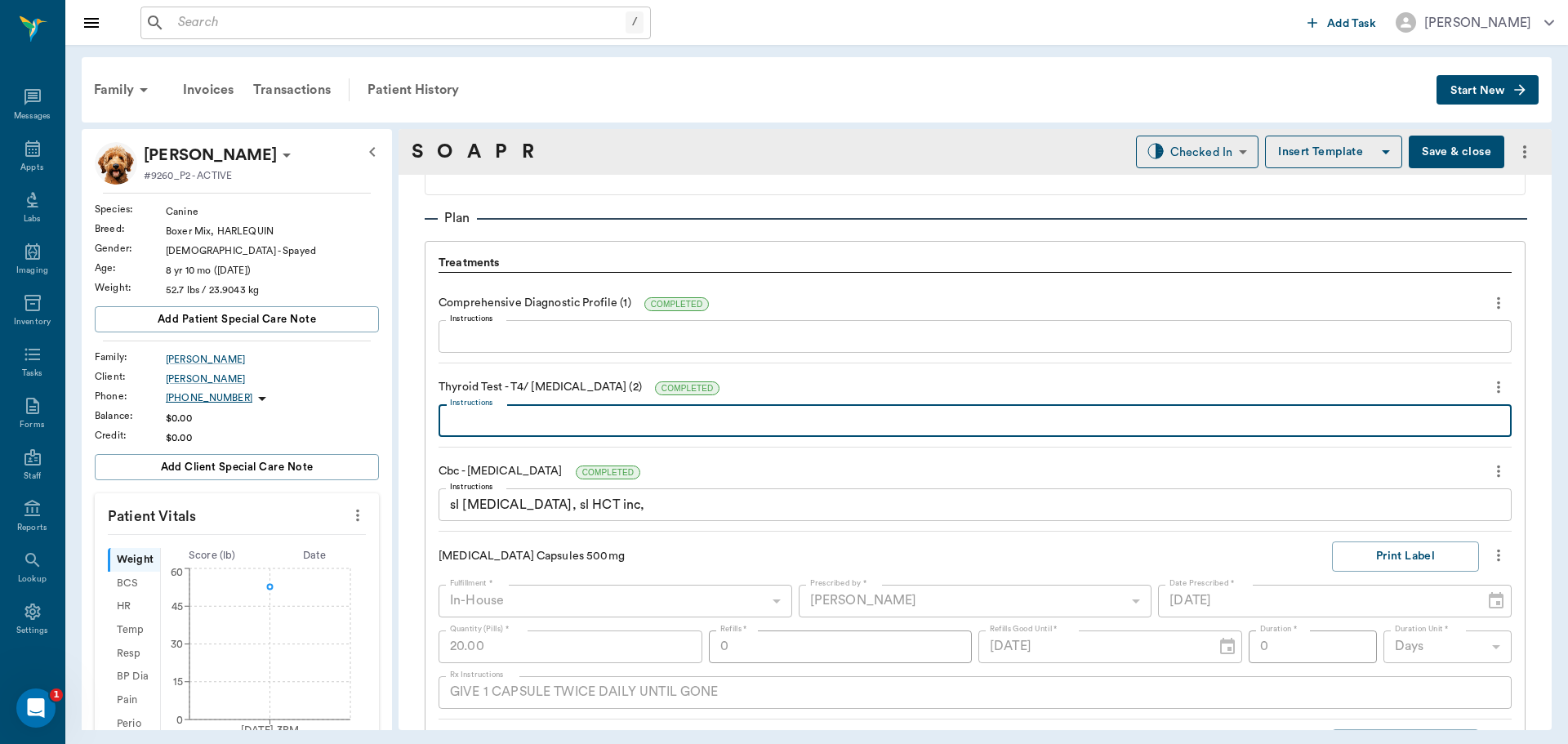
click at [497, 416] on textarea "Instructions" at bounding box center [975, 421] width 1051 height 19
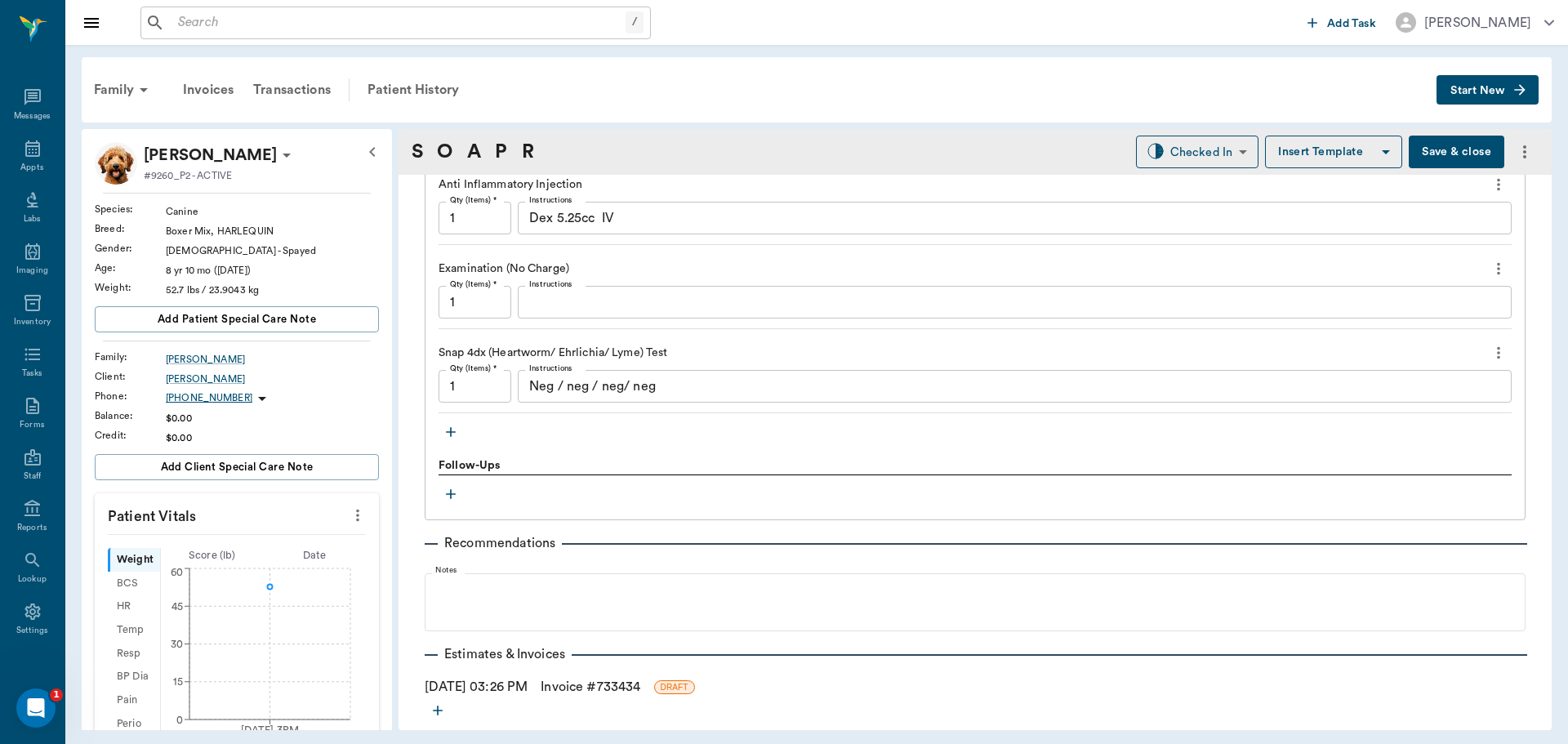
scroll to position [1878, 0]
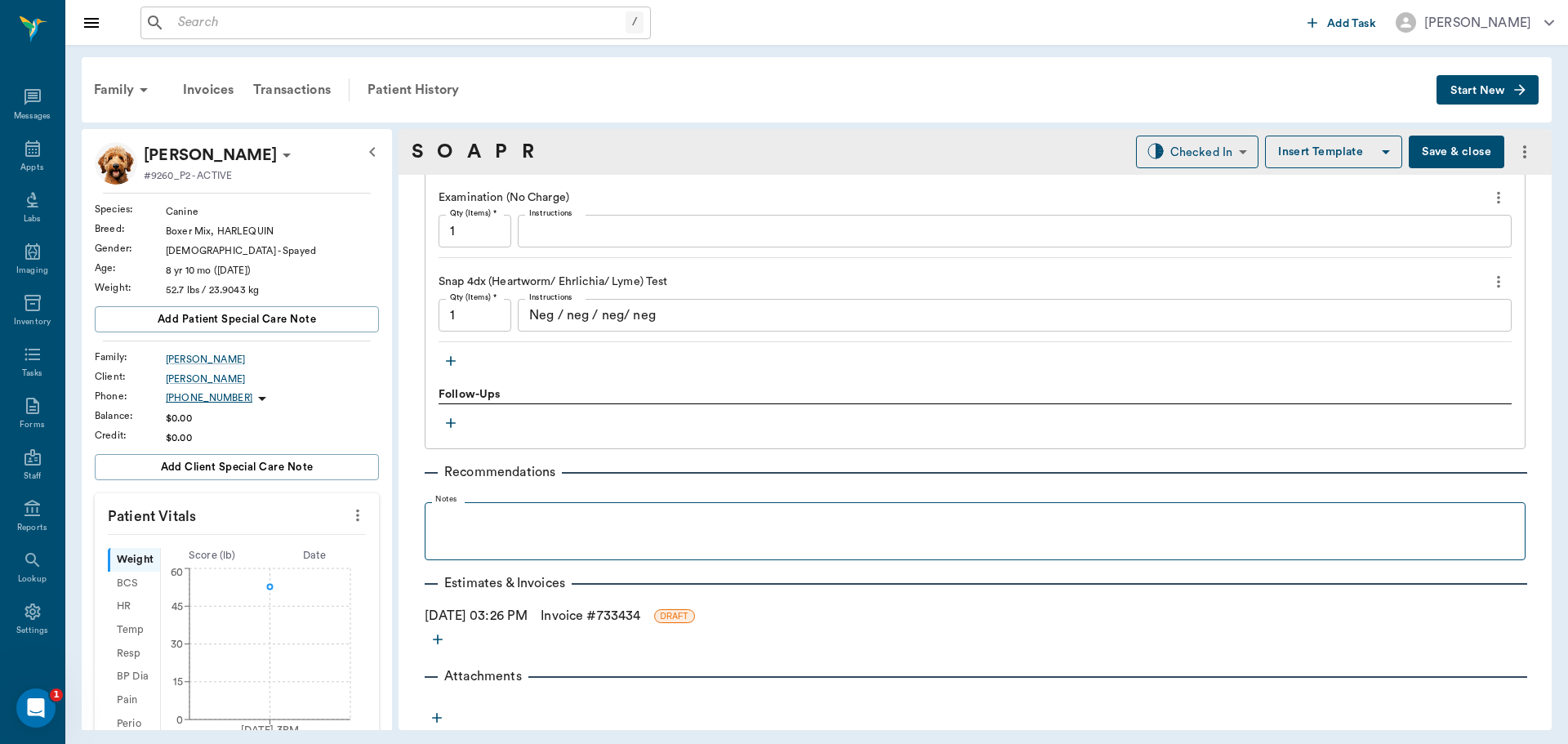
type textarea "Low T4 .7 - euthyroid illness?"
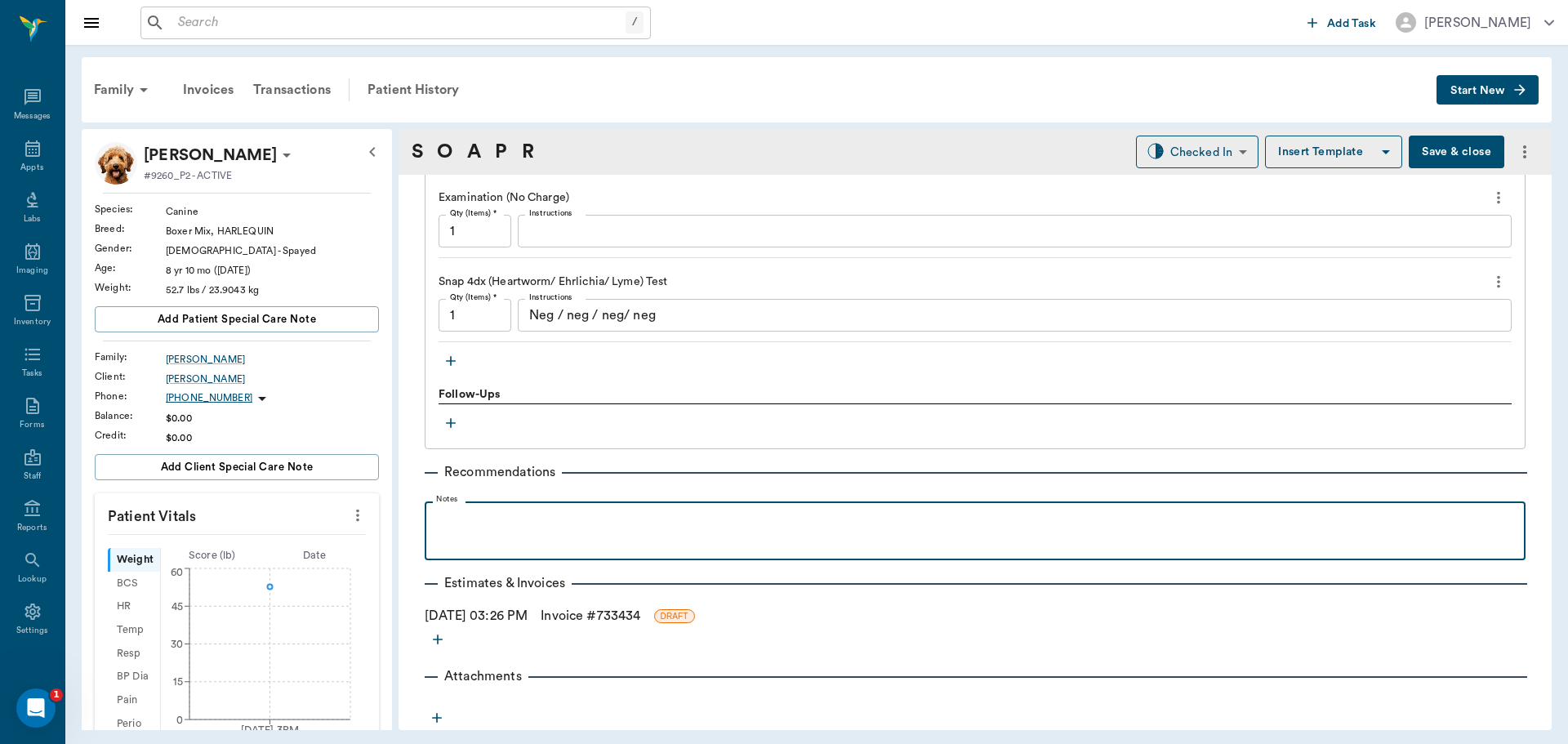
click at [499, 511] on p at bounding box center [975, 519] width 1084 height 20
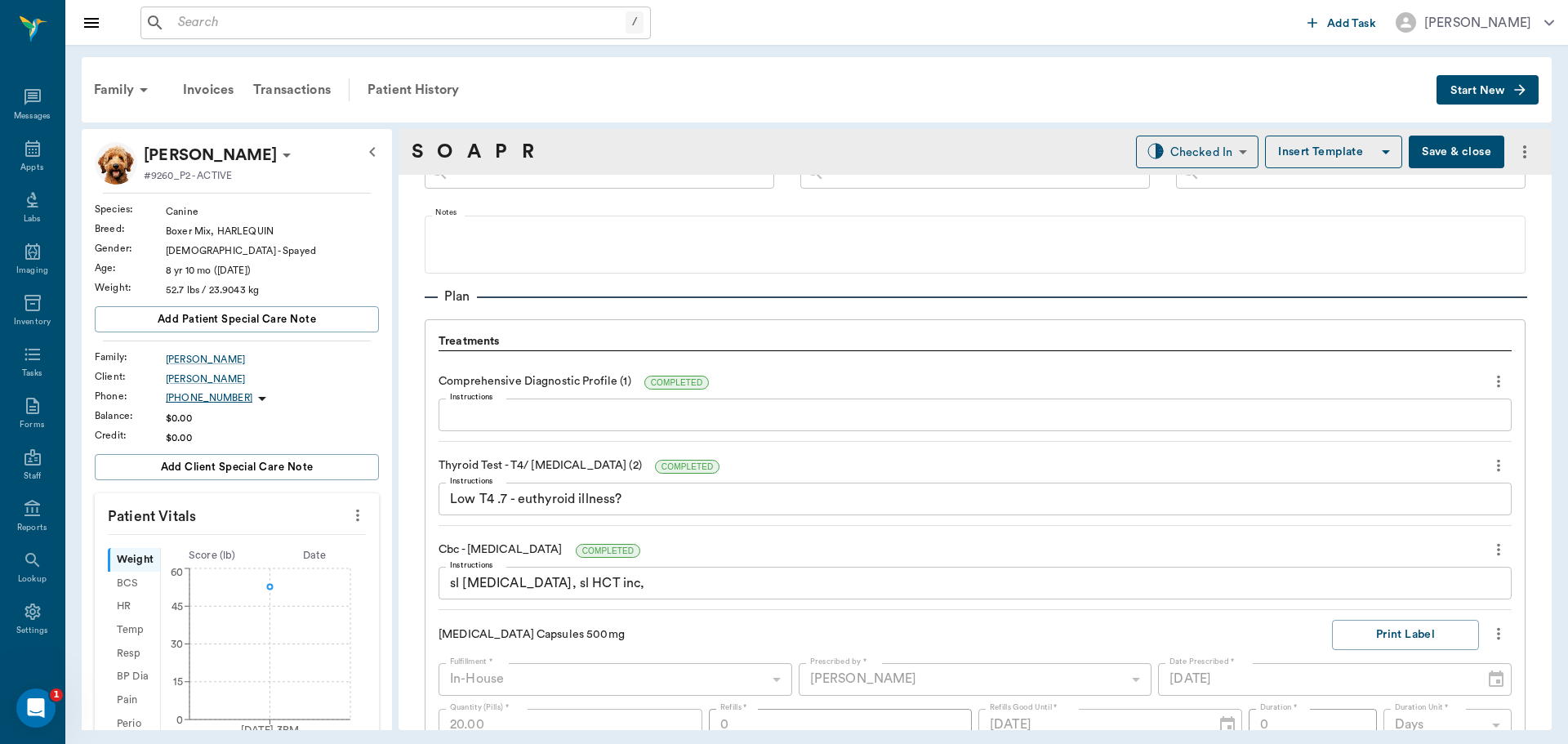
scroll to position [980, 0]
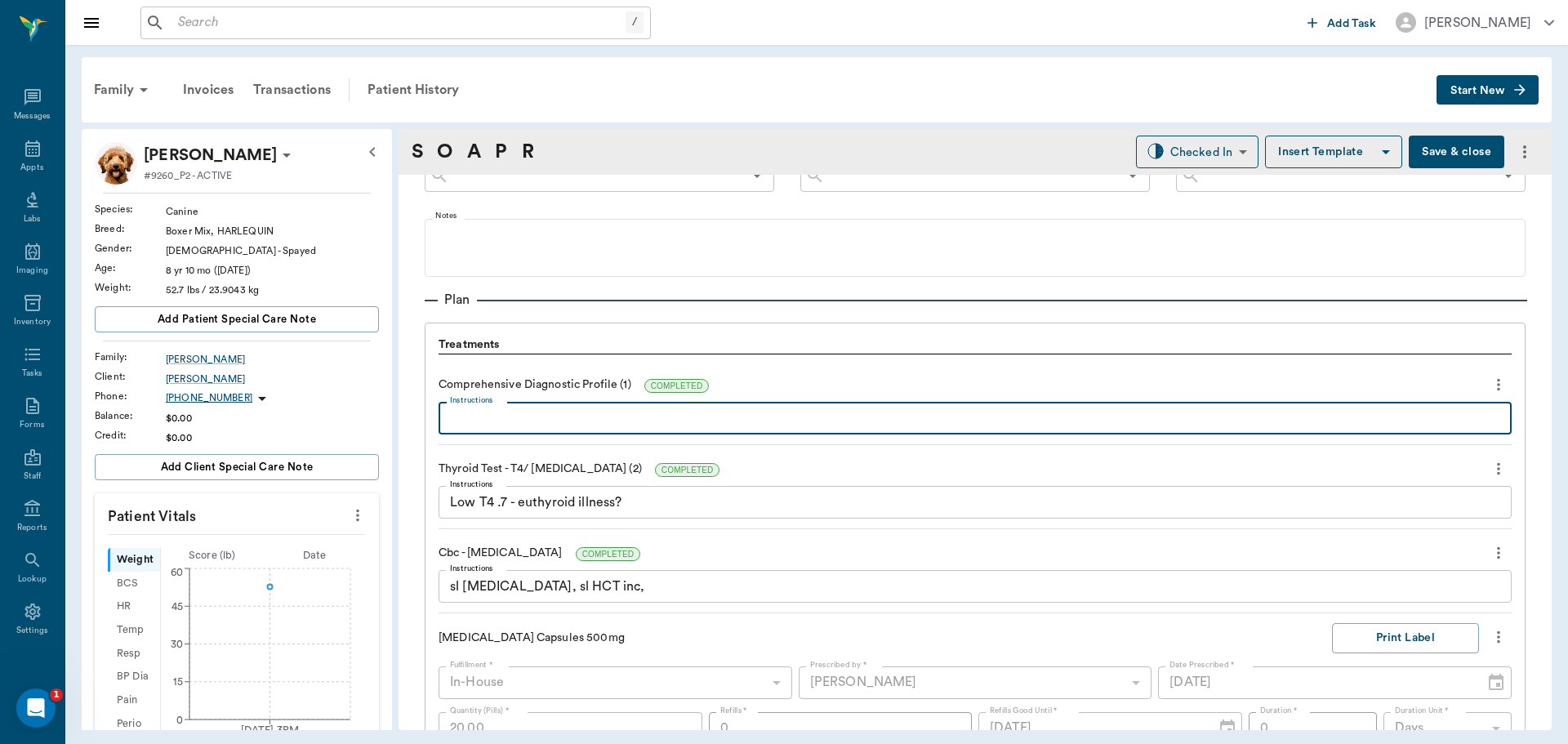
click at [563, 416] on textarea "Instructions" at bounding box center [975, 418] width 1051 height 19
click at [573, 415] on textarea "ALP 180, C" at bounding box center [975, 418] width 1051 height 19
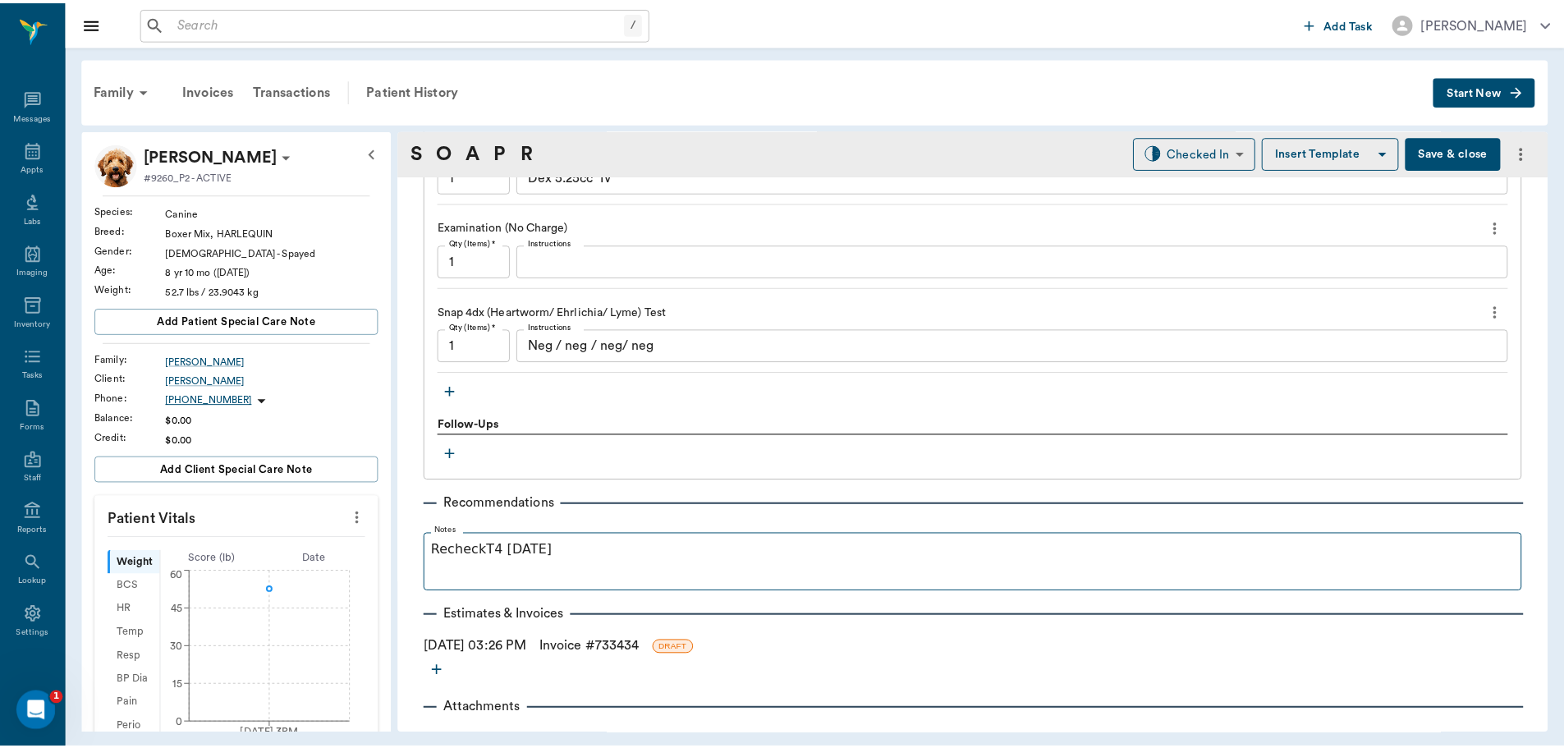
scroll to position [1888, 0]
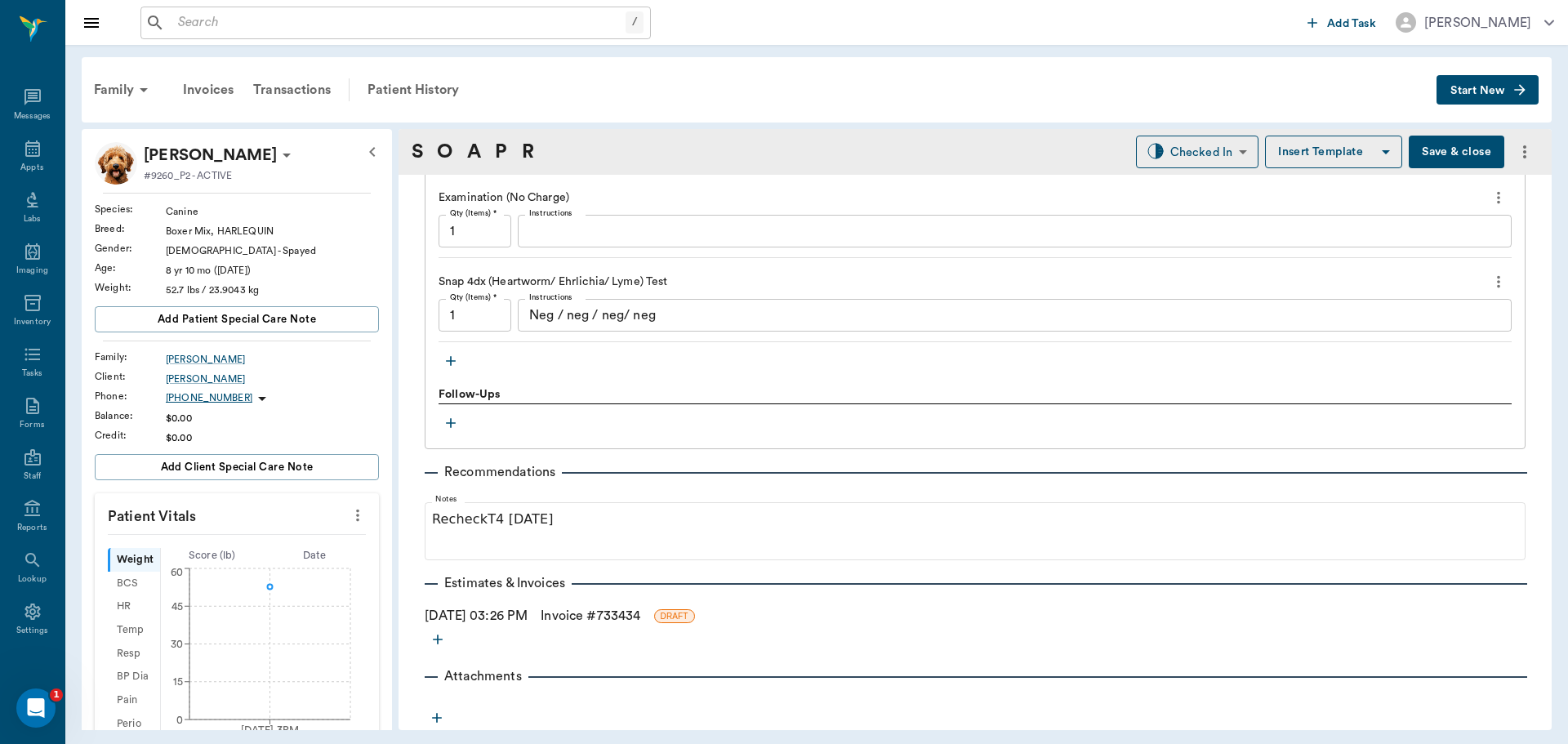
type textarea "ALP 180, CA hi norm, NA+ > ,"
click at [595, 611] on link "Invoice # 733434" at bounding box center [590, 616] width 99 height 20
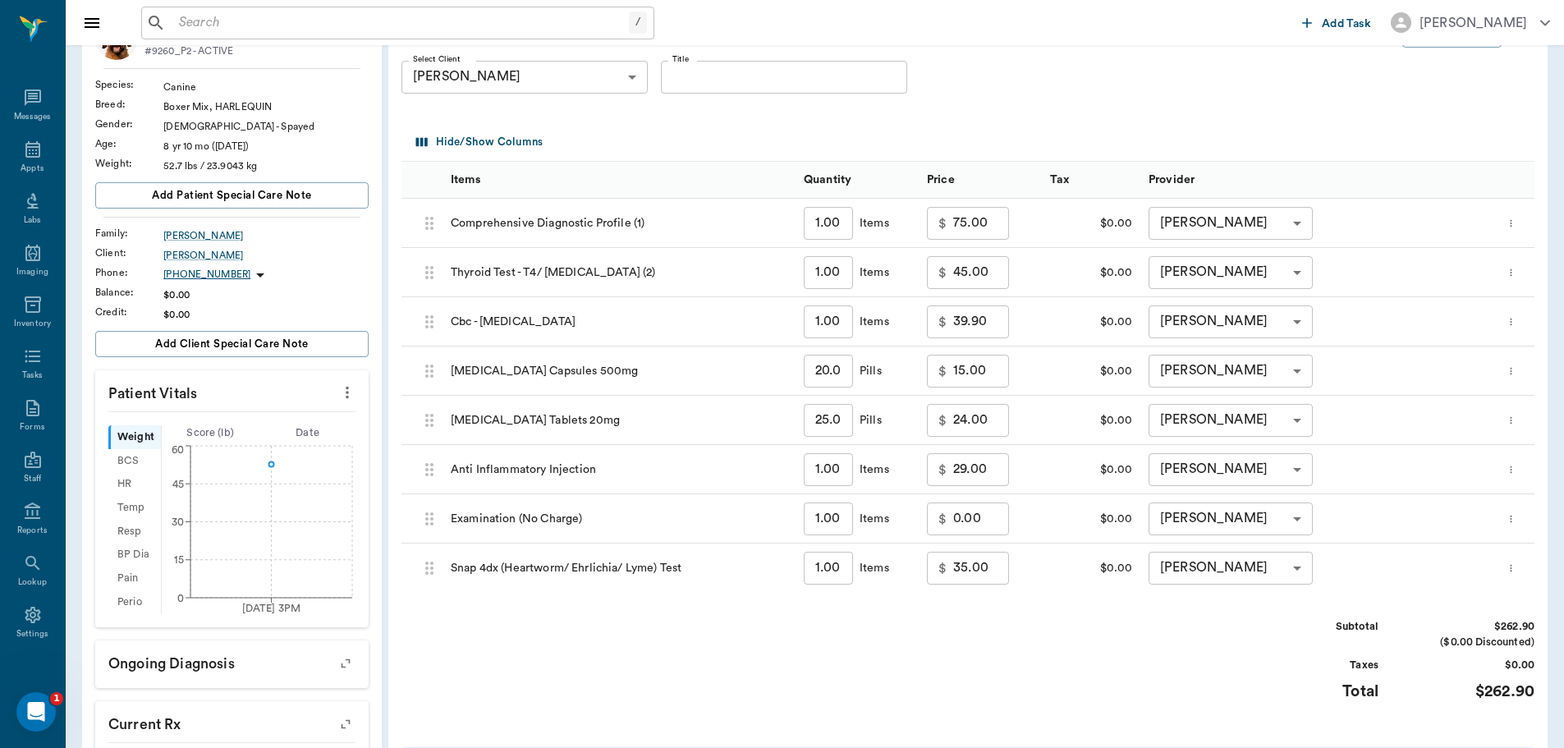
scroll to position [164, 0]
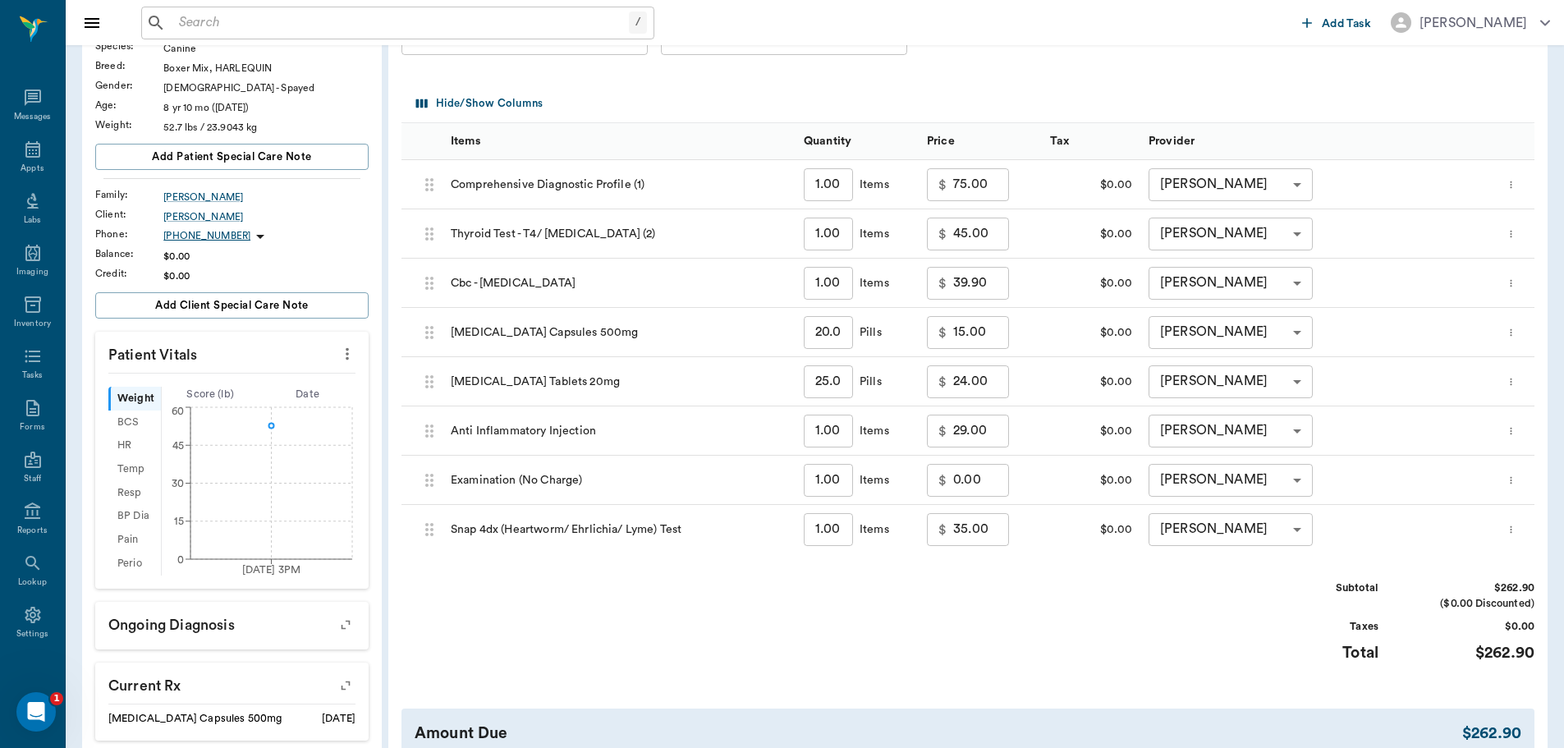
click at [972, 438] on input "29.00" at bounding box center [981, 431] width 56 height 33
type input "24.00"
click at [1055, 616] on div "Subtotal $257.90 ($0.00 Discounted) Taxes $0.00 Total $257.90" at bounding box center [967, 630] width 1133 height 101
click at [992, 283] on input "39.90" at bounding box center [981, 283] width 56 height 33
type input "25.00"
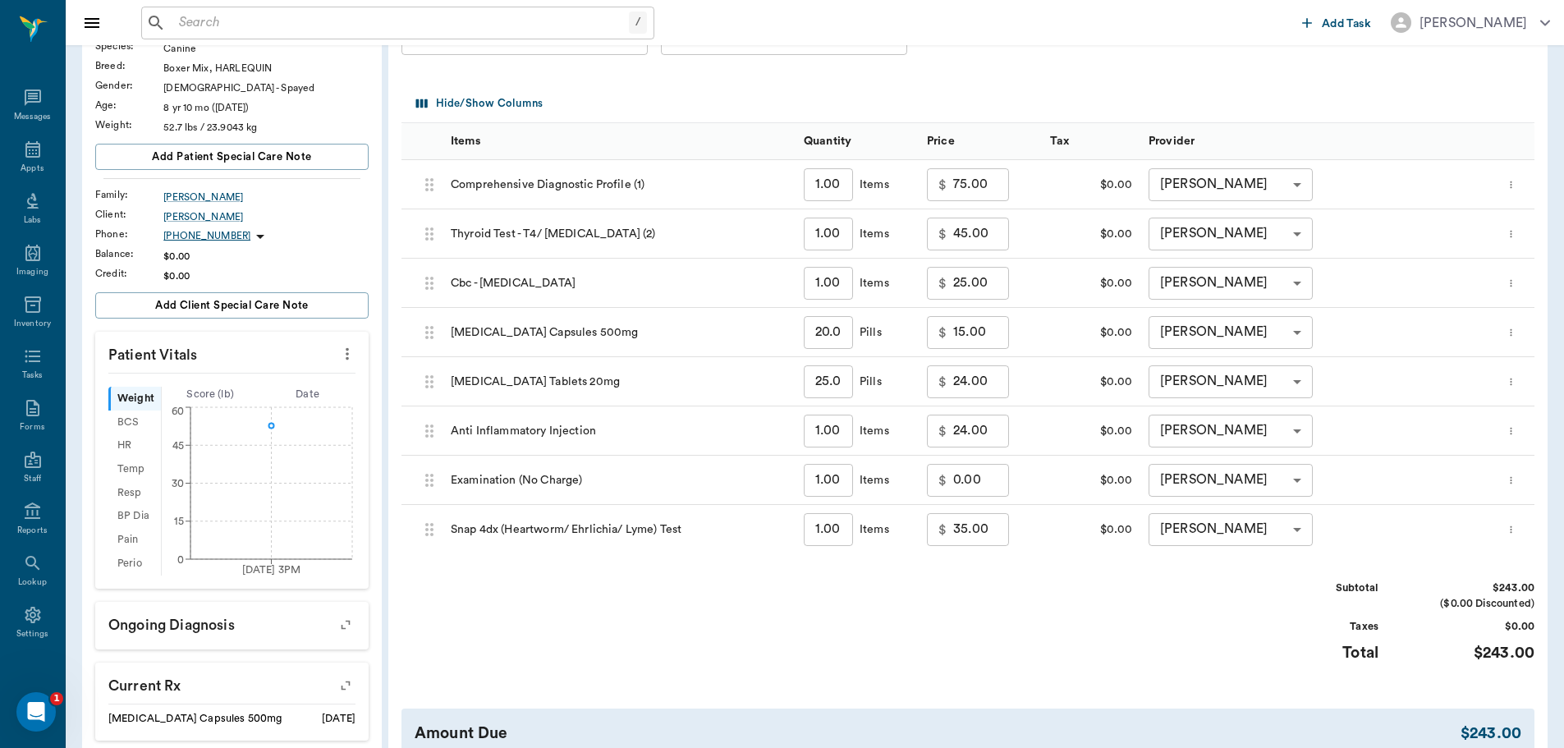
click at [1038, 644] on div "Subtotal $243.00 ($0.00 Discounted) Taxes $0.00 Total $243.00" at bounding box center [967, 630] width 1133 height 101
click at [1065, 598] on div "Subtotal $243.00 ($0.00 Discounted) Taxes $0.00 Total $243.00" at bounding box center [967, 630] width 1133 height 101
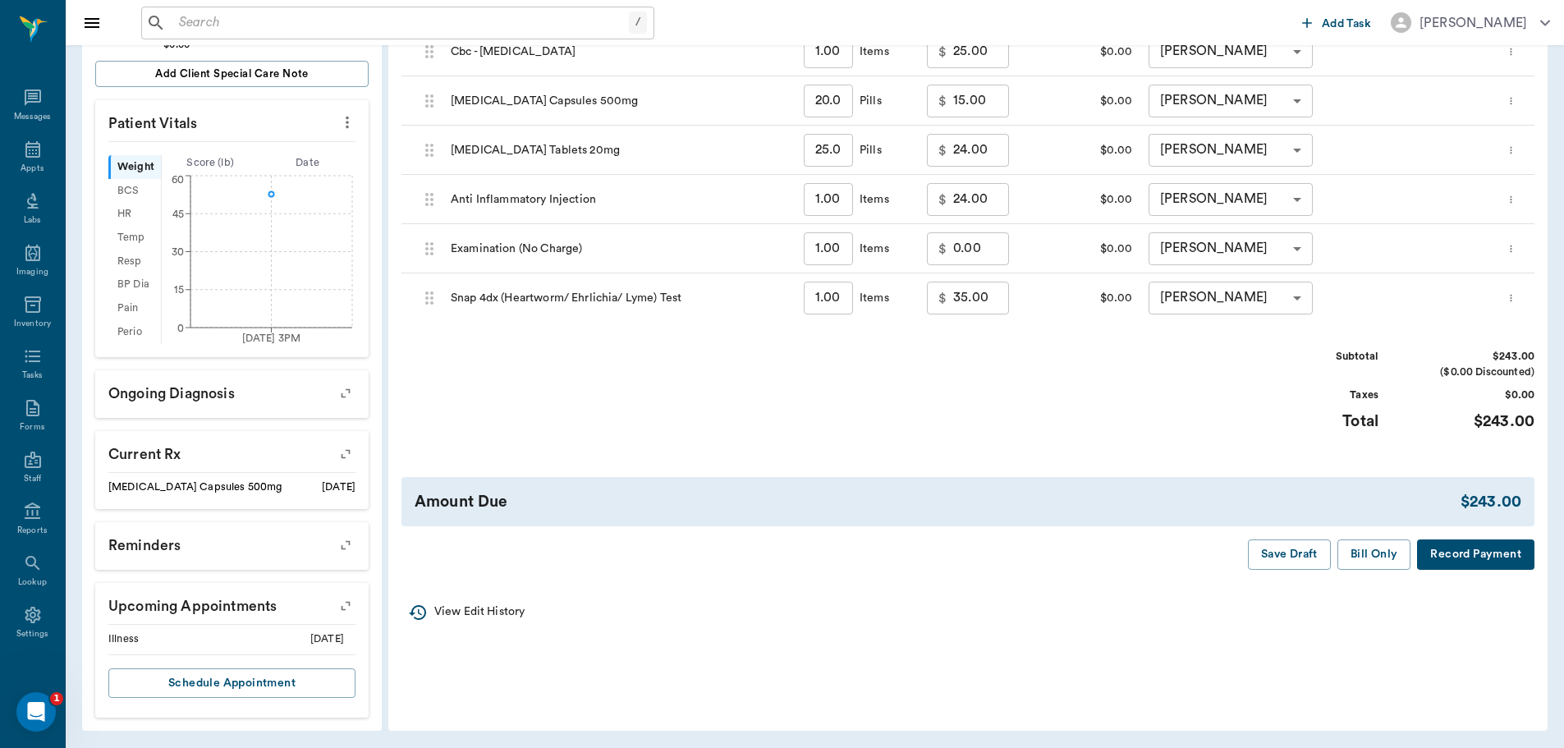
scroll to position [397, 0]
click at [1376, 550] on button "Bill Only" at bounding box center [1374, 553] width 74 height 30
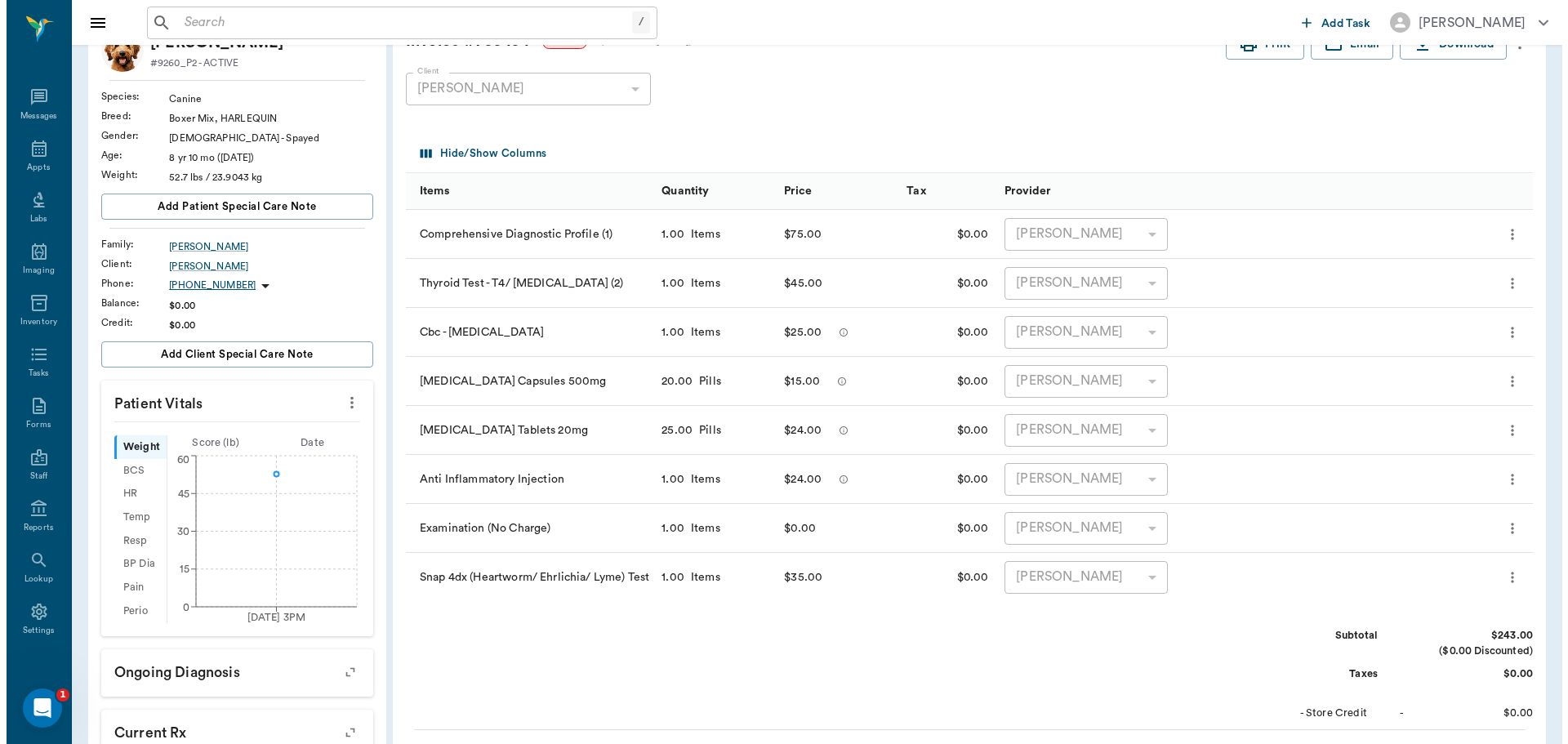
scroll to position [0, 0]
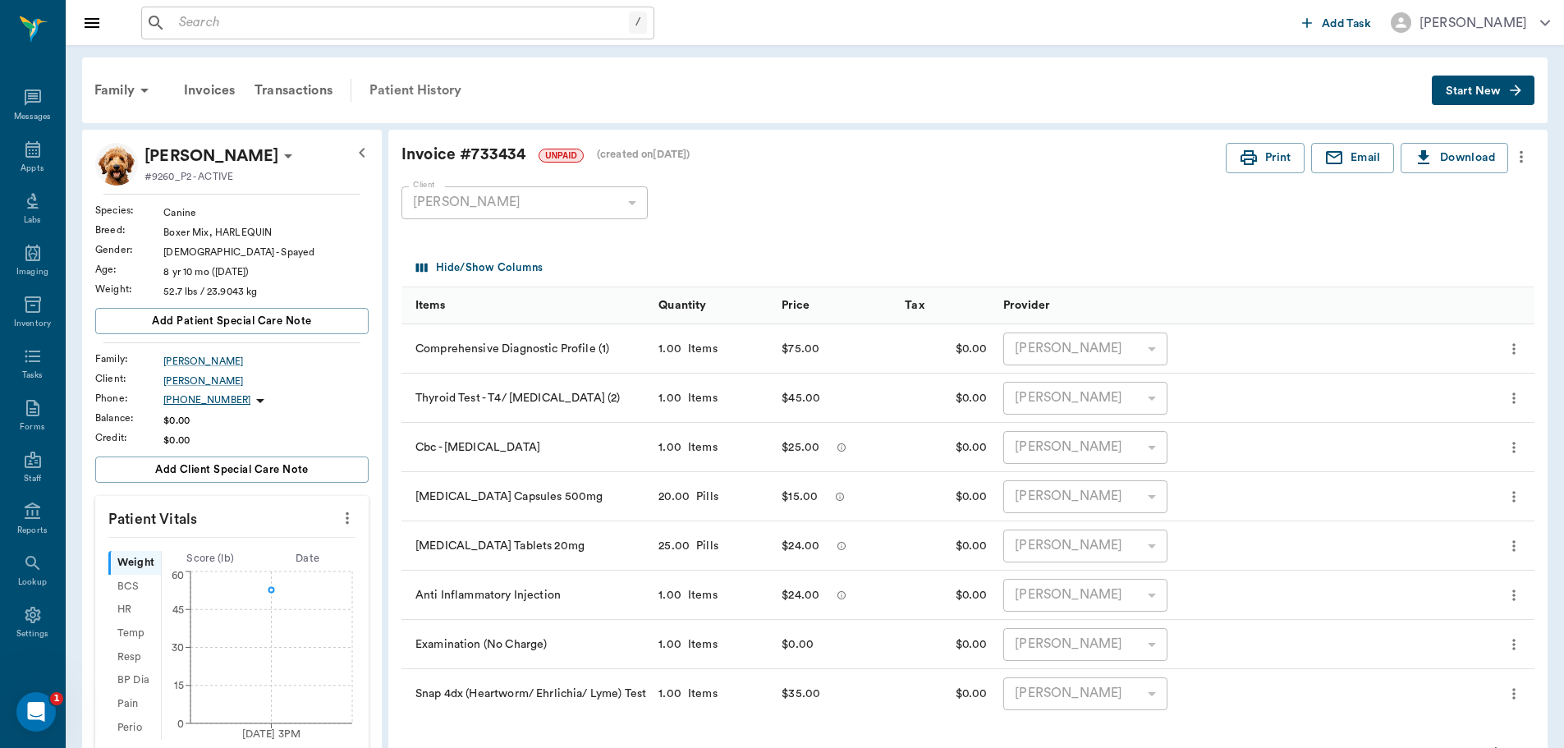
click at [430, 91] on div "Patient History" at bounding box center [416, 90] width 112 height 39
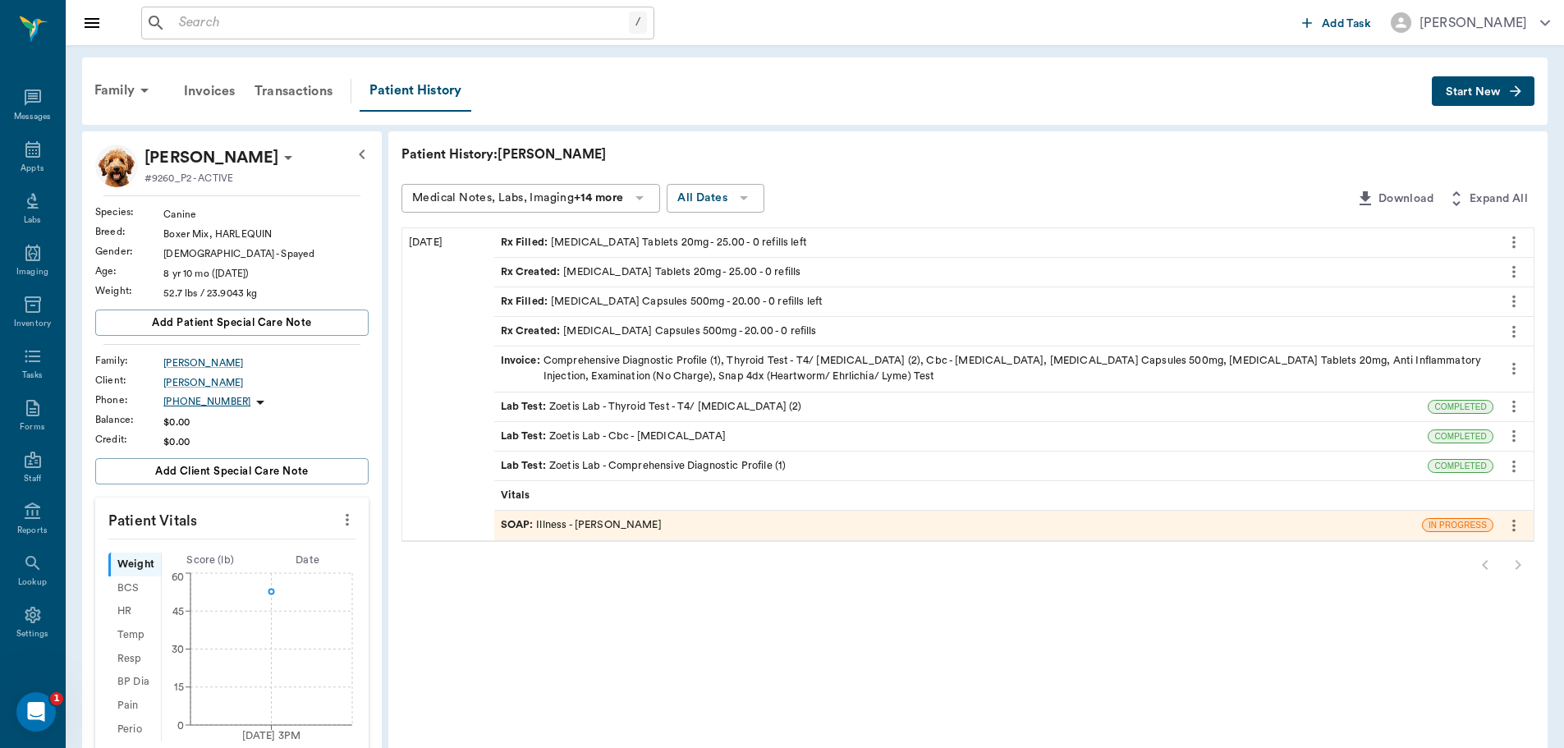
click at [545, 494] on div "Vitals" at bounding box center [993, 495] width 999 height 29
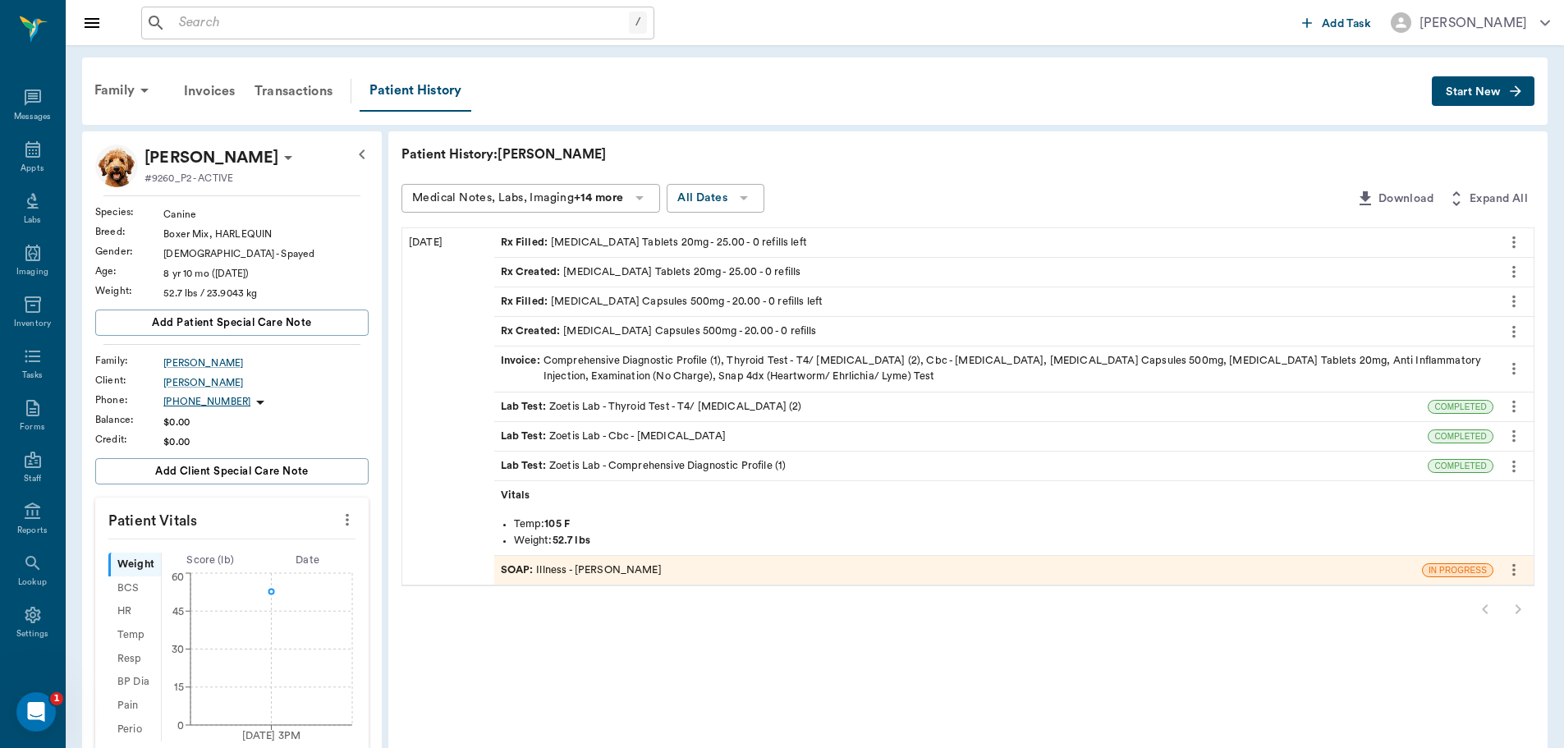
click at [617, 574] on div "SOAP : Illness - Dr. Bert Ellsworth" at bounding box center [581, 570] width 161 height 16
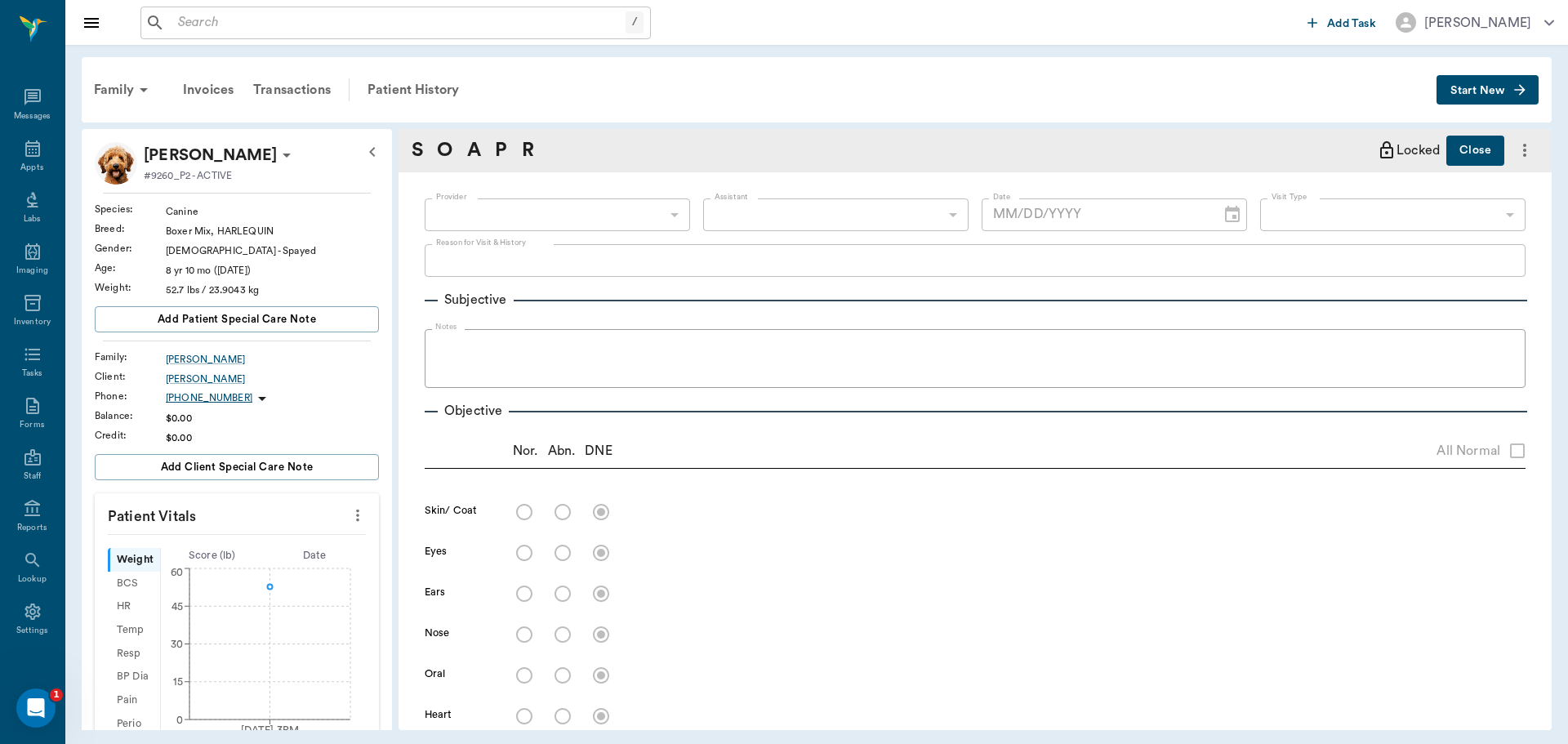
type input "63ec2f075fda476ae8351a4d"
type input "65d2be4f46e3a538d89b8c15"
type textarea "breathing has been labored, dark yellow urine, dry nose- nose became scaly in t…"
type input "[DATE]"
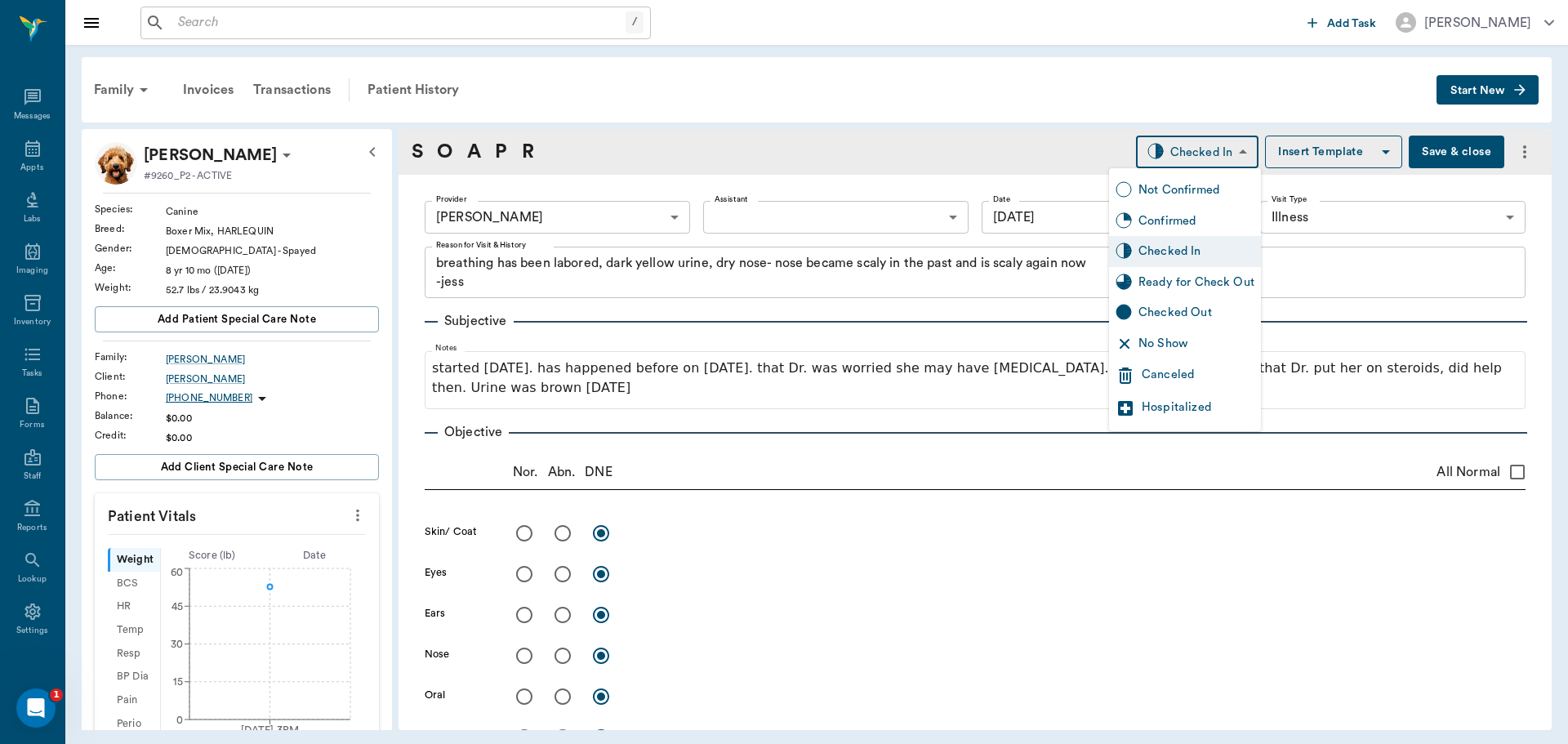
click at [1208, 155] on body "/ ​ Add Task Dr. Bert Ellsworth Nectar Messages Appts Labs Imaging Inventory Ta…" at bounding box center [784, 372] width 1568 height 744
click at [1215, 282] on div "Ready for Check Out" at bounding box center [1196, 282] width 116 height 18
type input "READY_TO_CHECKOUT"
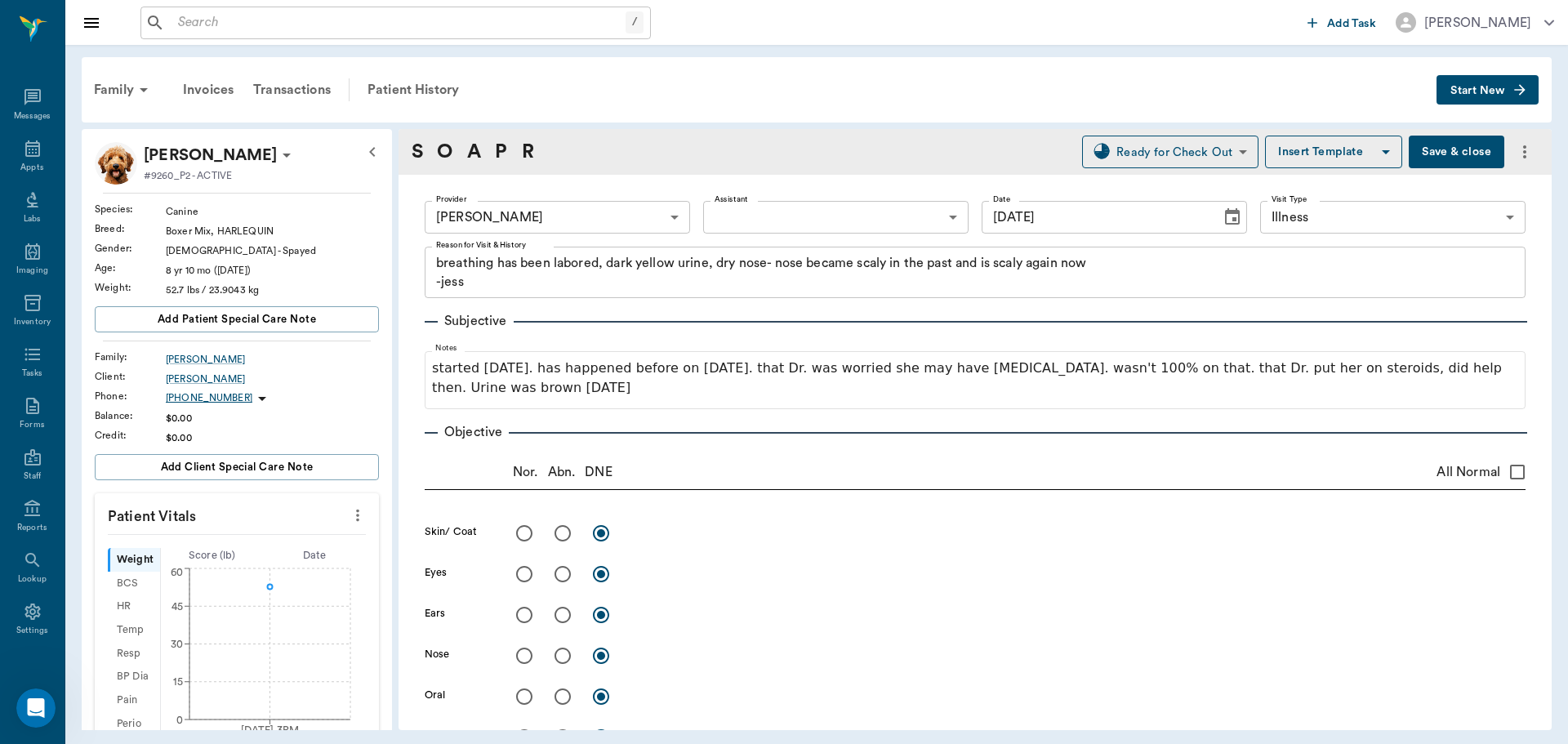
drag, startPoint x: 1037, startPoint y: 546, endPoint x: 1047, endPoint y: 559, distance: 16.4
click at [521, 526] on input "radio" at bounding box center [524, 533] width 34 height 34
radio input "true"
click at [555, 576] on input "radio" at bounding box center [562, 574] width 34 height 34
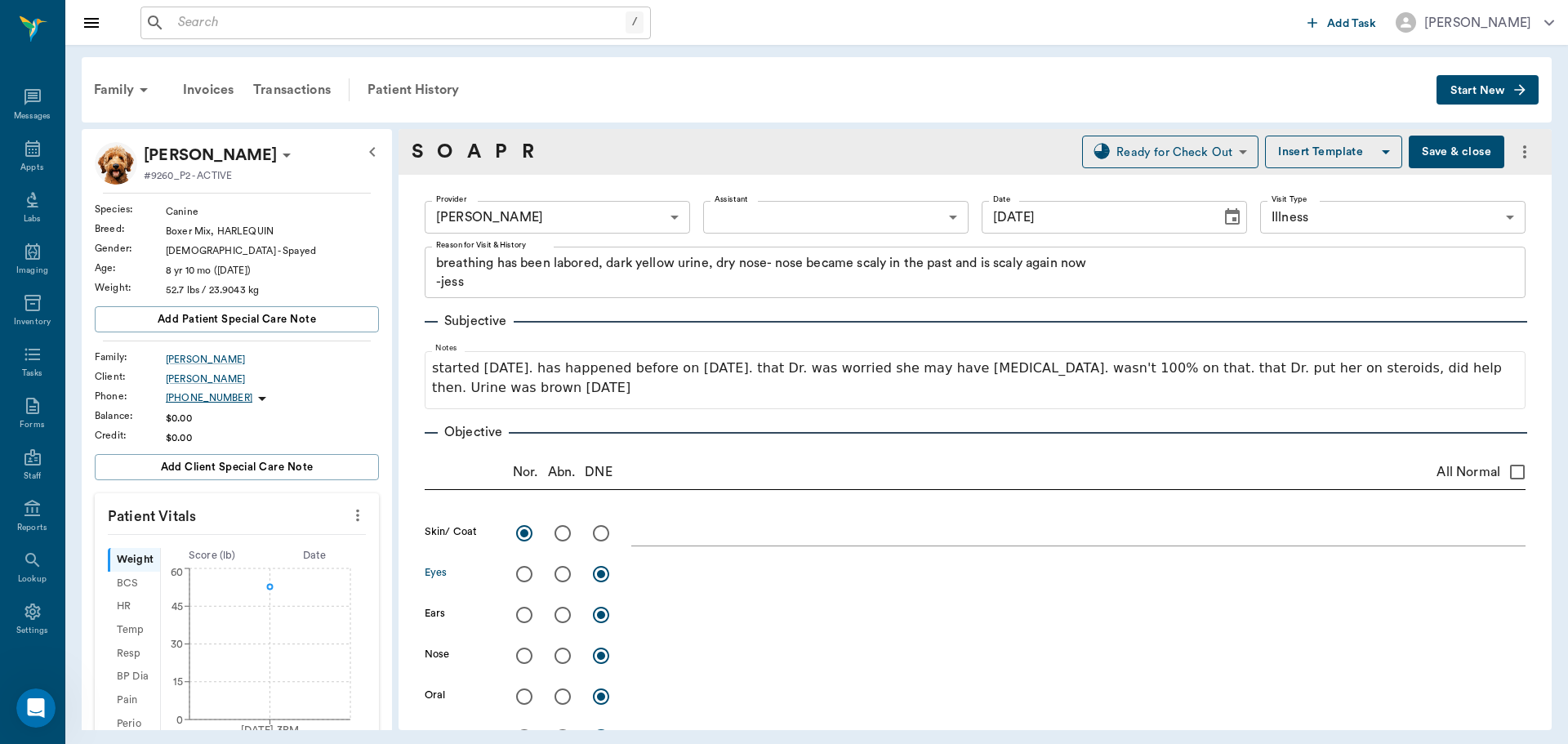
radio input "true"
click at [653, 575] on textarea at bounding box center [1078, 573] width 894 height 19
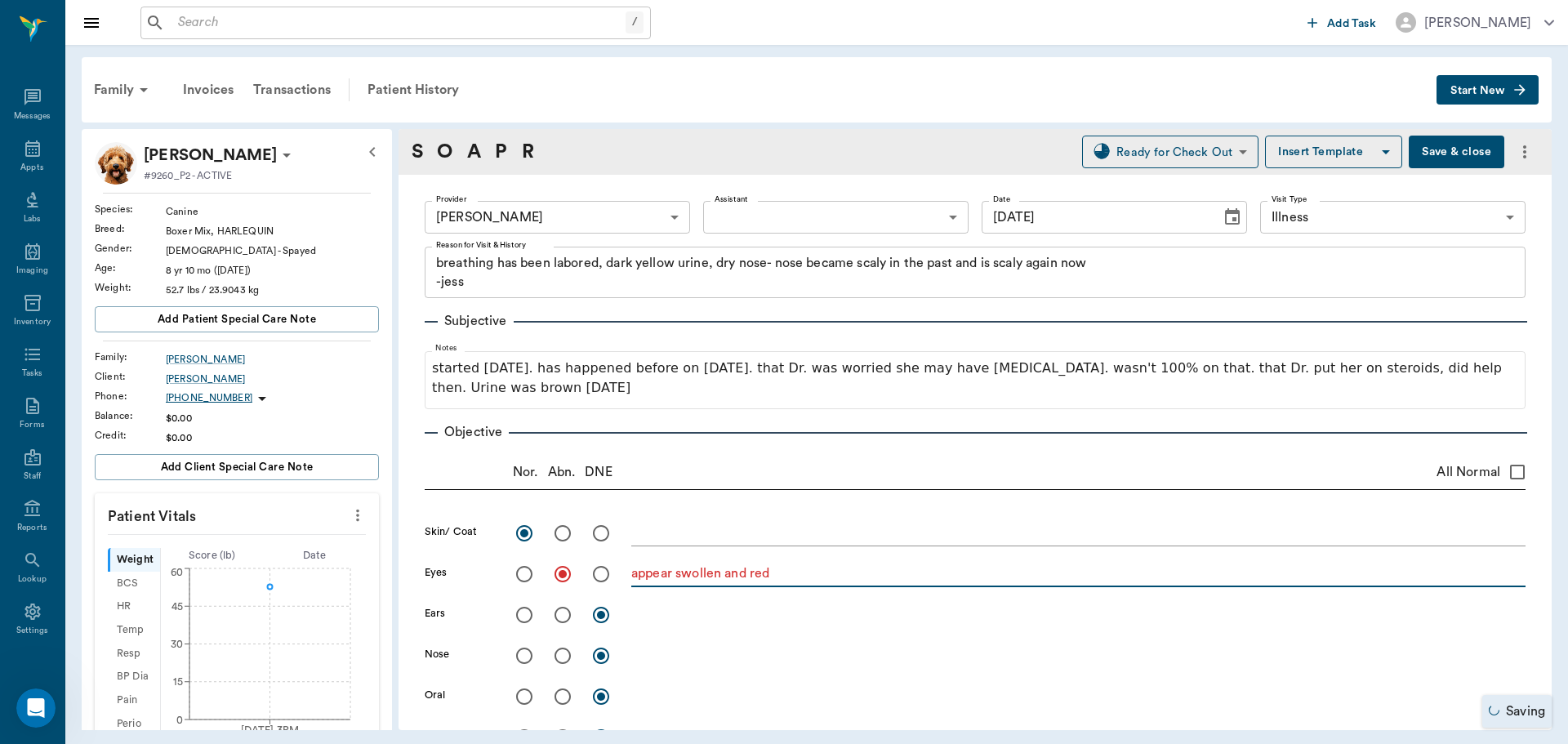
type textarea "appear swollen and red"
click at [514, 613] on input "radio" at bounding box center [524, 615] width 34 height 34
radio input "true"
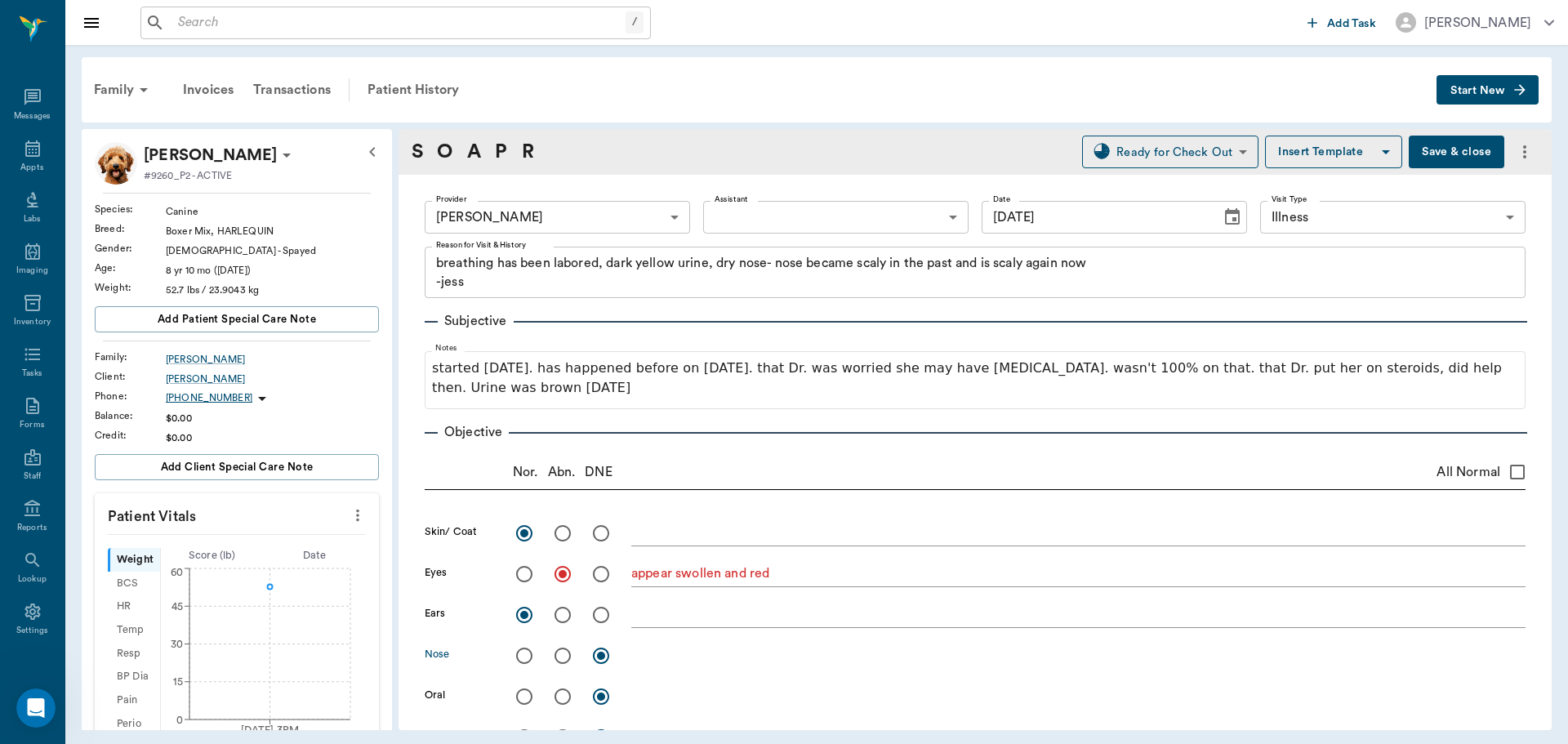
drag, startPoint x: 563, startPoint y: 659, endPoint x: 565, endPoint y: 651, distance: 8.2
click at [563, 658] on input "radio" at bounding box center [562, 655] width 34 height 34
radio input "true"
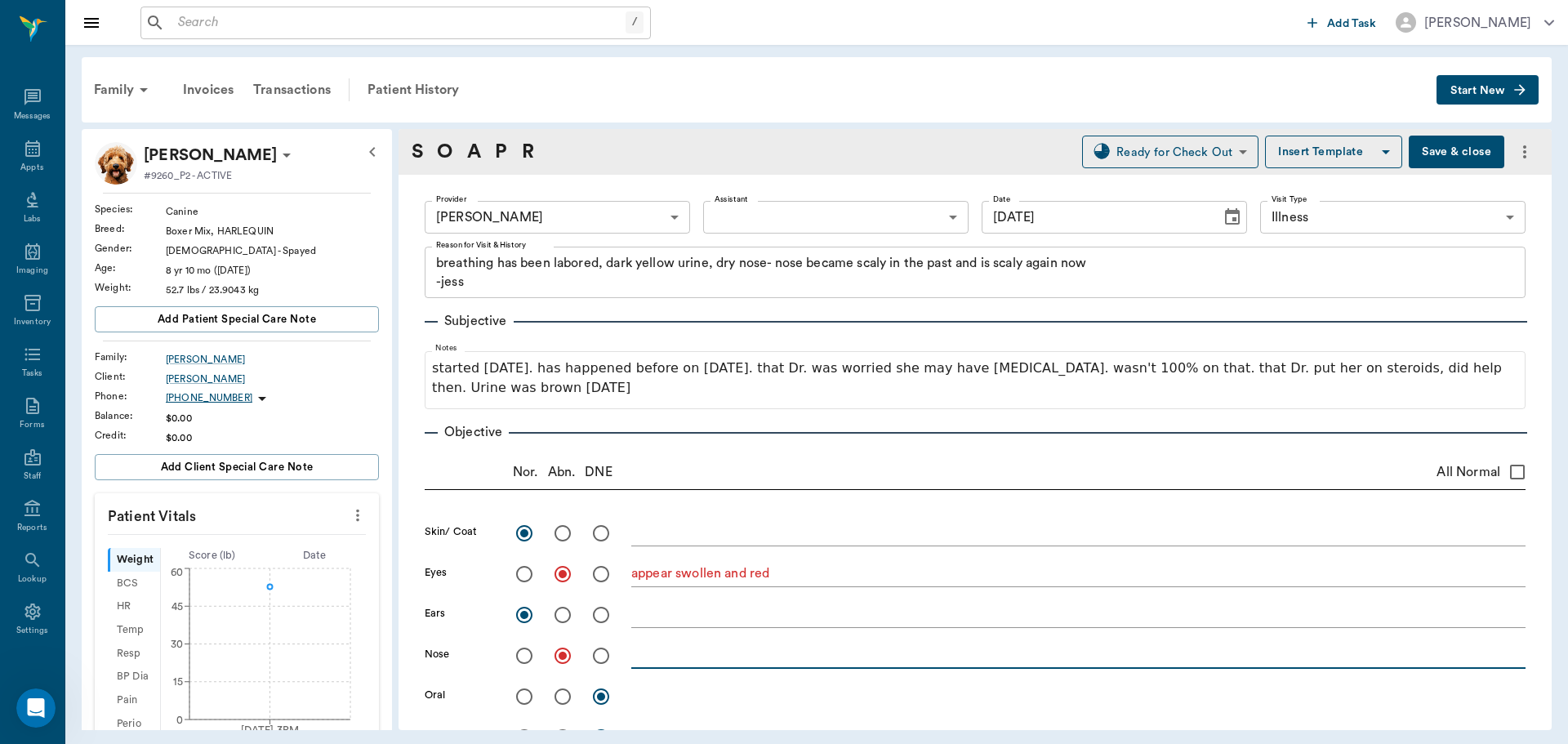
click at [653, 663] on textarea at bounding box center [1078, 654] width 894 height 19
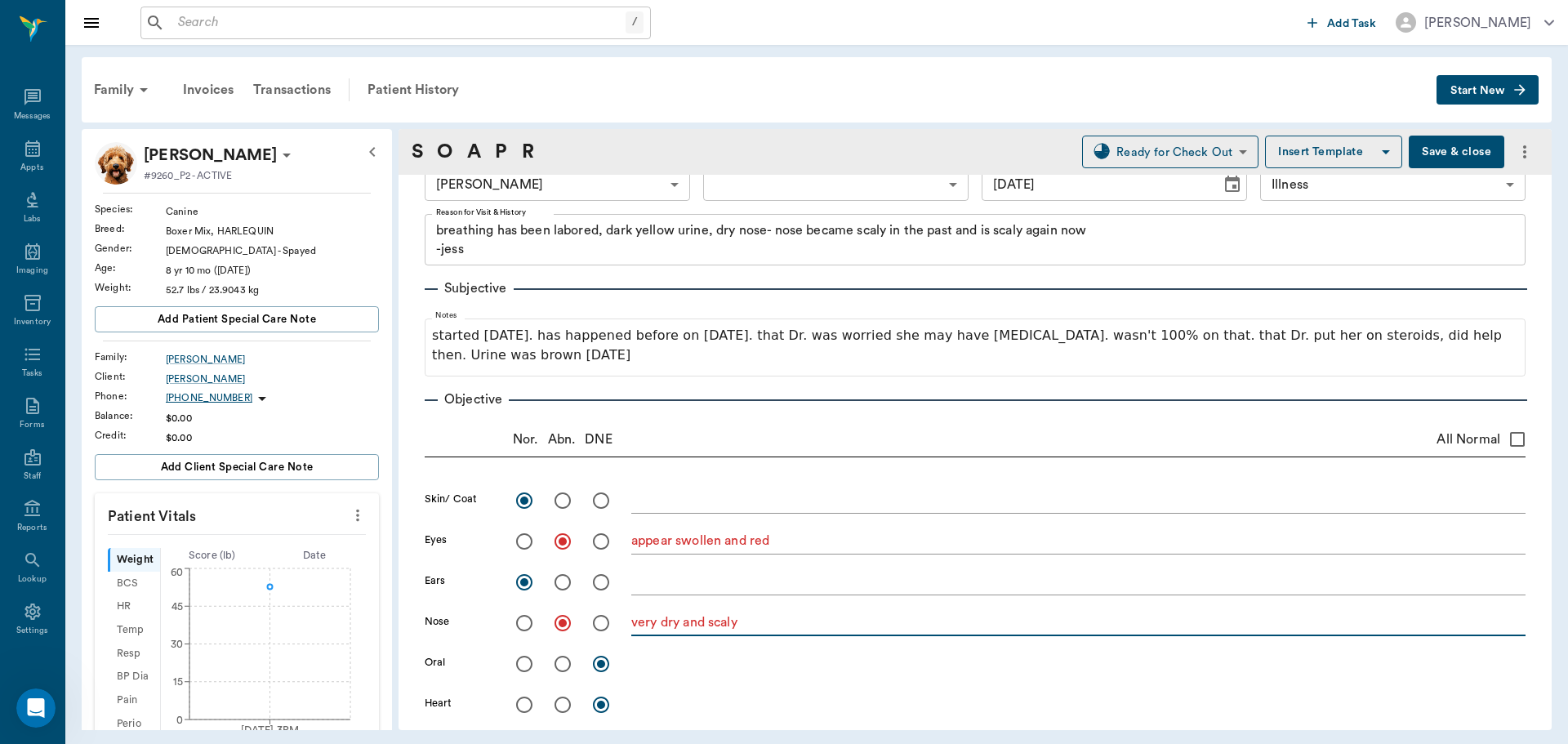
scroll to position [82, 0]
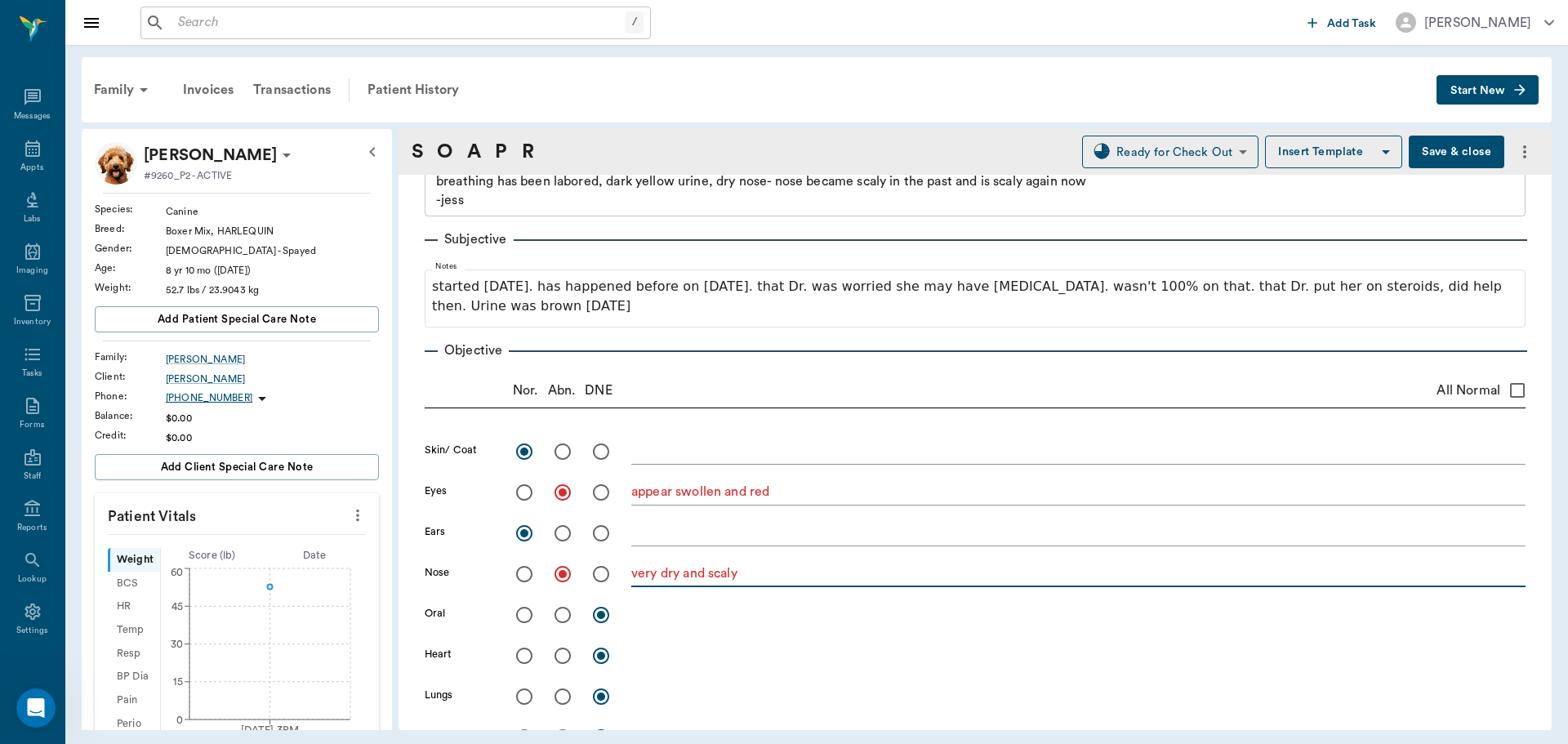
type textarea "very dry and scaly"
click at [529, 614] on input "radio" at bounding box center [524, 615] width 34 height 34
radio input "true"
click at [525, 652] on input "radio" at bounding box center [524, 655] width 34 height 34
radio input "true"
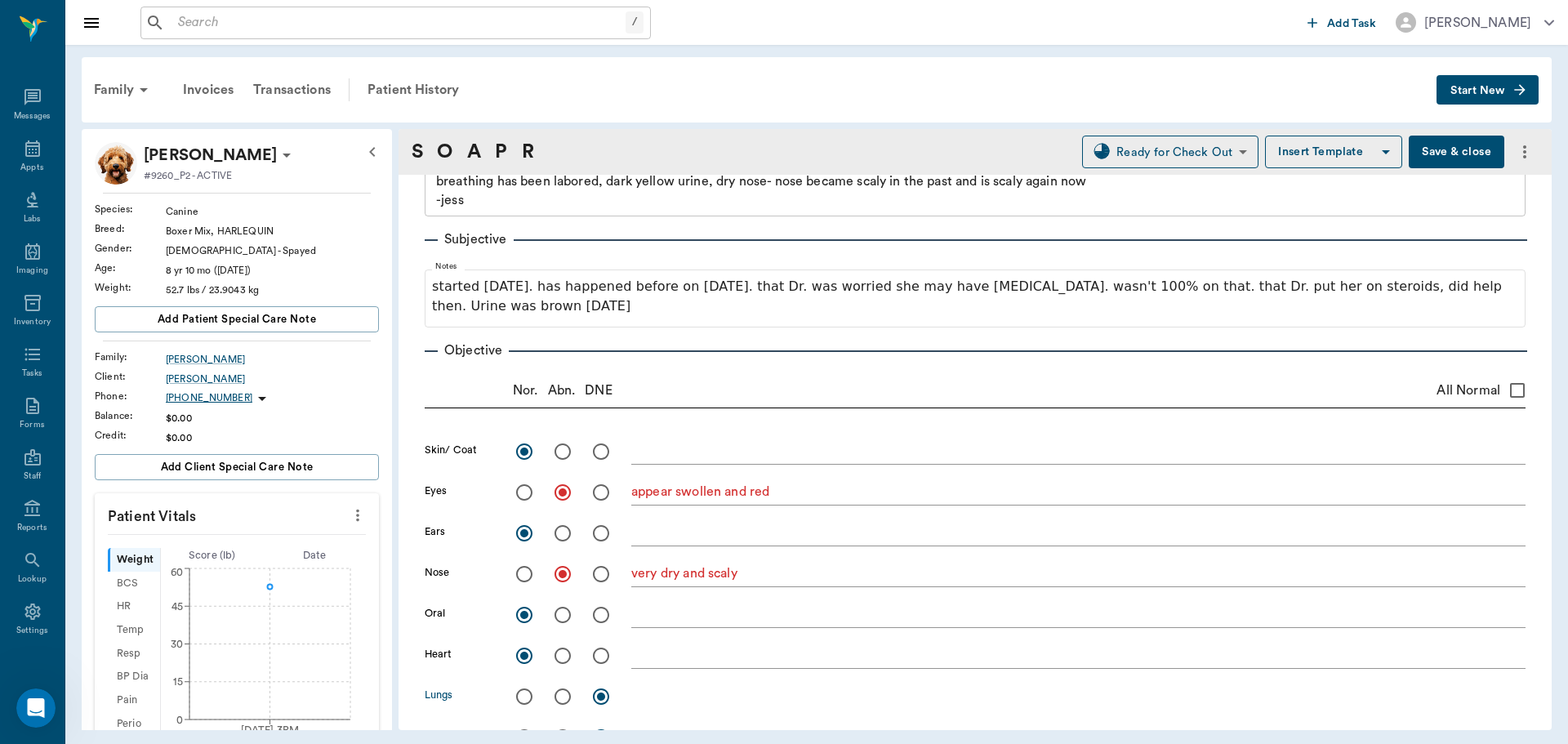
click at [526, 695] on input "radio" at bounding box center [524, 696] width 34 height 34
radio input "true"
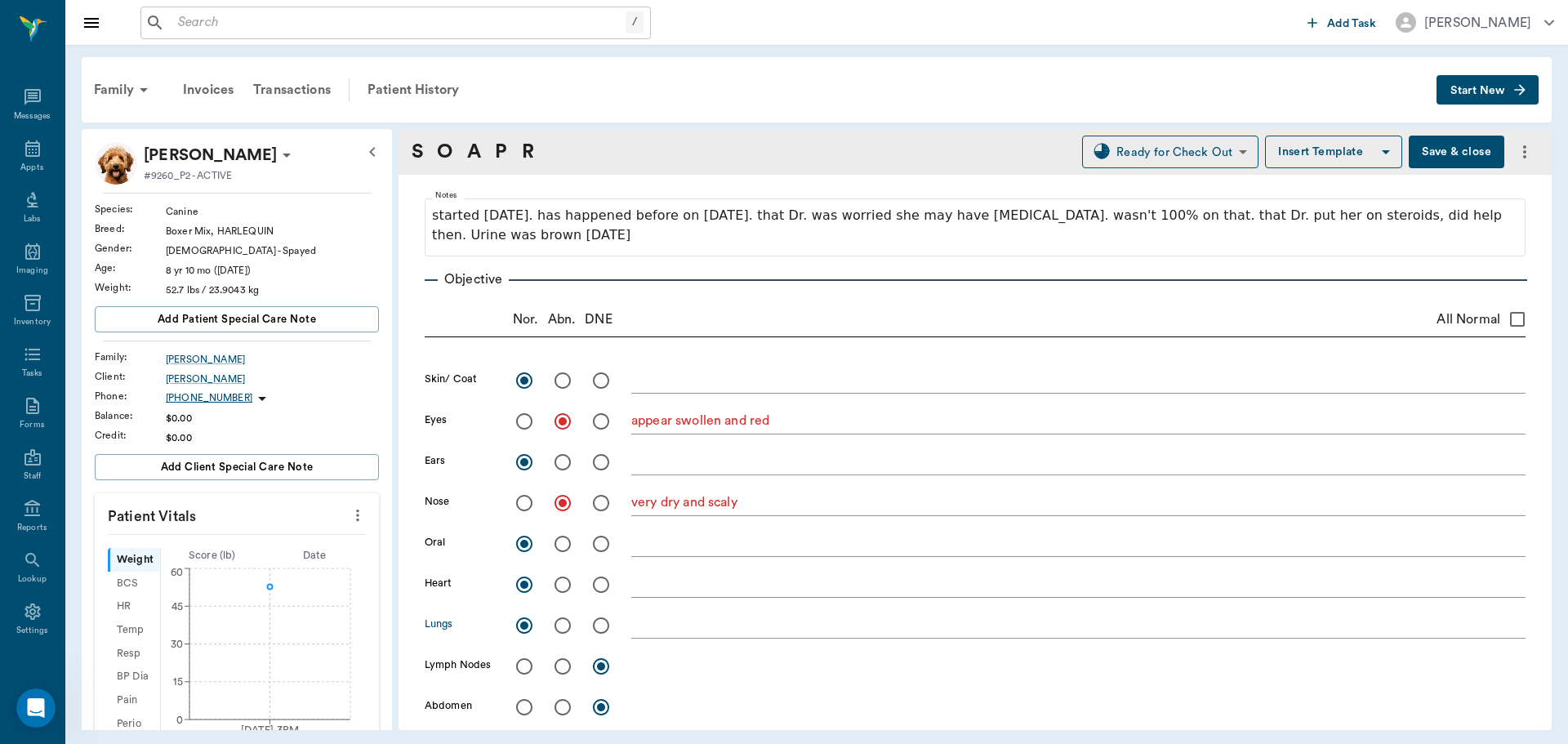
scroll to position [326, 0]
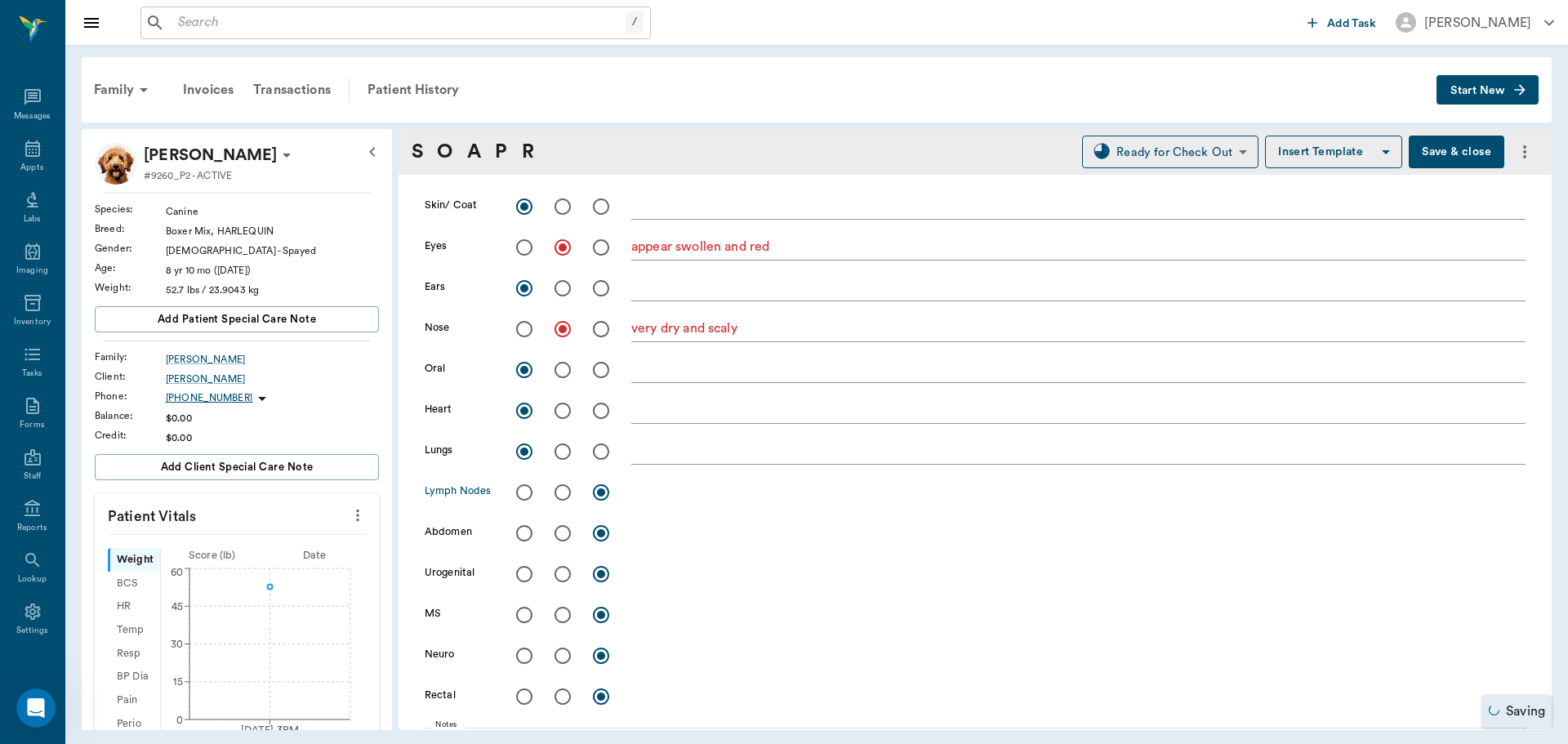
click at [526, 496] on input "radio" at bounding box center [524, 492] width 34 height 34
radio input "true"
click at [513, 528] on input "radio" at bounding box center [524, 533] width 34 height 34
radio input "true"
click at [517, 613] on input "radio" at bounding box center [524, 615] width 34 height 34
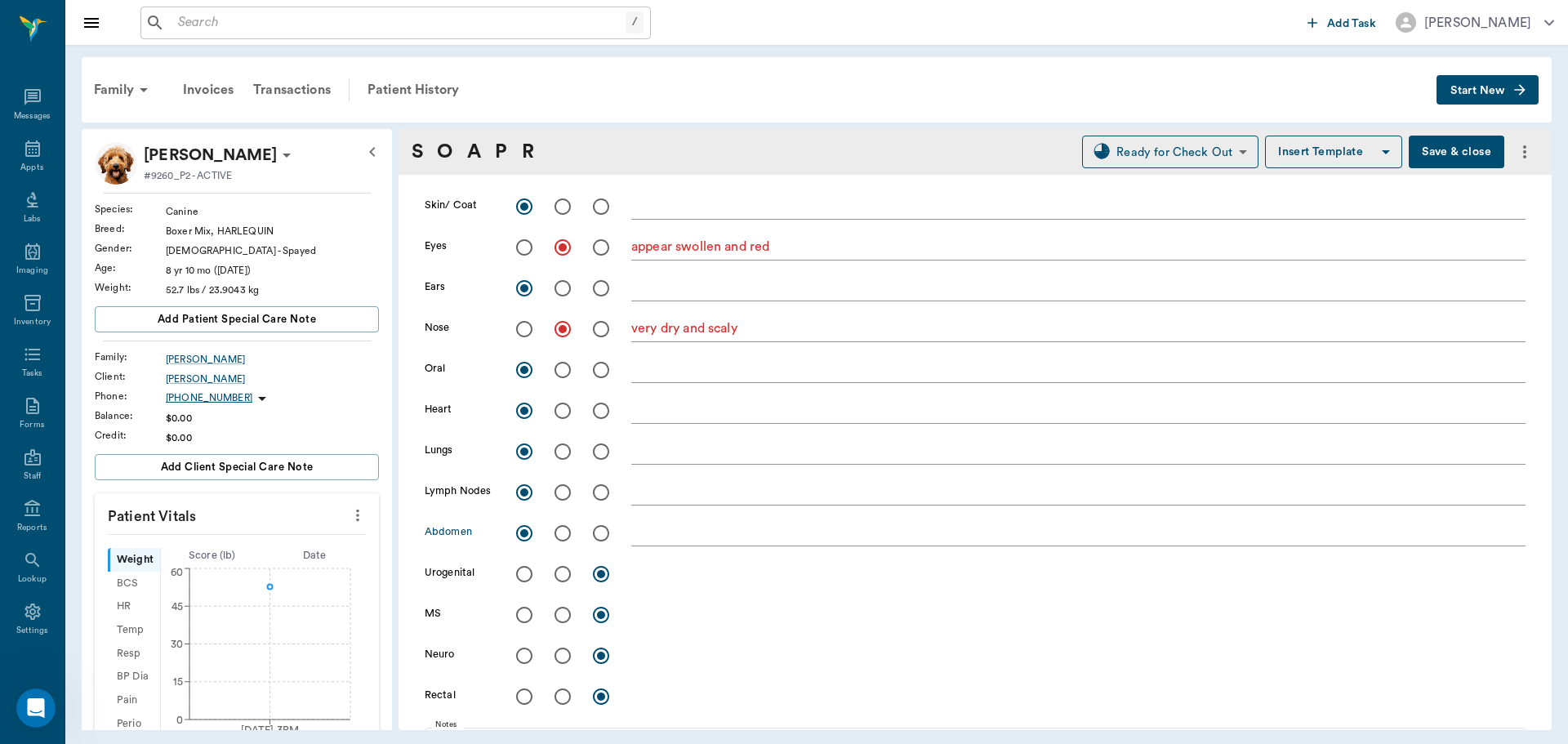
radio input "true"
click at [559, 654] on input "radio" at bounding box center [562, 655] width 34 height 34
radio input "true"
click at [668, 662] on div "x" at bounding box center [1078, 657] width 894 height 24
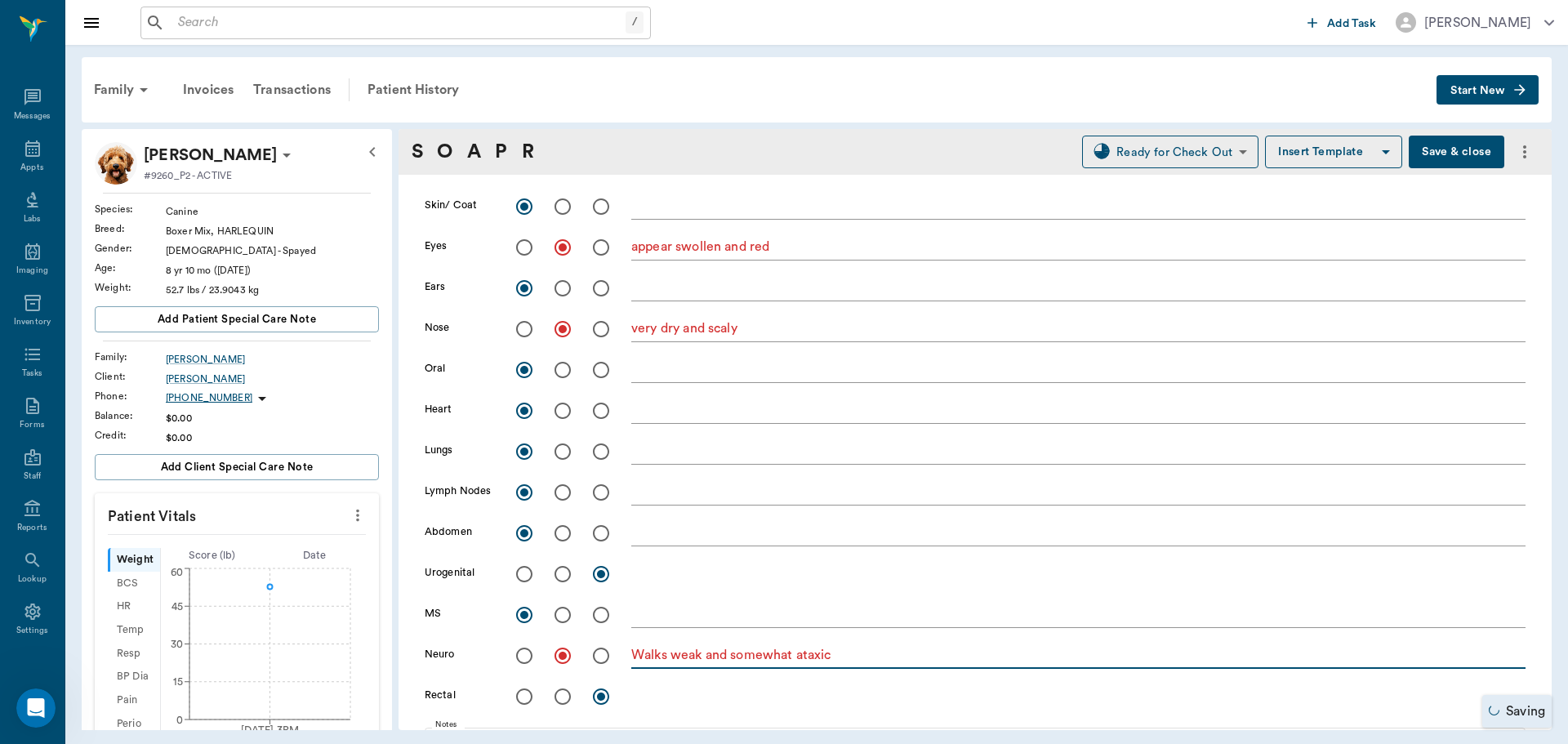
type textarea "Walks weak and somewhat ataxic"
click at [522, 695] on input "radio" at bounding box center [524, 696] width 34 height 34
radio input "true"
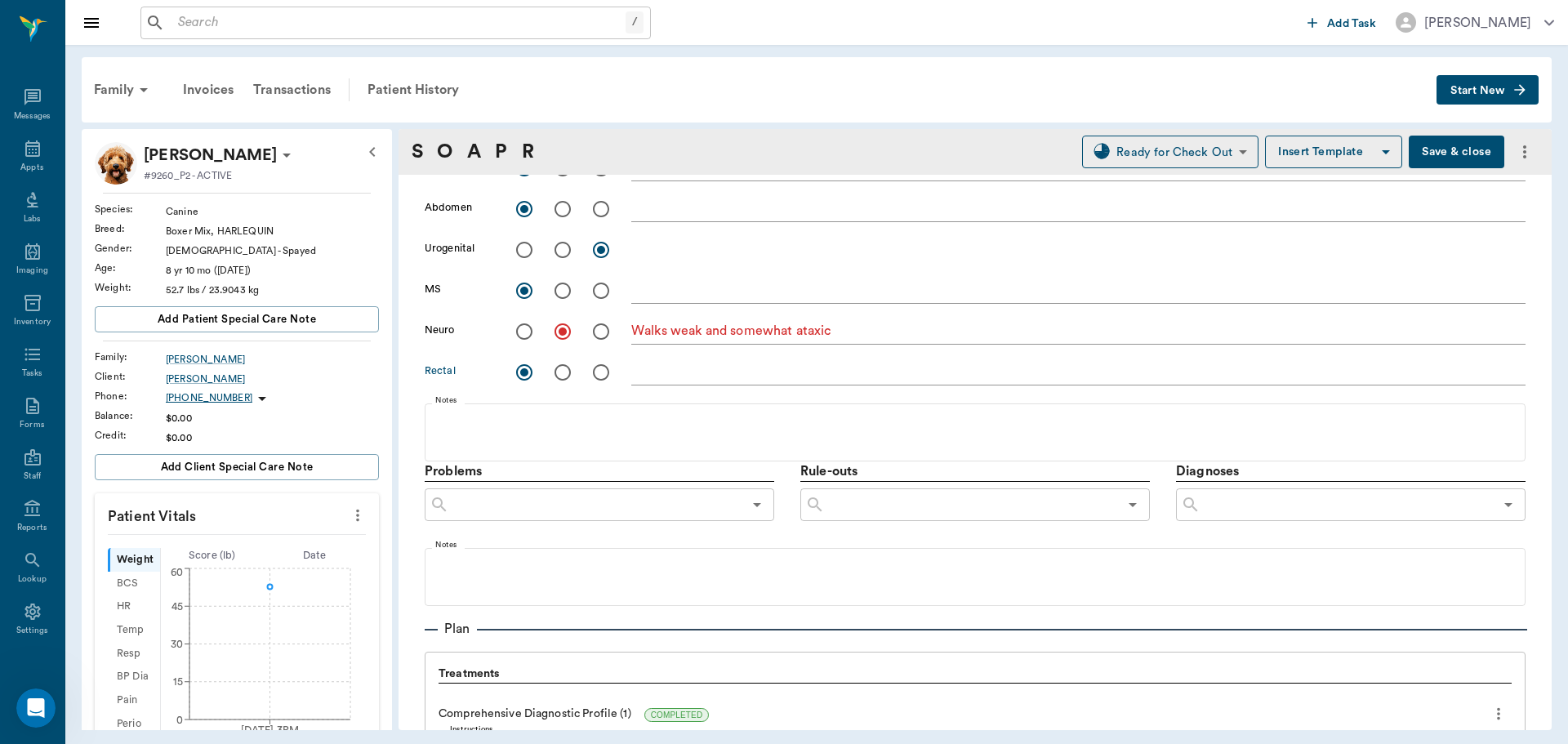
scroll to position [653, 0]
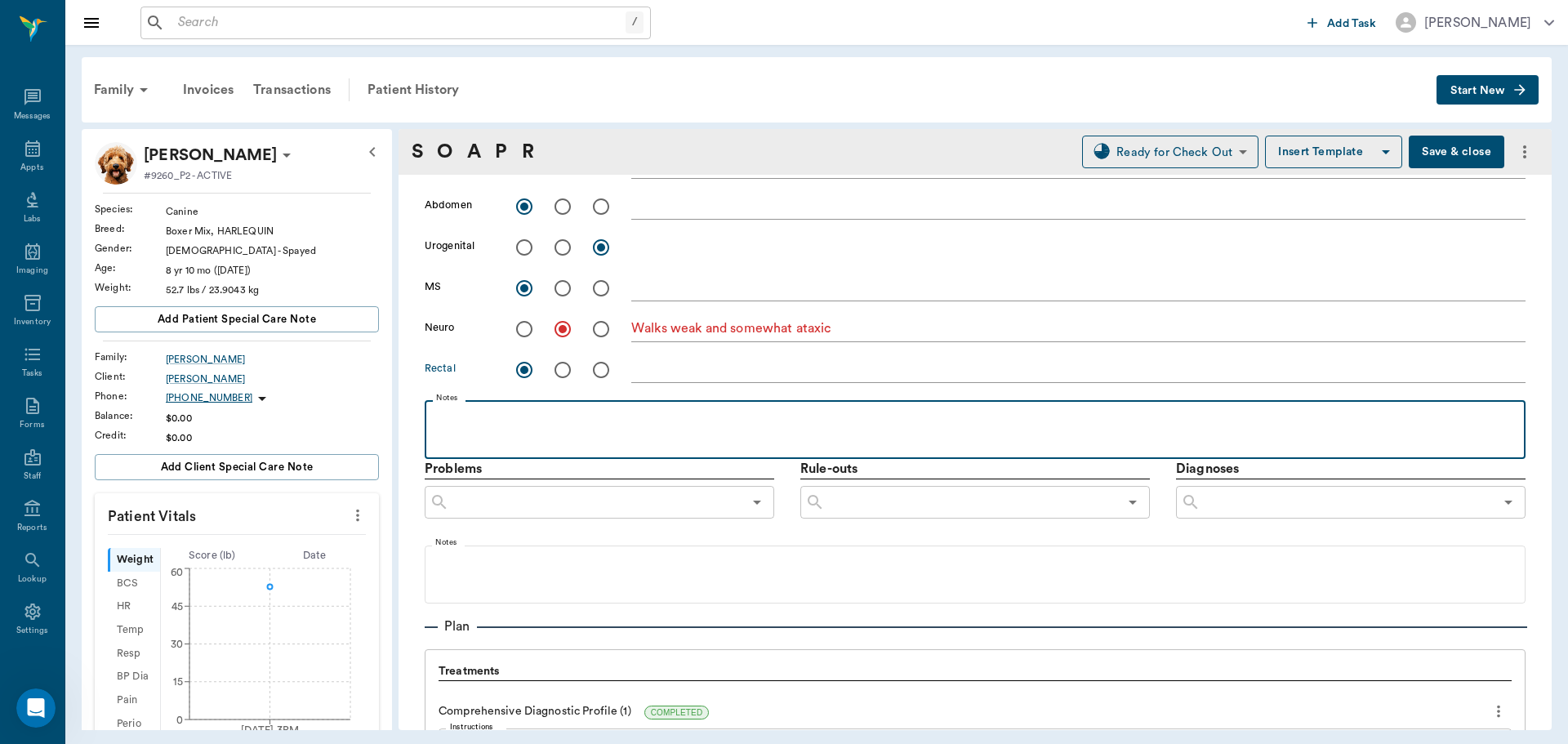
click at [481, 417] on p at bounding box center [975, 418] width 1084 height 20
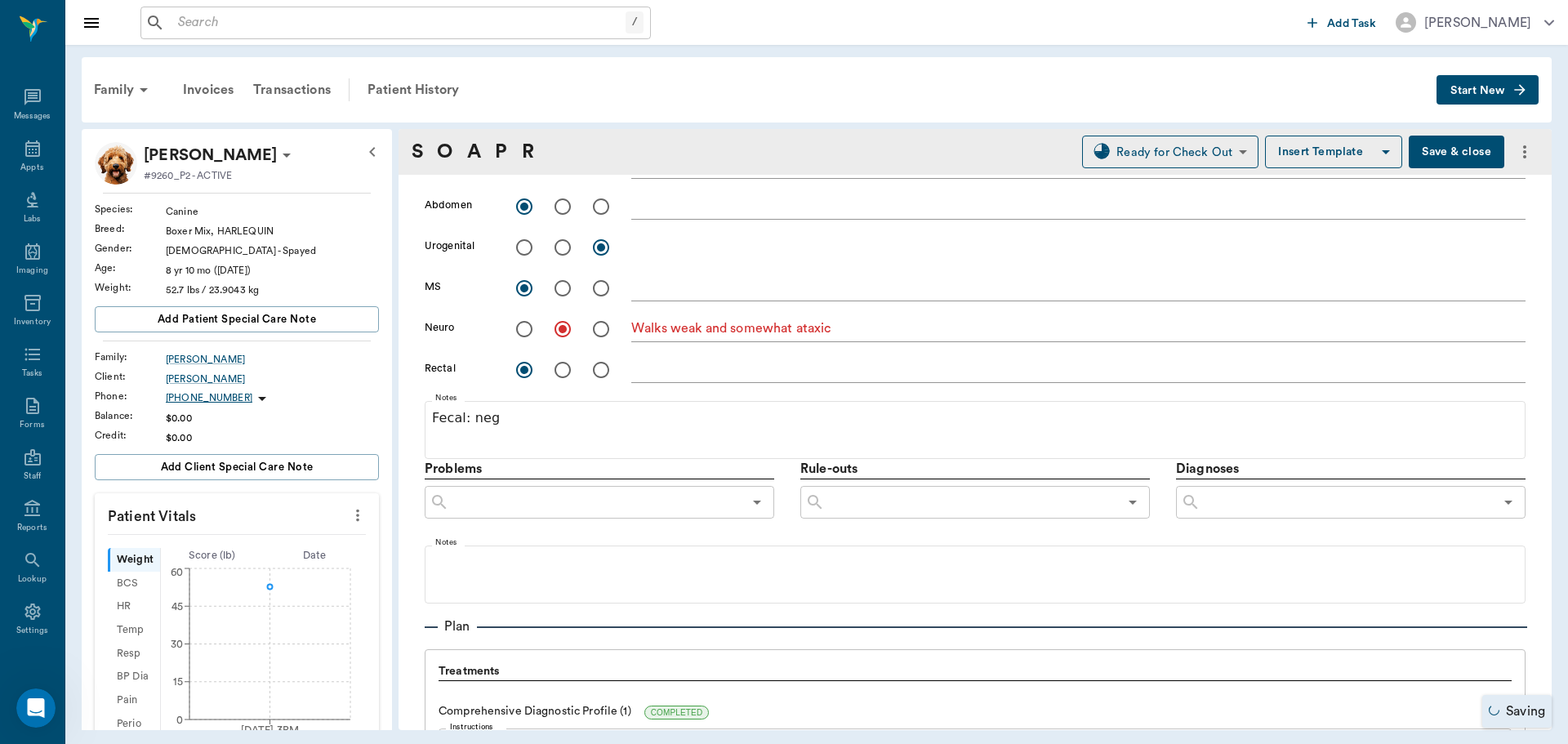
drag, startPoint x: 915, startPoint y: 510, endPoint x: 930, endPoint y: 514, distance: 15.5
click at [915, 513] on input "text" at bounding box center [971, 501] width 294 height 23
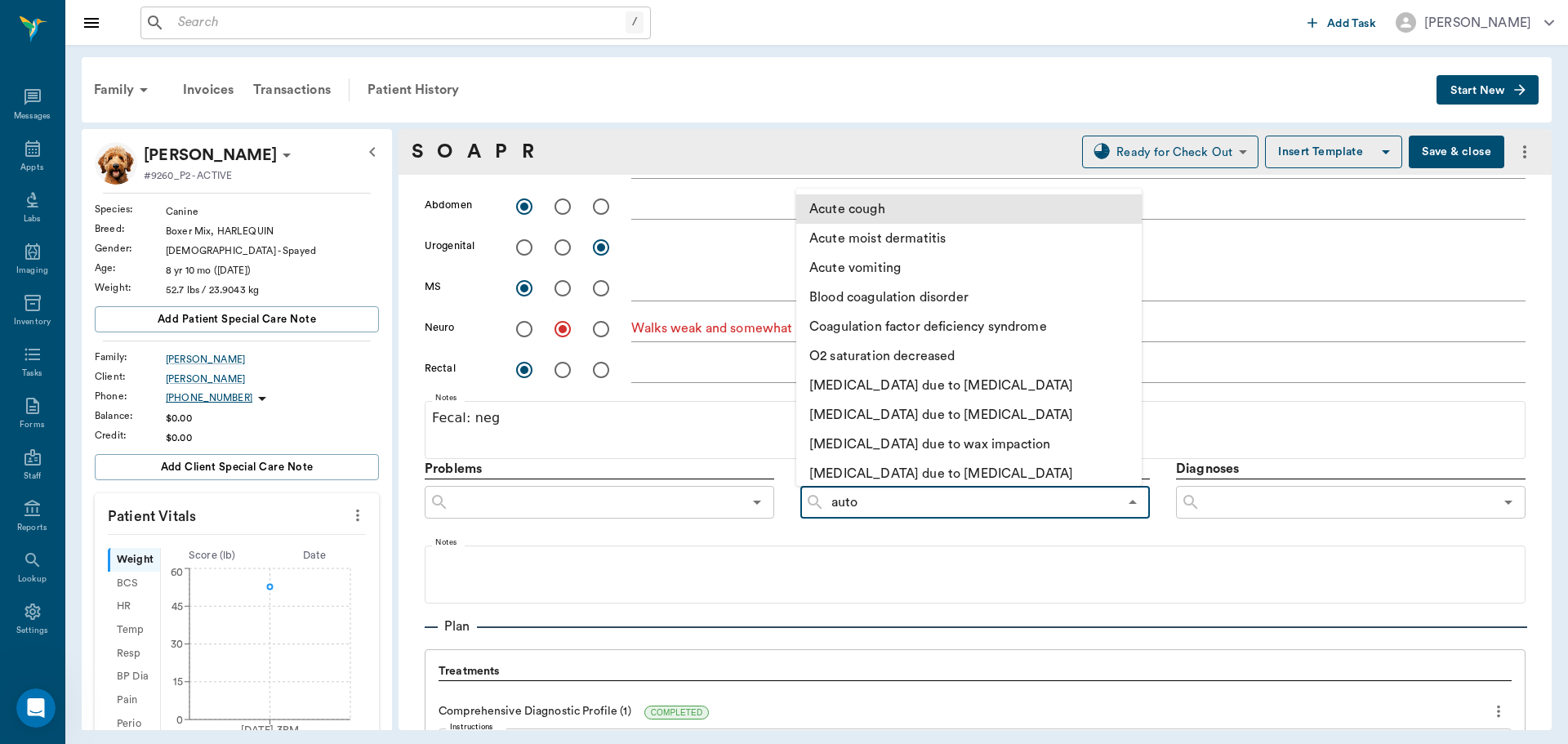
scroll to position [245, 0]
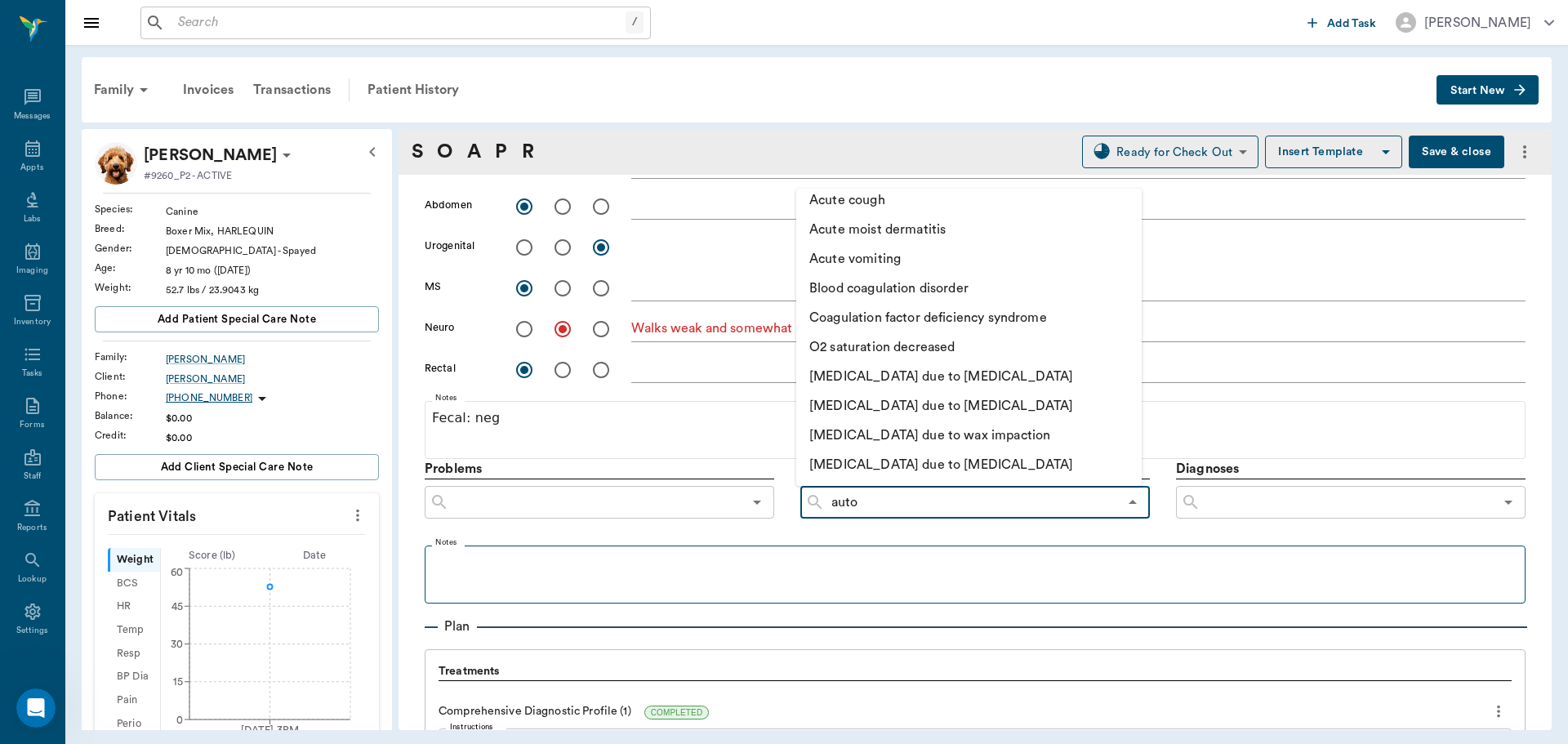
type input "auto"
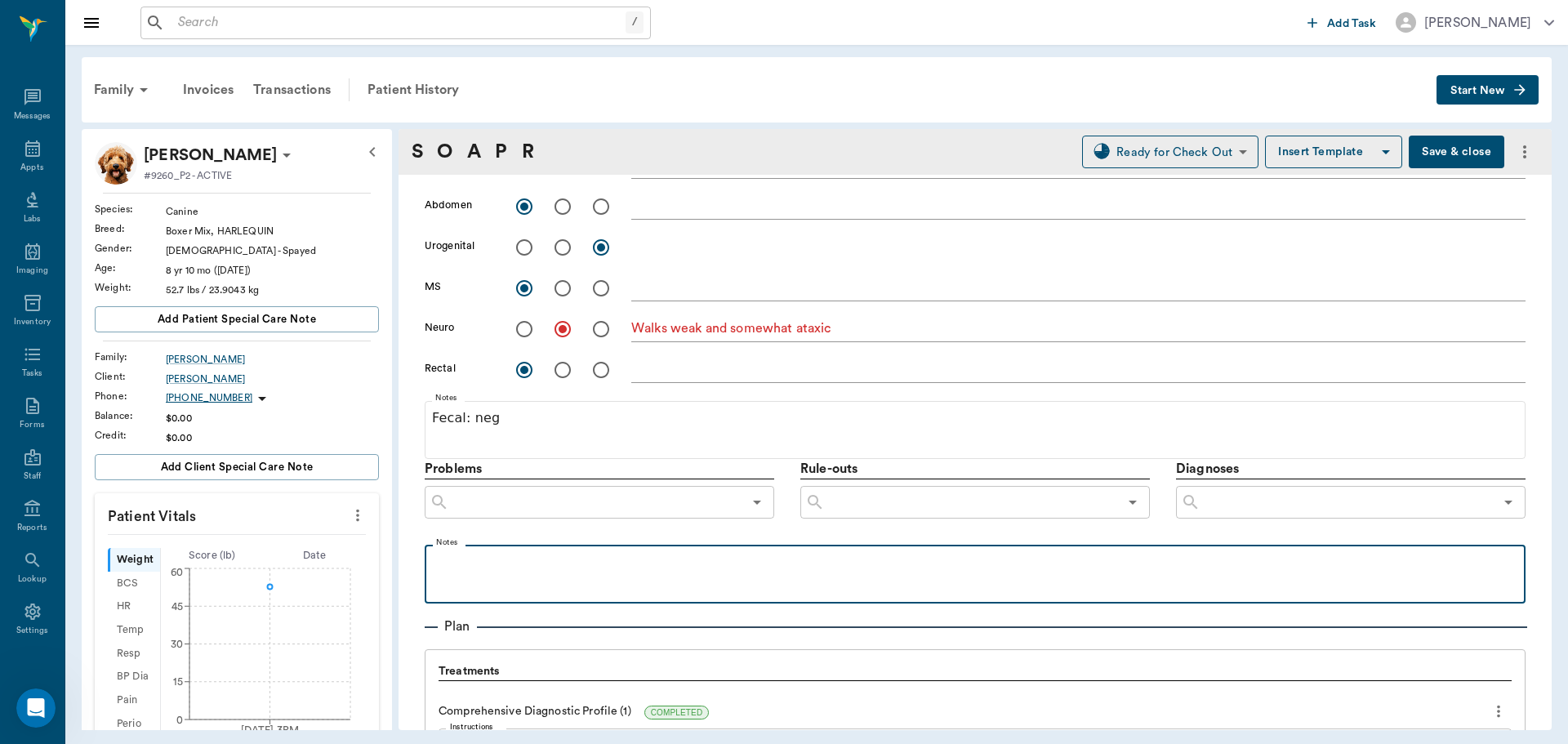
click at [827, 586] on div at bounding box center [975, 573] width 1084 height 41
click at [542, 570] on p at bounding box center [975, 563] width 1084 height 20
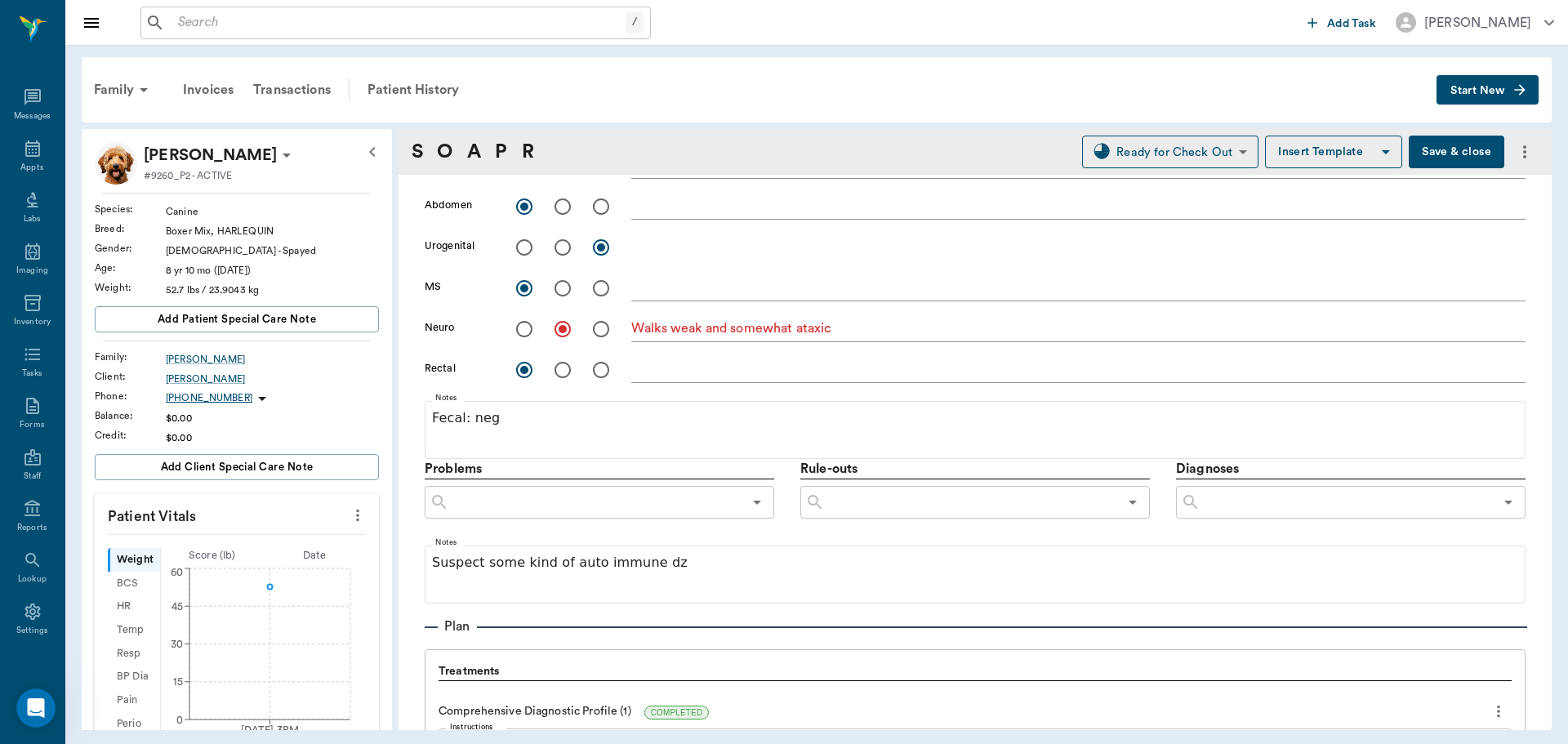
click at [1230, 492] on input "text" at bounding box center [1347, 501] width 294 height 23
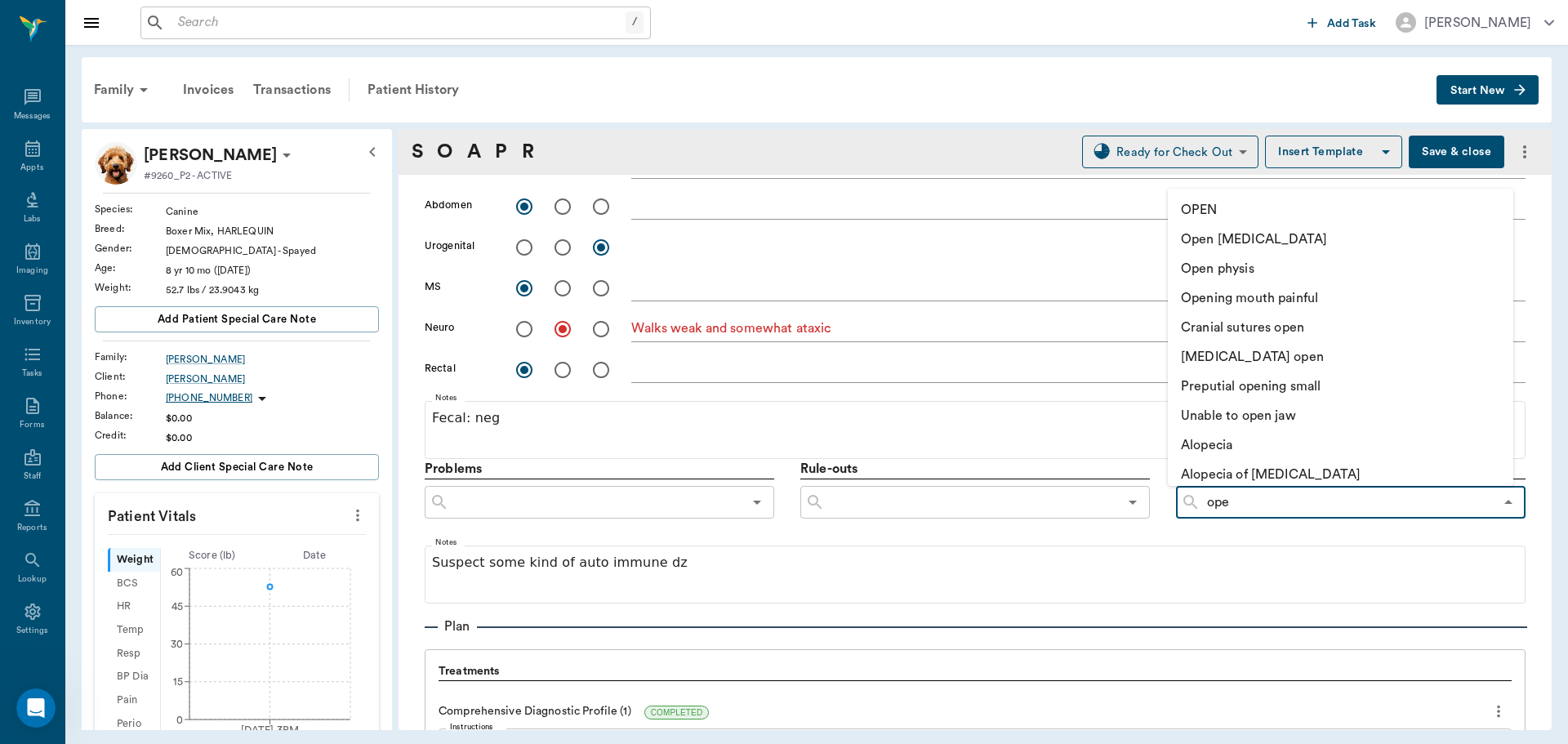
type input "open"
click at [1215, 198] on li "OPEN" at bounding box center [1340, 210] width 345 height 30
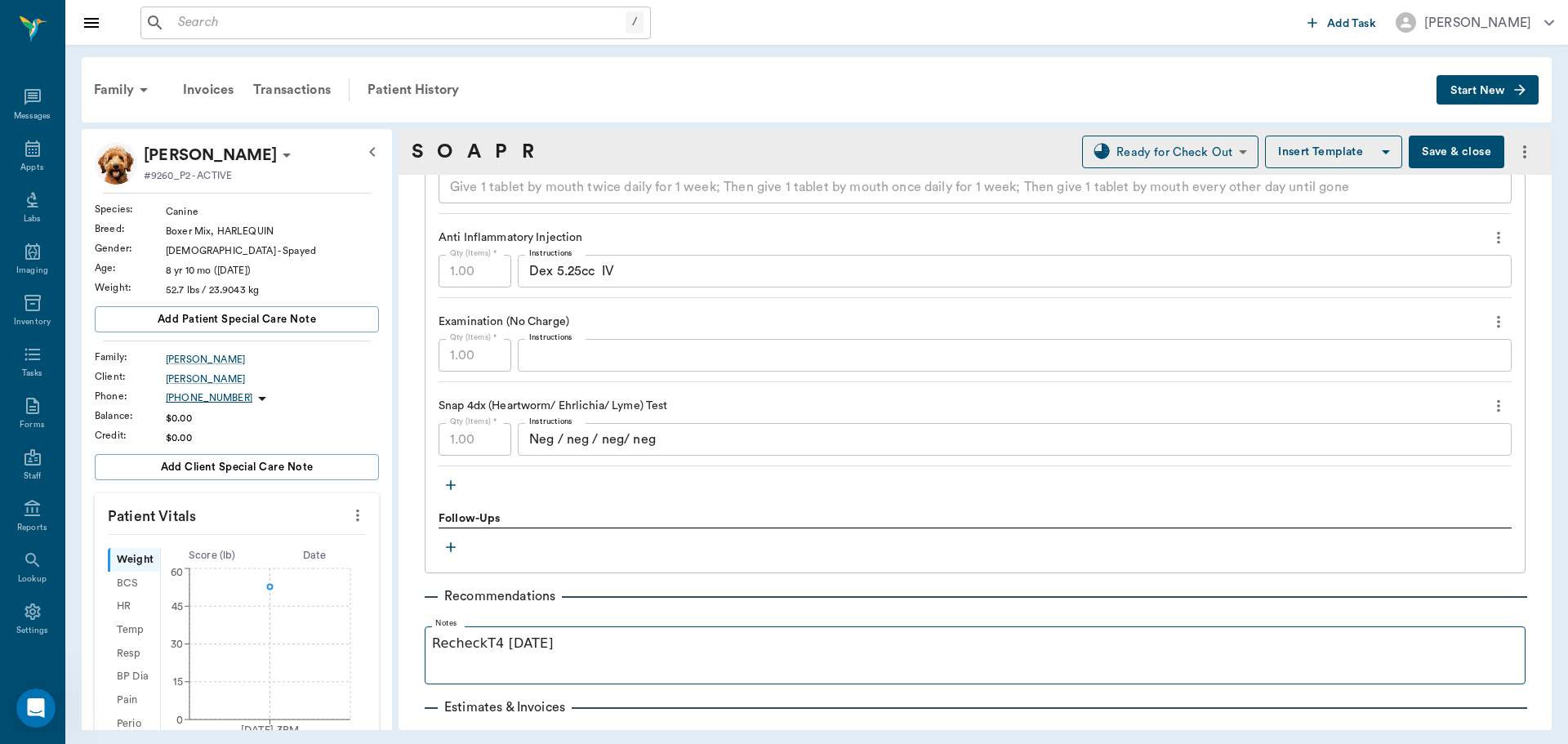
scroll to position [1878, 0]
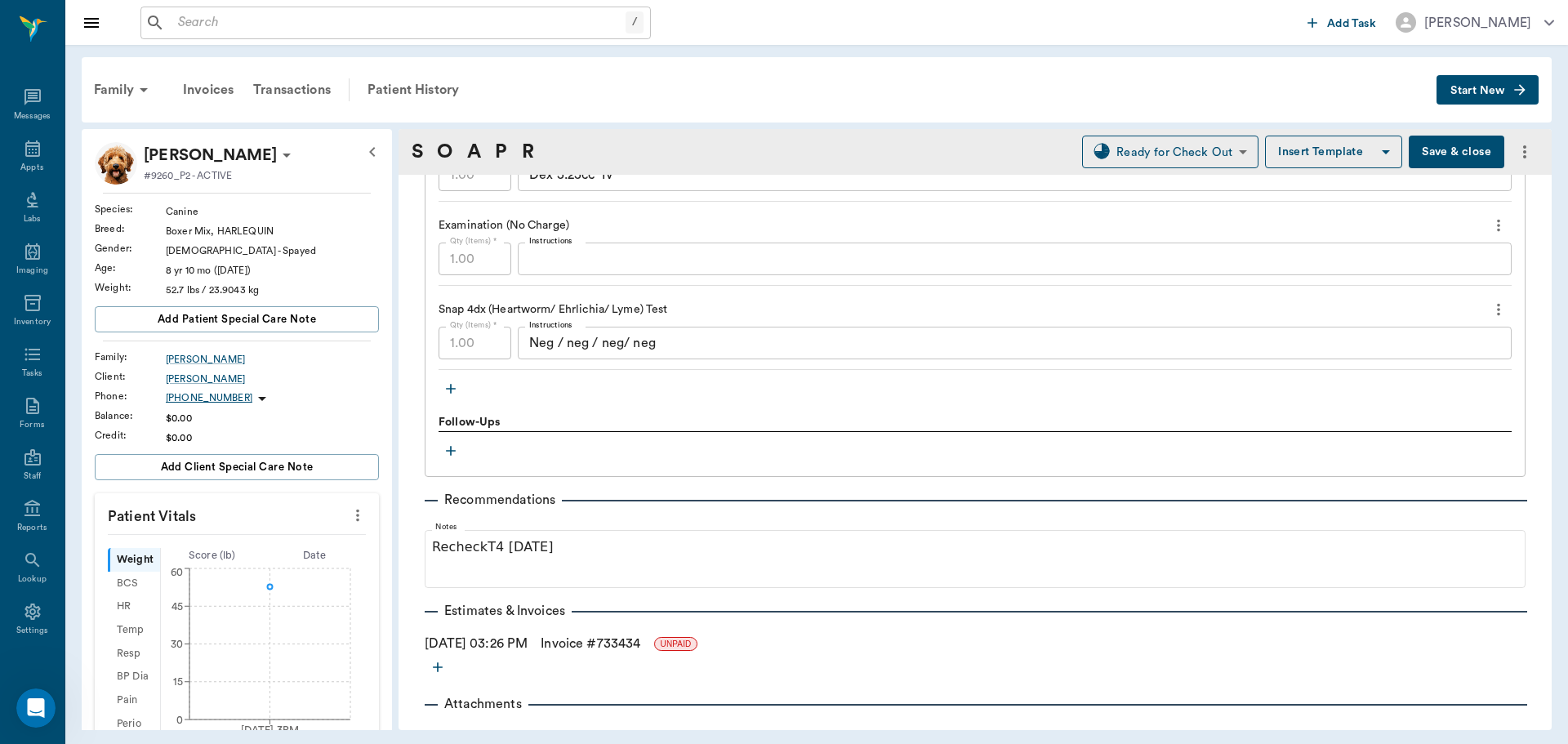
click at [1448, 155] on button "Save & close" at bounding box center [1457, 151] width 96 height 33
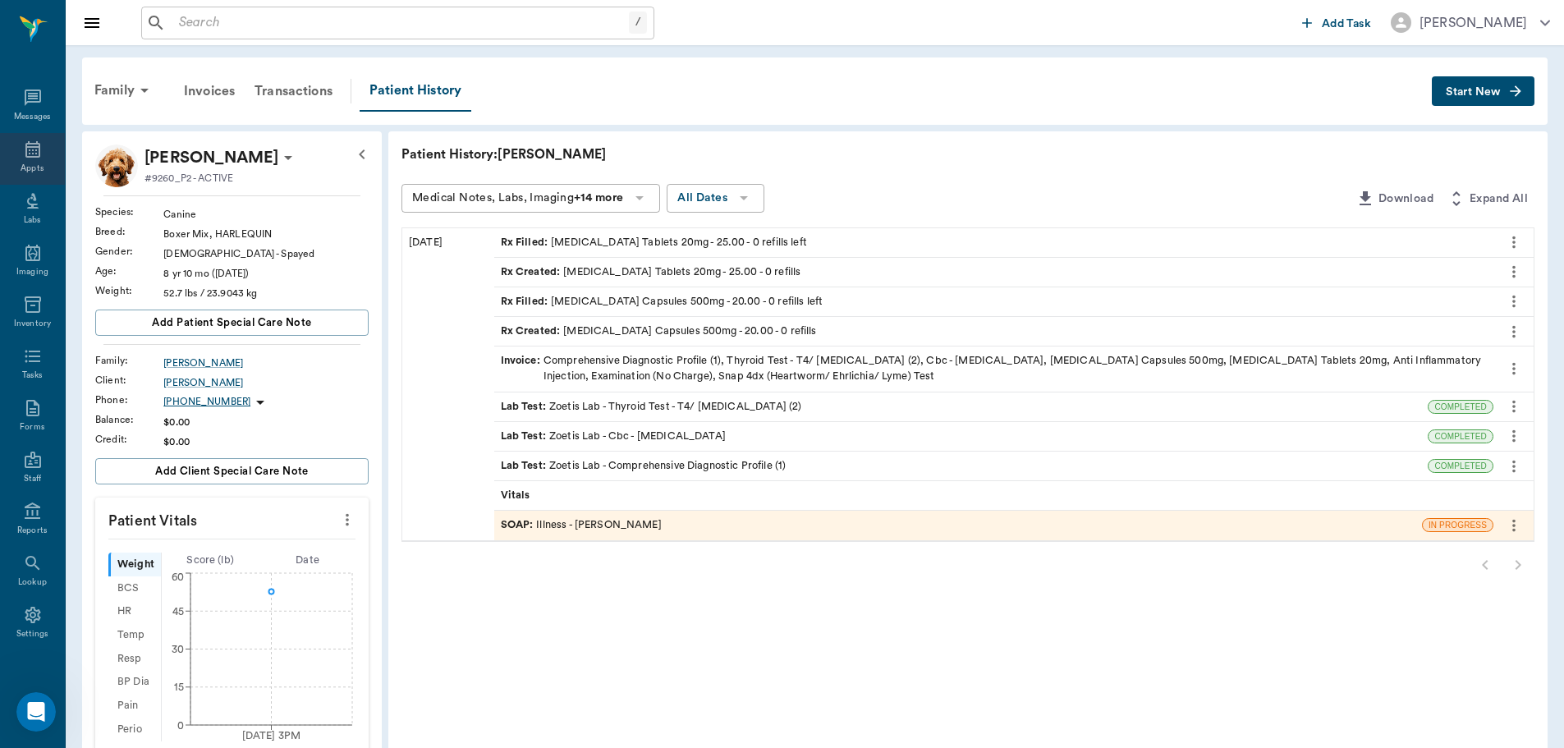
click at [30, 154] on icon at bounding box center [33, 150] width 20 height 20
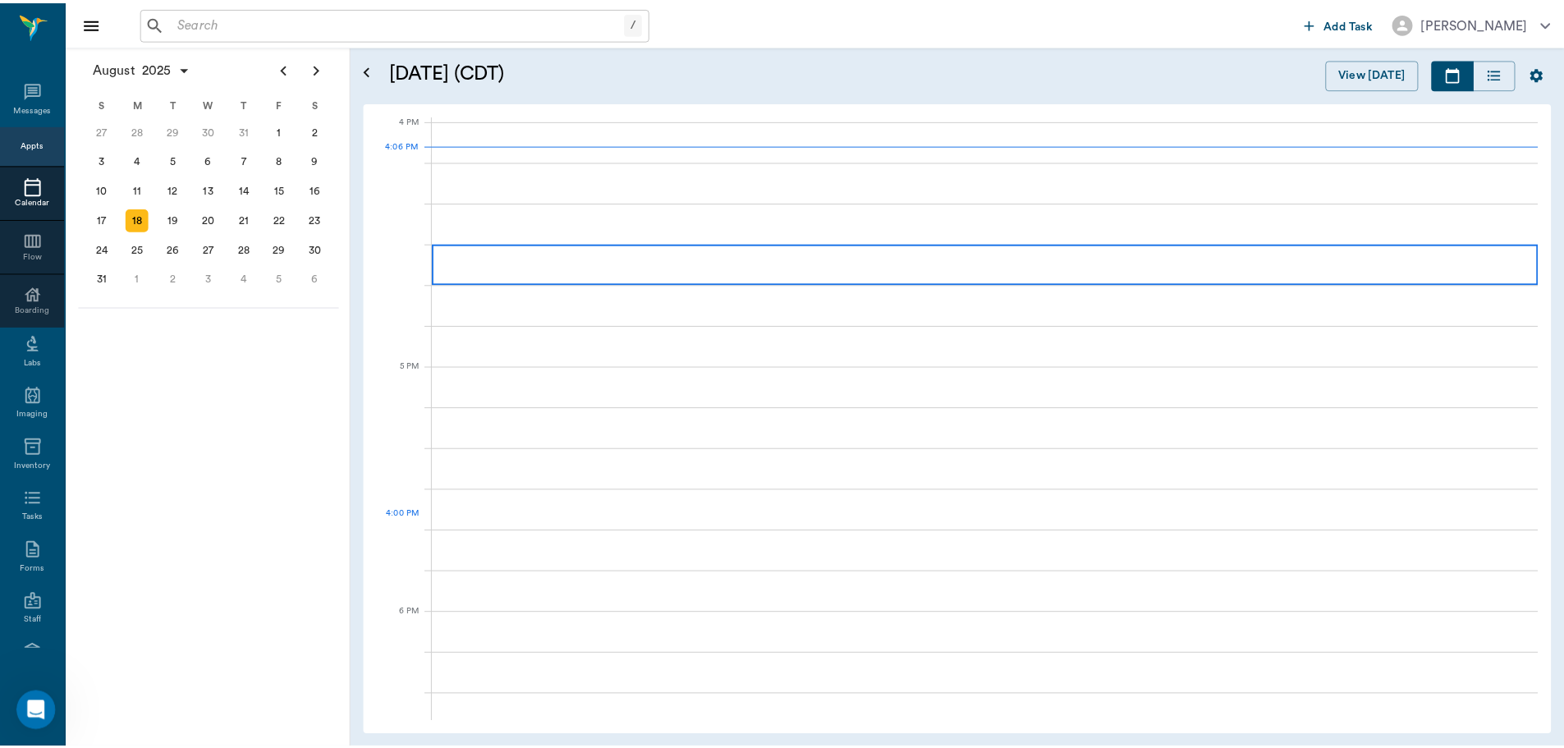
scroll to position [1972, 0]
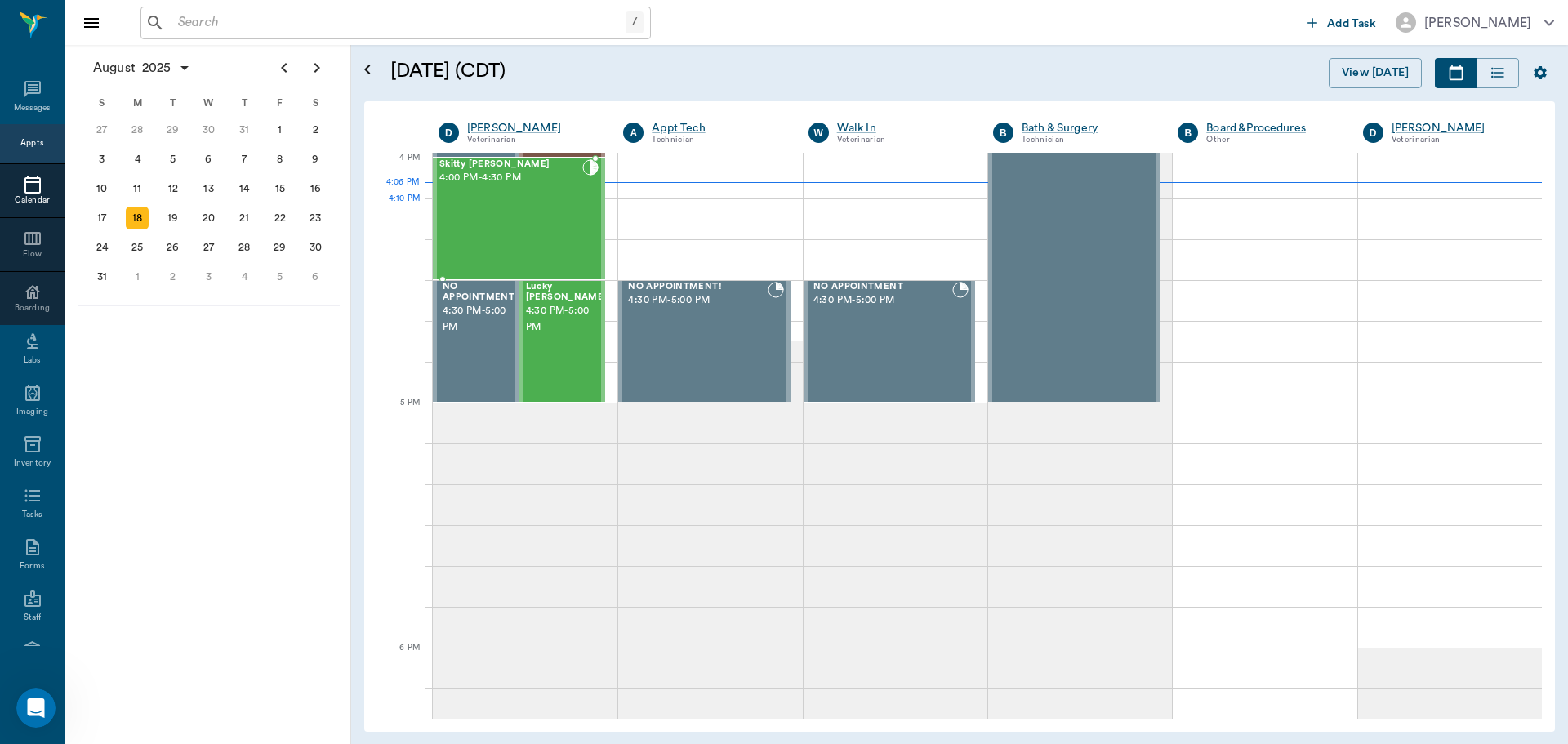
click at [554, 203] on div "Skitty [PERSON_NAME] 4:00 PM - 4:30 PM" at bounding box center [511, 219] width 143 height 119
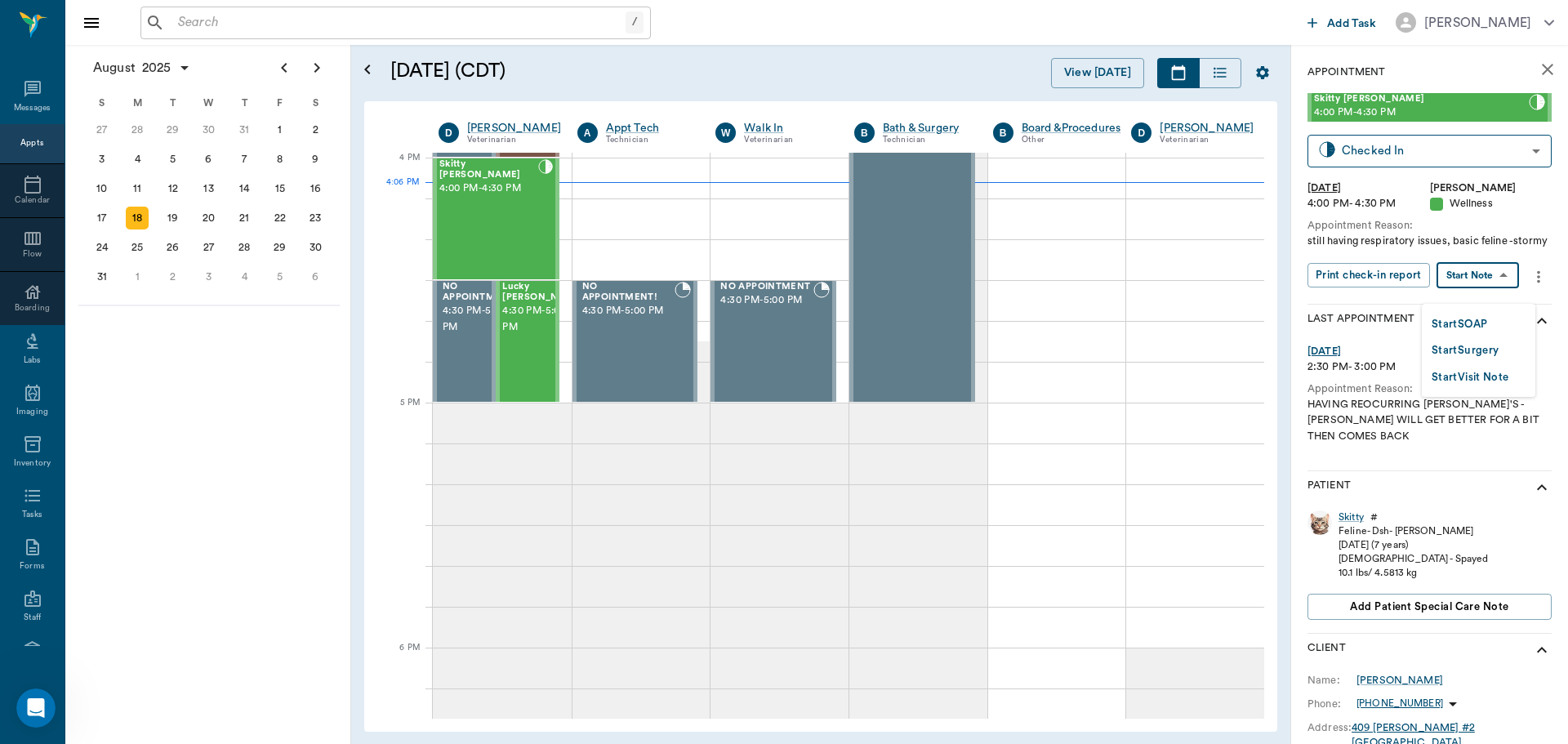
click at [1502, 286] on body "/ ​ Add Task Dr. Bert Ellsworth Nectar Messages Appts Calendar Flow Boarding La…" at bounding box center [784, 372] width 1568 height 744
click at [1357, 515] on div at bounding box center [784, 372] width 1568 height 744
click at [1357, 517] on div "Skitty" at bounding box center [1350, 517] width 25 height 14
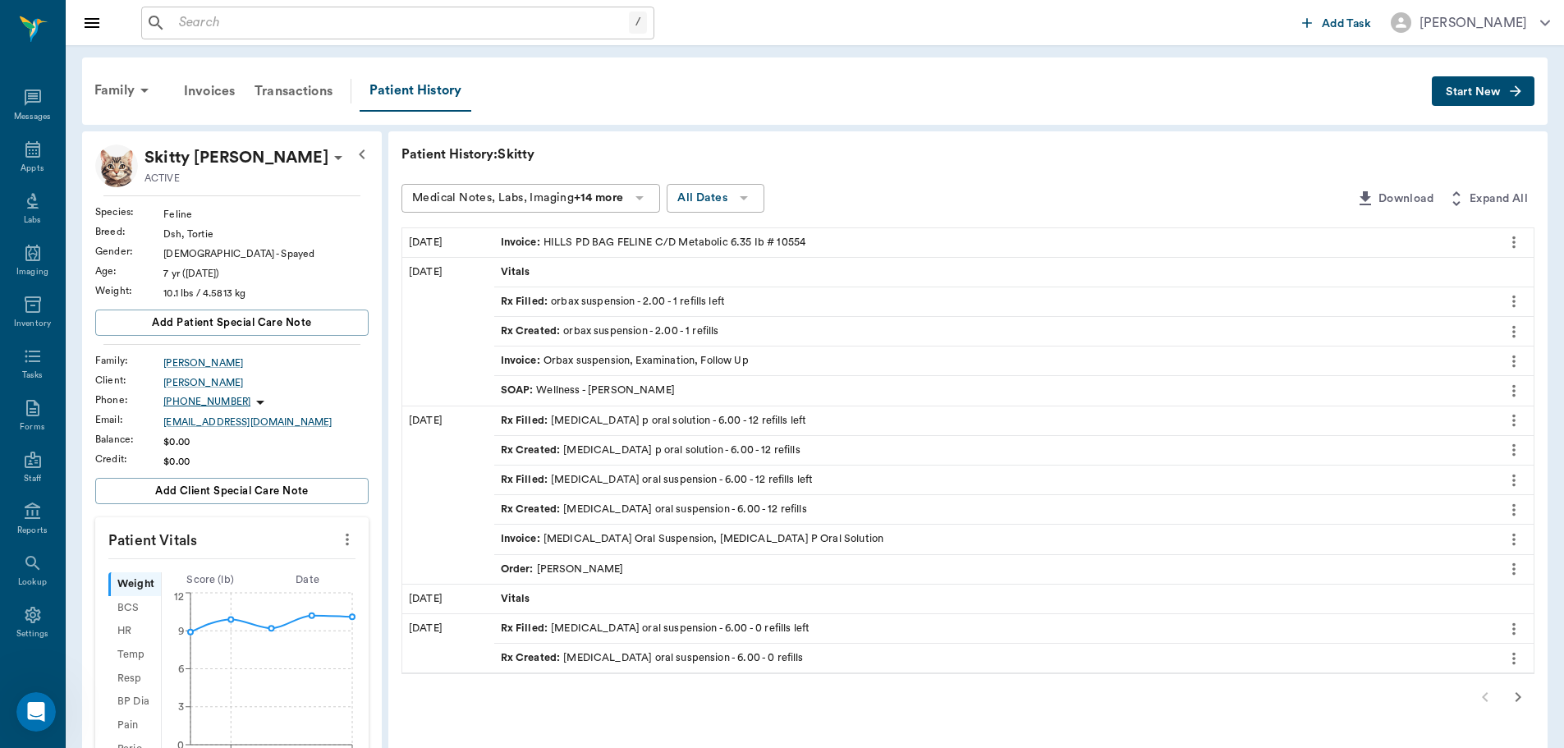
click at [736, 360] on div "Invoice : Orbax suspension, Examination, Follow Up" at bounding box center [625, 361] width 248 height 16
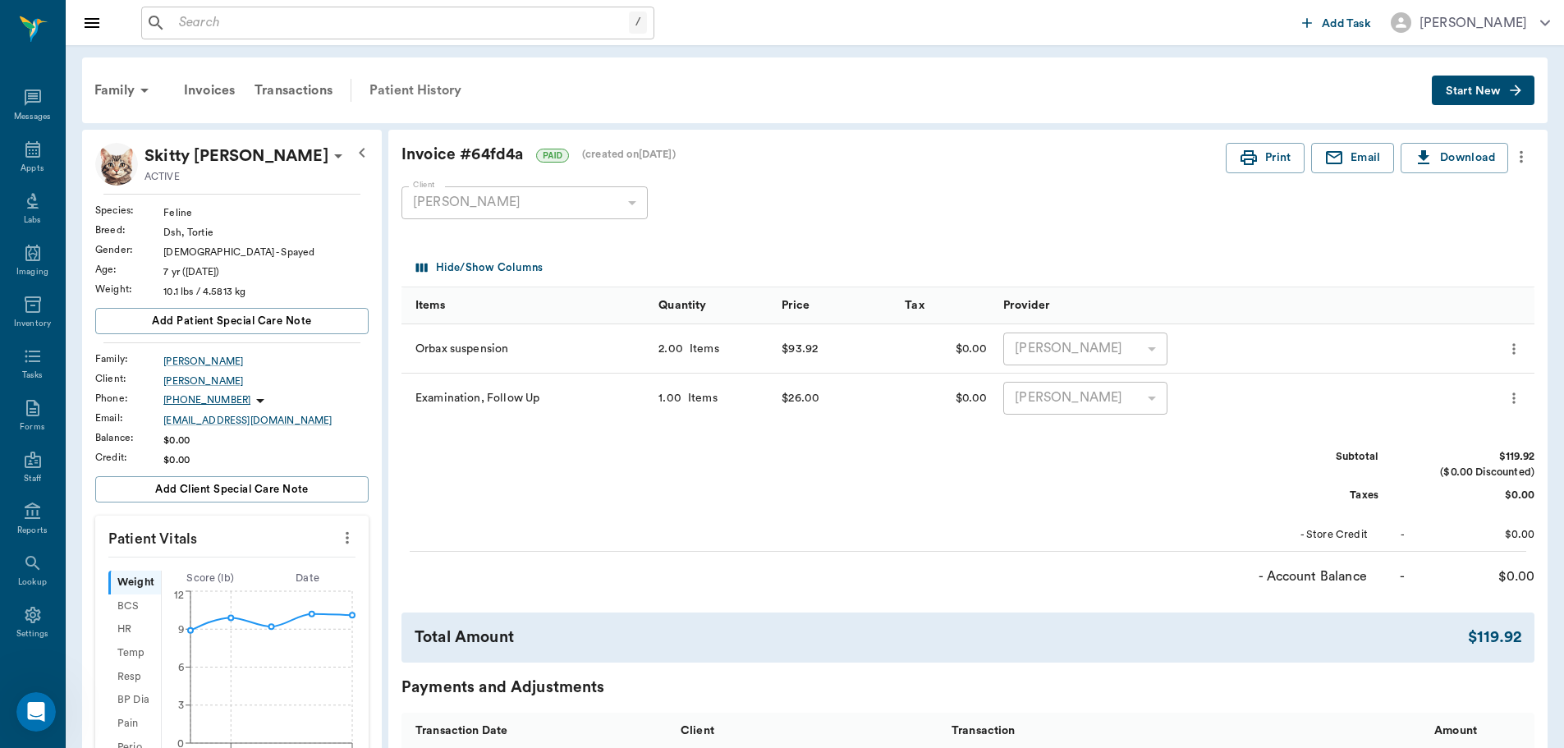
click at [461, 92] on div "Patient History" at bounding box center [416, 90] width 112 height 39
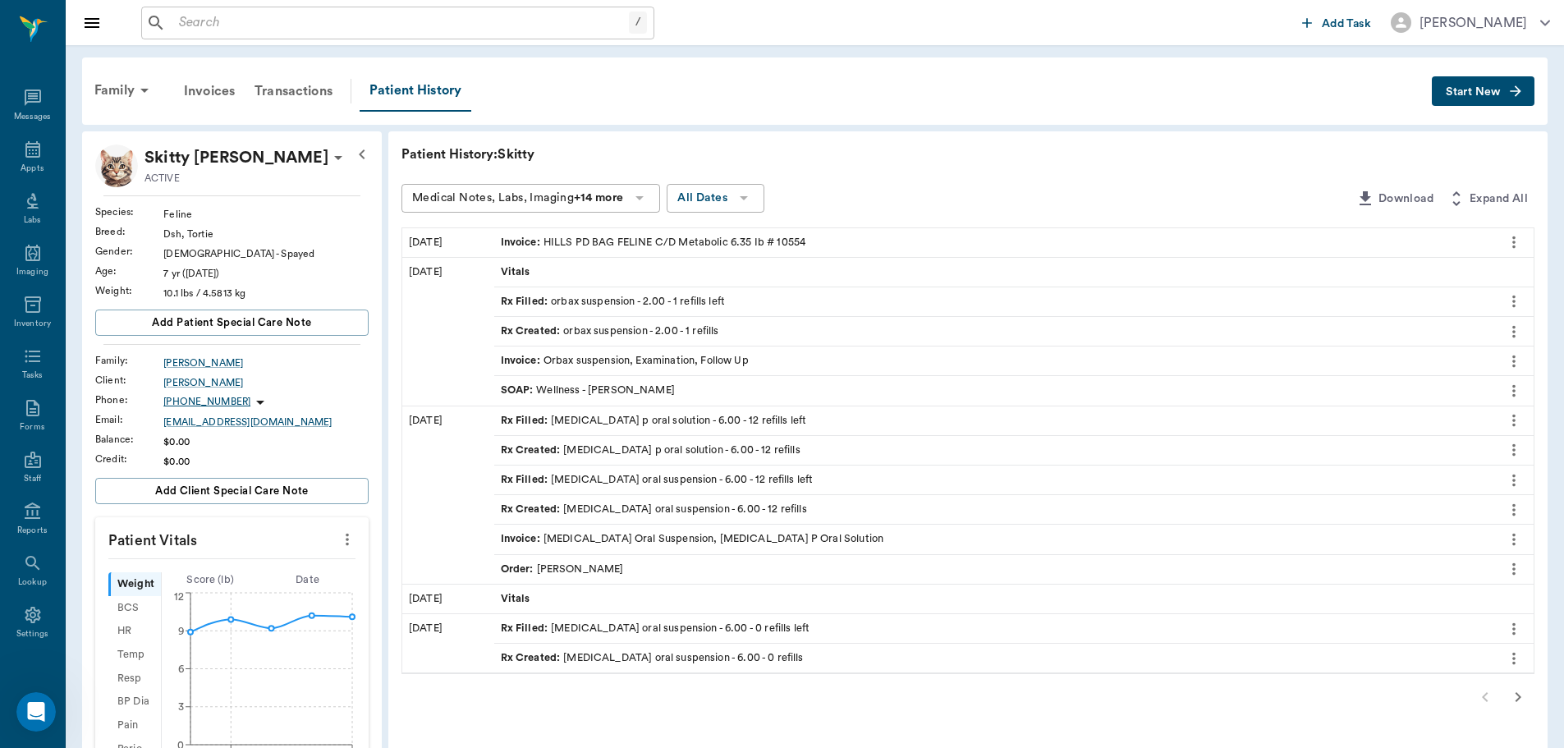
click at [649, 392] on div "SOAP : Wellness - Dr. Bert Ellsworth" at bounding box center [588, 391] width 174 height 16
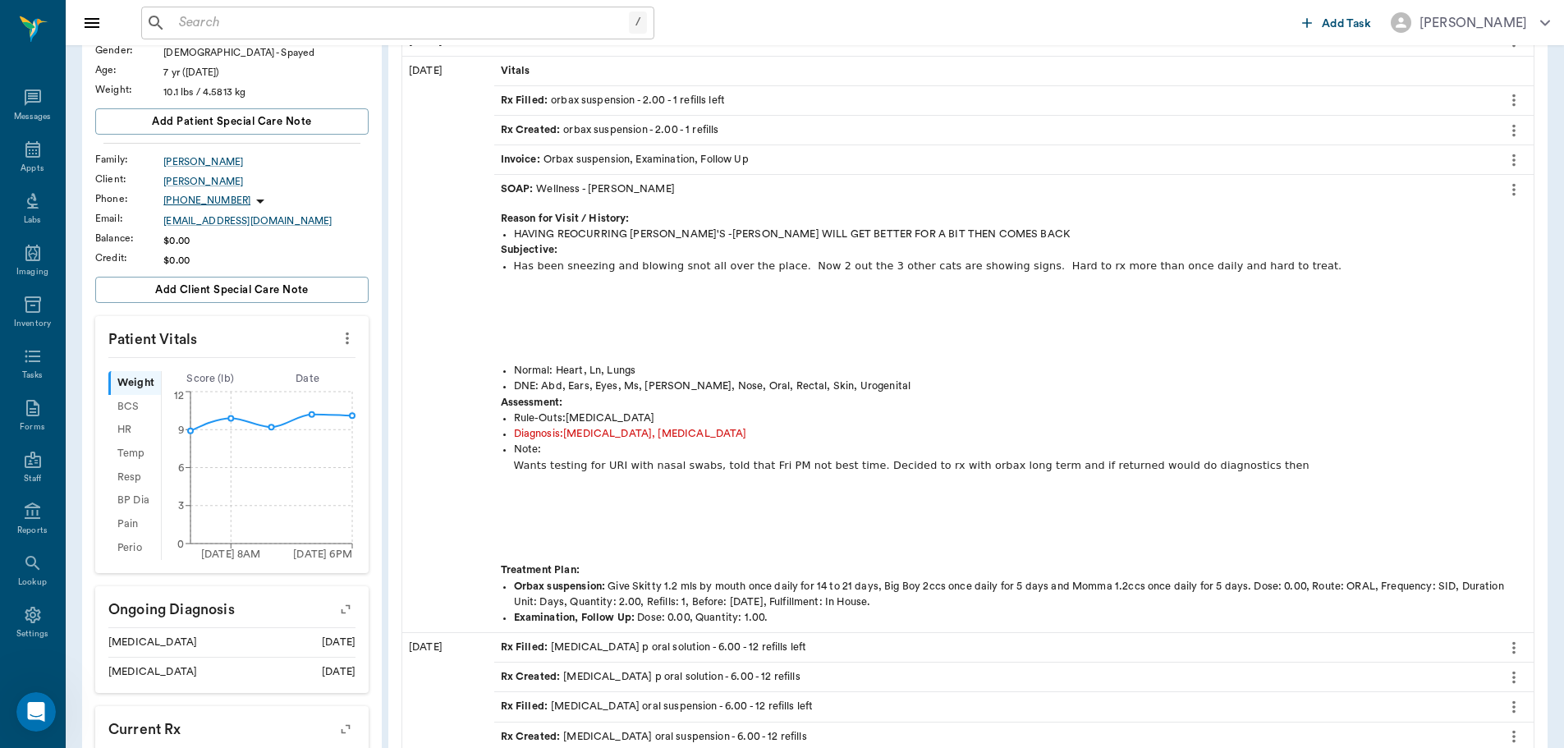
scroll to position [164, 0]
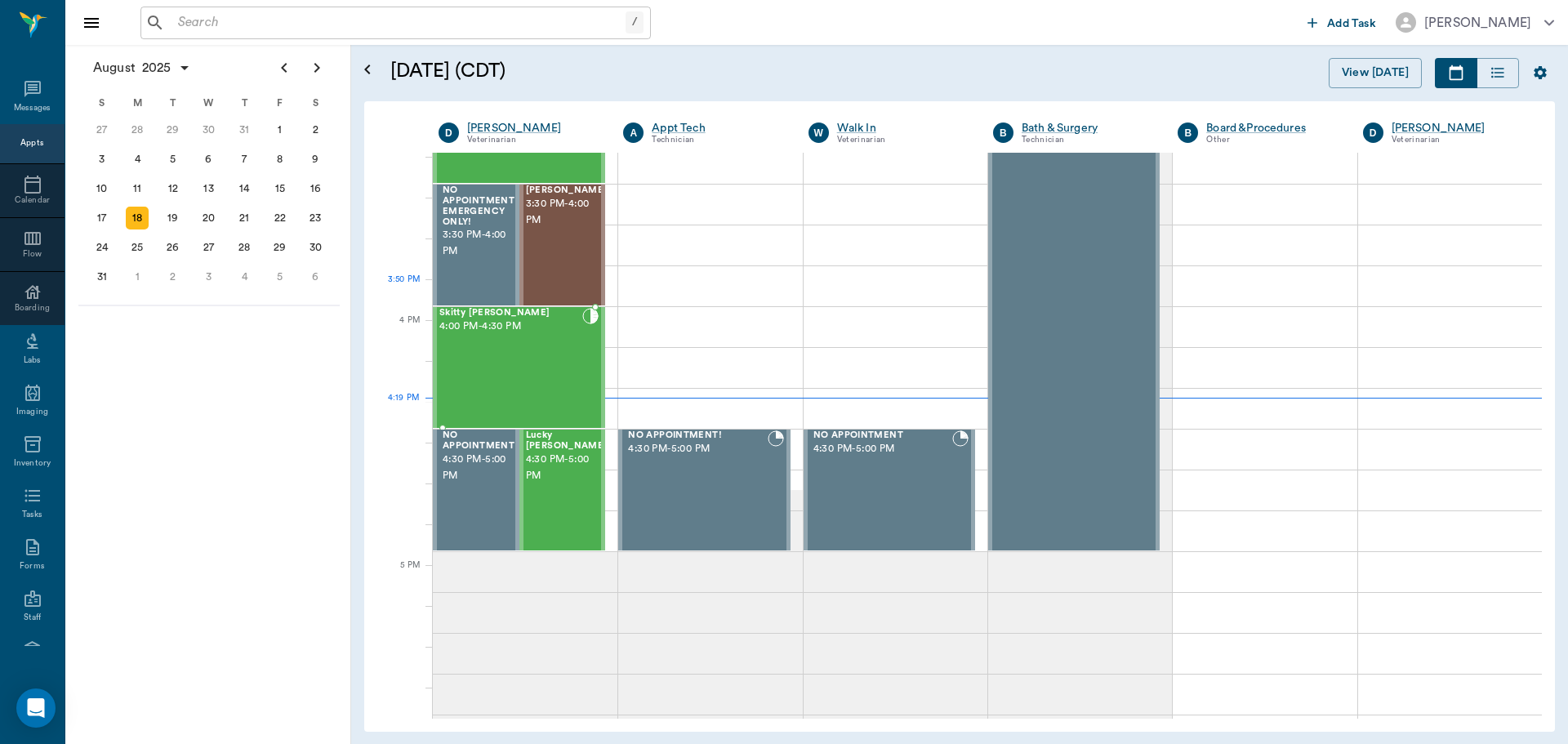
scroll to position [1798, 0]
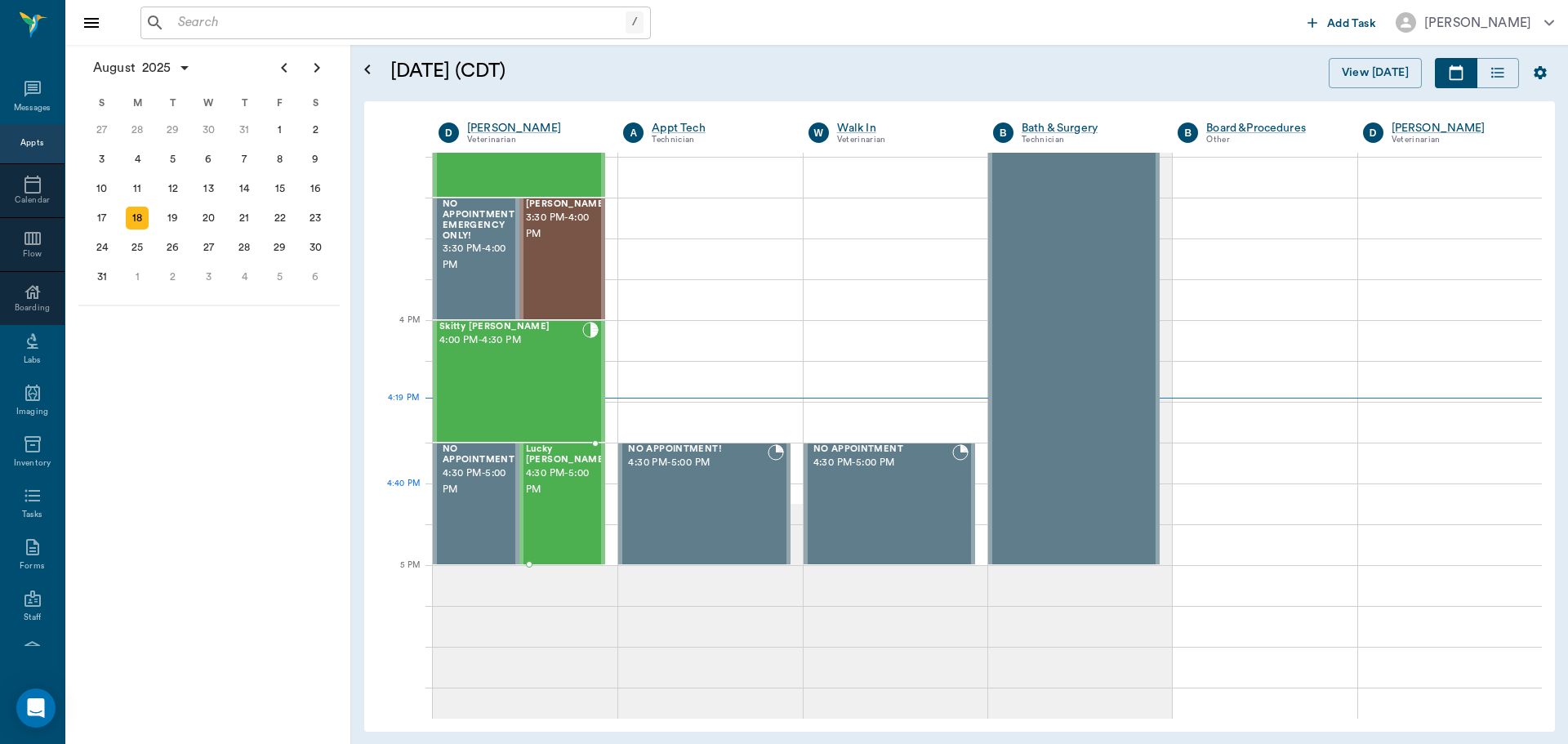
click at [575, 511] on div "Lucky [PERSON_NAME] 4:30 PM - 5:00 PM" at bounding box center [567, 504] width 82 height 119
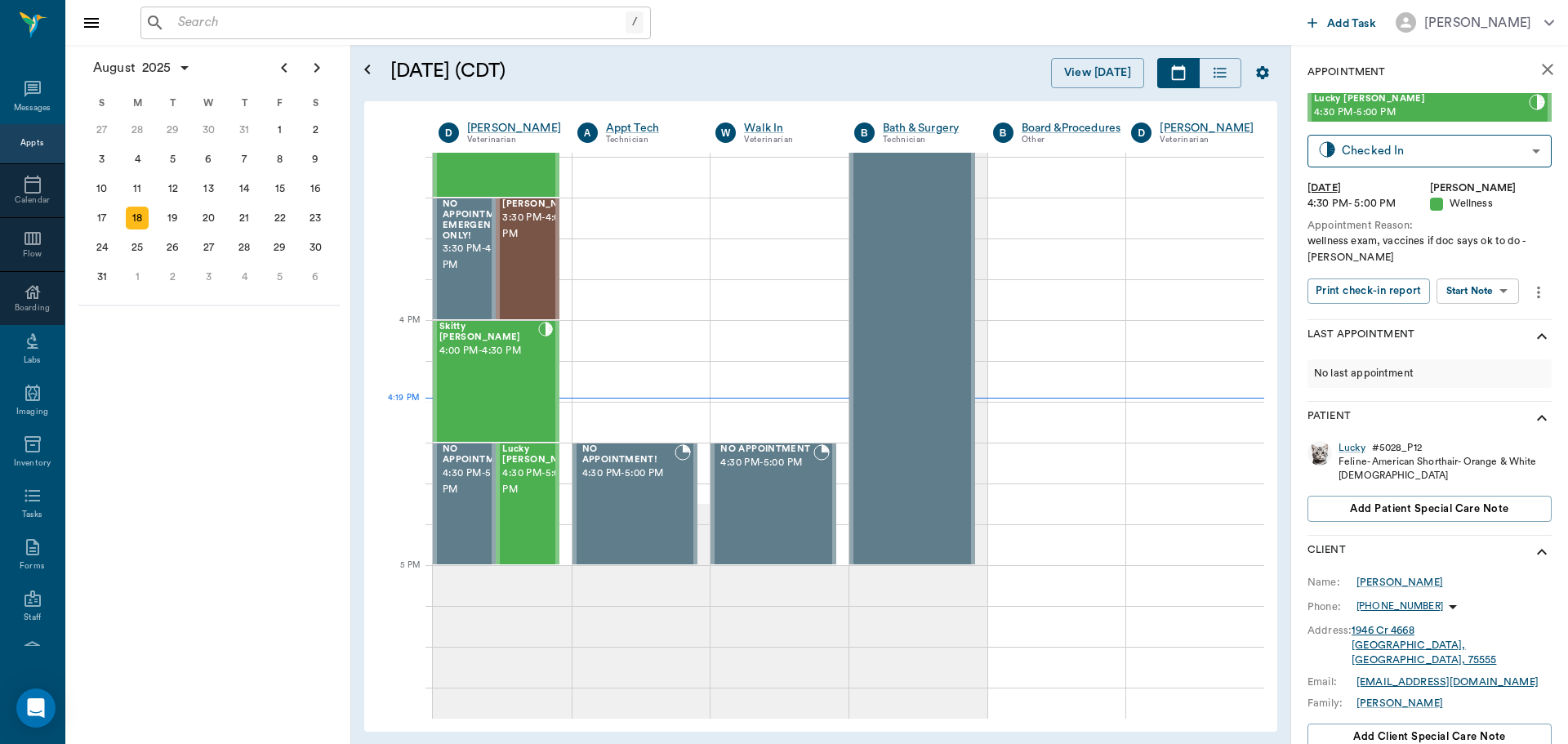
click at [1489, 289] on body "/ ​ Add Task [PERSON_NAME] Nectar Messages Appts Calendar Flow Boarding Labs Im…" at bounding box center [784, 372] width 1568 height 744
click at [1471, 326] on button "Start SOAP" at bounding box center [1460, 324] width 56 height 19
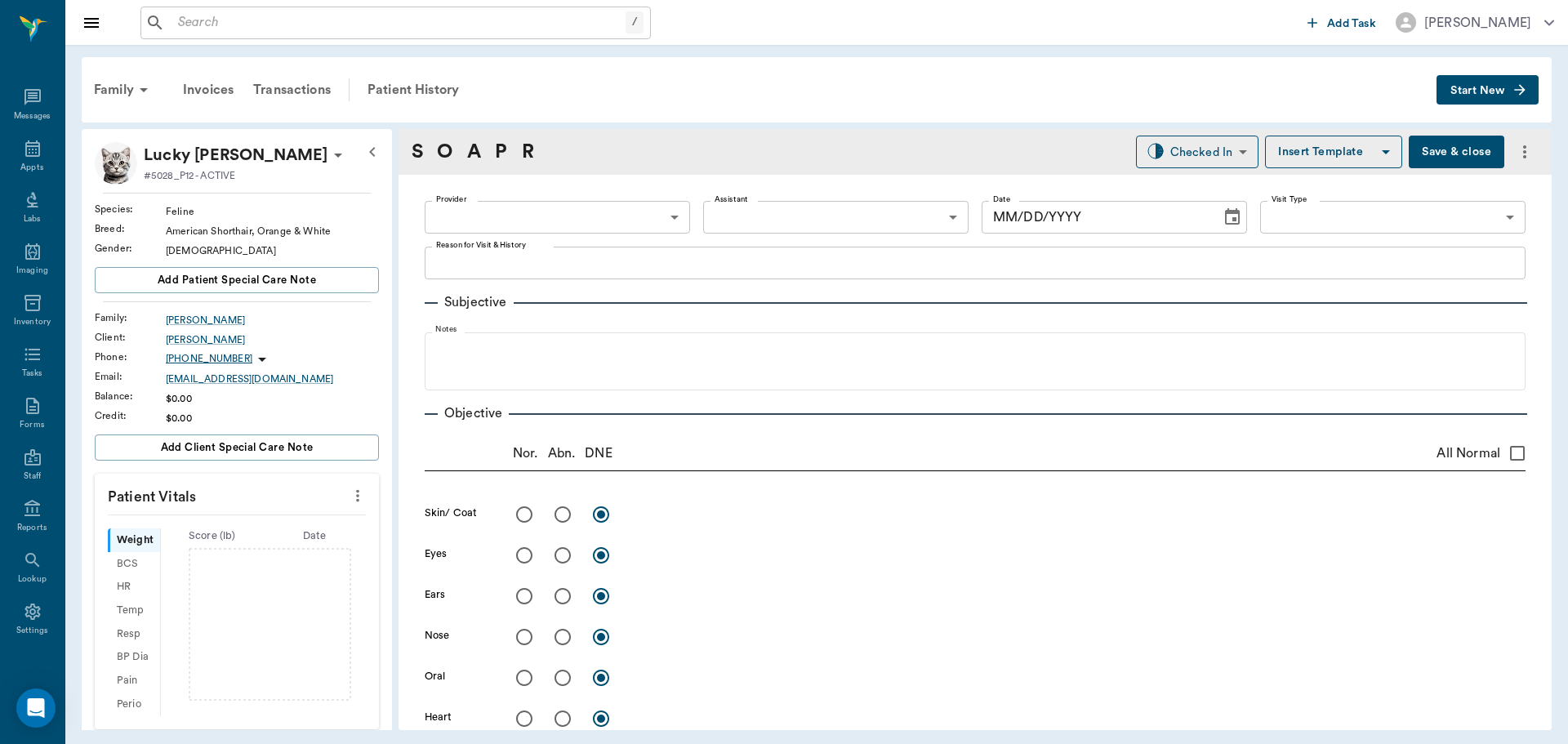
type input "63ec2f075fda476ae8351a4d"
type input "65d2be4f46e3a538d89b8c14"
type textarea "wellness exam, vaccines if doc says ok to do -[PERSON_NAME]"
type input "[DATE]"
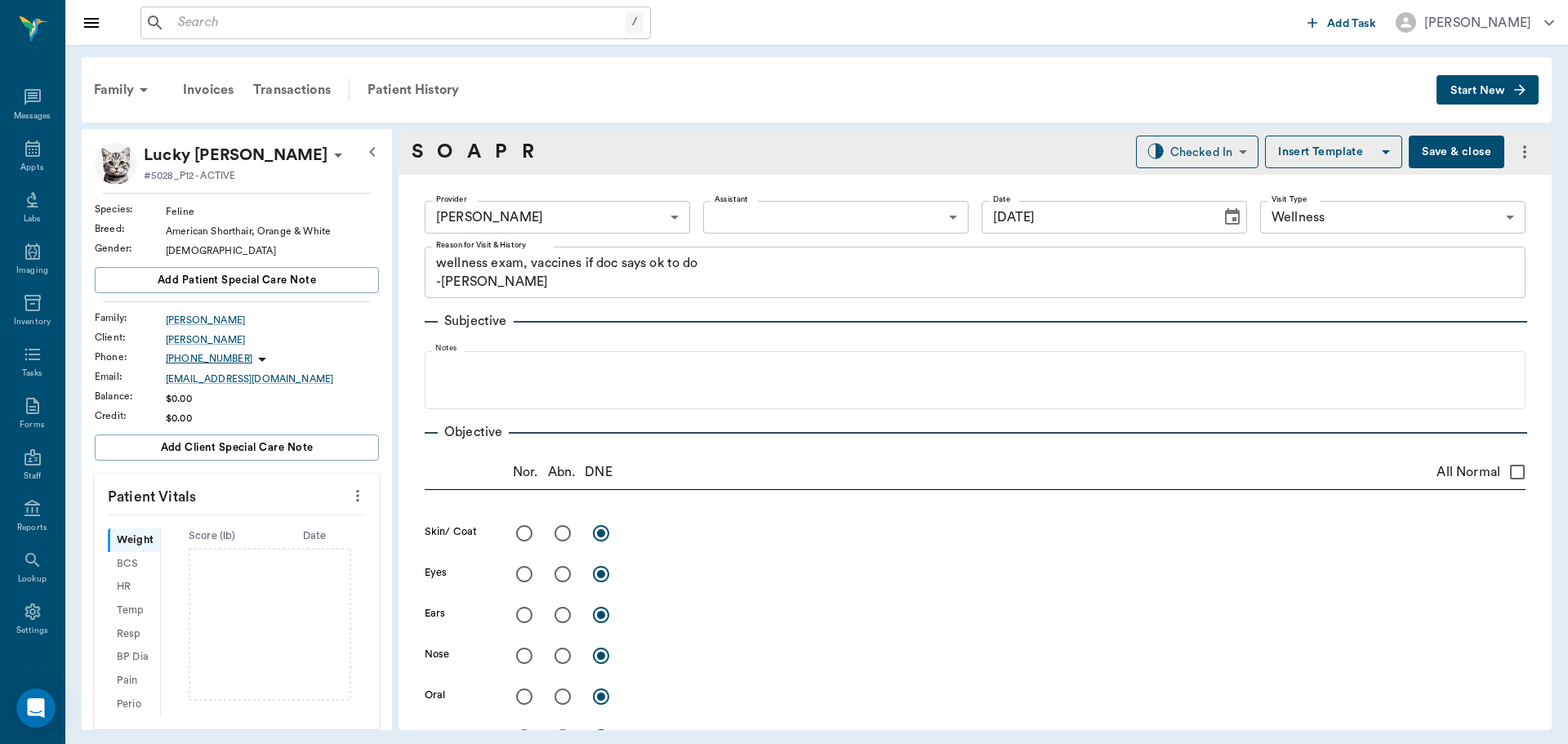
click at [352, 495] on icon "more" at bounding box center [358, 495] width 18 height 20
click at [215, 522] on span "Enter Vitals" at bounding box center [277, 523] width 137 height 17
click at [179, 554] on input "text" at bounding box center [236, 544] width 142 height 33
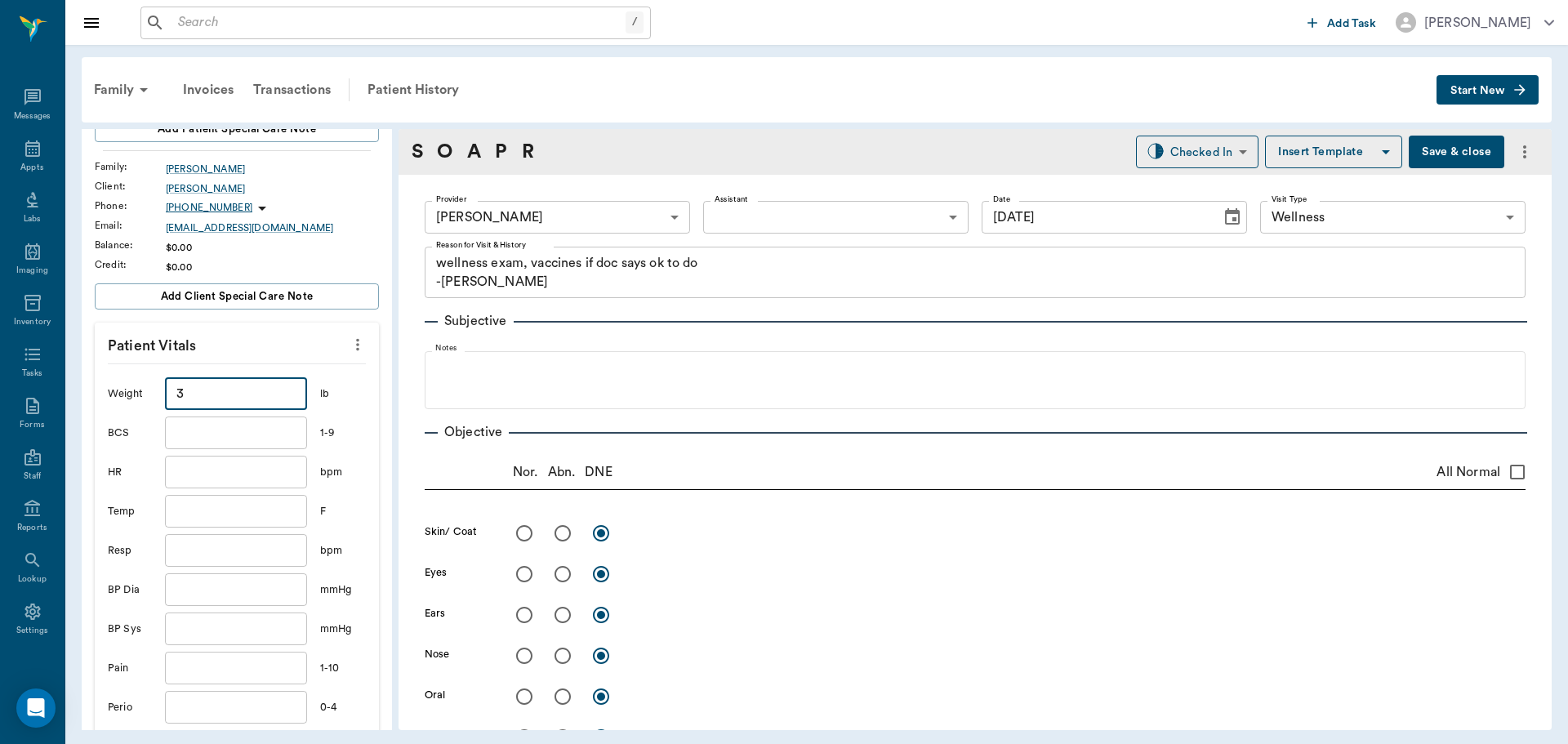
scroll to position [163, 0]
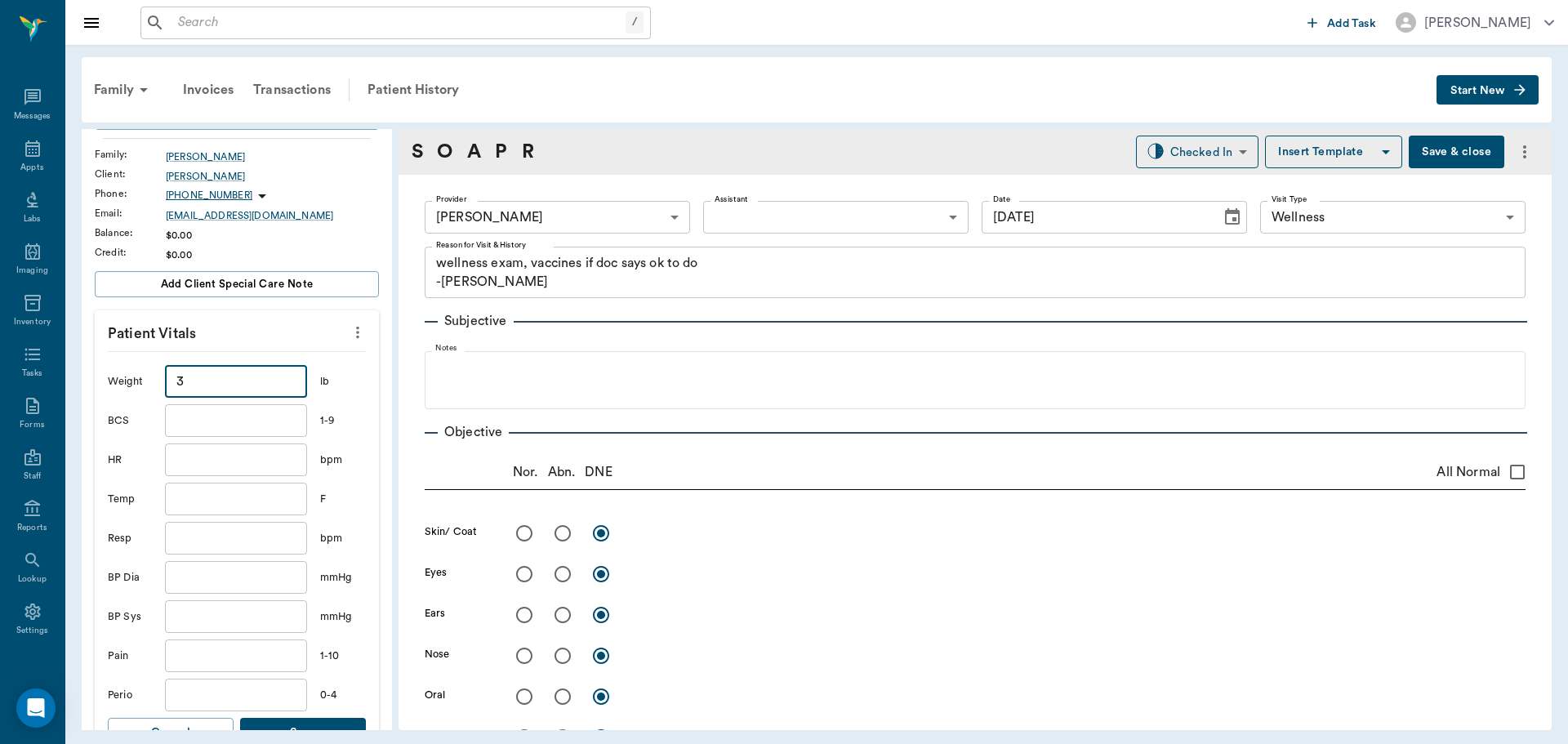
type input "3"
click at [207, 505] on input "text" at bounding box center [236, 498] width 142 height 33
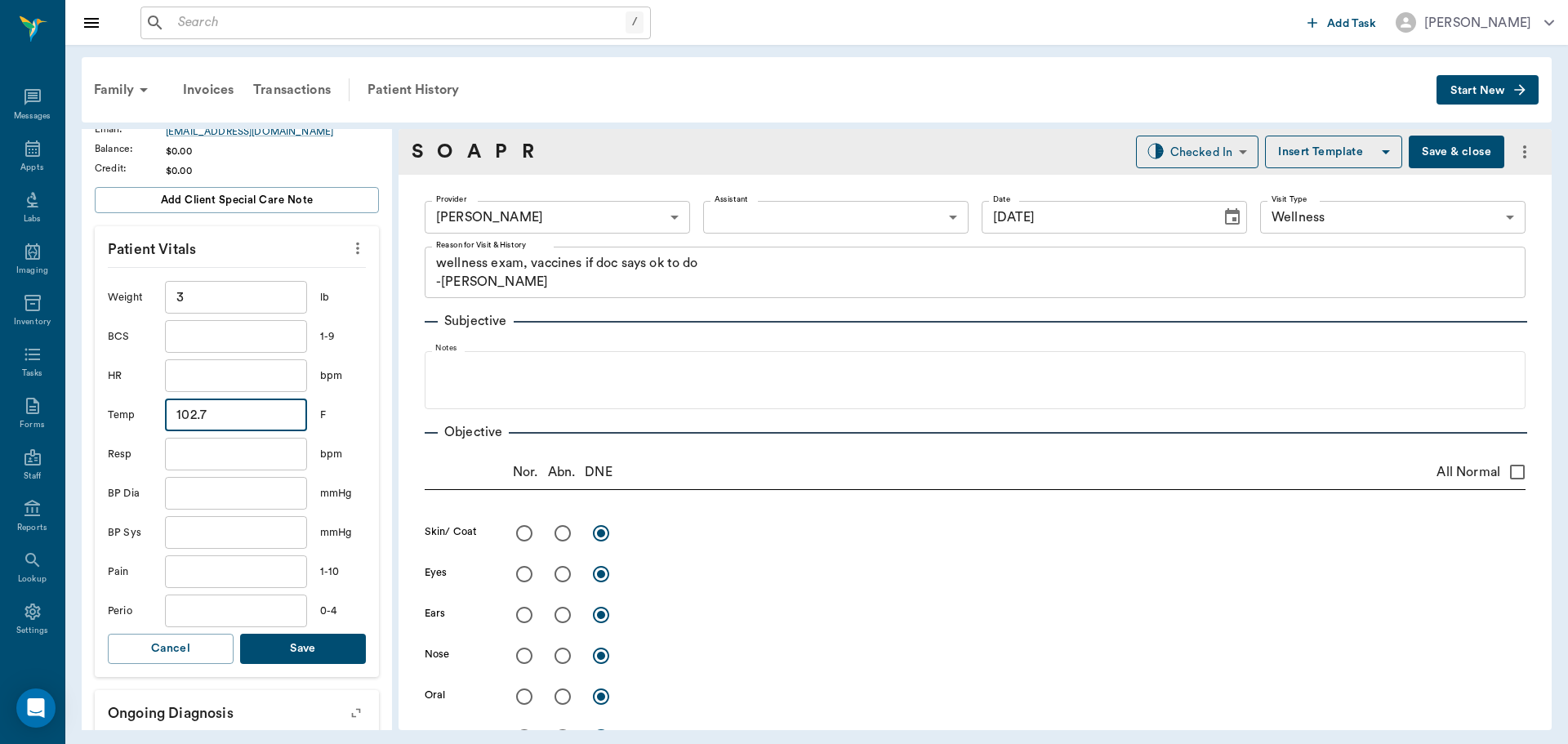
scroll to position [326, 0]
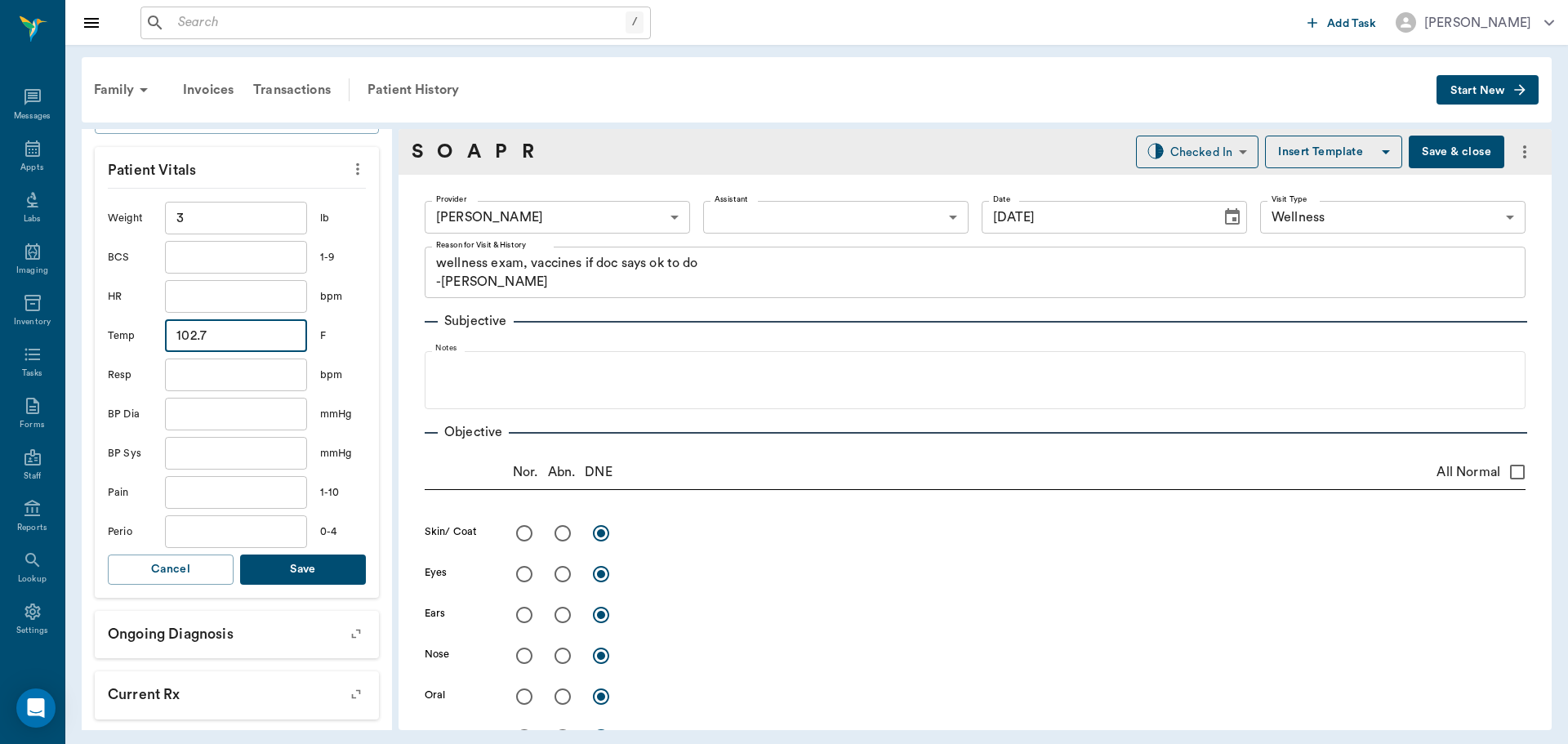
type input "102.7"
click at [312, 579] on button "Save" at bounding box center [302, 569] width 125 height 30
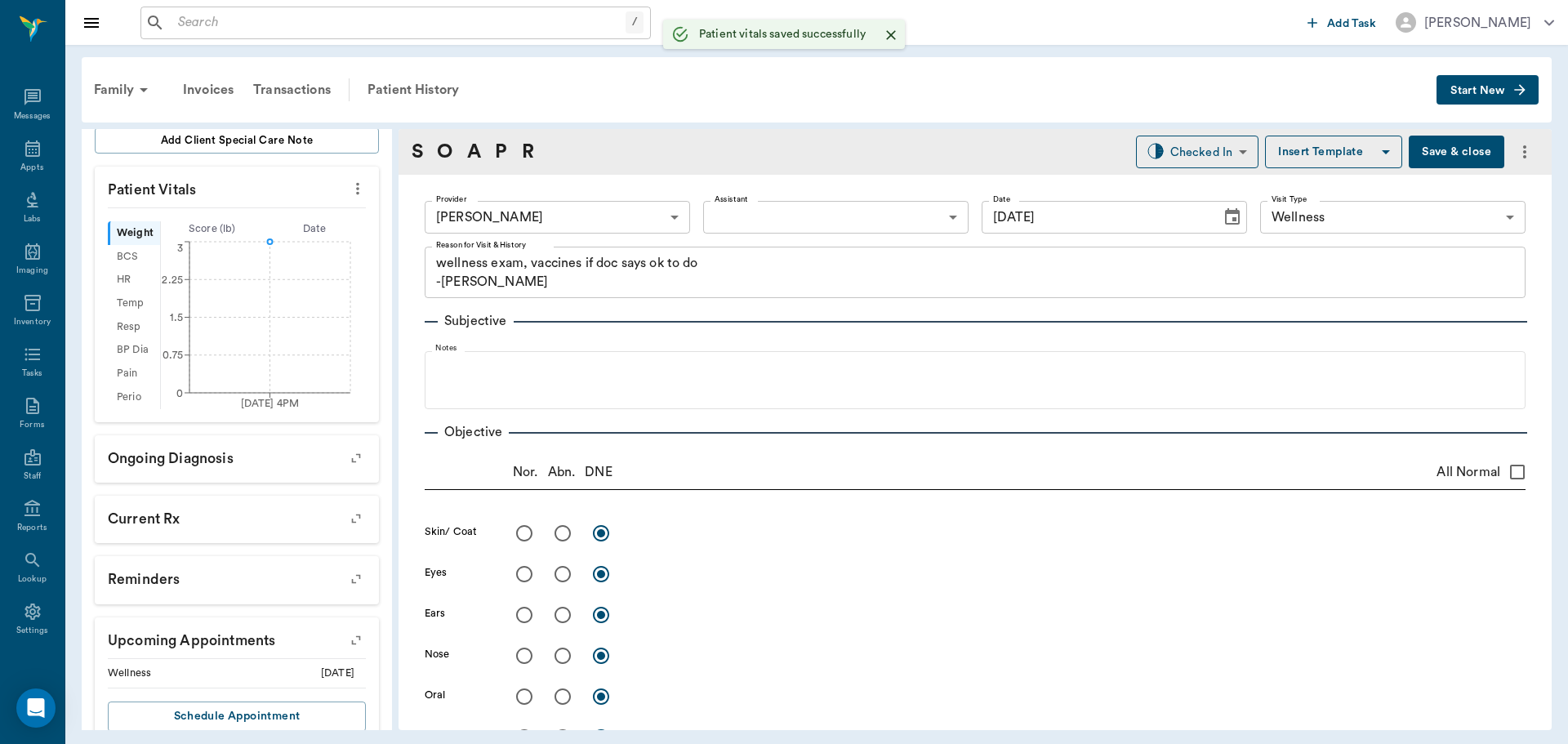
scroll to position [346, 0]
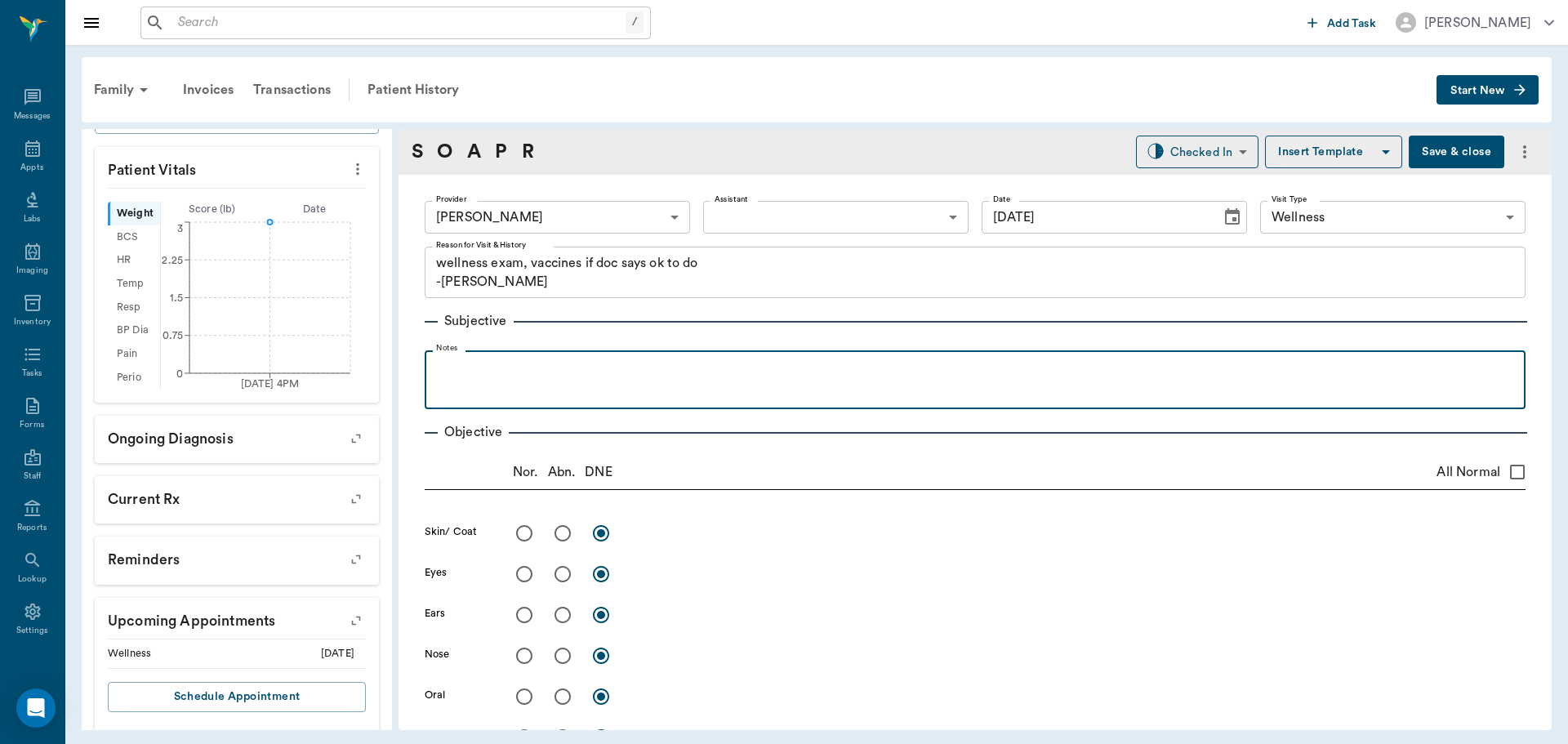
click at [476, 362] on p at bounding box center [975, 368] width 1084 height 20
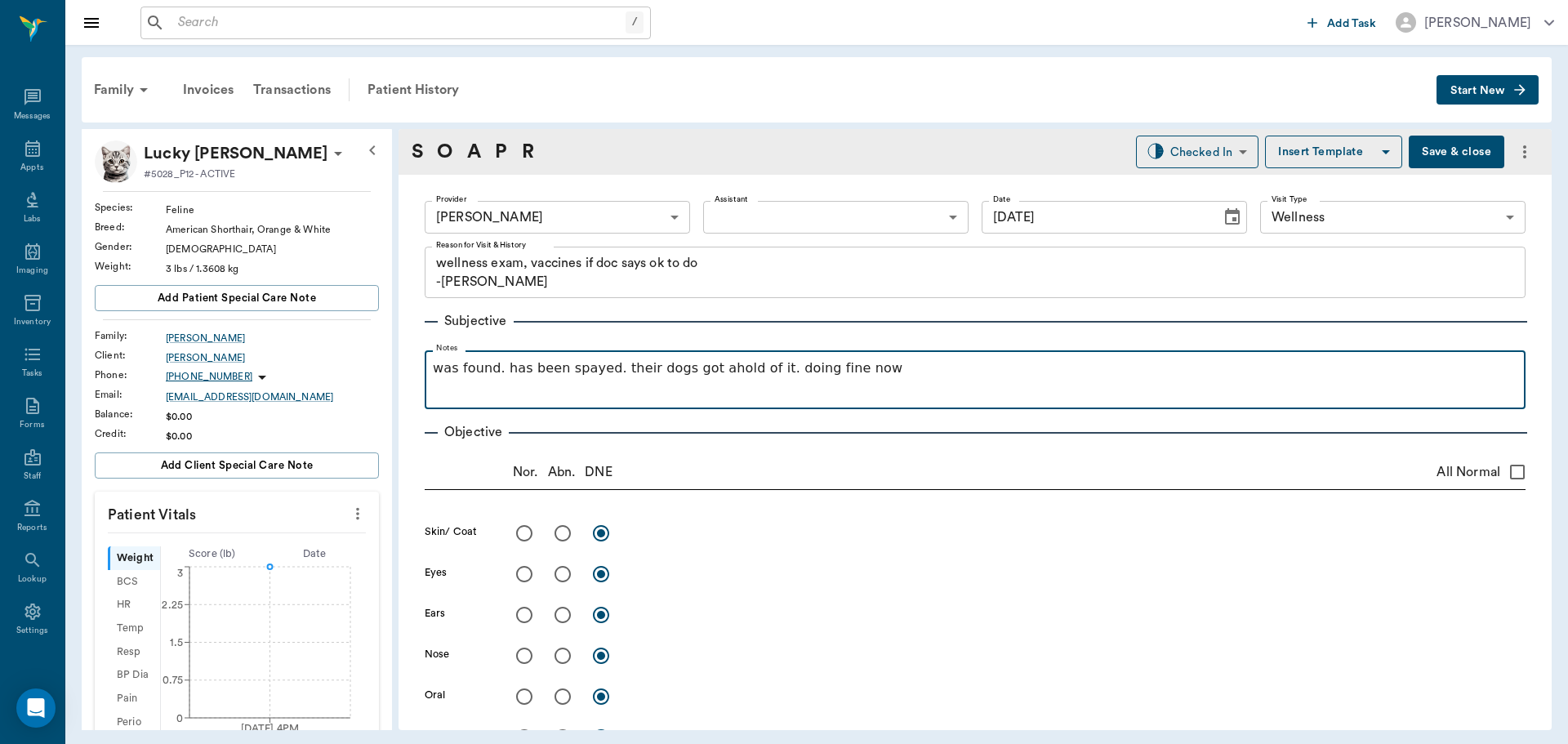
scroll to position [0, 0]
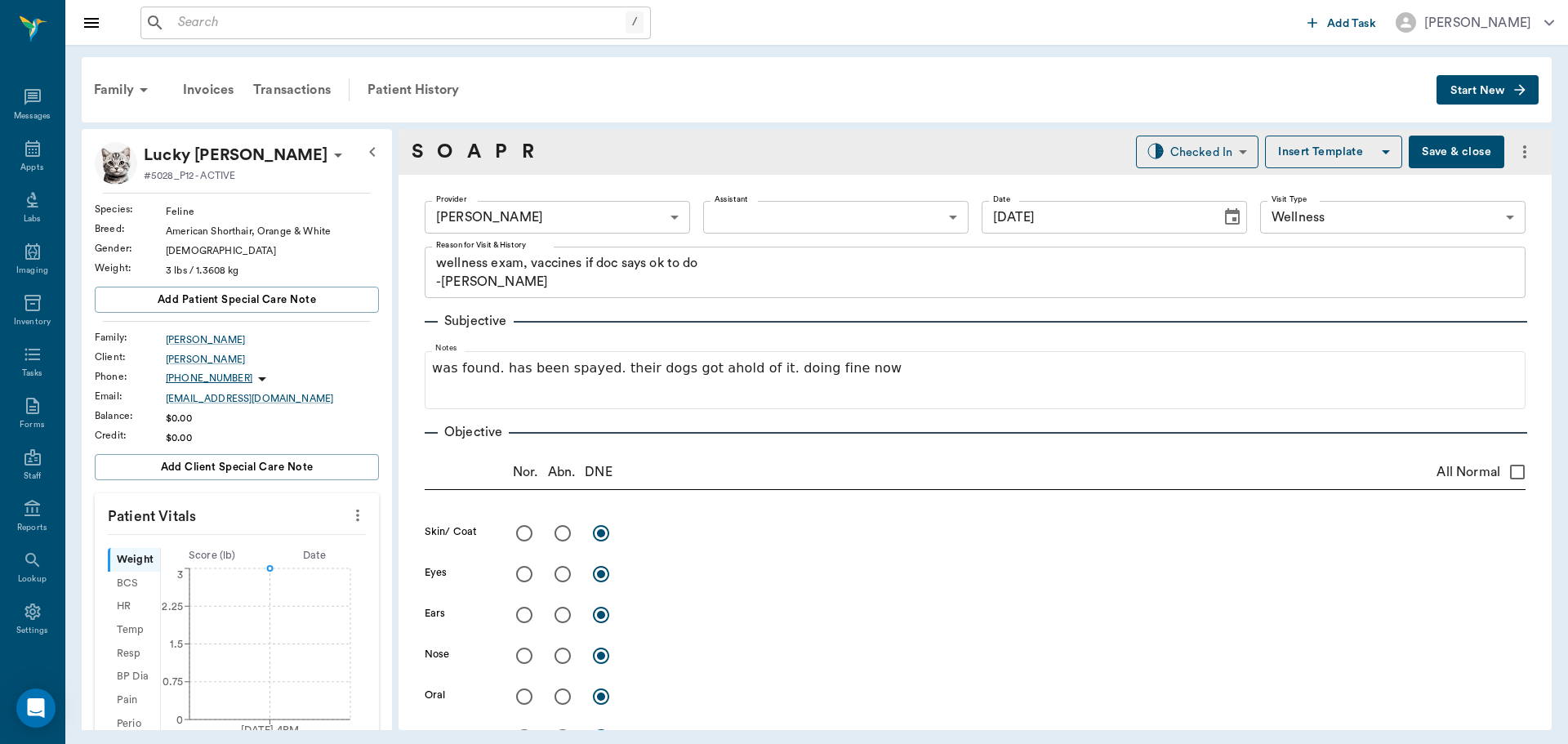
click at [328, 150] on icon at bounding box center [338, 155] width 20 height 20
click at [176, 178] on span "Edit profile" at bounding box center [185, 183] width 137 height 17
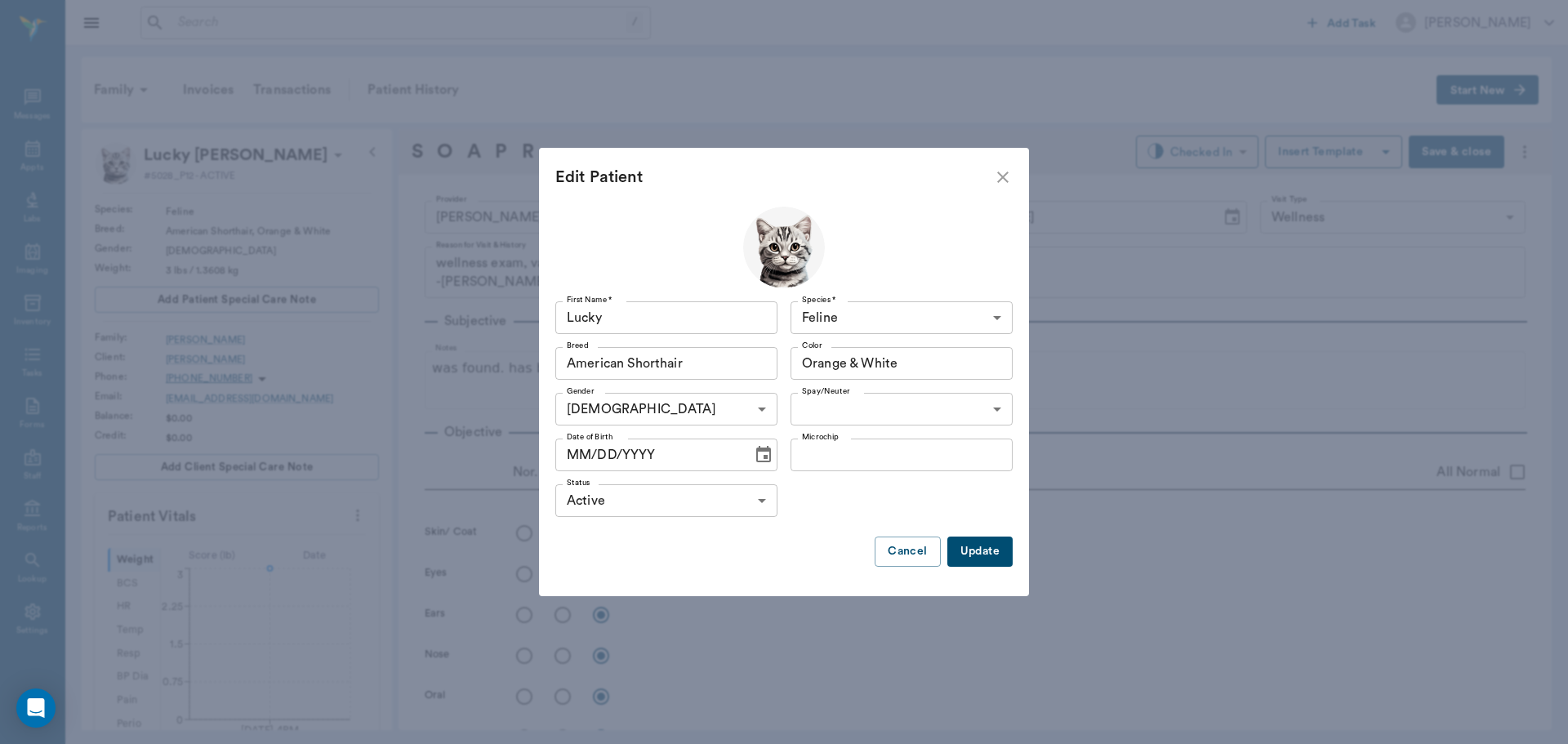
click at [950, 409] on body "/ ​ Add Task [PERSON_NAME] Nectar Messages Appts Labs Imaging Inventory Tasks F…" at bounding box center [784, 372] width 1568 height 744
click at [879, 451] on li "Spayed" at bounding box center [901, 447] width 222 height 30
type input "true"
click at [985, 553] on button "Update" at bounding box center [980, 551] width 66 height 30
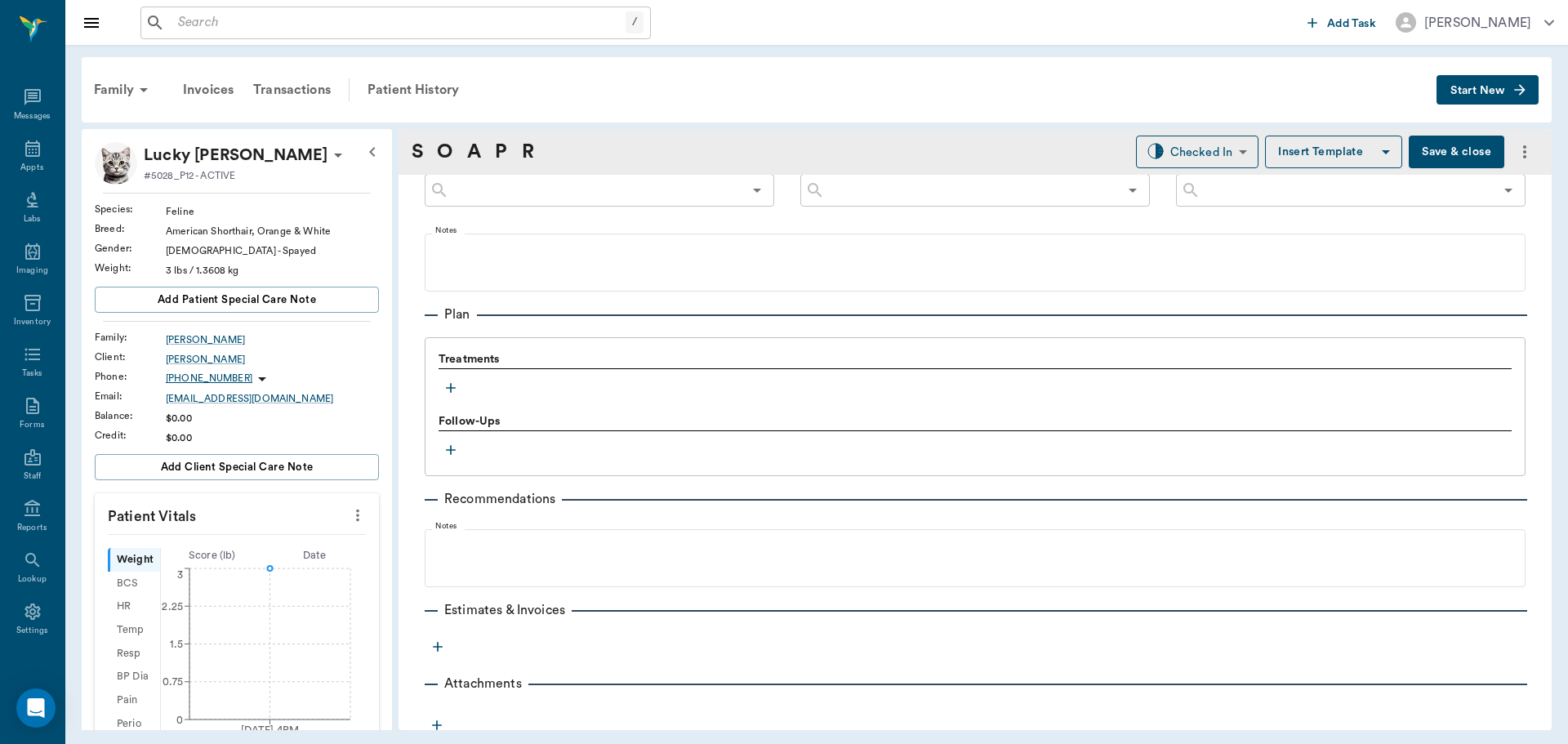
scroll to position [973, 0]
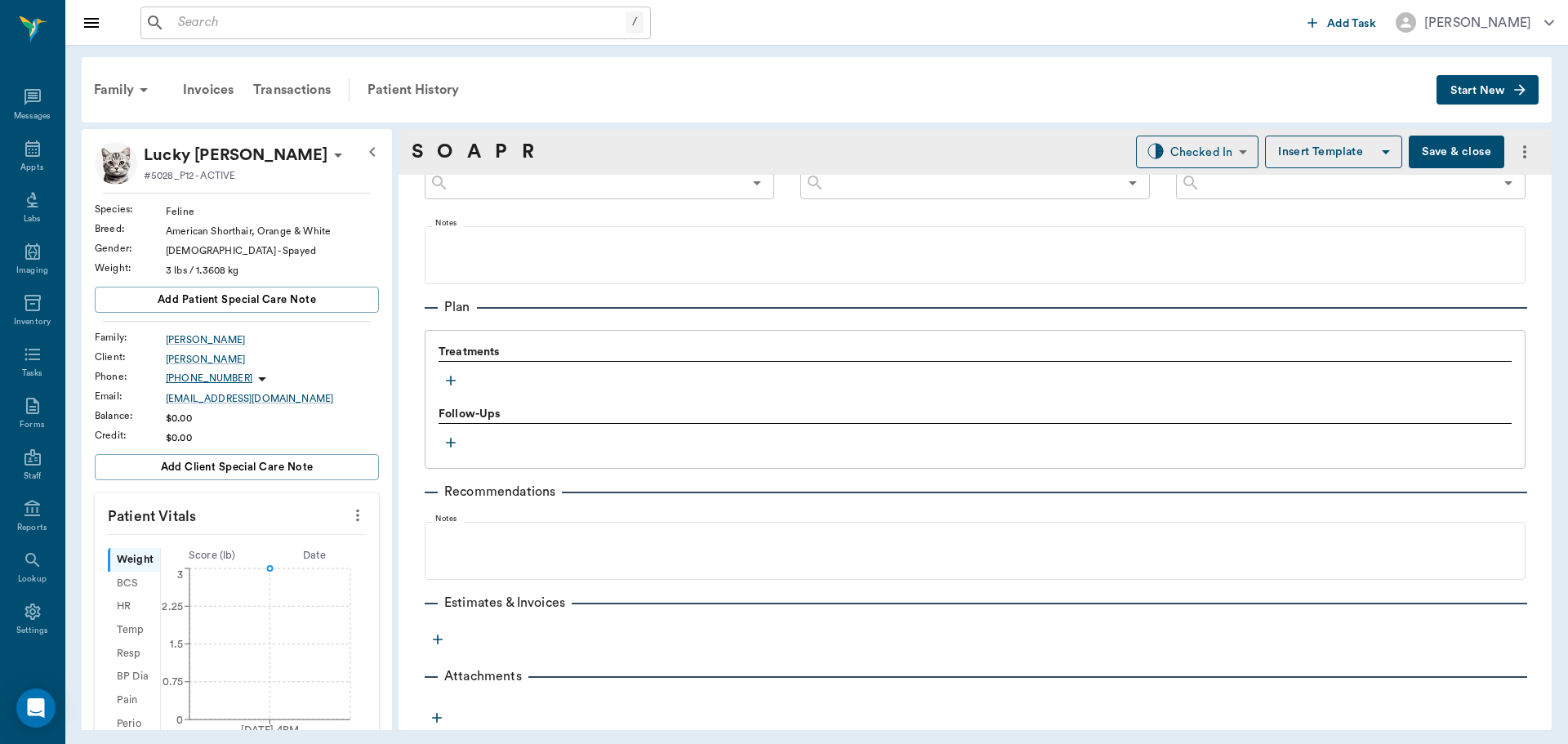
click at [452, 378] on icon "button" at bounding box center [451, 380] width 16 height 16
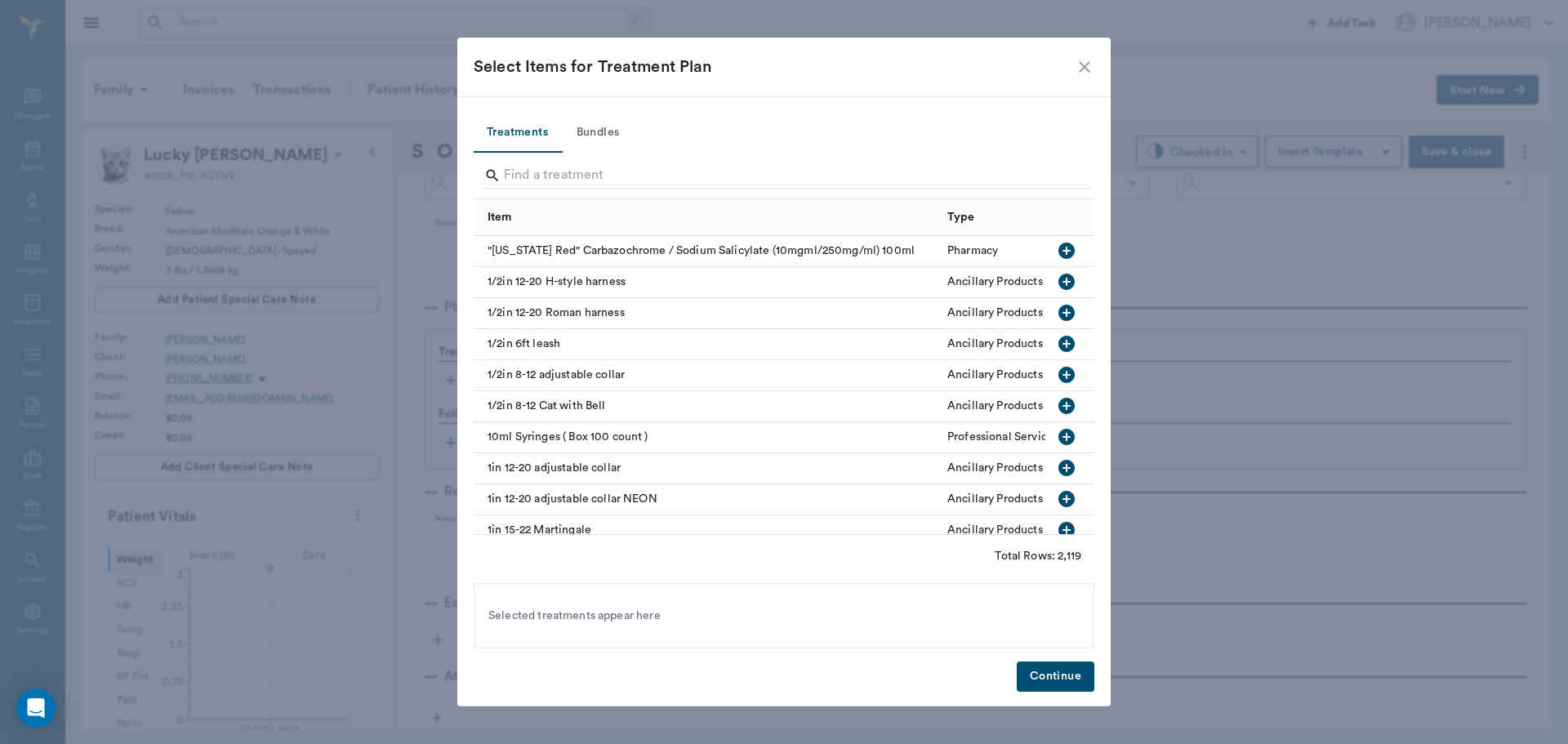
click at [591, 131] on button "Bundles" at bounding box center [598, 132] width 74 height 39
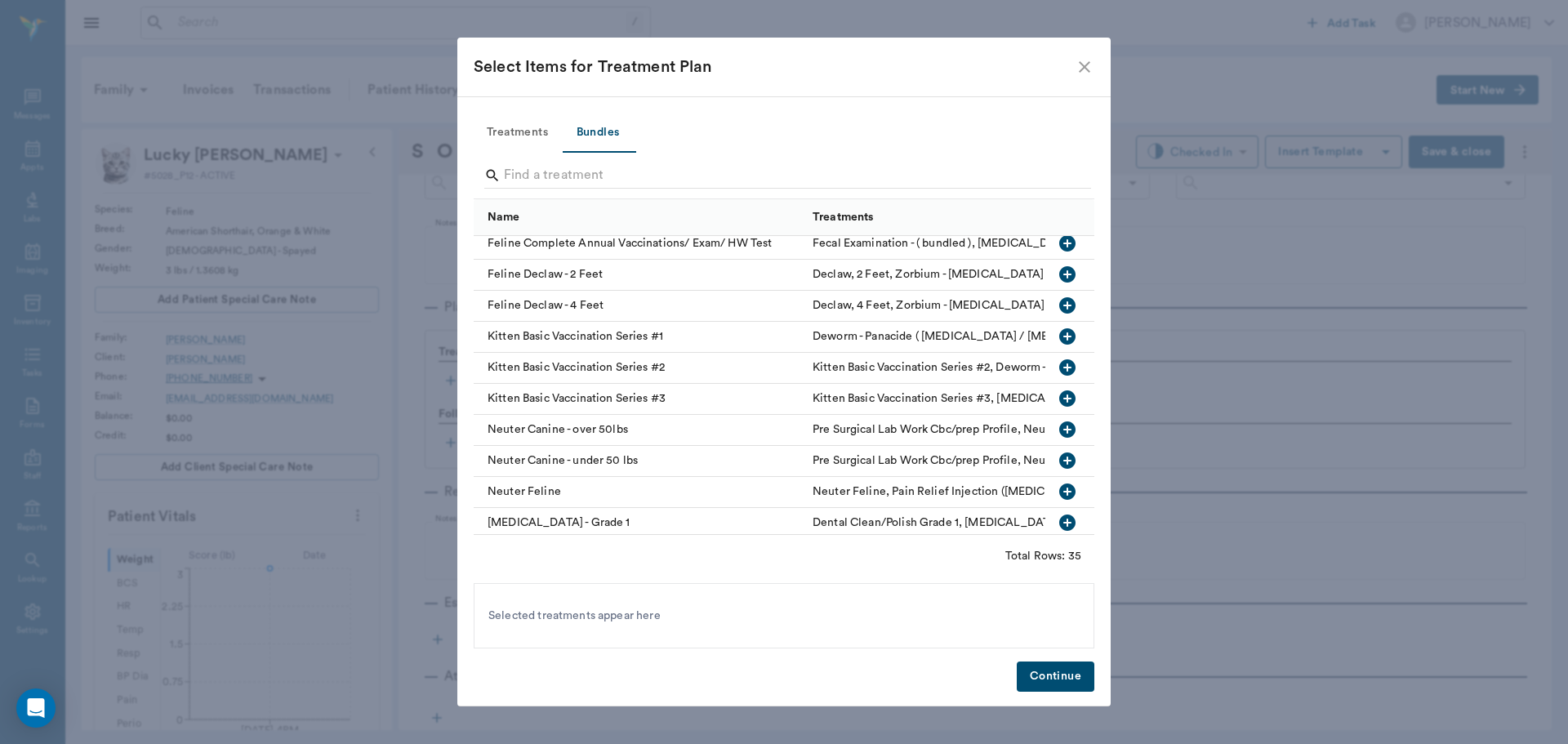
scroll to position [163, 0]
click at [1060, 368] on icon "button" at bounding box center [1068, 366] width 16 height 16
click at [1050, 667] on button "Continue" at bounding box center [1056, 676] width 78 height 30
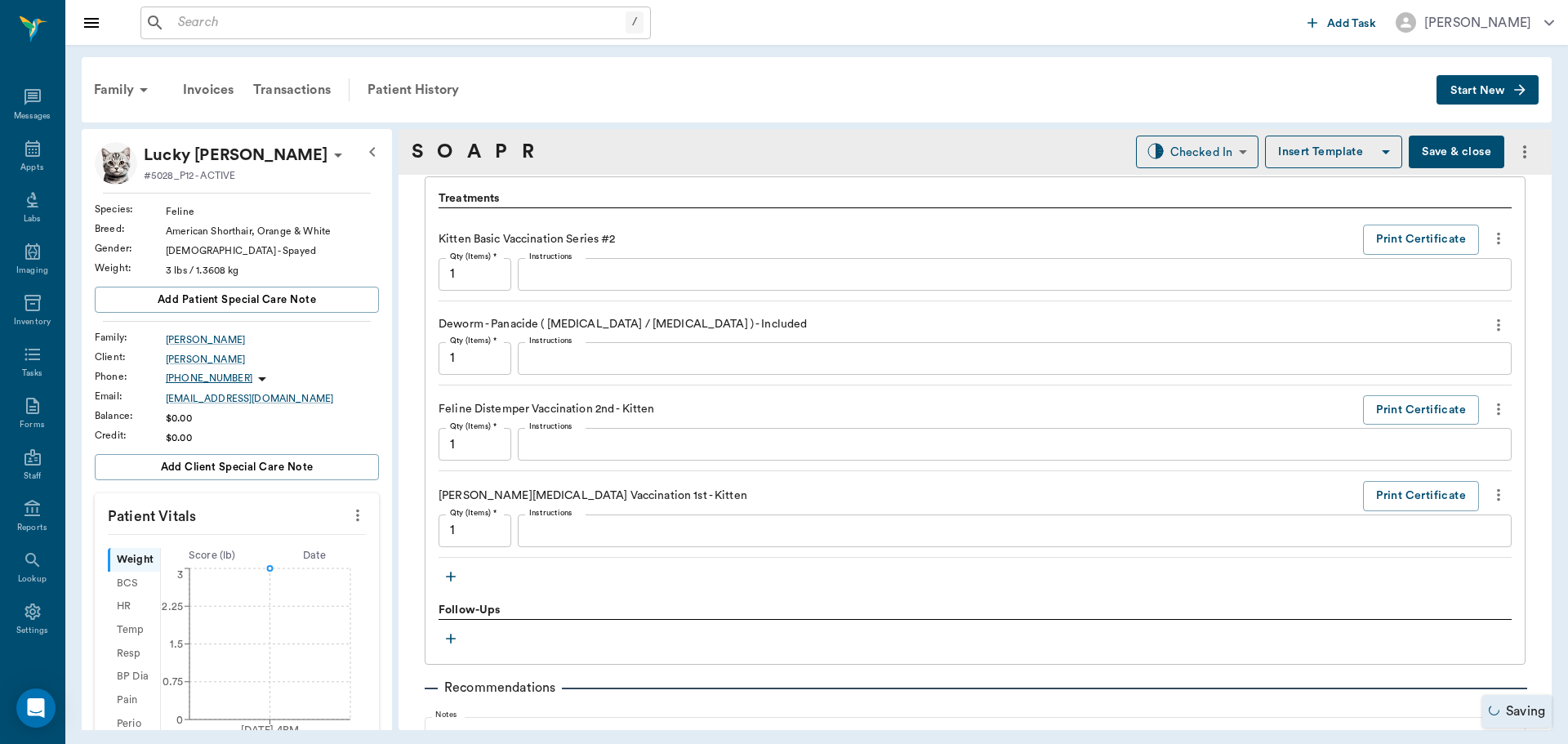
scroll to position [1136, 0]
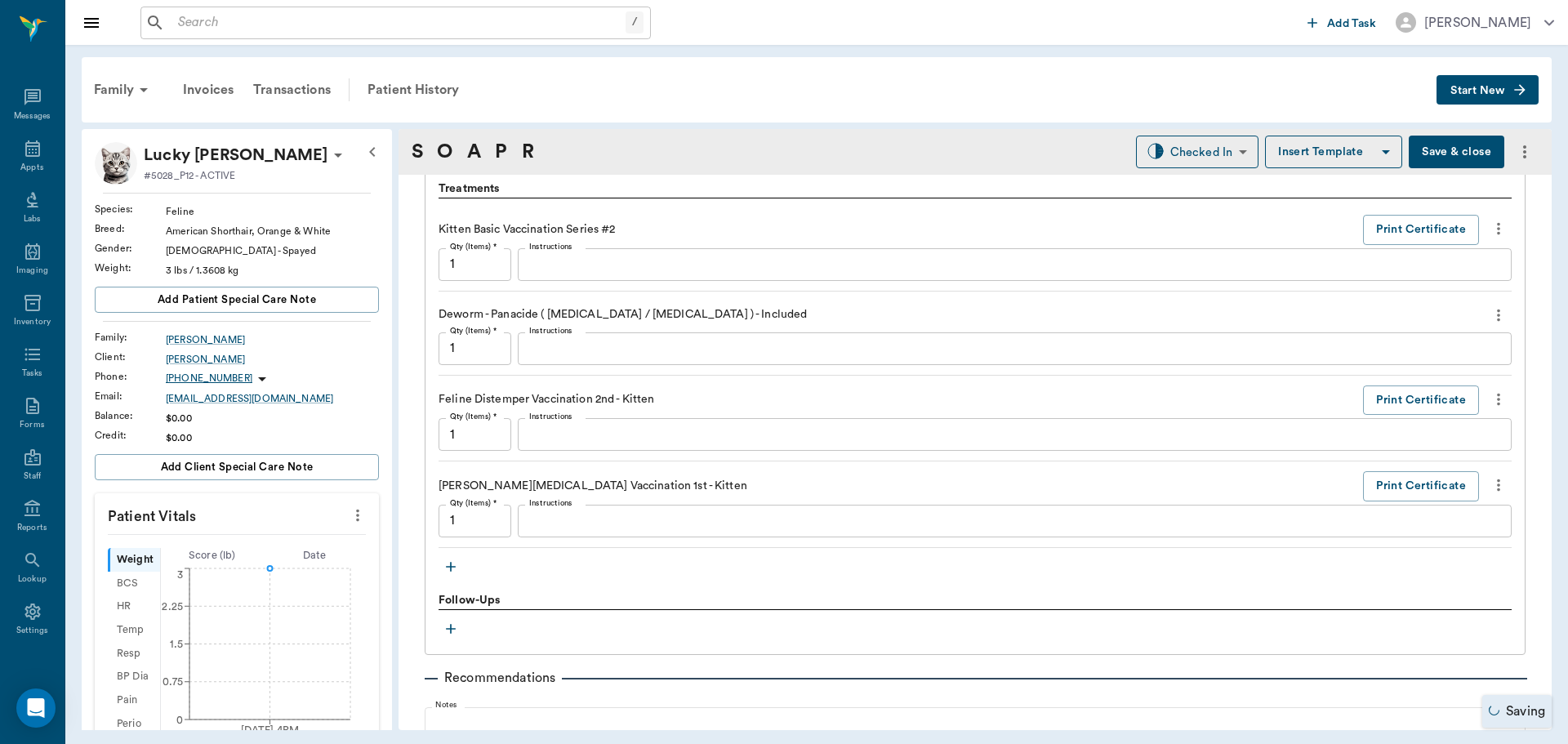
click at [450, 569] on icon "button" at bounding box center [451, 567] width 16 height 16
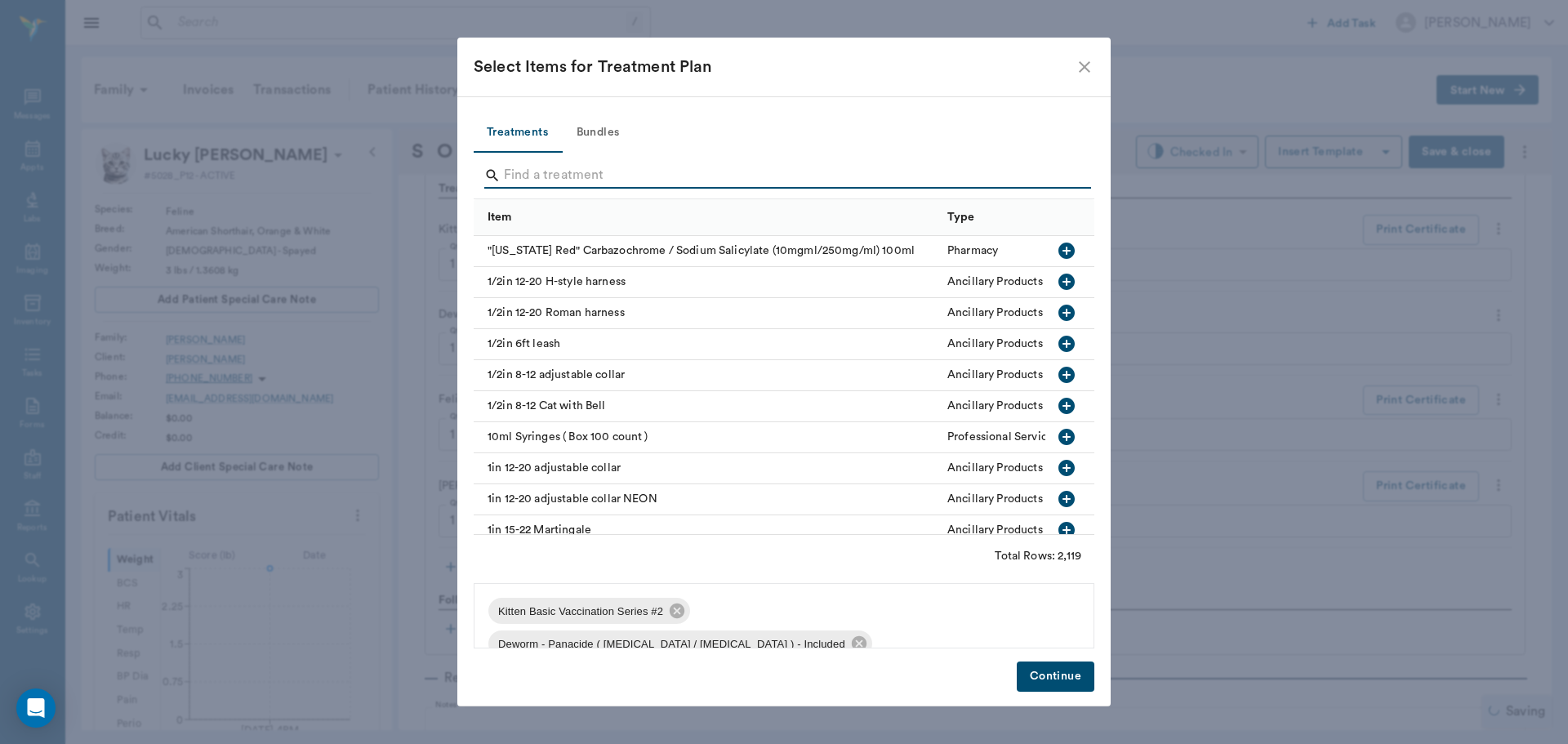
click at [522, 177] on input "Search" at bounding box center [786, 175] width 563 height 26
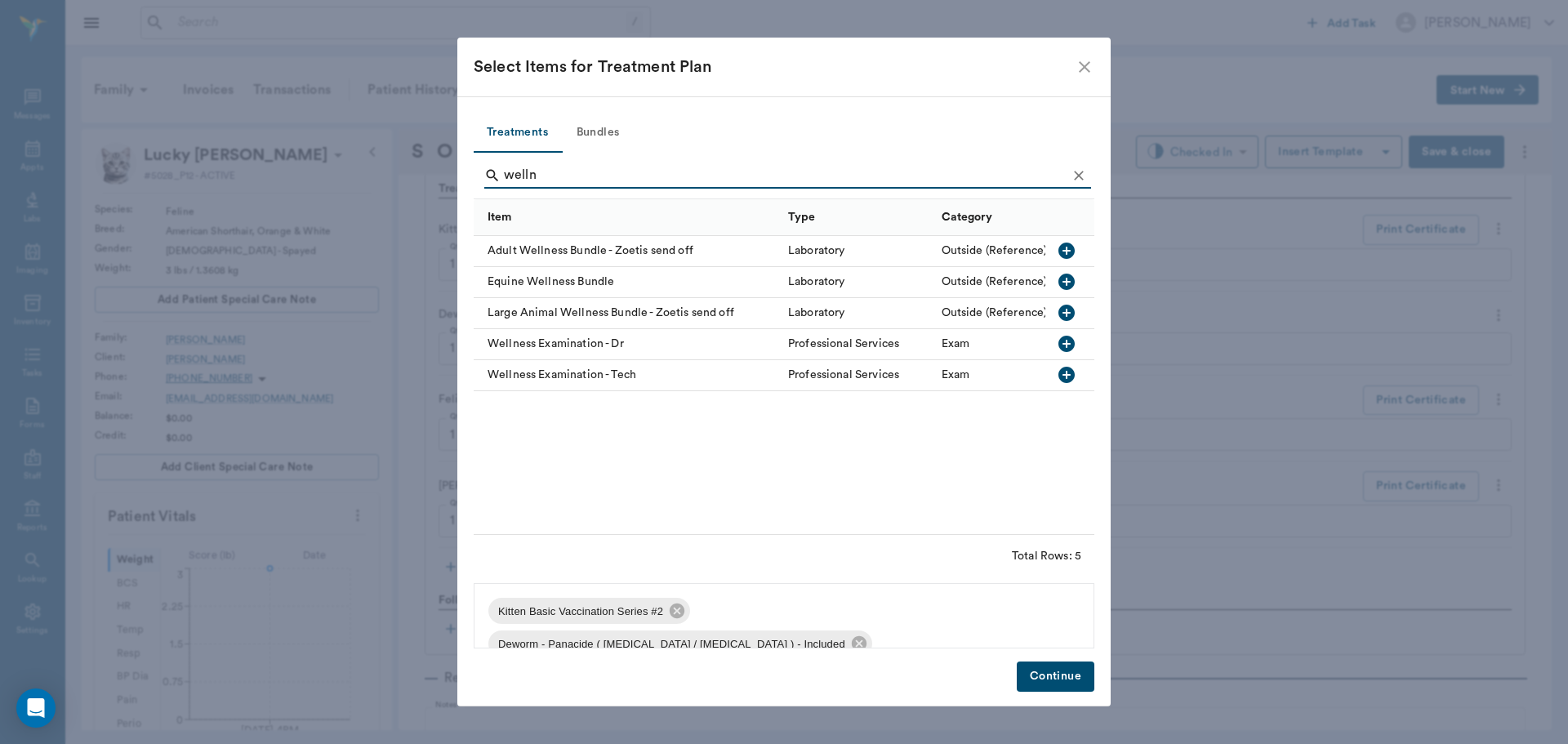
type input "welln"
click at [1070, 342] on icon "button" at bounding box center [1067, 343] width 16 height 16
click at [1061, 667] on button "Continue" at bounding box center [1056, 676] width 78 height 30
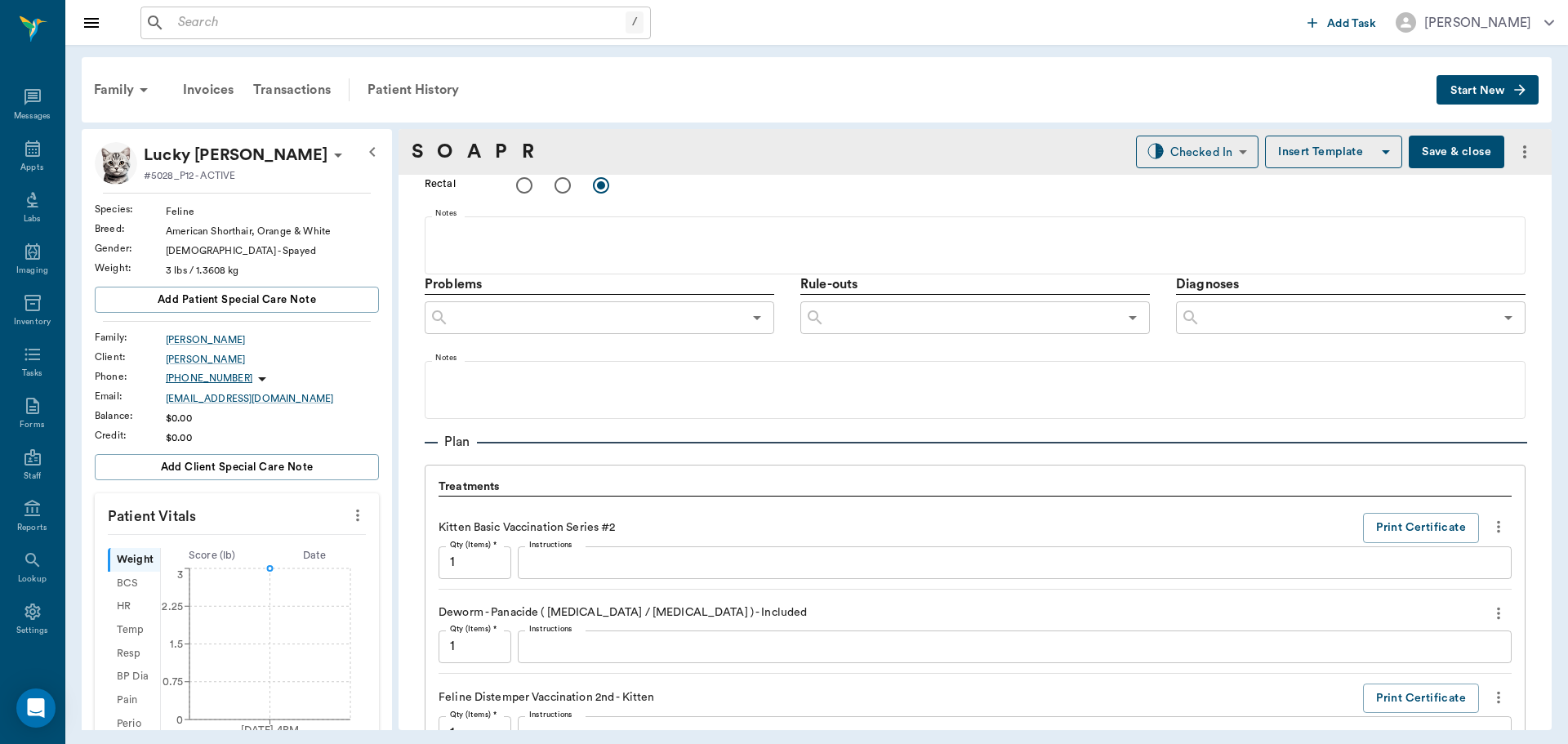
scroll to position [810, 0]
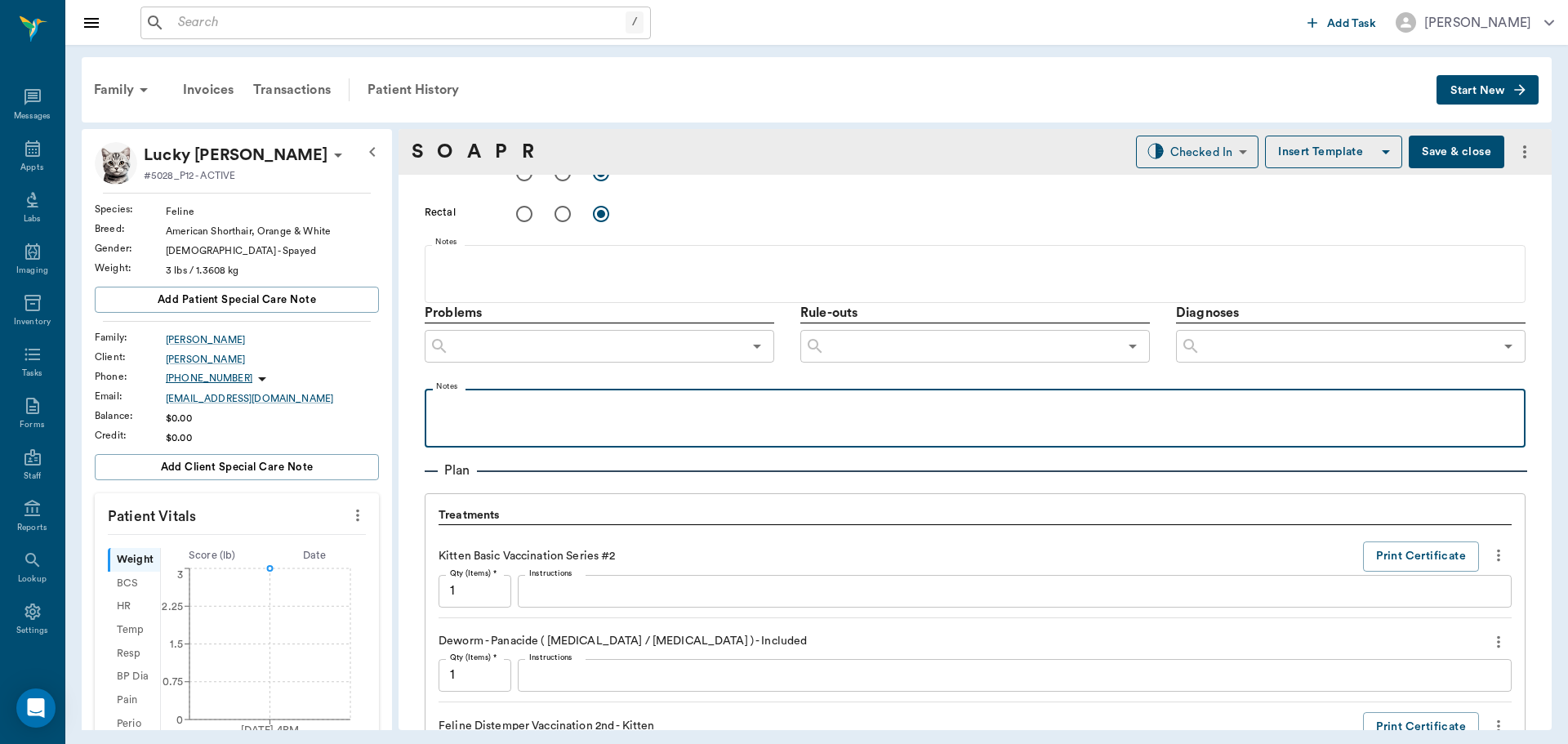
click at [488, 411] on p at bounding box center [975, 407] width 1084 height 20
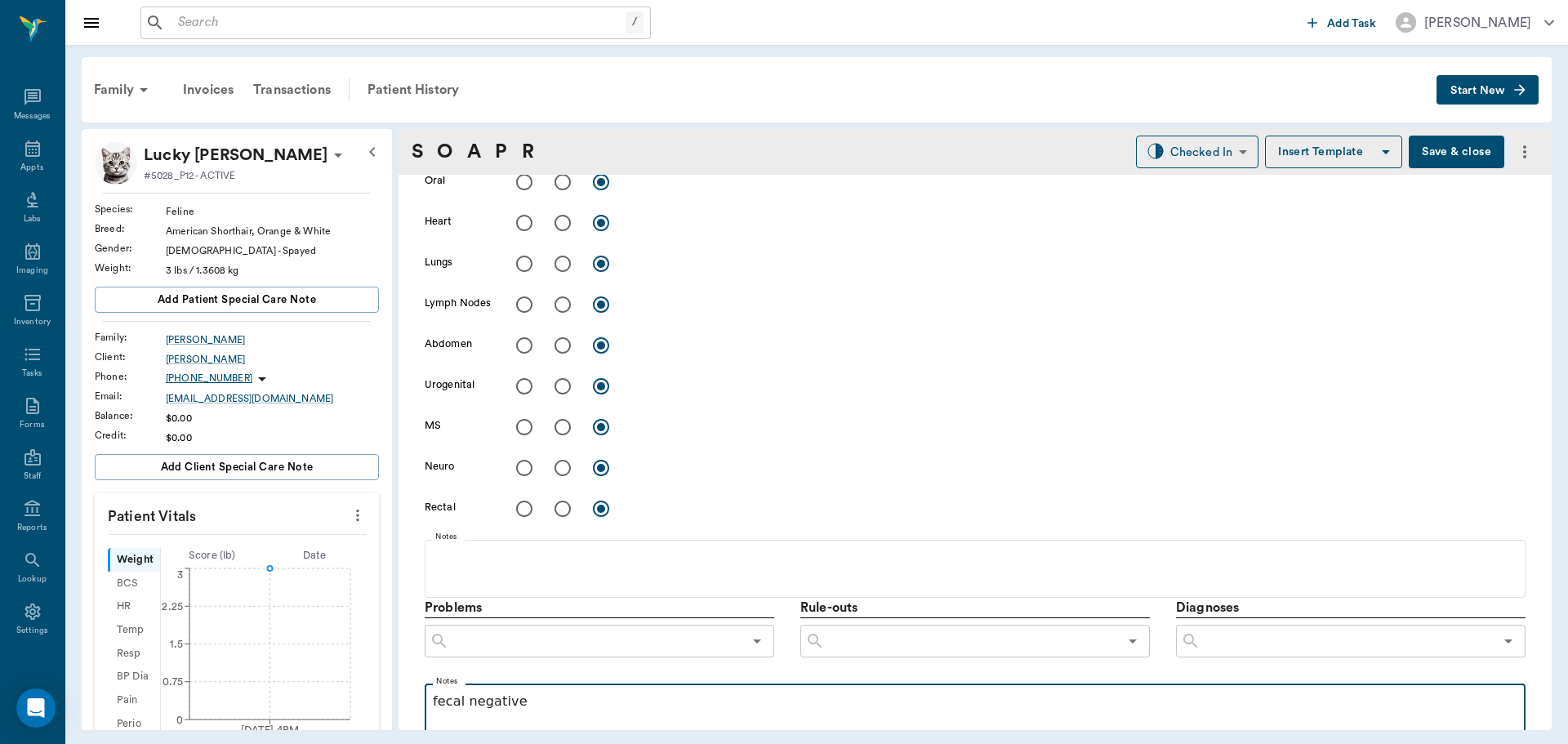
scroll to position [482, 0]
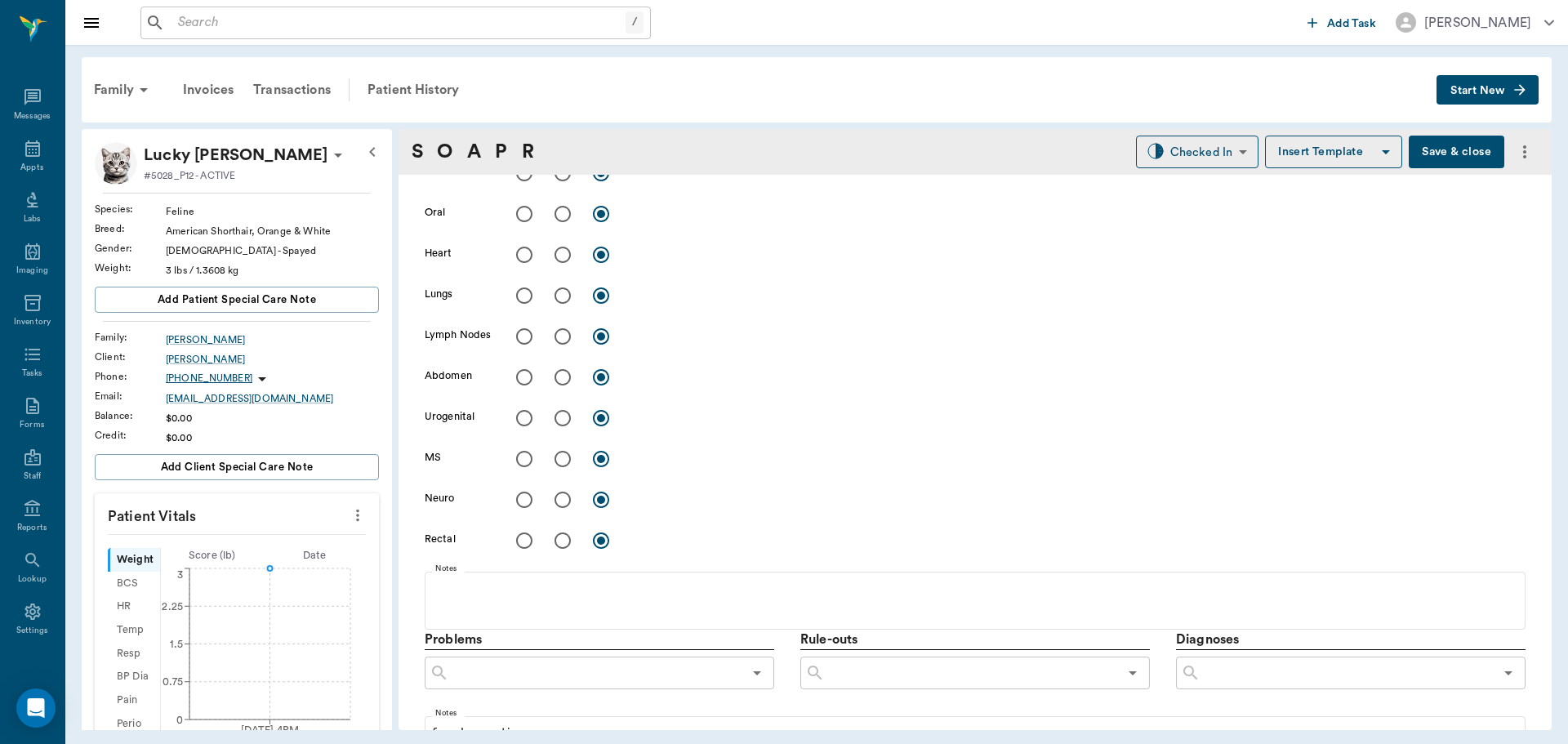
click at [1493, 155] on div "Checked In CHECKED_IN ​ Insert Template Save & close" at bounding box center [1337, 151] width 403 height 33
click at [1478, 150] on button "Save & close" at bounding box center [1457, 151] width 96 height 33
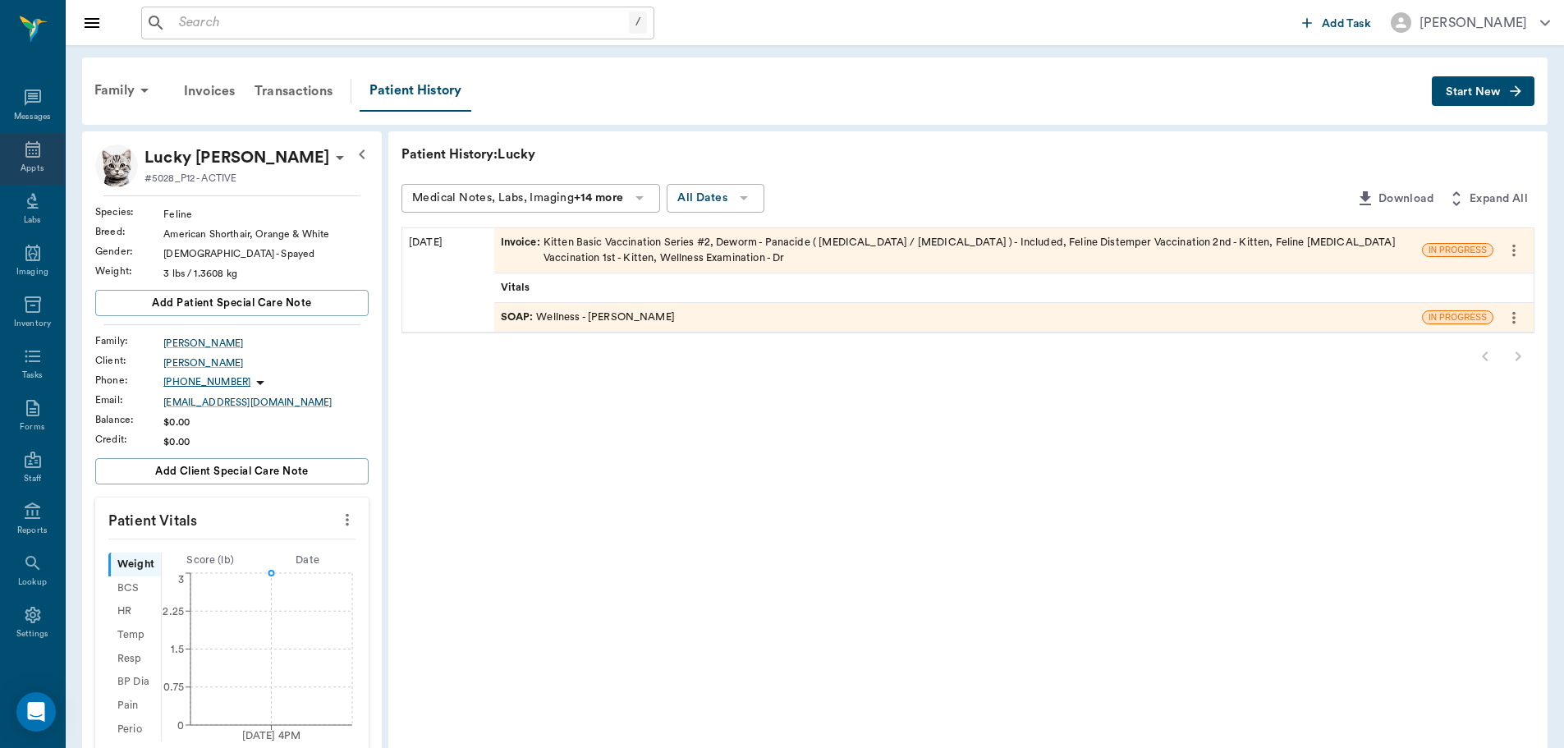
click at [25, 169] on div "Appts" at bounding box center [32, 169] width 23 height 12
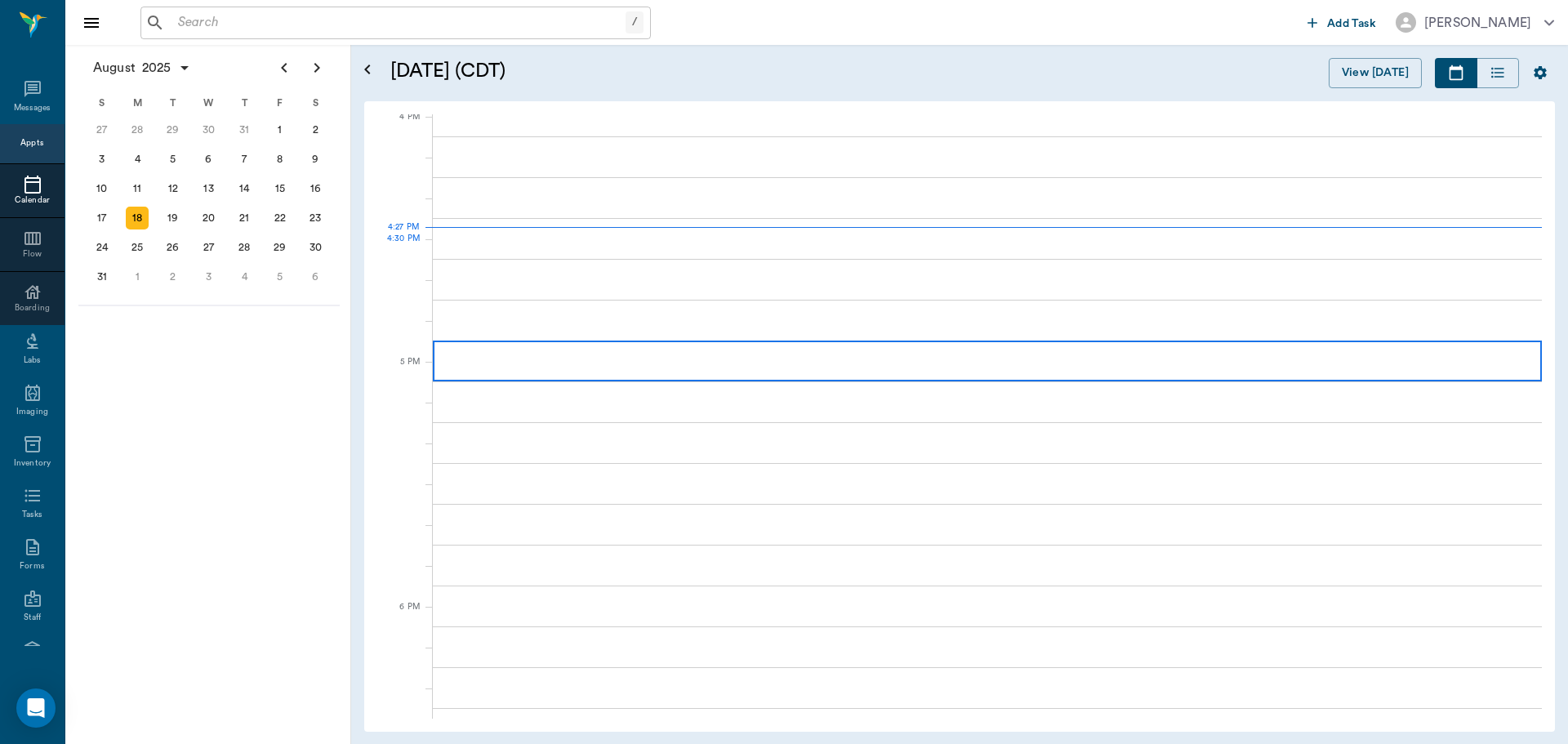
scroll to position [1963, 0]
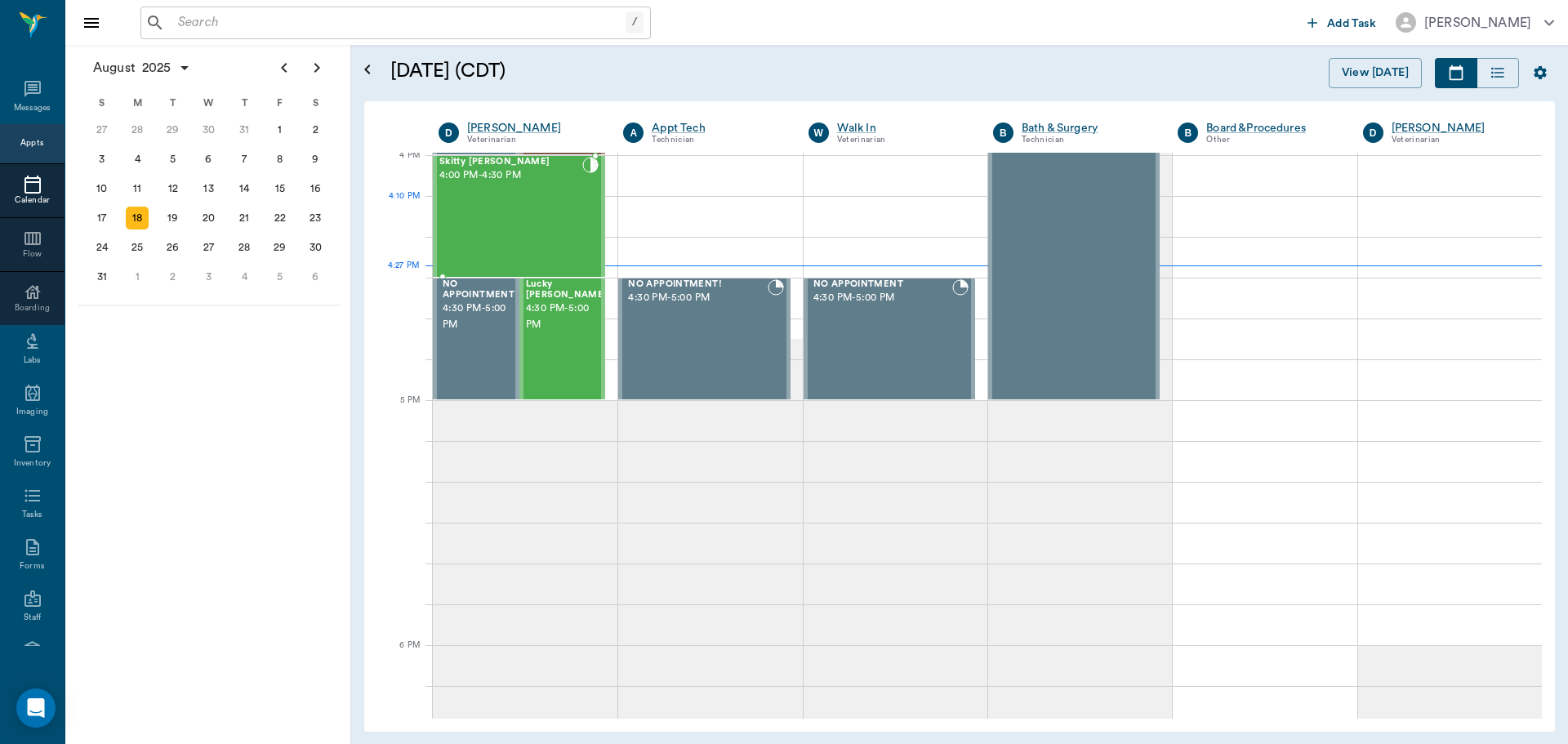
click at [541, 198] on div "Skitty [PERSON_NAME] 4:00 PM - 4:30 PM" at bounding box center [511, 217] width 143 height 119
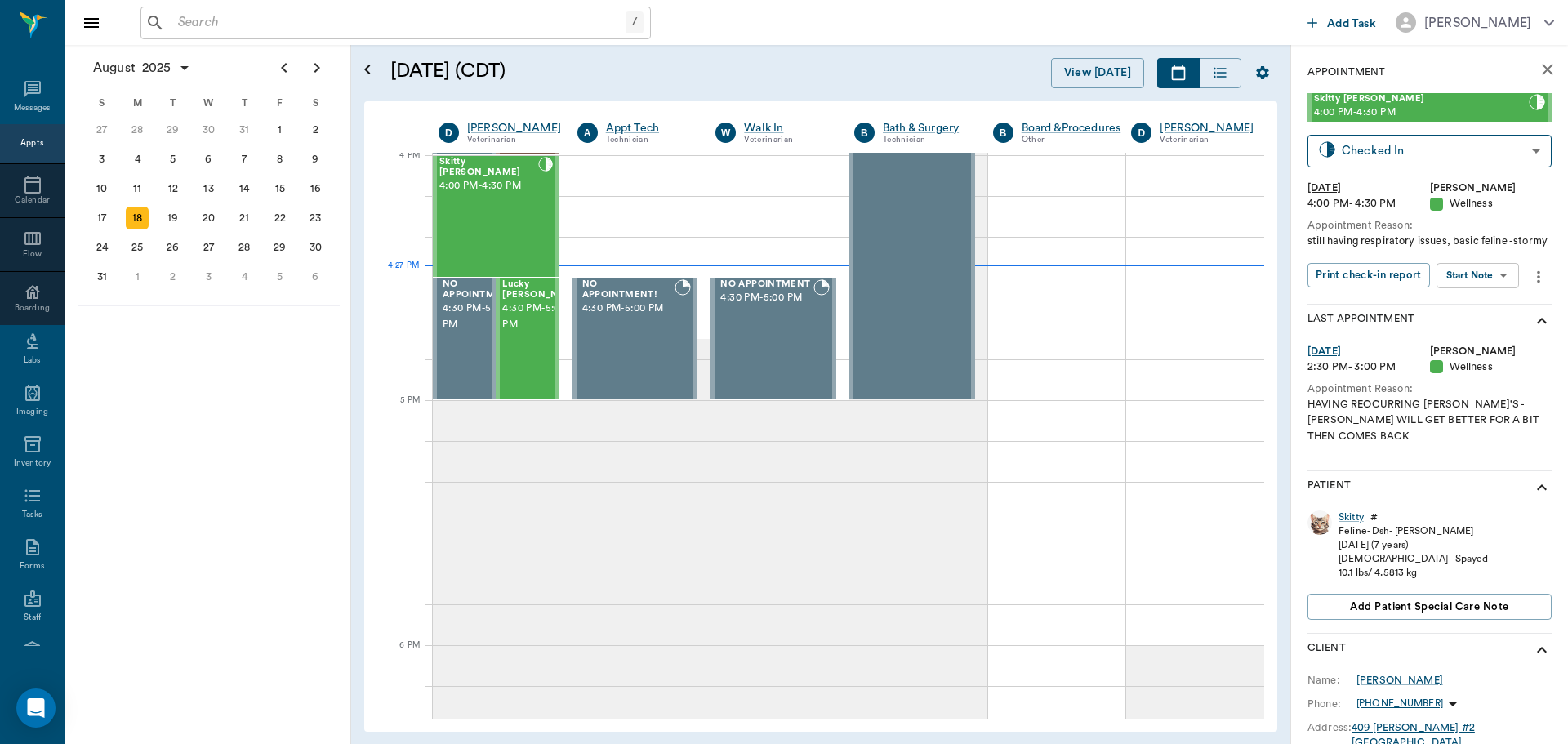
click at [1479, 292] on body "/ ​ Add Task [PERSON_NAME] Nectar Messages Appts Calendar Flow Boarding Labs Im…" at bounding box center [784, 372] width 1568 height 744
click at [1465, 322] on button "Start SOAP" at bounding box center [1460, 324] width 56 height 19
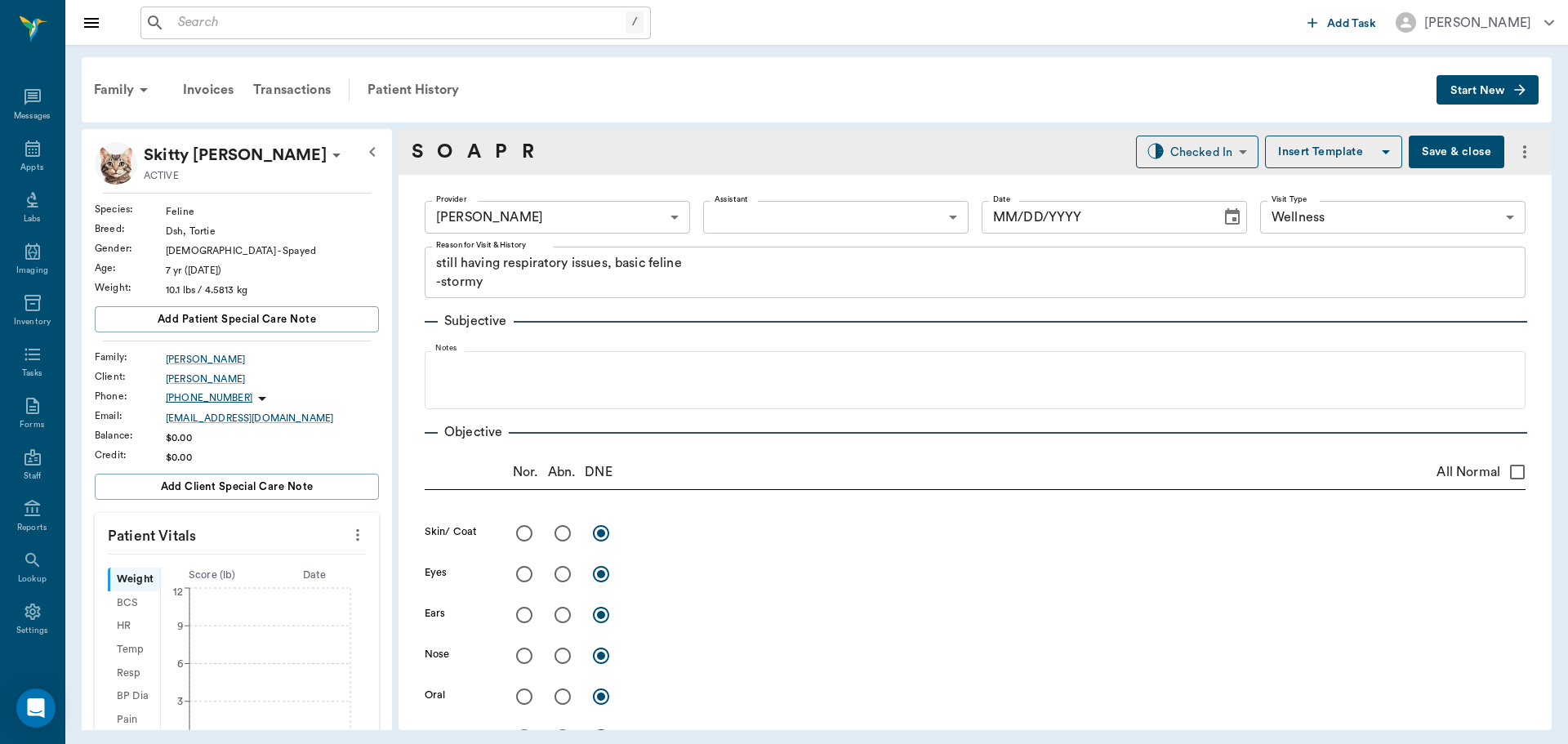
type input "63ec2f075fda476ae8351a4d"
type input "65d2be4f46e3a538d89b8c14"
type textarea "still having respiratory issues, basic feline -stormy"
type input "[DATE]"
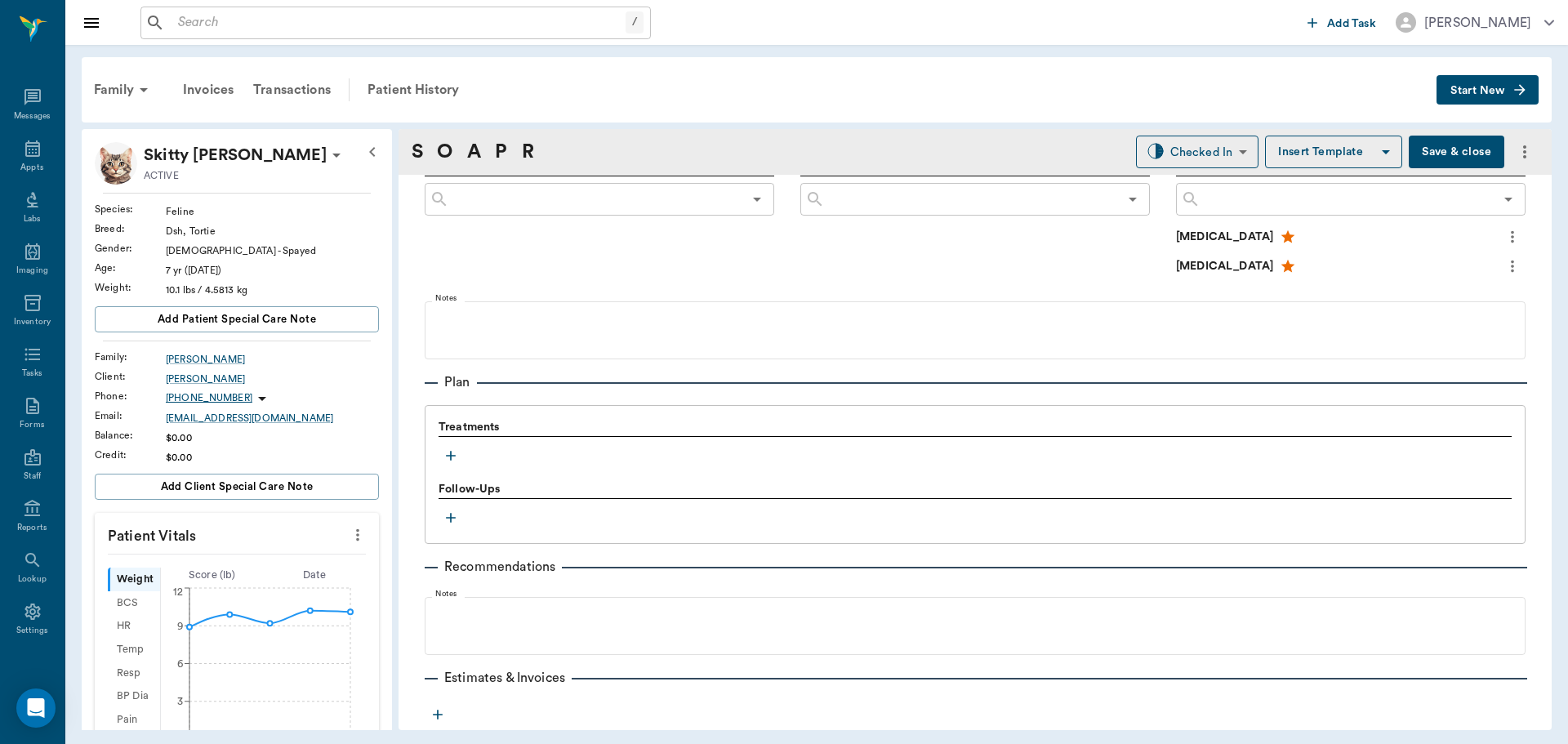
scroll to position [1031, 0]
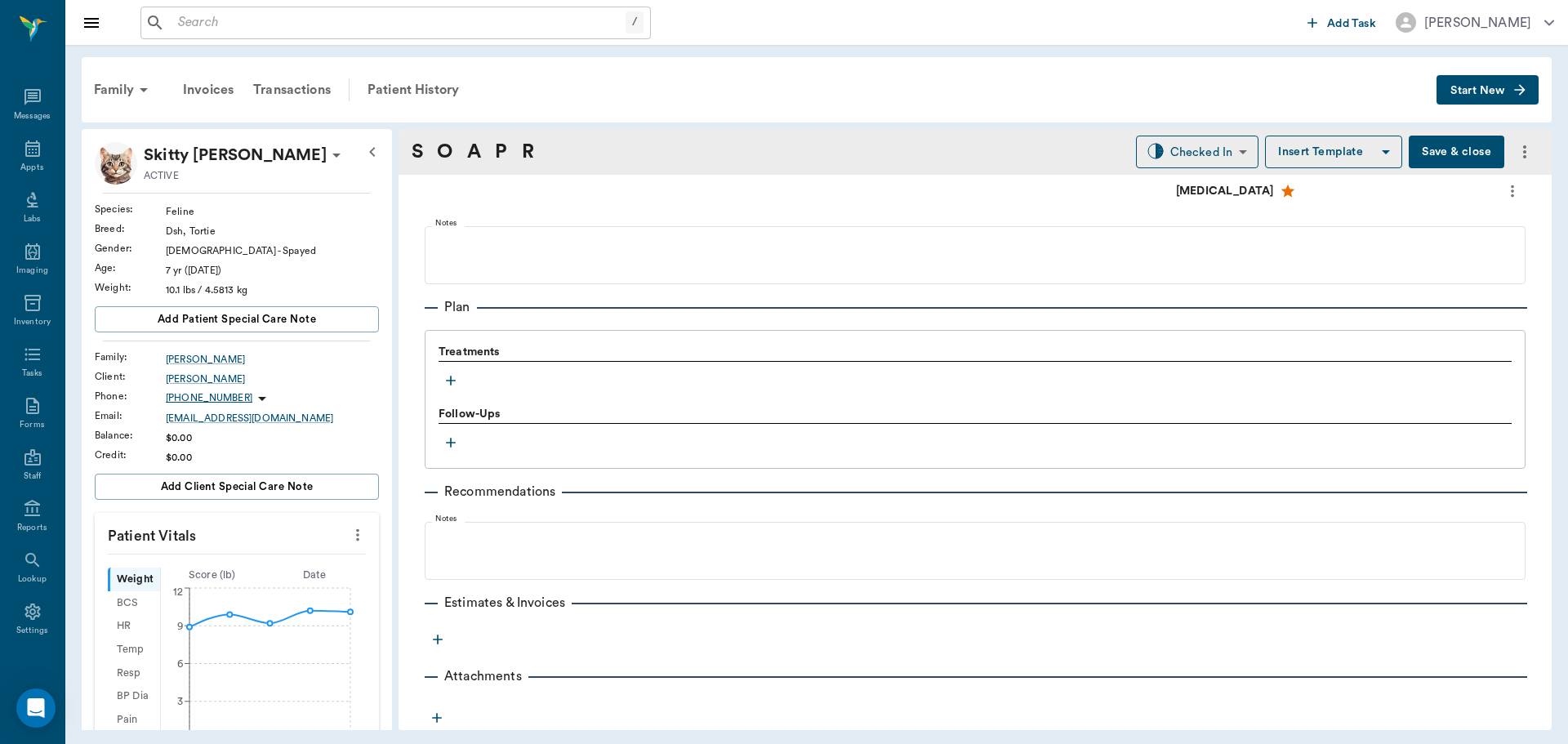
click at [450, 382] on icon "button" at bounding box center [451, 380] width 16 height 16
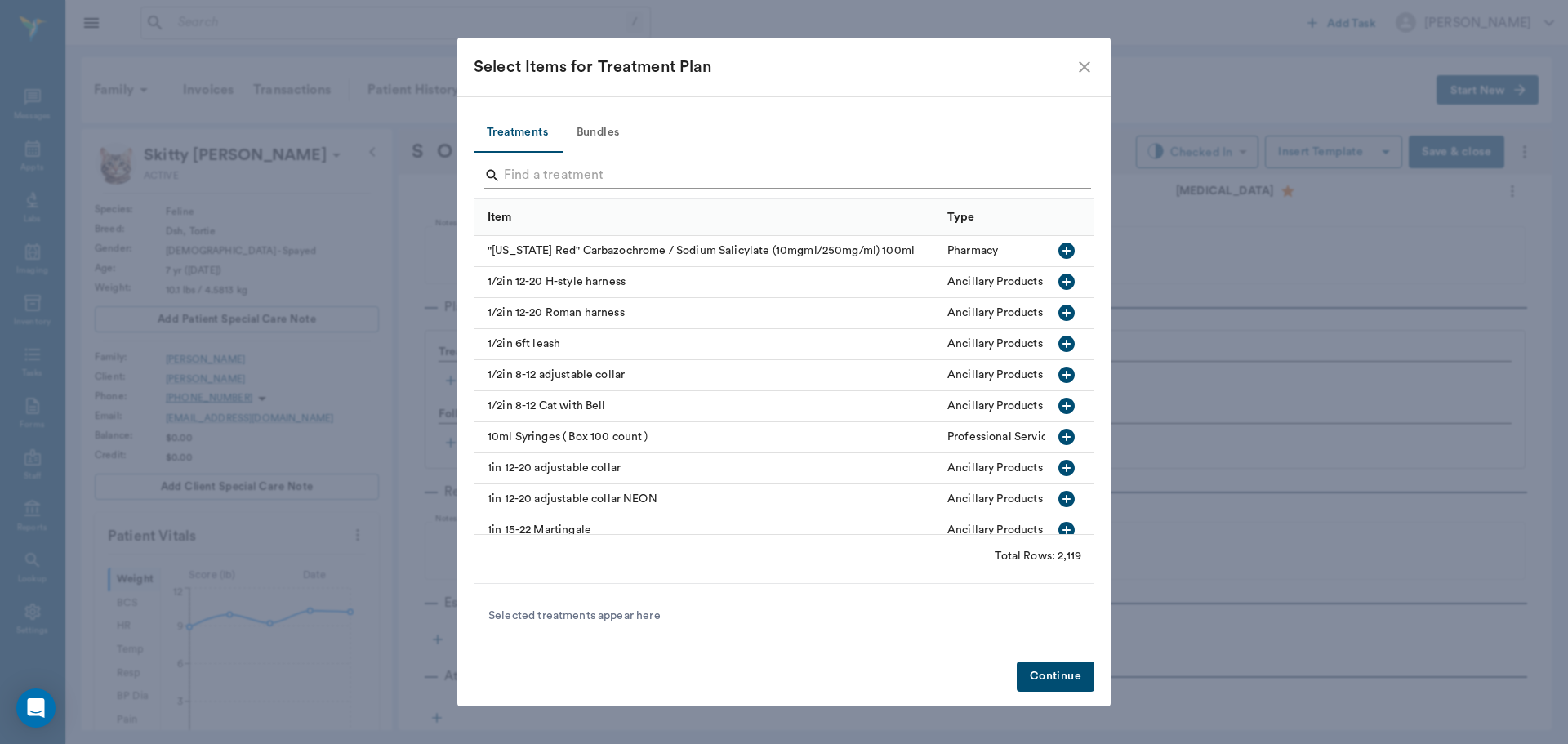
click at [563, 172] on input "Search" at bounding box center [786, 175] width 563 height 26
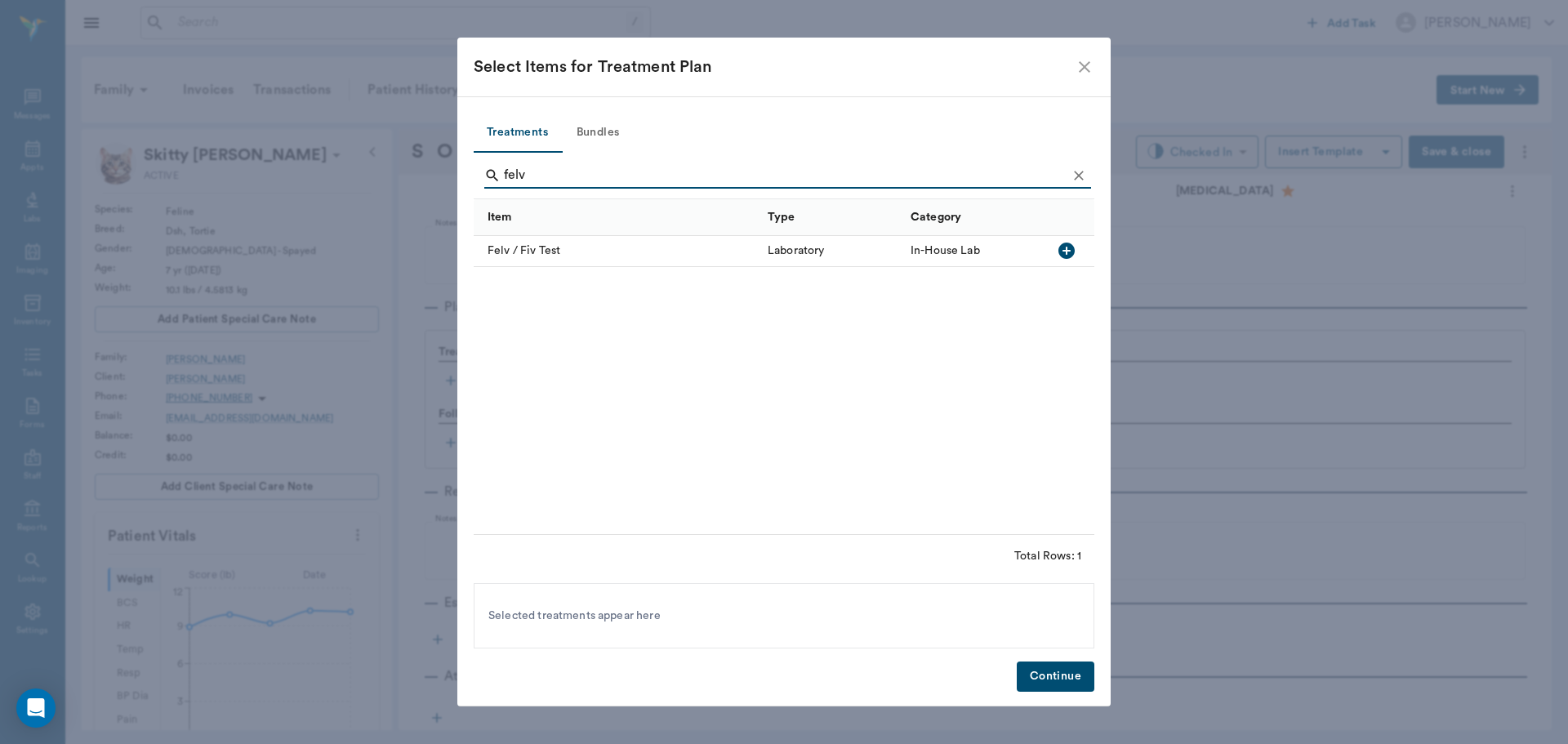
click at [1061, 254] on icon "button" at bounding box center [1067, 251] width 16 height 16
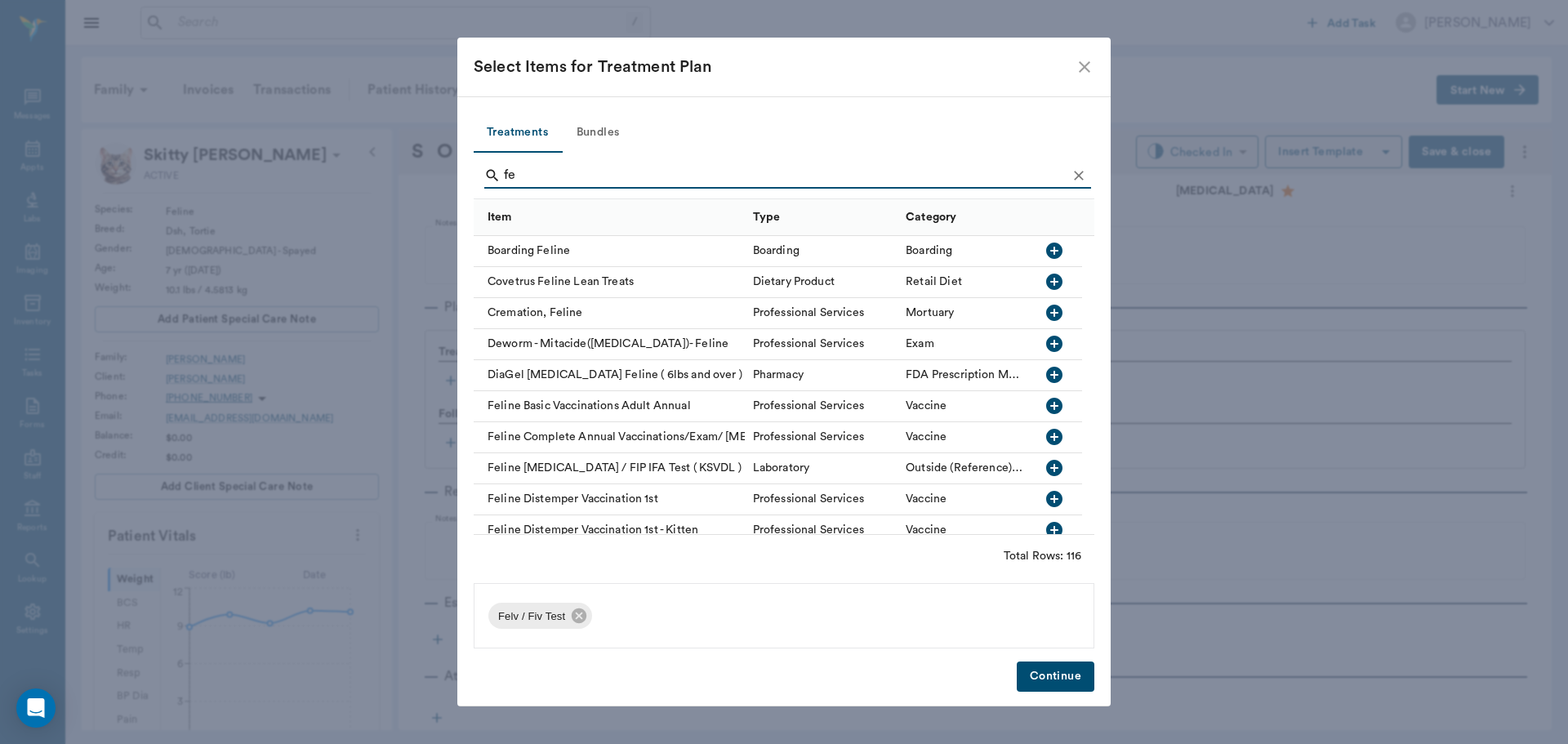
type input "f"
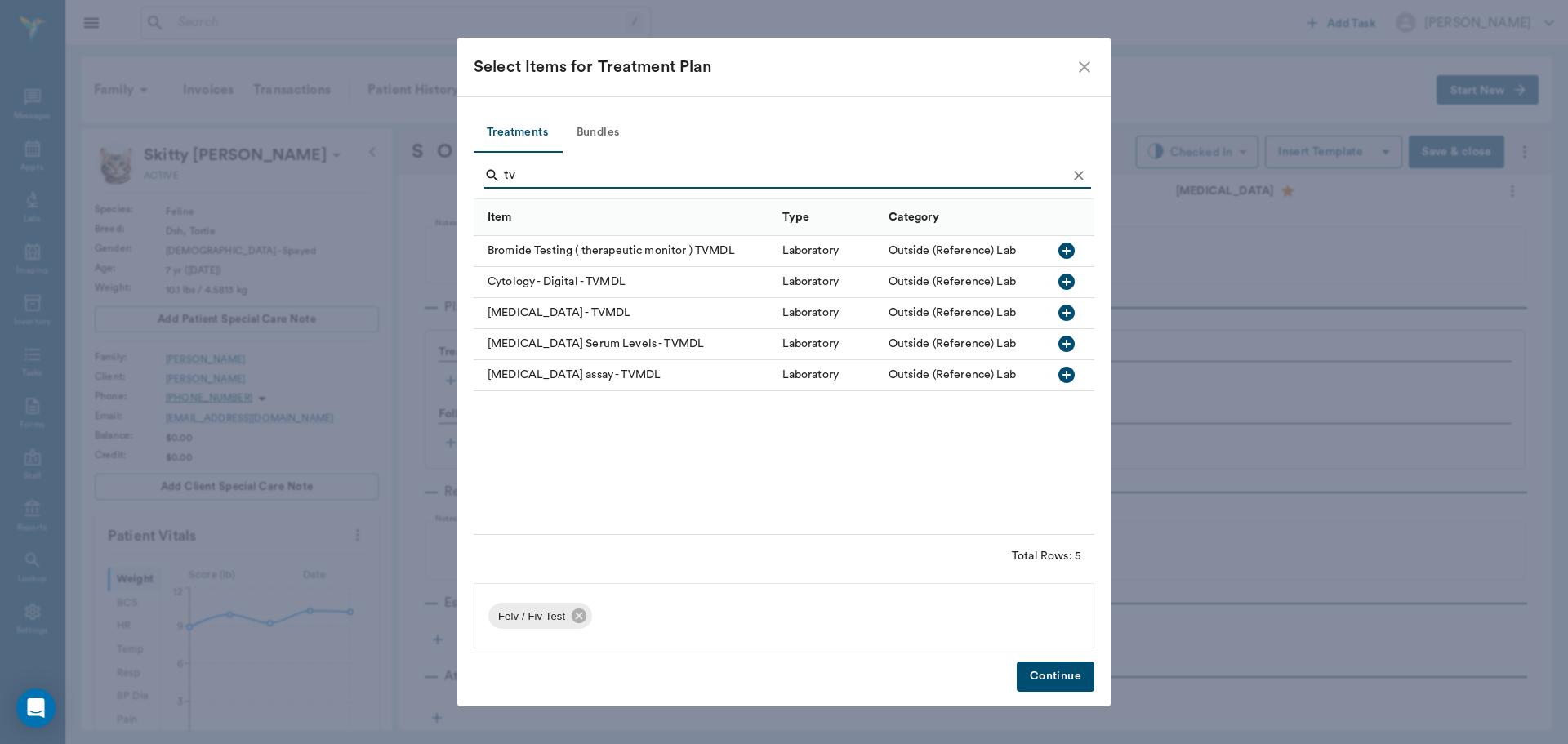
type input "t"
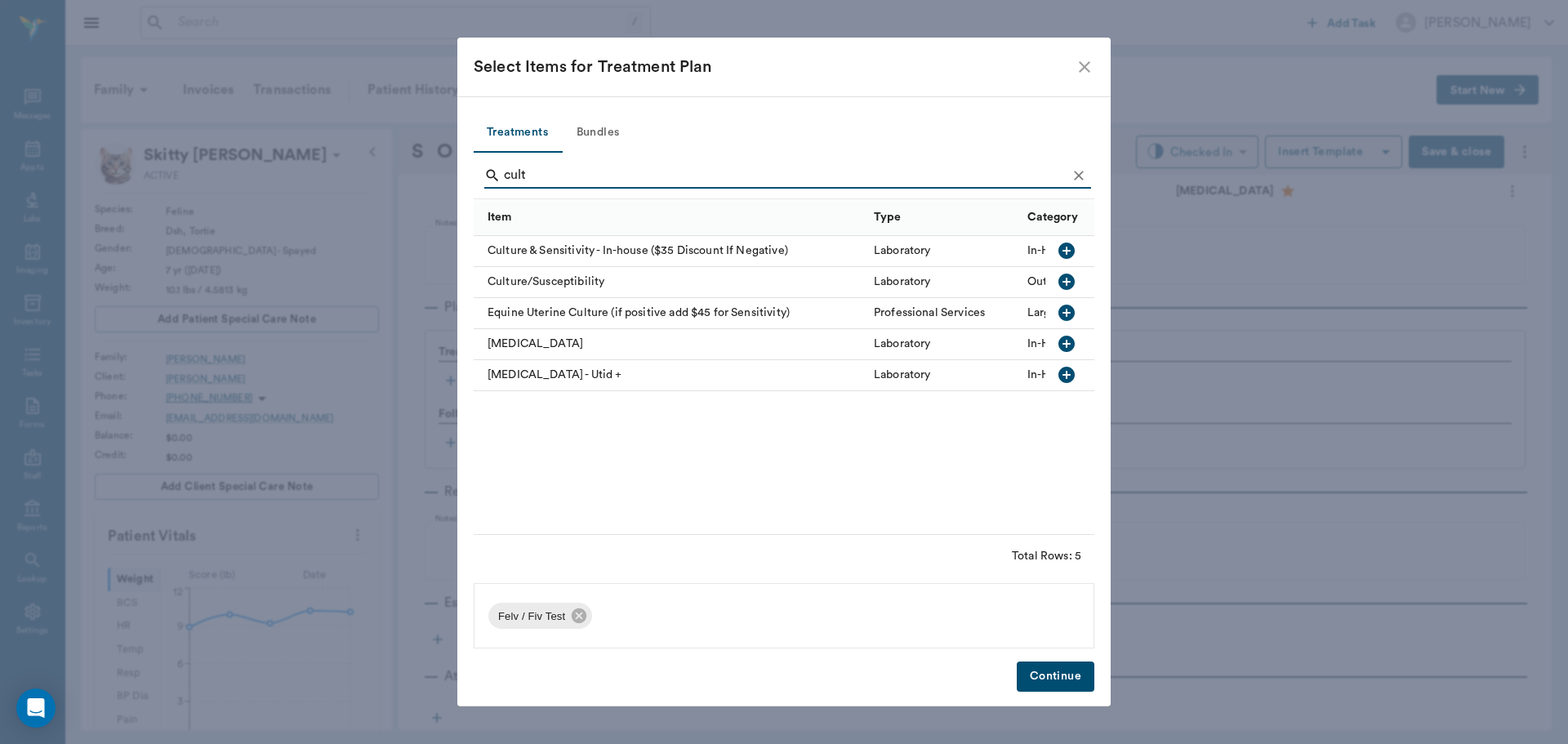
type input "cult"
click at [1065, 250] on icon "button" at bounding box center [1067, 251] width 16 height 16
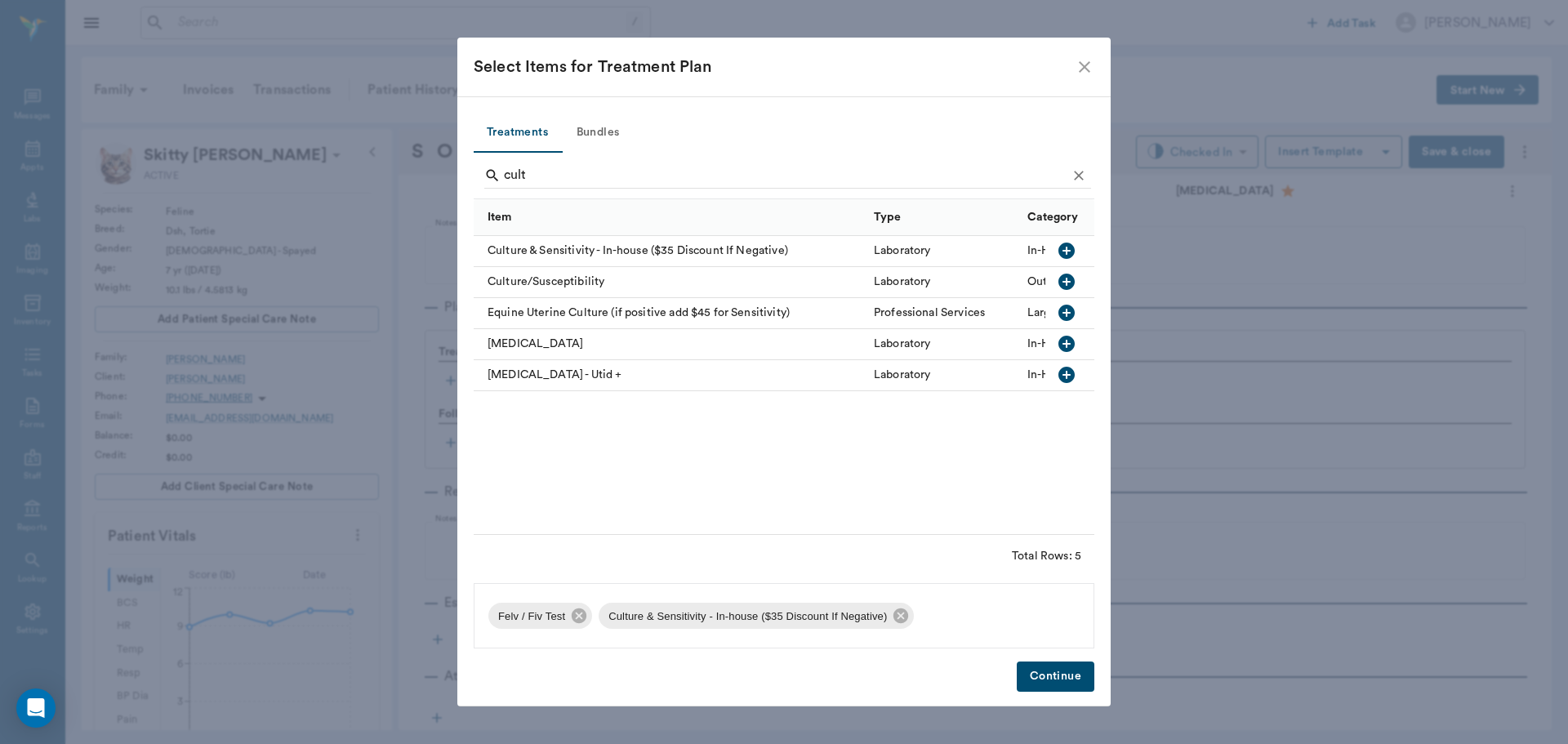
click at [1064, 668] on button "Continue" at bounding box center [1056, 676] width 78 height 30
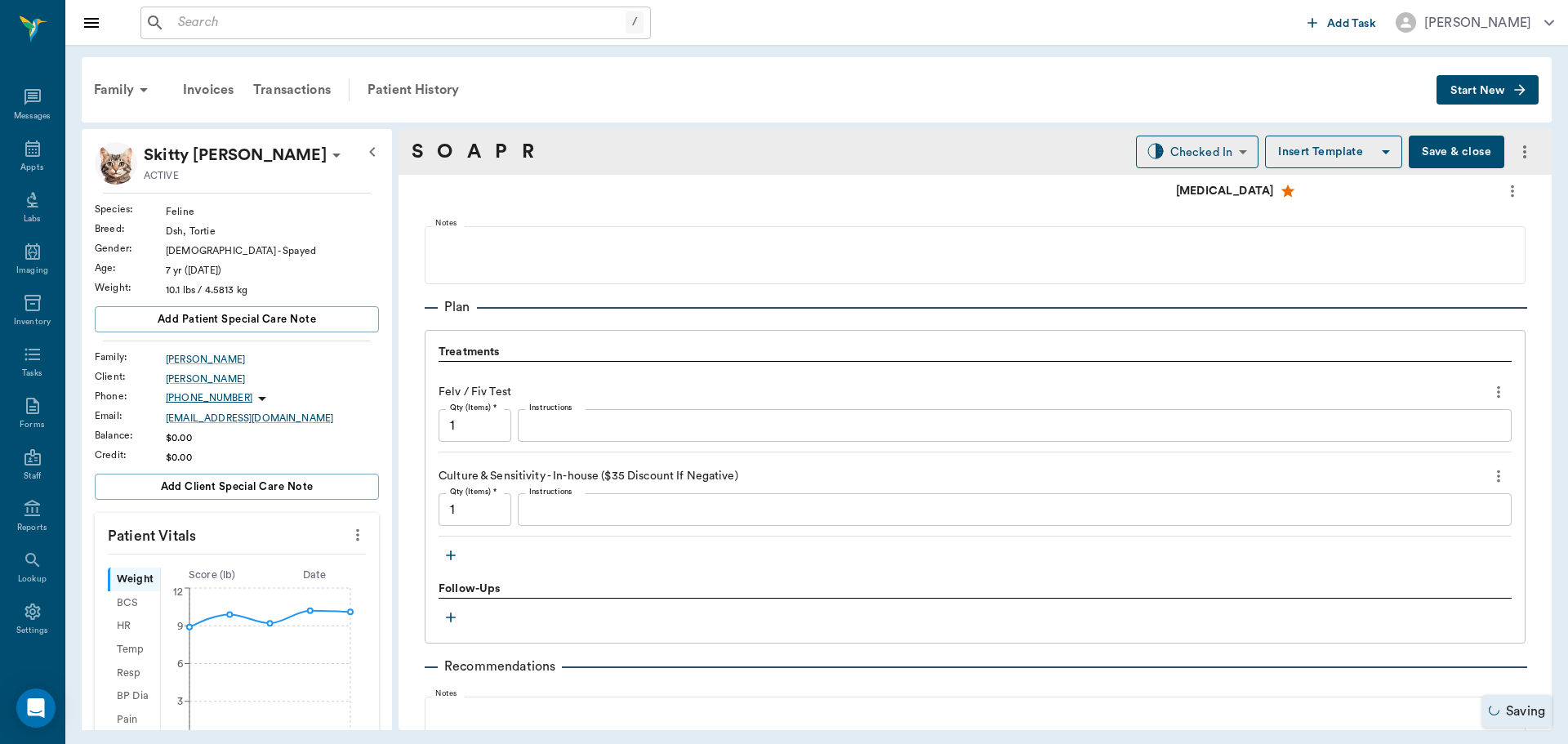
click at [455, 555] on icon "button" at bounding box center [451, 555] width 10 height 10
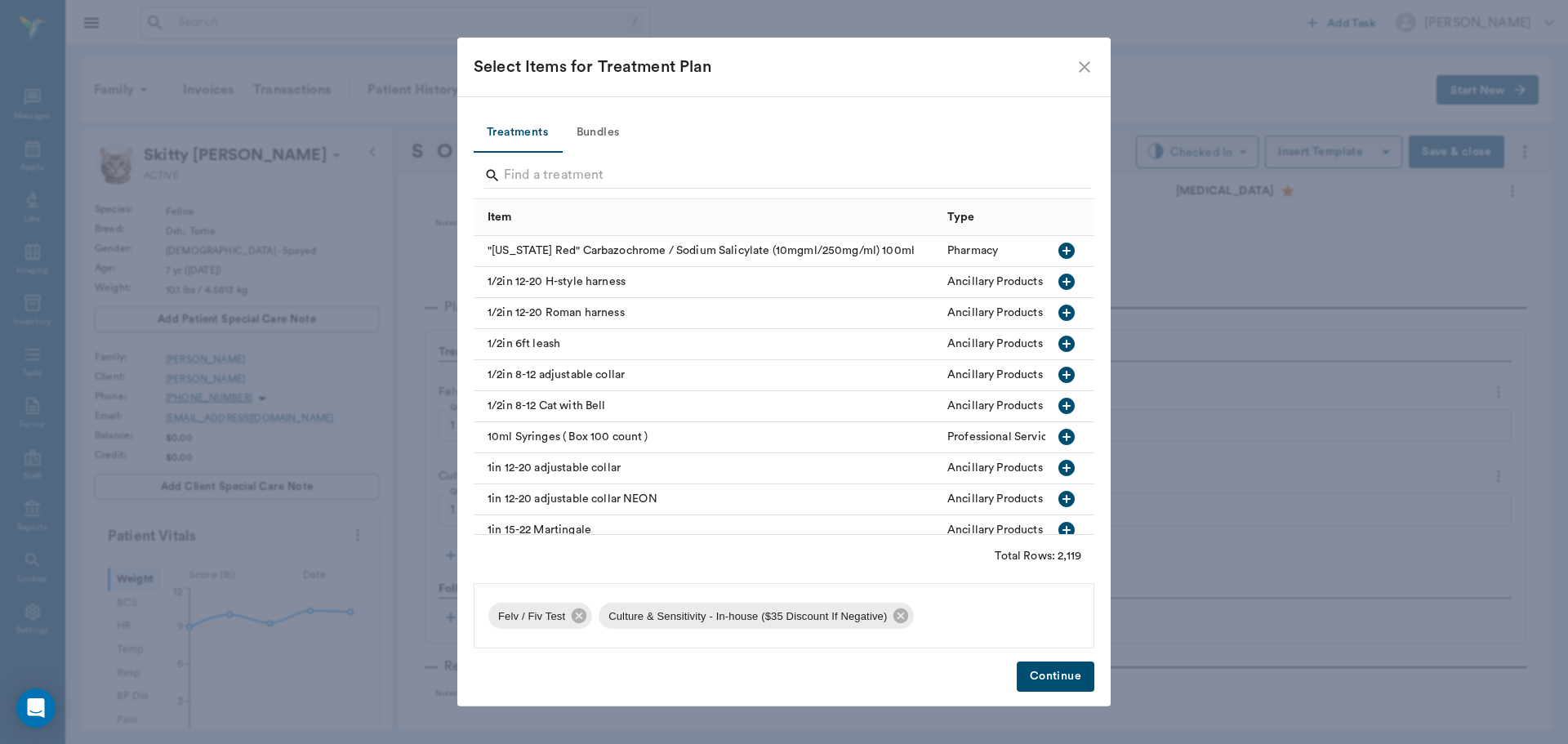
click at [611, 127] on button "Bundles" at bounding box center [598, 132] width 74 height 39
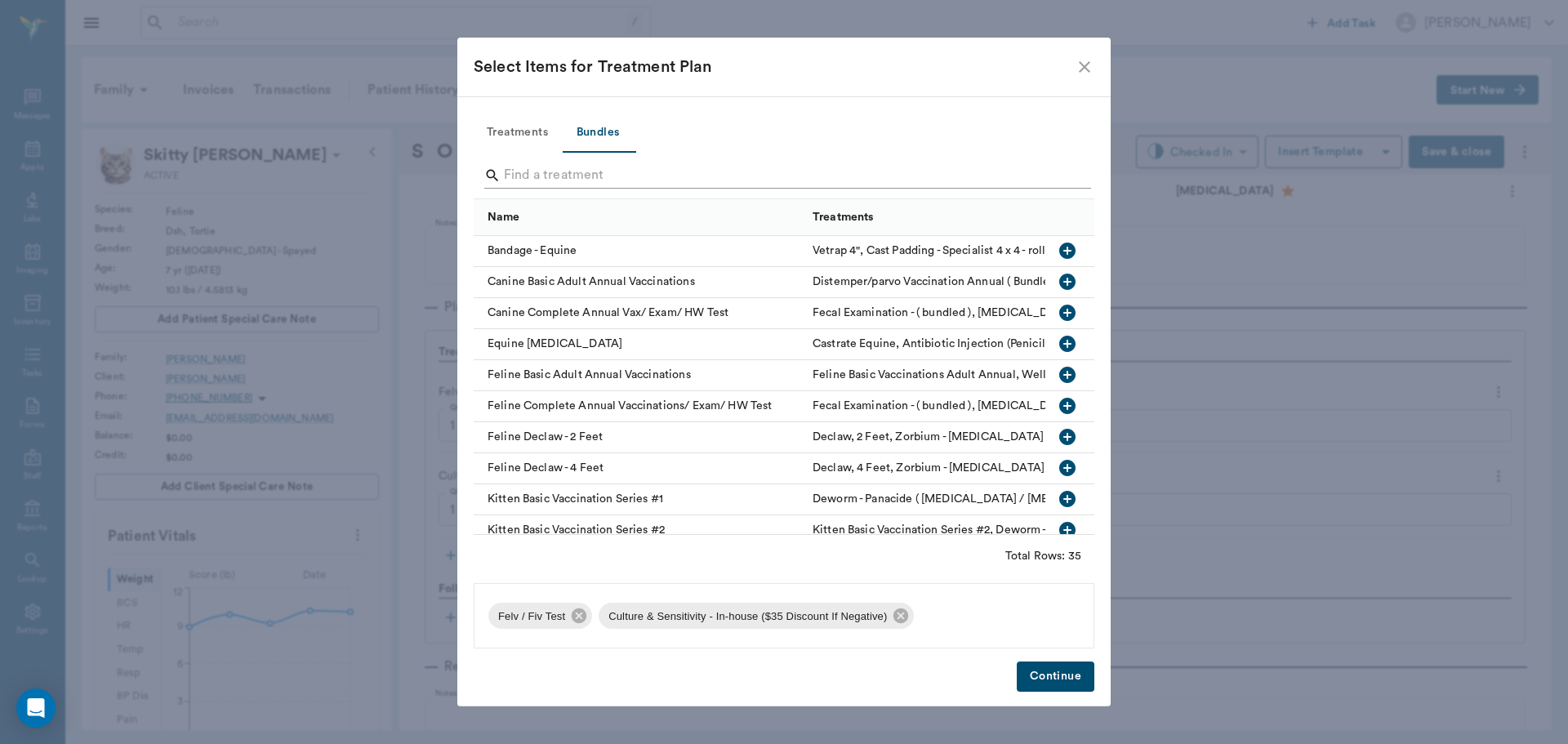
click at [586, 178] on input "Search" at bounding box center [786, 175] width 563 height 26
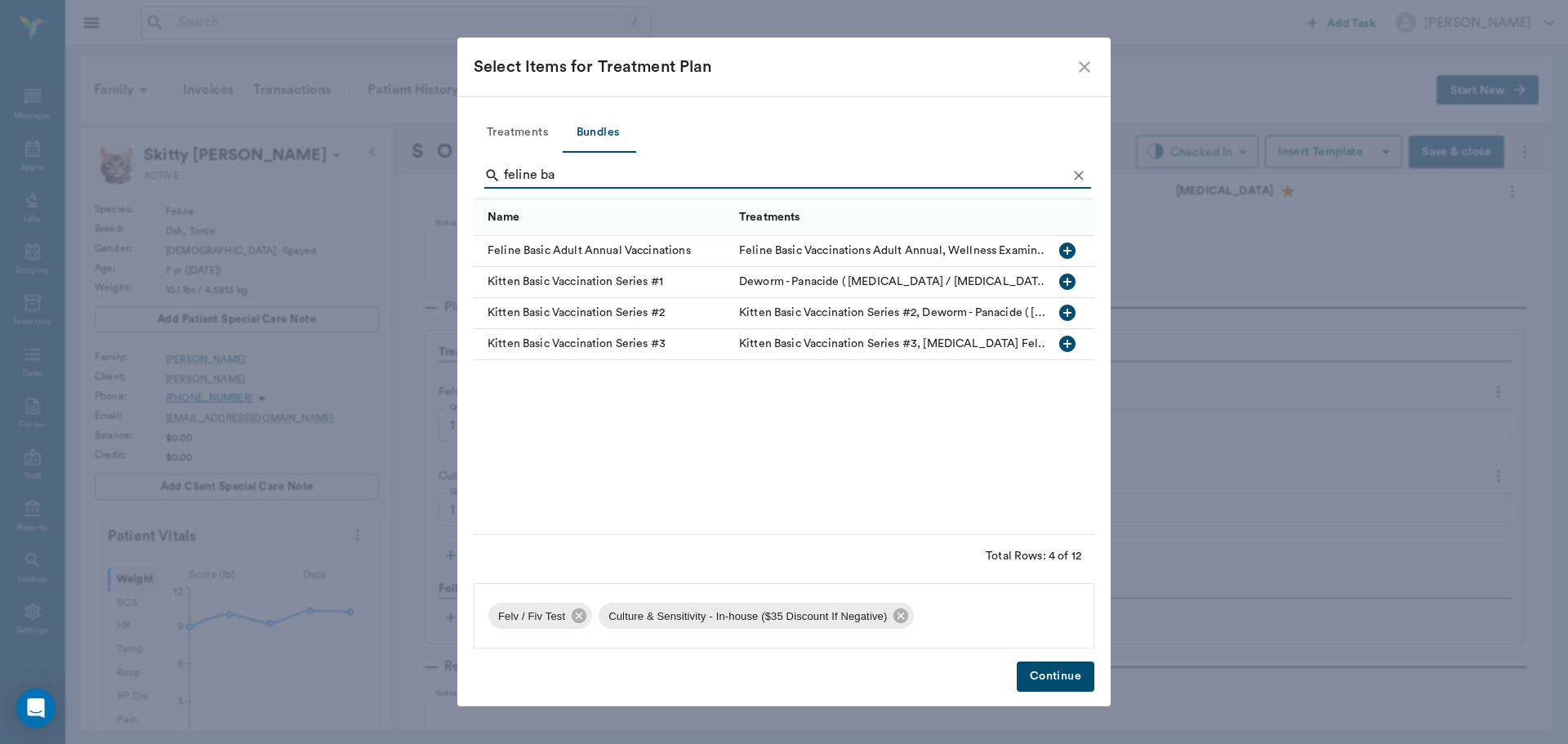
type input "feline ba"
click at [1052, 244] on div at bounding box center [1070, 251] width 49 height 31
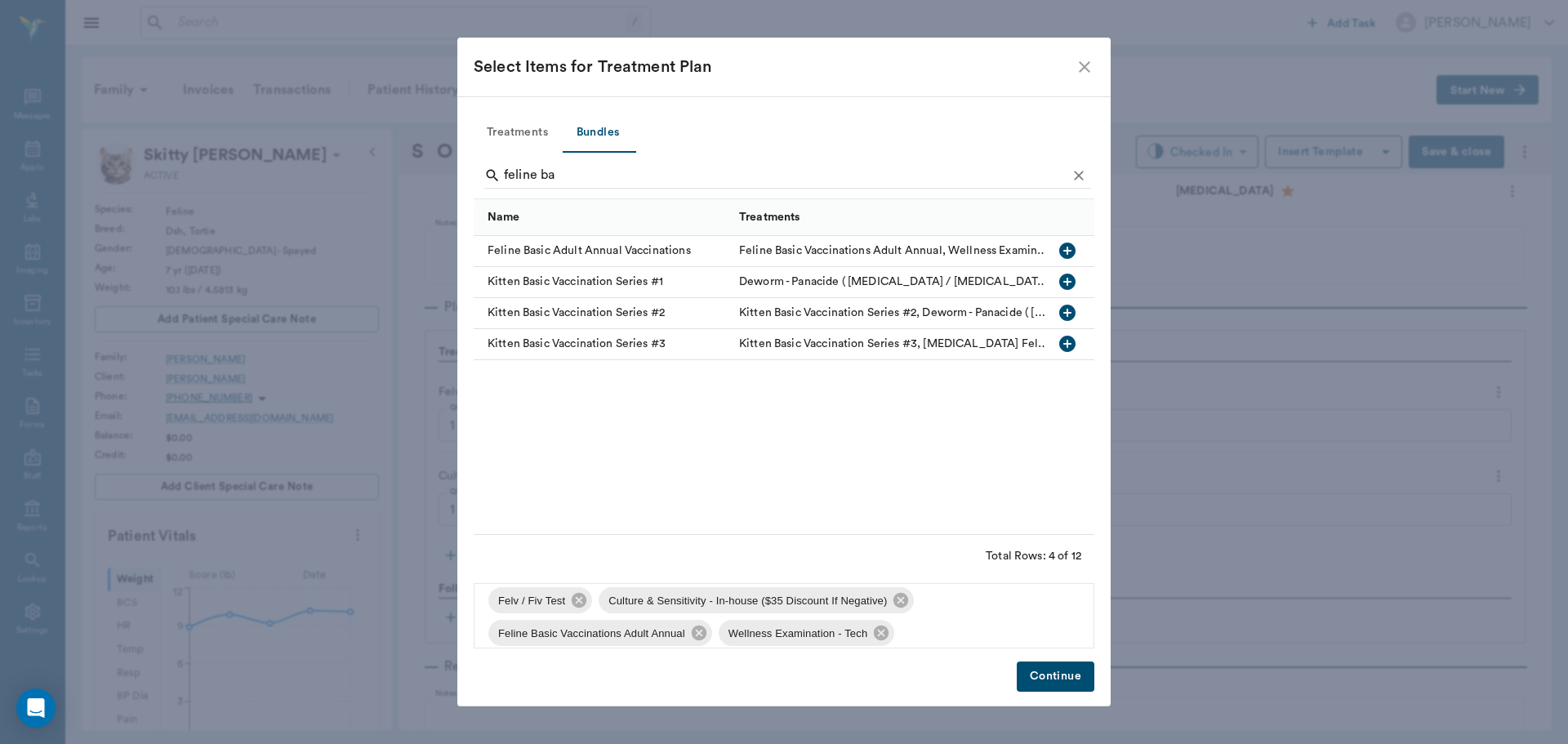
scroll to position [0, 0]
click at [518, 128] on button "Treatments" at bounding box center [517, 132] width 88 height 39
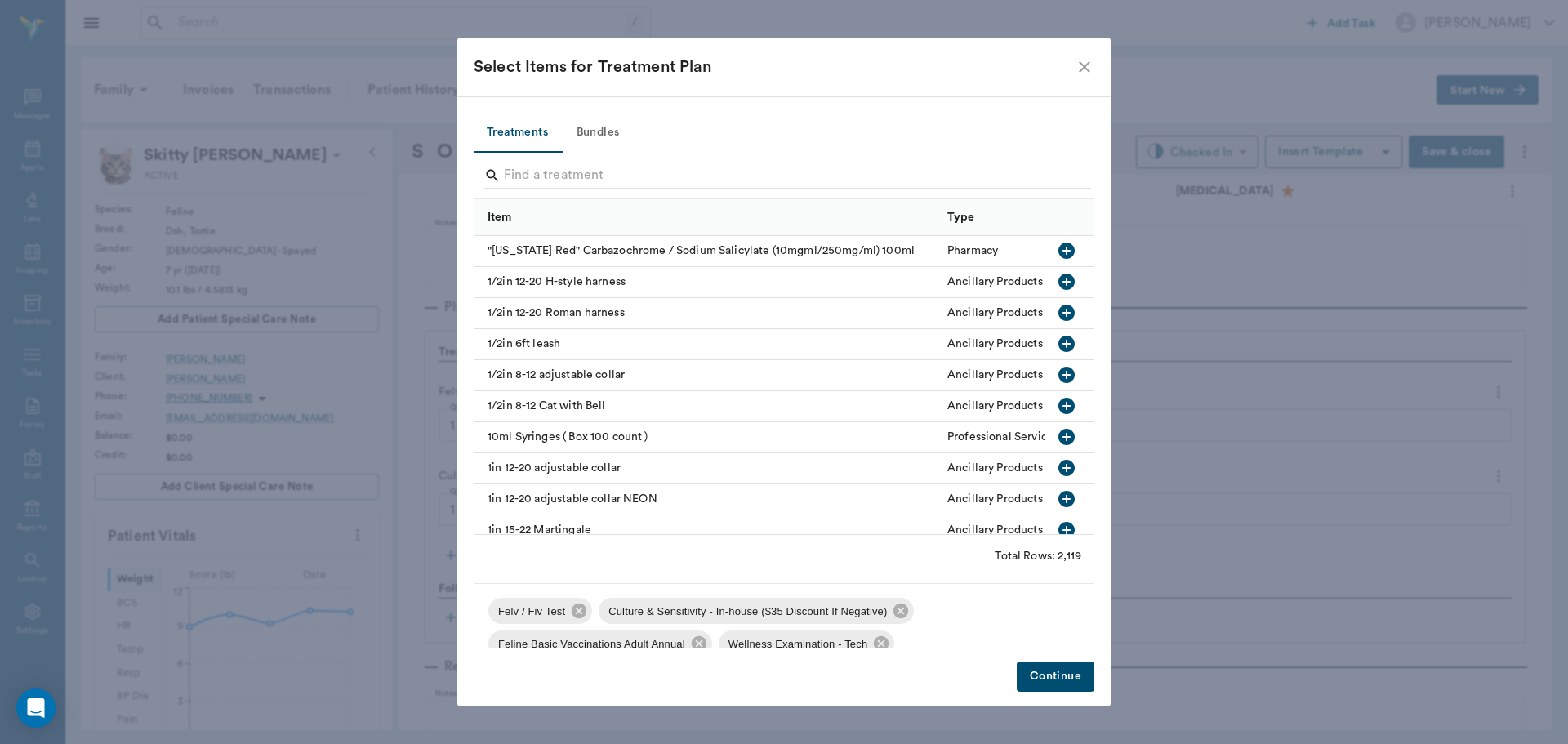
click at [1048, 676] on button "Continue" at bounding box center [1056, 676] width 78 height 30
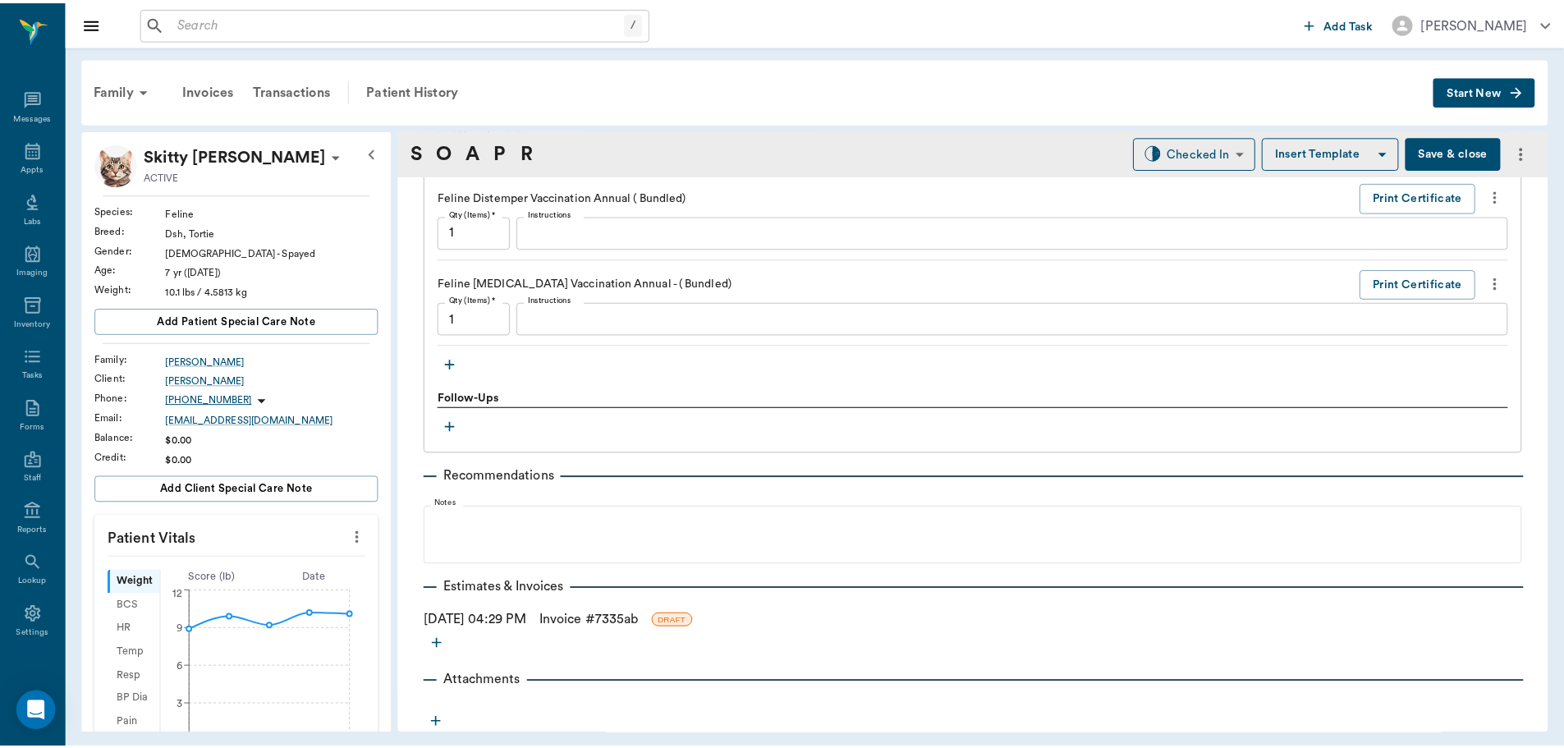
scroll to position [1748, 0]
click at [585, 621] on link "Invoice # 7335ab" at bounding box center [592, 619] width 99 height 20
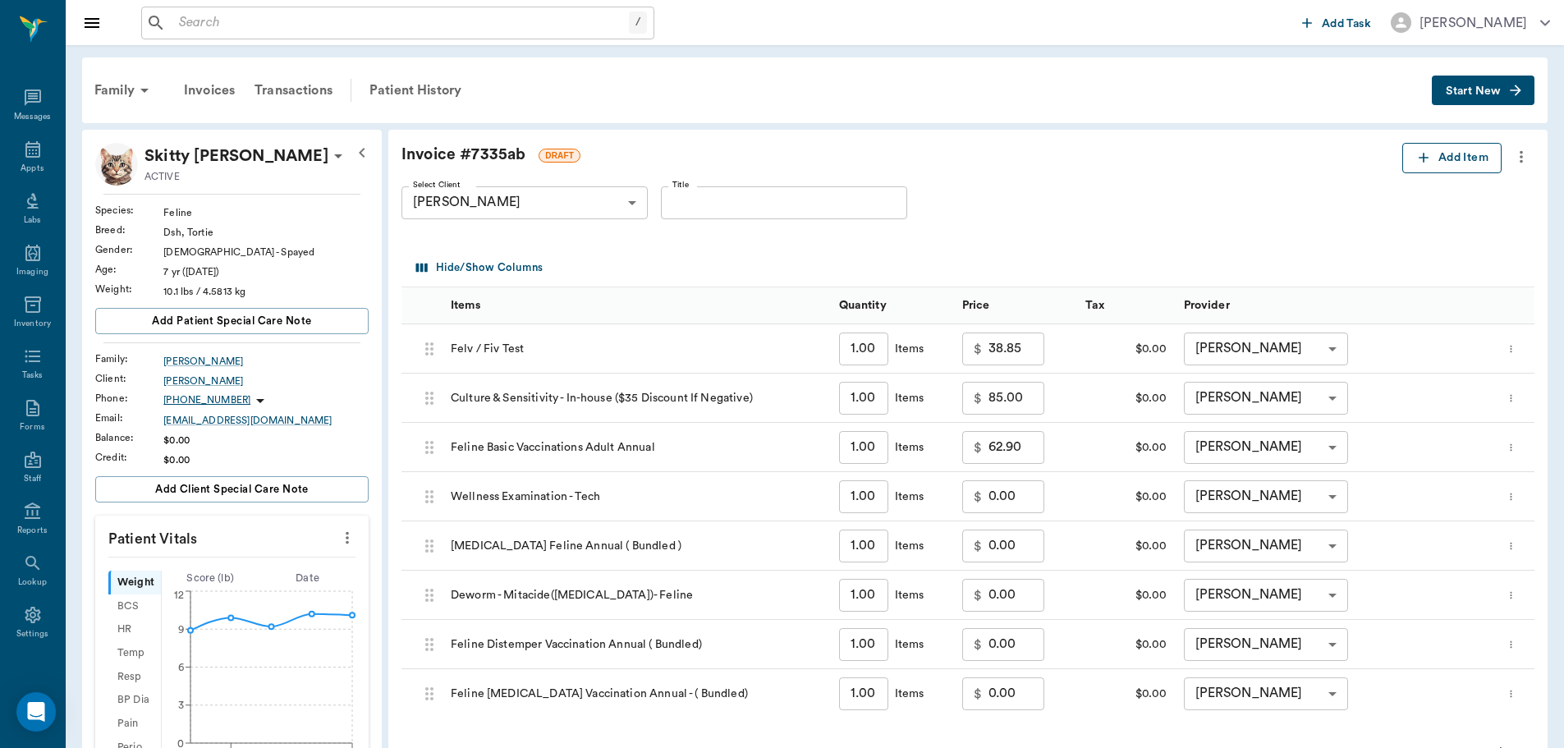
click at [1450, 163] on button "Add Item" at bounding box center [1451, 158] width 99 height 30
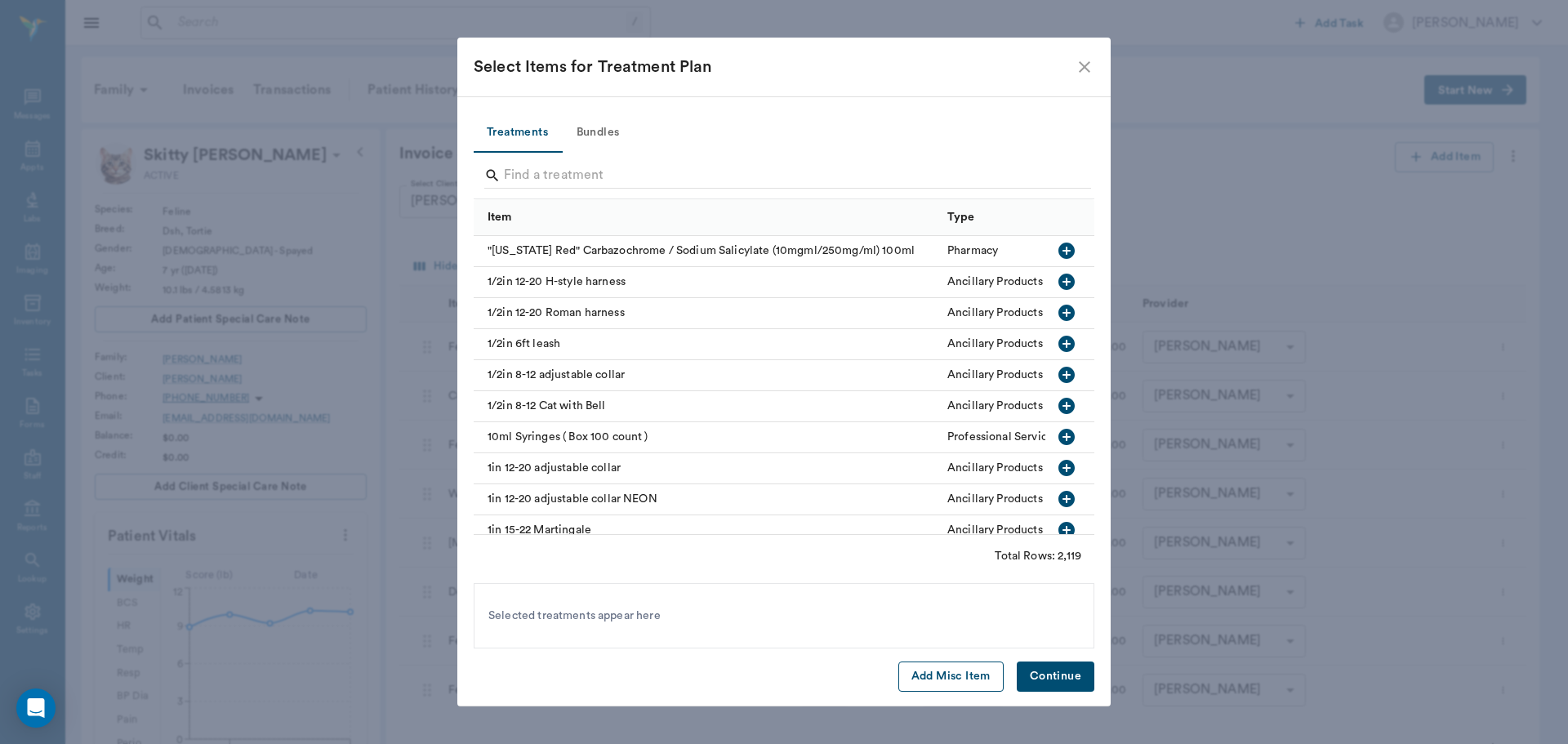
click at [944, 677] on button "Add Misc Item" at bounding box center [951, 676] width 105 height 30
click at [567, 627] on div "Custom Treatment" at bounding box center [551, 616] width 125 height 26
click at [1035, 676] on button "Continue" at bounding box center [1056, 676] width 78 height 30
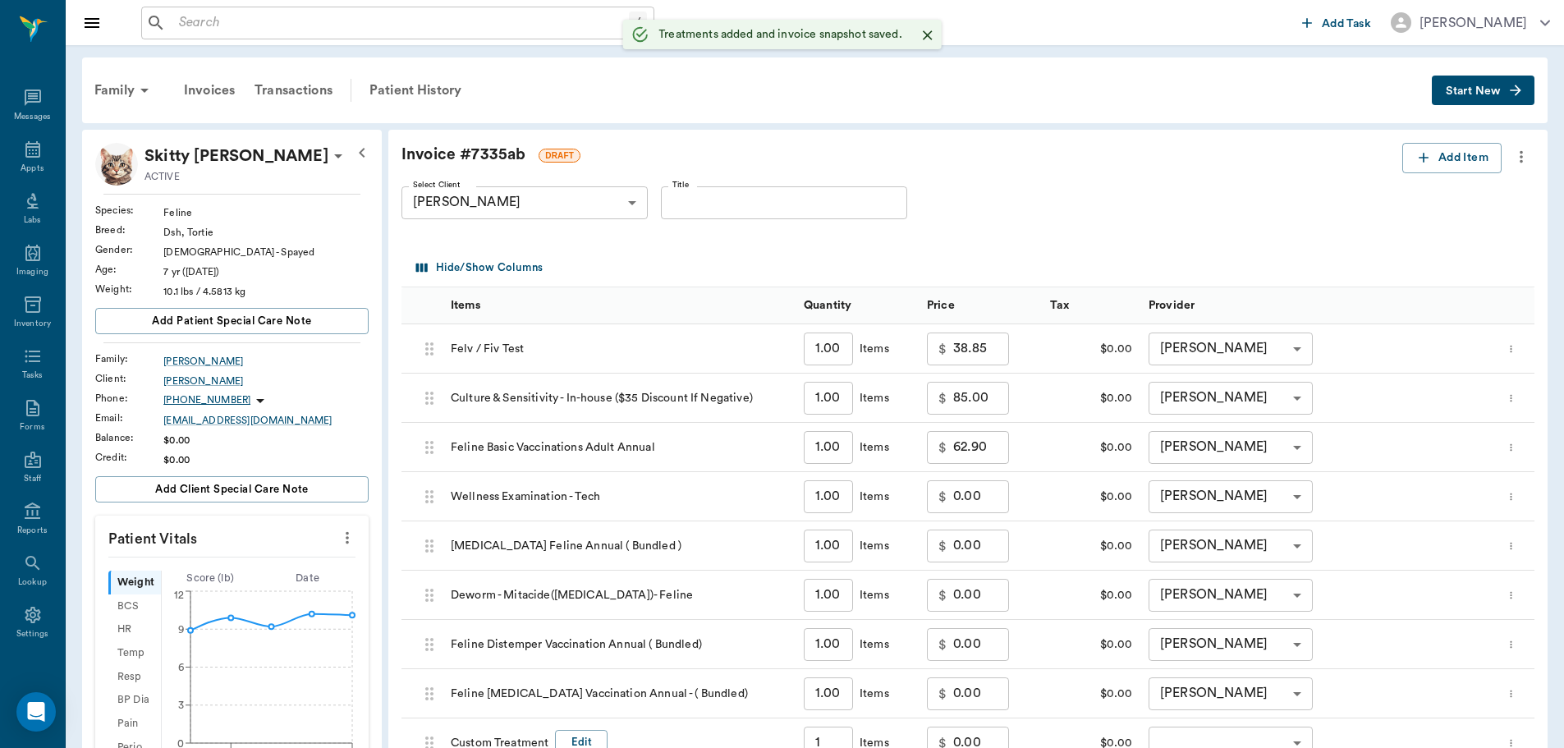
type input "1.00"
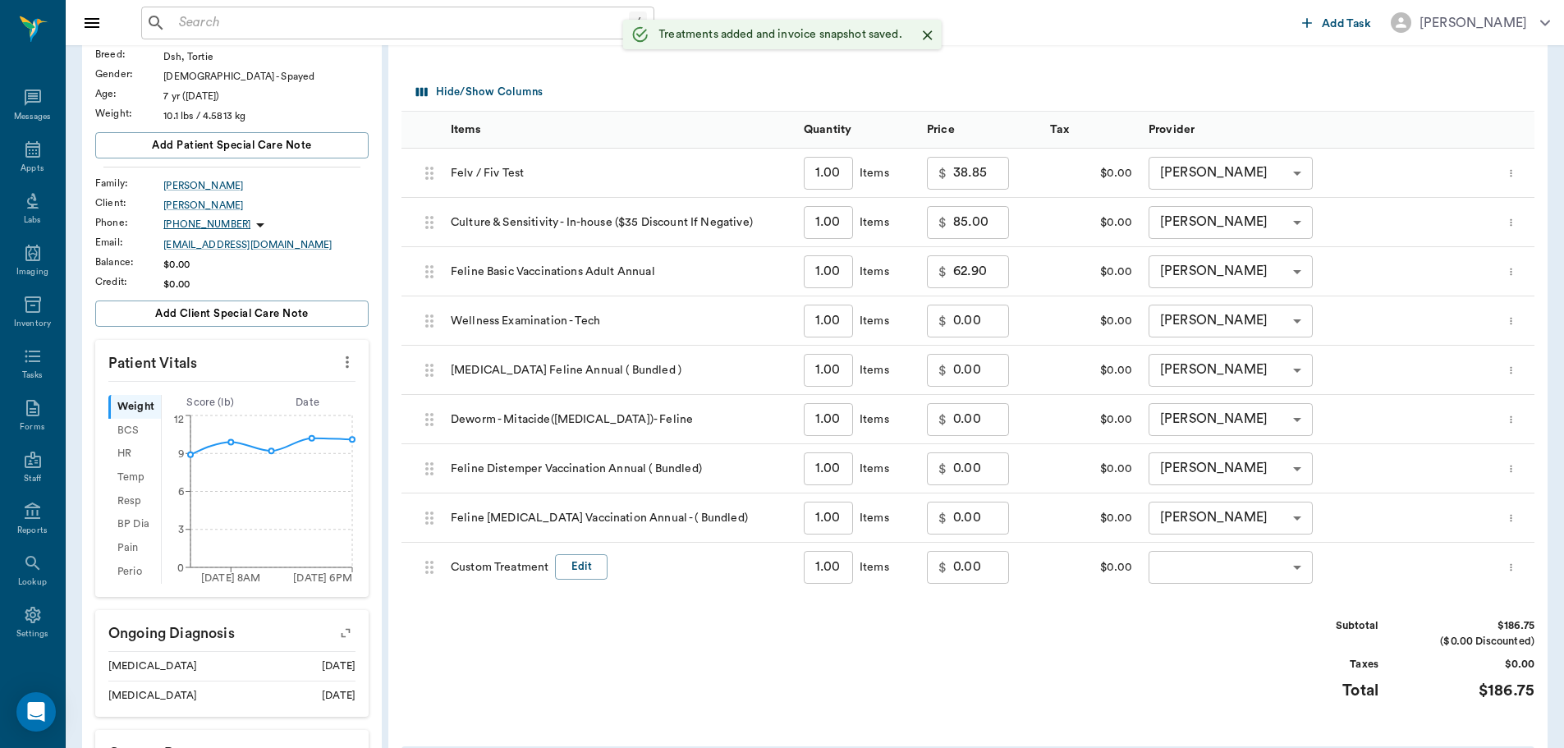
scroll to position [328, 0]
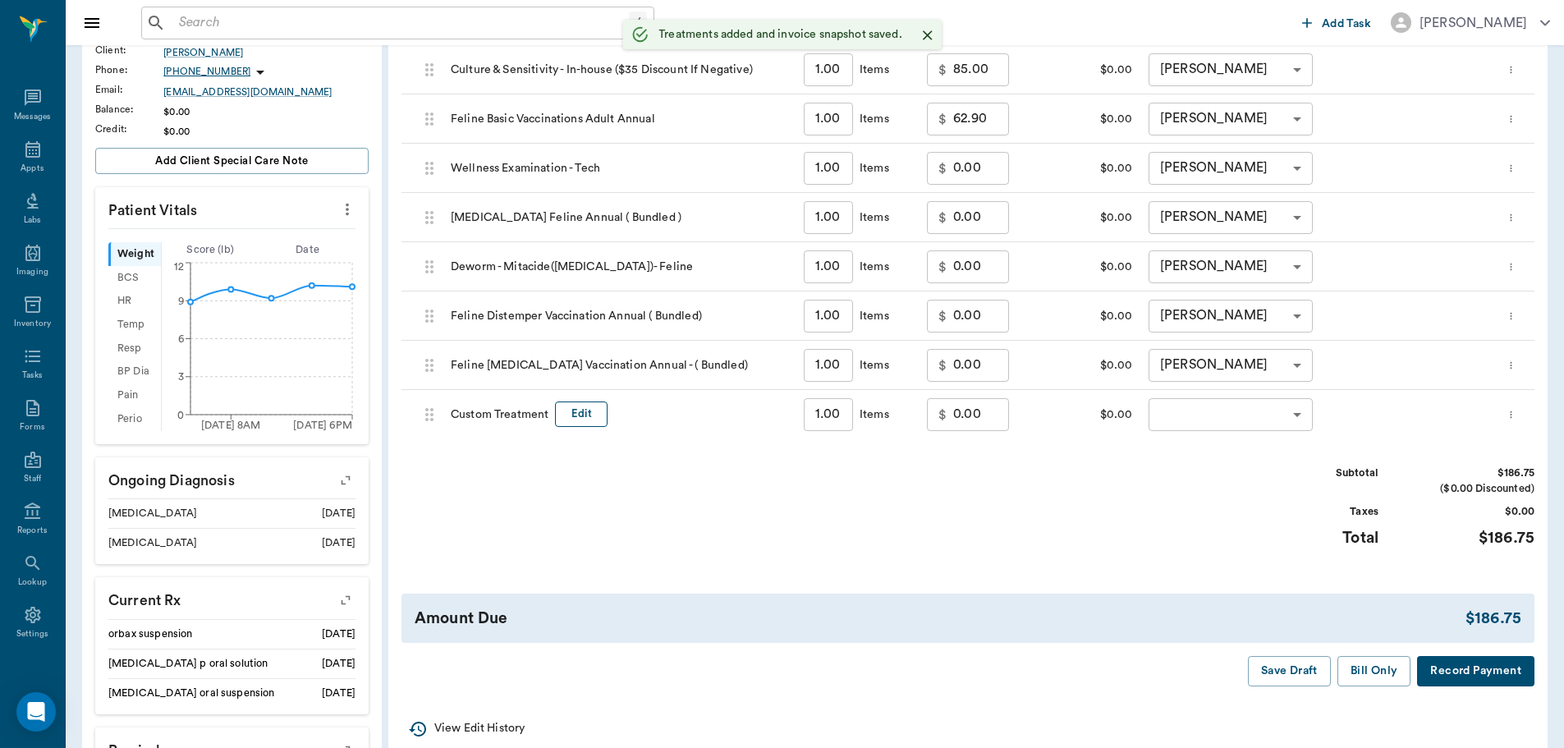
click at [580, 414] on button "Edit" at bounding box center [581, 413] width 53 height 25
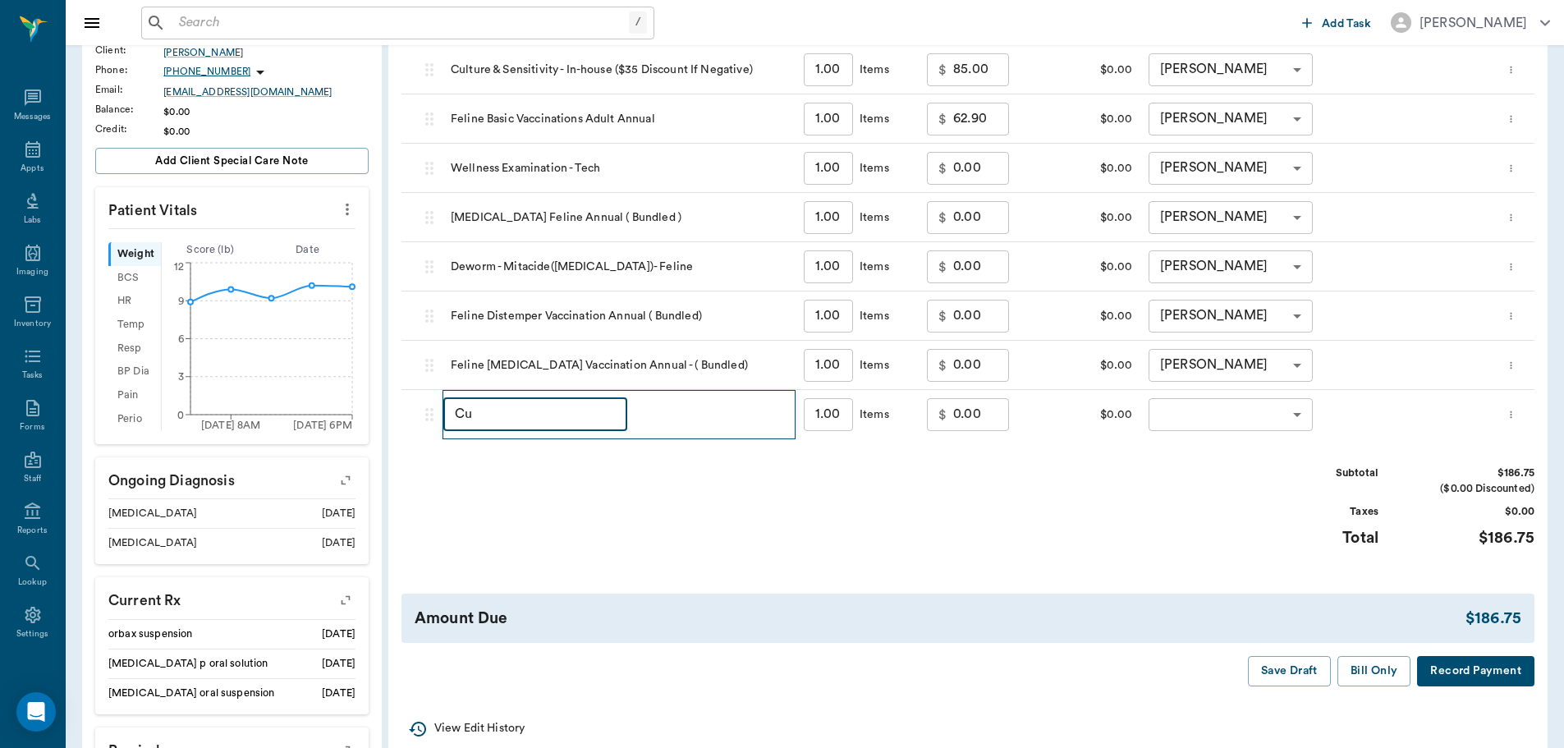
type input "C"
click at [573, 419] on input "TVMDL feline respiratory dz panel" at bounding box center [535, 414] width 184 height 33
click at [567, 421] on input "TVMDL feline respiratory dz panel" at bounding box center [535, 414] width 184 height 33
type input "TVMDL feline respiratory dz panel"
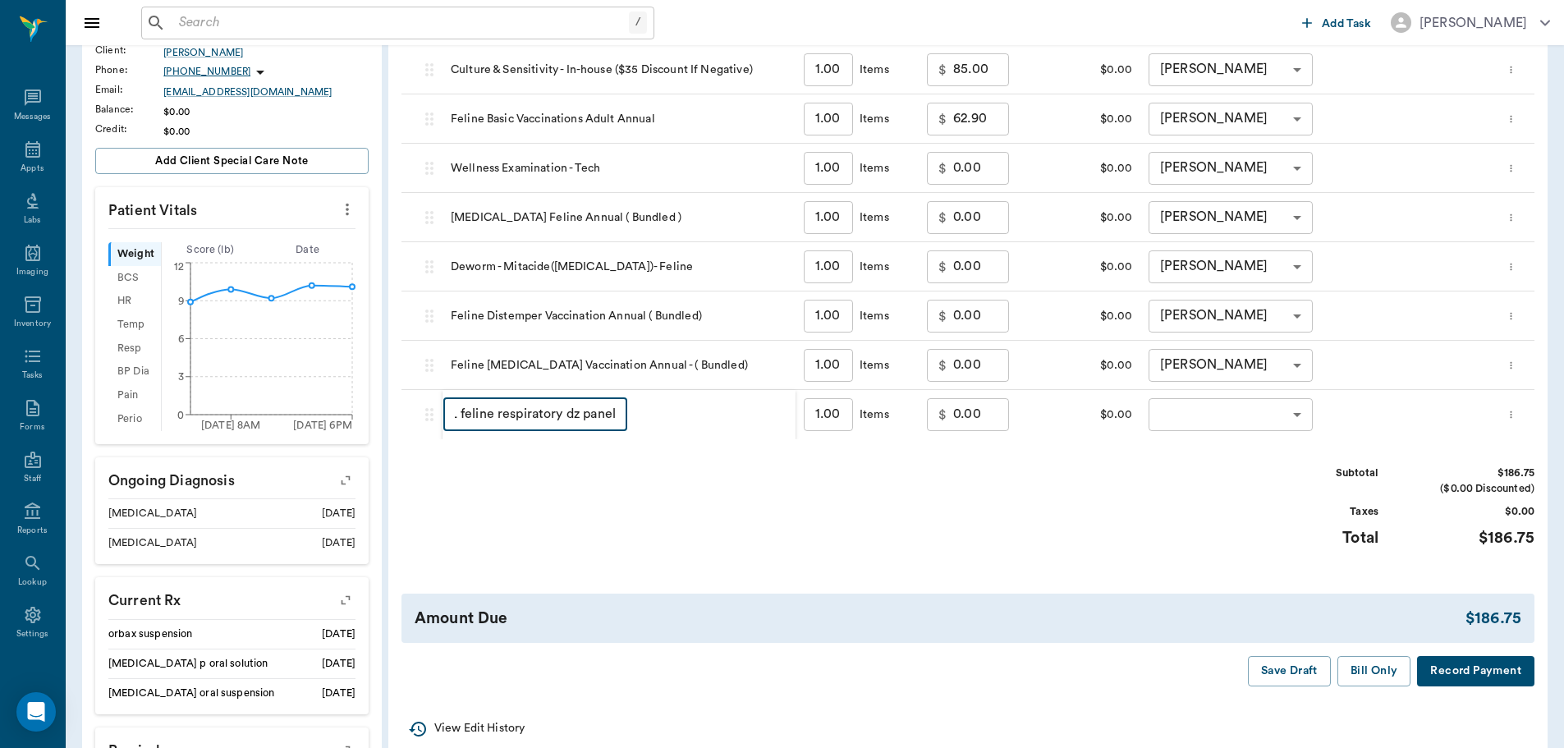
scroll to position [0, 0]
click at [587, 437] on div "TVMDL feline respiratory dz panel ​" at bounding box center [618, 414] width 353 height 49
click at [599, 422] on input "TVMDL feline respiratory dz panel" at bounding box center [535, 414] width 184 height 33
click at [599, 415] on input "TVMDL feline respiratory dz panel" at bounding box center [535, 414] width 184 height 33
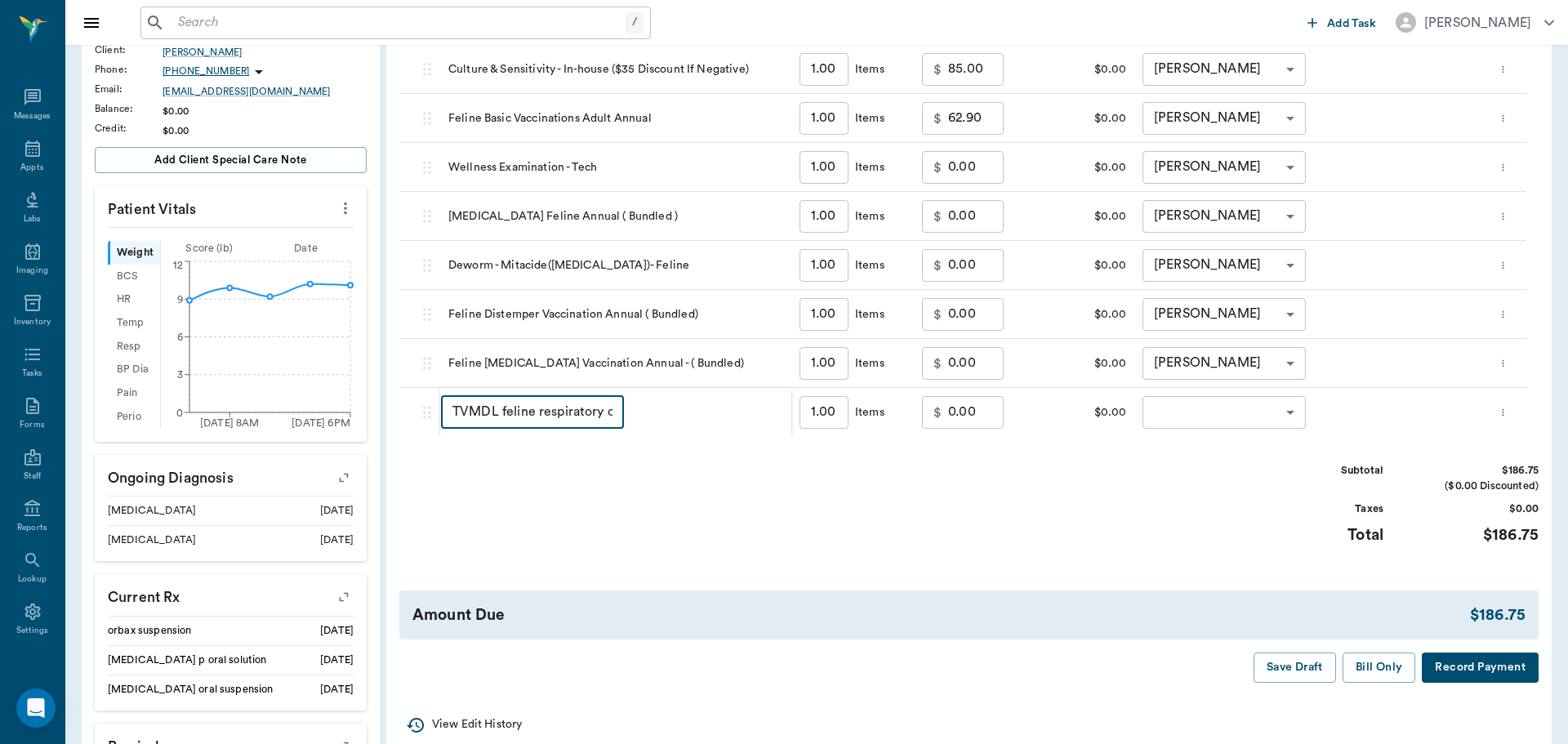
click at [1289, 407] on body "/ ​ Add Task [PERSON_NAME] Nectar Messages Appts Labs Imaging Inventory Tasks F…" at bounding box center [784, 341] width 1568 height 1336
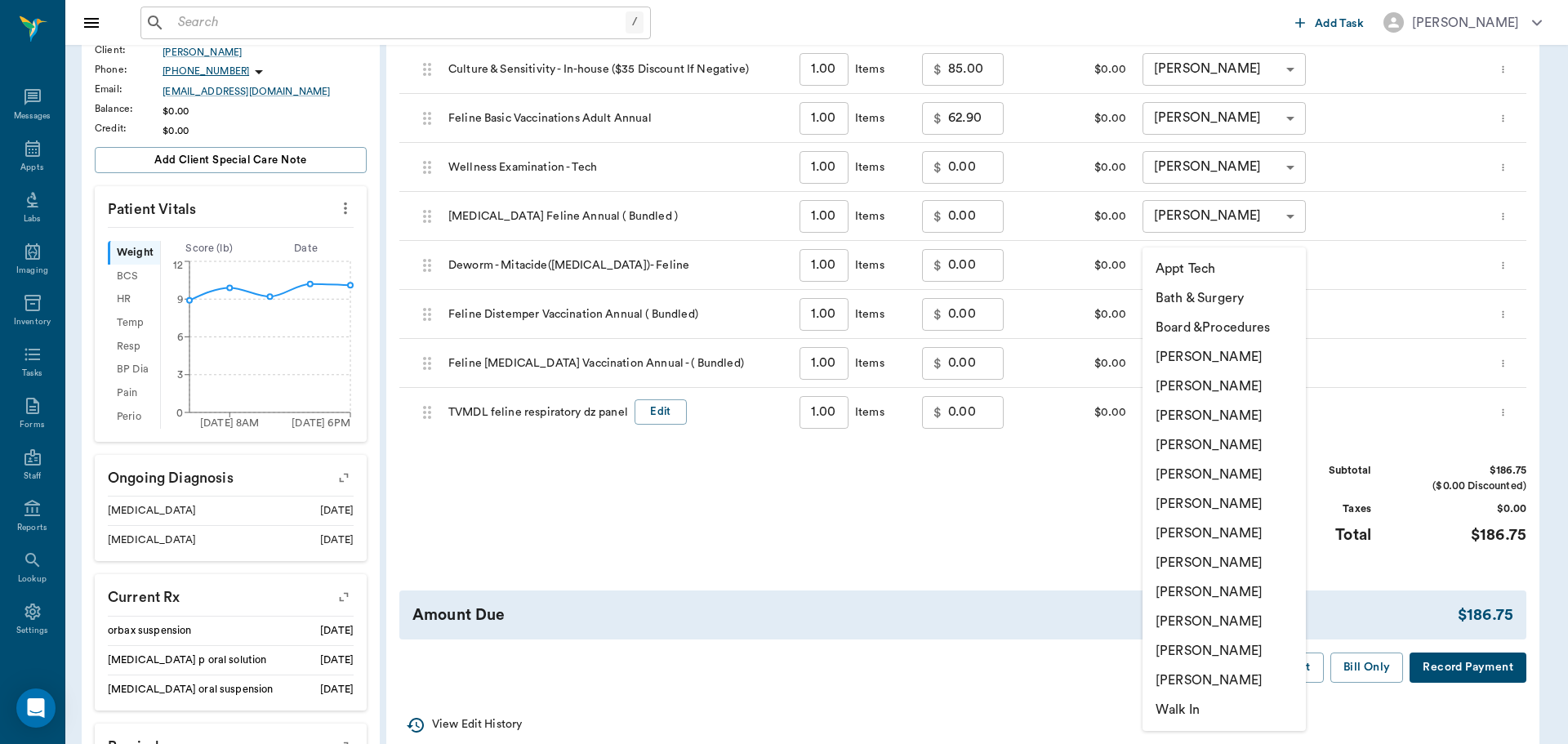
click at [1214, 410] on li "[PERSON_NAME]" at bounding box center [1224, 416] width 163 height 30
type input "none-63ec2f075fda476ae8351a4d"
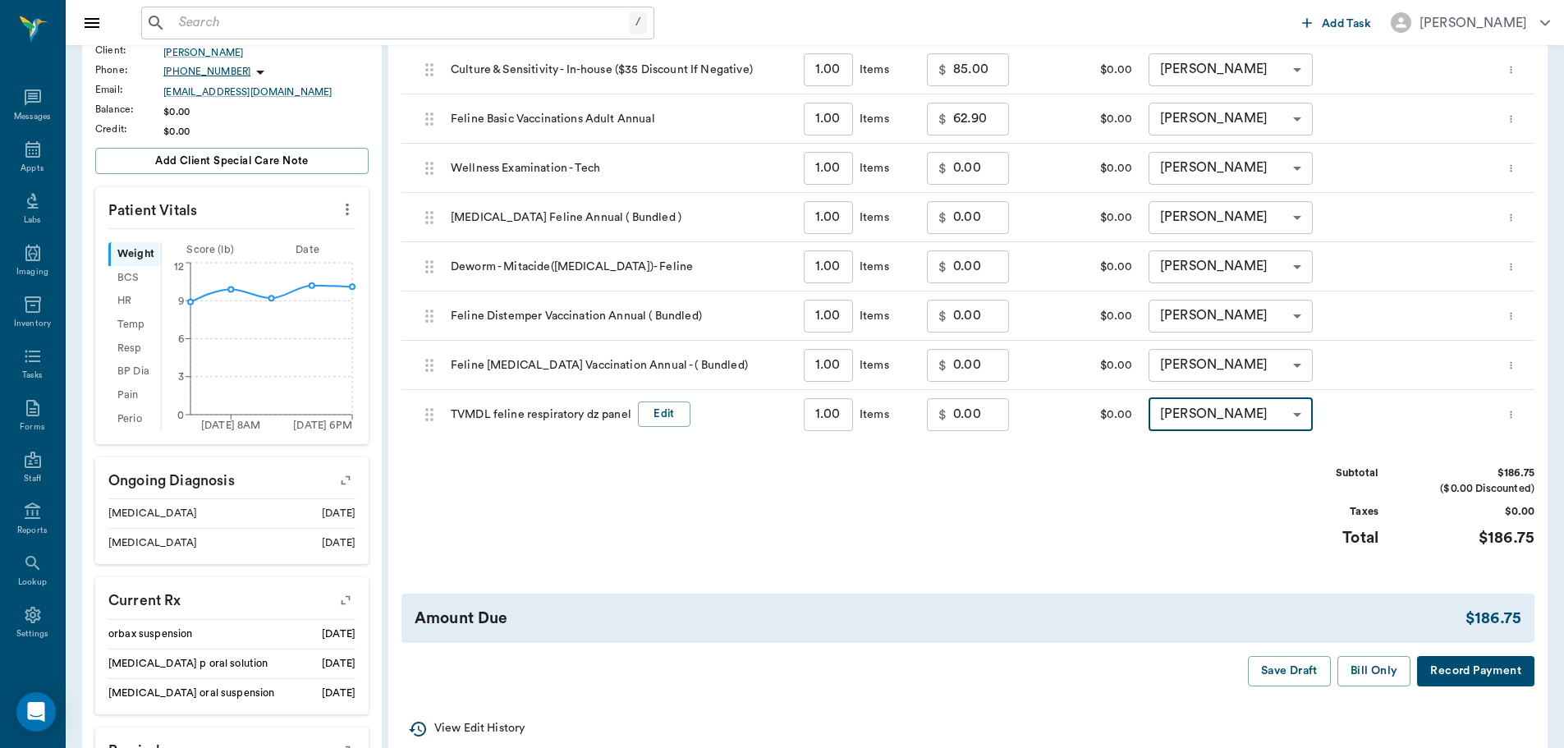
click at [974, 410] on input "0.00" at bounding box center [981, 414] width 56 height 33
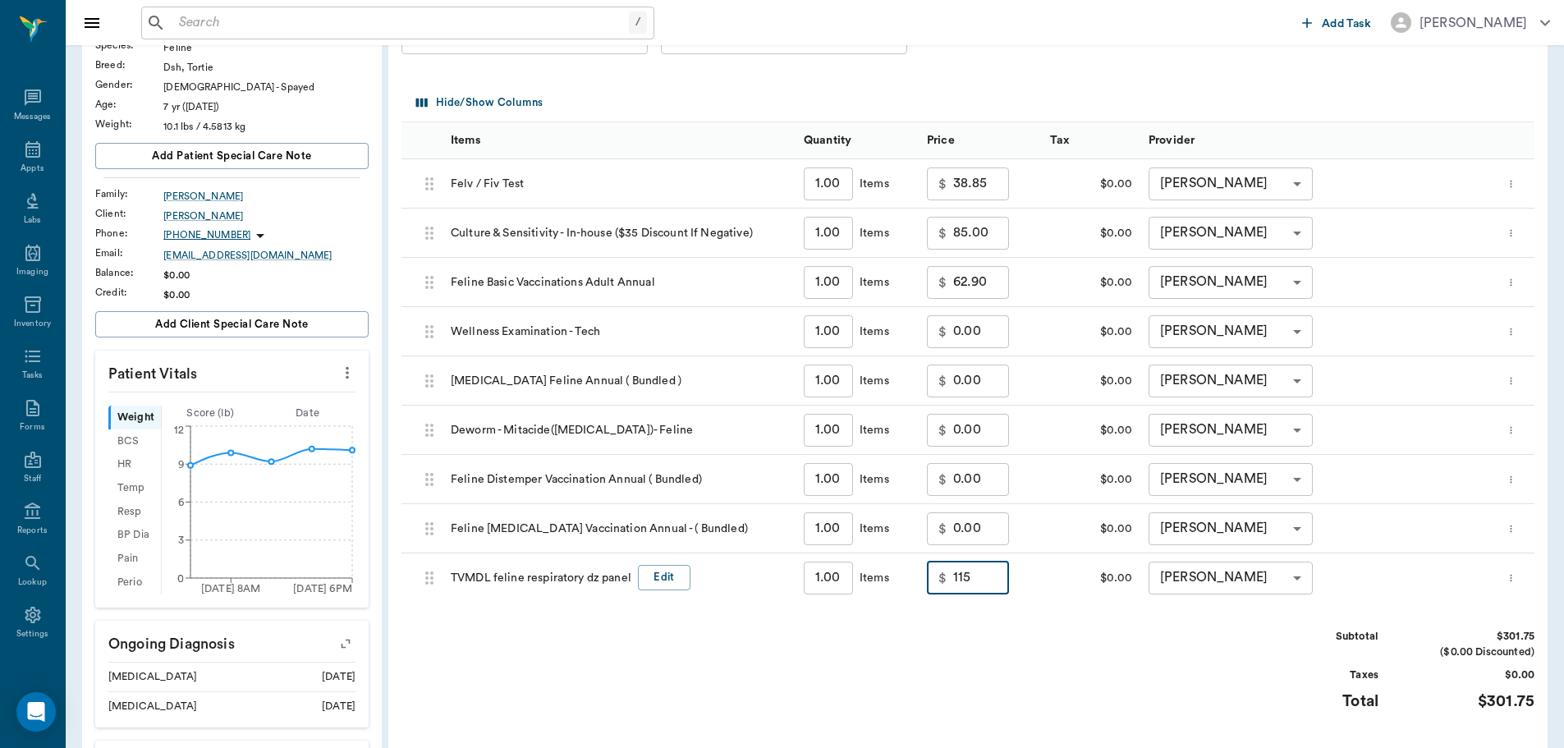
scroll to position [164, 0]
type input "115.00"
click at [985, 240] on input "85.00" at bounding box center [981, 234] width 56 height 33
type input "50.00"
click at [1082, 593] on div "$0.00" at bounding box center [1091, 578] width 99 height 49
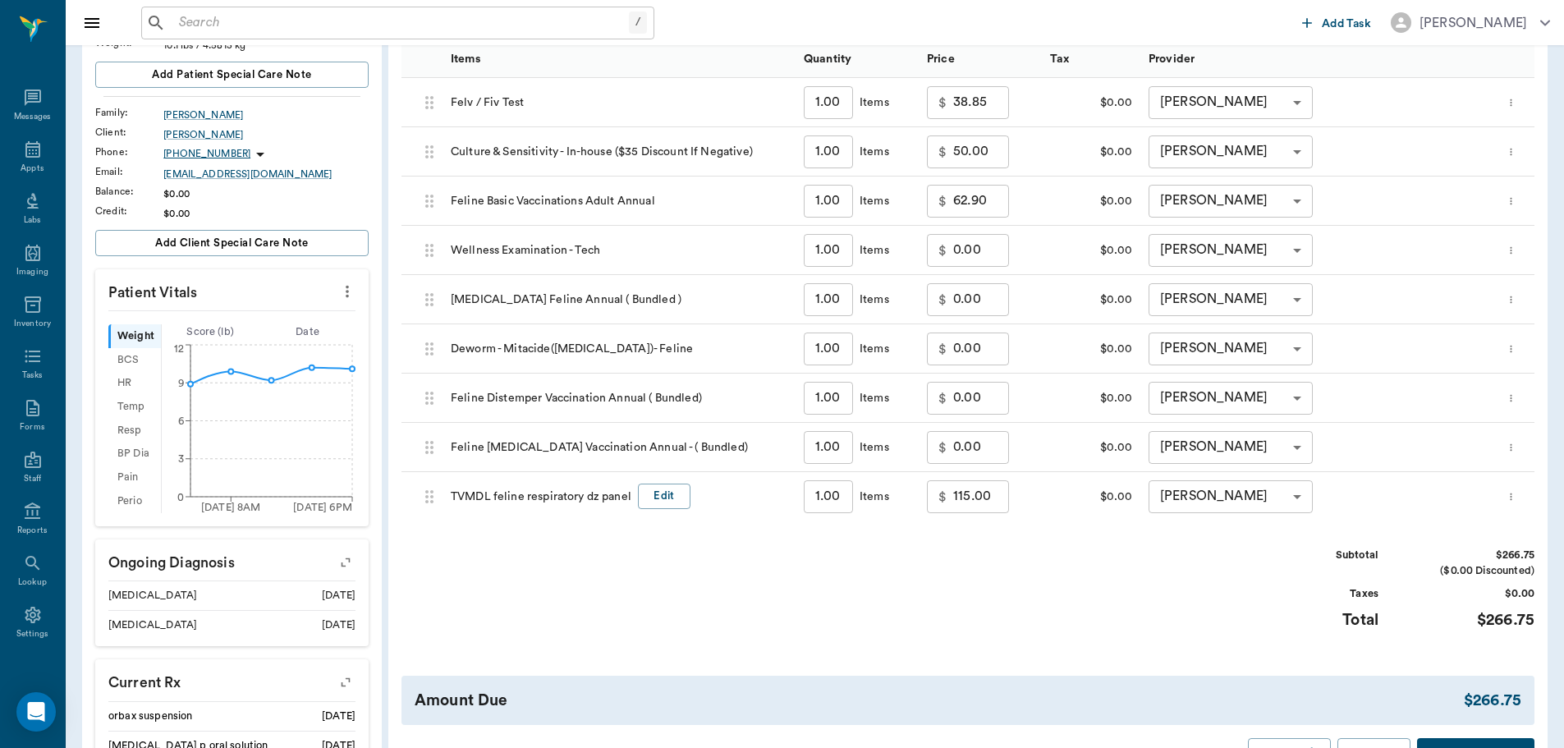
scroll to position [328, 0]
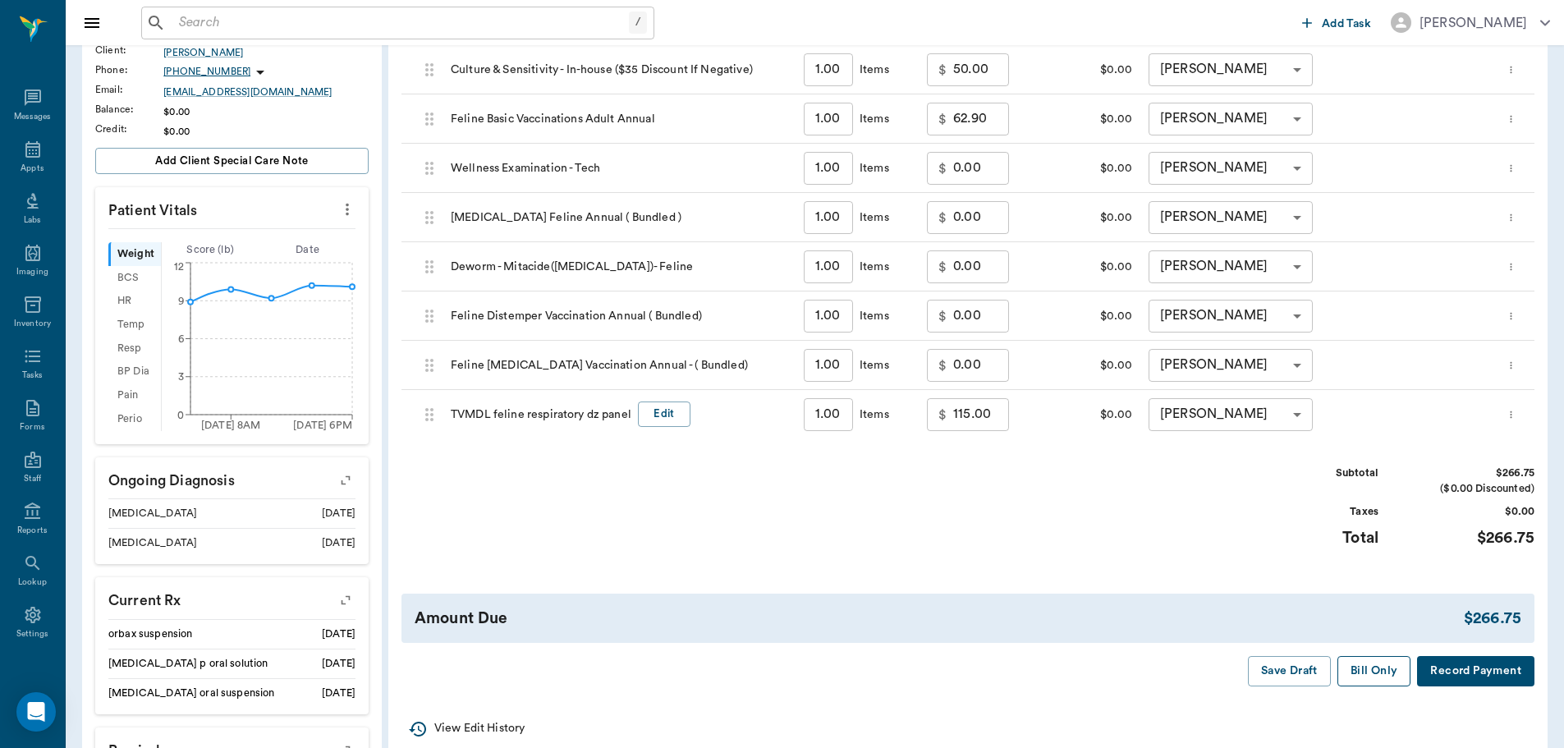
click at [1376, 671] on button "Bill Only" at bounding box center [1374, 671] width 74 height 30
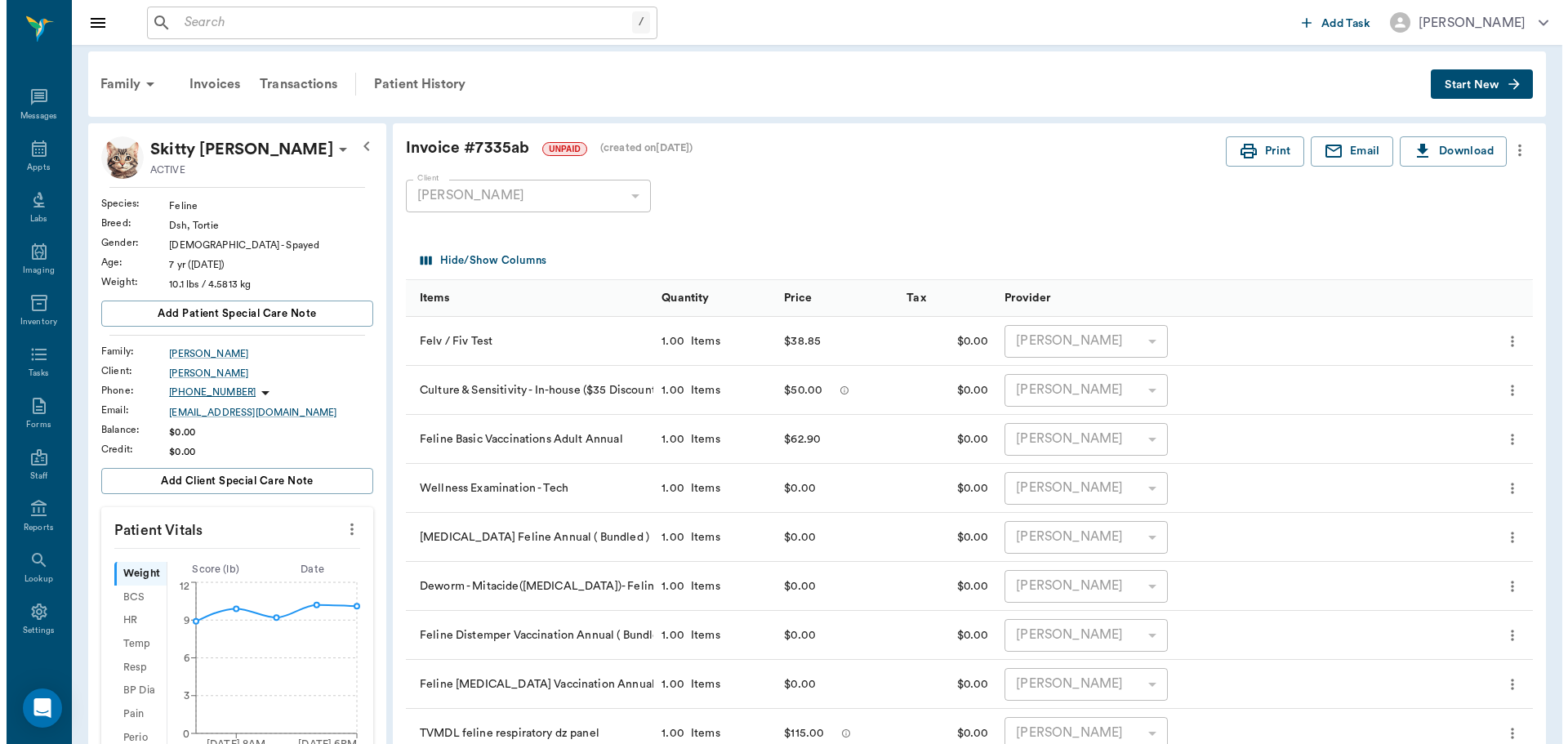
scroll to position [0, 0]
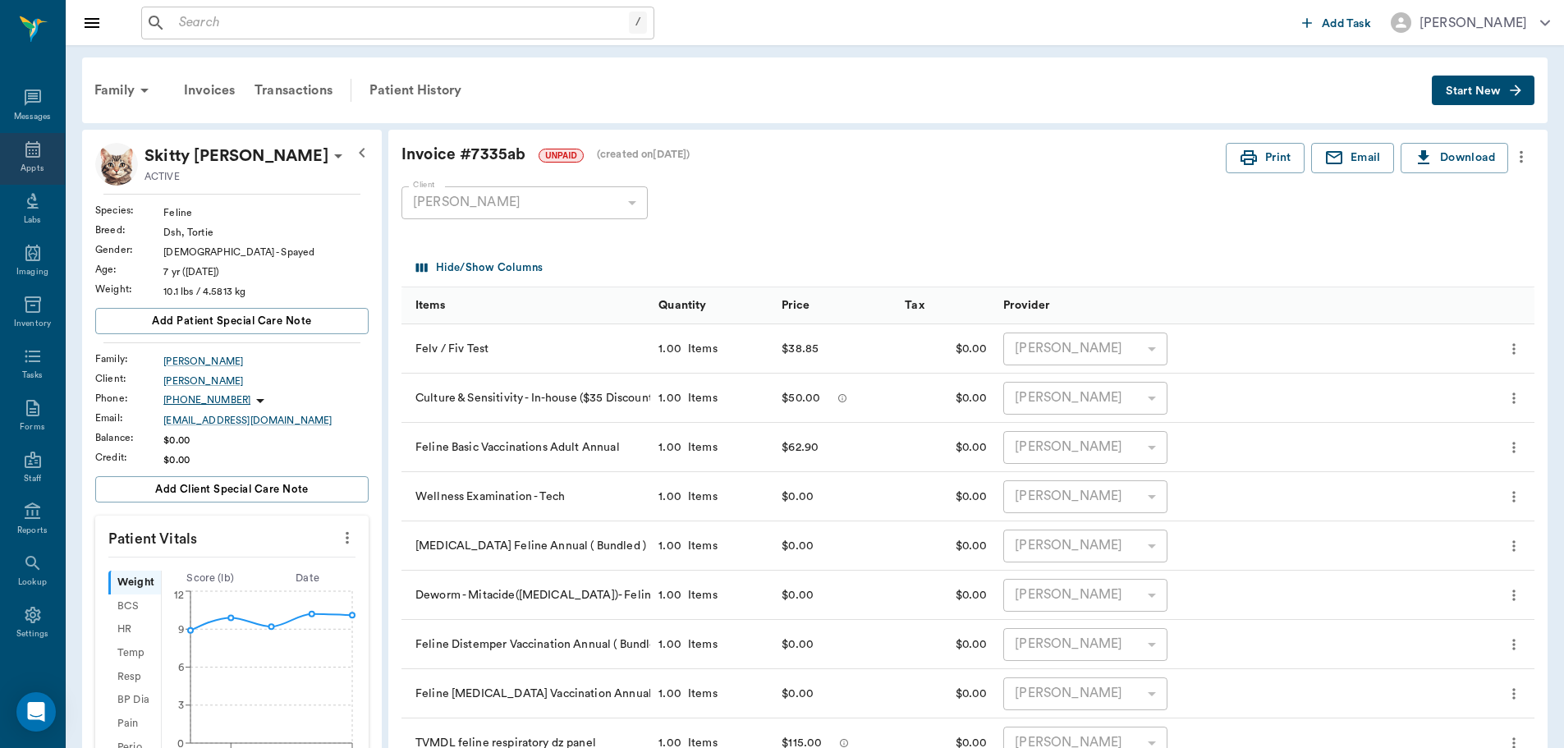
click at [25, 148] on icon at bounding box center [32, 149] width 15 height 16
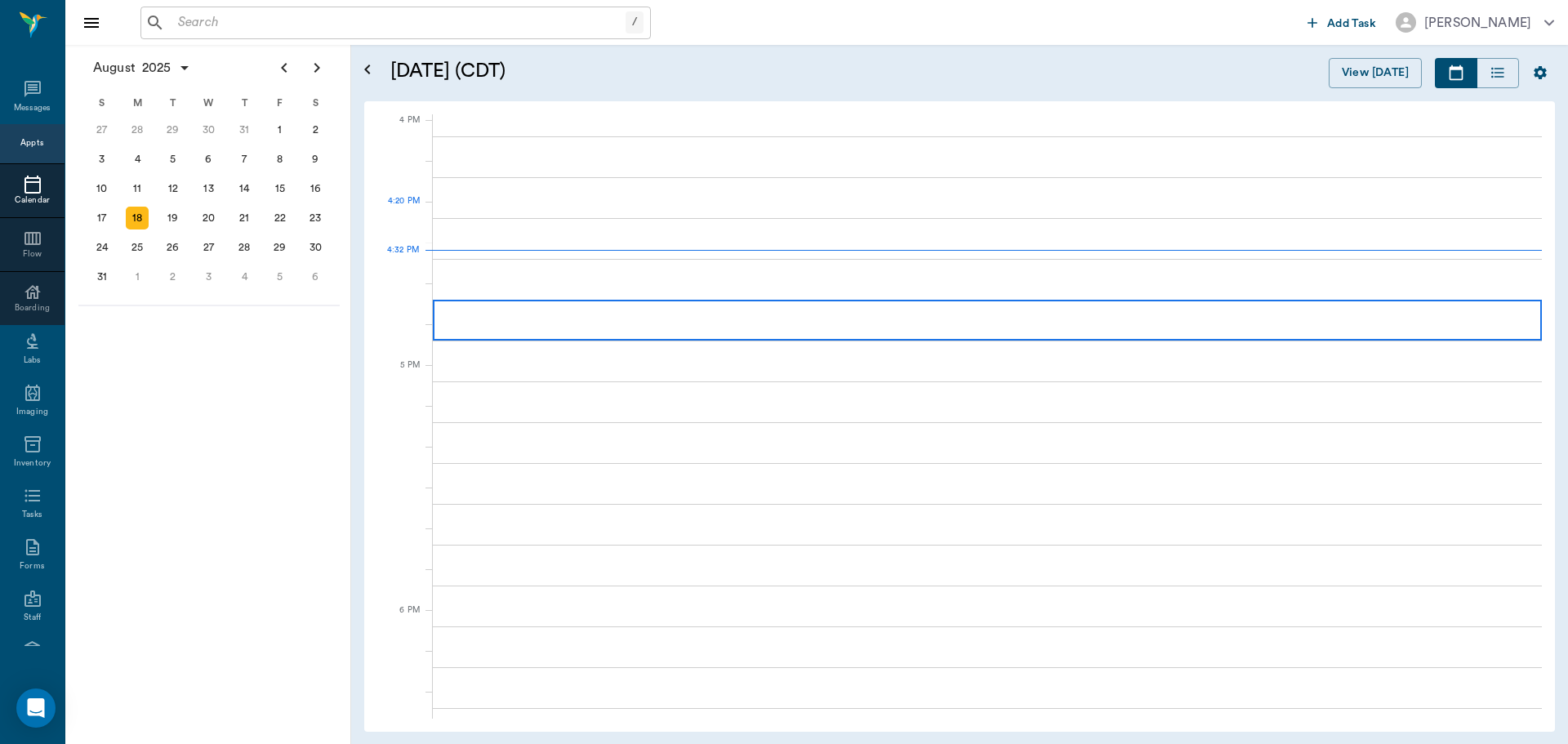
scroll to position [1960, 0]
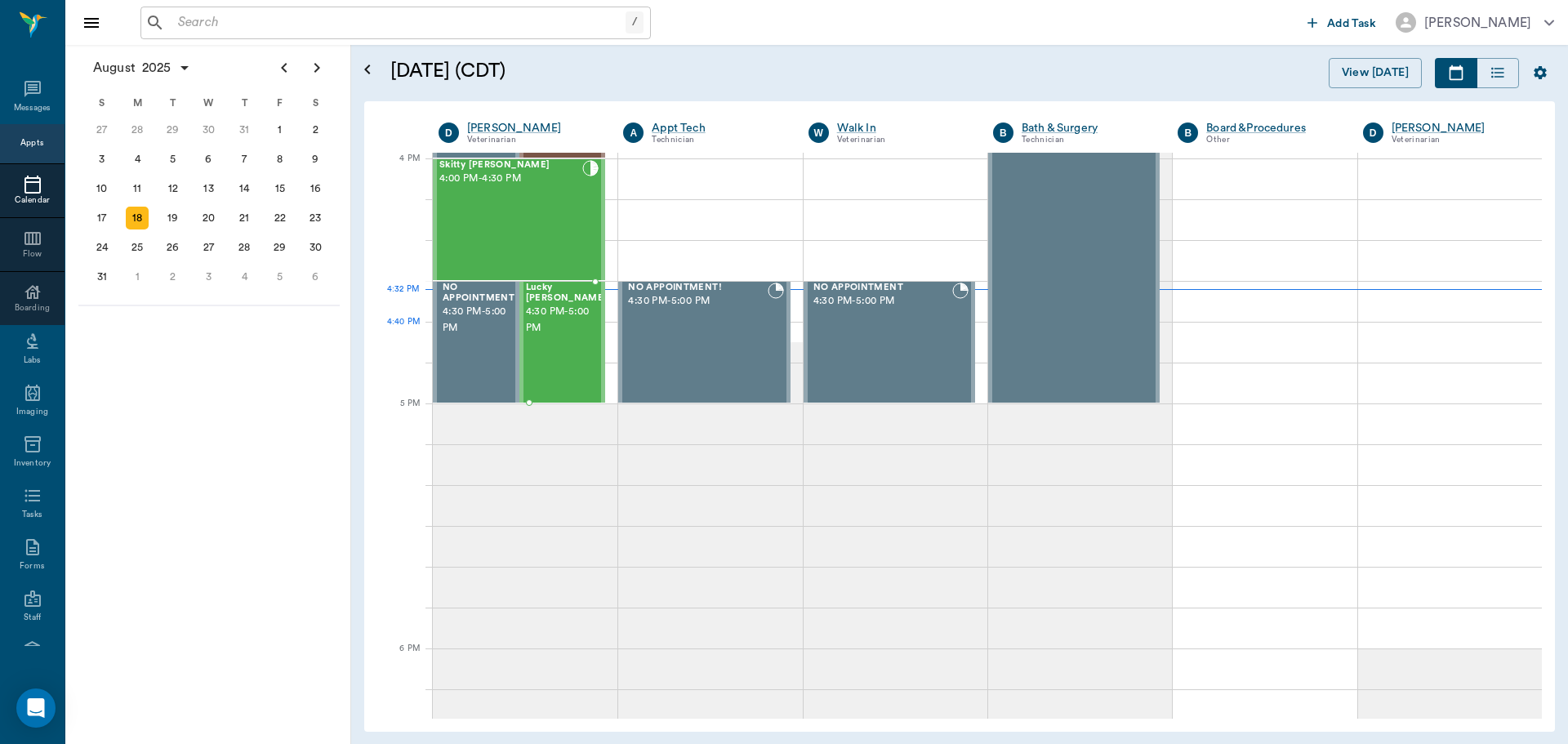
click at [553, 332] on div "Lucky [PERSON_NAME] 4:30 PM - 5:00 PM" at bounding box center [567, 342] width 82 height 119
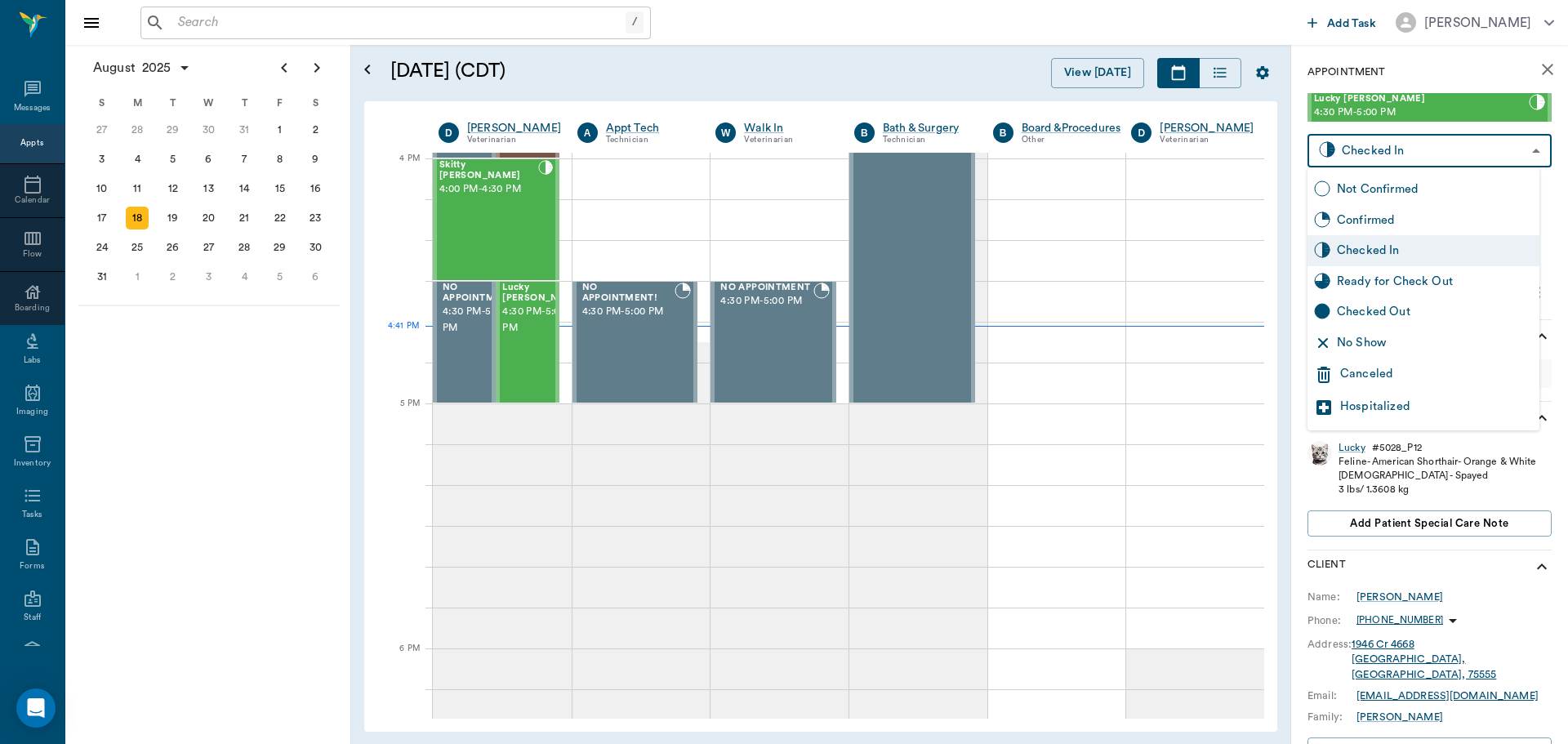
click at [1512, 147] on body "/ ​ Add Task [PERSON_NAME] Nectar Messages Appts Calendar Flow Boarding Labs Im…" at bounding box center [784, 372] width 1568 height 744
click at [1403, 276] on div "Ready for Check Out" at bounding box center [1435, 281] width 196 height 18
type input "READY_TO_CHECKOUT"
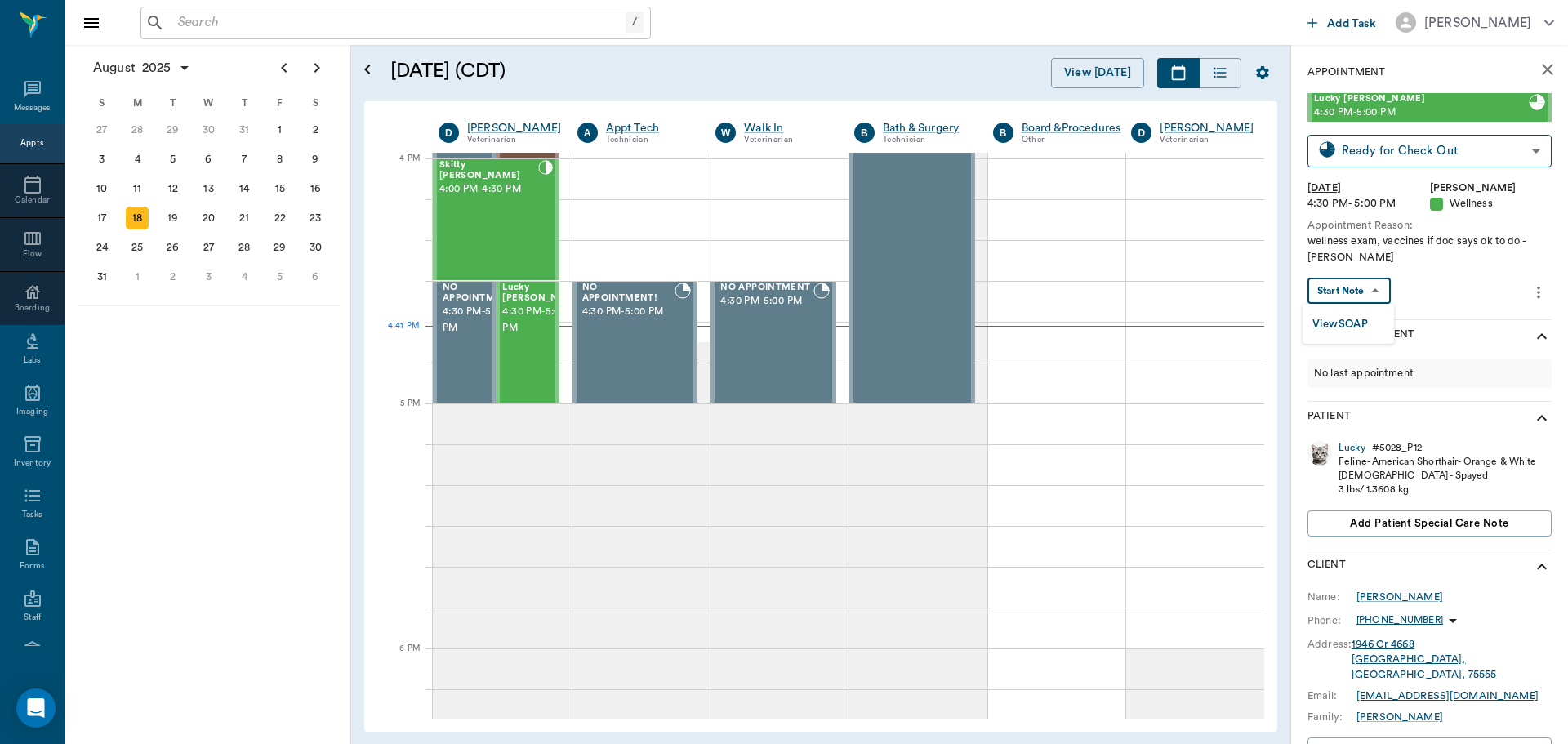
click at [1378, 293] on body "/ ​ Add Task [PERSON_NAME] Nectar Messages Appts Calendar Flow Boarding Labs Im…" at bounding box center [784, 372] width 1568 height 744
click at [1361, 325] on button "View SOAP" at bounding box center [1340, 324] width 56 height 19
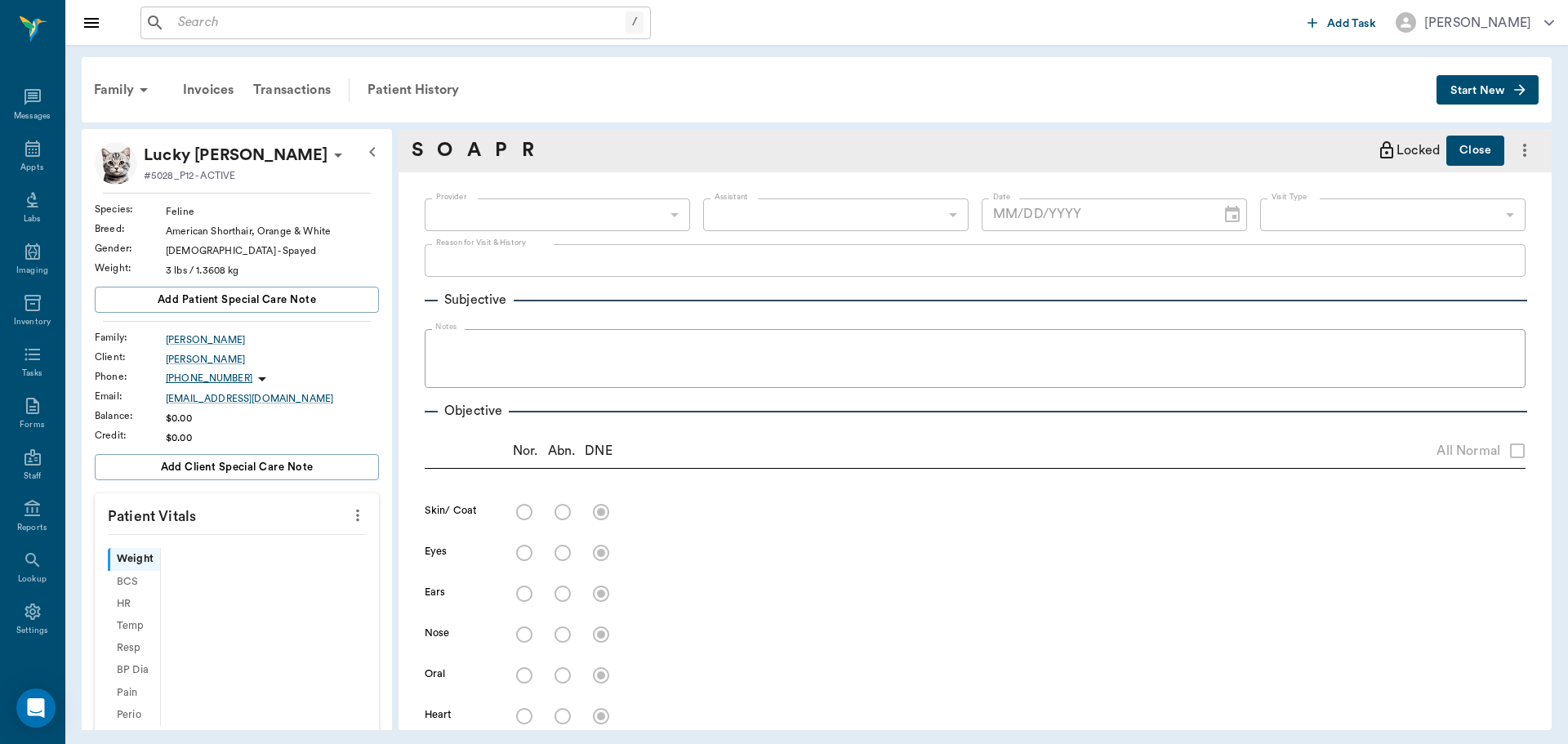
type input "63ec2f075fda476ae8351a4d"
type input "65d2be4f46e3a538d89b8c14"
type textarea "wellness exam, vaccines if doc says ok to do -[PERSON_NAME]"
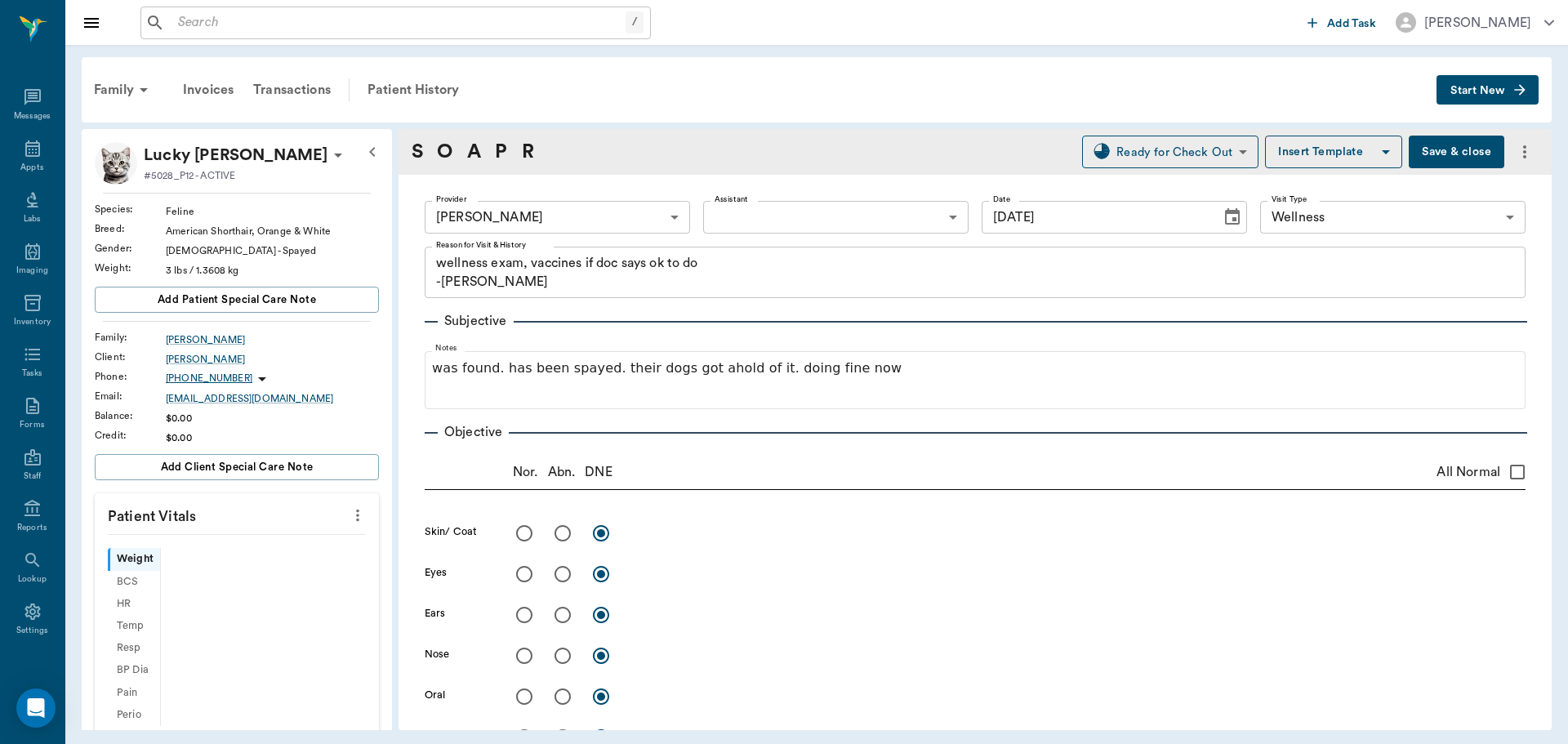
type input "[DATE]"
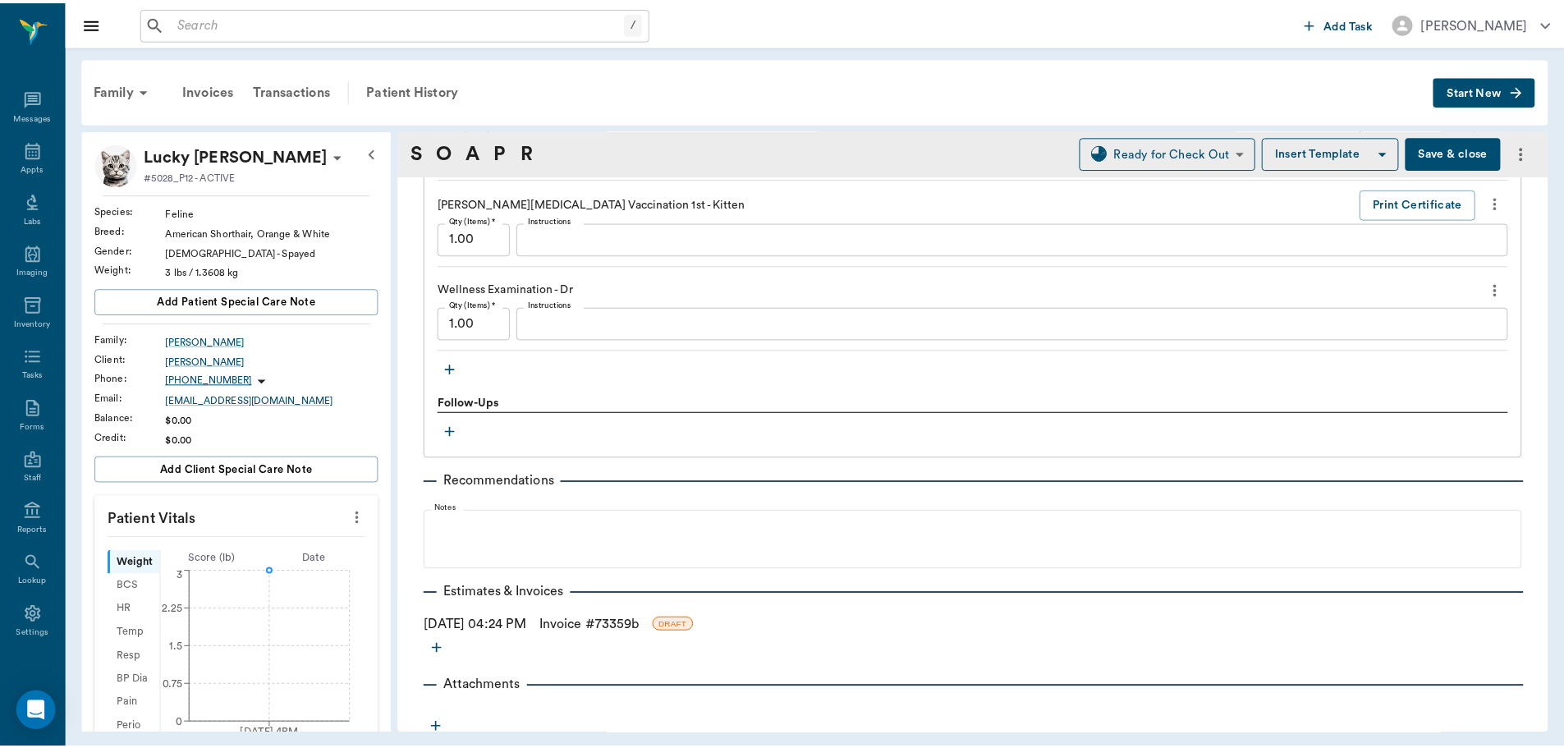
scroll to position [1433, 0]
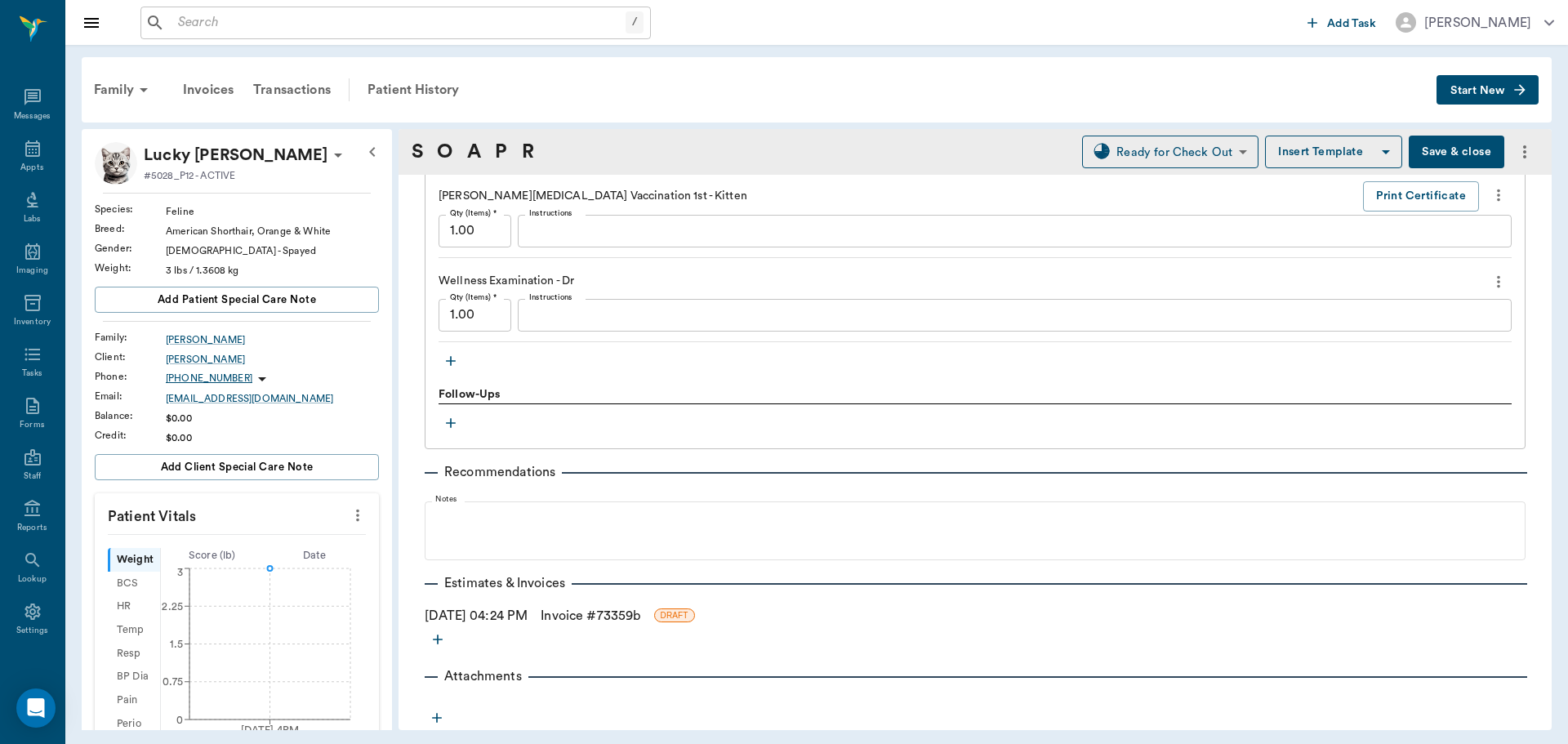
click at [581, 614] on link "Invoice # 73359b" at bounding box center [590, 616] width 99 height 20
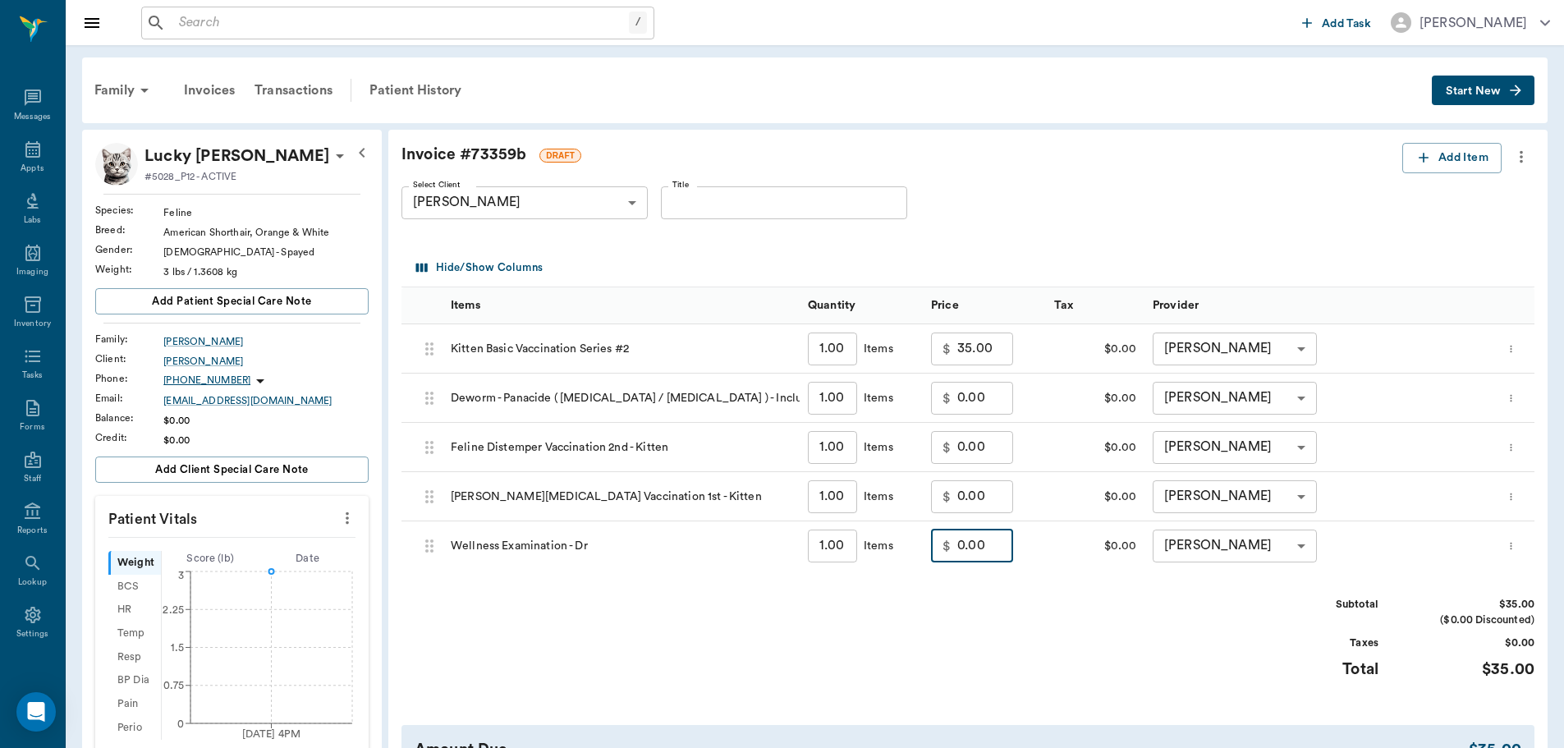
click at [984, 555] on input "0.00" at bounding box center [985, 545] width 56 height 33
type input "35.00"
click at [1040, 612] on div "Subtotal $70.00 ($0.00 Discounted) Taxes $0.00 Total $70.00" at bounding box center [967, 647] width 1133 height 101
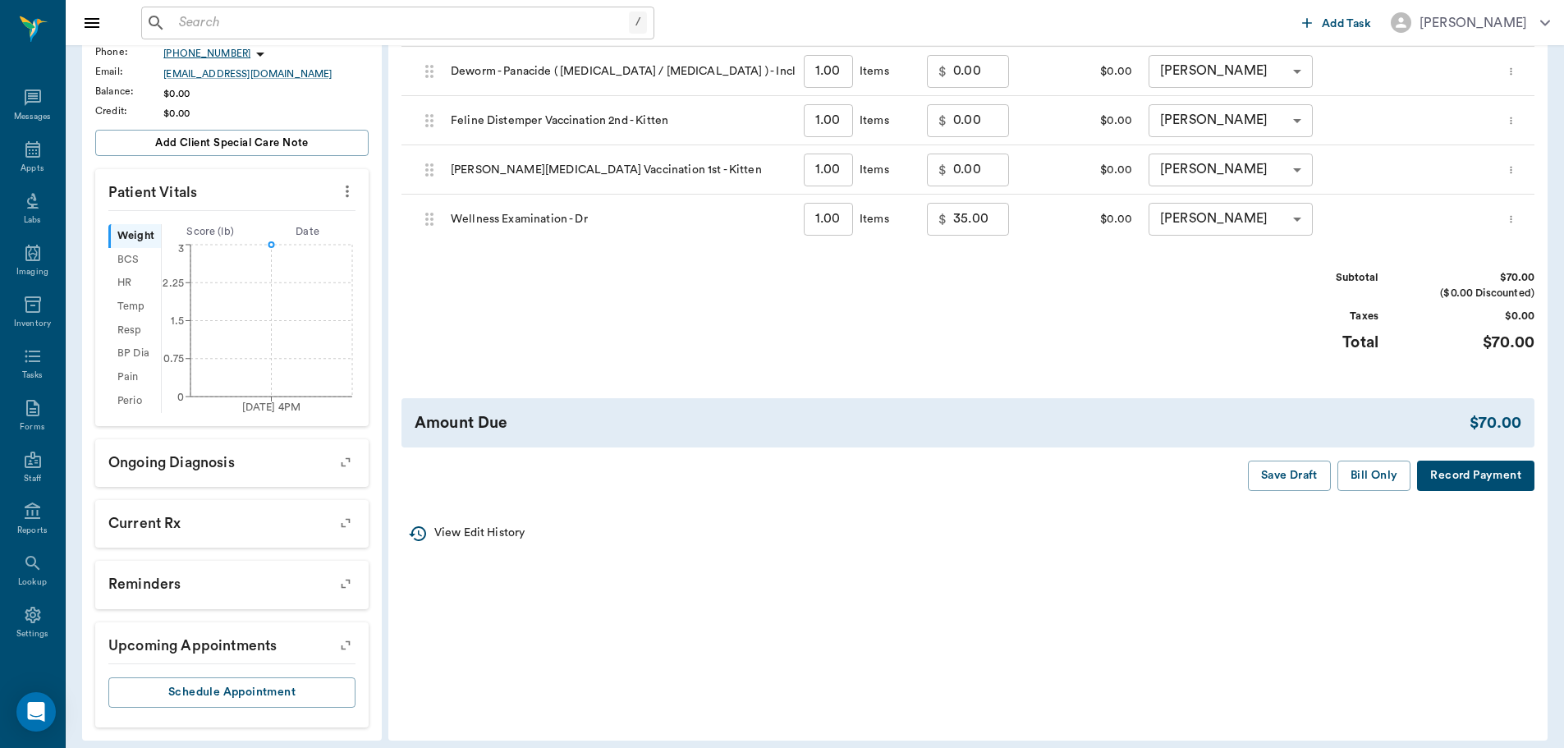
scroll to position [328, 0]
click at [1360, 477] on button "Bill Only" at bounding box center [1374, 474] width 74 height 30
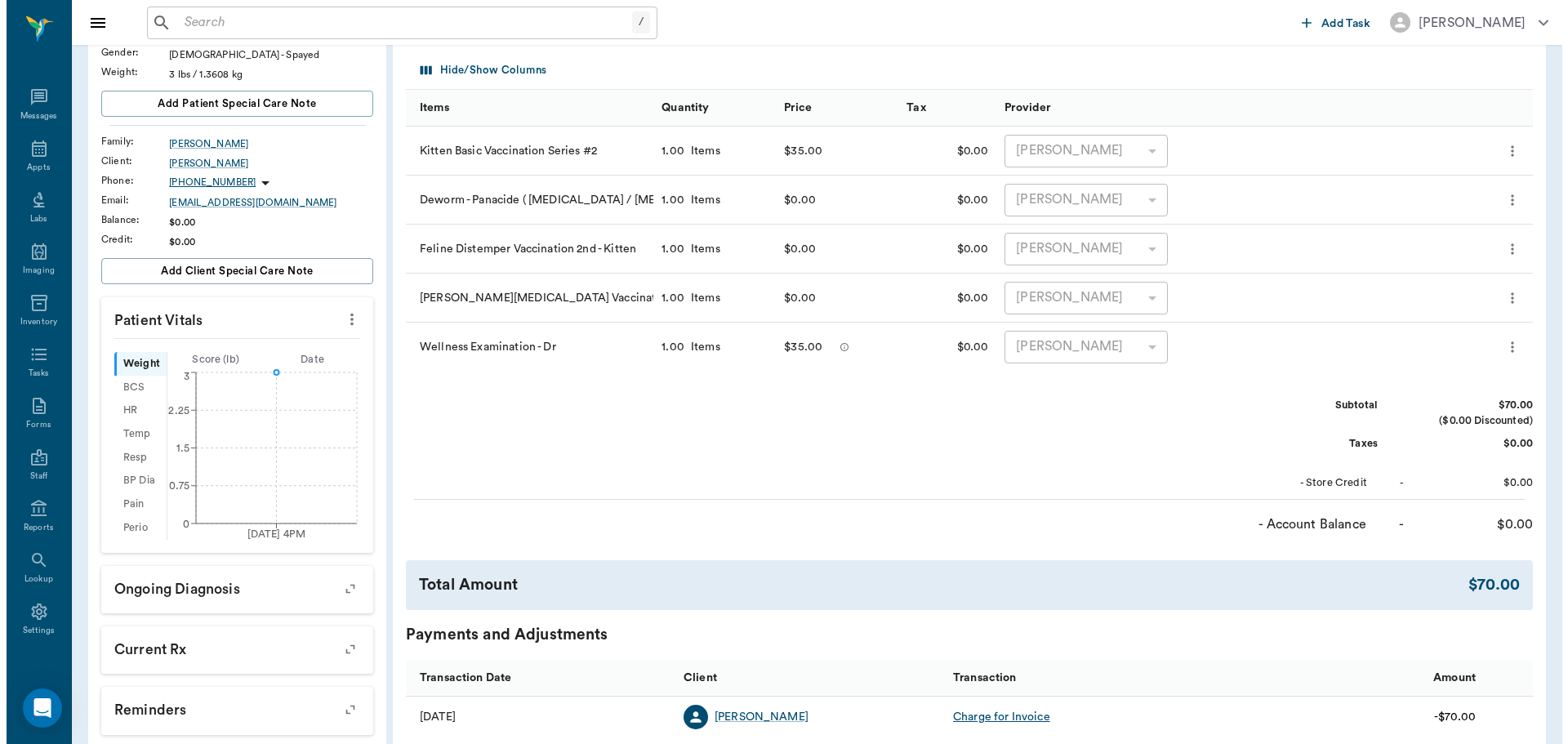
scroll to position [0, 0]
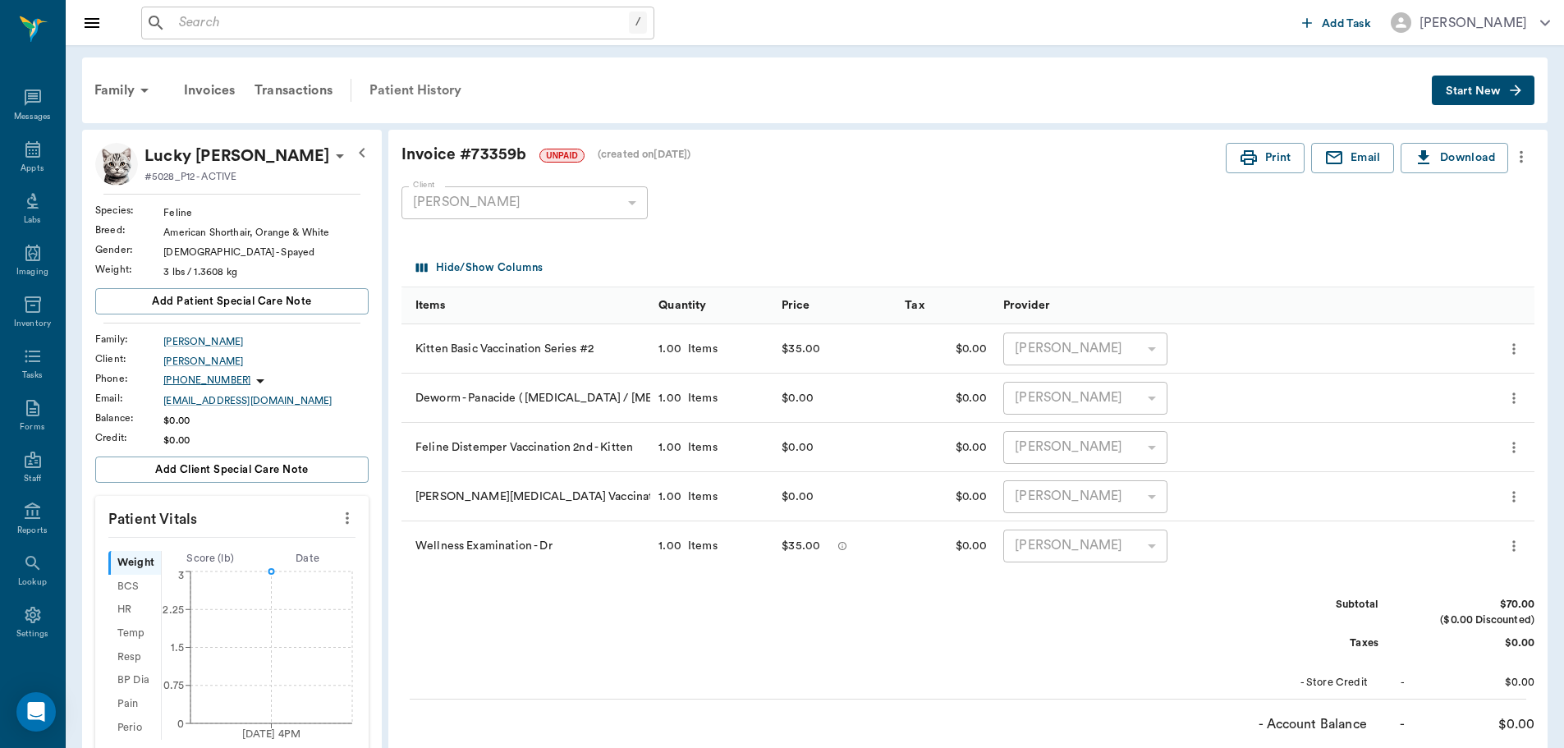
click at [399, 86] on div "Patient History" at bounding box center [416, 90] width 112 height 39
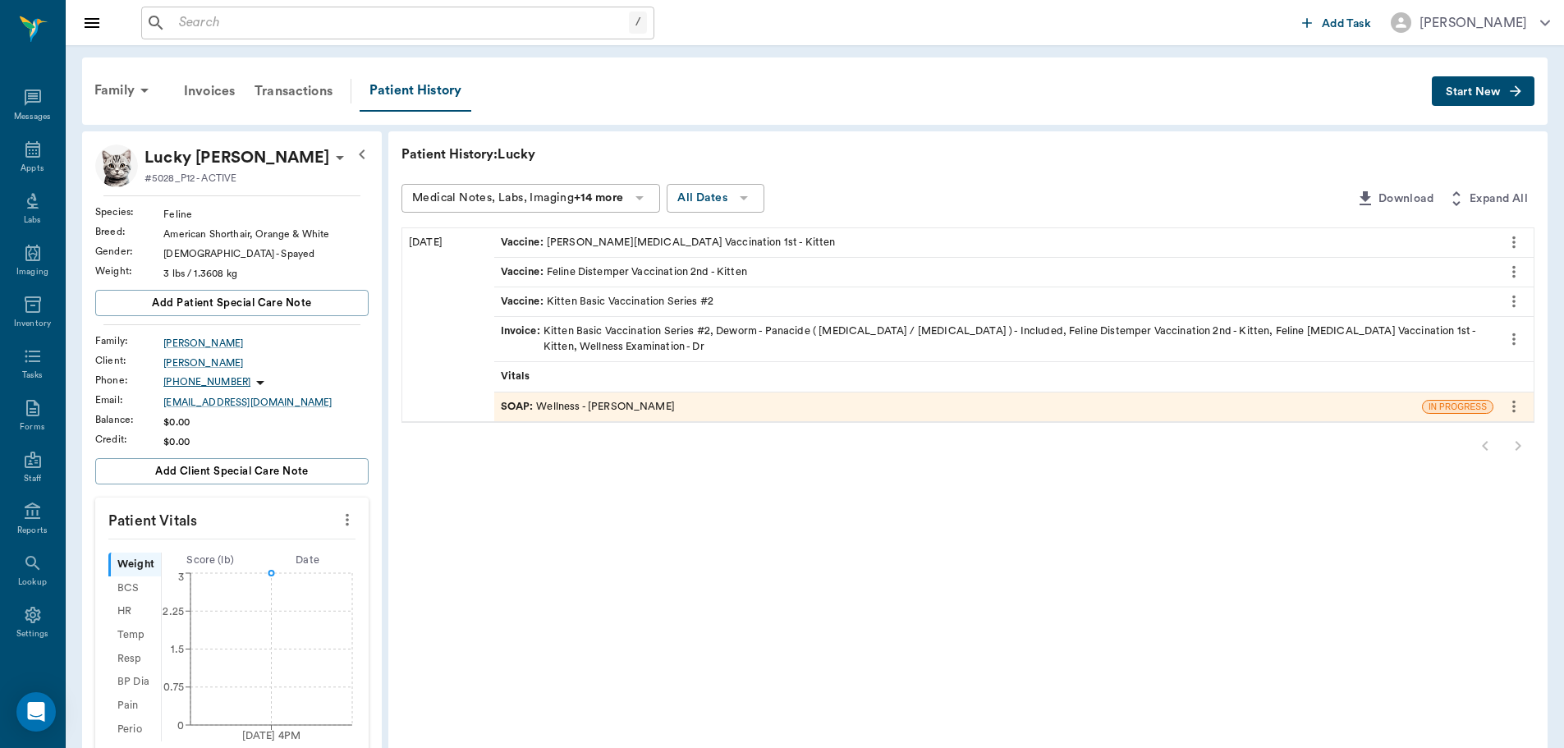
click at [603, 409] on div "SOAP : Wellness - [PERSON_NAME]" at bounding box center [588, 407] width 174 height 16
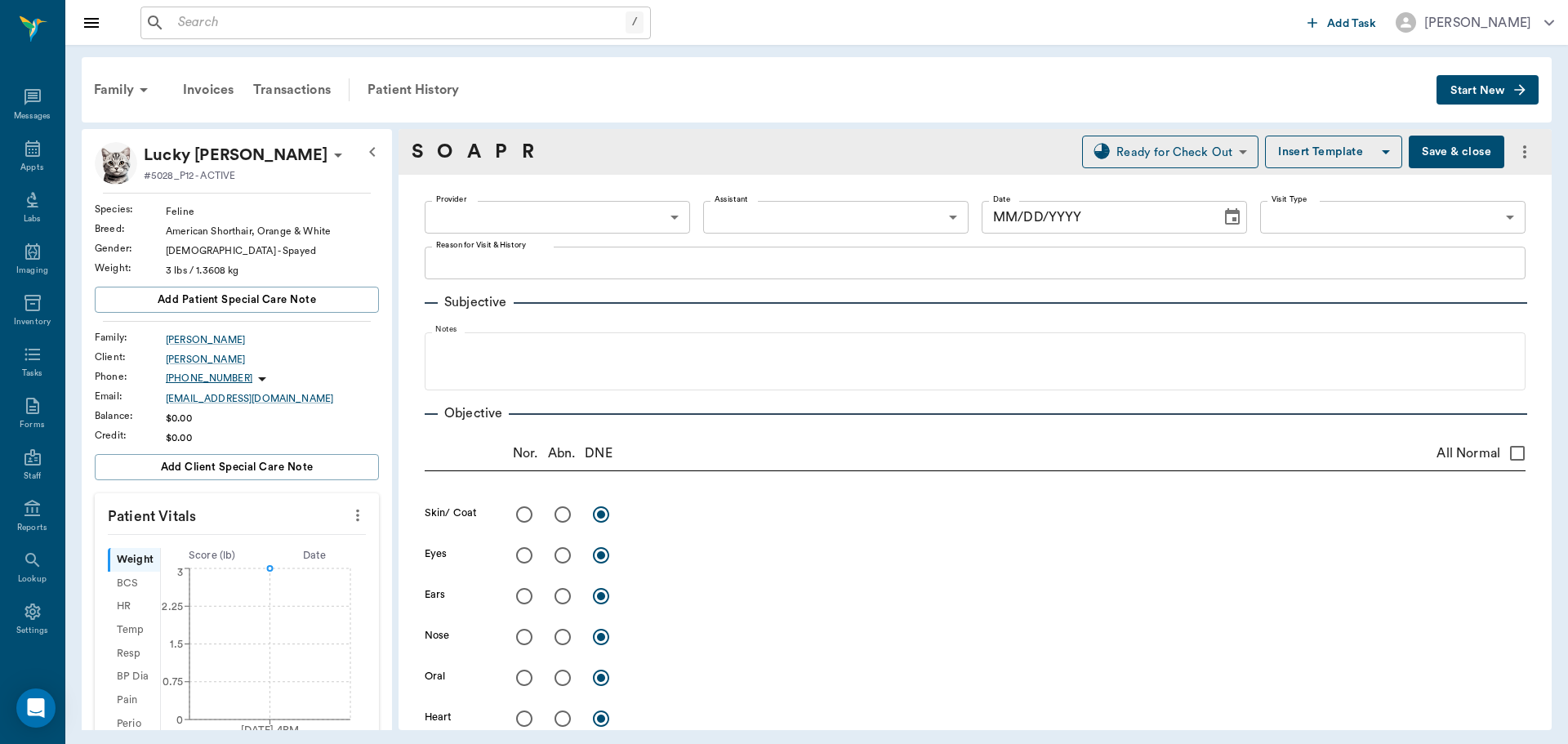
type input "63ec2f075fda476ae8351a4d"
type input "65d2be4f46e3a538d89b8c14"
type textarea "wellness exam, vaccines if doc says ok to do -[PERSON_NAME]"
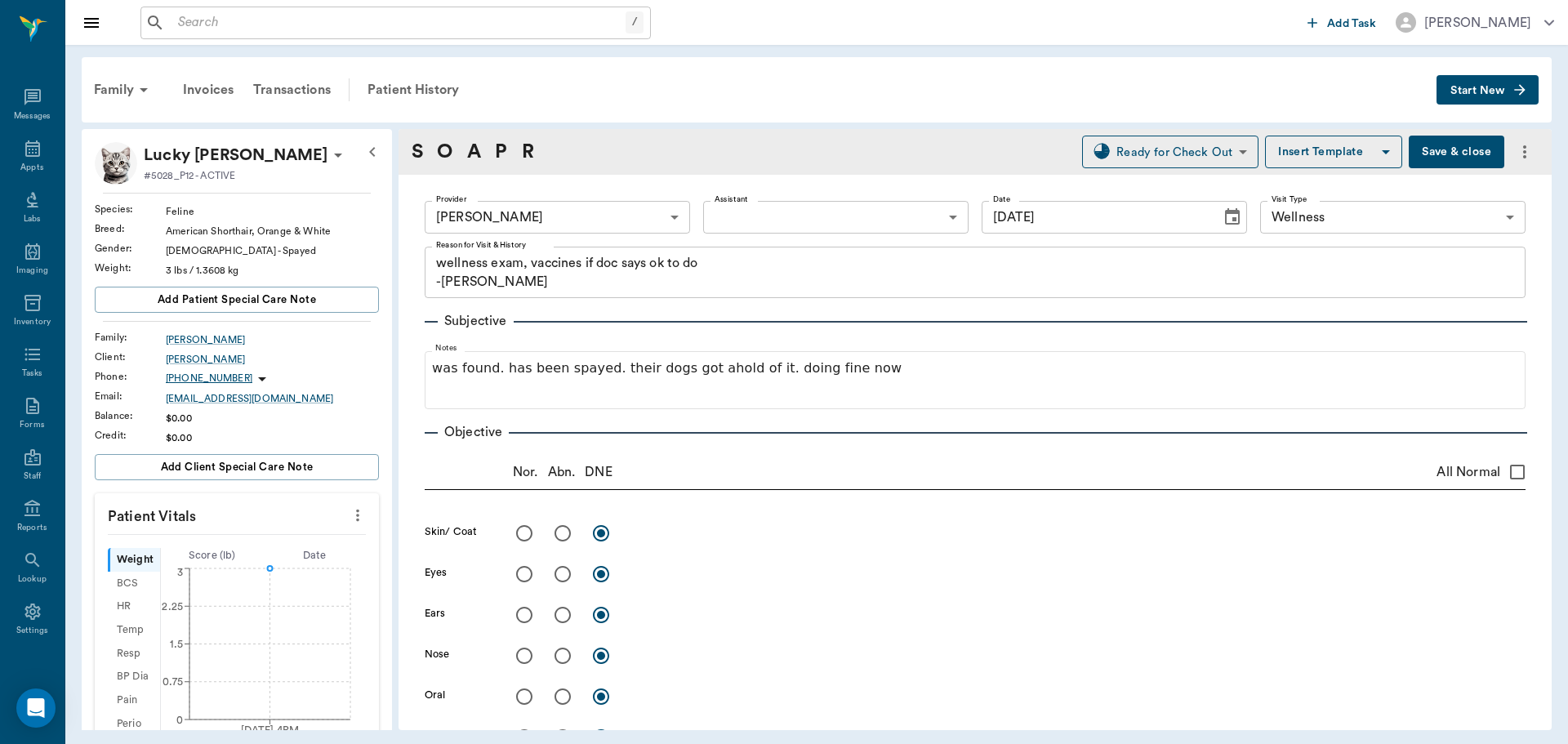
type input "[DATE]"
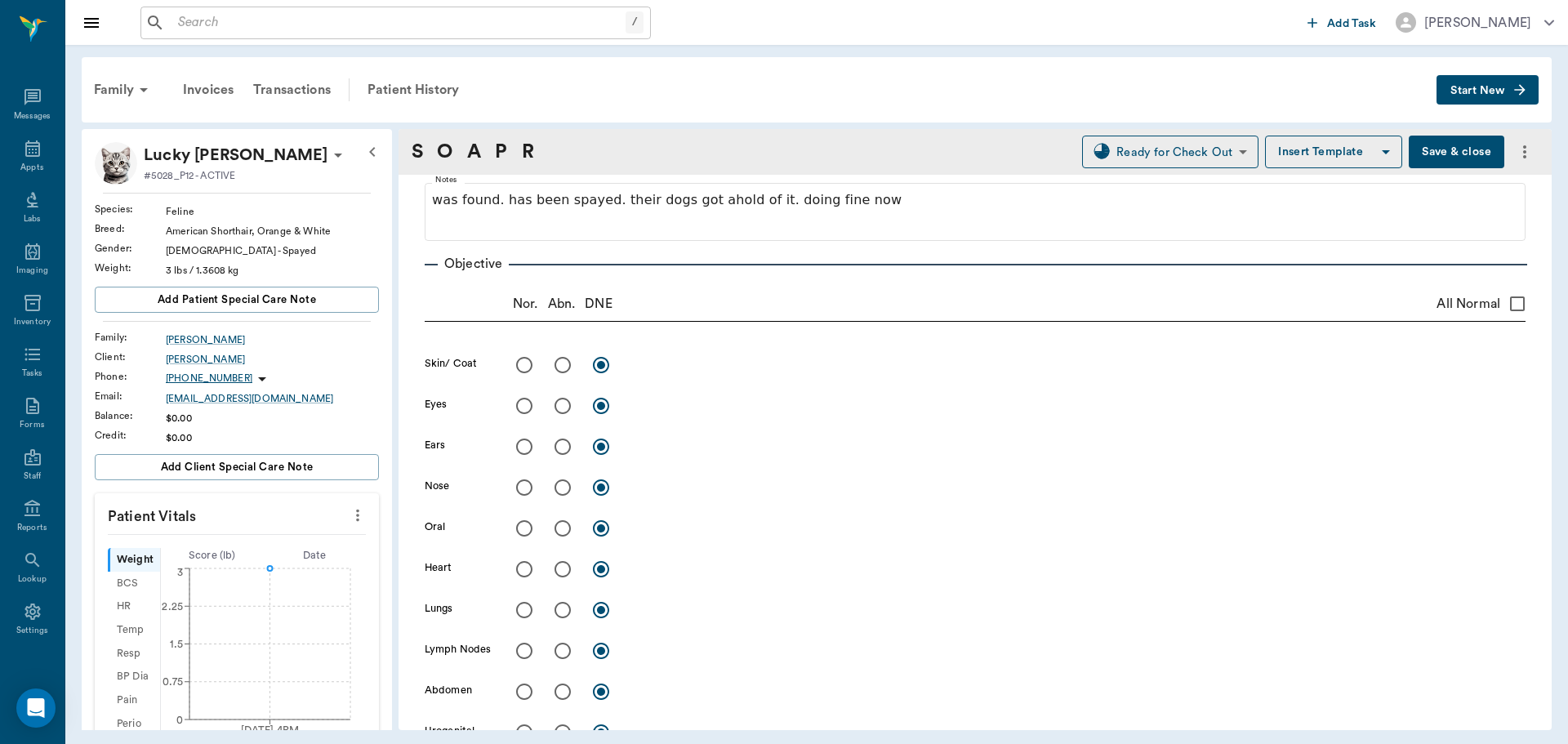
scroll to position [163, 0]
click at [1500, 311] on input "All Normal" at bounding box center [1517, 308] width 34 height 34
checkbox input "true"
radio input "true"
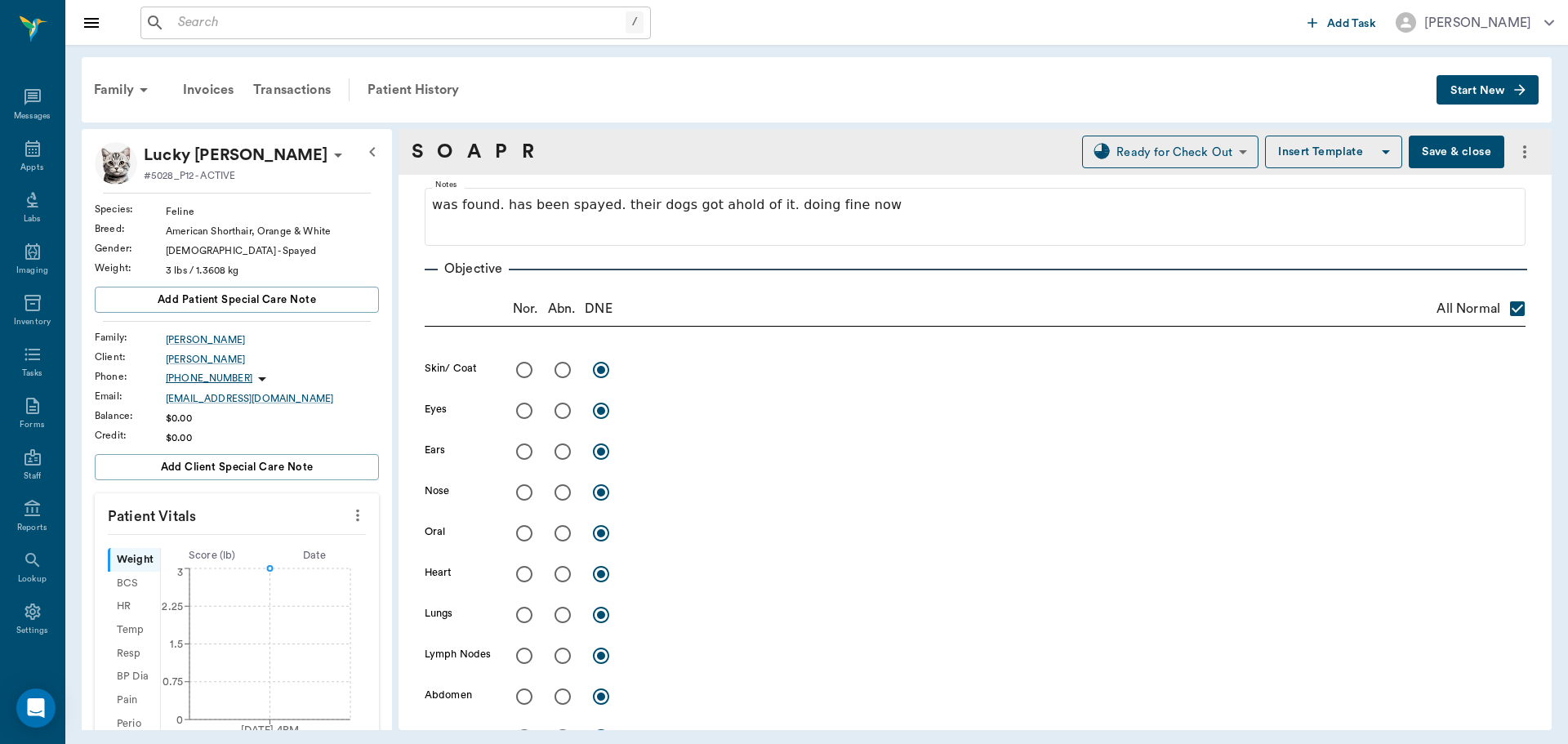
radio input "true"
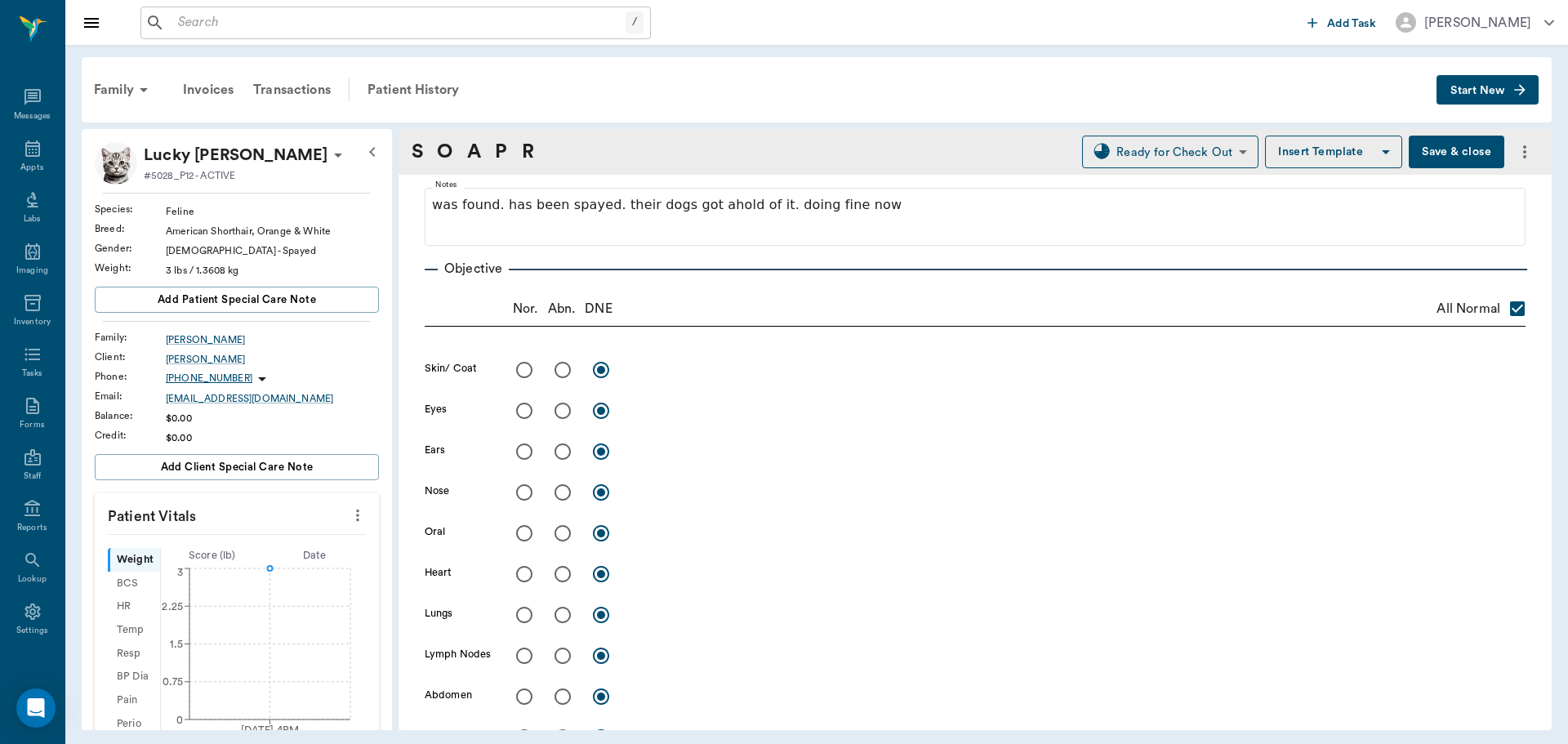
radio input "true"
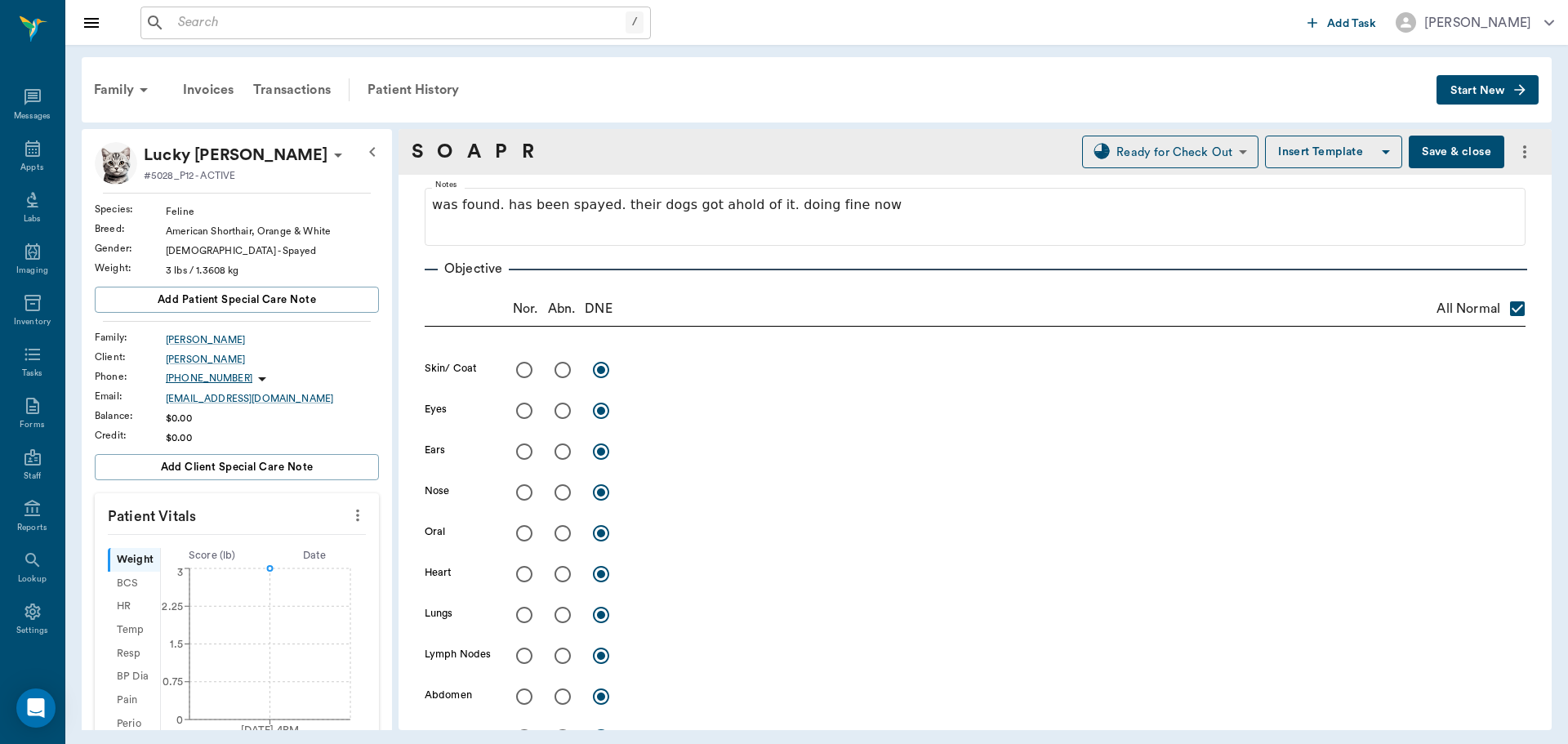
radio input "true"
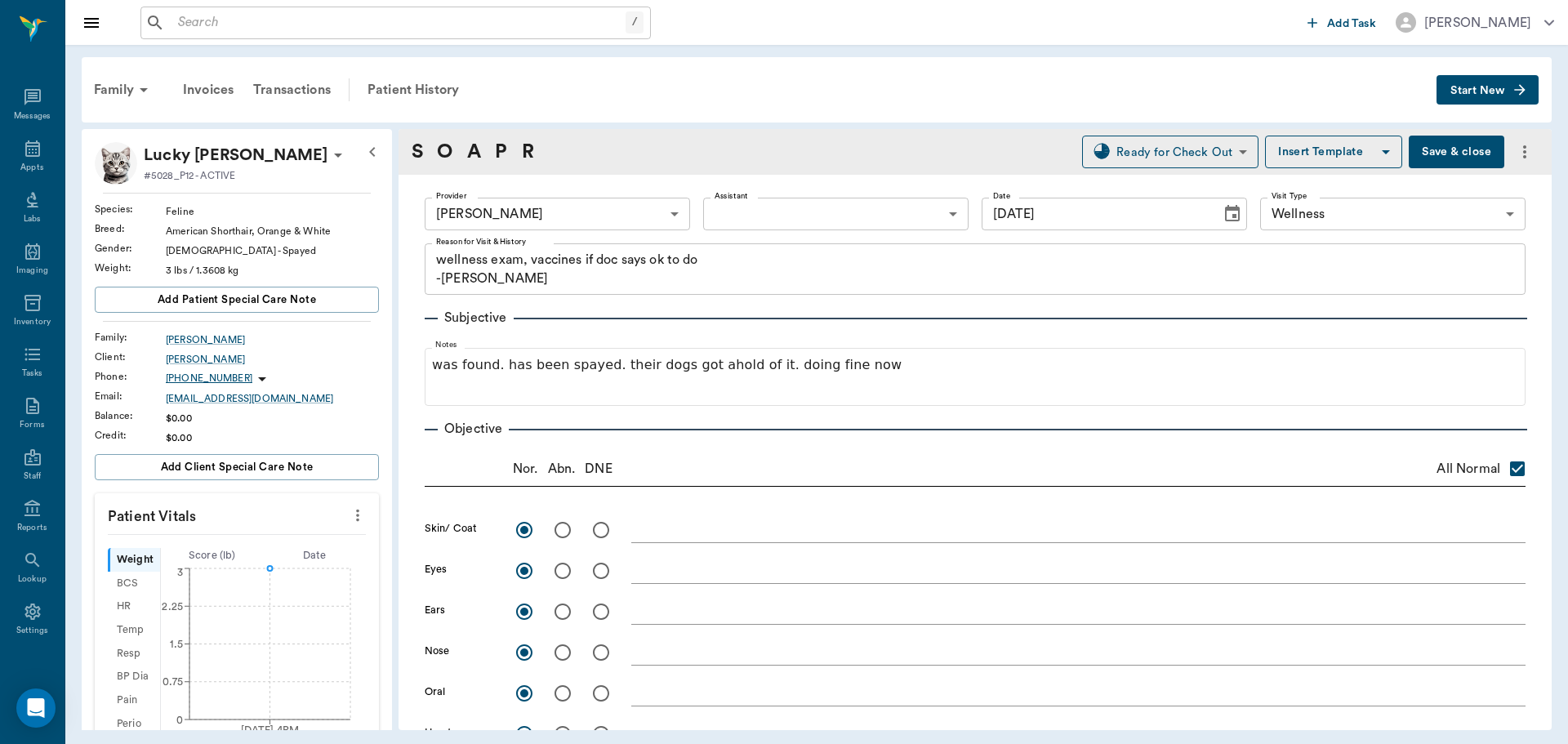
scroll to position [0, 0]
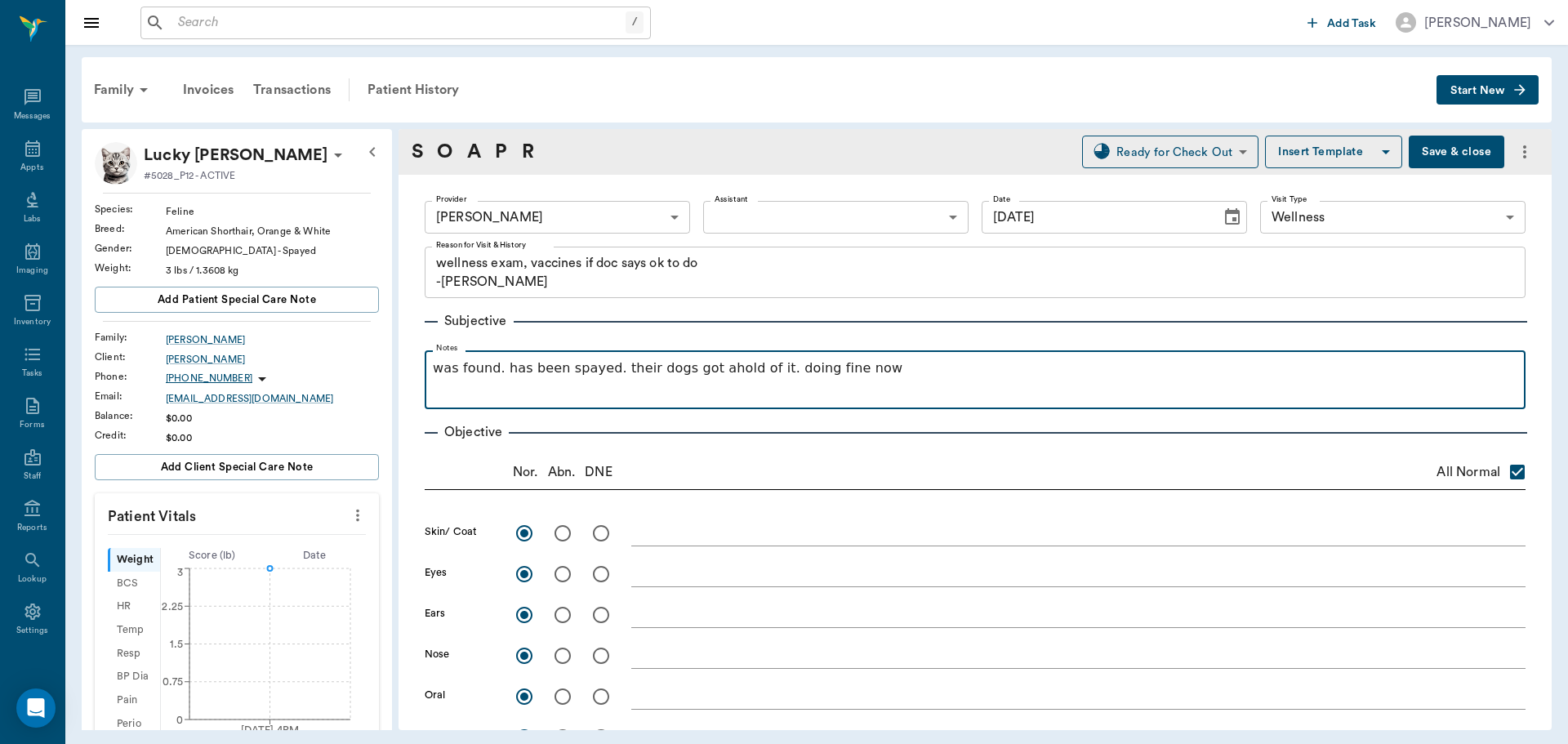
click at [954, 381] on div "was found. has been spayed. their dogs got ahold of it. doing fine now" at bounding box center [975, 378] width 1084 height 41
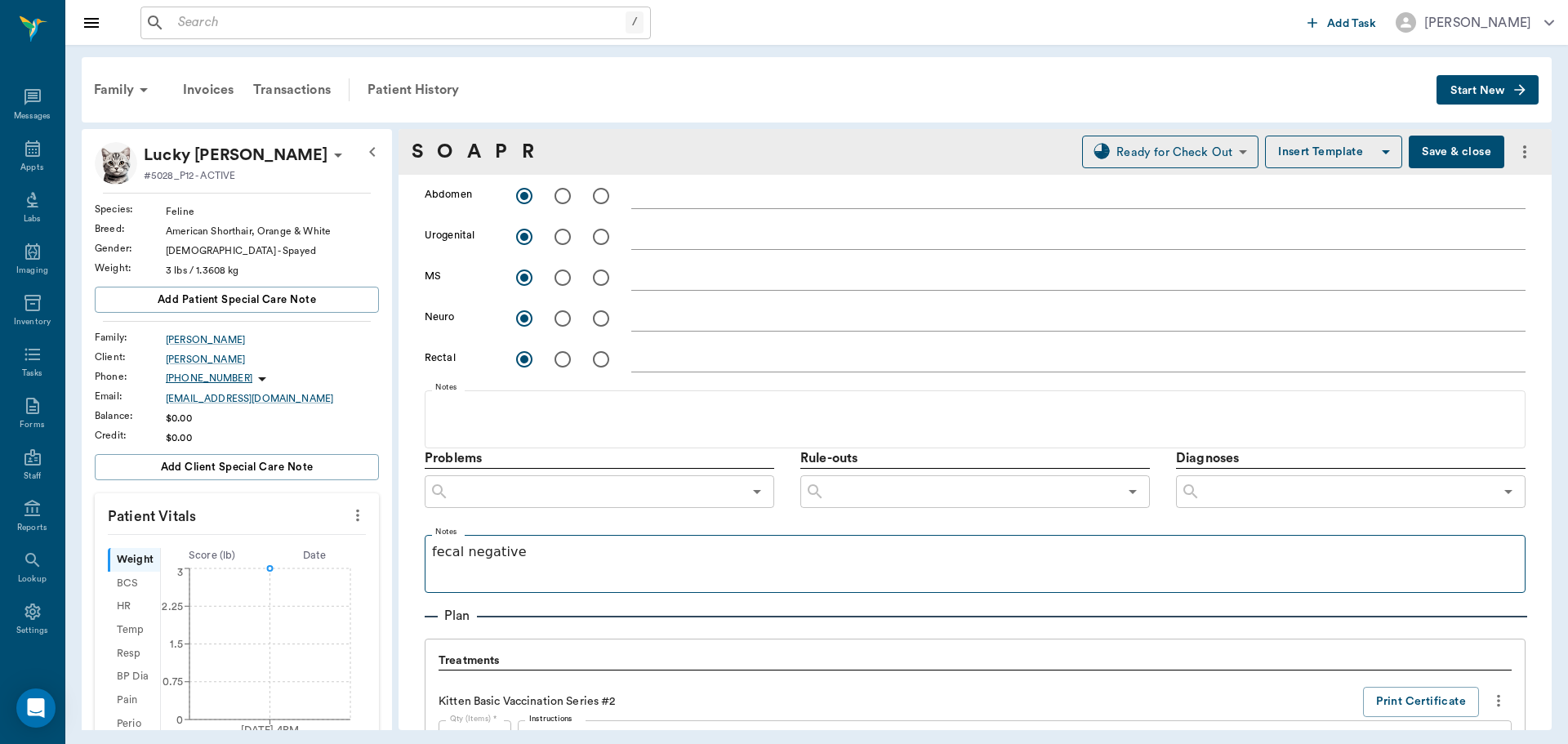
scroll to position [817, 0]
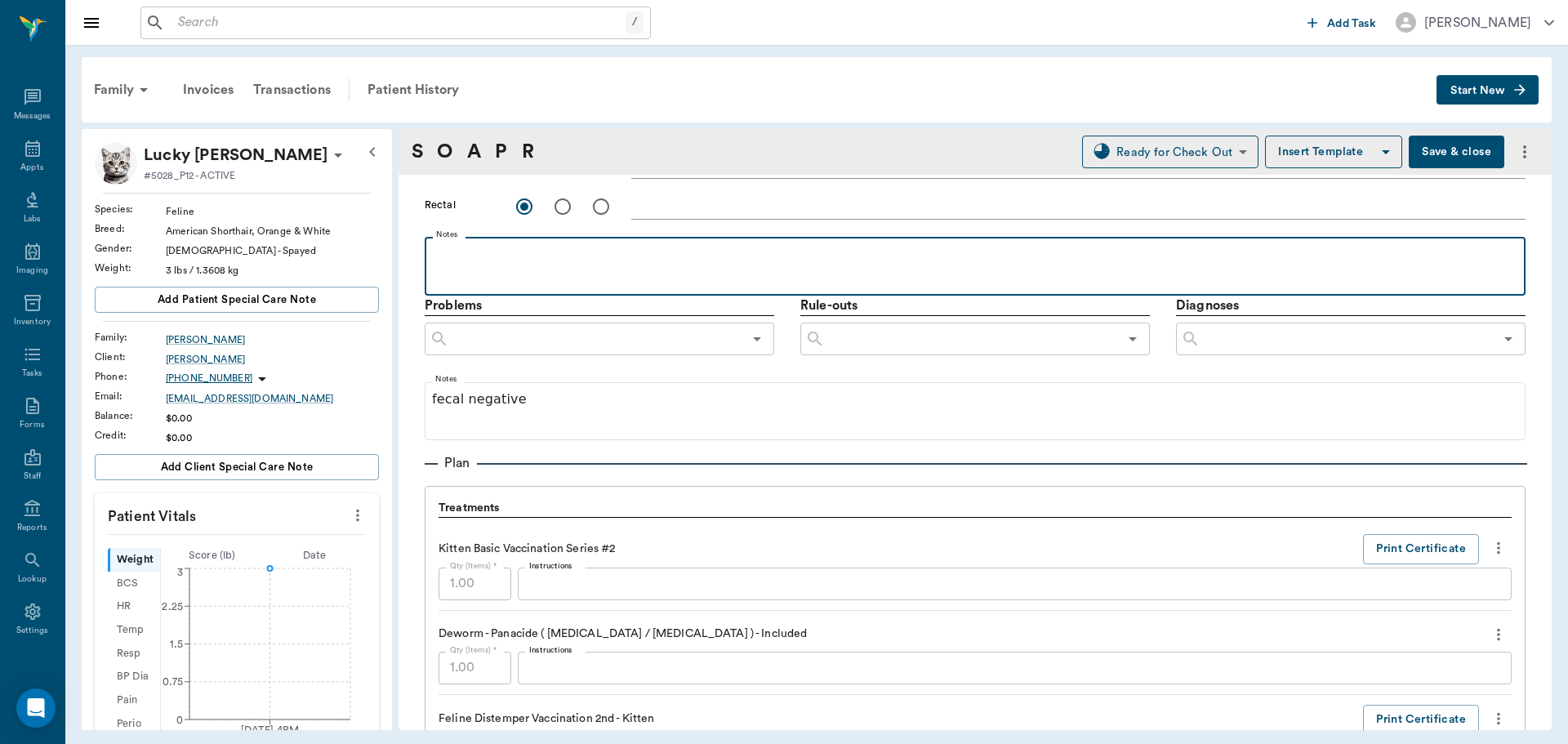
click at [487, 257] on p at bounding box center [975, 255] width 1084 height 20
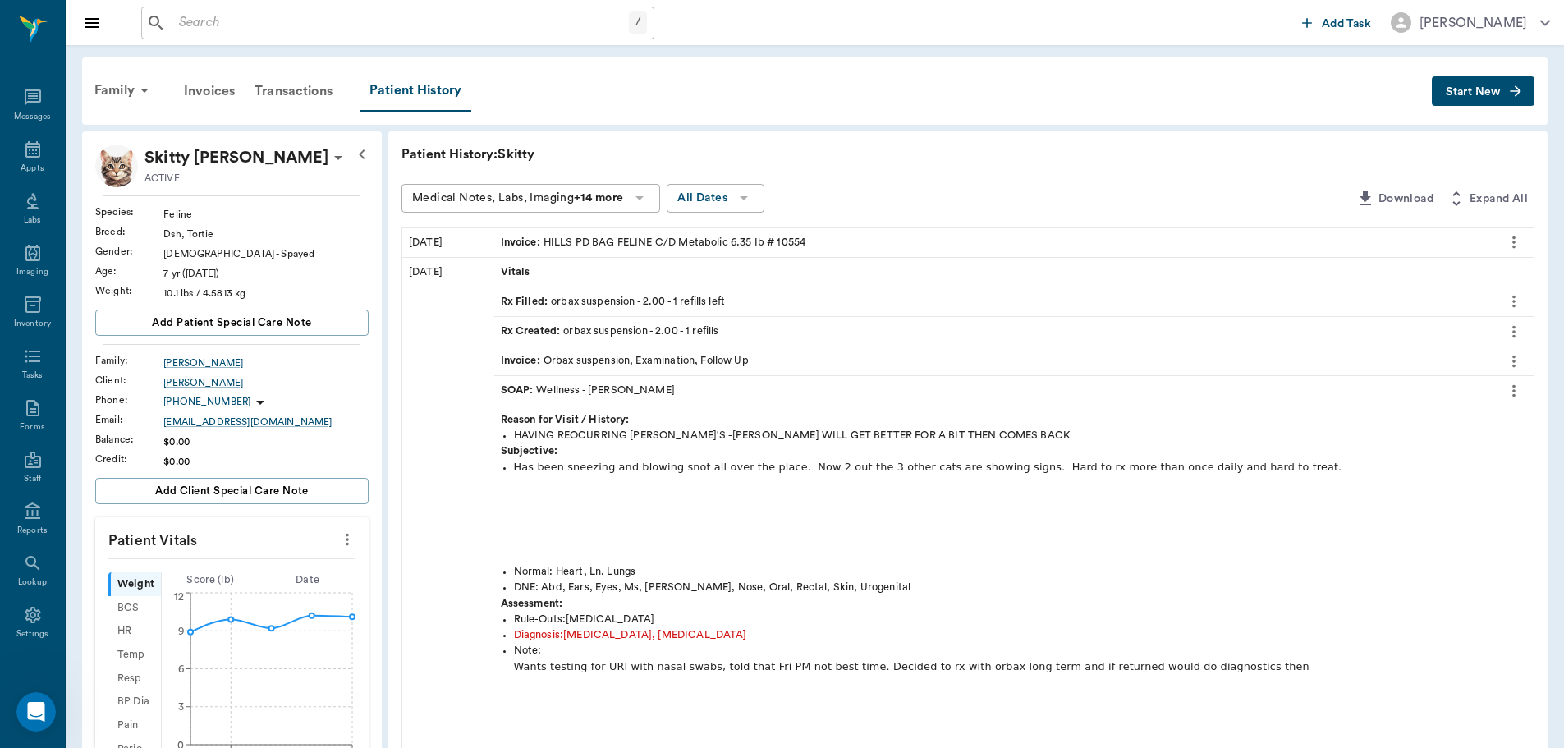
click at [341, 28] on input "text" at bounding box center [400, 22] width 456 height 23
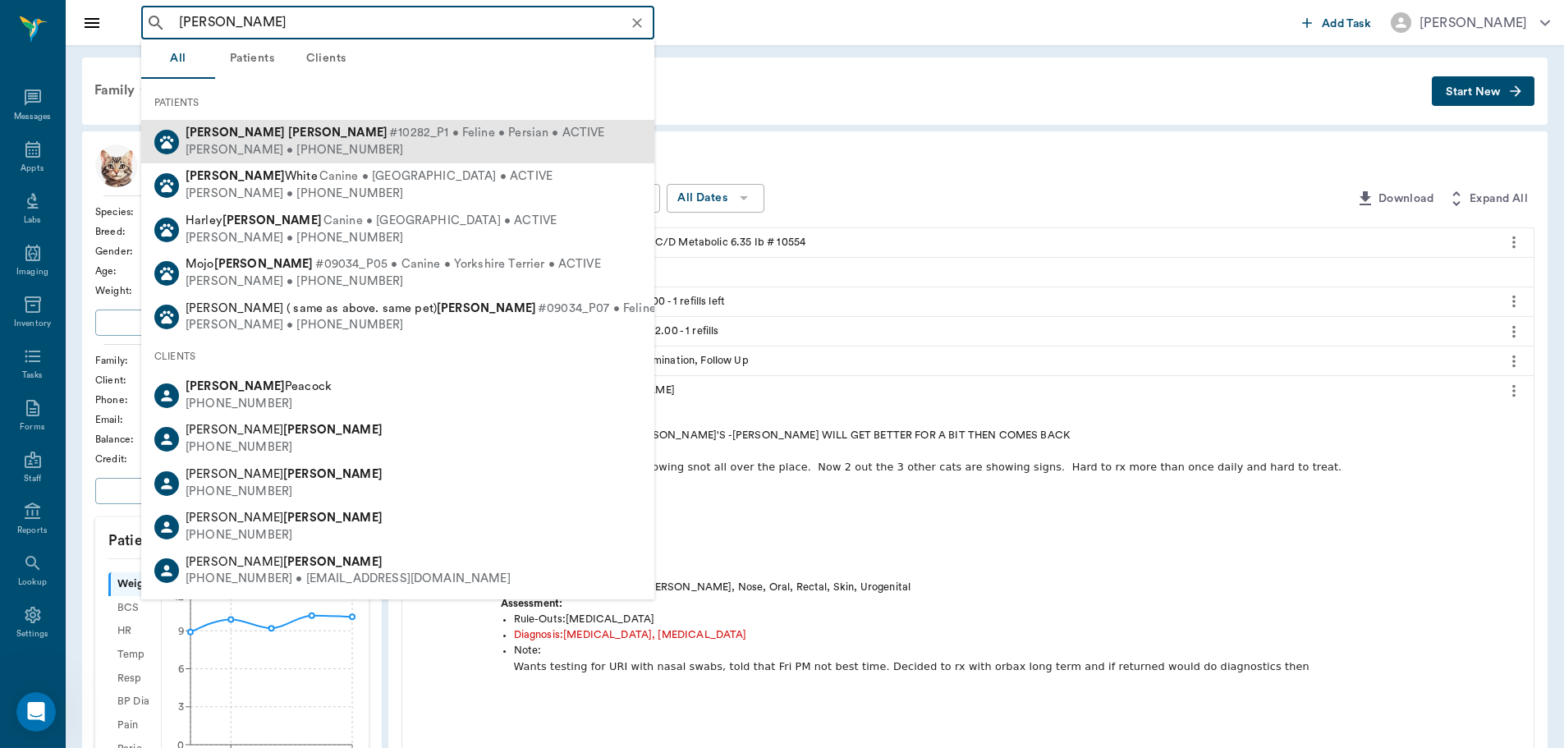
click at [389, 135] on span "#10282_P1 • Feline • Persian • ACTIVE" at bounding box center [497, 133] width 216 height 17
type input "[PERSON_NAME]"
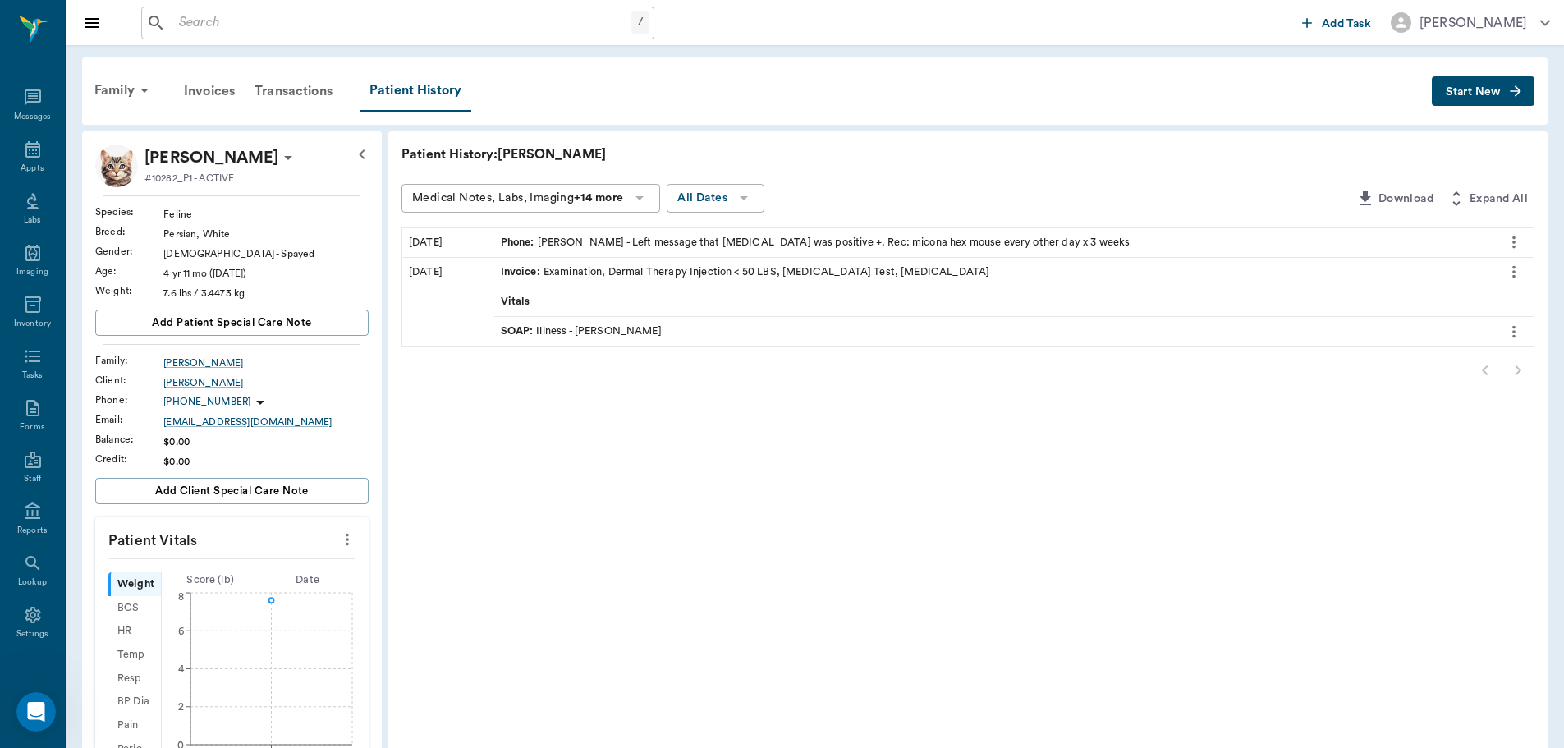
click at [1465, 92] on span "Start New" at bounding box center [1473, 92] width 55 height 0
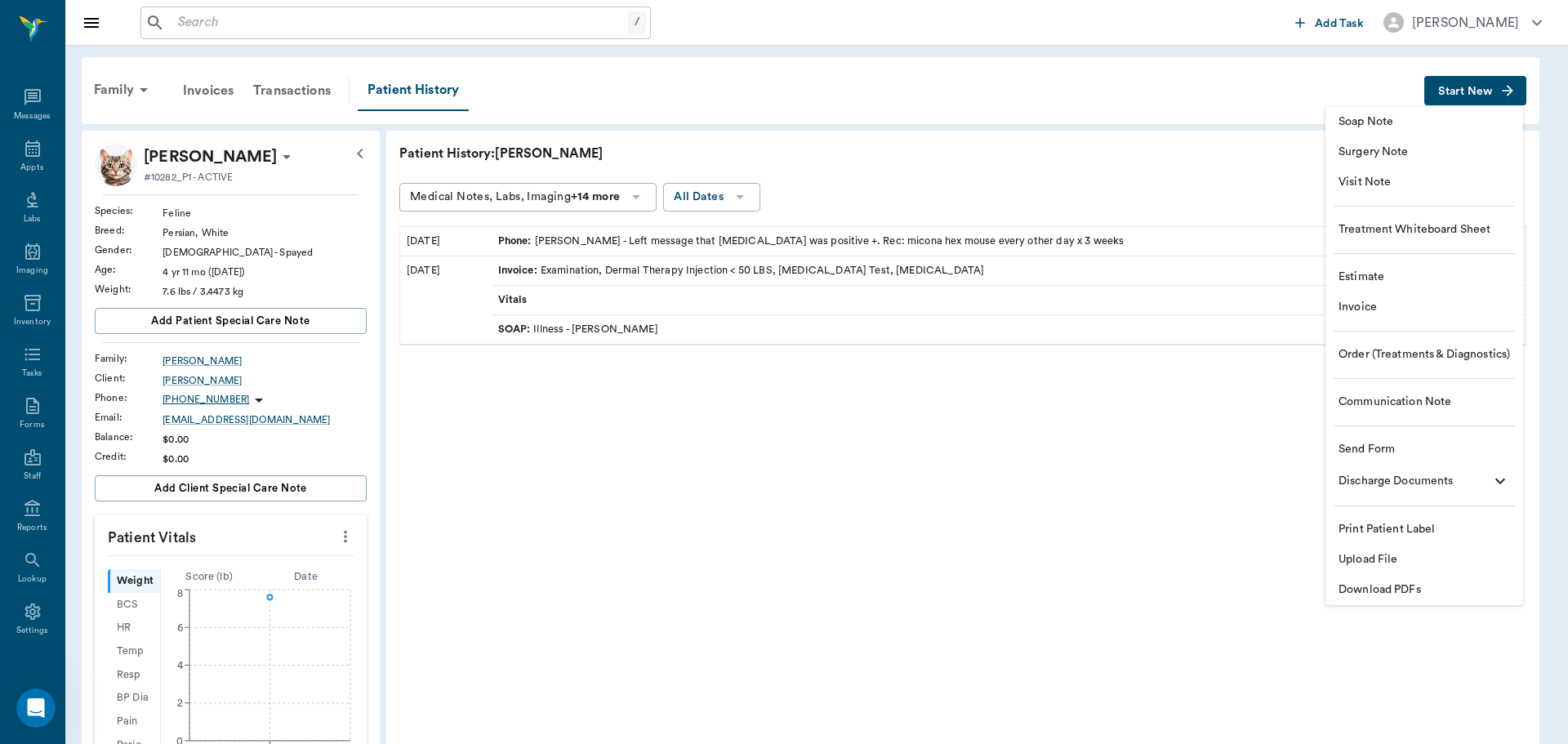
click at [1362, 312] on span "Invoice" at bounding box center [1424, 306] width 171 height 17
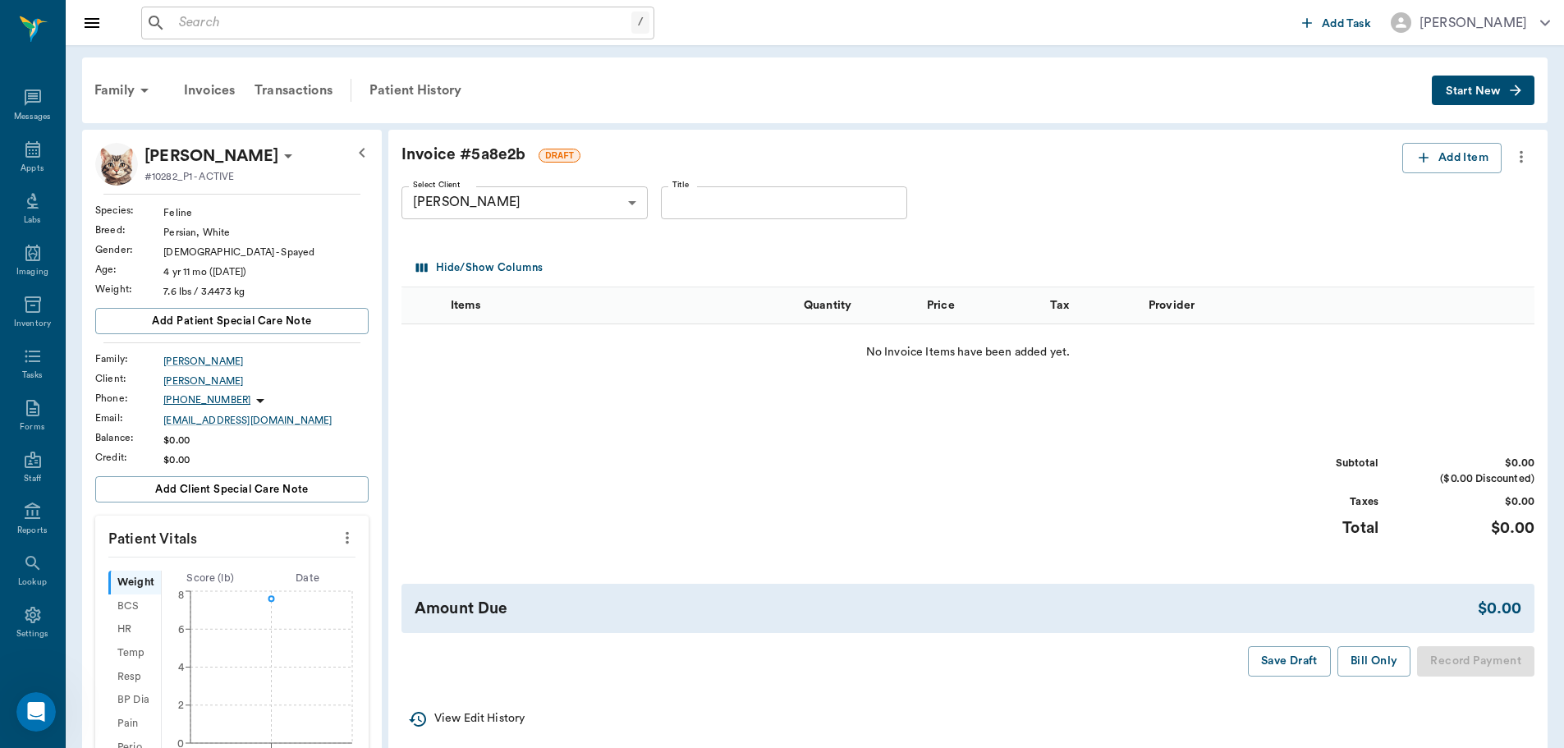
click at [1525, 155] on icon "more" at bounding box center [1521, 157] width 18 height 20
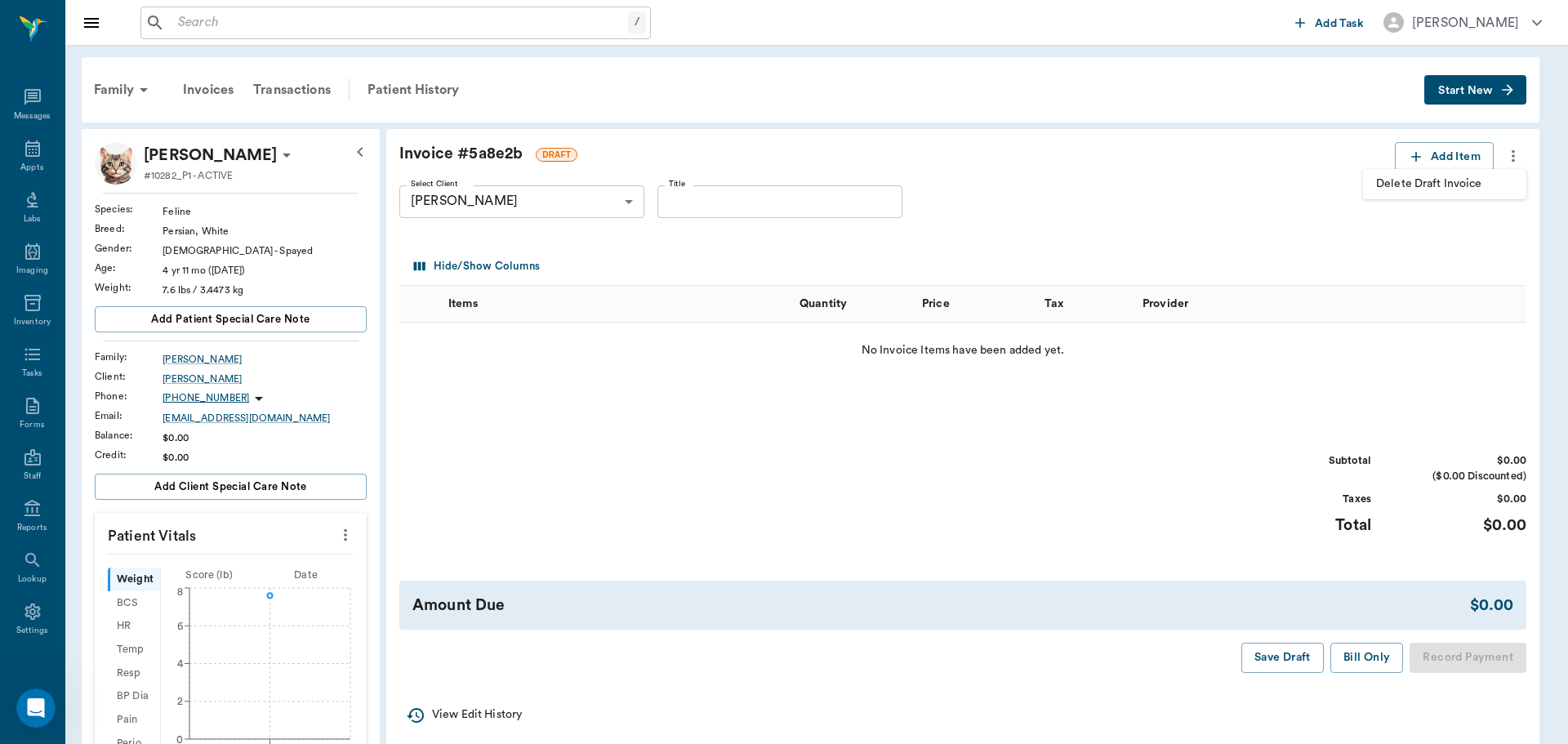
click at [1441, 189] on span "Delete Draft Invoice" at bounding box center [1445, 183] width 137 height 17
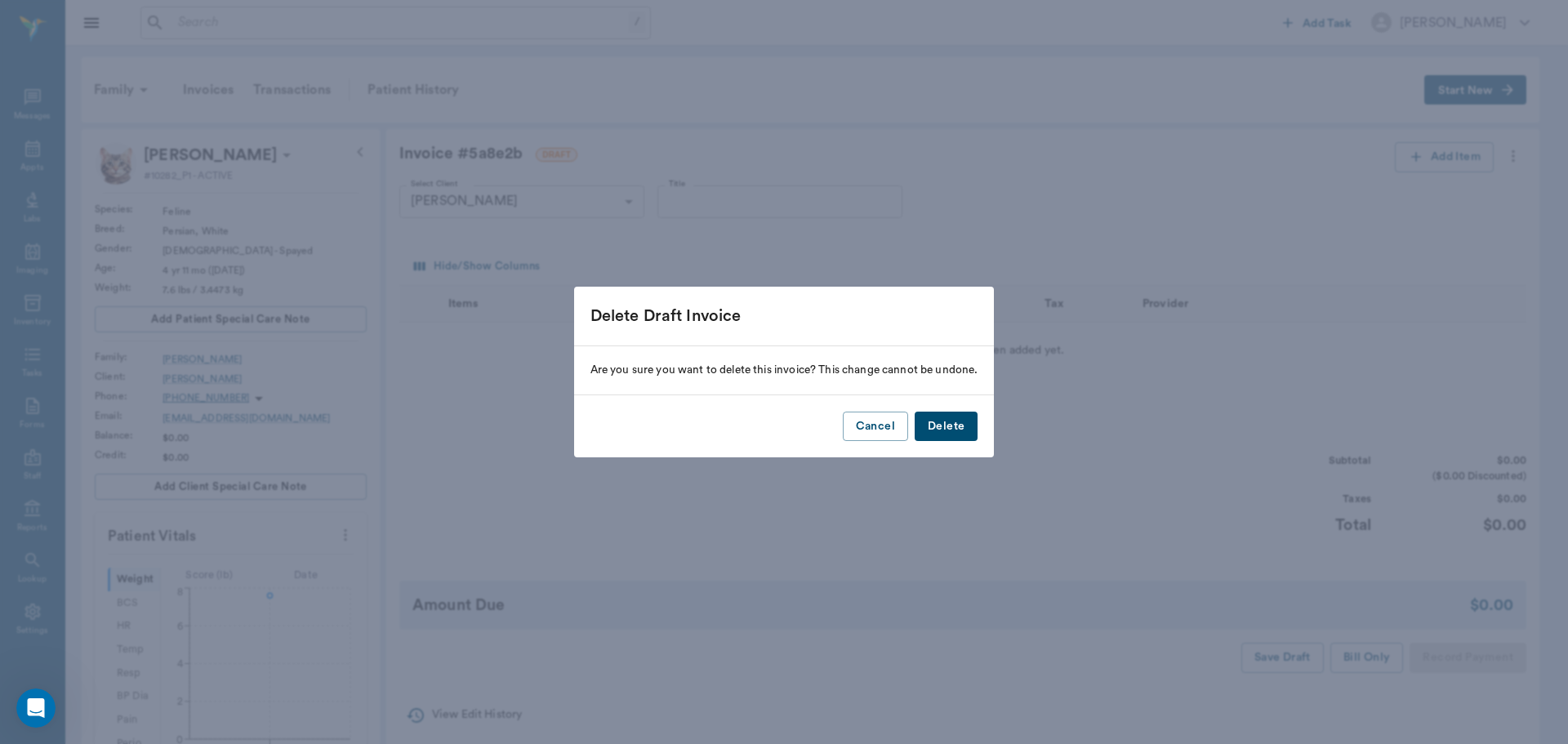
click at [942, 426] on button "Delete" at bounding box center [945, 427] width 63 height 30
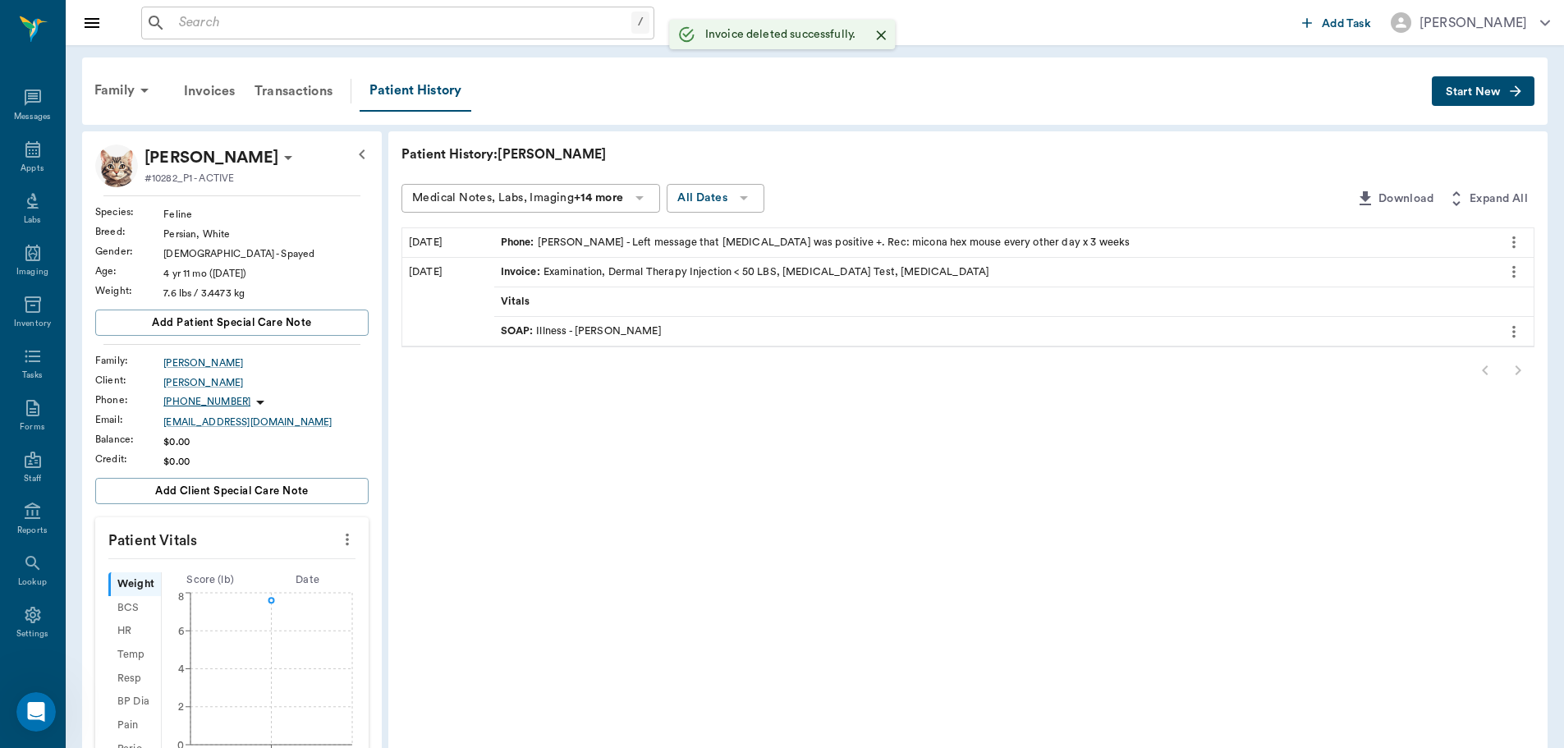
click at [1456, 85] on button "Start New" at bounding box center [1483, 91] width 103 height 30
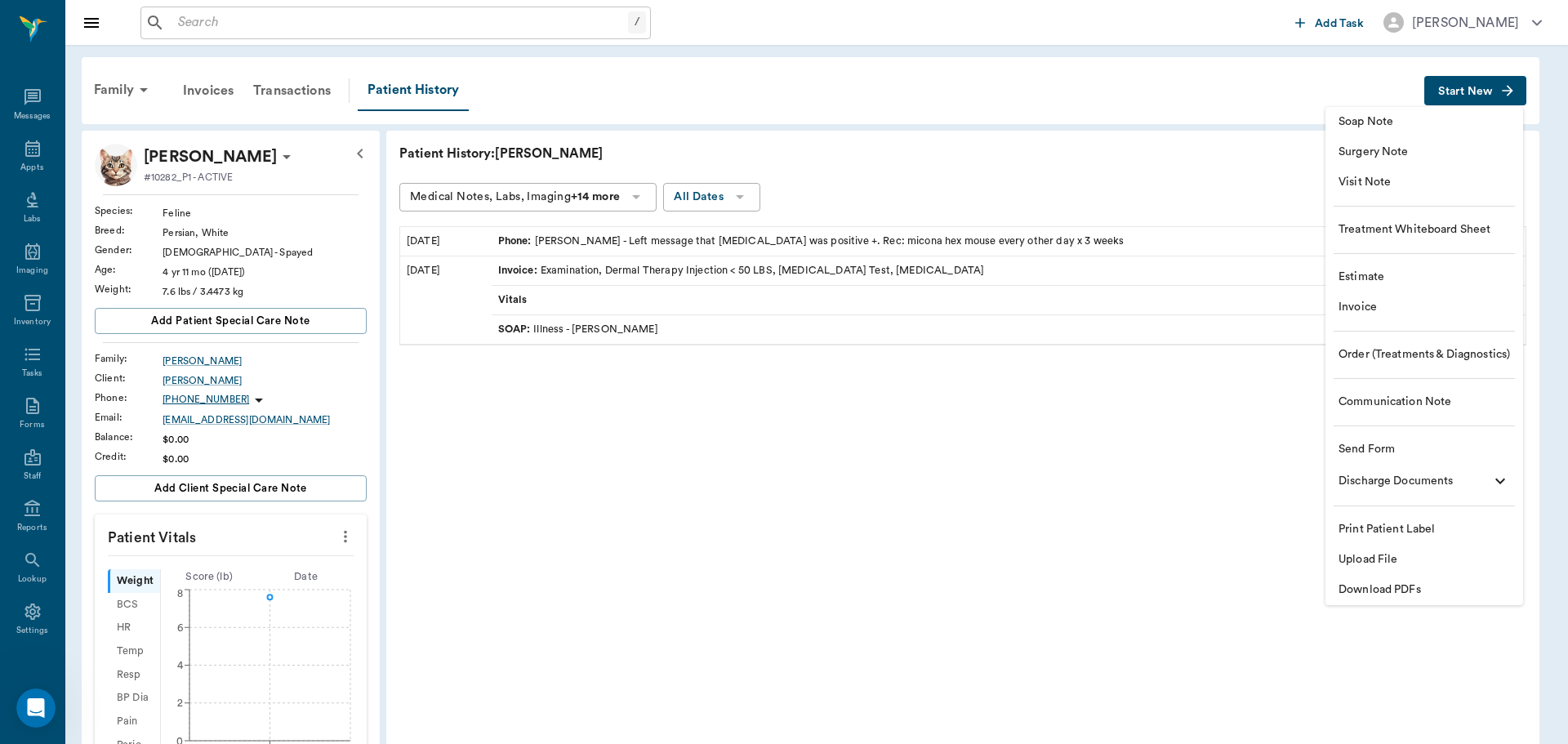
click at [1380, 176] on span "Visit Note" at bounding box center [1424, 182] width 171 height 17
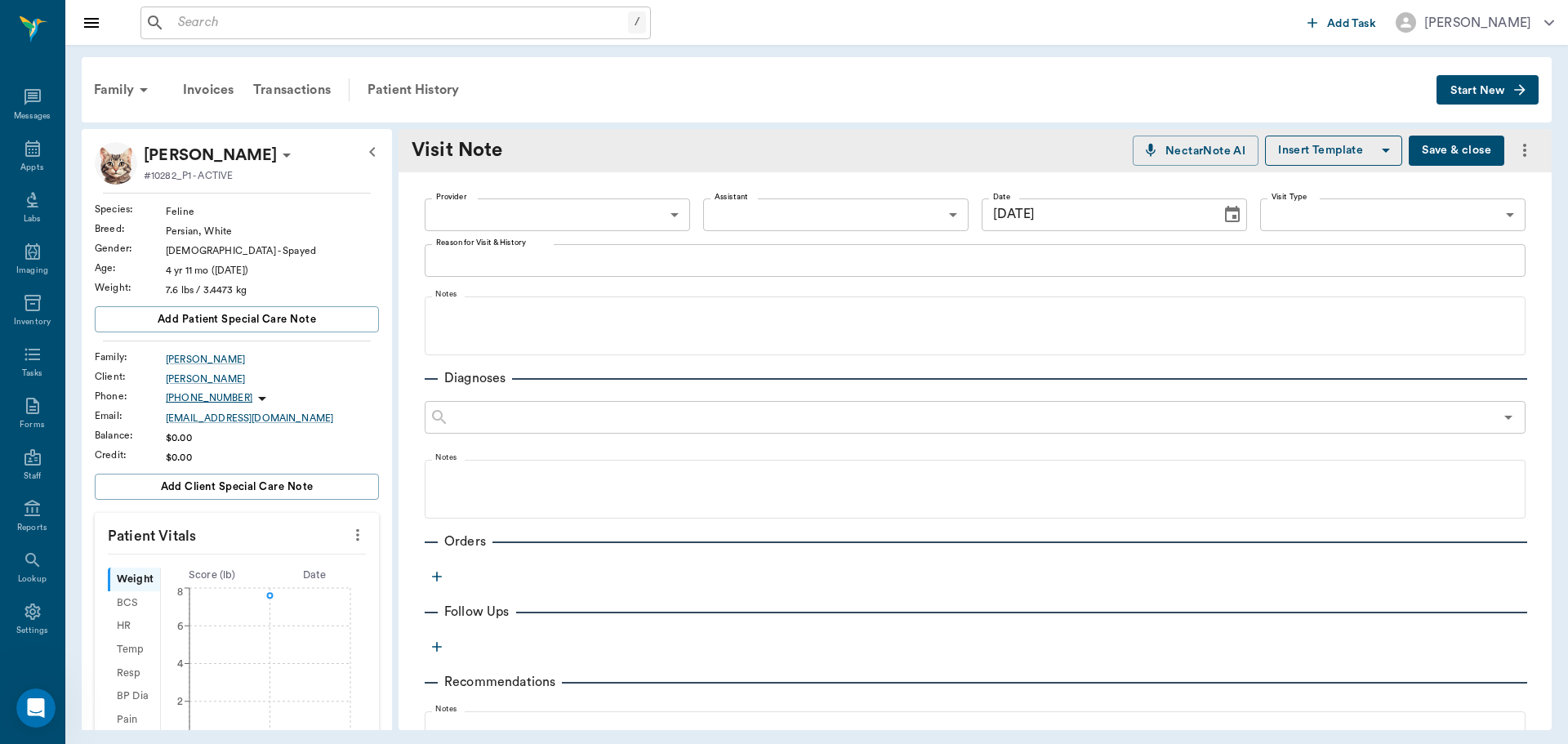
click at [653, 211] on body "/ ​ Add Task [PERSON_NAME] Nectar Messages Appts Labs Imaging Inventory Tasks F…" at bounding box center [784, 372] width 1568 height 744
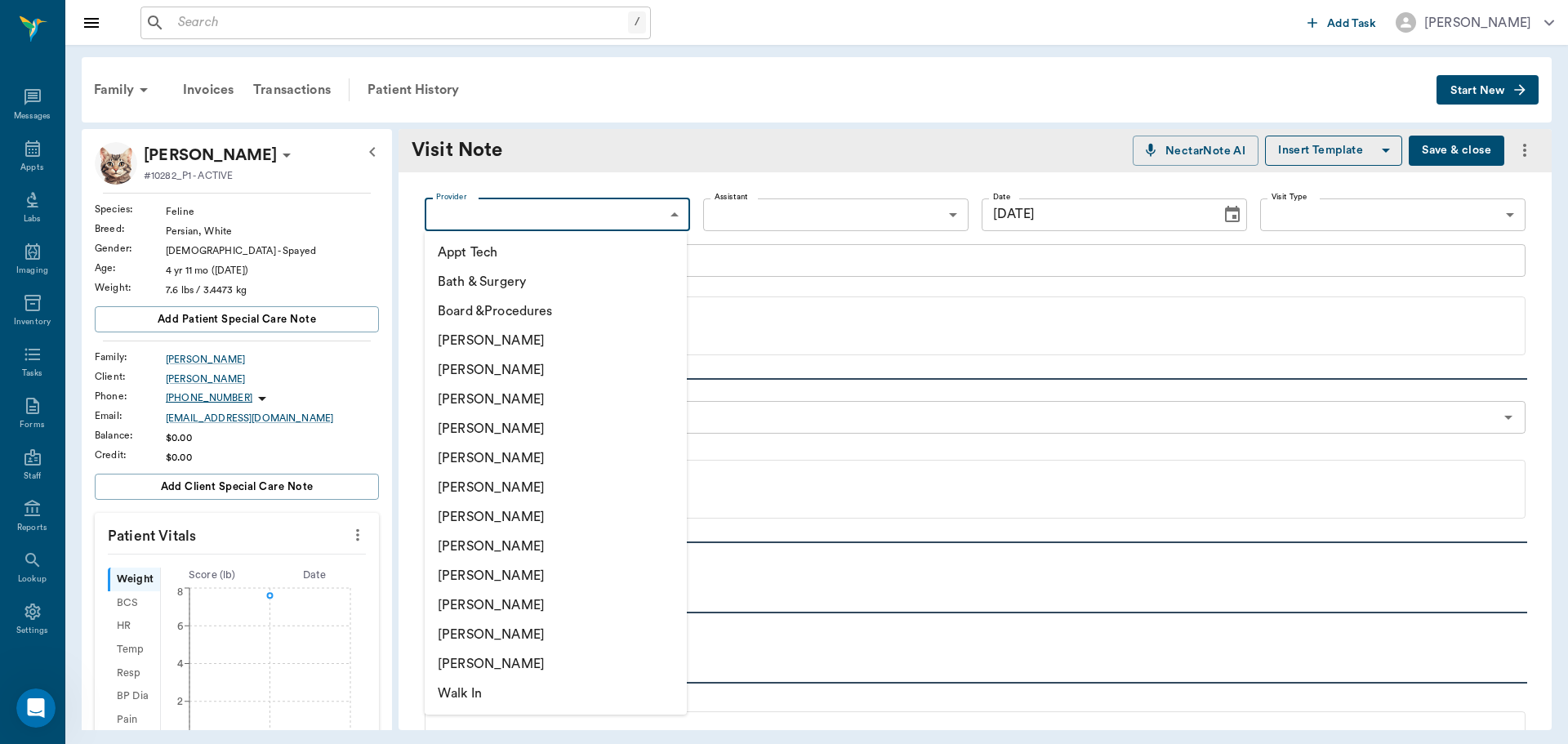
click at [503, 400] on li "[PERSON_NAME]" at bounding box center [556, 400] width 263 height 30
type input "63ec2f075fda476ae8351a4d"
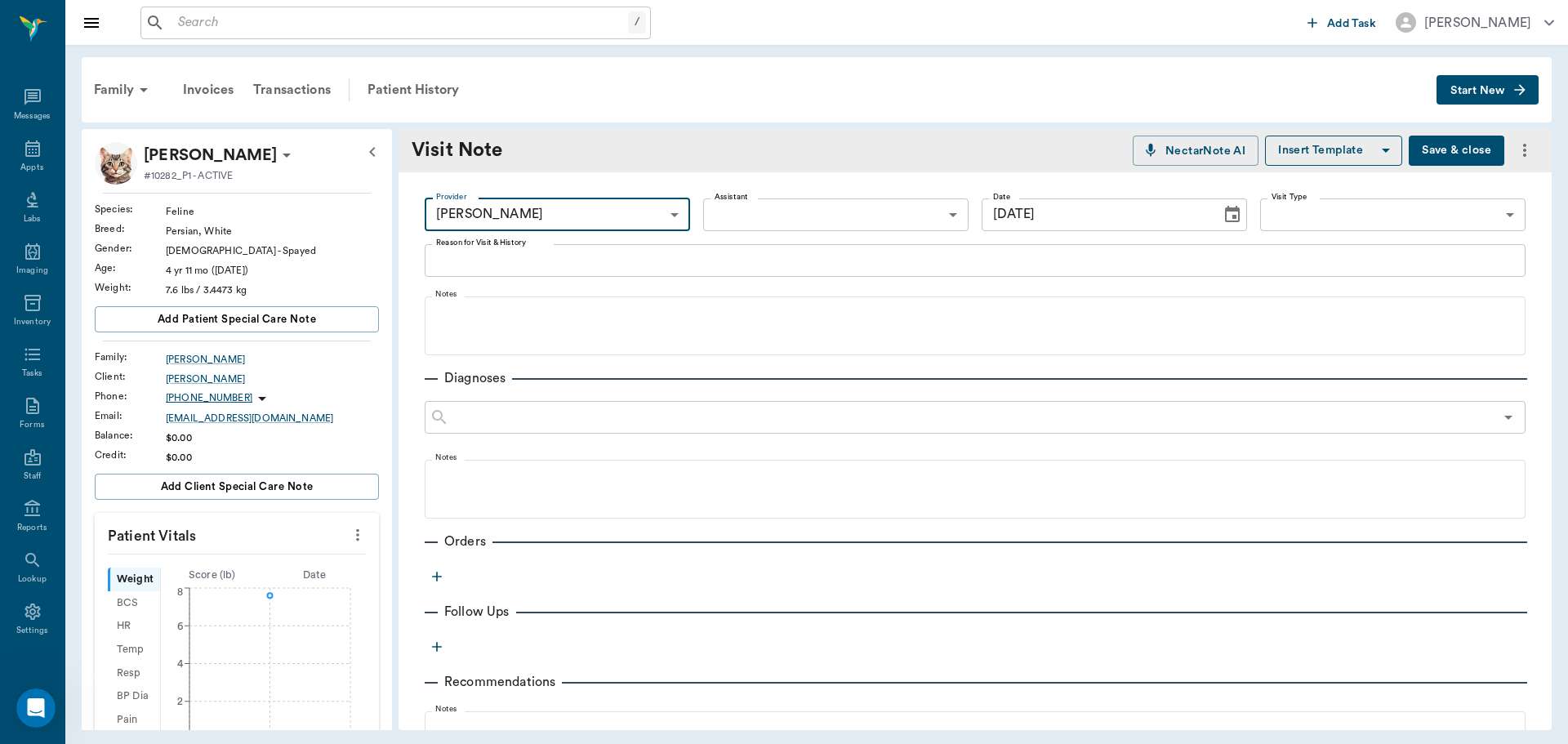
click at [750, 208] on body "/ ​ Add Task [PERSON_NAME] Nectar Messages Appts Labs Imaging Inventory Tasks F…" at bounding box center [784, 372] width 1568 height 744
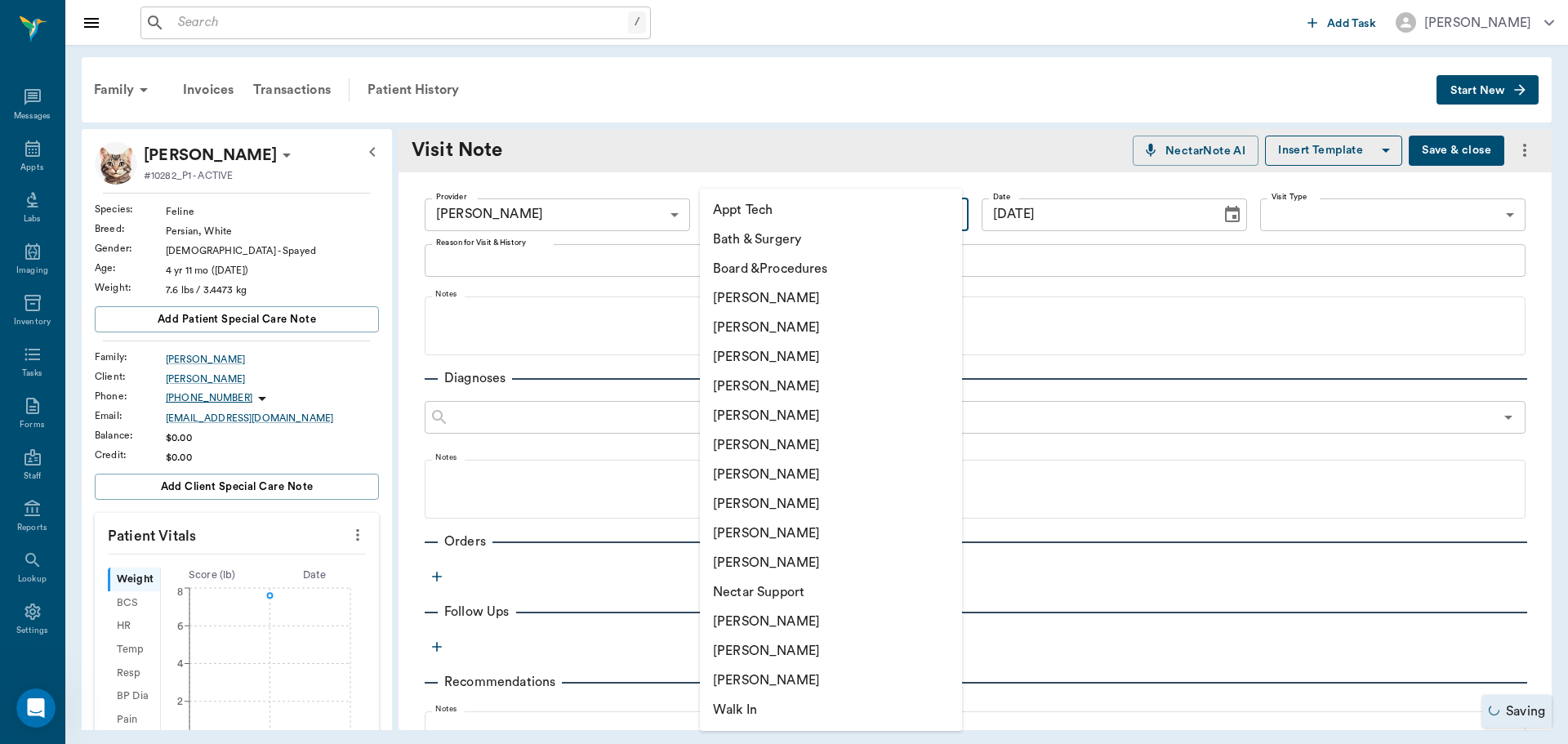
click at [736, 561] on li "[PERSON_NAME]" at bounding box center [832, 563] width 263 height 30
type input "63ec2ece52e12b0ba117cc90"
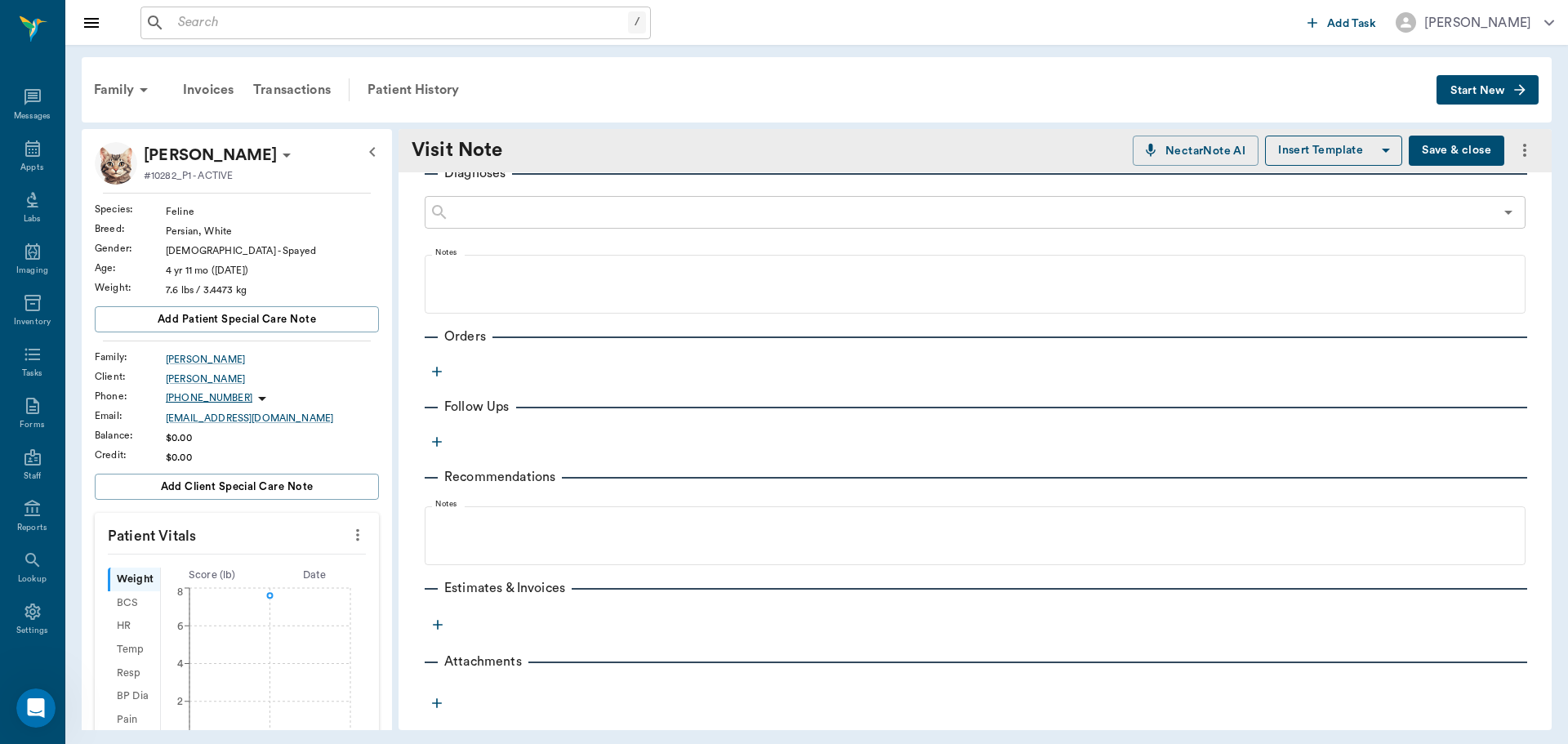
scroll to position [217, 0]
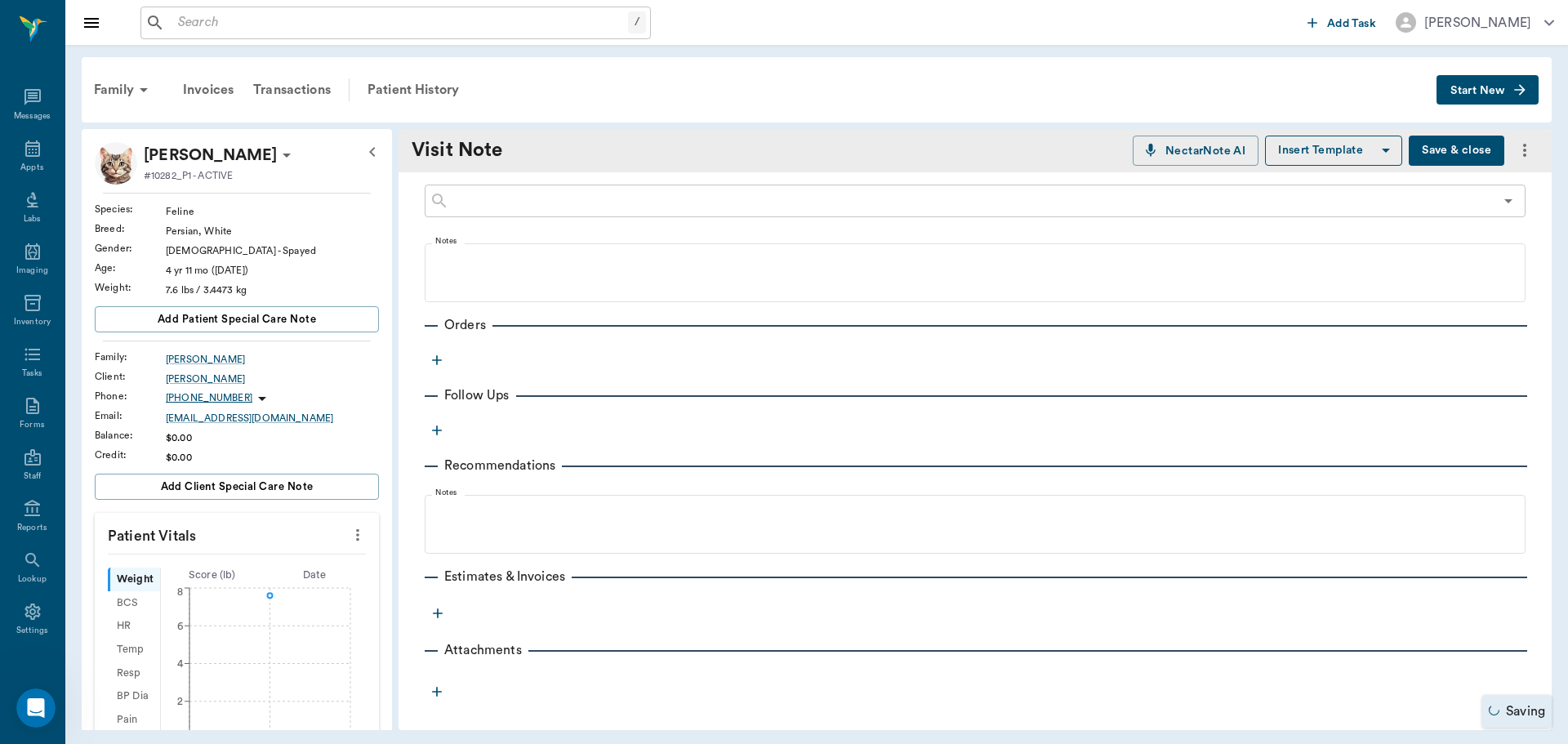
click at [440, 344] on div "Provider [PERSON_NAME] 63ec2f075fda476ae8351a4d Provider Assistant [PERSON_NAME…" at bounding box center [975, 330] width 1153 height 748
click at [439, 353] on icon "button" at bounding box center [437, 360] width 16 height 16
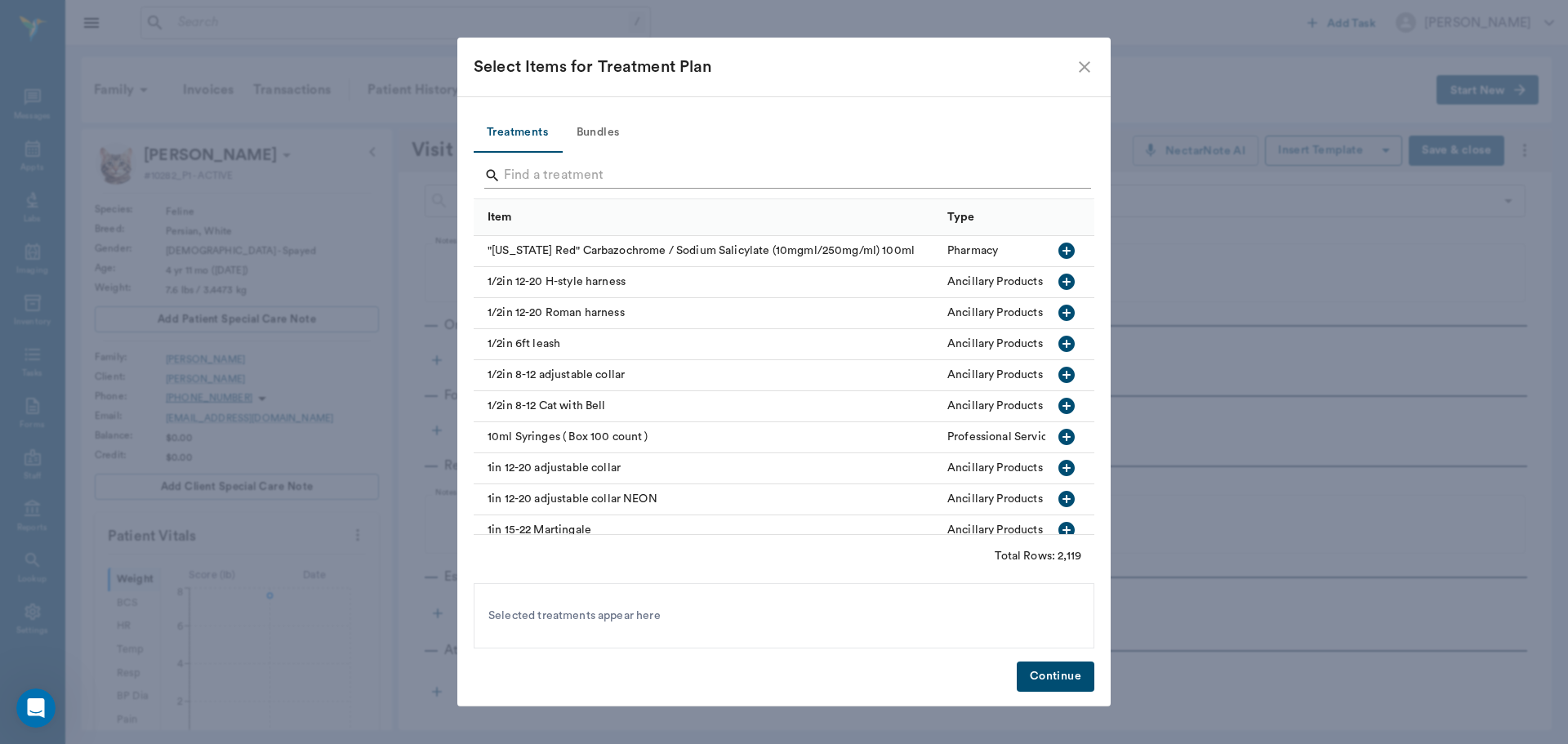
click at [604, 169] on input "Search" at bounding box center [786, 175] width 563 height 26
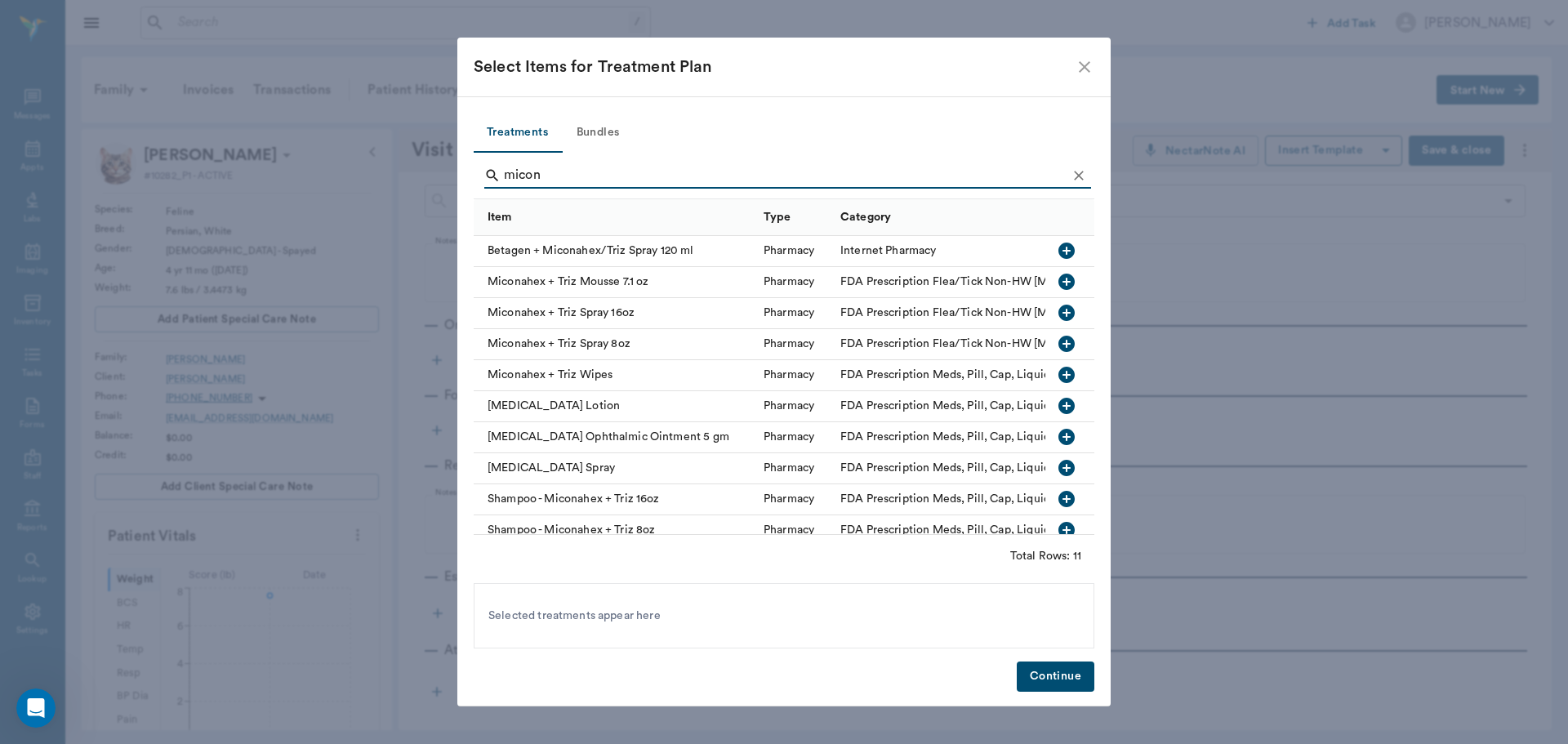
type input "micon"
click at [1057, 274] on icon "button" at bounding box center [1067, 281] width 20 height 20
click at [1054, 678] on button "Continue" at bounding box center [1056, 676] width 78 height 30
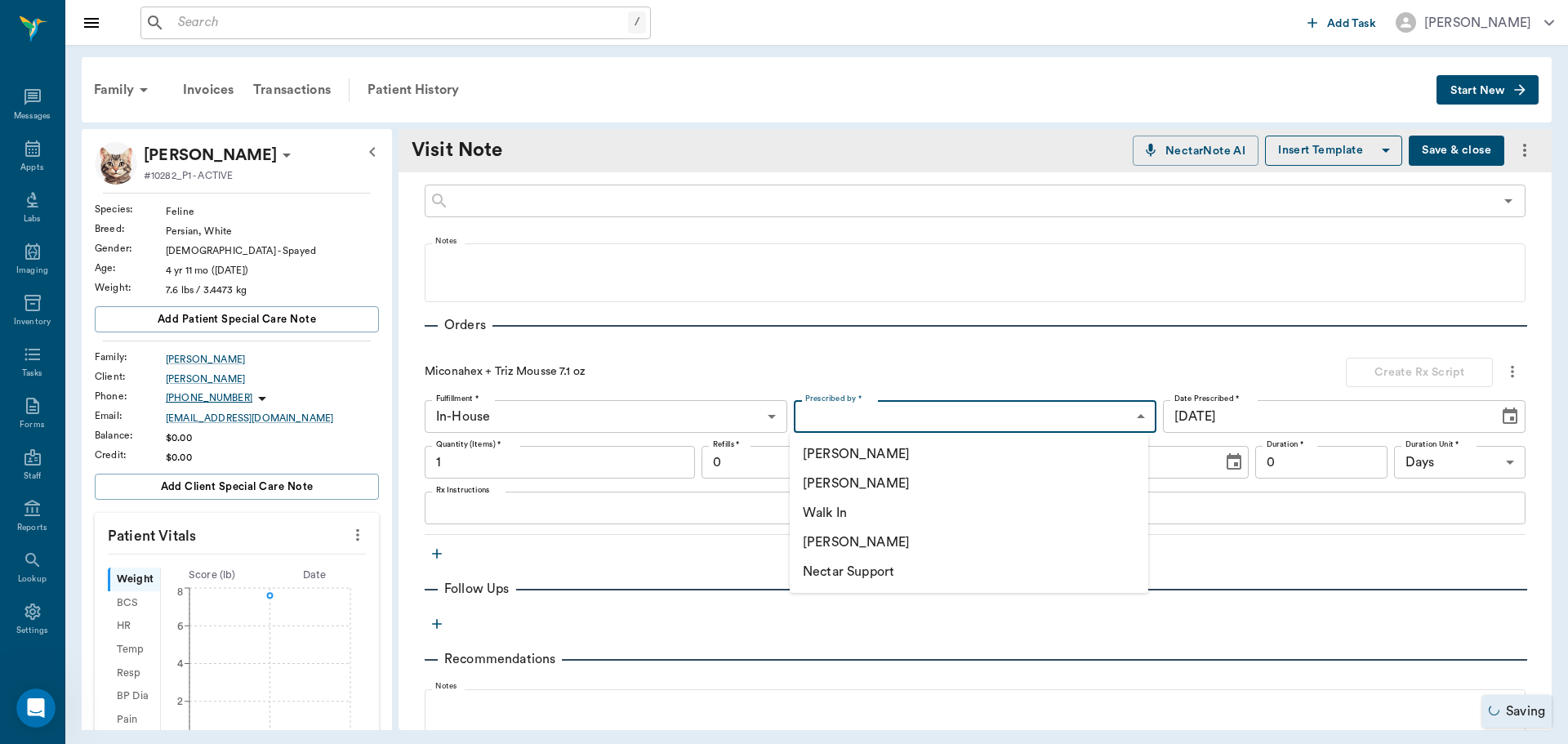
click at [993, 413] on body "/ ​ Add Task [PERSON_NAME] Nectar Messages Appts Labs Imaging Inventory Tasks F…" at bounding box center [784, 372] width 1568 height 744
click at [865, 485] on li "[PERSON_NAME]" at bounding box center [969, 483] width 358 height 30
type input "63ec2f075fda476ae8351a4d"
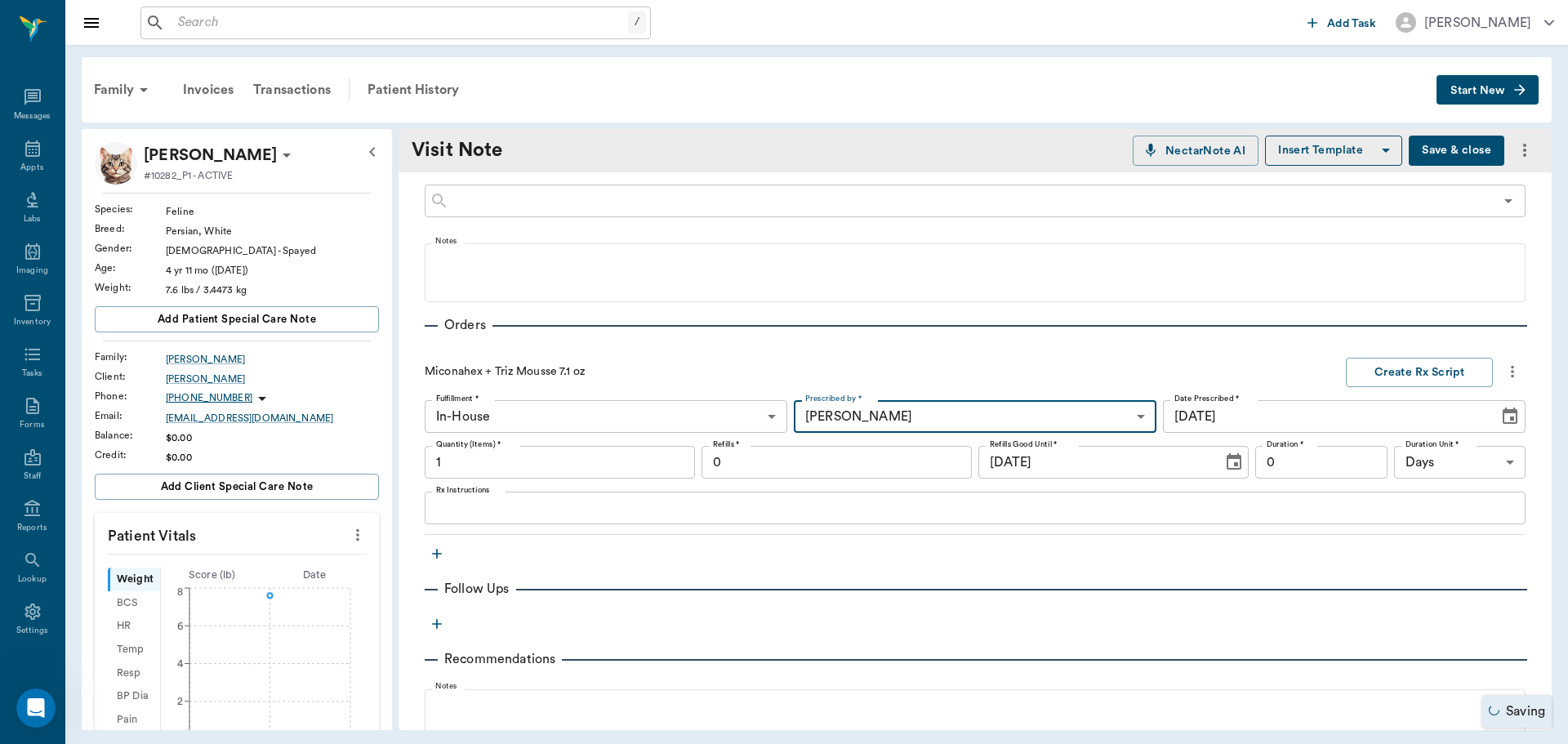
click at [1290, 463] on input "0" at bounding box center [1321, 462] width 132 height 33
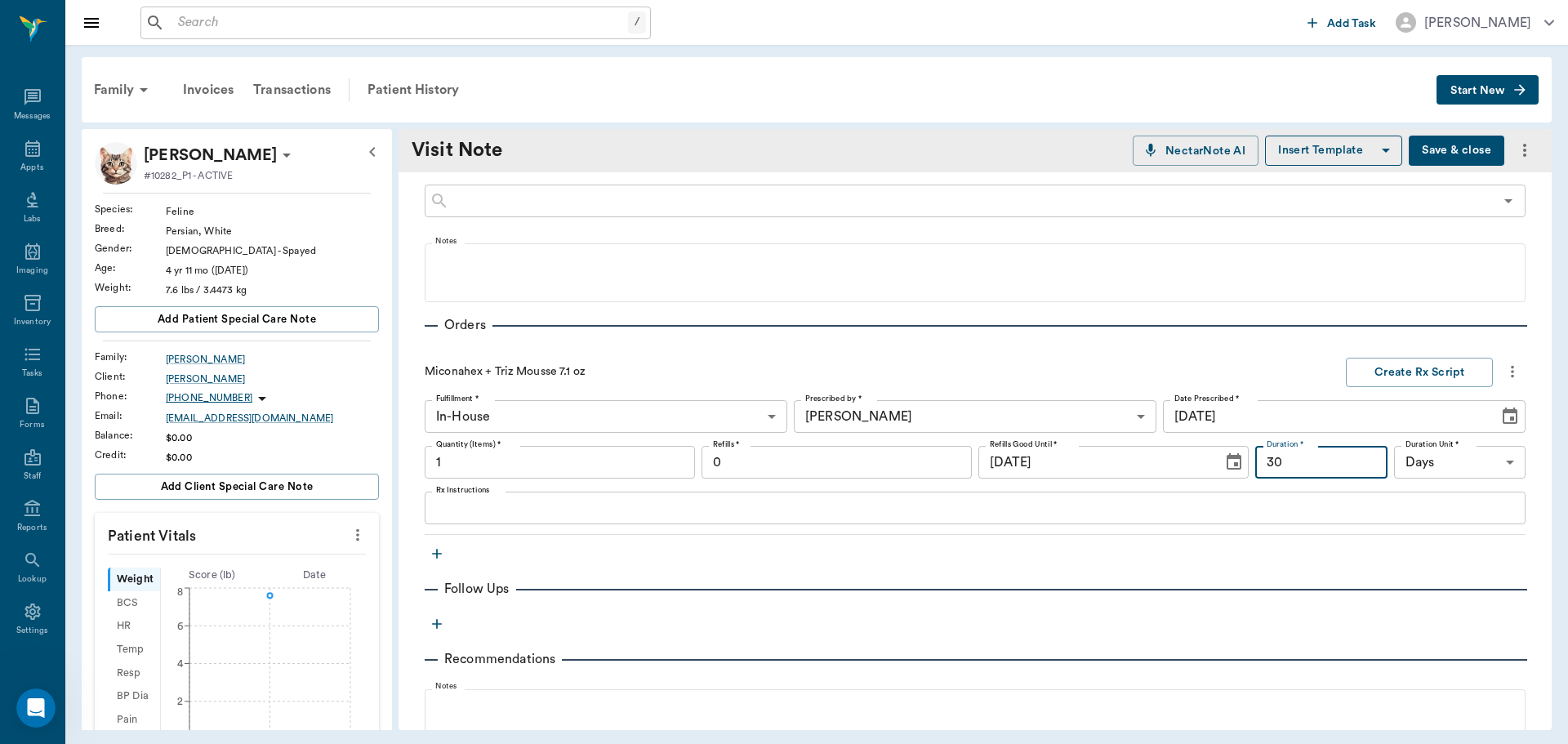
type input "30"
click at [1049, 499] on textarea "Rx Instructions" at bounding box center [975, 508] width 1078 height 19
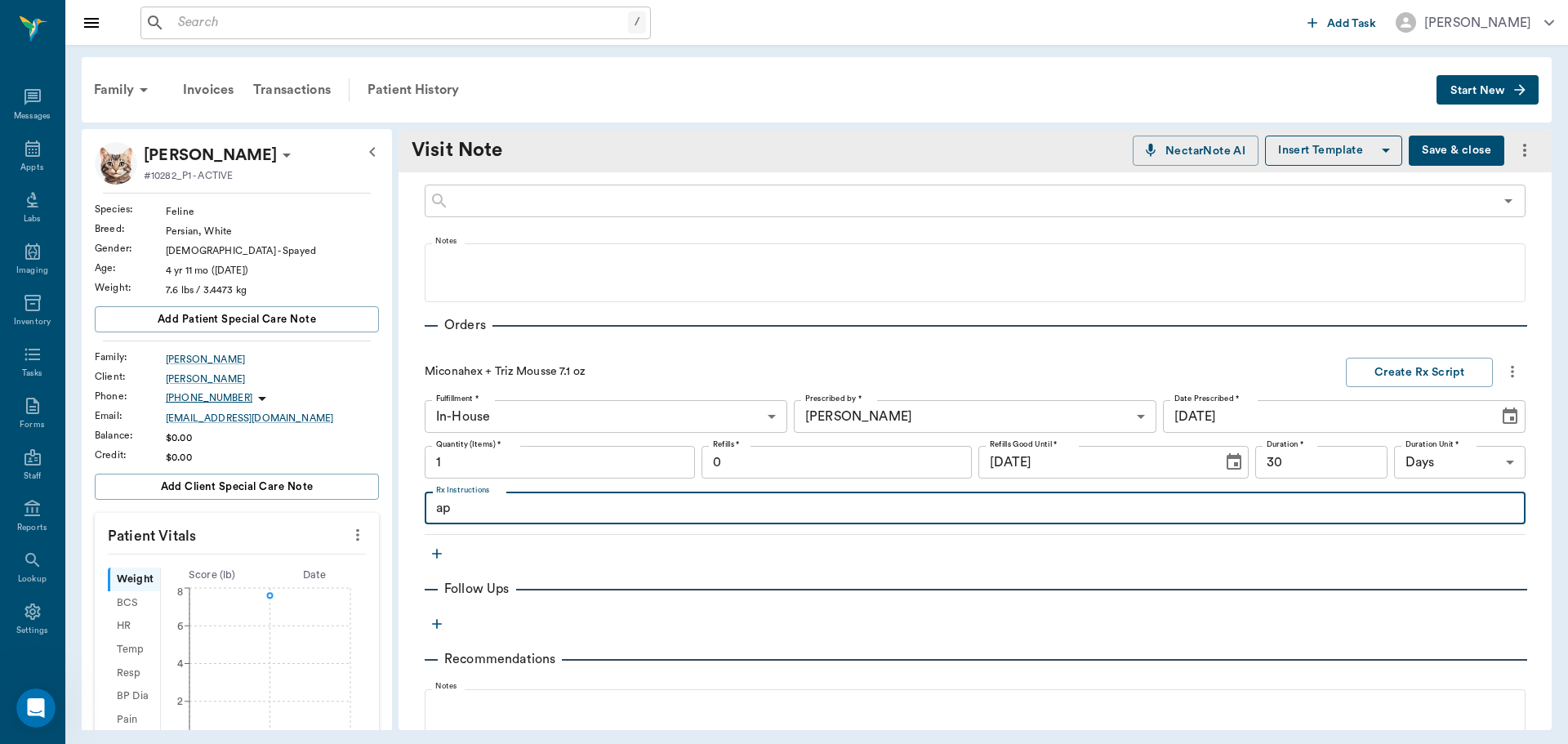
type textarea "a"
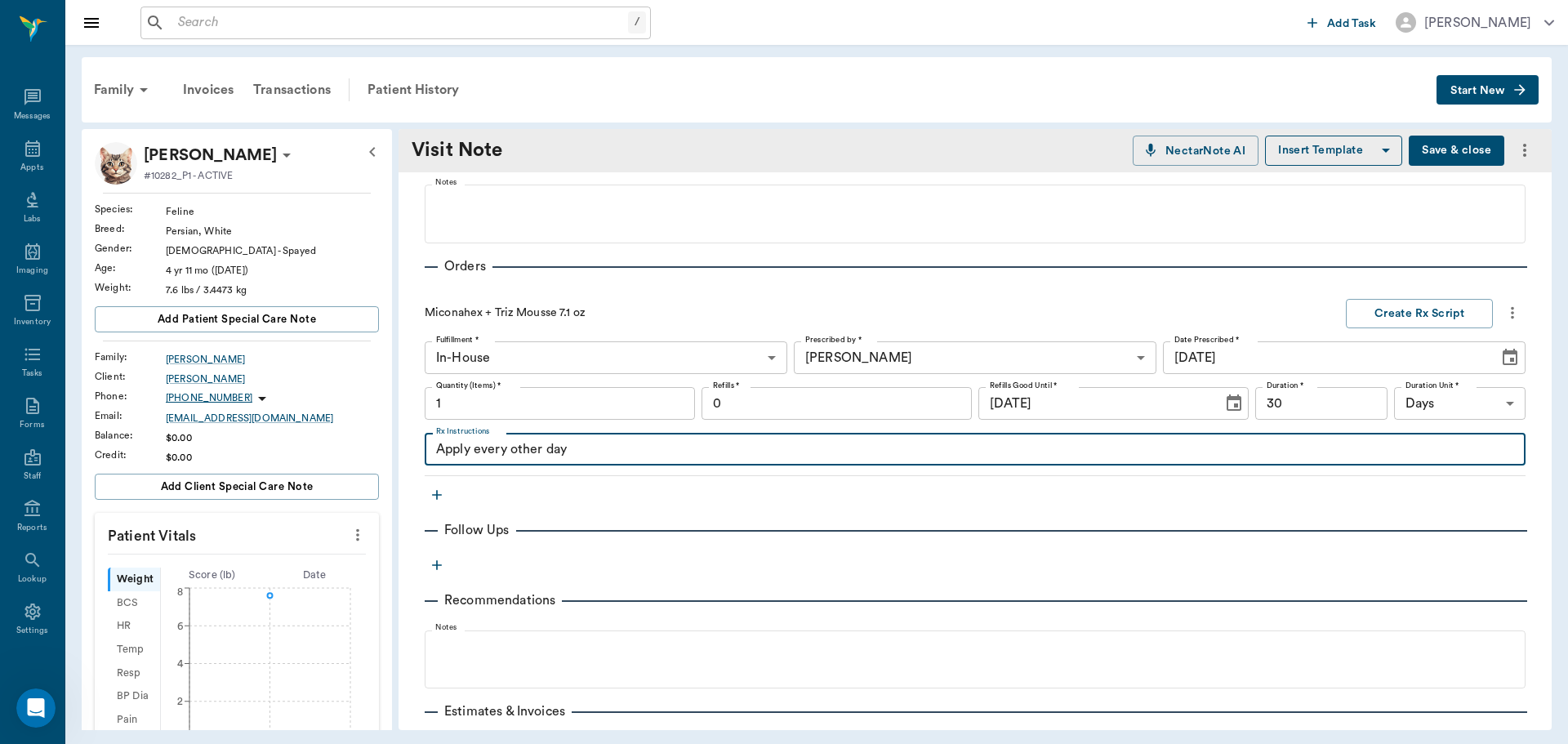
scroll to position [298, 0]
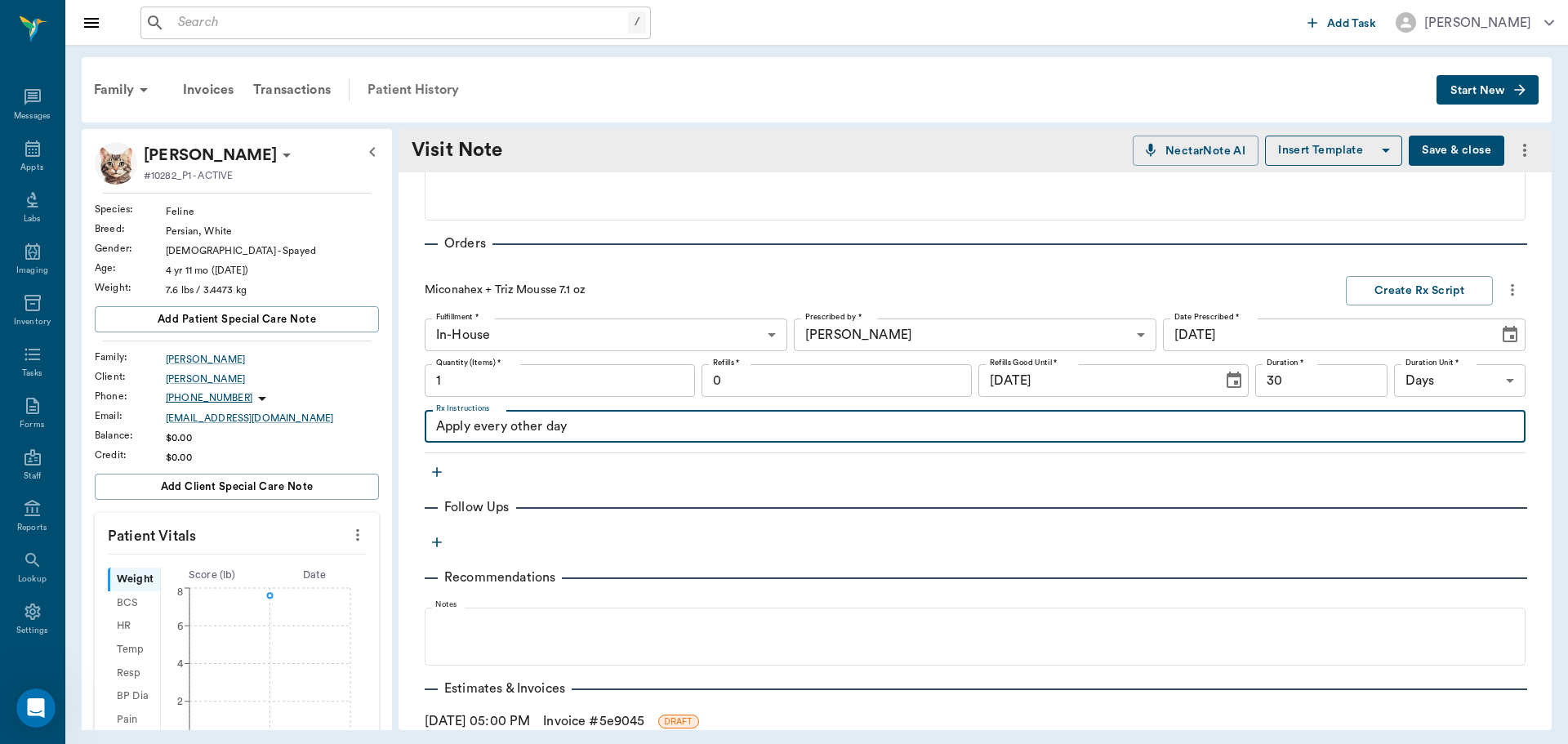
type textarea "Apply every other day"
click at [413, 85] on div "Patient History" at bounding box center [414, 90] width 111 height 39
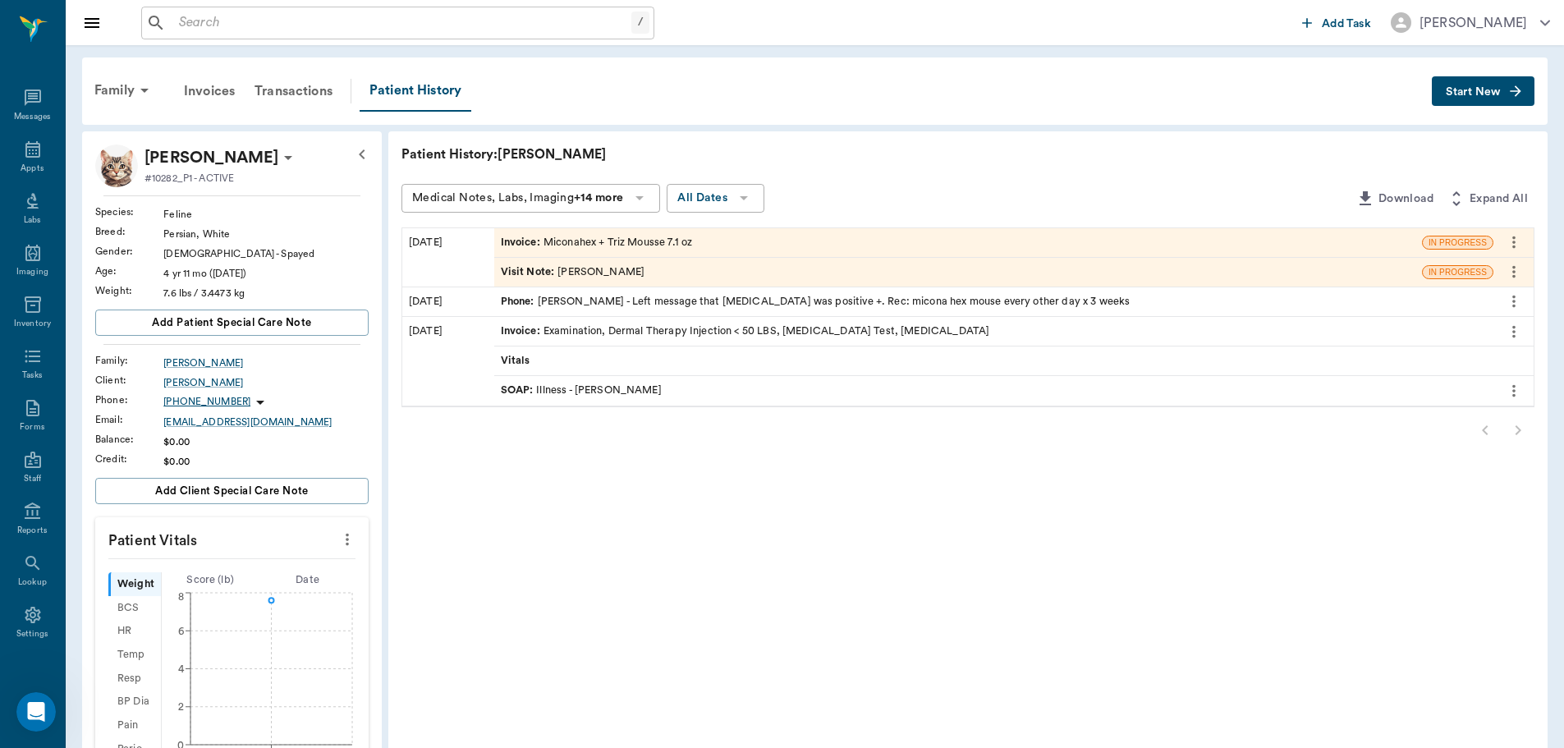
click at [616, 268] on div "Visit Note : [PERSON_NAME]" at bounding box center [573, 272] width 144 height 16
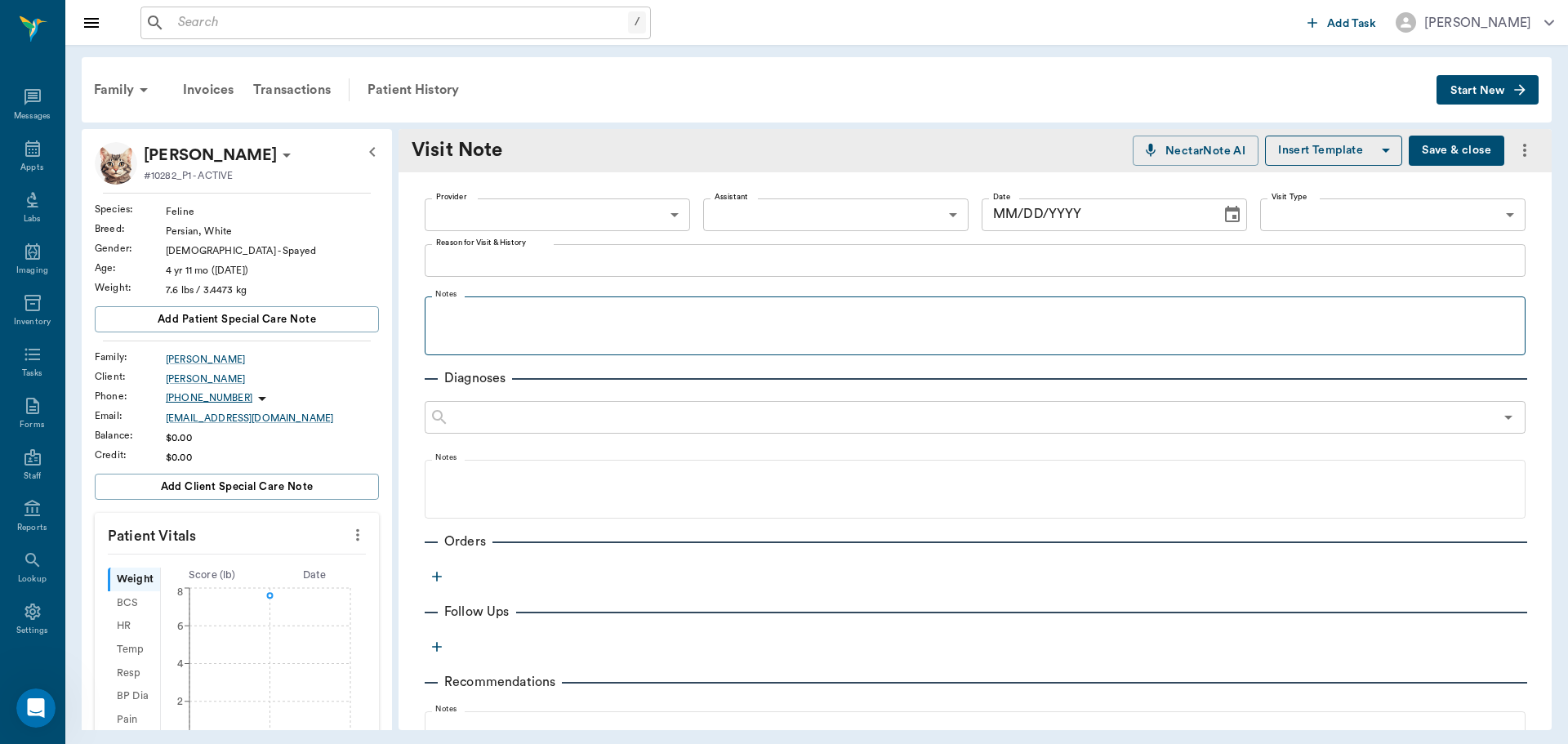
type input "63ec2f075fda476ae8351a4d"
type input "63ec2ece52e12b0ba117cc90"
type input "[DATE]"
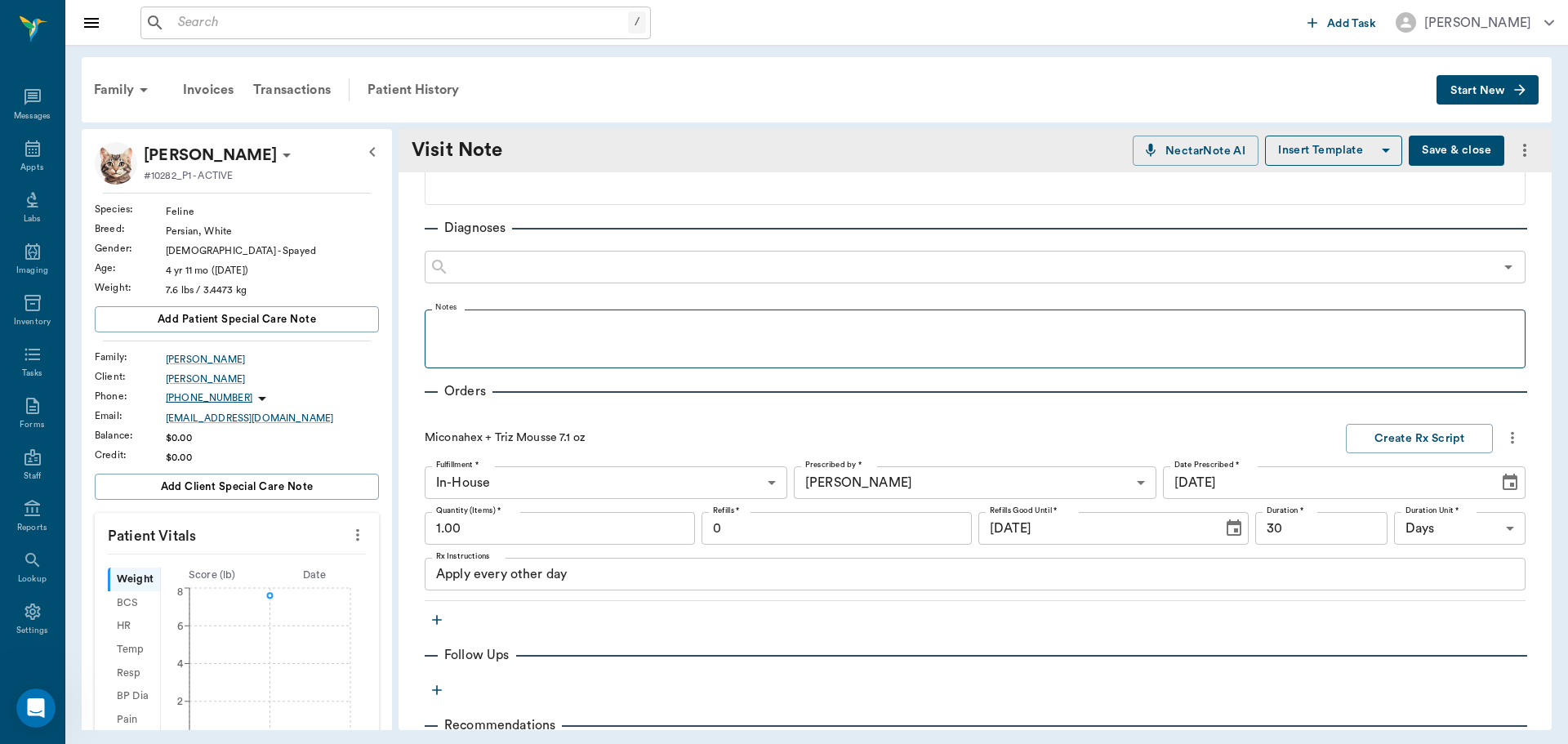
scroll to position [163, 0]
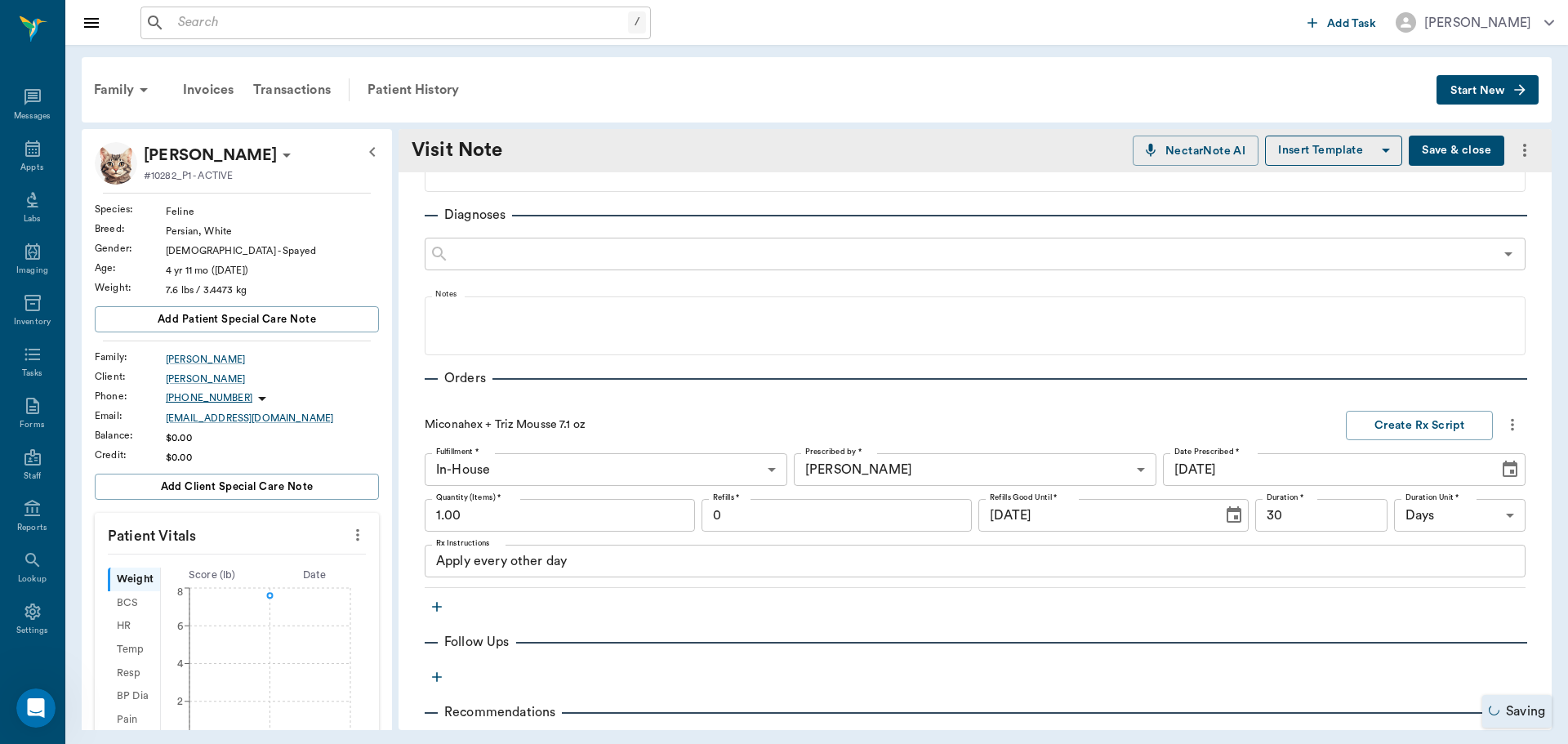
click at [618, 576] on div "Miconahex + Triz Mousse 7.1 oz Create Rx Script Fulfillment * In-House In-House…" at bounding box center [975, 499] width 1101 height 178
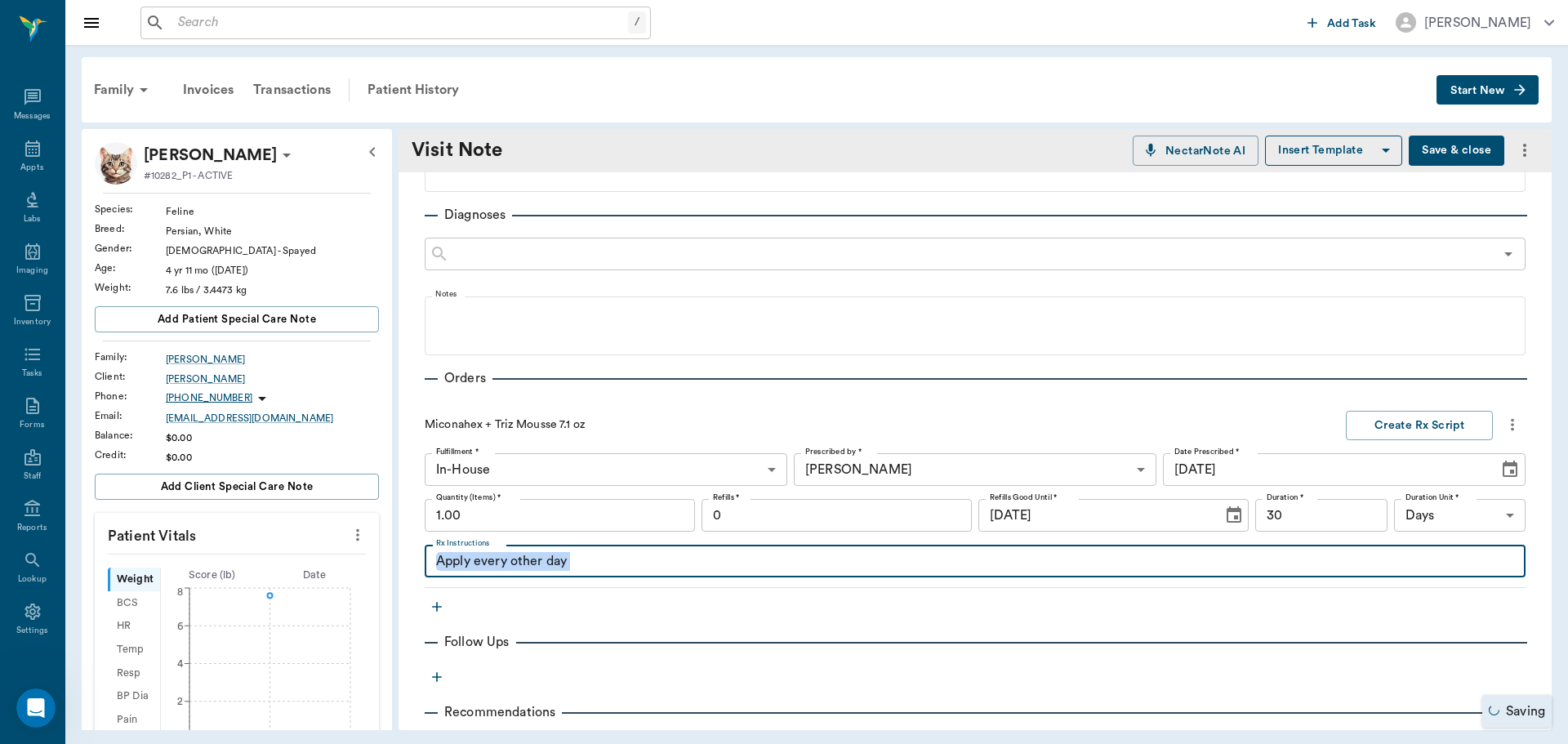
click at [623, 566] on textarea "Apply every other day" at bounding box center [975, 561] width 1078 height 19
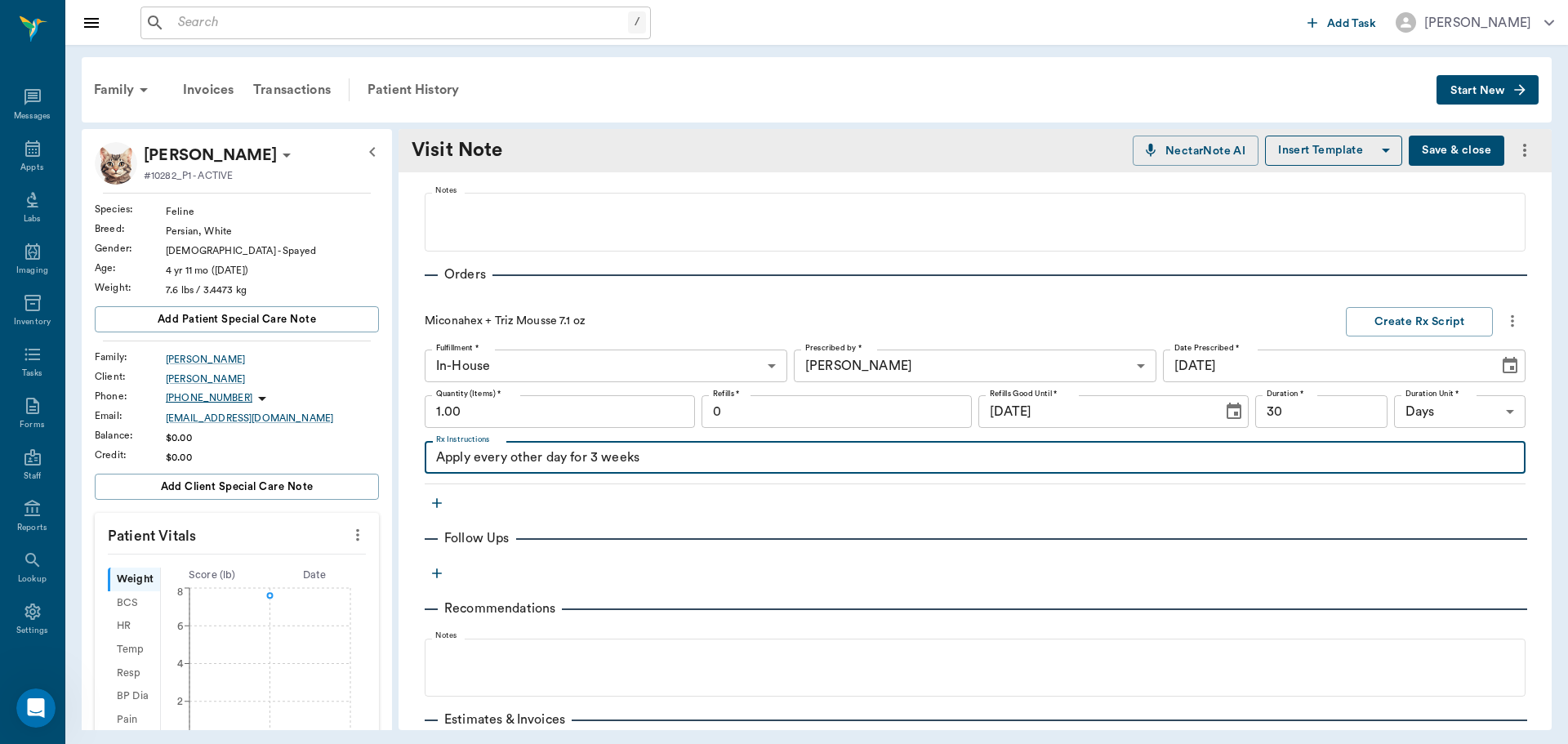
scroll to position [267, 0]
type textarea "Apply every other day for 3 weeks"
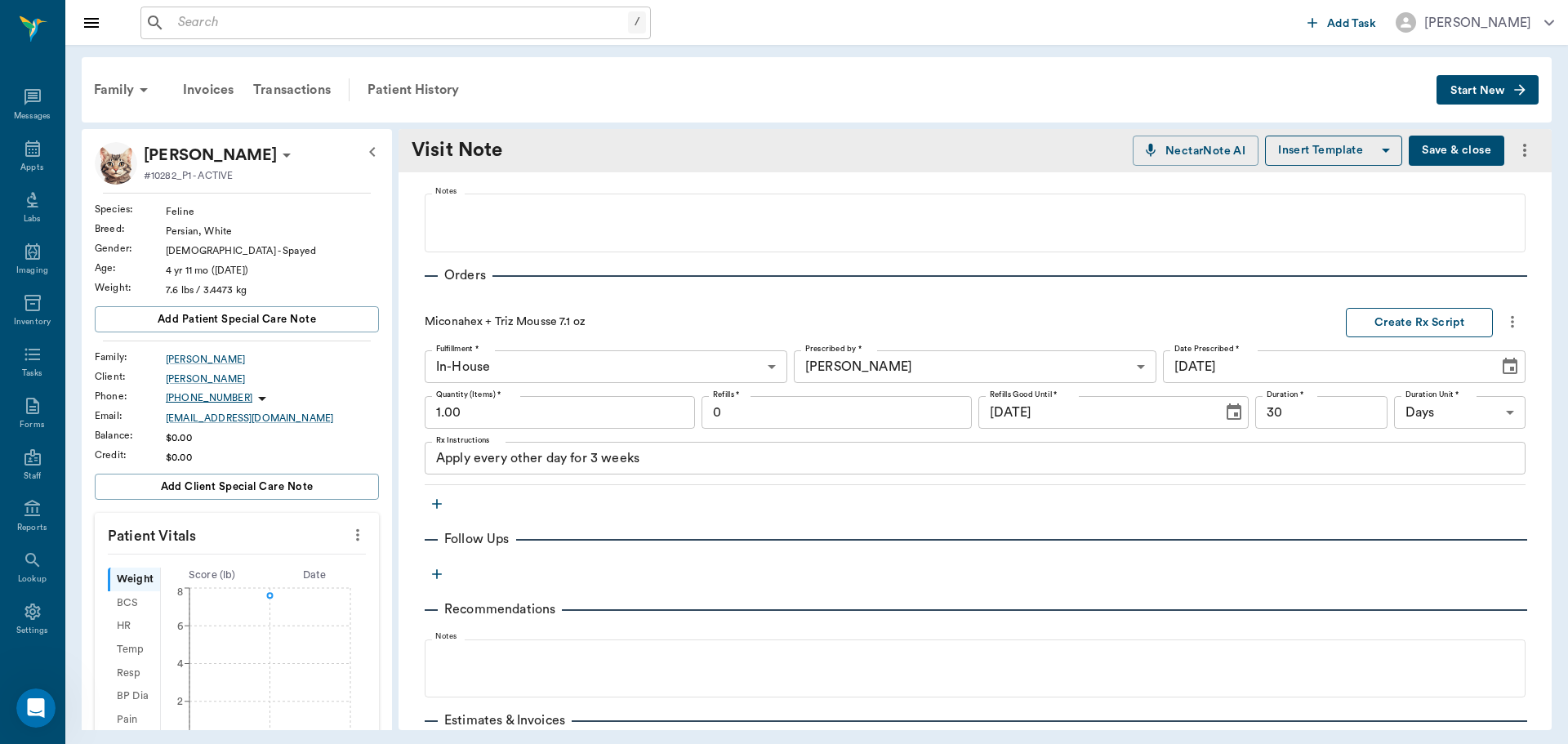
click at [1400, 324] on button "Create Rx Script" at bounding box center [1420, 322] width 147 height 30
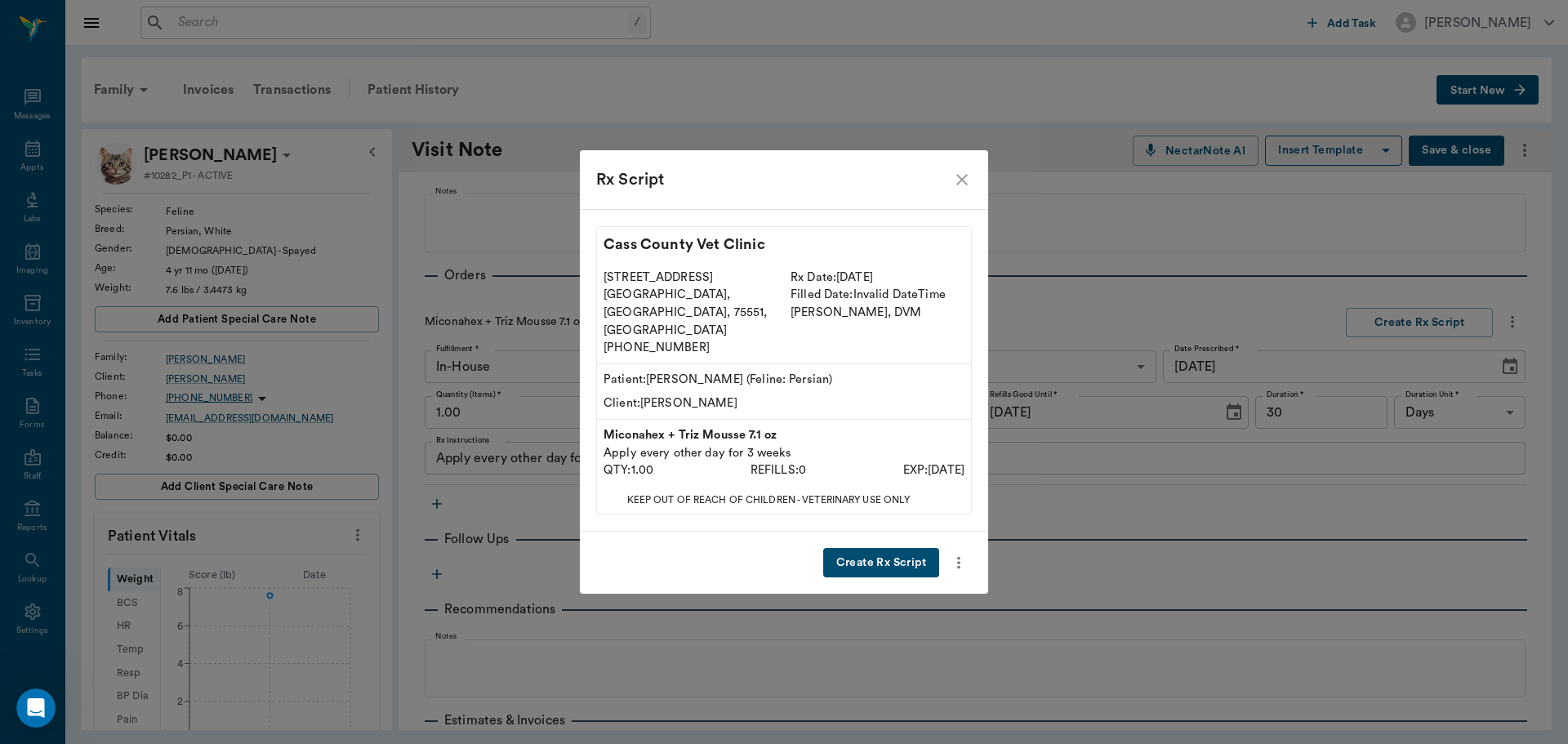
click at [885, 548] on button "Create Rx Script" at bounding box center [881, 563] width 116 height 30
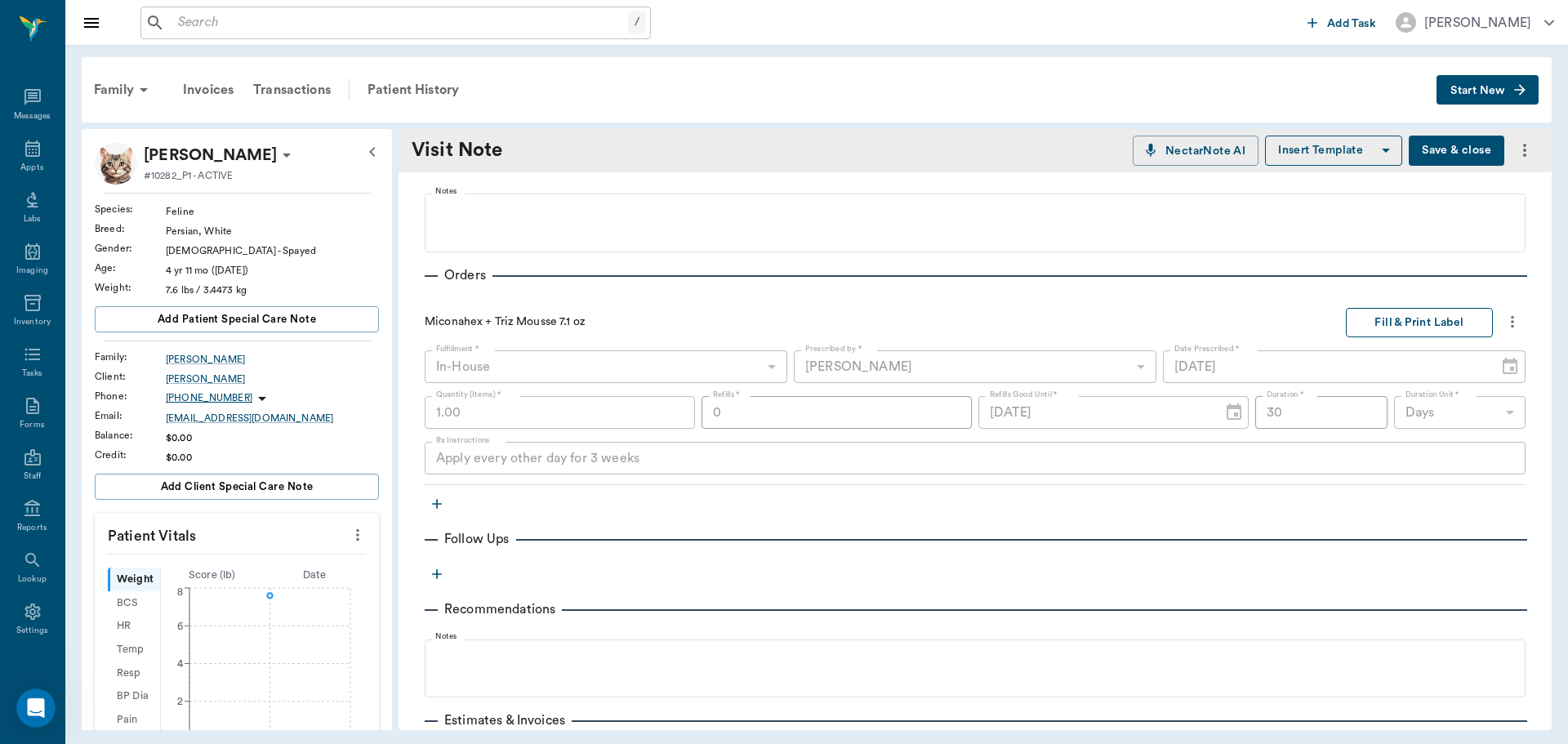
click at [1398, 317] on button "Fill & Print Label" at bounding box center [1420, 322] width 147 height 30
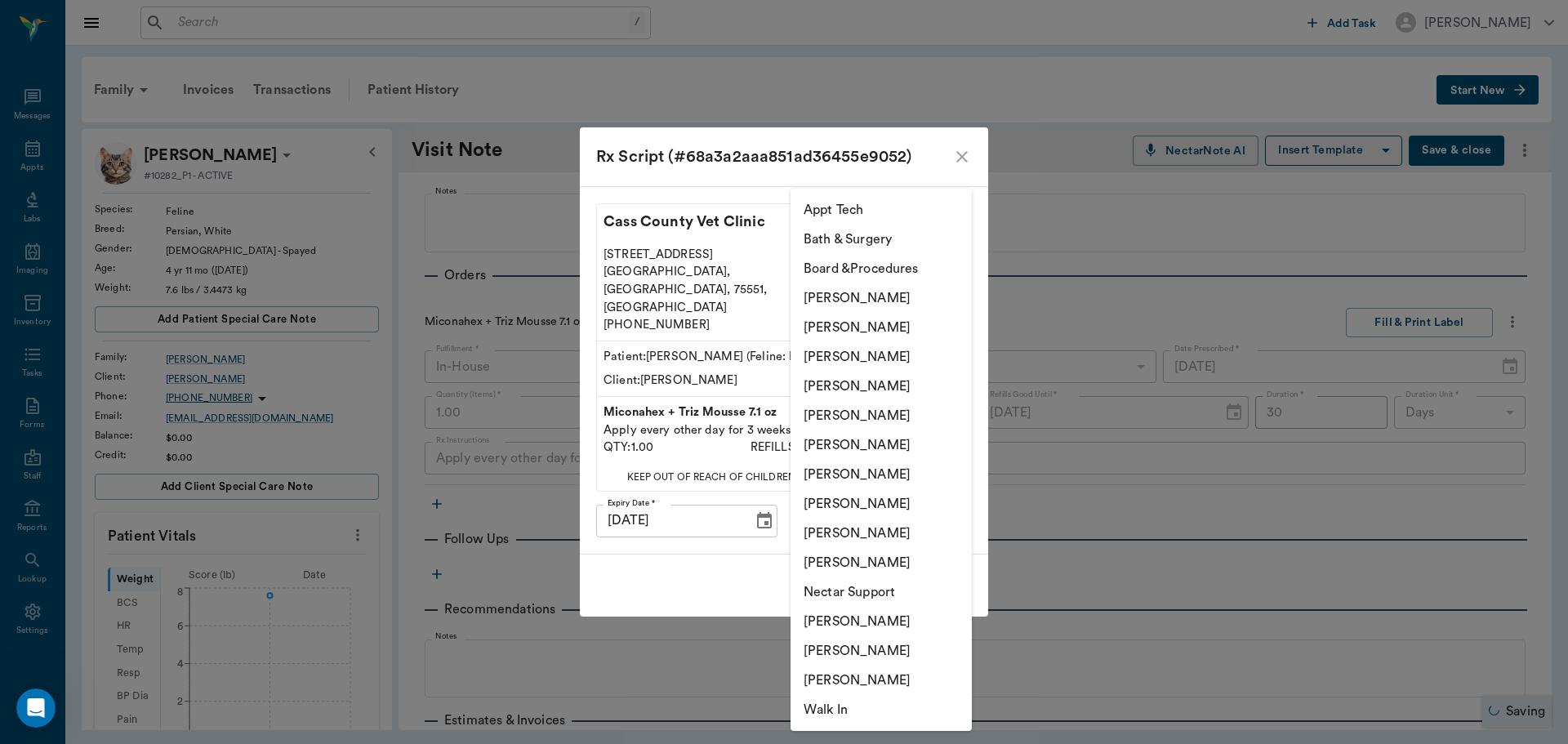
click at [858, 486] on body "/ ​ Add Task [PERSON_NAME] Nectar Messages Appts Labs Imaging Inventory Tasks F…" at bounding box center [784, 372] width 1568 height 744
click at [841, 559] on li "[PERSON_NAME]" at bounding box center [882, 563] width 181 height 30
type input "63ec2ece52e12b0ba117cc90"
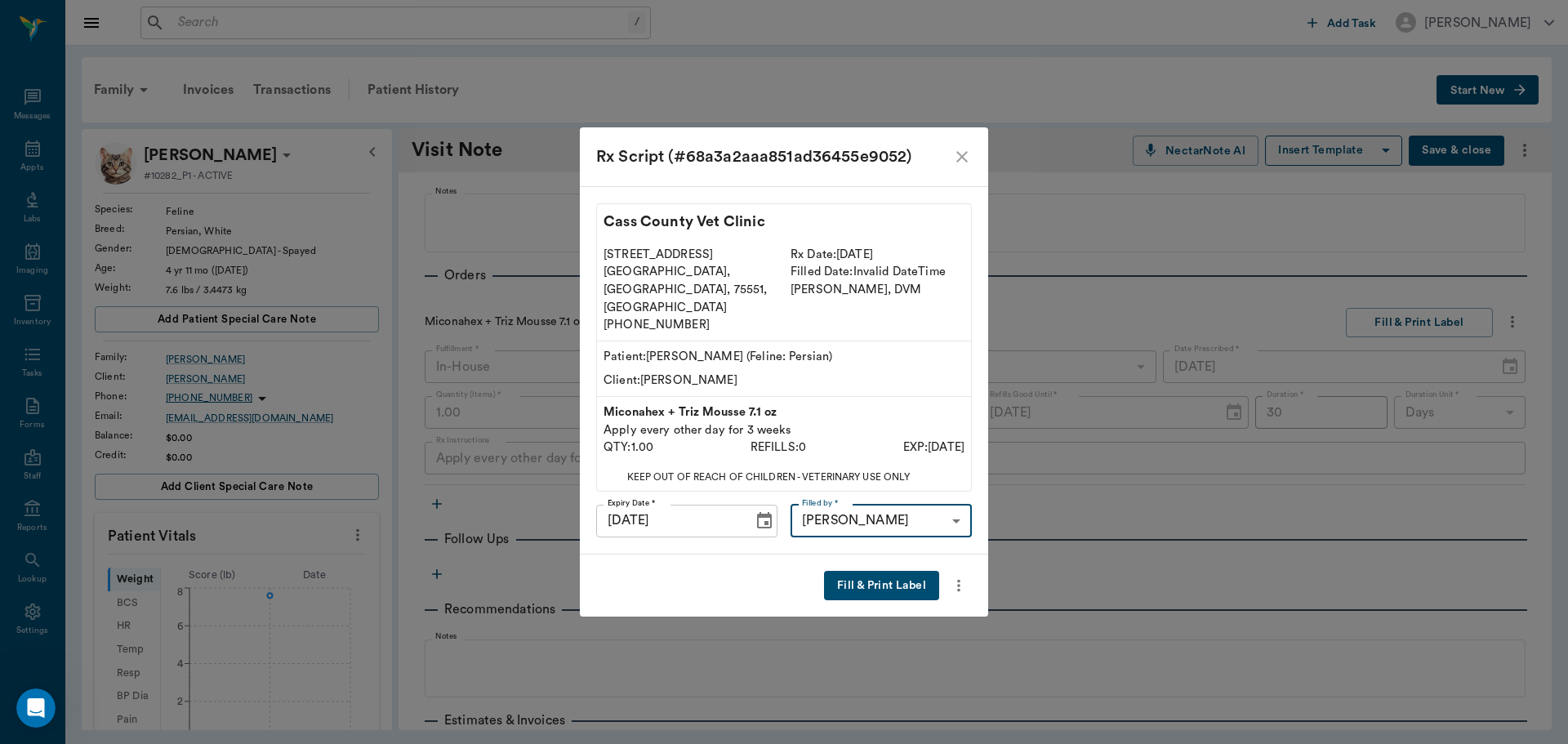
click at [895, 575] on button "Fill & Print Label" at bounding box center [882, 586] width 115 height 30
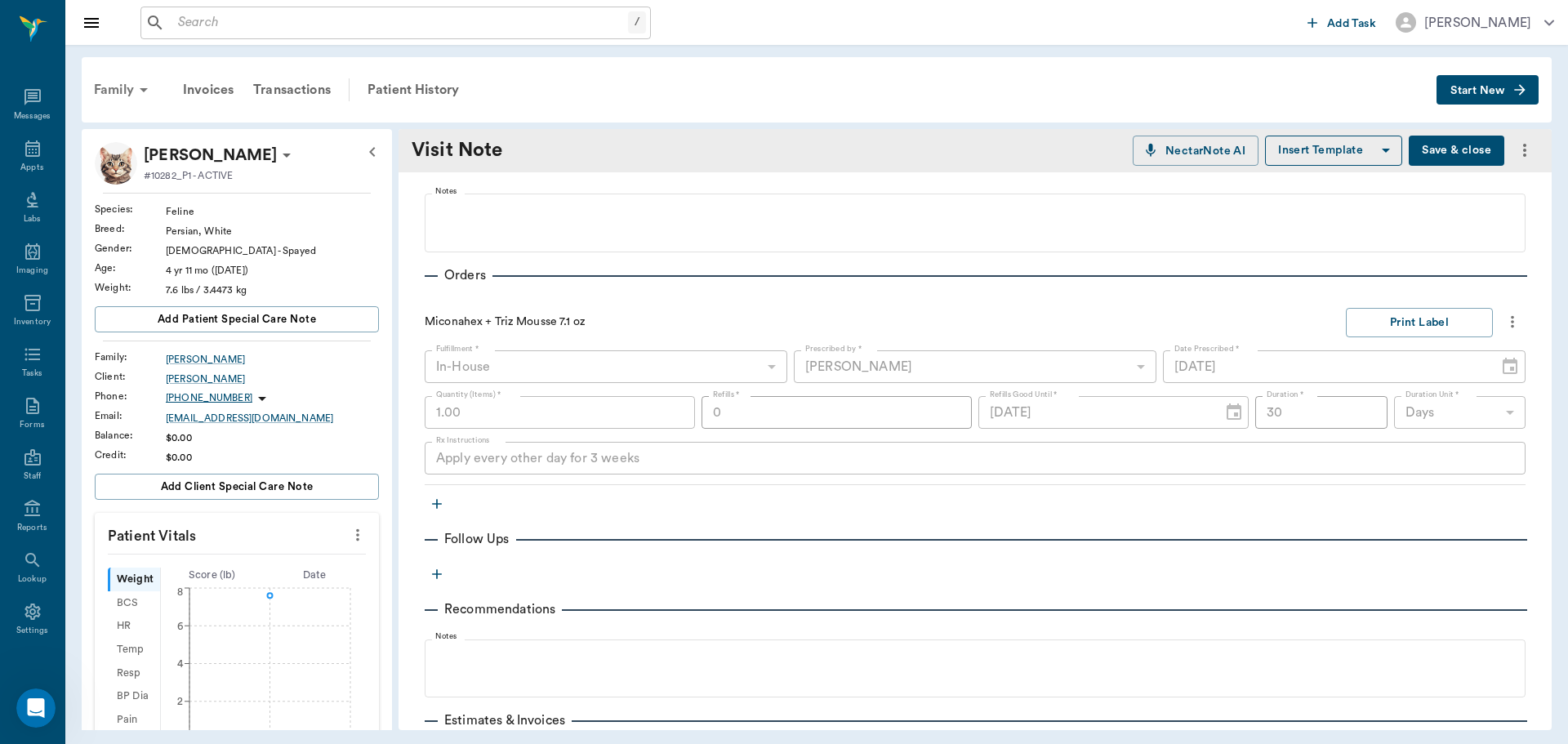
click at [112, 87] on div "Family" at bounding box center [124, 90] width 80 height 39
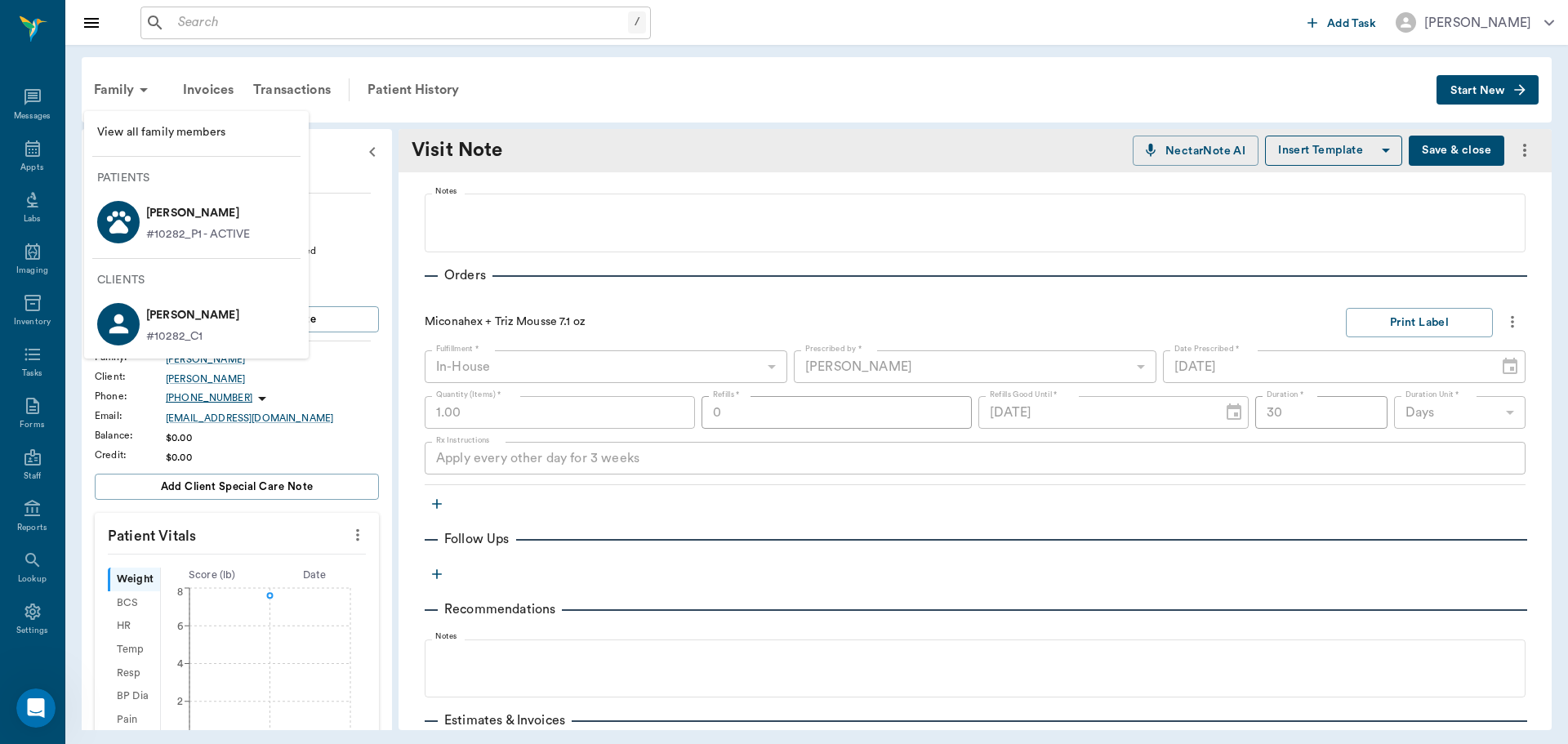
click at [568, 111] on div at bounding box center [784, 372] width 1568 height 744
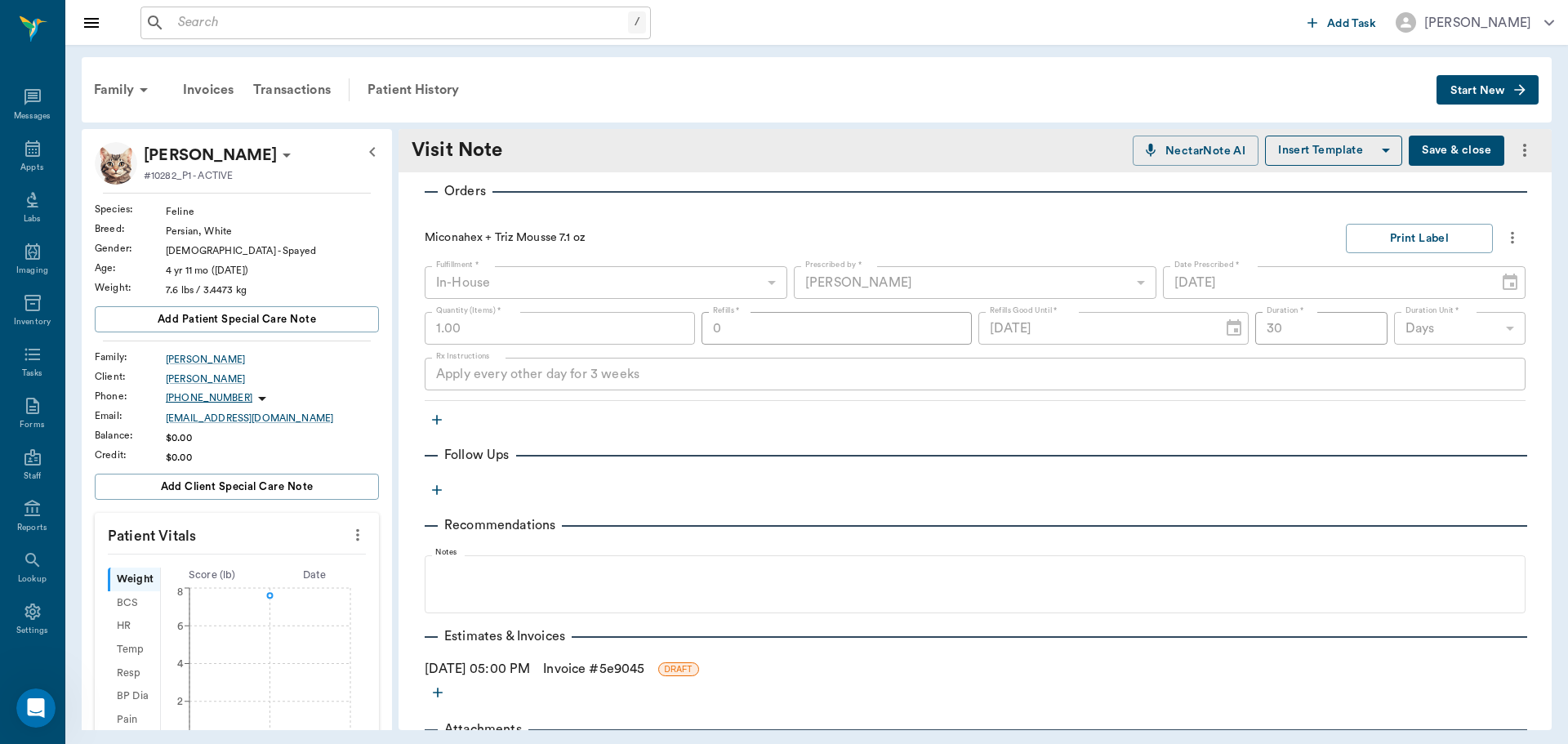
scroll to position [430, 0]
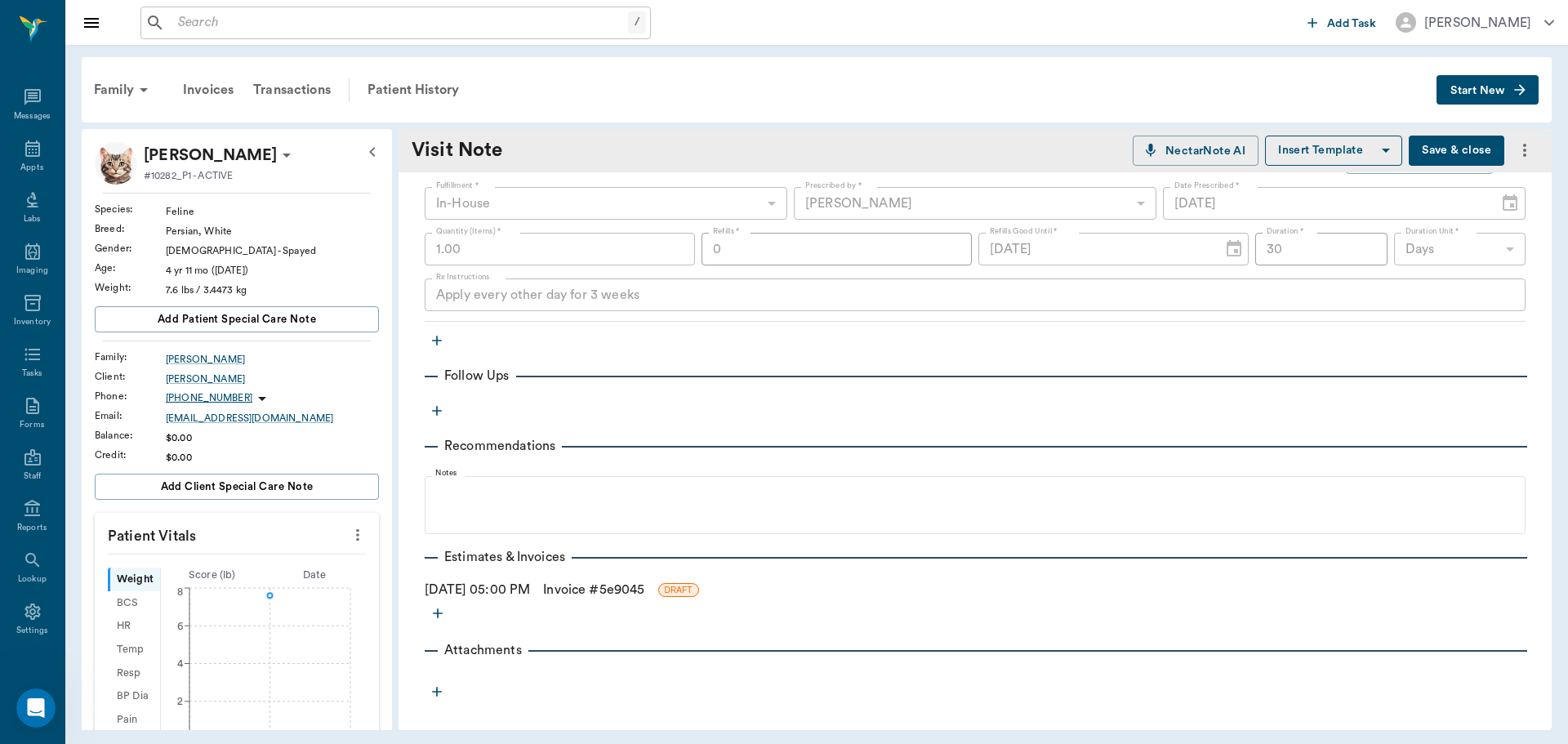
click at [609, 593] on link "Invoice # 5e9045" at bounding box center [594, 590] width 101 height 20
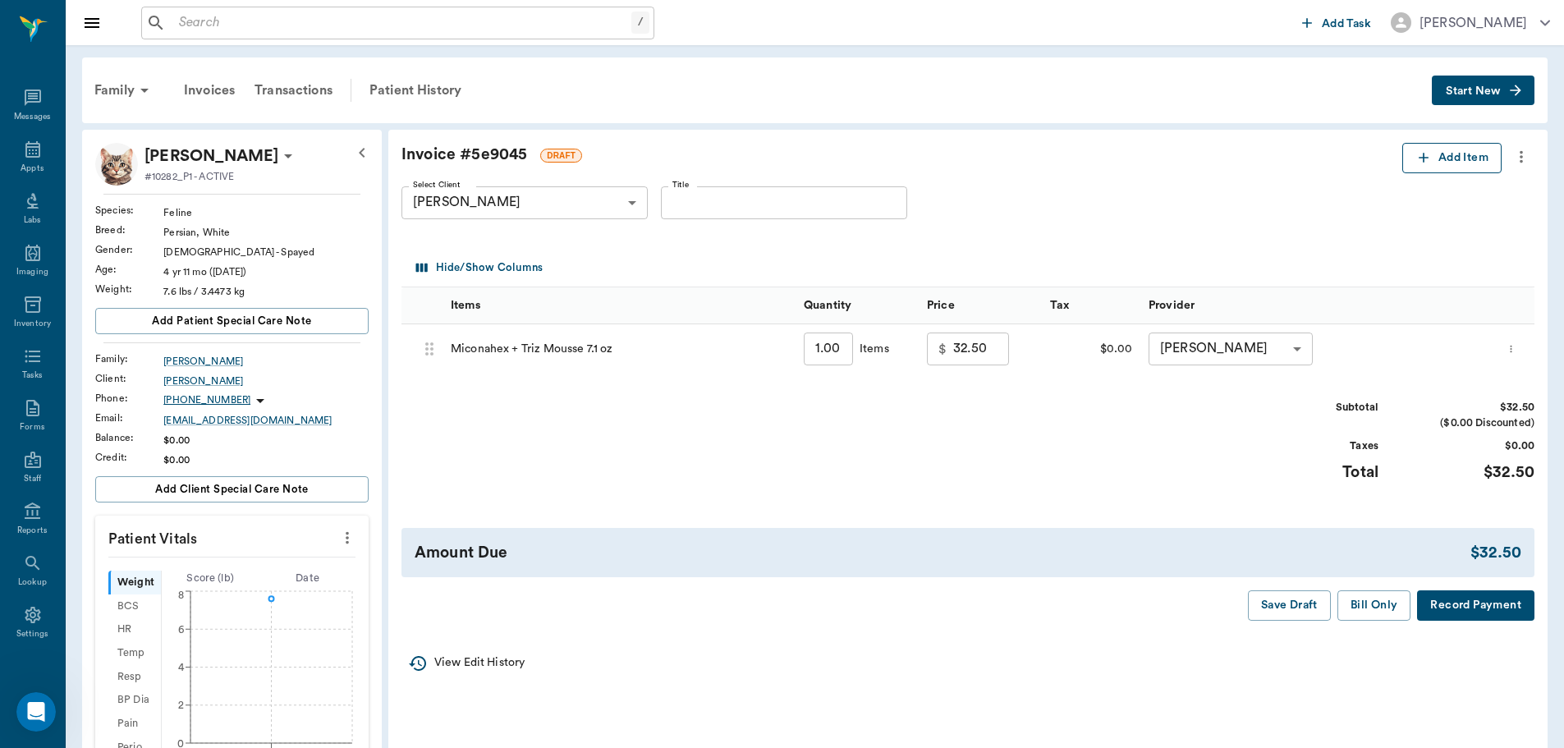
click at [1449, 151] on button "Add Item" at bounding box center [1451, 158] width 99 height 30
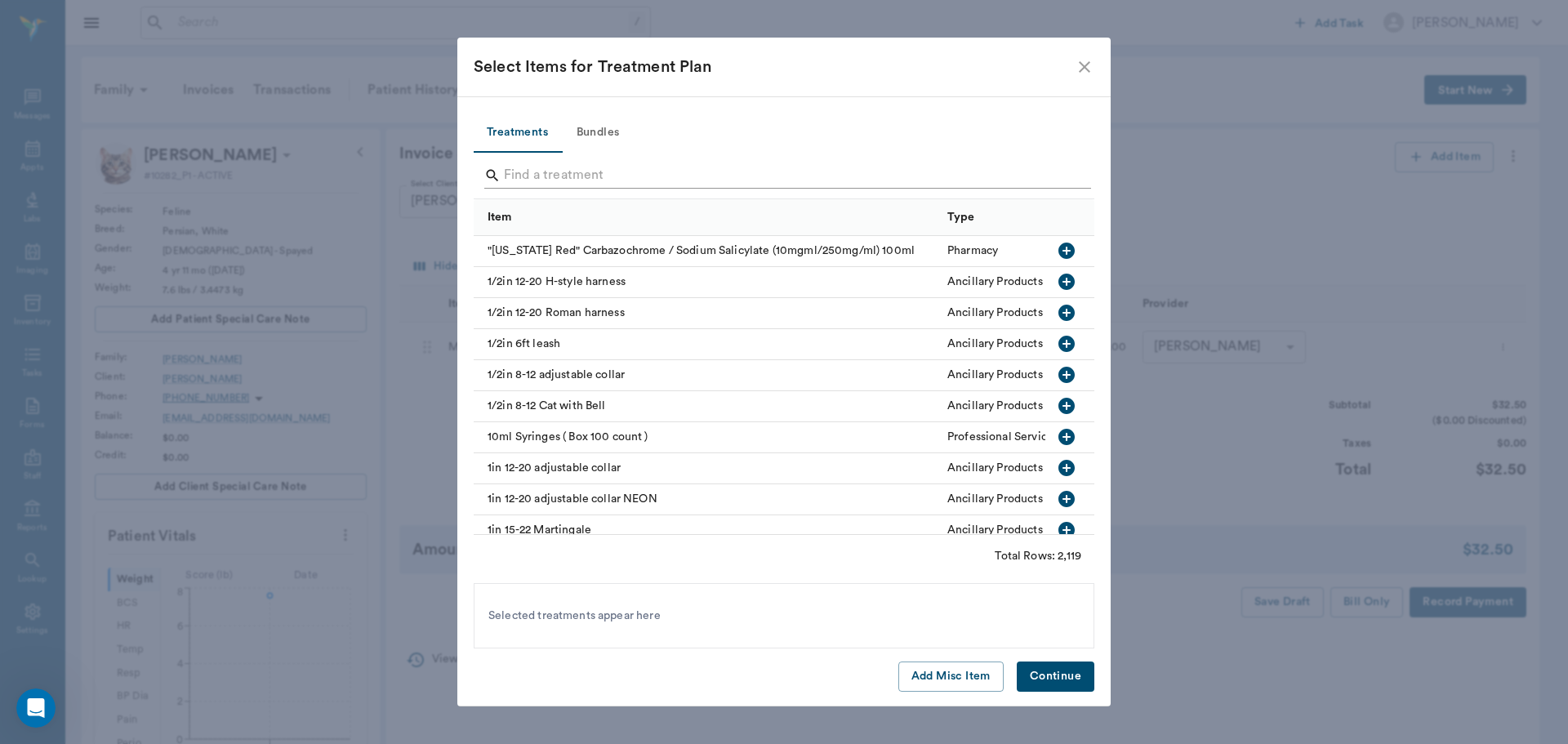
click at [553, 176] on input "Search" at bounding box center [786, 175] width 563 height 26
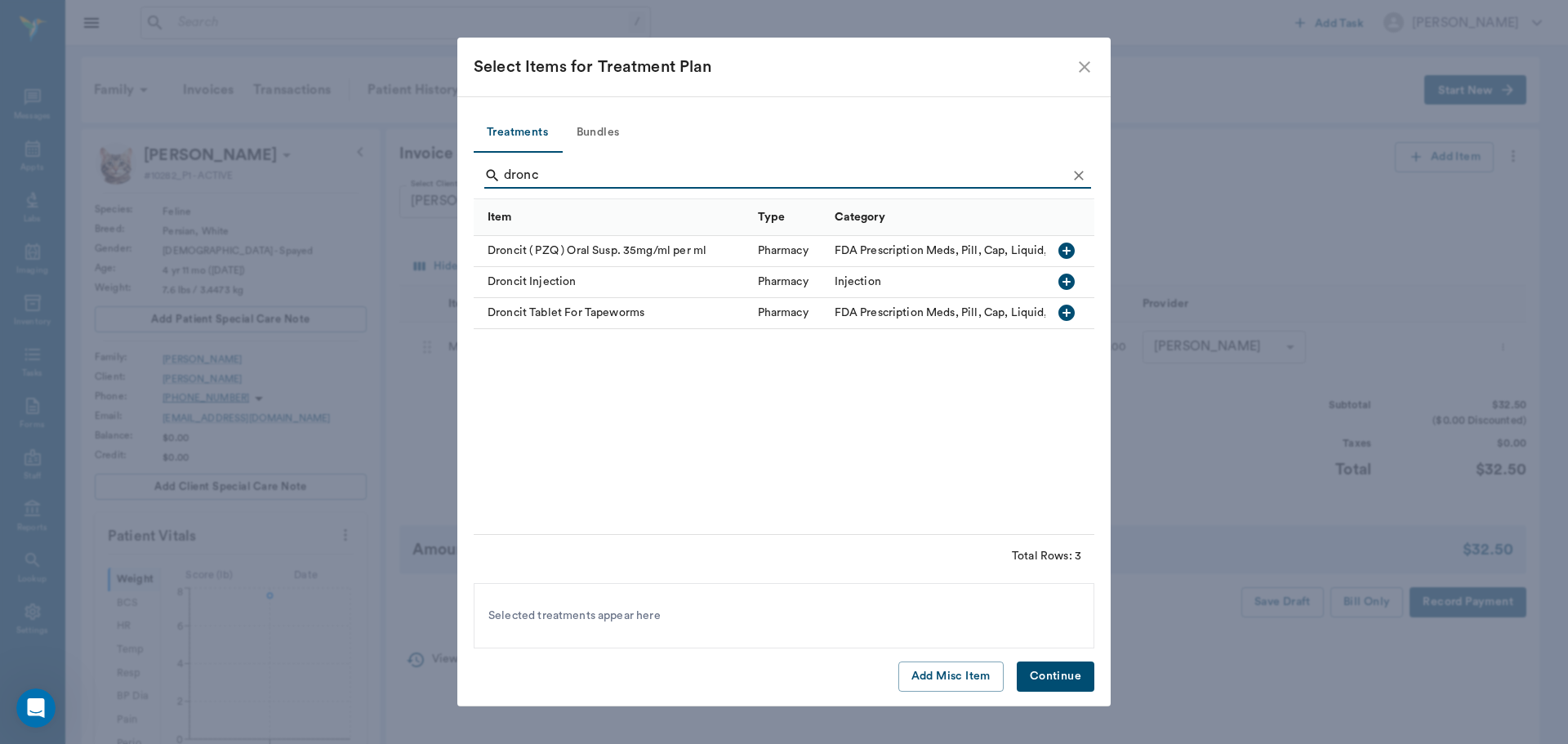
type input "dronc"
click at [1068, 251] on icon "button" at bounding box center [1067, 251] width 20 height 20
click at [1056, 681] on button "Continue" at bounding box center [1056, 676] width 78 height 30
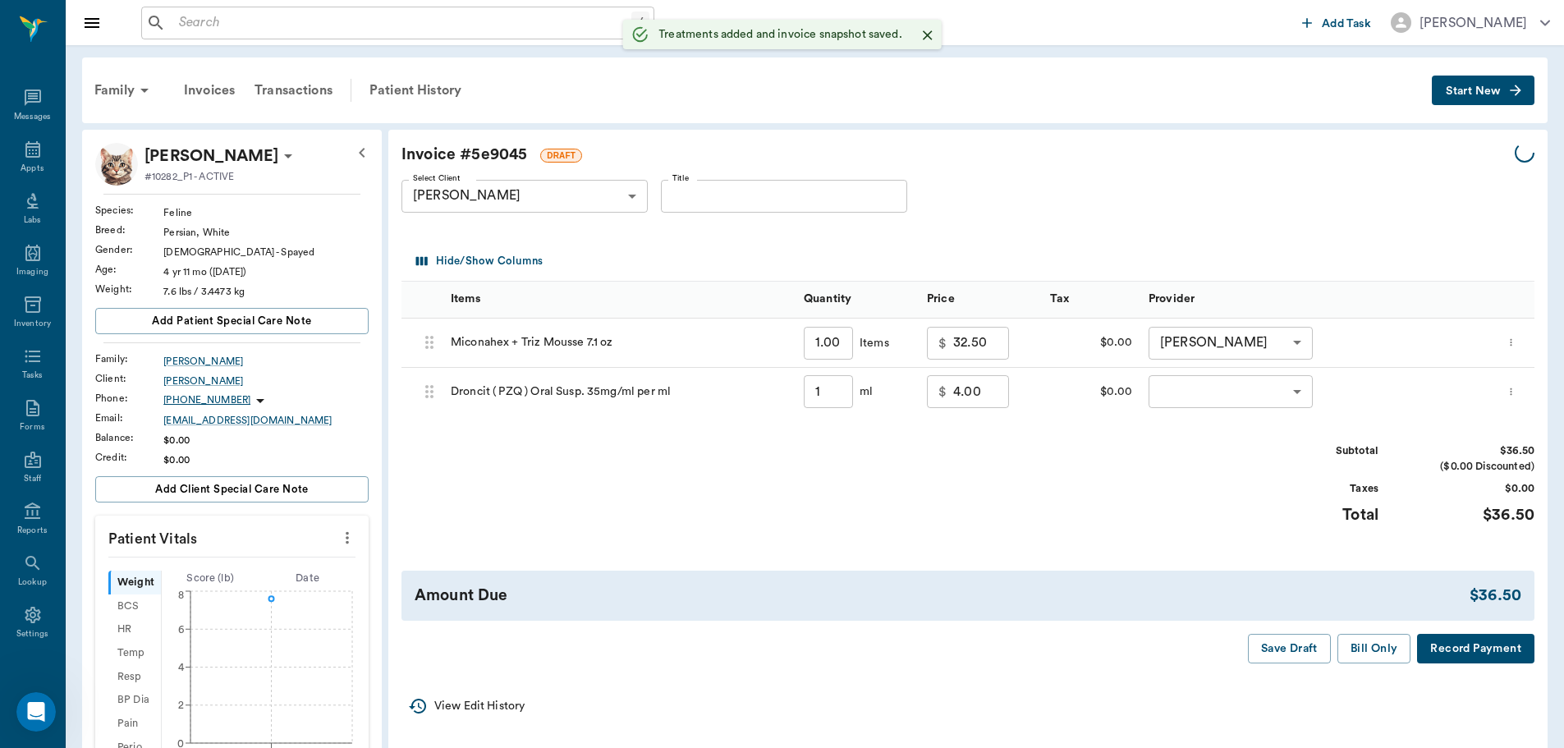
type input "1.00"
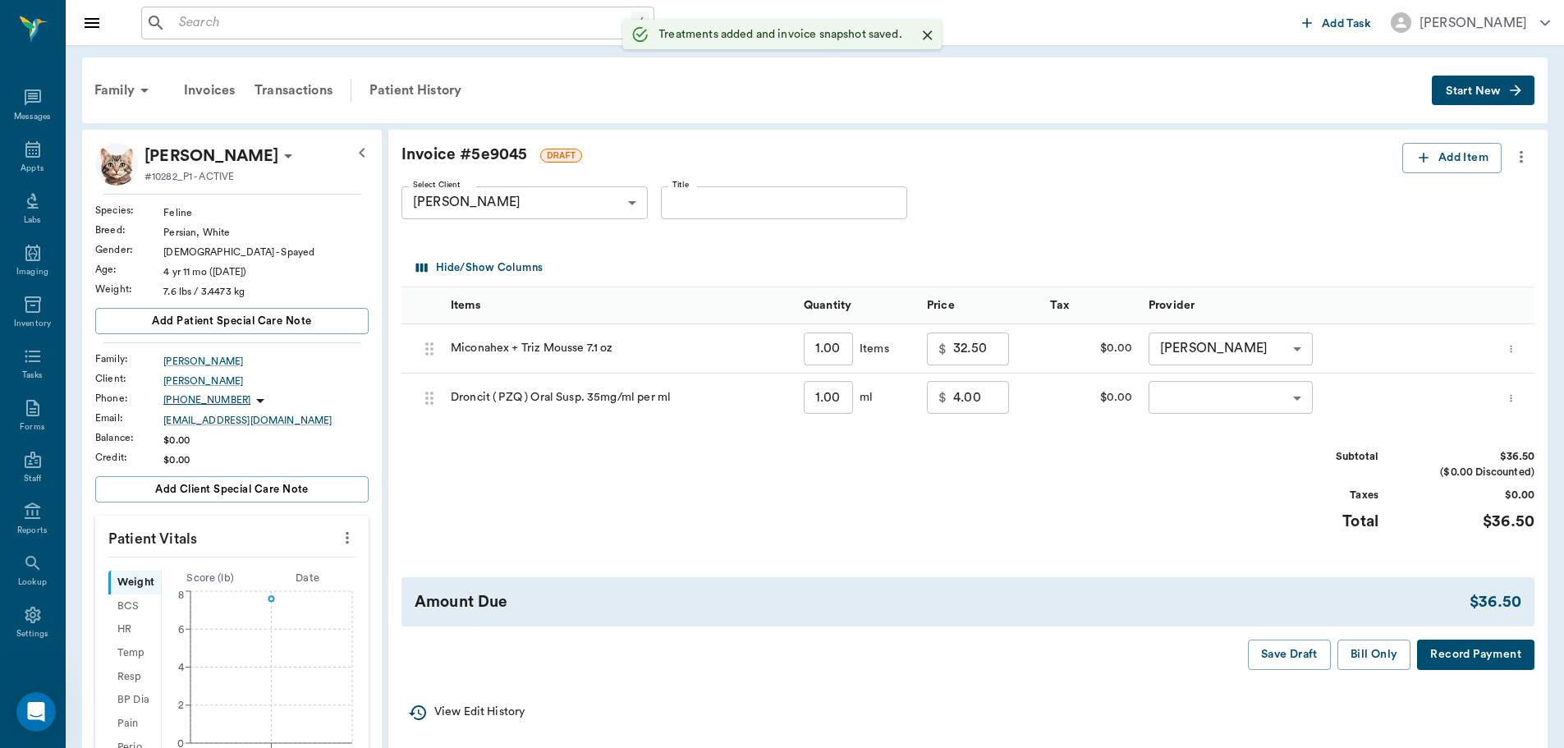
click at [1177, 409] on body "/ ​ Add Task [PERSON_NAME] Nectar Messages Appts Labs Imaging Inventory Tasks F…" at bounding box center [782, 567] width 1564 height 1135
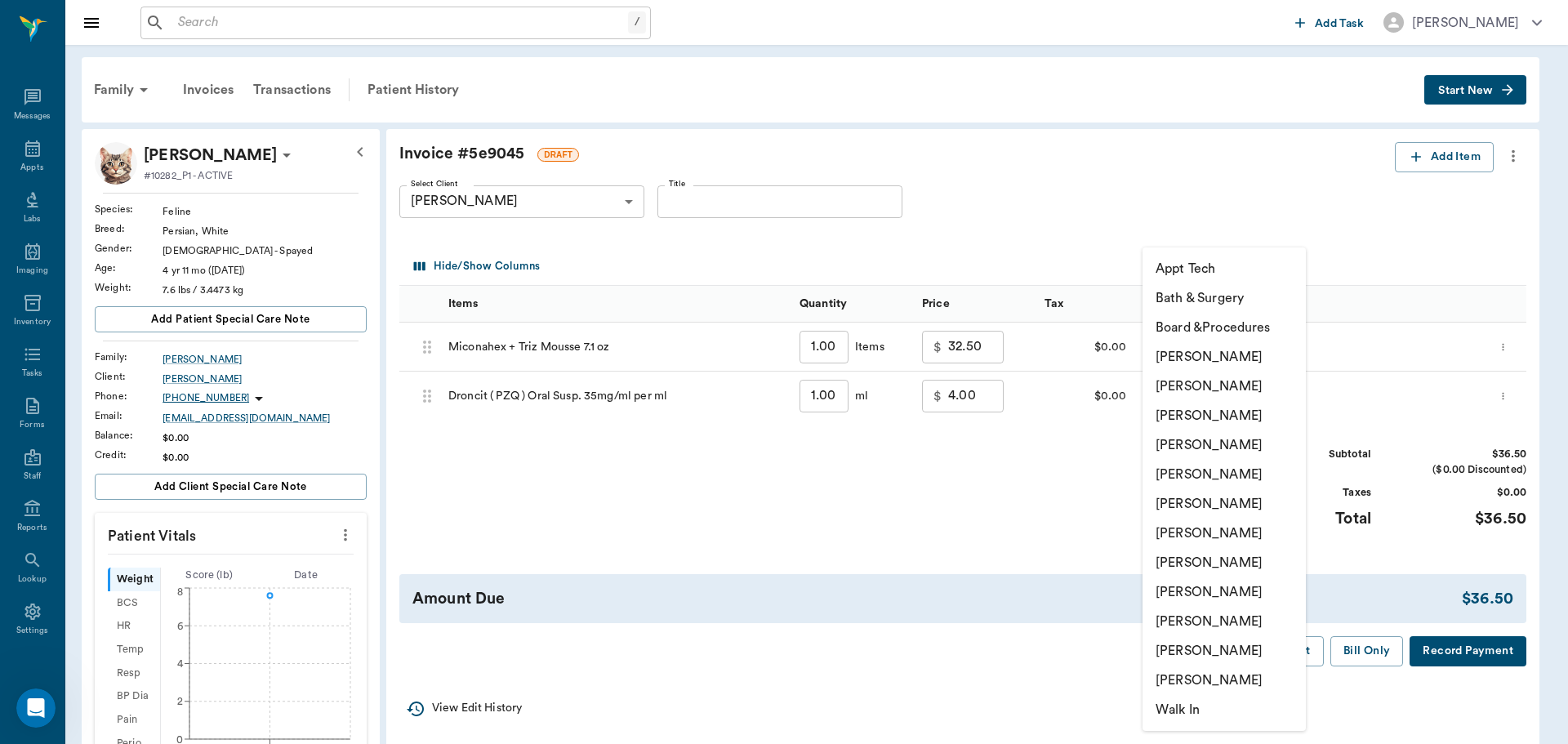
click at [1181, 618] on li "[PERSON_NAME]" at bounding box center [1224, 622] width 163 height 30
type input "none-63ec2ece52e12b0ba117cc90"
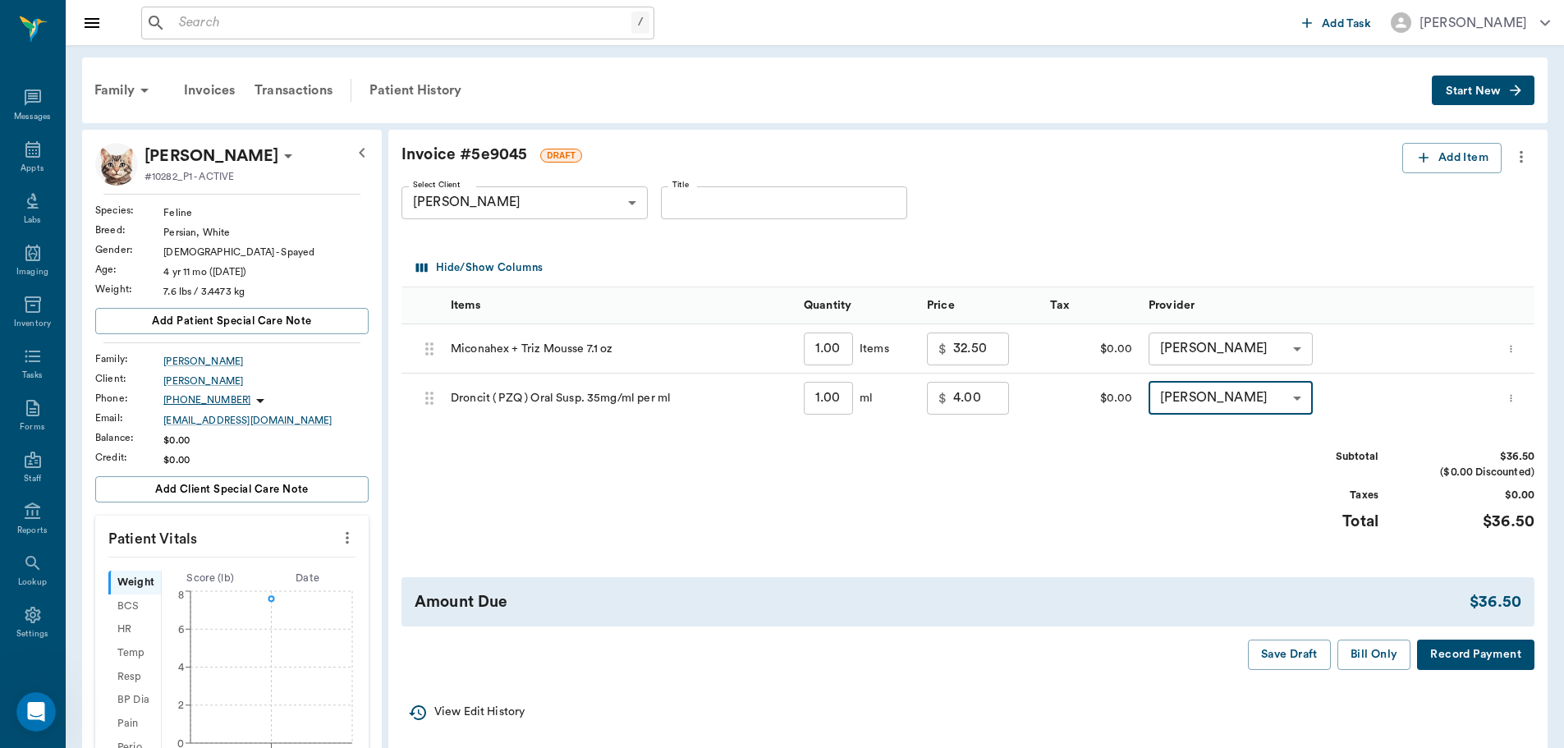
click at [701, 212] on input "Title" at bounding box center [784, 202] width 246 height 33
type input "droncit was for Sister"
click at [1301, 653] on button "Save Draft" at bounding box center [1289, 654] width 83 height 30
click at [30, 167] on div "Appts" at bounding box center [32, 169] width 23 height 12
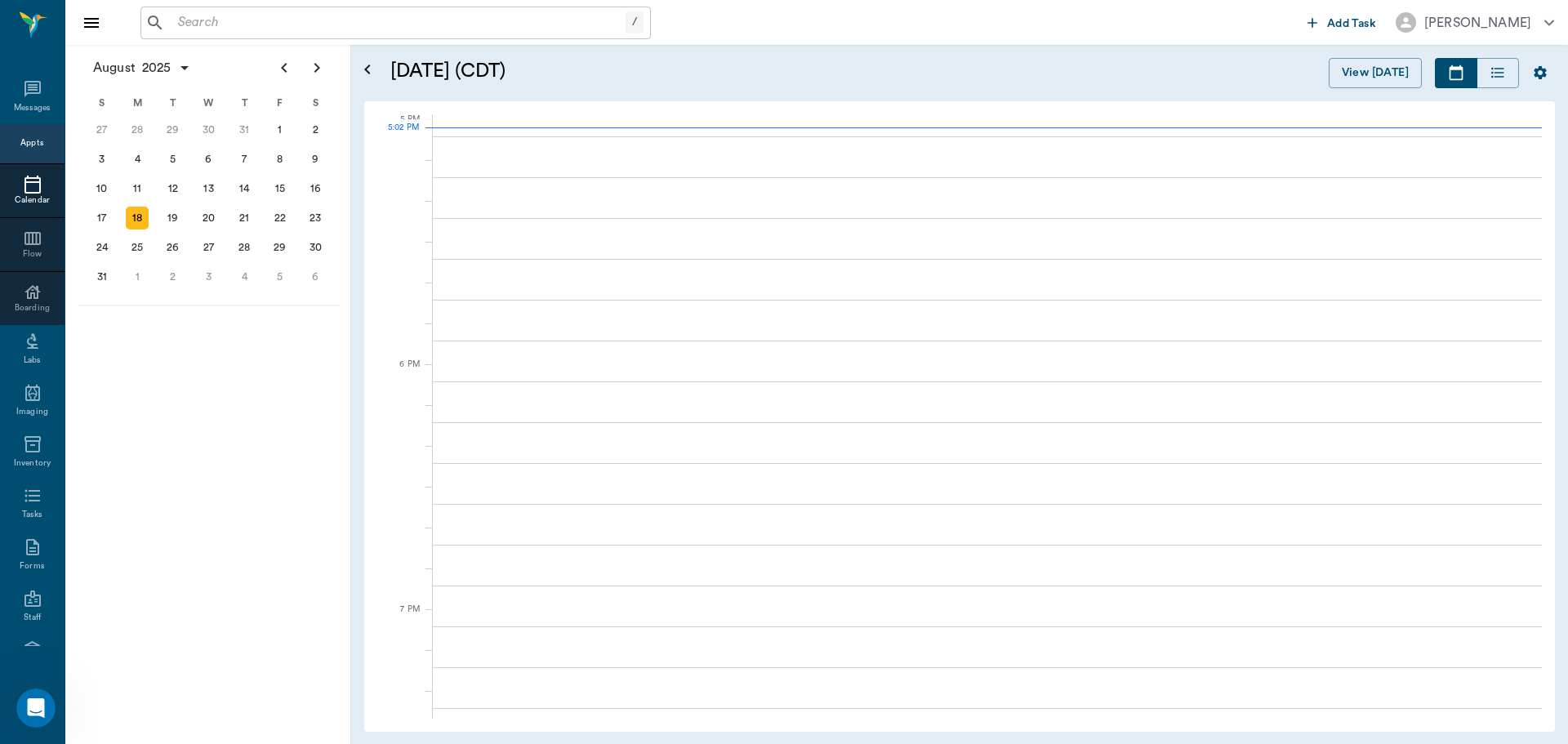
scroll to position [2206, 0]
